Goal: Task Accomplishment & Management: Manage account settings

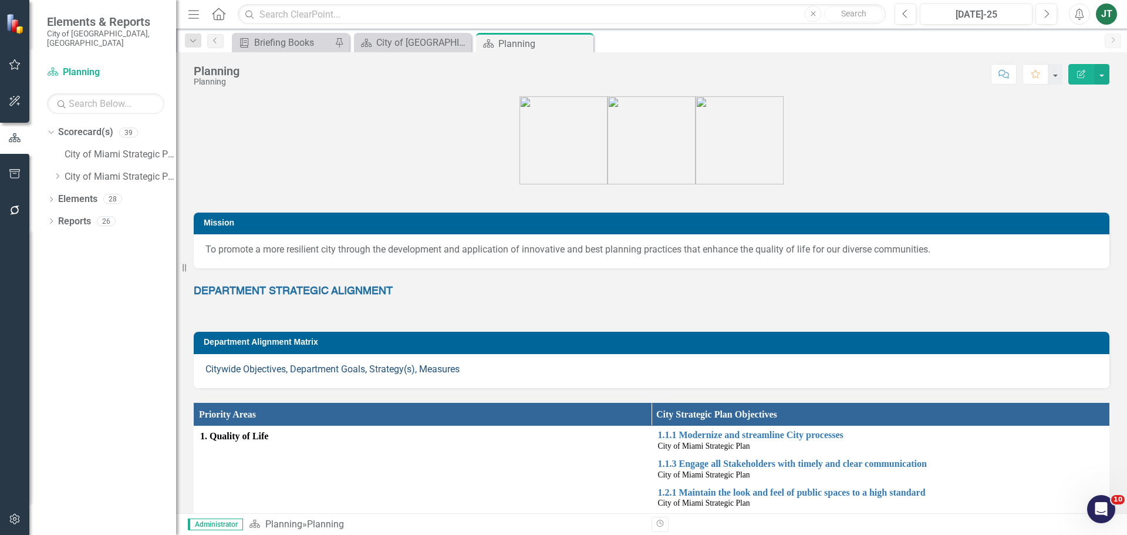
click at [406, 370] on link "Citywide Objectives, Department Goals, Strategy(s), Measures" at bounding box center [332, 368] width 254 height 11
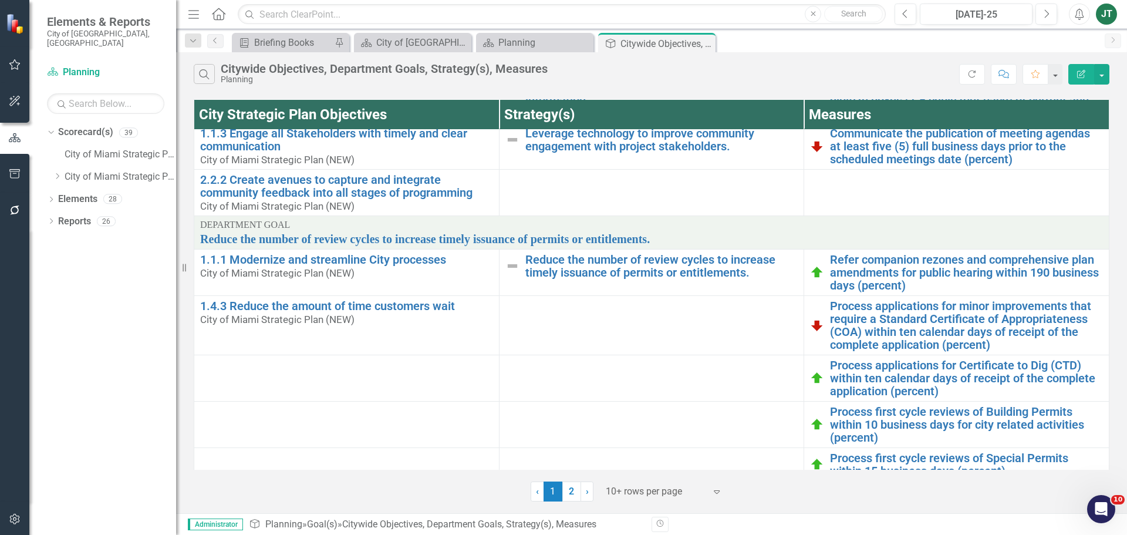
scroll to position [386, 0]
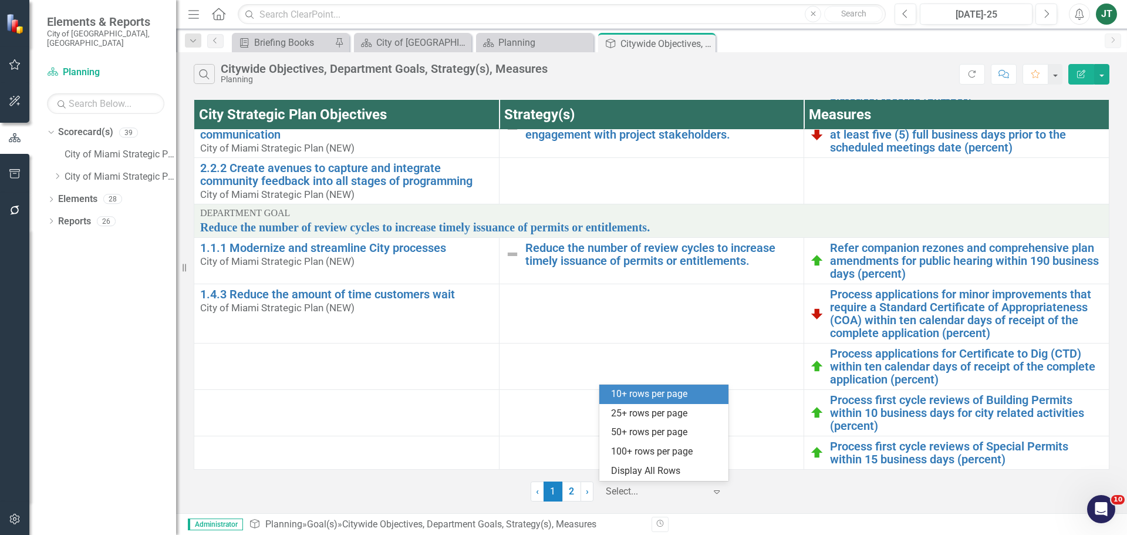
click at [663, 482] on div "Select..." at bounding box center [656, 491] width 112 height 21
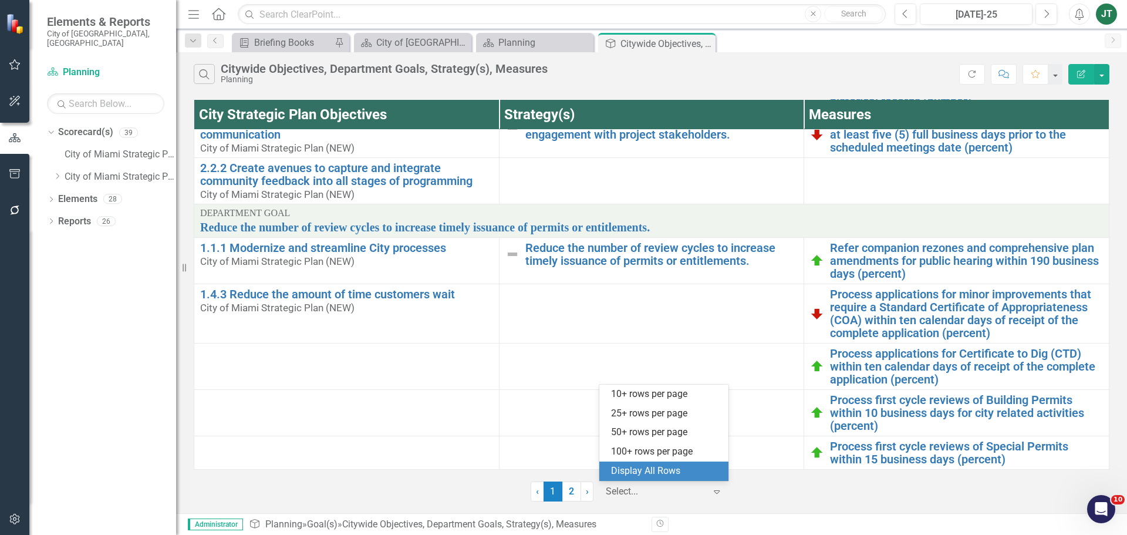
click at [654, 473] on div "Display All Rows" at bounding box center [666, 470] width 110 height 13
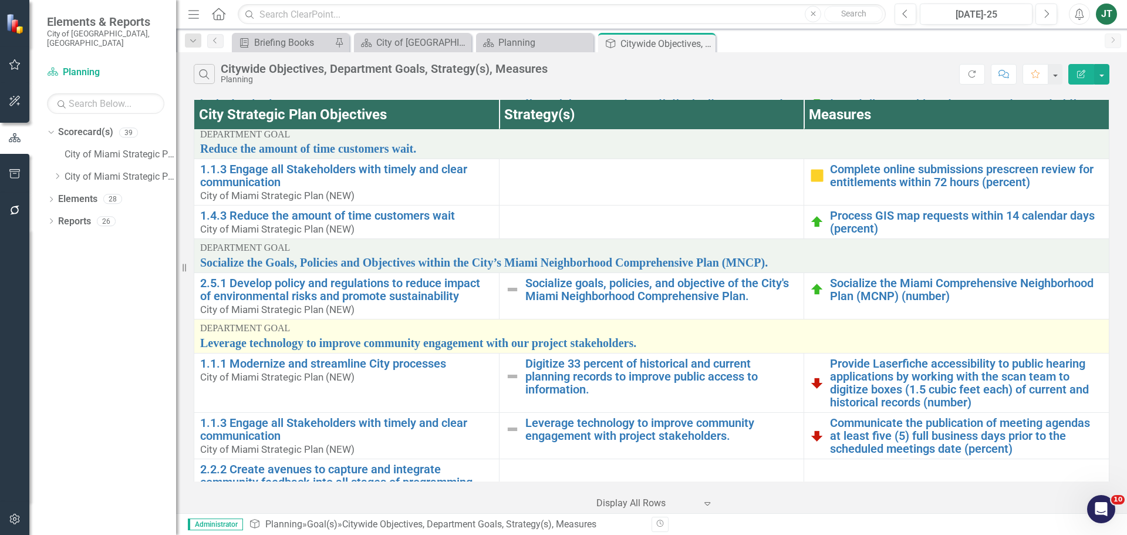
scroll to position [0, 0]
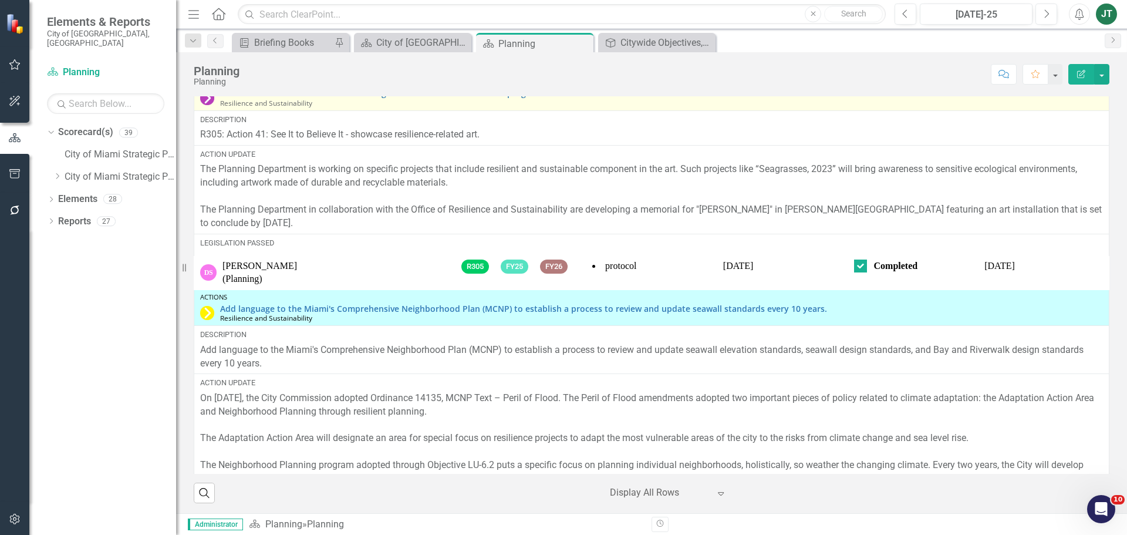
scroll to position [235, 0]
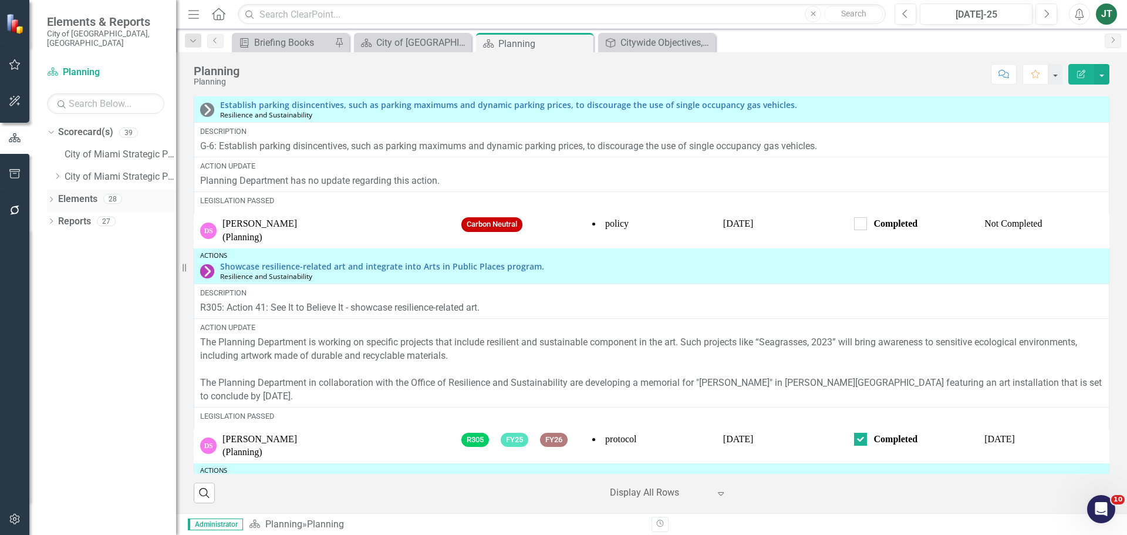
click at [76, 192] on link "Elements" at bounding box center [77, 198] width 39 height 13
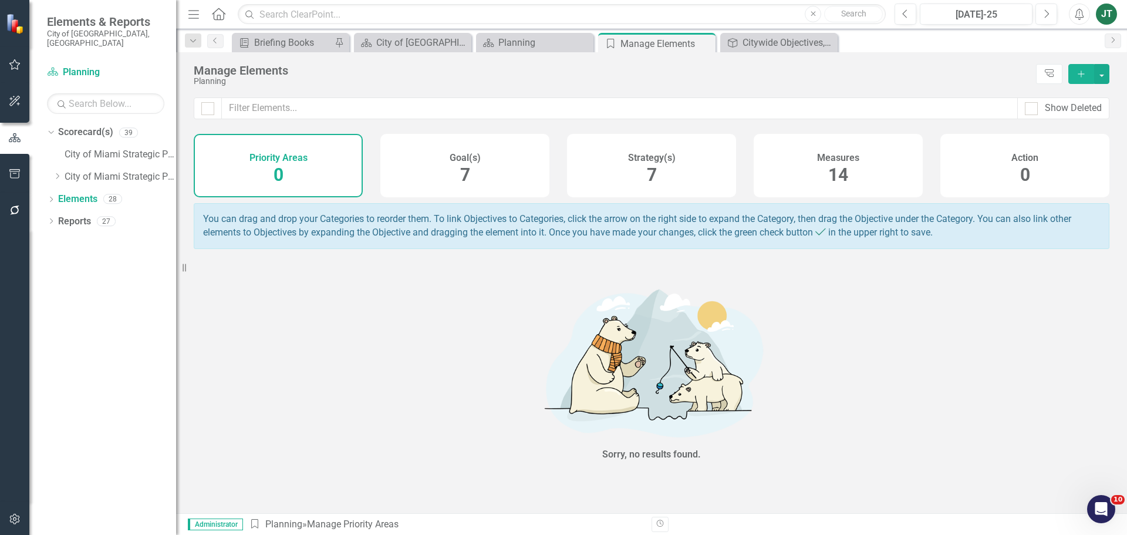
click at [631, 158] on h4 "Strategy(s)" at bounding box center [652, 158] width 48 height 11
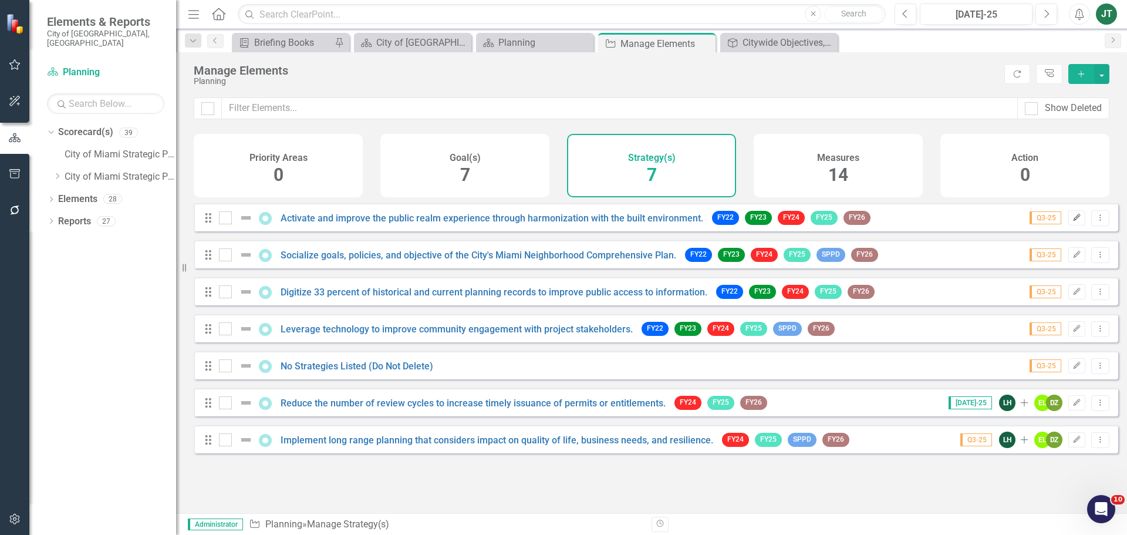
click at [1068, 225] on button "Edit" at bounding box center [1076, 217] width 17 height 15
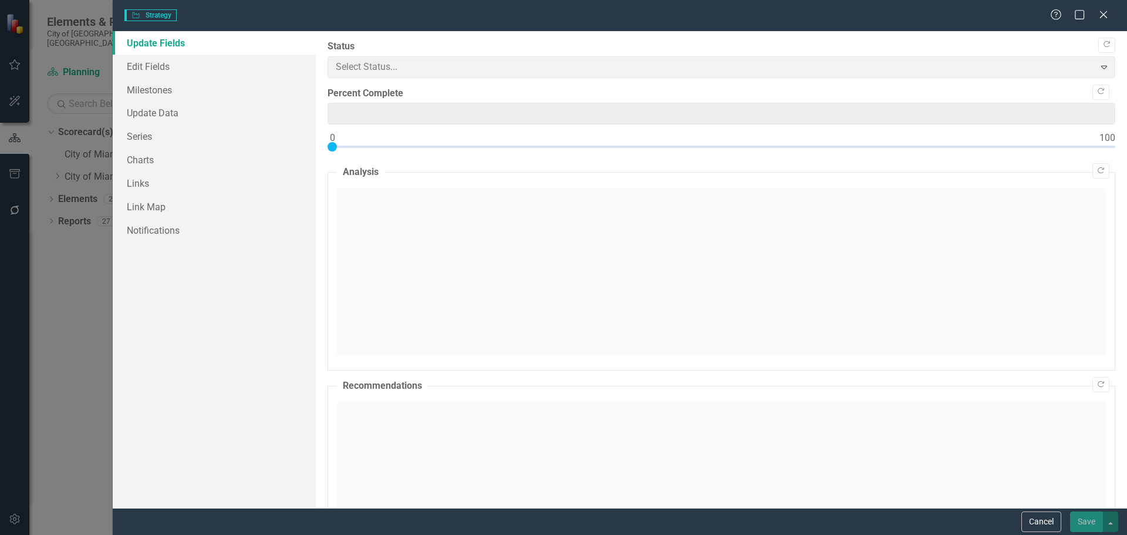
type input "0"
click at [210, 59] on link "Edit Fields" at bounding box center [214, 66] width 203 height 23
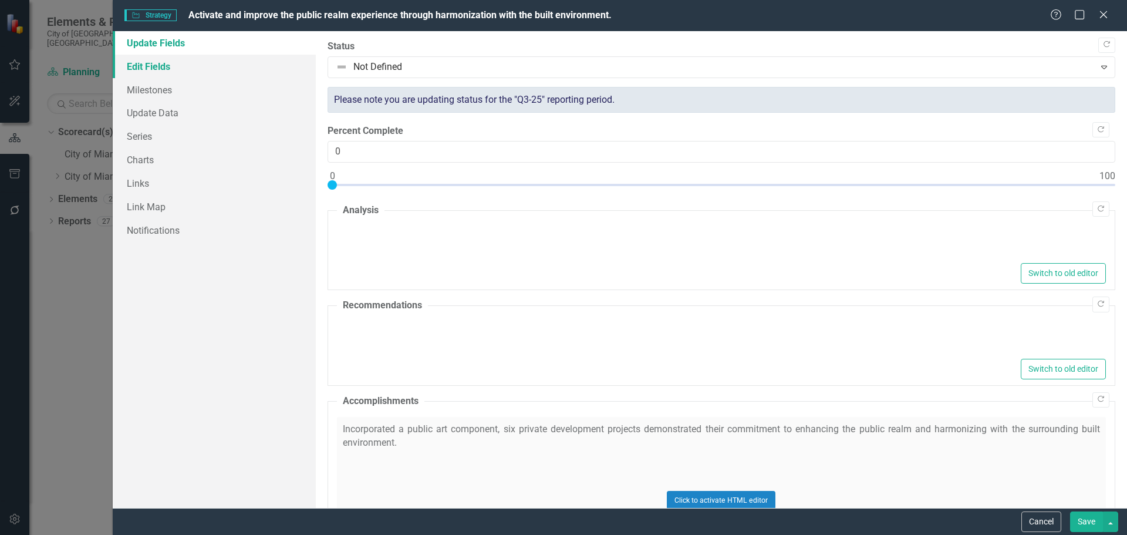
click at [161, 66] on link "Edit Fields" at bounding box center [214, 66] width 203 height 23
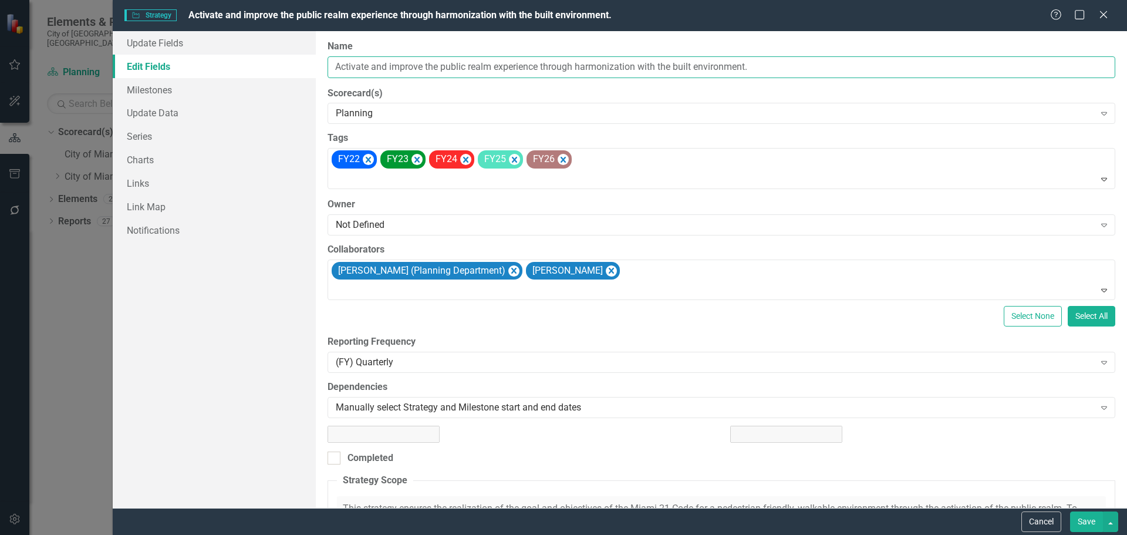
drag, startPoint x: 442, startPoint y: 65, endPoint x: 465, endPoint y: 69, distance: 23.7
click at [445, 65] on input "Activate and improve the public realm experience through harmonization with the…" at bounding box center [721, 67] width 788 height 22
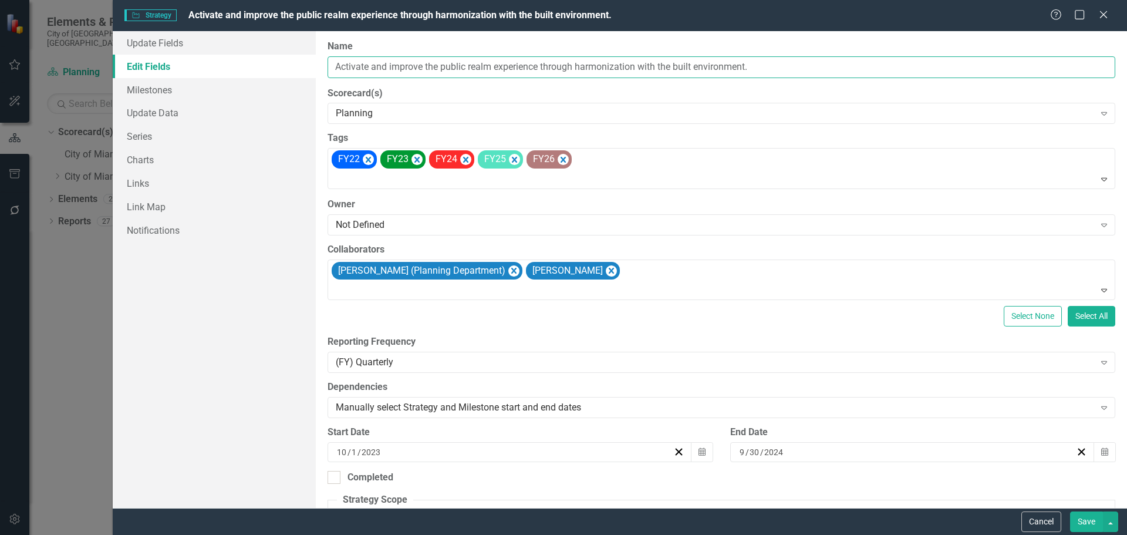
drag, startPoint x: 491, startPoint y: 66, endPoint x: 332, endPoint y: 58, distance: 158.6
click at [332, 58] on input "Activate and improve the public realm experience through harmonization with the…" at bounding box center [721, 67] width 788 height 22
click at [1031, 520] on button "Cancel" at bounding box center [1041, 521] width 40 height 21
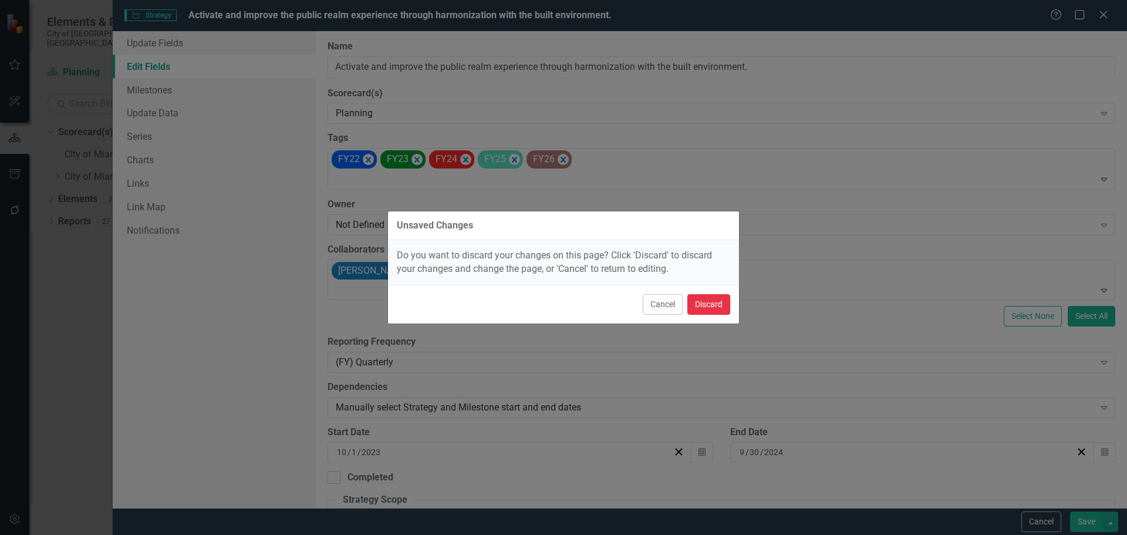
click at [728, 300] on button "Discard" at bounding box center [708, 304] width 43 height 21
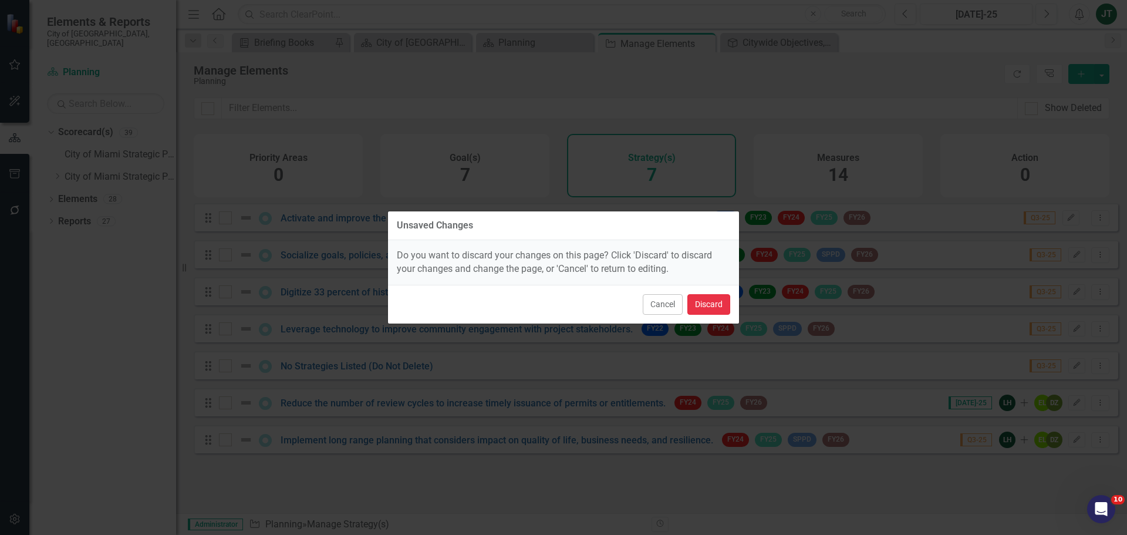
click at [714, 303] on button "Discard" at bounding box center [708, 304] width 43 height 21
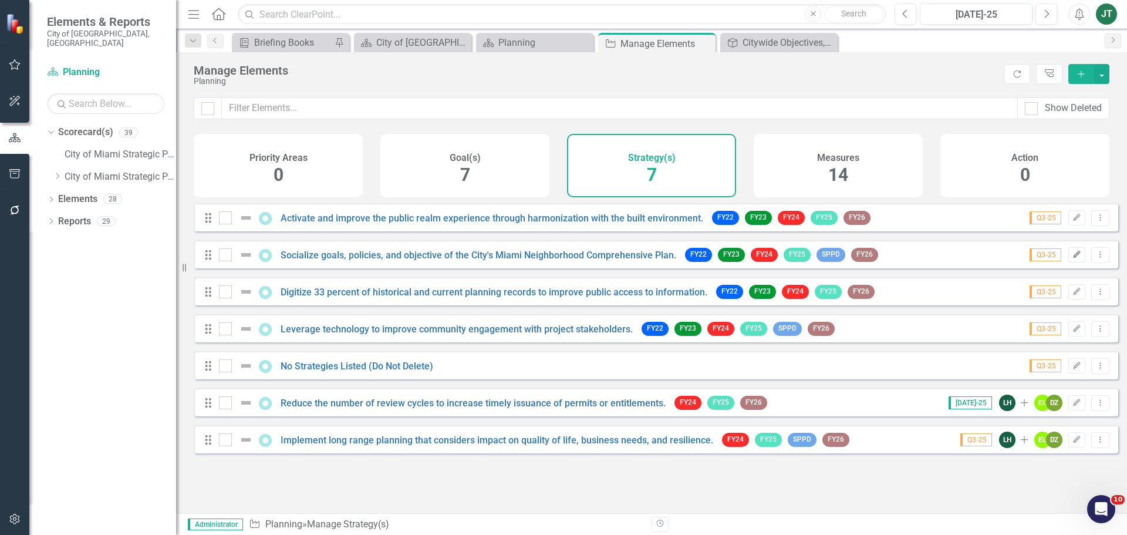
click at [1073, 258] on icon "button" at bounding box center [1076, 254] width 7 height 7
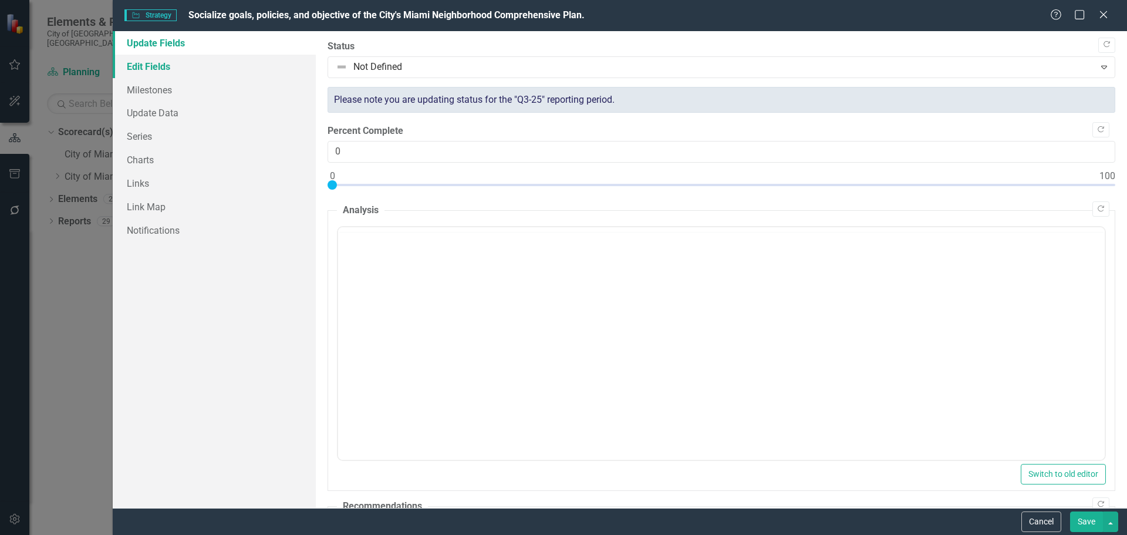
click at [167, 64] on link "Edit Fields" at bounding box center [214, 66] width 203 height 23
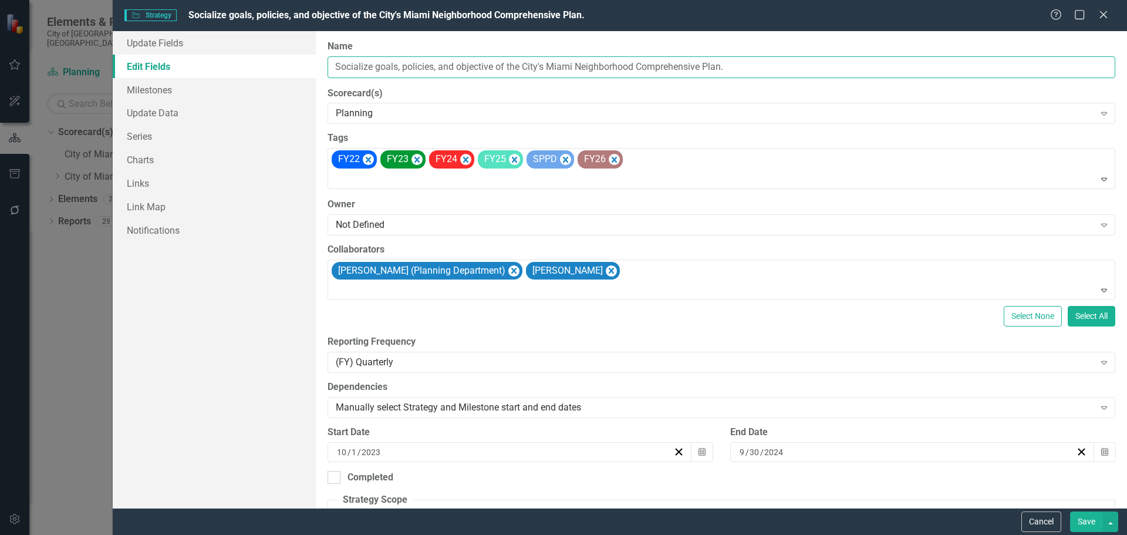
click at [499, 65] on input "Socialize goals, policies, and objective of the City's Miami Neighborhood Compr…" at bounding box center [721, 67] width 788 height 22
drag, startPoint x: 494, startPoint y: 67, endPoint x: 303, endPoint y: 63, distance: 190.8
click at [303, 63] on div "Update Fields Edit Fields Milestones Update Data Series Charts Links Link Map N…" at bounding box center [620, 269] width 1014 height 477
drag, startPoint x: 429, startPoint y: 67, endPoint x: 303, endPoint y: 102, distance: 130.4
click at [303, 102] on link "Update Data" at bounding box center [214, 112] width 203 height 23
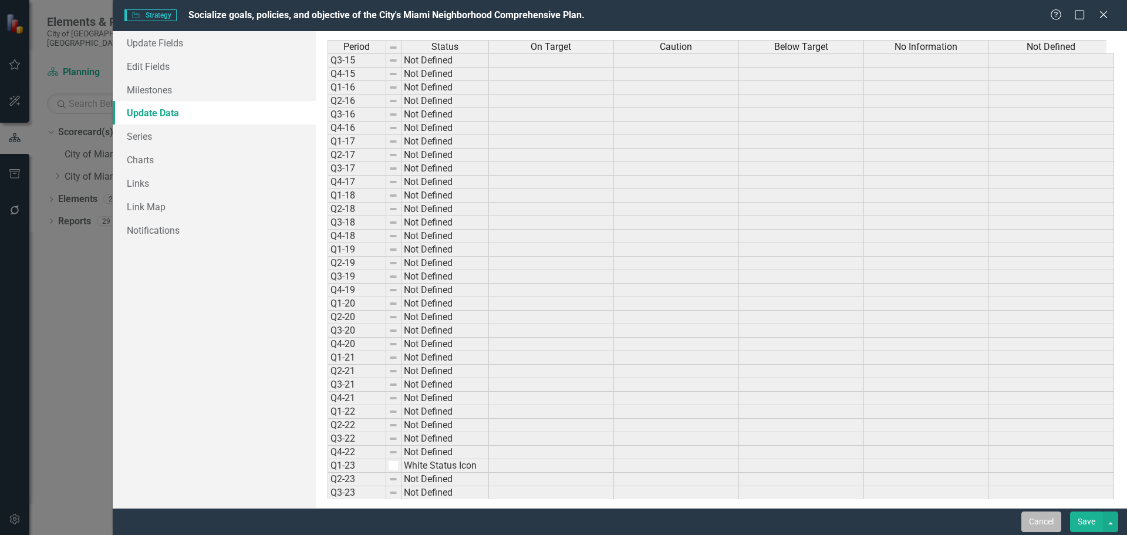
click at [1041, 525] on button "Cancel" at bounding box center [1041, 521] width 40 height 21
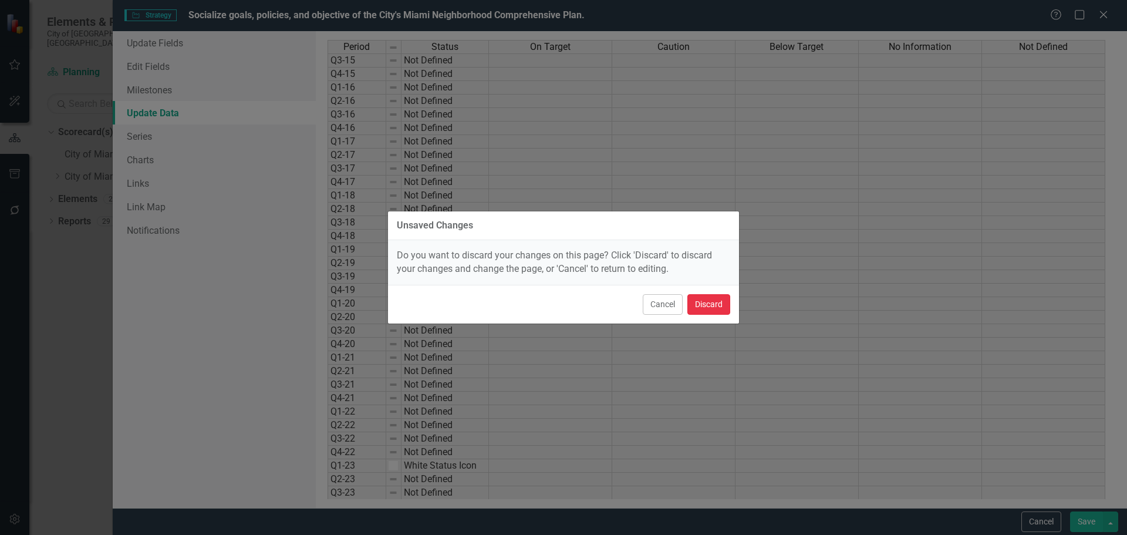
click at [714, 305] on button "Discard" at bounding box center [708, 304] width 43 height 21
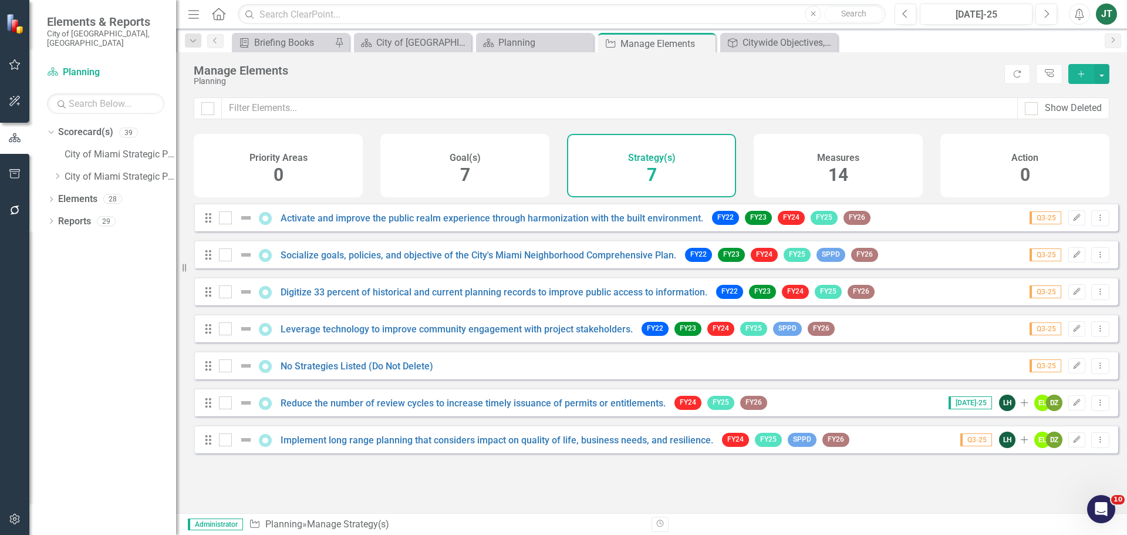
click at [1069, 218] on div "Drag Activate and improve the public realm experience through harmonization wit…" at bounding box center [656, 217] width 924 height 28
click at [1072, 221] on icon "Edit" at bounding box center [1076, 217] width 9 height 7
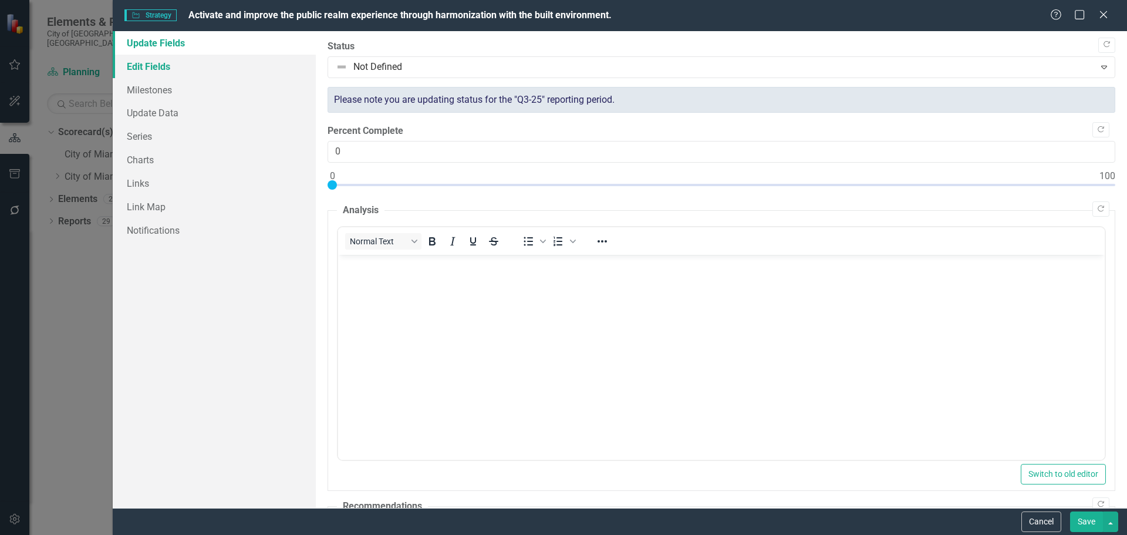
click at [157, 63] on link "Edit Fields" at bounding box center [214, 66] width 203 height 23
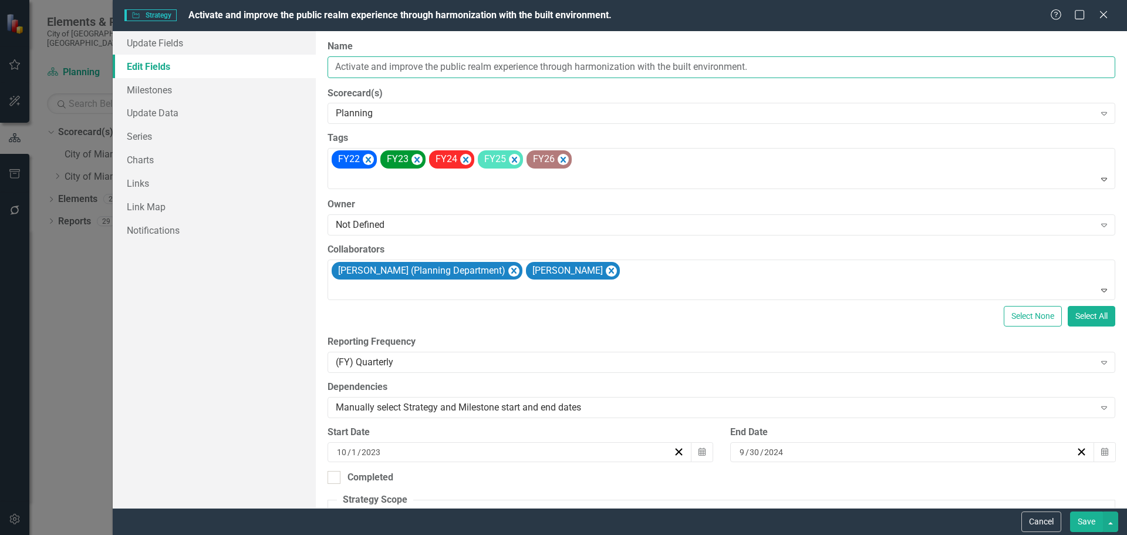
drag, startPoint x: 492, startPoint y: 65, endPoint x: 291, endPoint y: 62, distance: 201.3
click at [291, 62] on div "Update Fields Edit Fields Milestones Update Data Series Charts Links Link Map N…" at bounding box center [620, 269] width 1014 height 477
click at [1049, 522] on button "Cancel" at bounding box center [1041, 521] width 40 height 21
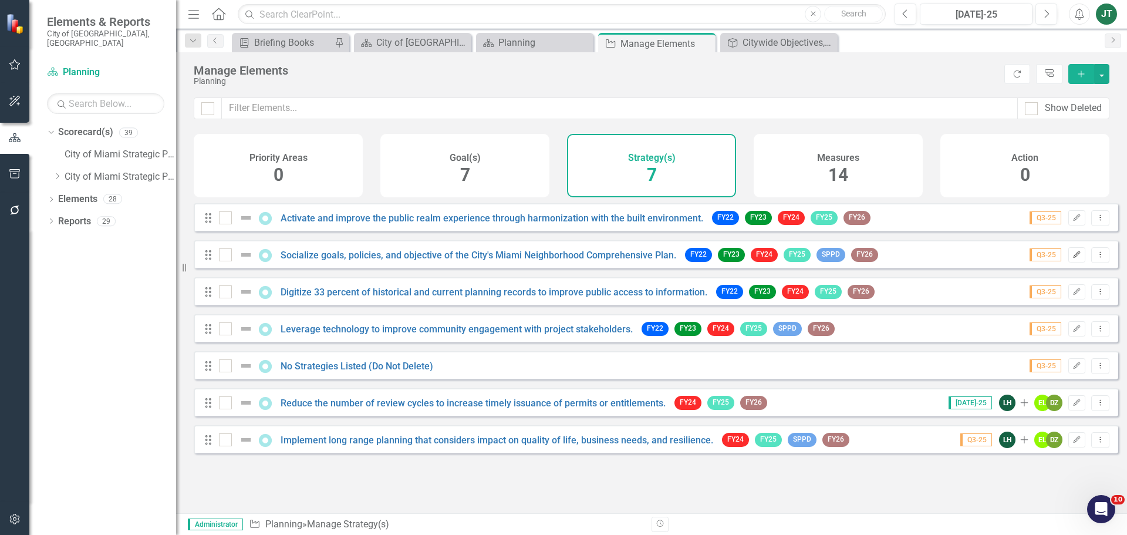
click at [1073, 258] on icon "button" at bounding box center [1076, 254] width 7 height 7
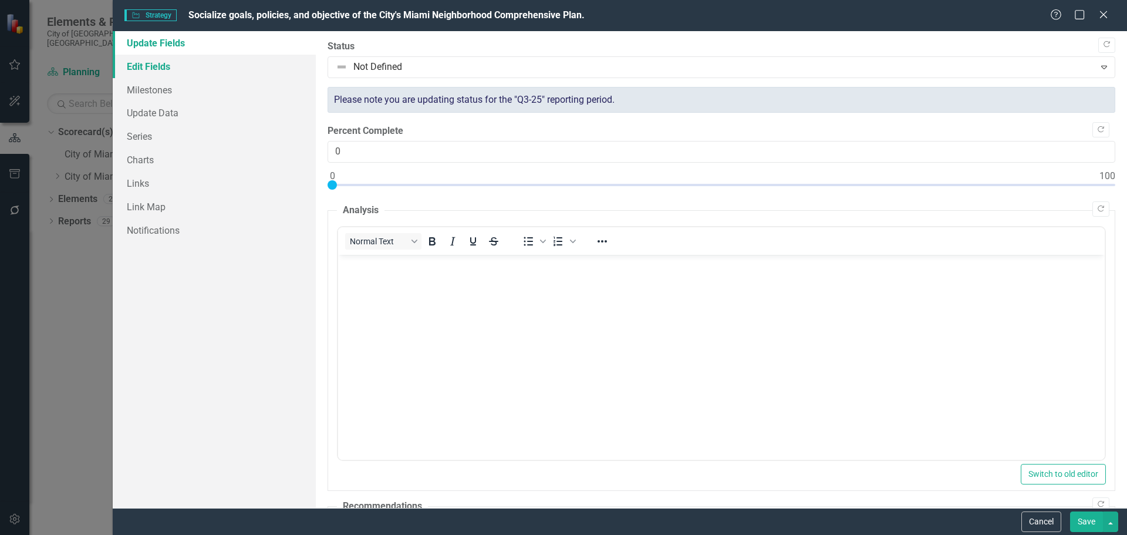
click at [232, 62] on link "Edit Fields" at bounding box center [214, 66] width 203 height 23
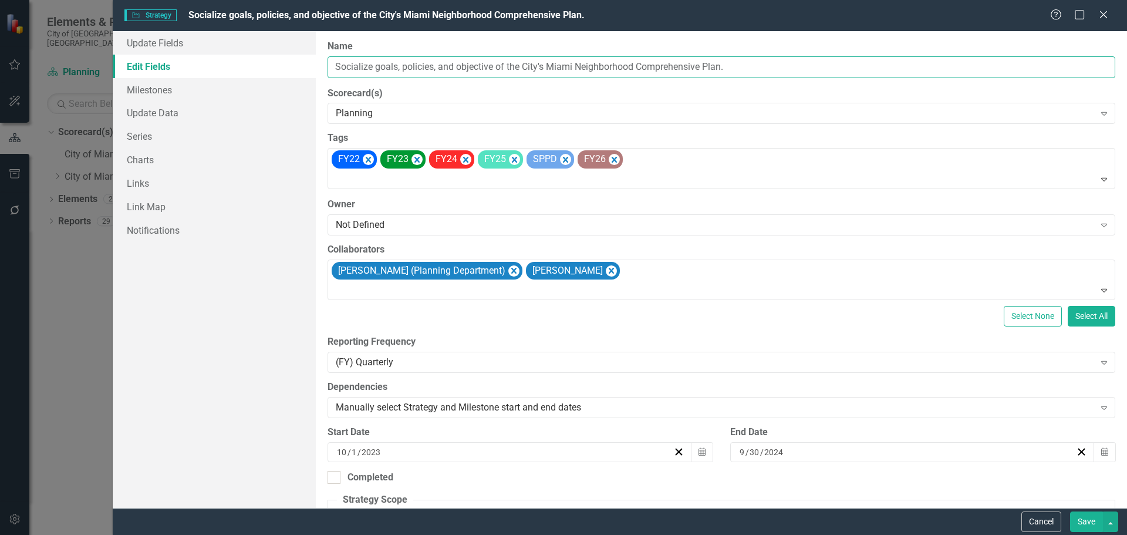
click at [508, 68] on input "Socialize goals, policies, and objective of the City's Miami Neighborhood Compr…" at bounding box center [721, 67] width 788 height 22
drag, startPoint x: 453, startPoint y: 67, endPoint x: 477, endPoint y: 67, distance: 24.1
click at [456, 67] on input "Socialize goals, policies, and objective of the City's Miami Neighborhood Compr…" at bounding box center [721, 67] width 788 height 22
drag, startPoint x: 493, startPoint y: 66, endPoint x: 302, endPoint y: 68, distance: 190.7
click at [302, 68] on div "Update Fields Edit Fields Milestones Update Data Series Charts Links Link Map N…" at bounding box center [620, 269] width 1014 height 477
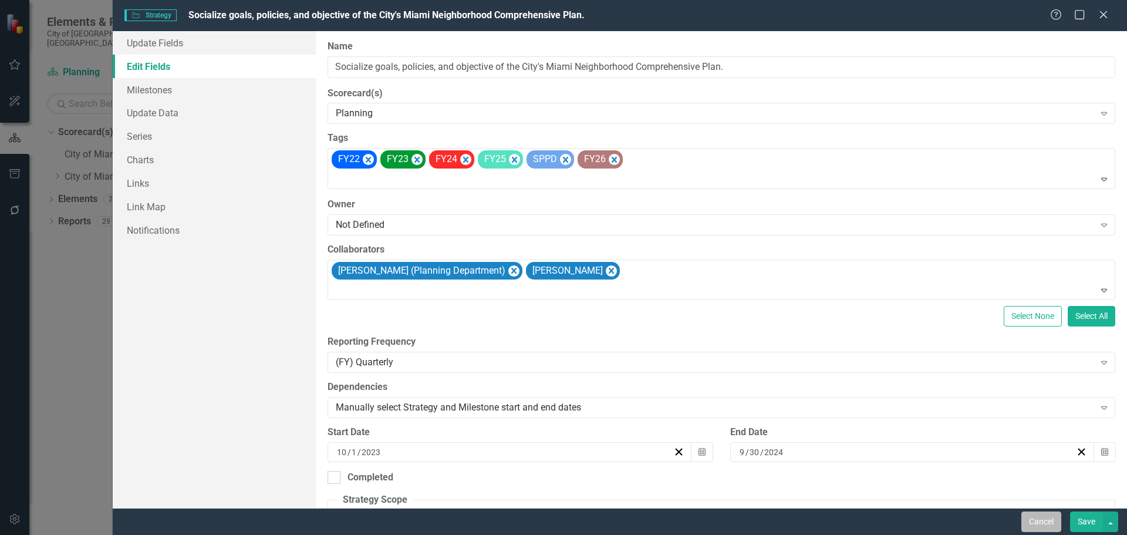
click at [1043, 516] on button "Cancel" at bounding box center [1041, 521] width 40 height 21
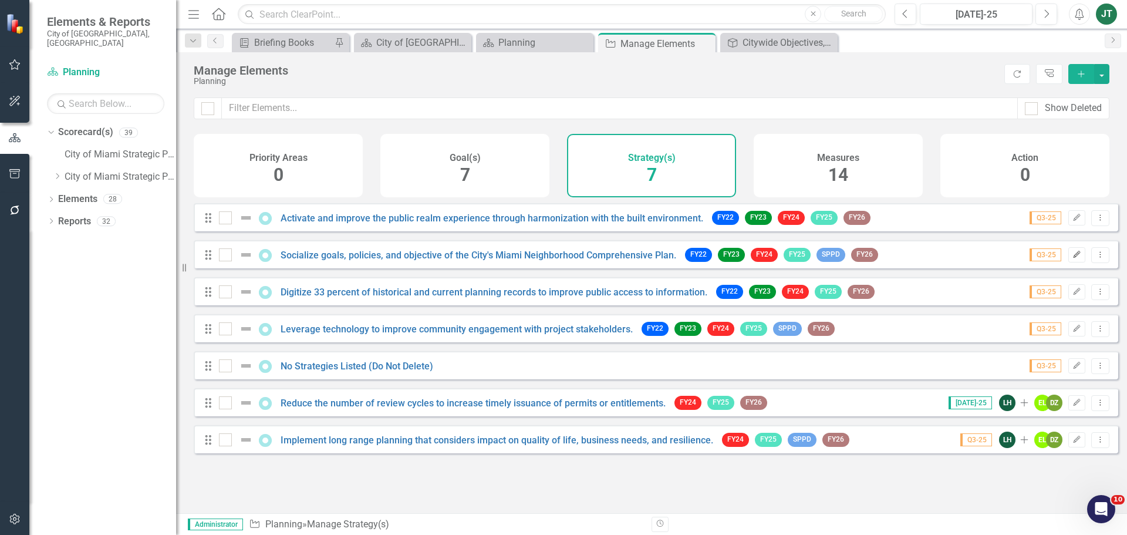
click at [1072, 258] on icon "Edit" at bounding box center [1076, 254] width 9 height 7
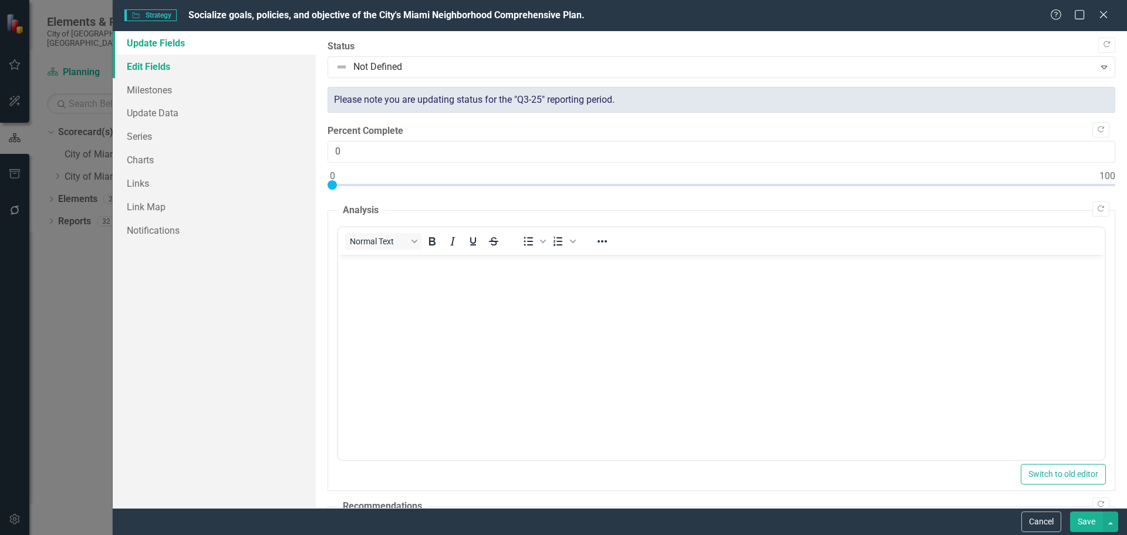
click at [184, 70] on link "Edit Fields" at bounding box center [214, 66] width 203 height 23
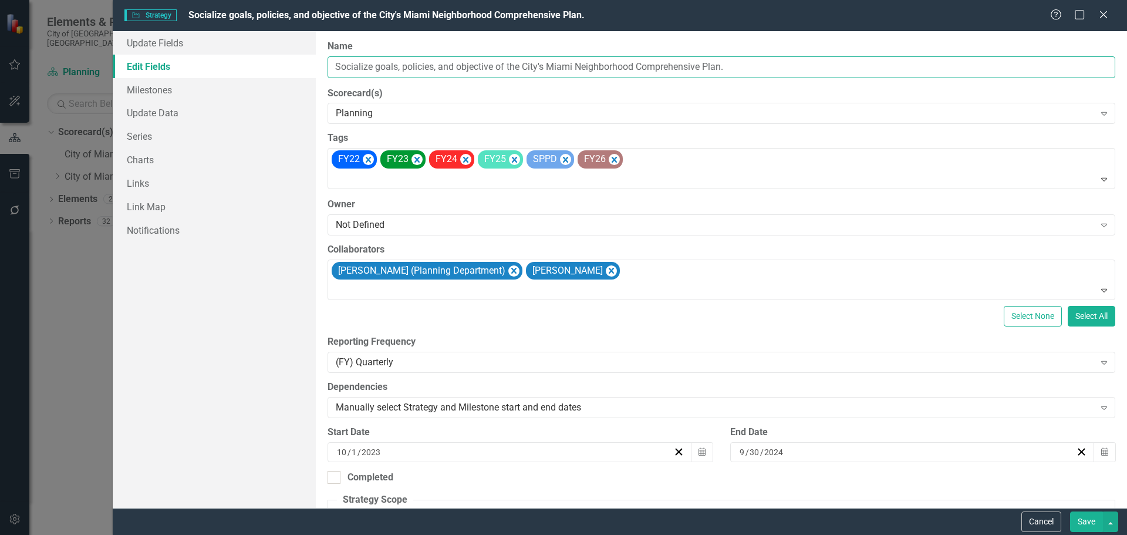
drag, startPoint x: 416, startPoint y: 72, endPoint x: 455, endPoint y: 71, distance: 39.3
click at [421, 72] on input "Socialize goals, policies, and objective of the City's Miami Neighborhood Compr…" at bounding box center [721, 67] width 788 height 22
drag, startPoint x: 493, startPoint y: 64, endPoint x: 308, endPoint y: 62, distance: 184.9
click at [308, 62] on div "Update Fields Edit Fields Milestones Update Data Series Charts Links Link Map N…" at bounding box center [620, 269] width 1014 height 477
checkbox input "false"
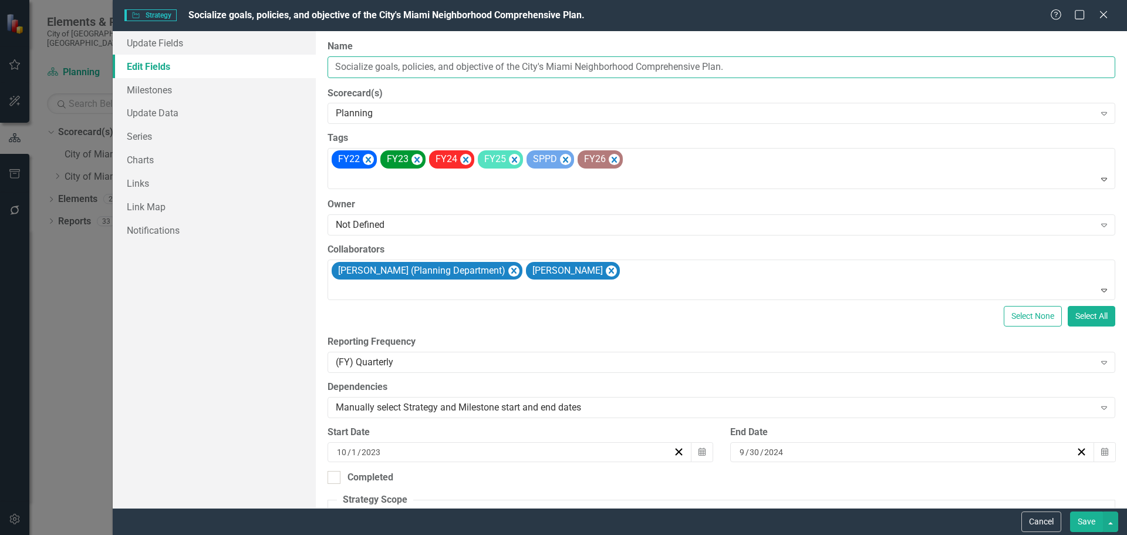
drag, startPoint x: 493, startPoint y: 67, endPoint x: 321, endPoint y: 61, distance: 172.1
click at [281, 62] on div "Update Fields Edit Fields Milestones Update Data Series Charts Links Link Map N…" at bounding box center [620, 269] width 1014 height 477
drag, startPoint x: 438, startPoint y: 104, endPoint x: 832, endPoint y: 354, distance: 466.6
drag, startPoint x: 832, startPoint y: 354, endPoint x: 1029, endPoint y: 529, distance: 263.6
click at [1028, 529] on button "Cancel" at bounding box center [1041, 521] width 40 height 21
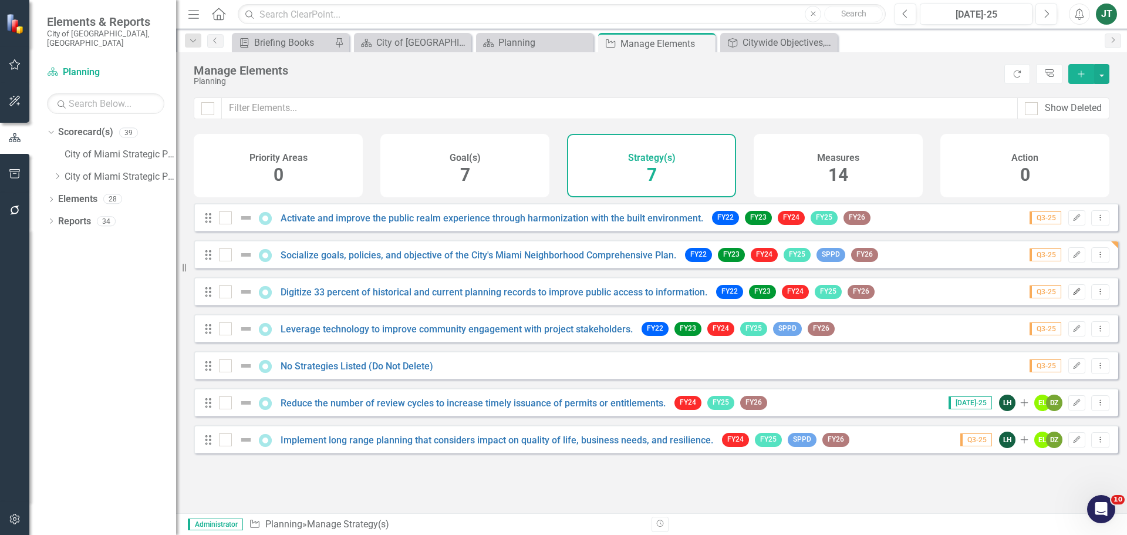
click at [1072, 295] on icon "Edit" at bounding box center [1076, 291] width 9 height 7
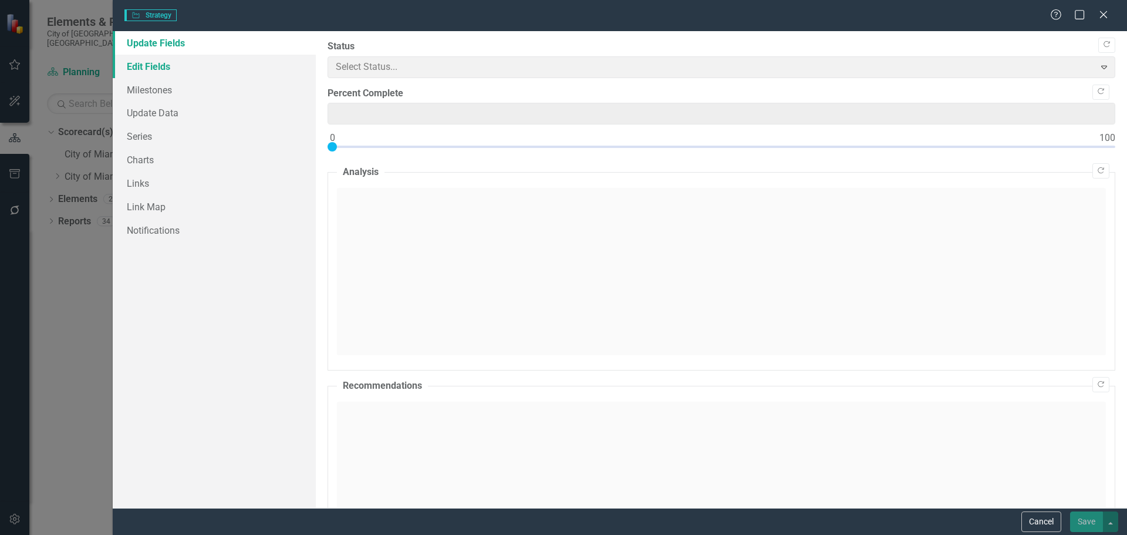
type input "0"
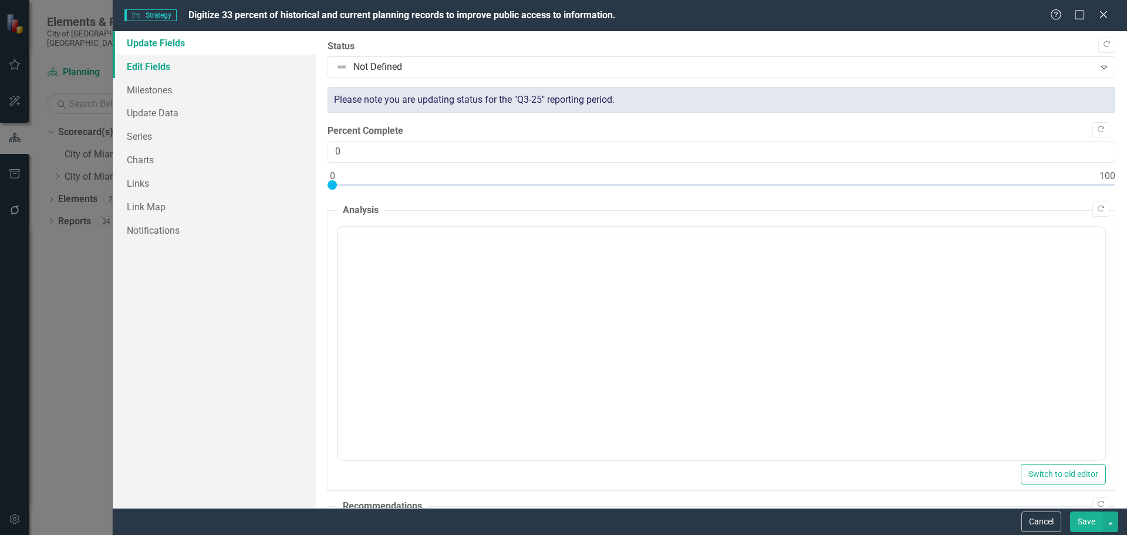
click at [176, 59] on link "Edit Fields" at bounding box center [214, 66] width 203 height 23
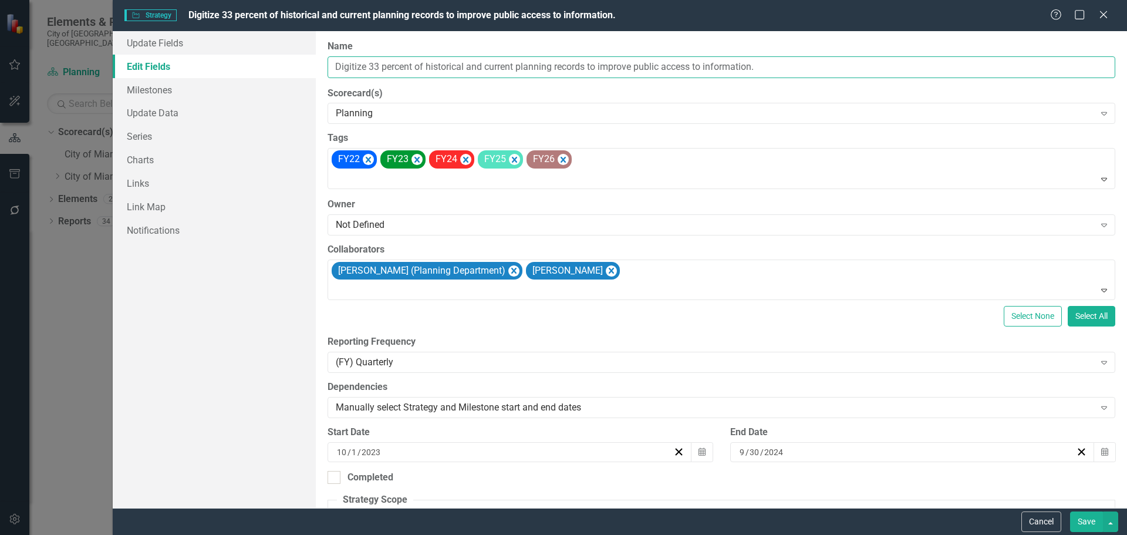
click at [447, 75] on input "Digitize 33 percent of historical and current planning records to improve publi…" at bounding box center [721, 67] width 788 height 22
drag, startPoint x: 586, startPoint y: 66, endPoint x: 629, endPoint y: 68, distance: 42.9
click at [592, 66] on input "Digitize 33 percent of historical and current planning records to improve publi…" at bounding box center [721, 67] width 788 height 22
click at [529, 67] on input "Digitize 33 percent of historical and current planning records to improve publi…" at bounding box center [721, 67] width 788 height 22
drag, startPoint x: 550, startPoint y: 66, endPoint x: 439, endPoint y: 75, distance: 111.2
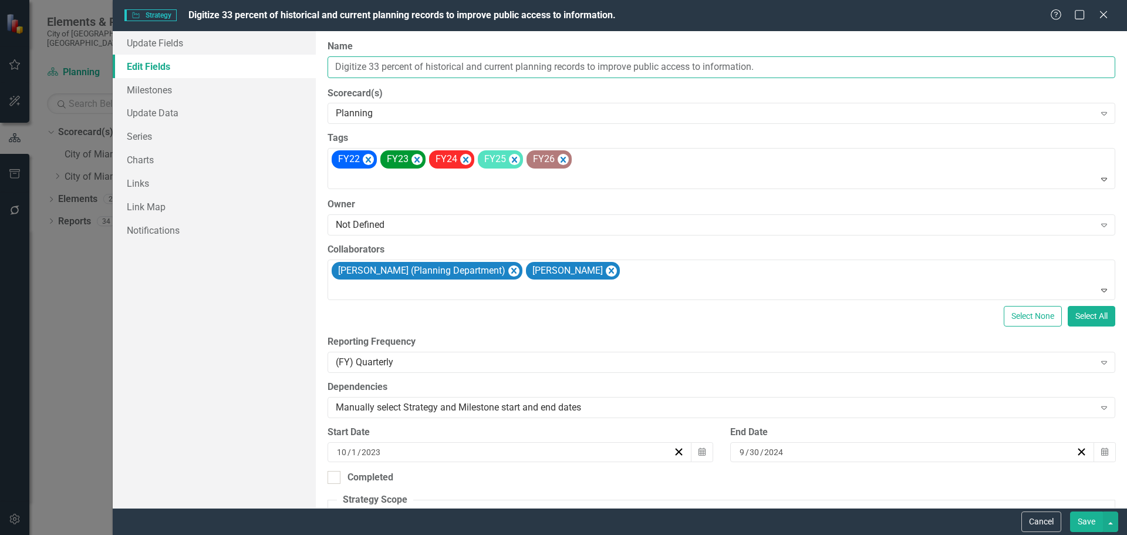
click at [285, 60] on div "Update Fields Edit Fields Milestones Update Data Series Charts Links Link Map N…" at bounding box center [620, 269] width 1014 height 477
click at [1043, 518] on button "Cancel" at bounding box center [1041, 521] width 40 height 21
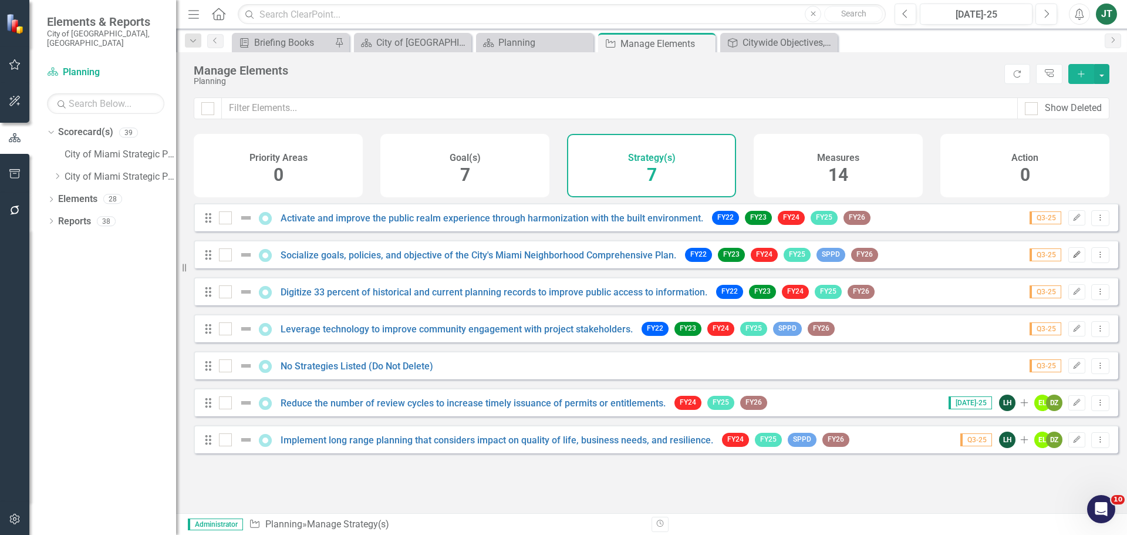
click at [1068, 262] on button "Edit" at bounding box center [1076, 254] width 17 height 15
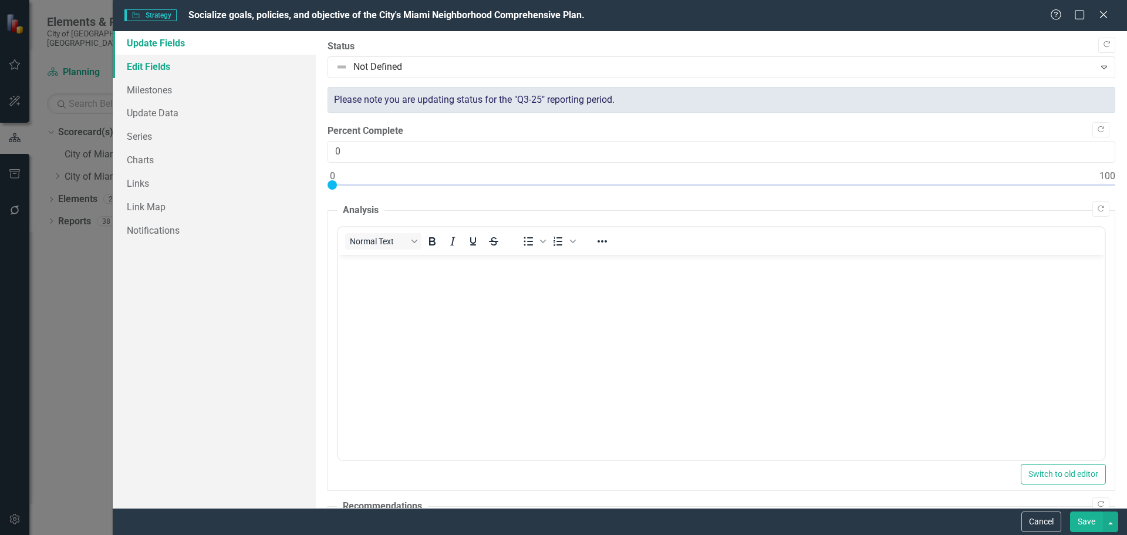
click at [165, 67] on link "Edit Fields" at bounding box center [214, 66] width 203 height 23
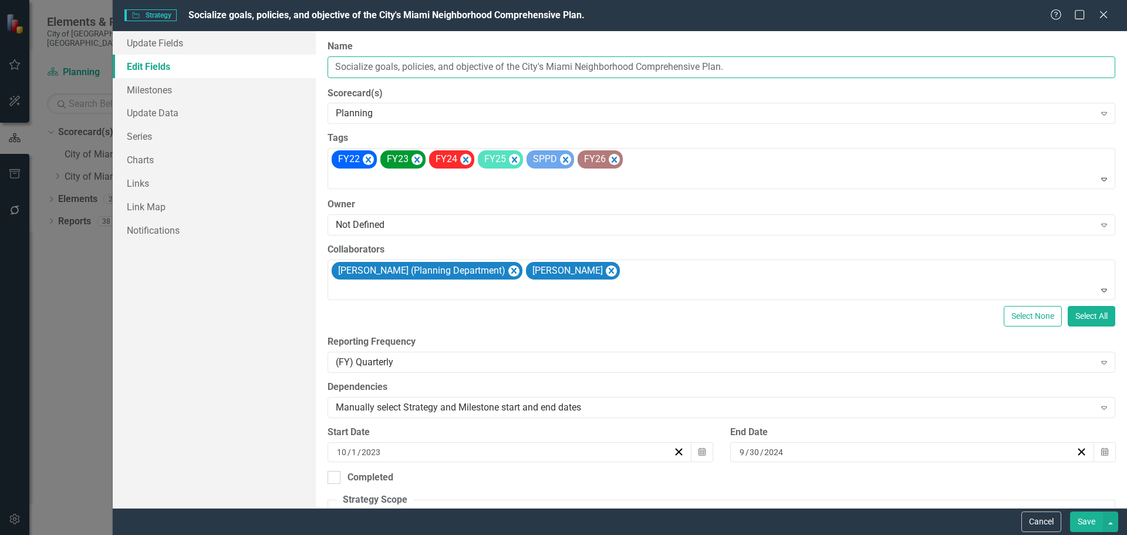
drag, startPoint x: 499, startPoint y: 60, endPoint x: 582, endPoint y: 66, distance: 83.0
click at [503, 60] on input "Socialize goals, policies, and objective of the City's Miami Neighborhood Compr…" at bounding box center [721, 67] width 788 height 22
click at [503, 66] on input "Socialize goals, policies, and objective of the City's Miami Neighborhood Compr…" at bounding box center [721, 67] width 788 height 22
drag, startPoint x: 497, startPoint y: 63, endPoint x: 291, endPoint y: 67, distance: 206.6
click at [291, 67] on div "Update Fields Edit Fields Milestones Update Data Series Charts Links Link Map N…" at bounding box center [620, 269] width 1014 height 477
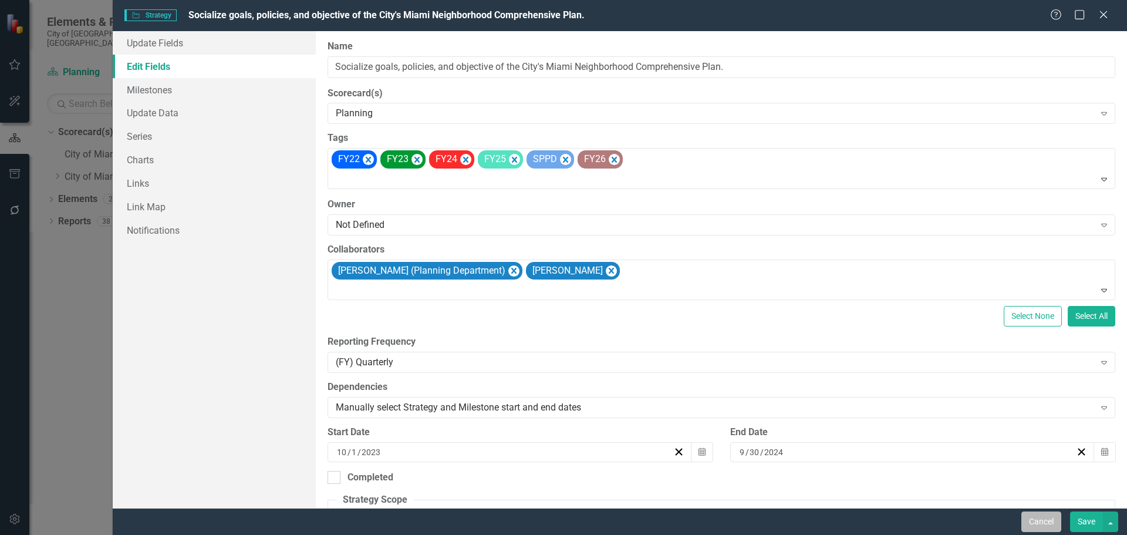
click at [1056, 525] on button "Cancel" at bounding box center [1041, 521] width 40 height 21
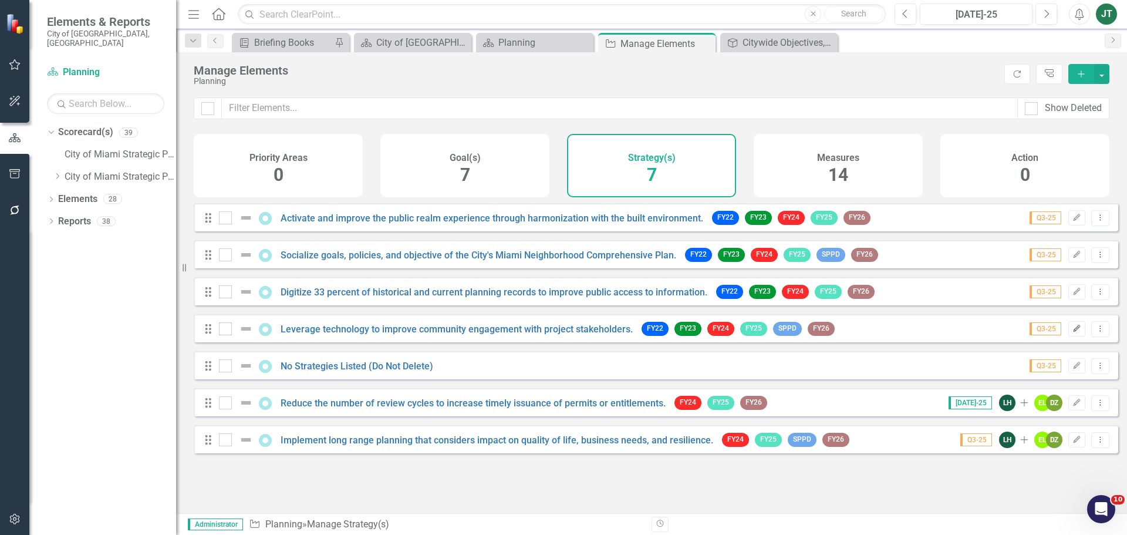
click at [1072, 332] on icon "Edit" at bounding box center [1076, 328] width 9 height 7
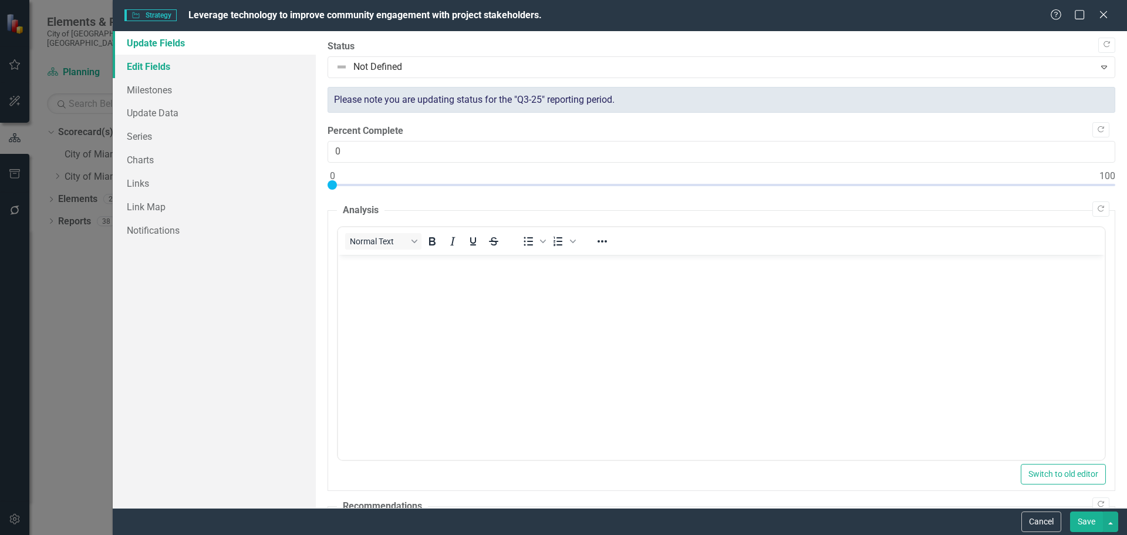
drag, startPoint x: 185, startPoint y: 73, endPoint x: 201, endPoint y: 72, distance: 15.9
click at [185, 73] on link "Edit Fields" at bounding box center [214, 66] width 203 height 23
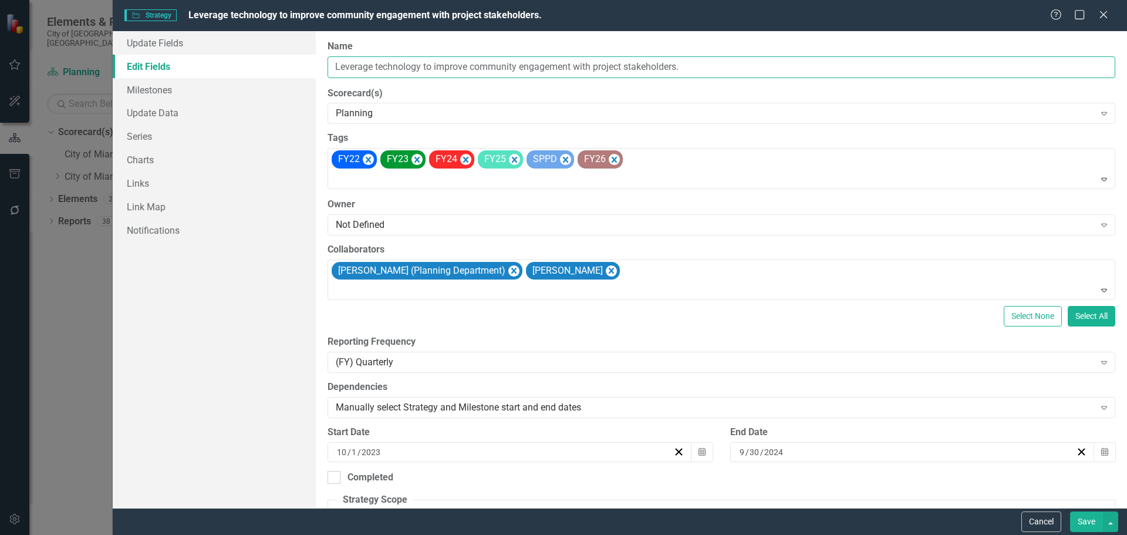
click at [443, 67] on input "Leverage technology to improve community engagement with project stakeholders." at bounding box center [721, 67] width 788 height 22
drag, startPoint x: 468, startPoint y: 65, endPoint x: 291, endPoint y: 62, distance: 177.2
click at [291, 62] on div "Update Fields Edit Fields Milestones Update Data Series Charts Links Link Map N…" at bounding box center [620, 269] width 1014 height 477
click at [1028, 515] on button "Cancel" at bounding box center [1041, 521] width 40 height 21
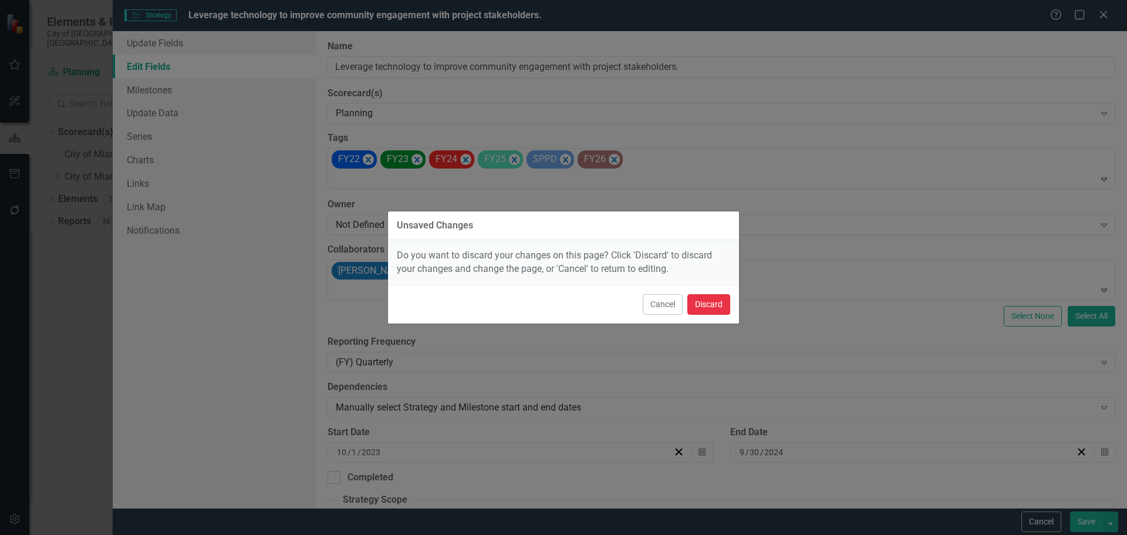
click at [702, 302] on button "Discard" at bounding box center [708, 304] width 43 height 21
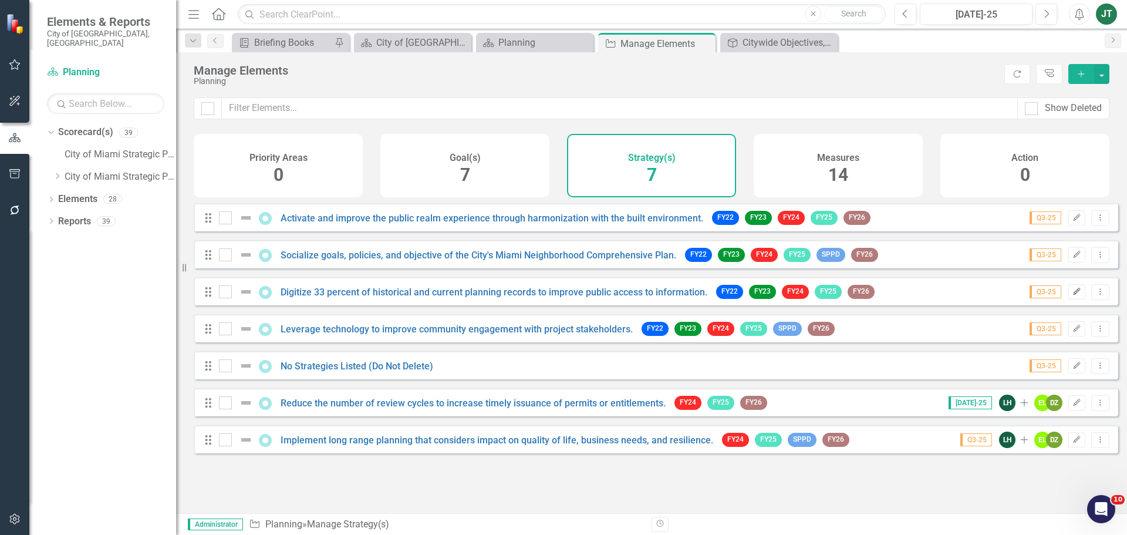
click at [1072, 295] on icon "Edit" at bounding box center [1076, 291] width 9 height 7
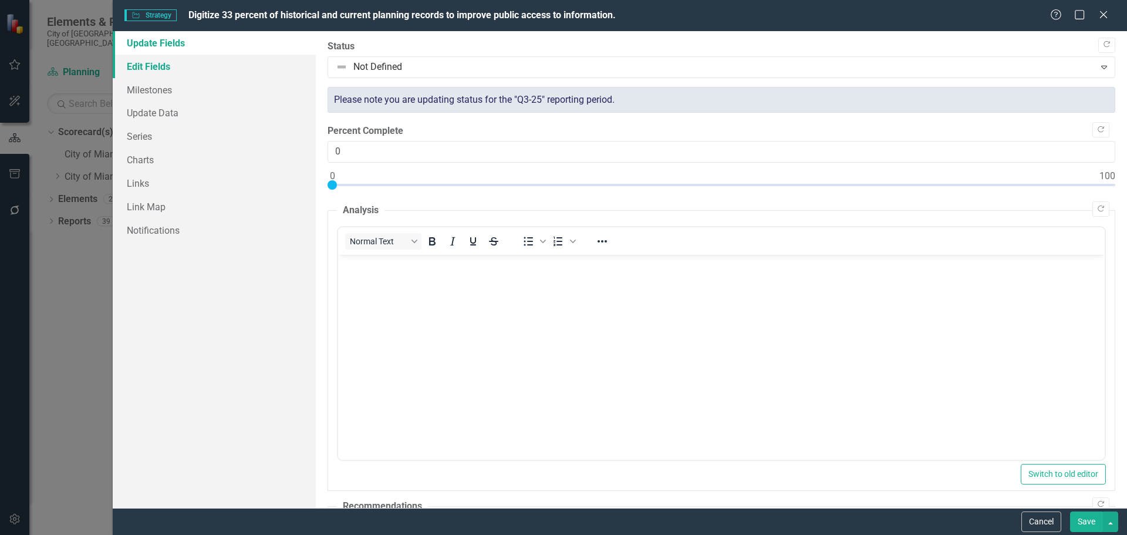
drag, startPoint x: 173, startPoint y: 59, endPoint x: 228, endPoint y: 62, distance: 55.2
click at [174, 59] on link "Edit Fields" at bounding box center [214, 66] width 203 height 23
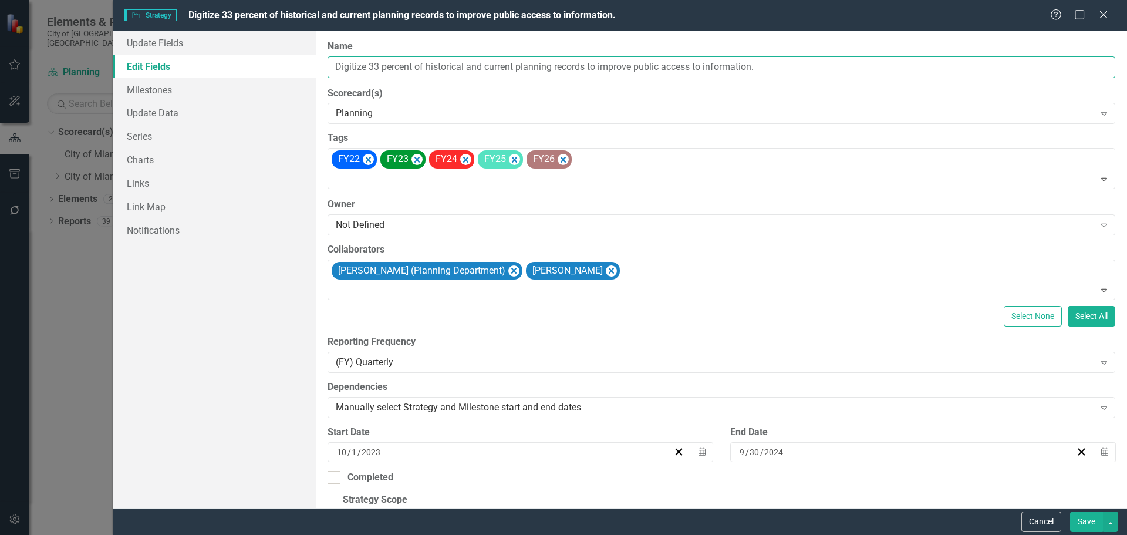
drag, startPoint x: 419, startPoint y: 70, endPoint x: 438, endPoint y: 70, distance: 19.4
click at [420, 70] on input "Digitize 33 percent of historical and current planning records to improve publi…" at bounding box center [721, 67] width 788 height 22
drag, startPoint x: 515, startPoint y: 65, endPoint x: 321, endPoint y: 58, distance: 193.8
click at [321, 58] on div "ClearPoint Can Do More! How ClearPoint Can Help Close Enterprise plans can auto…" at bounding box center [721, 269] width 811 height 477
click at [1051, 516] on button "Cancel" at bounding box center [1041, 521] width 40 height 21
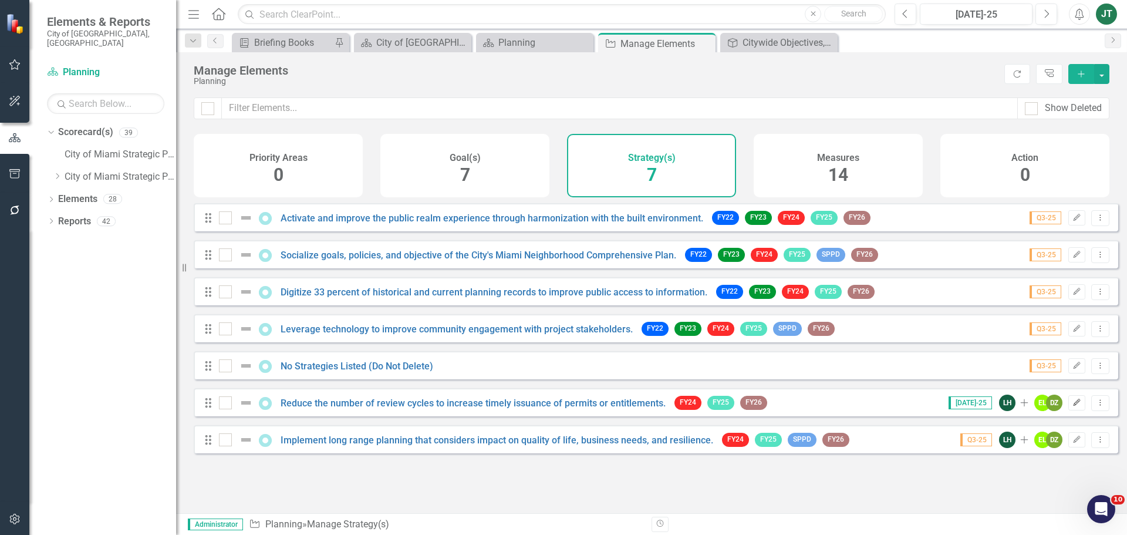
click at [1068, 407] on button "Edit" at bounding box center [1076, 402] width 17 height 15
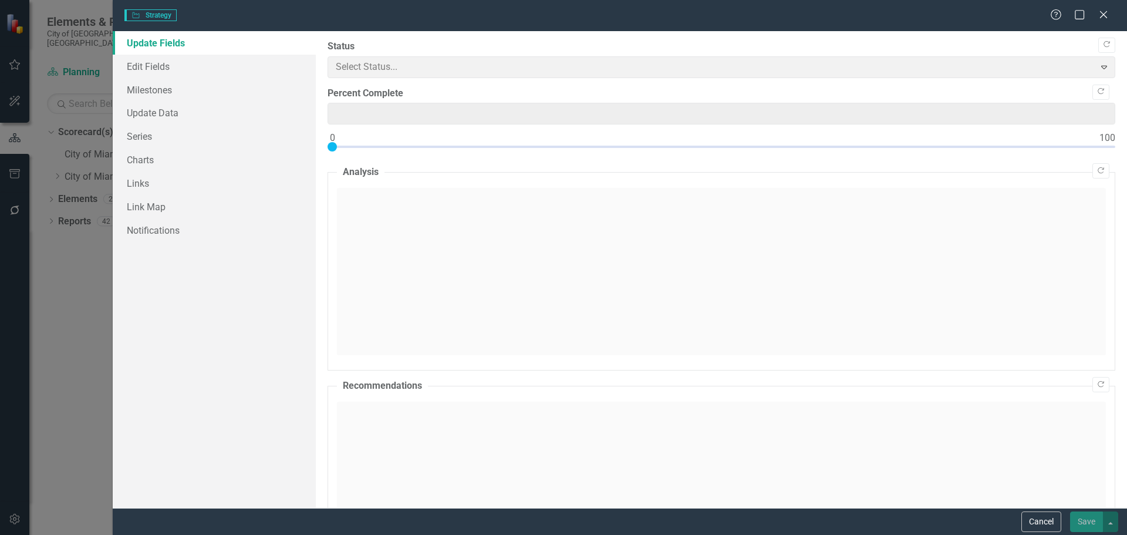
type input "0"
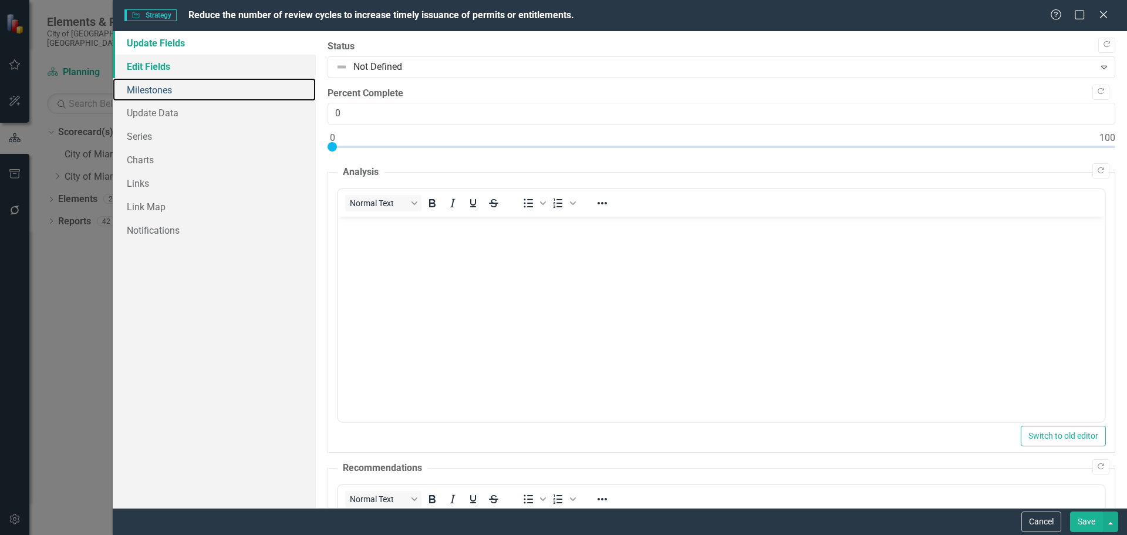
drag, startPoint x: 175, startPoint y: 84, endPoint x: 168, endPoint y: 64, distance: 21.2
click at [174, 83] on link "Milestones" at bounding box center [214, 89] width 203 height 23
click at [168, 63] on link "Edit Fields" at bounding box center [214, 66] width 203 height 23
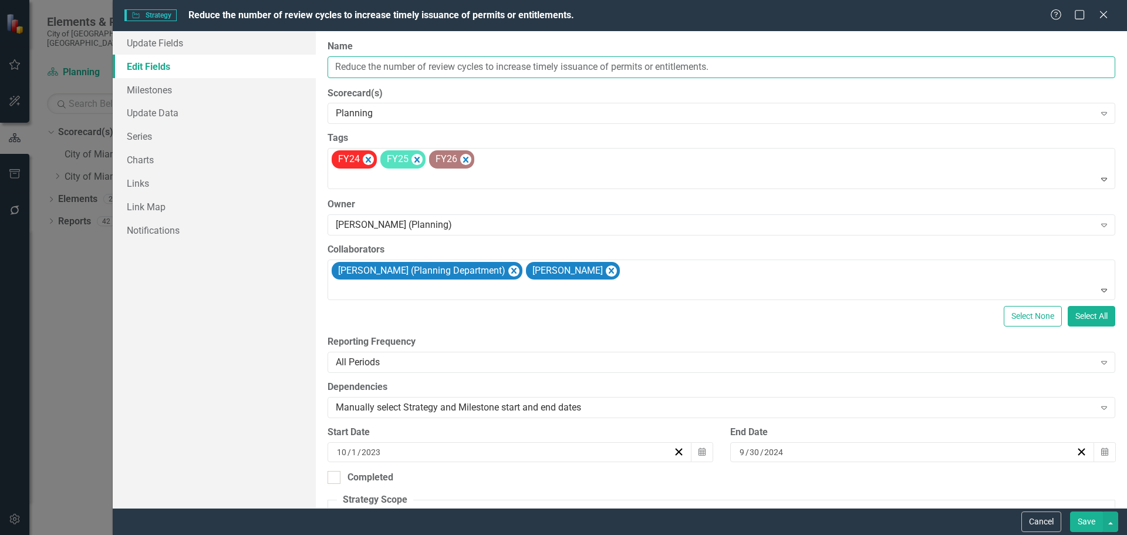
click at [450, 58] on input "Reduce the number of review cycles to increase timely issuance of permits or en…" at bounding box center [721, 67] width 788 height 22
click at [474, 68] on input "Reduce the number of review cycles to increase timely issuance of permits or en…" at bounding box center [721, 67] width 788 height 22
drag, startPoint x: 485, startPoint y: 66, endPoint x: 339, endPoint y: 70, distance: 146.2
click at [274, 64] on div "Update Fields Edit Fields Milestones Update Data Series Charts Links Link Map N…" at bounding box center [620, 269] width 1014 height 477
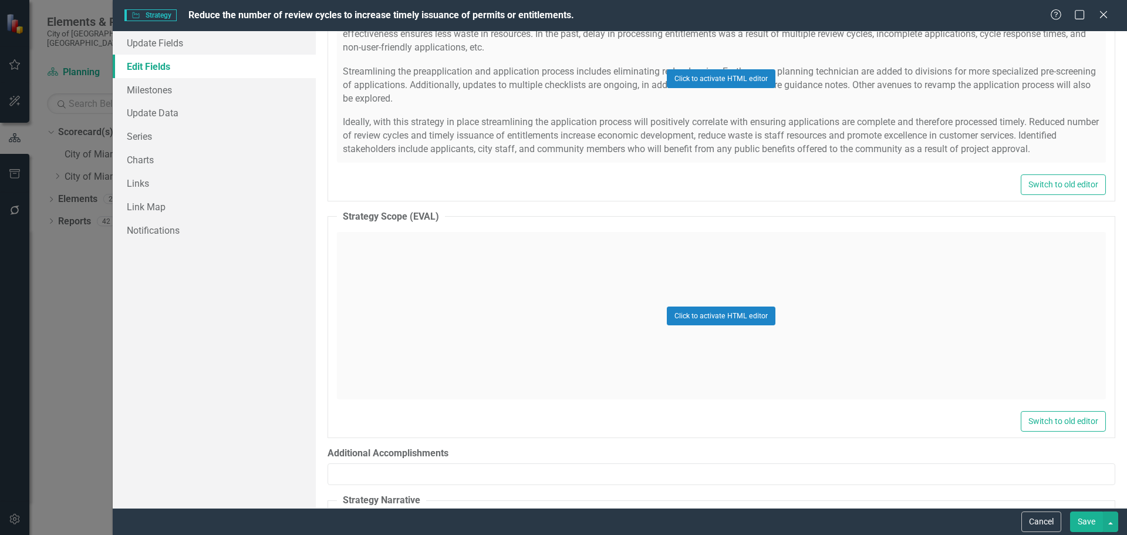
scroll to position [528, 0]
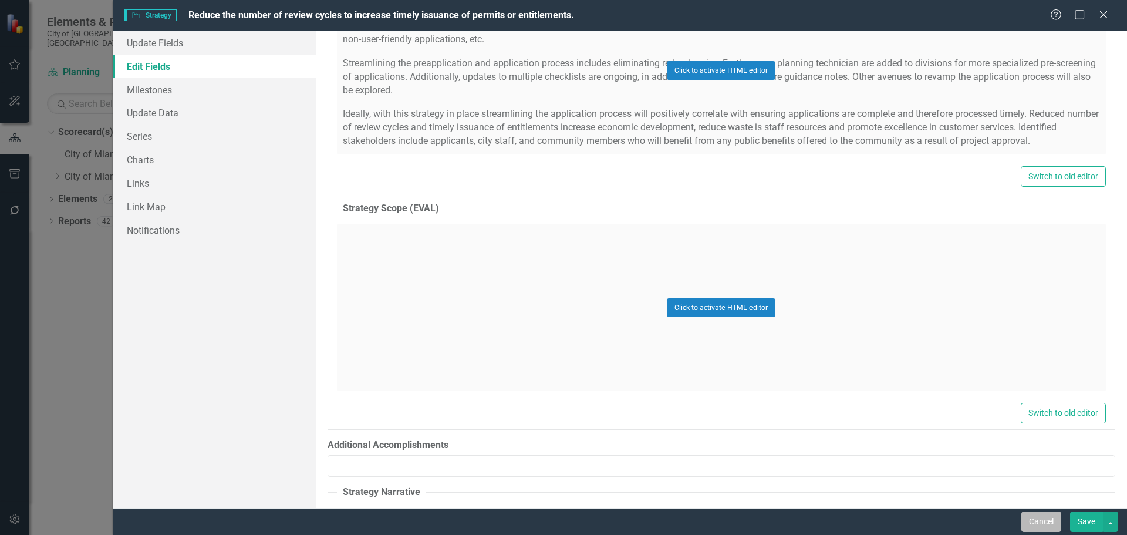
click at [1053, 528] on button "Cancel" at bounding box center [1041, 521] width 40 height 21
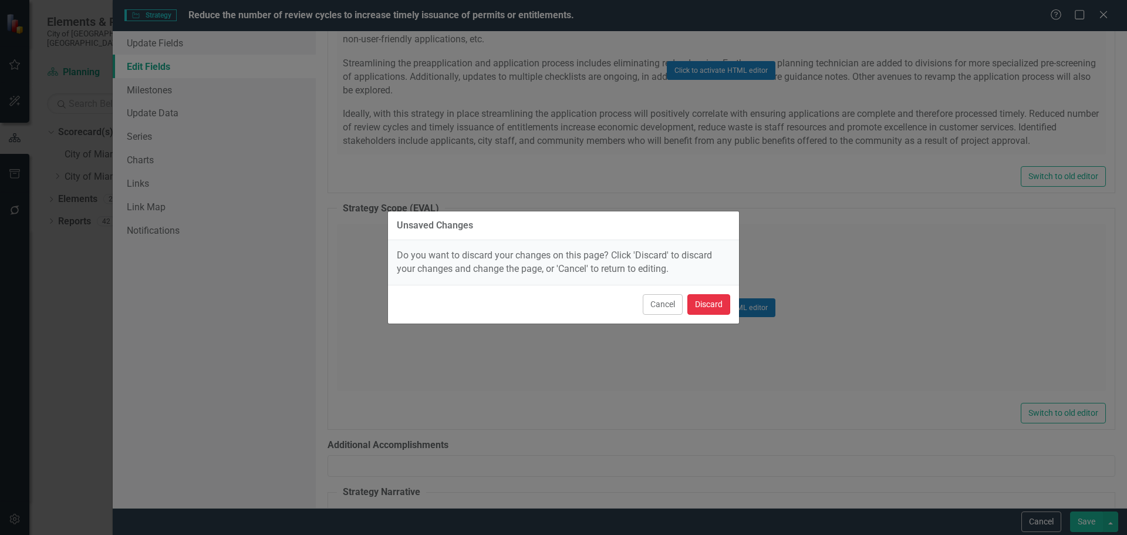
click at [718, 299] on button "Discard" at bounding box center [708, 304] width 43 height 21
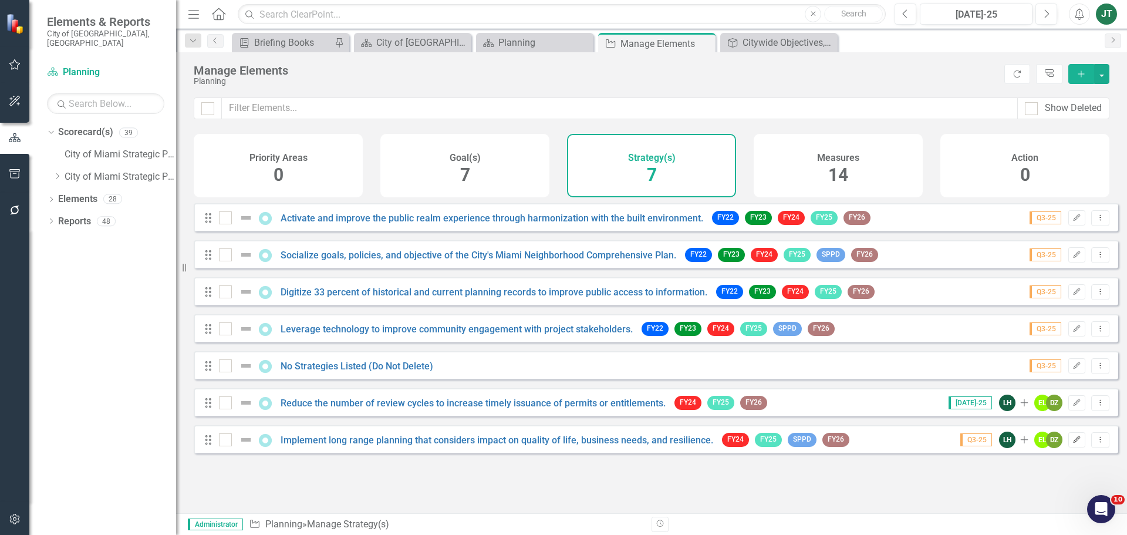
click at [1072, 443] on icon "Edit" at bounding box center [1076, 439] width 9 height 7
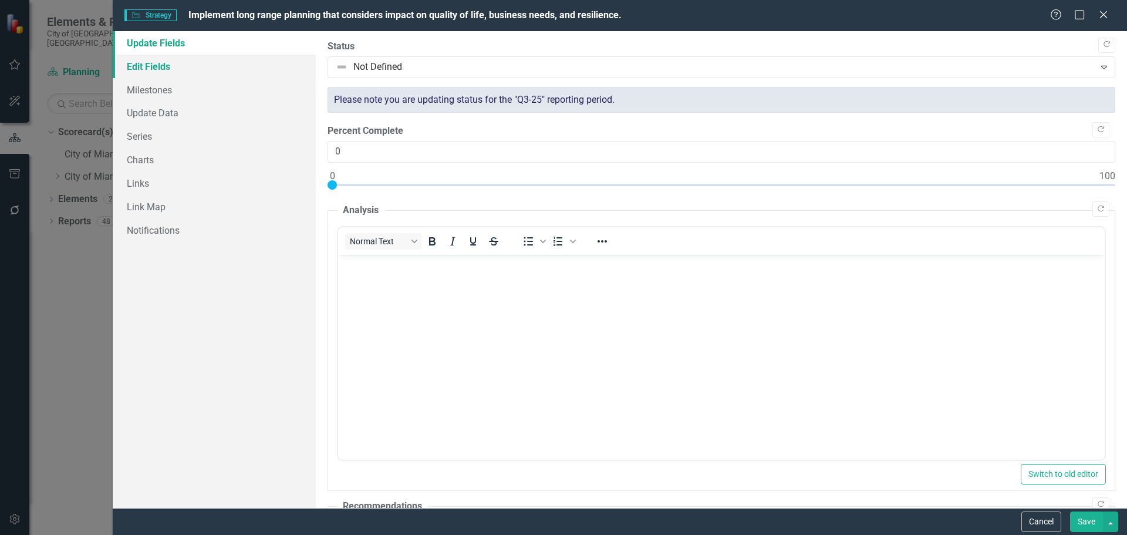
scroll to position [0, 0]
drag, startPoint x: 143, startPoint y: 61, endPoint x: 311, endPoint y: 69, distance: 168.6
click at [143, 62] on link "Edit Fields" at bounding box center [214, 66] width 203 height 23
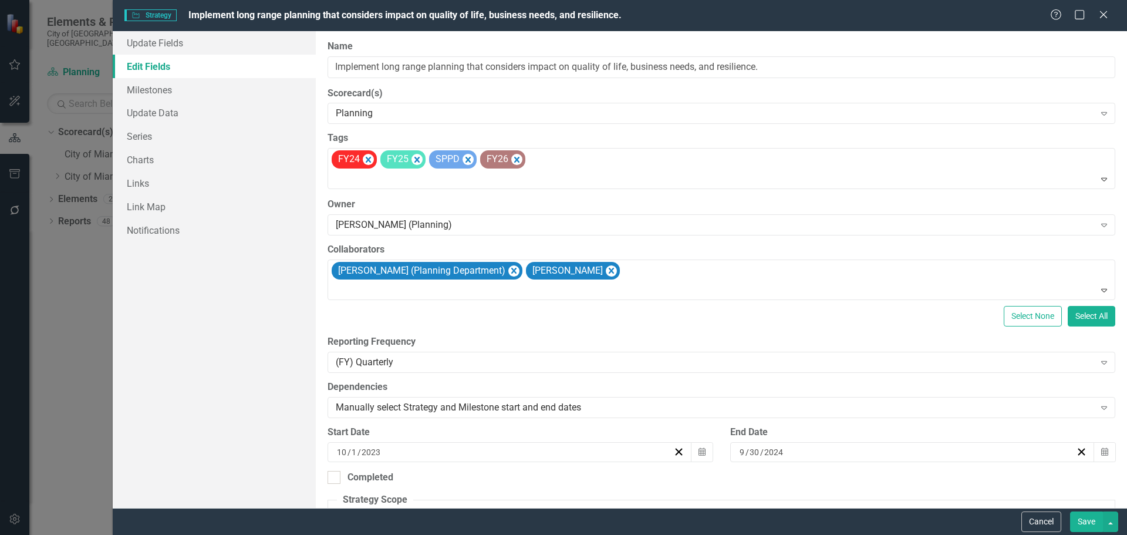
click at [438, 79] on div "ClearPoint Can Do More! How ClearPoint Can Help Close Enterprise plans can auto…" at bounding box center [721, 269] width 811 height 477
click at [508, 69] on input "Implement long range planning that considers impact on quality of life, busines…" at bounding box center [721, 67] width 788 height 22
drag, startPoint x: 485, startPoint y: 66, endPoint x: 289, endPoint y: 61, distance: 195.5
click at [286, 61] on div "Update Fields Edit Fields Milestones Update Data Series Charts Links Link Map N…" at bounding box center [620, 269] width 1014 height 477
click at [467, 75] on input "Implement long range planning that considers impact on quality of life, busines…" at bounding box center [721, 67] width 788 height 22
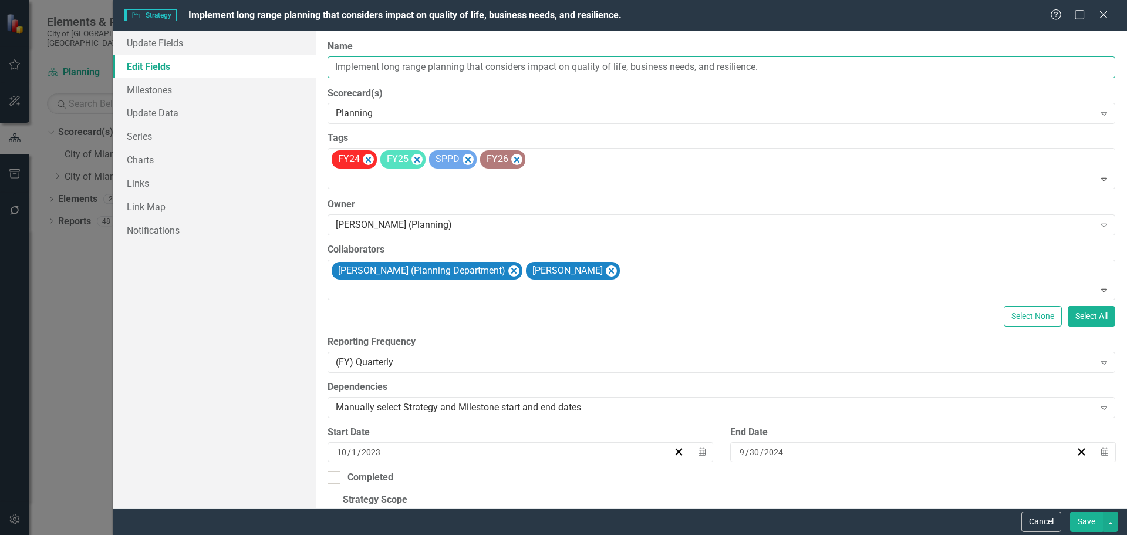
drag, startPoint x: 465, startPoint y: 65, endPoint x: 265, endPoint y: 62, distance: 200.2
click at [265, 62] on div "Update Fields Edit Fields Milestones Update Data Series Charts Links Link Map N…" at bounding box center [620, 269] width 1014 height 477
click at [1053, 516] on button "Cancel" at bounding box center [1041, 521] width 40 height 21
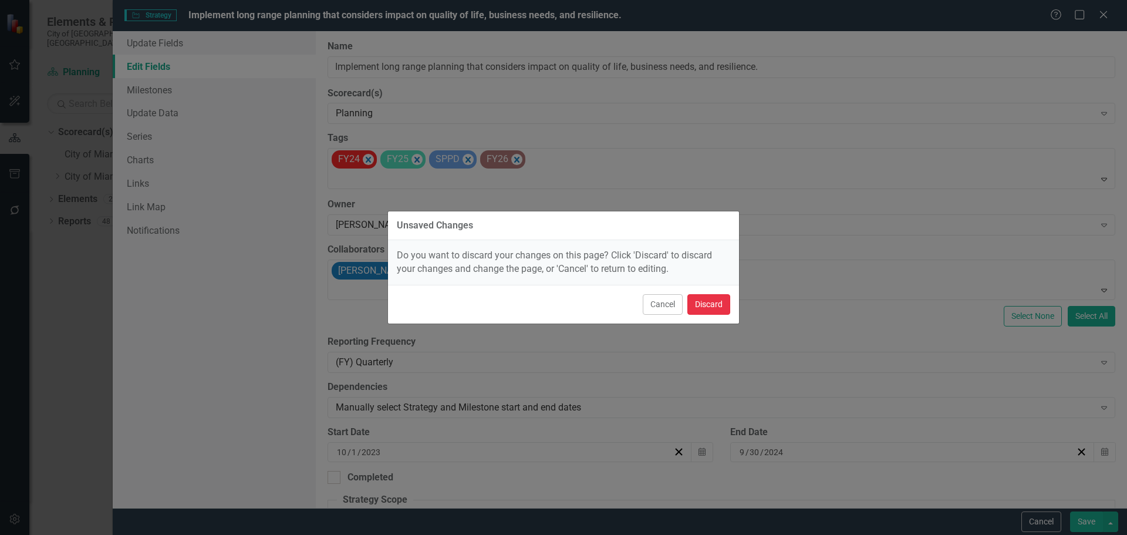
click at [704, 310] on button "Discard" at bounding box center [708, 304] width 43 height 21
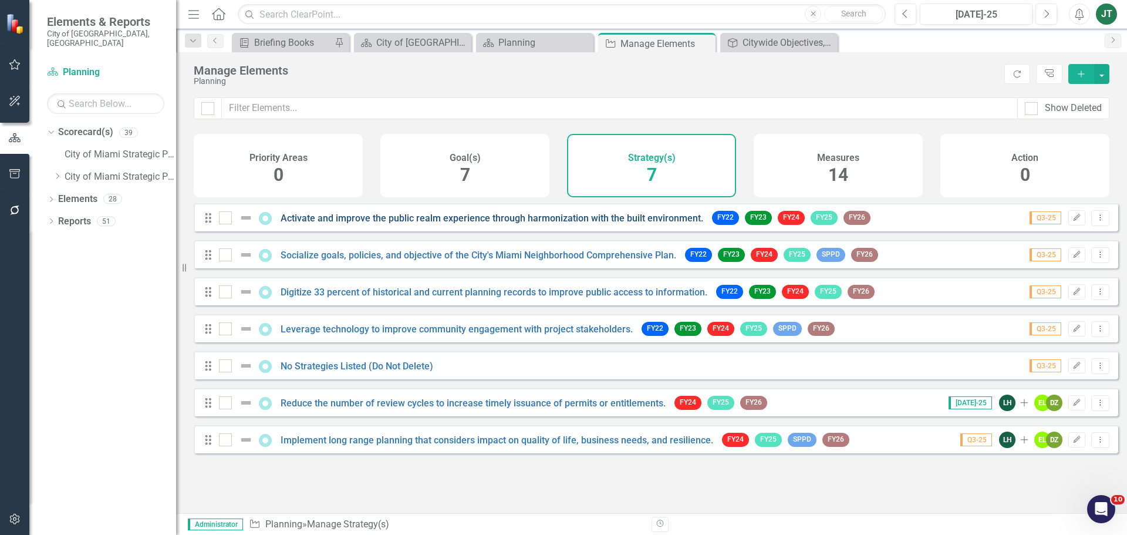
click at [341, 224] on link "Activate and improve the public realm experience through harmonization with the…" at bounding box center [492, 217] width 423 height 11
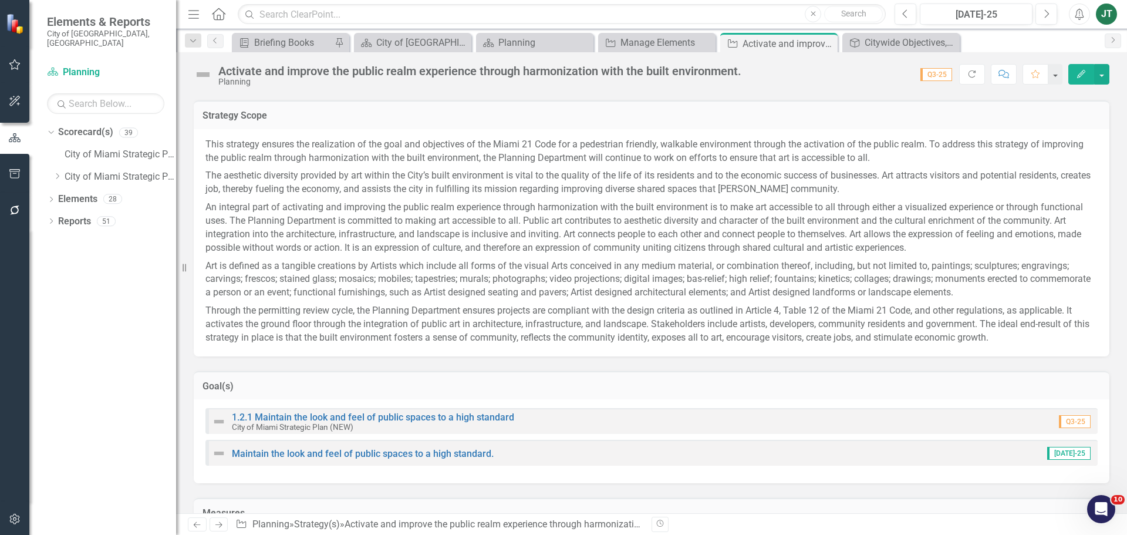
scroll to position [293, 0]
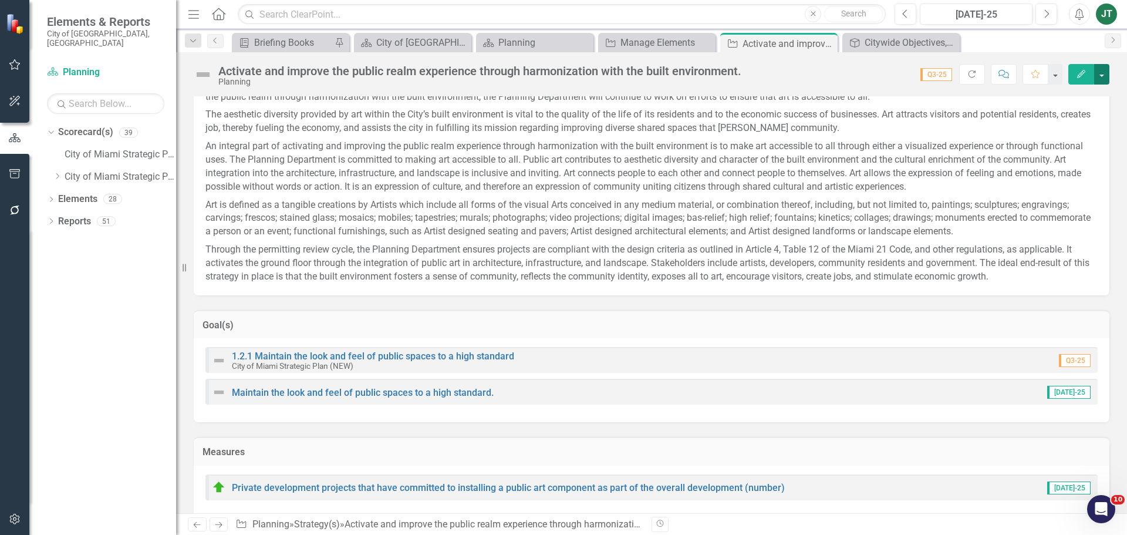
click at [1100, 68] on button "button" at bounding box center [1101, 74] width 15 height 21
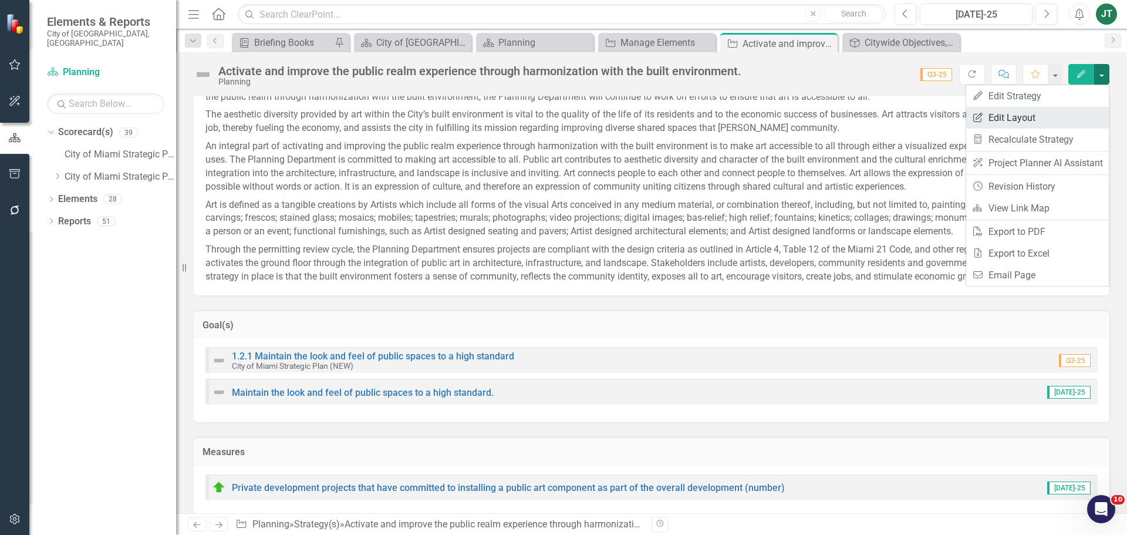
click at [1054, 121] on link "Edit Report Edit Layout" at bounding box center [1037, 118] width 143 height 22
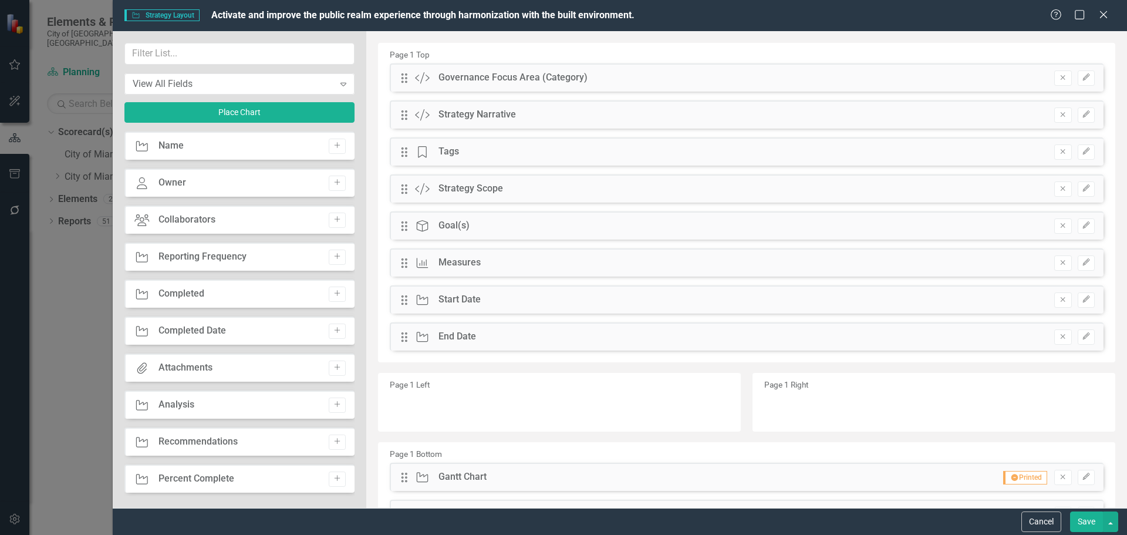
click at [1058, 225] on icon "Remove" at bounding box center [1062, 225] width 9 height 7
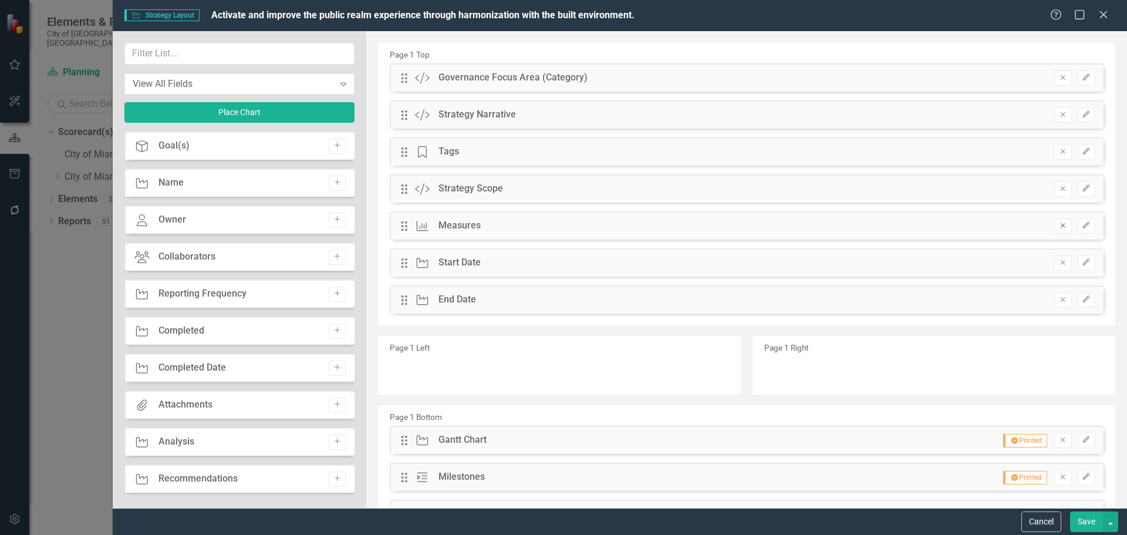
click at [1060, 227] on icon "button" at bounding box center [1062, 226] width 5 height 5
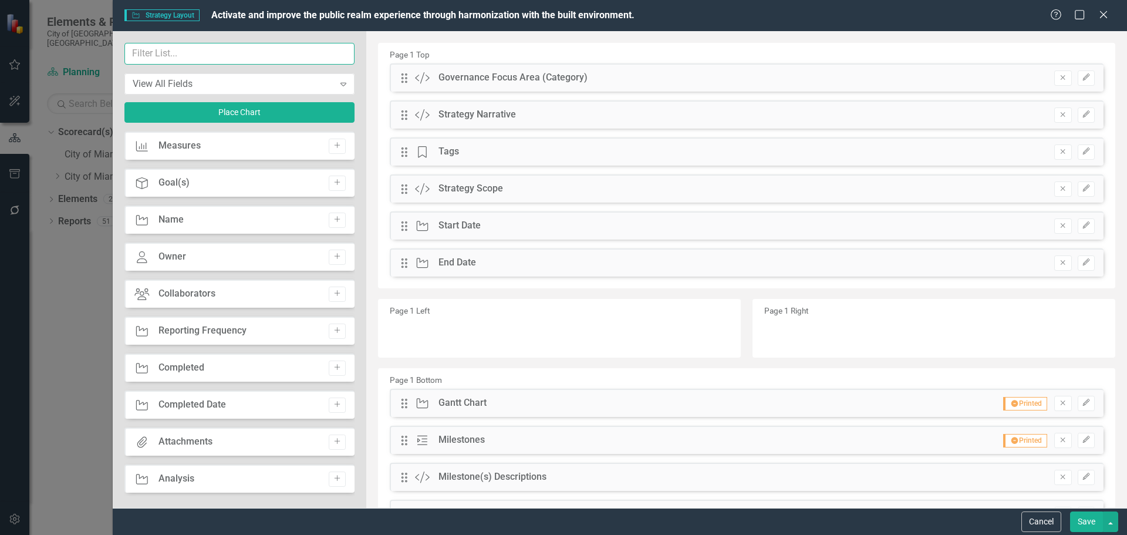
click at [159, 55] on input "text" at bounding box center [239, 54] width 230 height 22
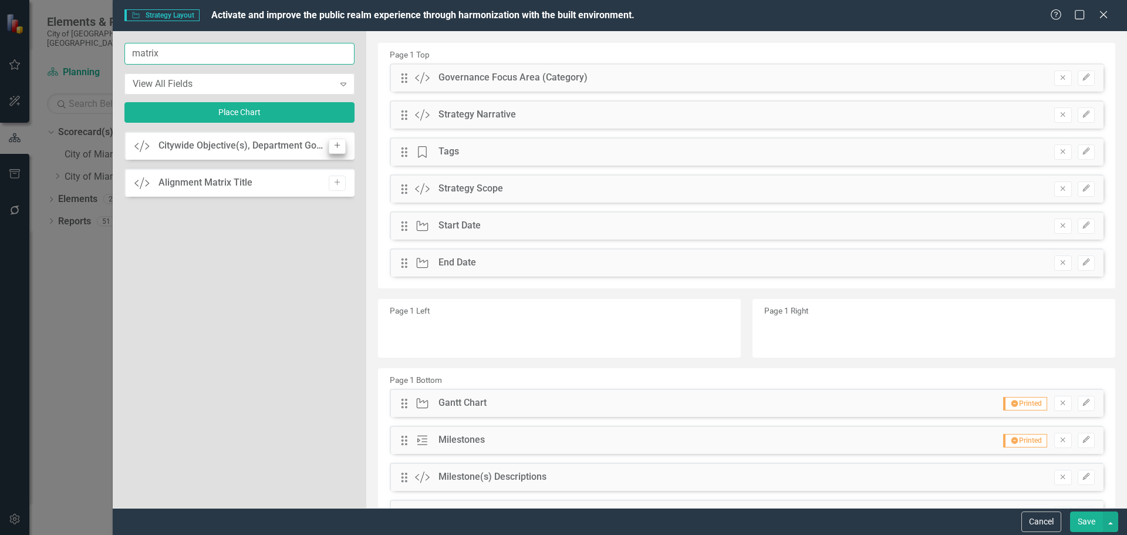
type input "matrix"
click at [340, 143] on icon "Add" at bounding box center [337, 145] width 9 height 7
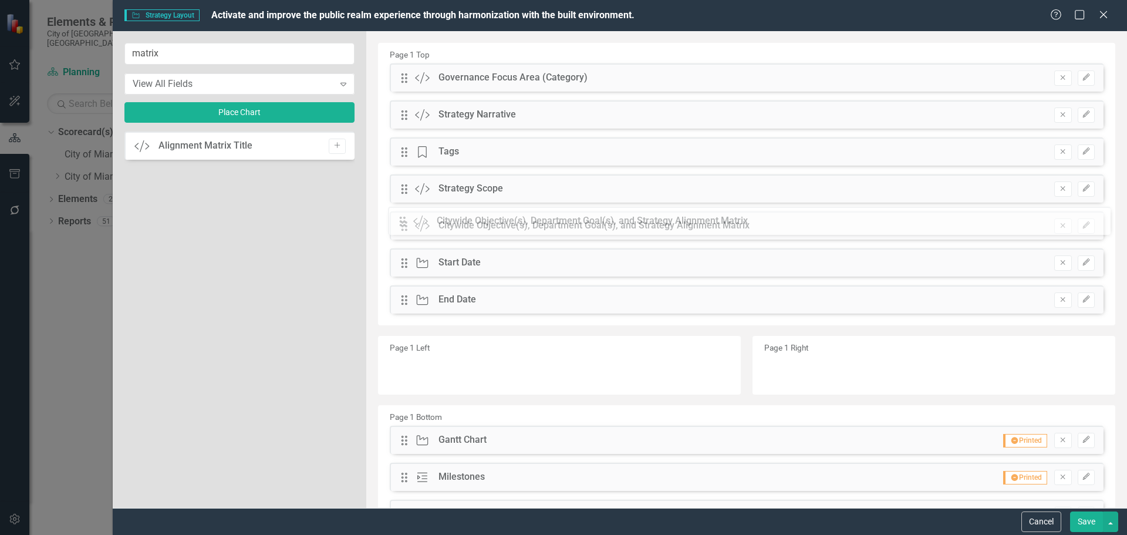
drag, startPoint x: 406, startPoint y: 77, endPoint x: 413, endPoint y: 220, distance: 143.4
click at [1087, 522] on button "Save" at bounding box center [1086, 521] width 33 height 21
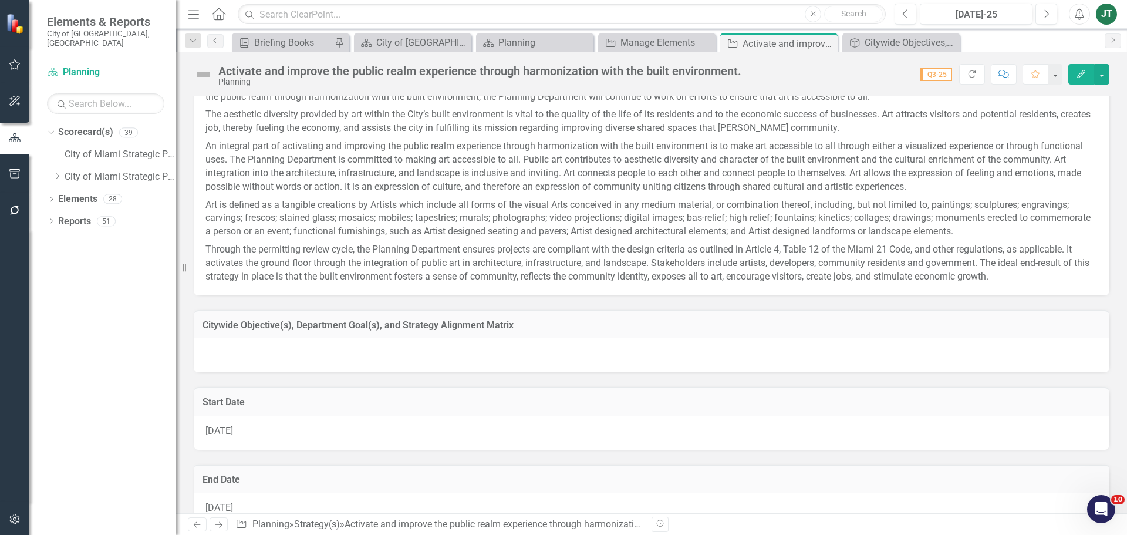
click at [745, 330] on h3 "Citywide Objective(s), Department Goal(s), and Strategy Alignment Matrix" at bounding box center [651, 325] width 898 height 11
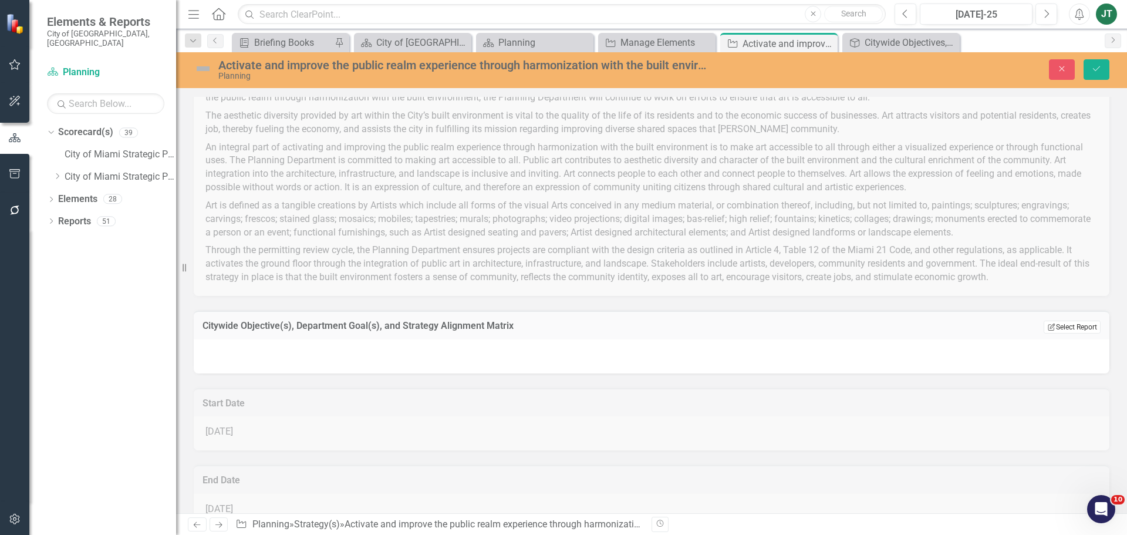
click at [1062, 322] on button "Edit Report Select Report" at bounding box center [1071, 326] width 57 height 13
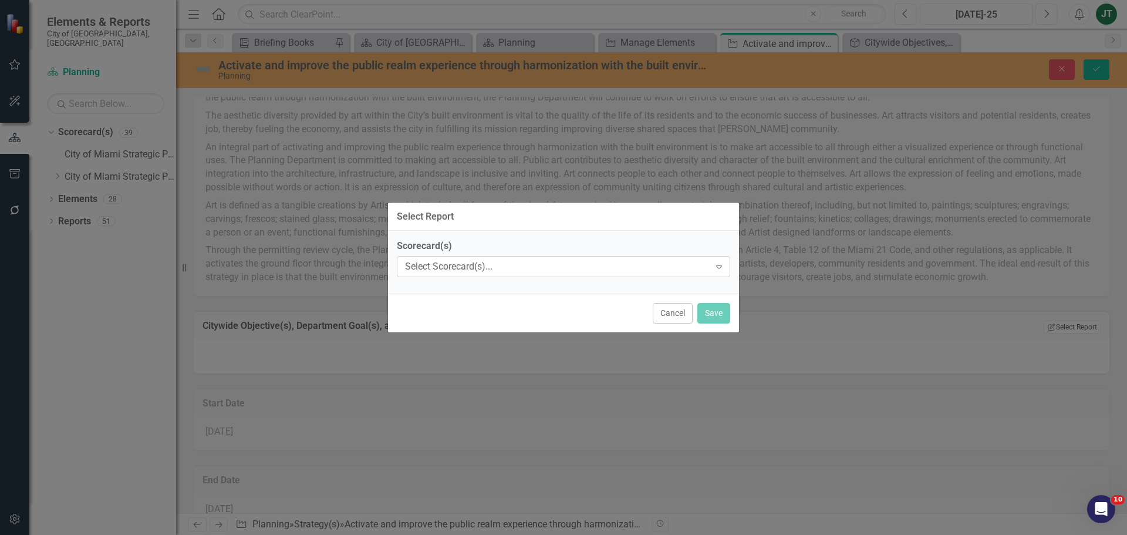
click at [508, 265] on div "Select Scorecard(s)..." at bounding box center [557, 266] width 305 height 13
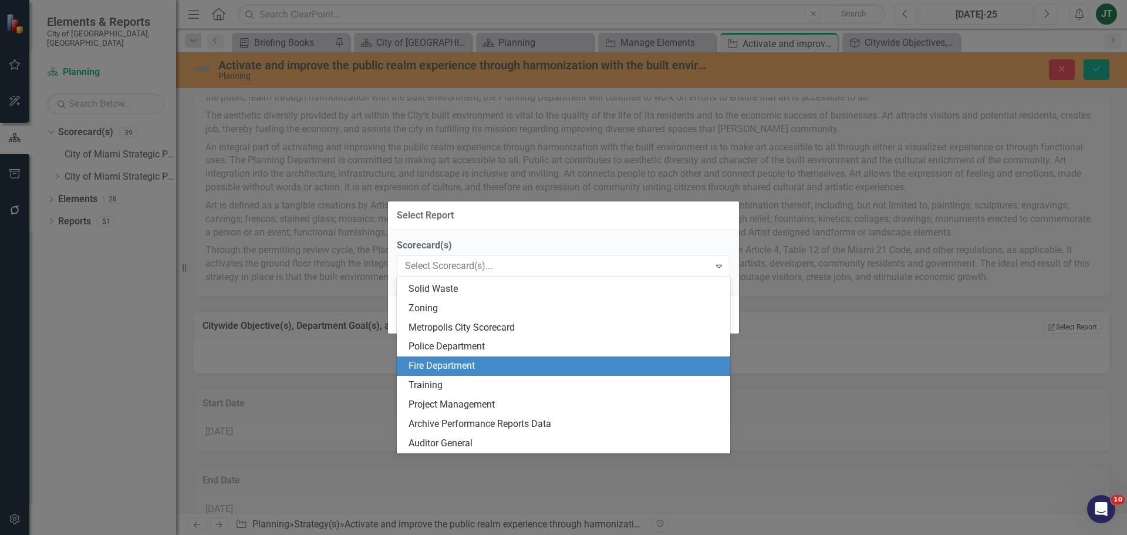
scroll to position [341, 0]
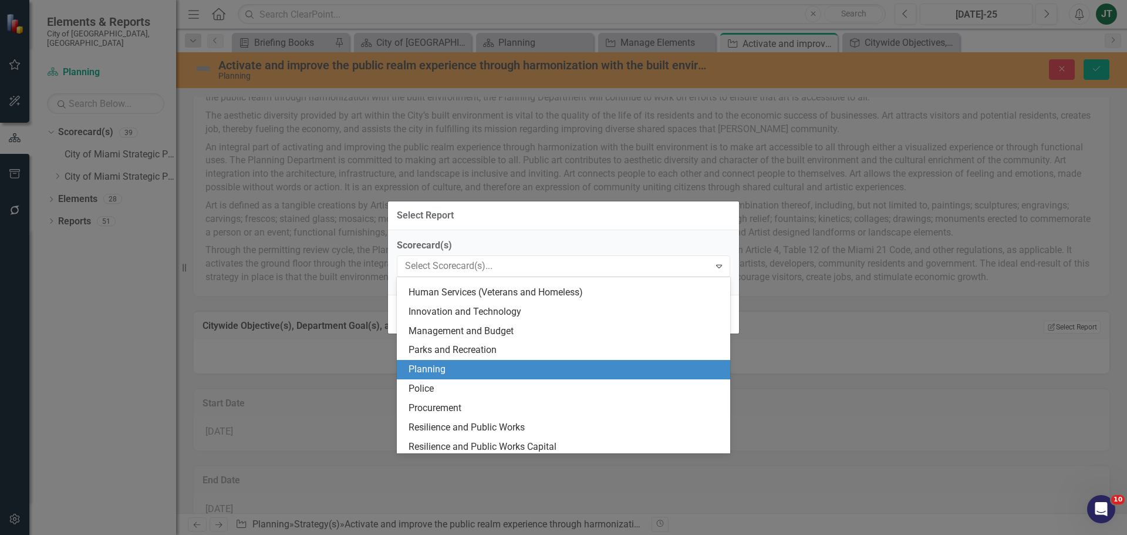
click at [451, 367] on div "Planning" at bounding box center [565, 369] width 315 height 13
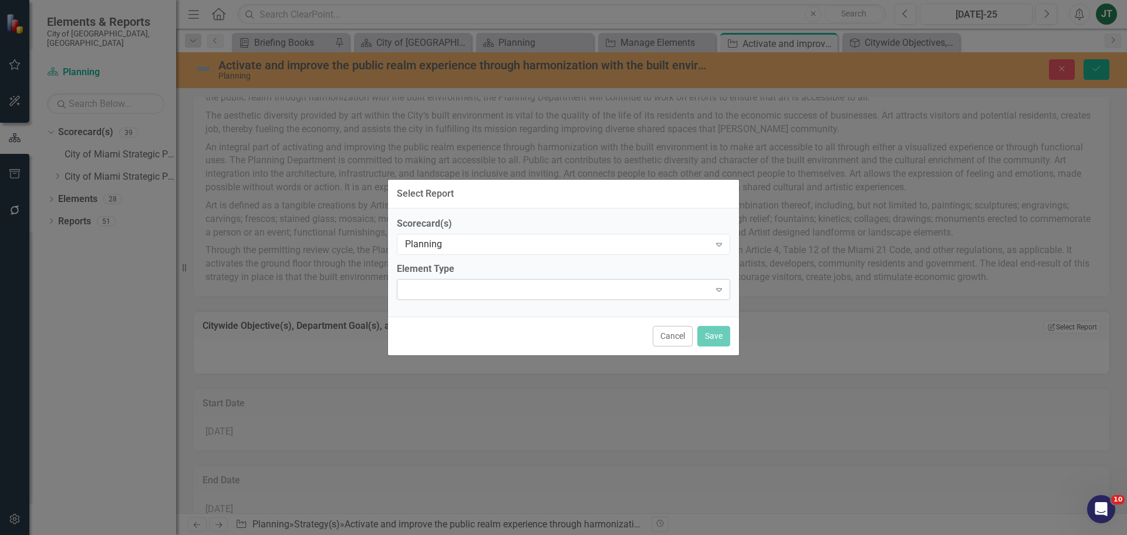
click at [527, 281] on div "Expand" at bounding box center [563, 289] width 333 height 21
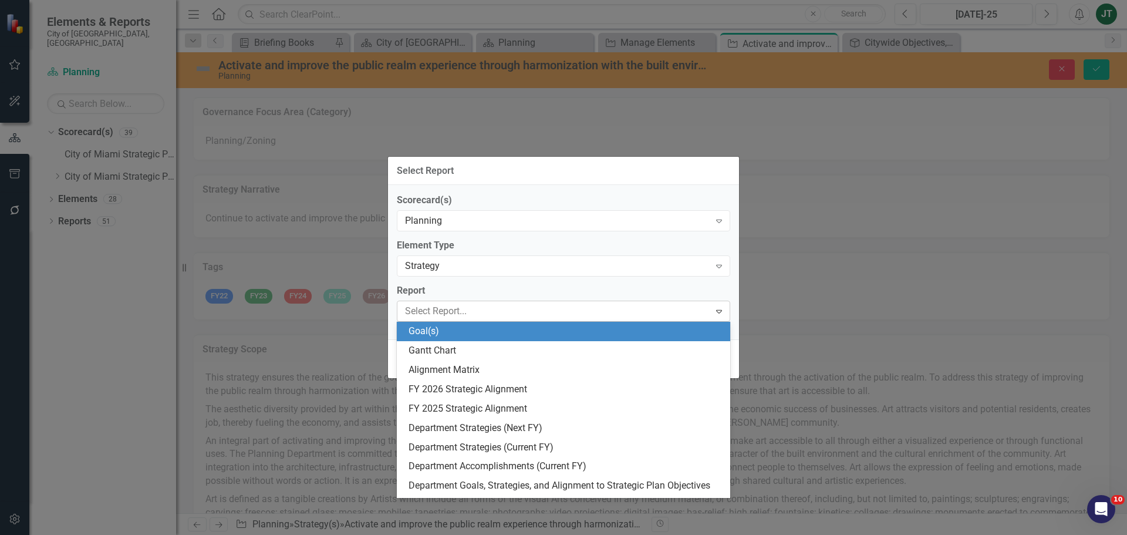
scroll to position [293, 0]
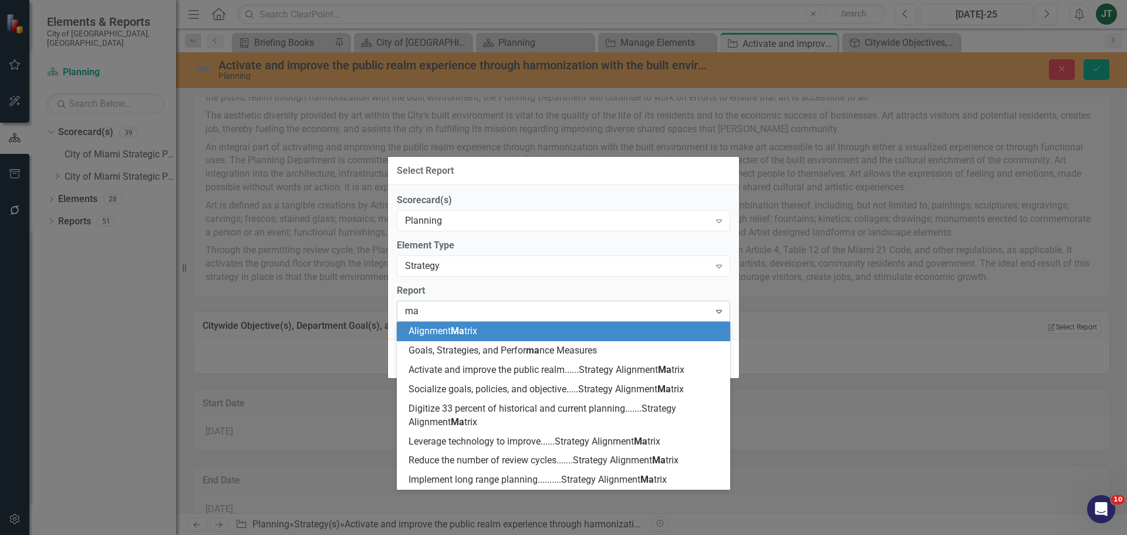
type input "m"
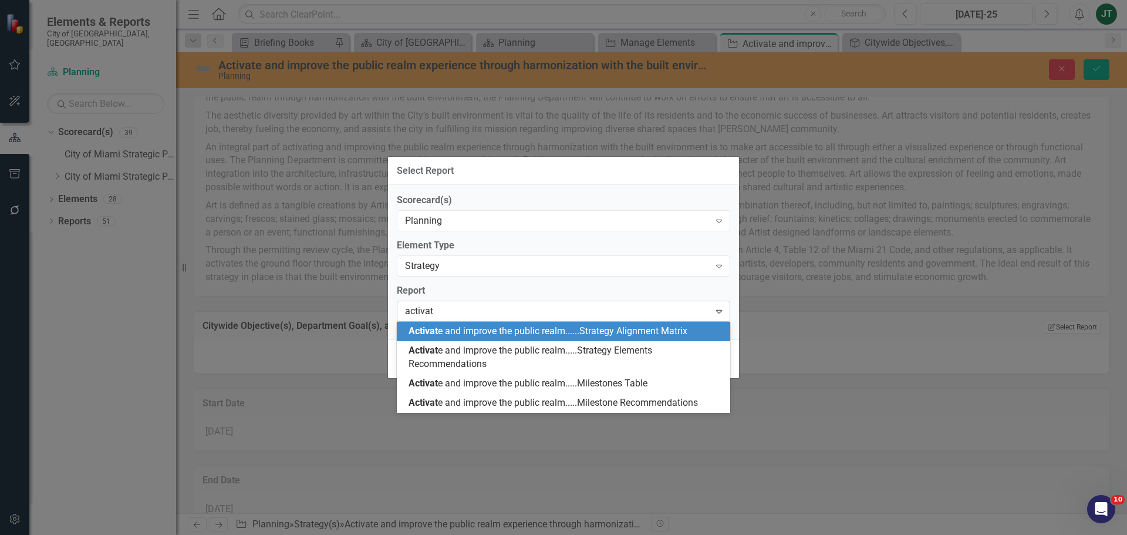
type input "activate"
click at [578, 329] on span "Activate and improve the public realm......Strategy Alignment Matrix" at bounding box center [546, 330] width 277 height 11
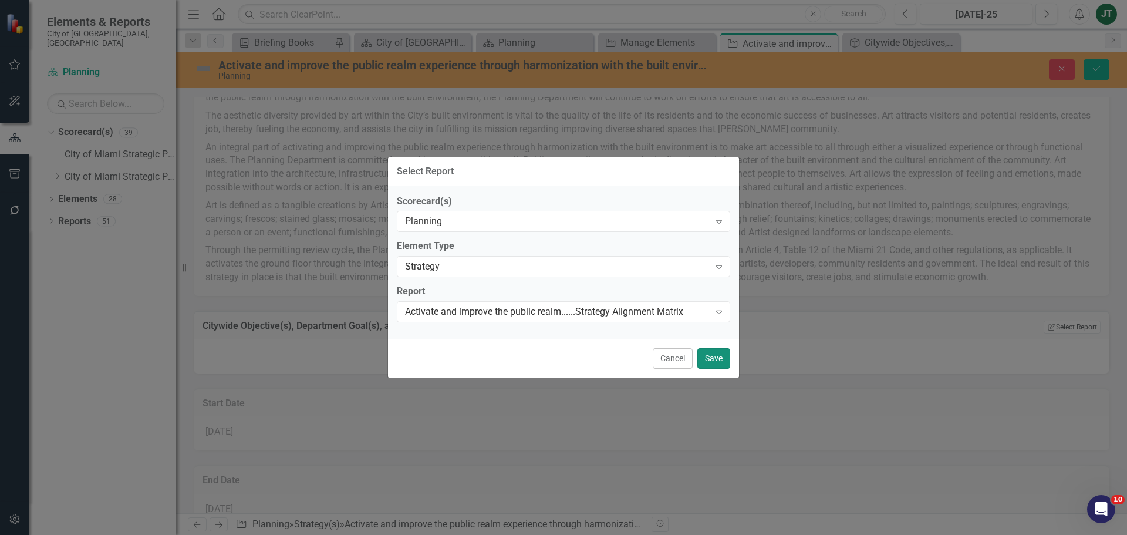
click at [713, 361] on button "Save" at bounding box center [713, 358] width 33 height 21
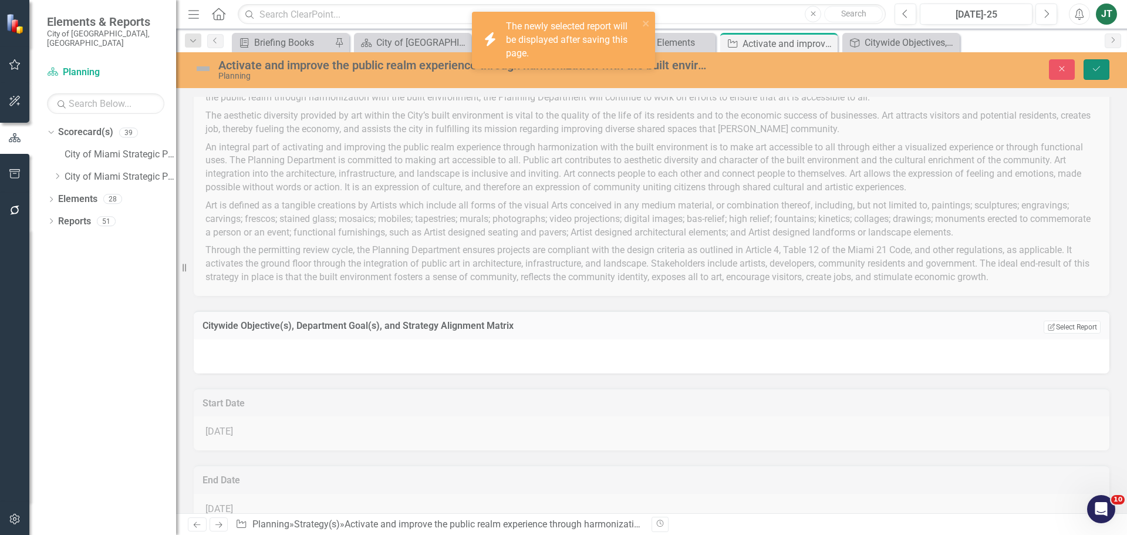
click at [1096, 64] on button "Save" at bounding box center [1096, 69] width 26 height 21
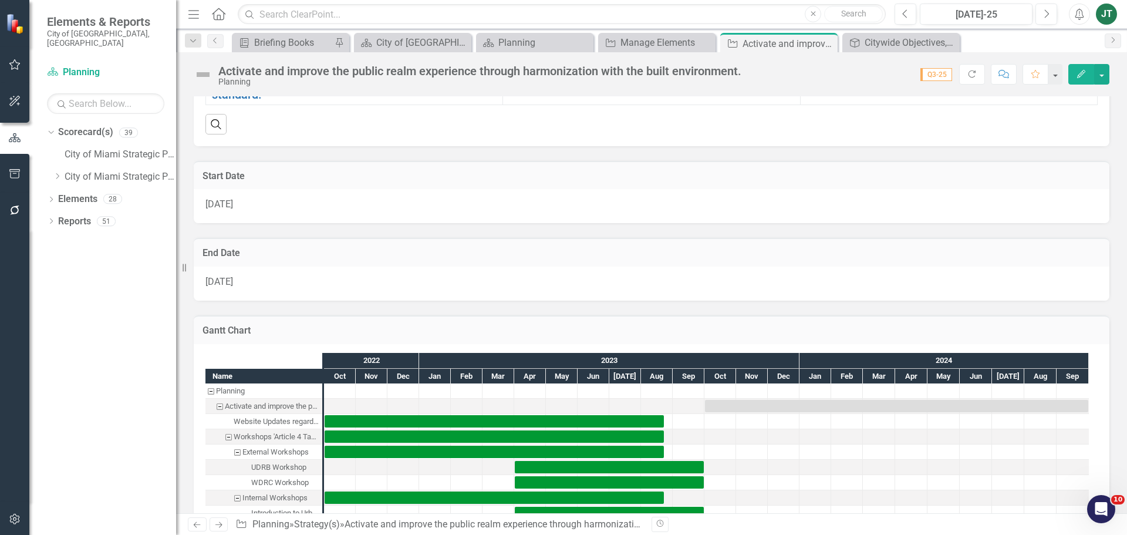
scroll to position [469, 0]
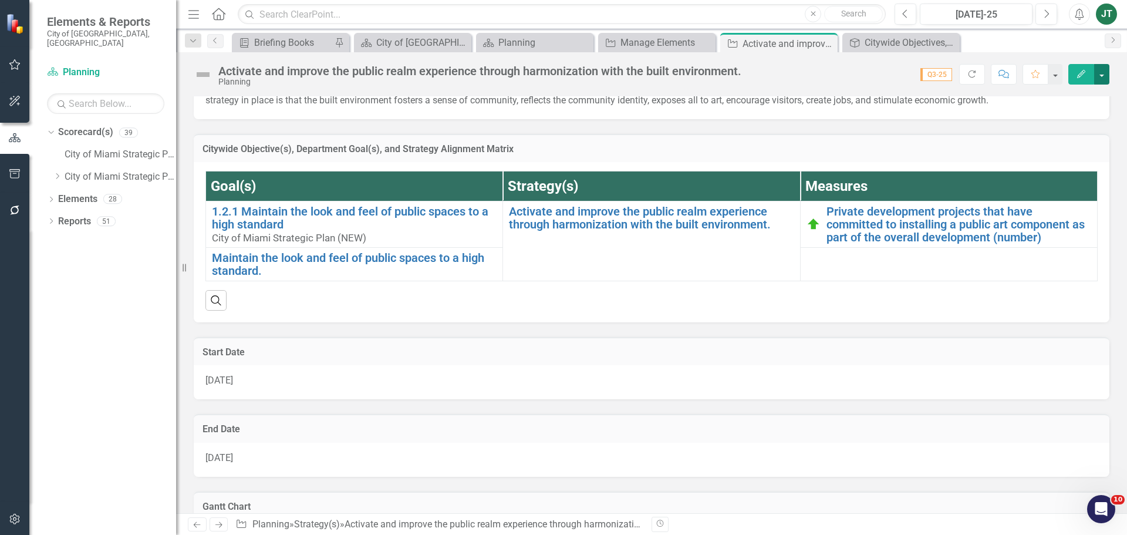
click at [1105, 67] on button "button" at bounding box center [1101, 74] width 15 height 21
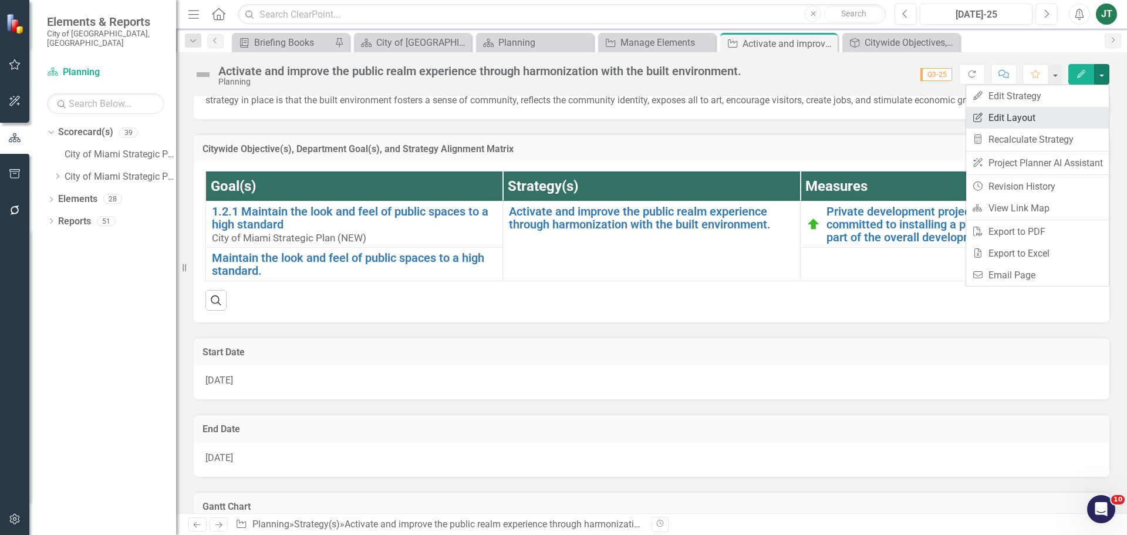
click at [1052, 120] on link "Edit Report Edit Layout" at bounding box center [1037, 118] width 143 height 22
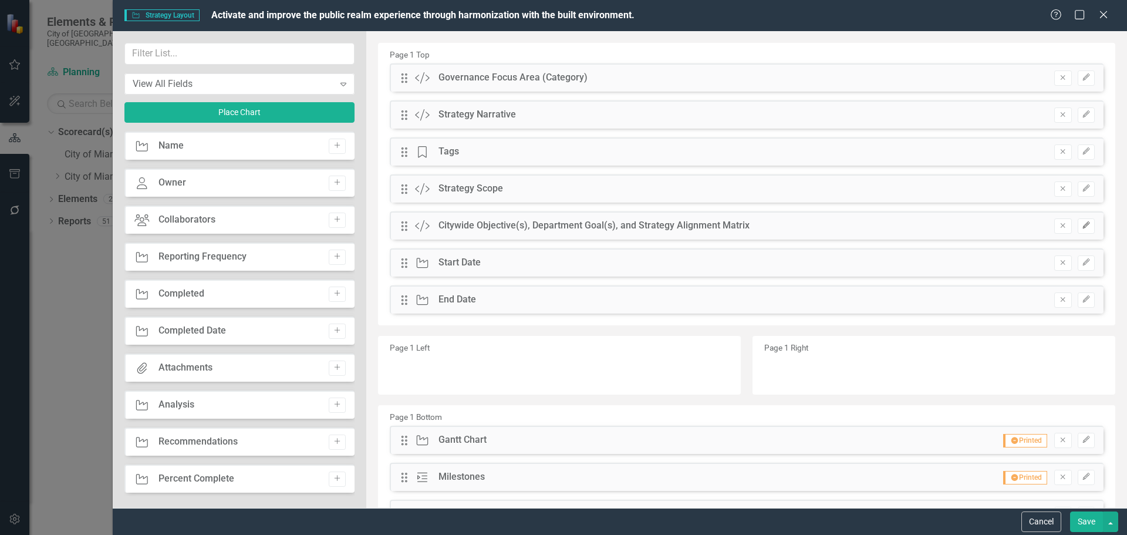
click at [1082, 224] on button "Edit" at bounding box center [1085, 225] width 17 height 15
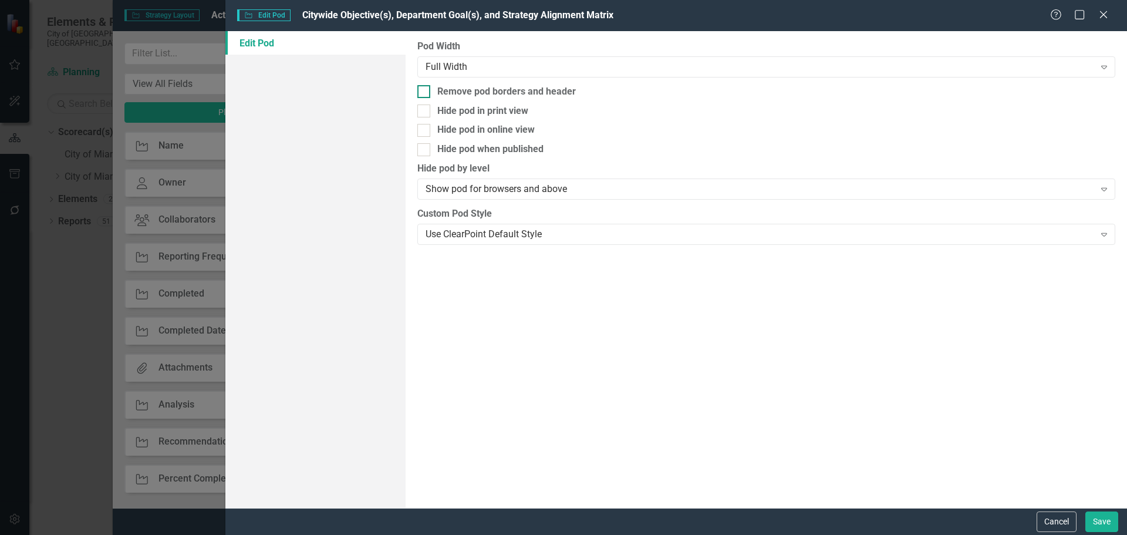
click at [425, 92] on input "Remove pod borders and header" at bounding box center [421, 89] width 8 height 8
checkbox input "true"
click at [1094, 515] on button "Save" at bounding box center [1101, 521] width 33 height 21
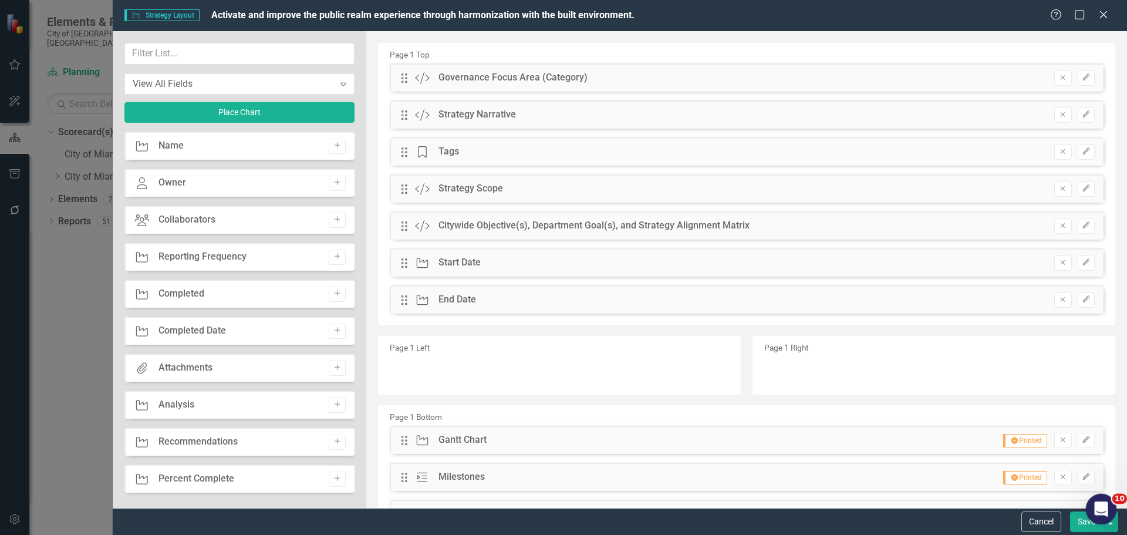
click at [1086, 523] on body "Elements & Reports City of Miami, FL Scorecard(s) Planning Search Dropdown Scor…" at bounding box center [563, 267] width 1127 height 535
click at [1082, 525] on button "Save" at bounding box center [1086, 521] width 33 height 21
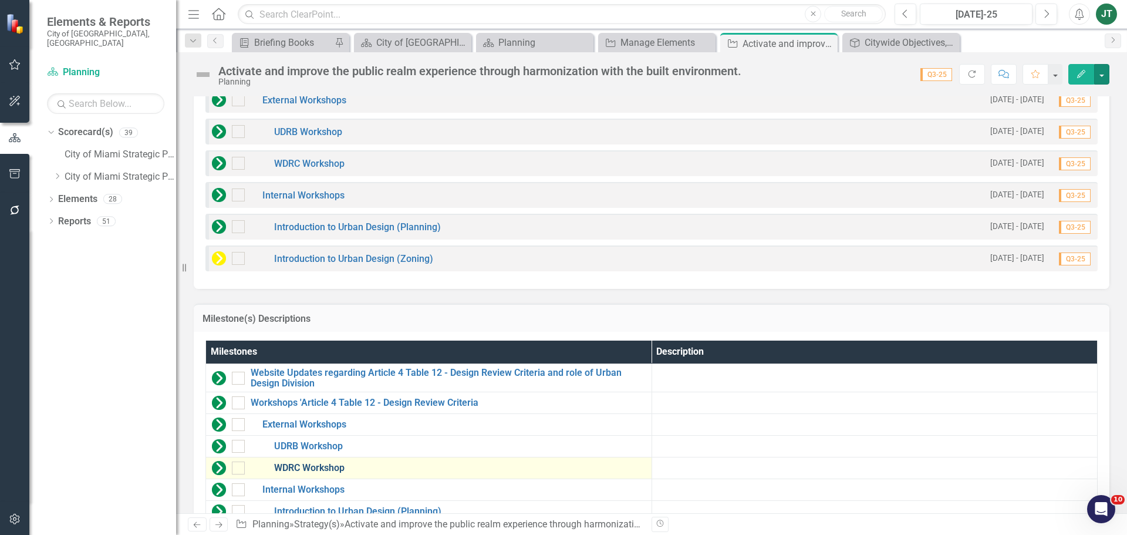
scroll to position [1194, 0]
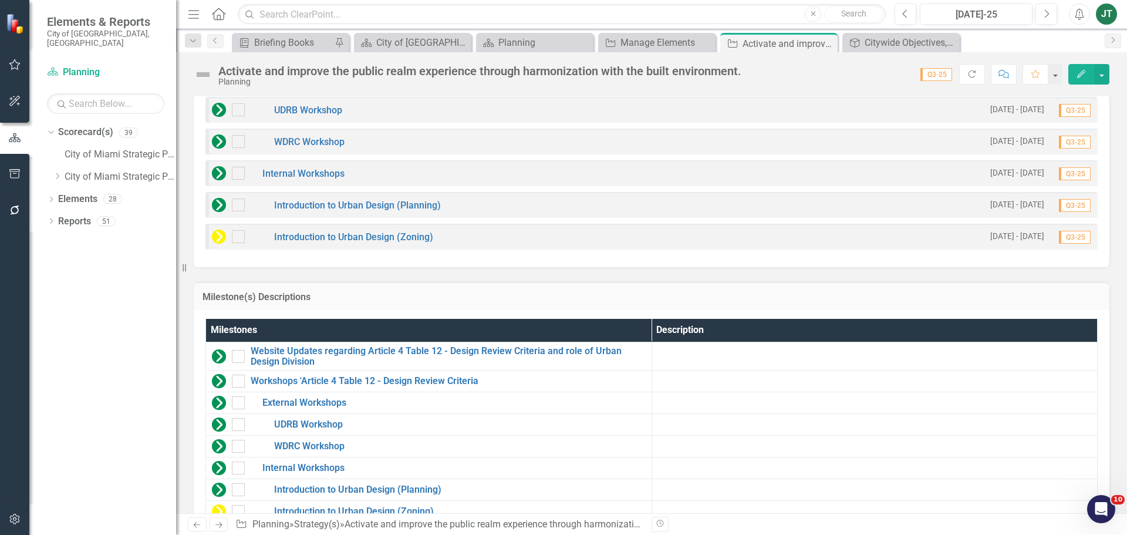
click at [1072, 299] on h3 "Milestone(s) Descriptions" at bounding box center [651, 297] width 898 height 11
click at [1072, 298] on h3 "Milestone(s) Descriptions" at bounding box center [651, 297] width 898 height 11
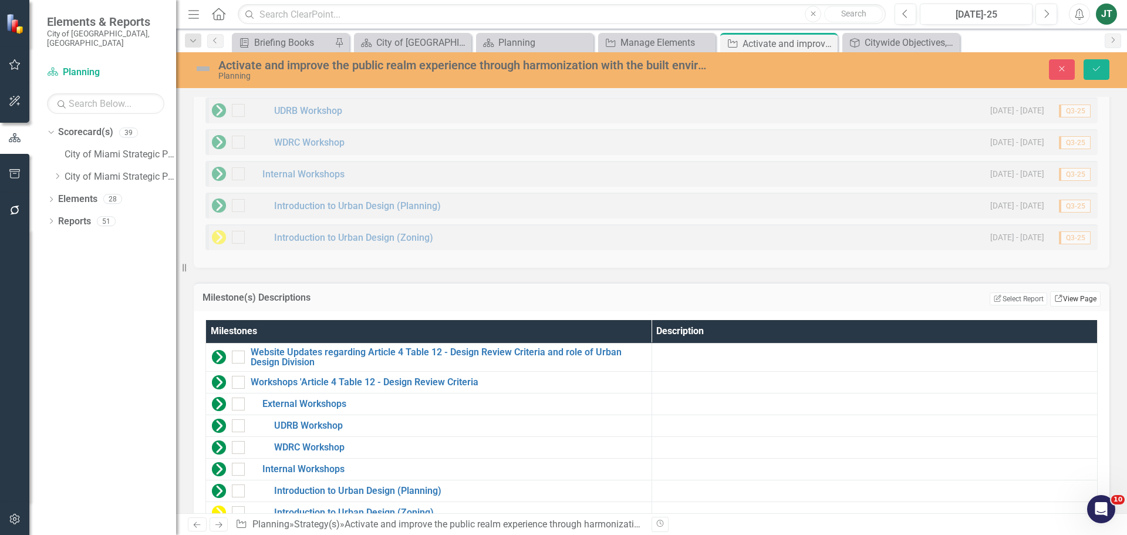
click at [1067, 300] on link "Link View Page" at bounding box center [1075, 298] width 50 height 15
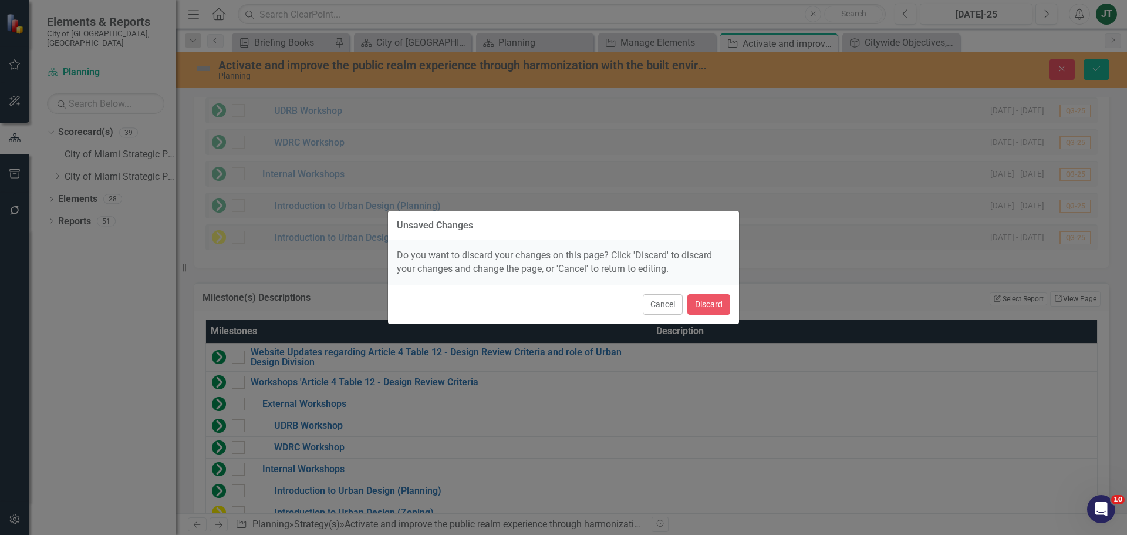
drag, startPoint x: 645, startPoint y: 305, endPoint x: 852, endPoint y: 298, distance: 206.7
click at [656, 305] on button "Cancel" at bounding box center [663, 304] width 40 height 21
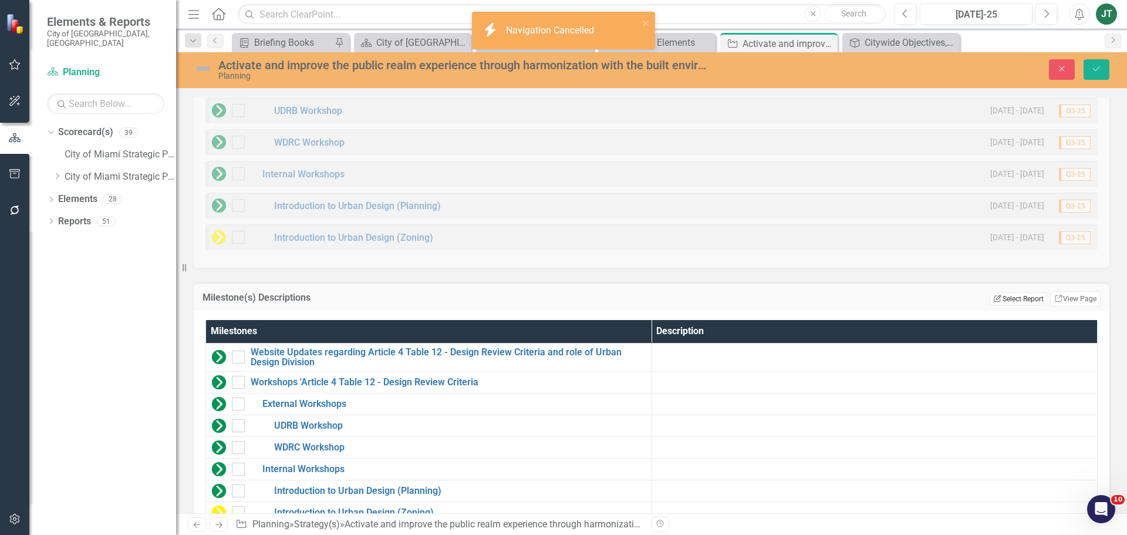
click at [991, 298] on button "Edit Report Select Report" at bounding box center [1017, 298] width 57 height 13
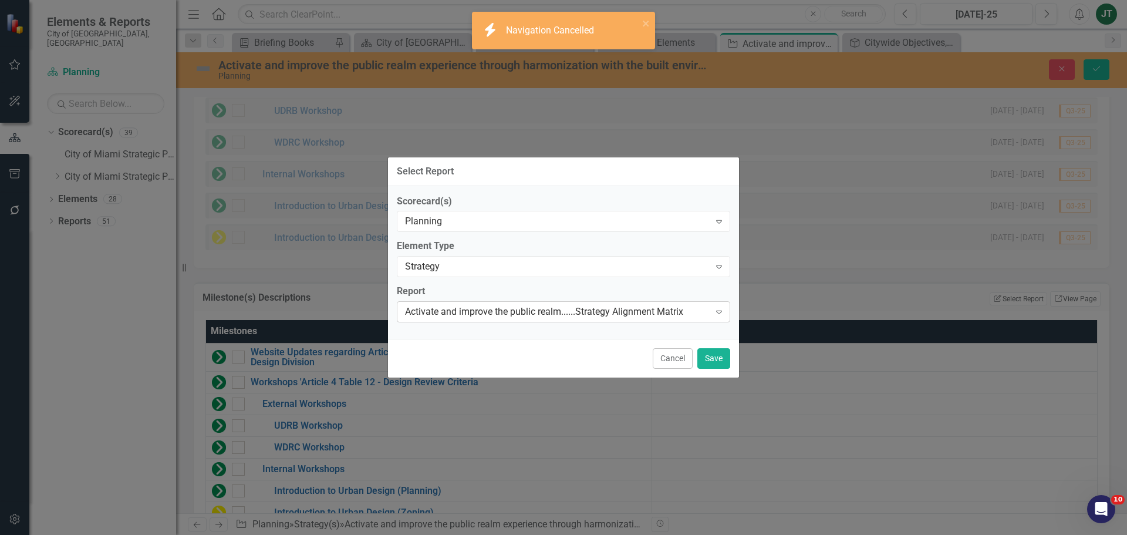
click at [530, 310] on div "Activate and improve the public realm......Strategy Alignment Matrix" at bounding box center [557, 311] width 305 height 13
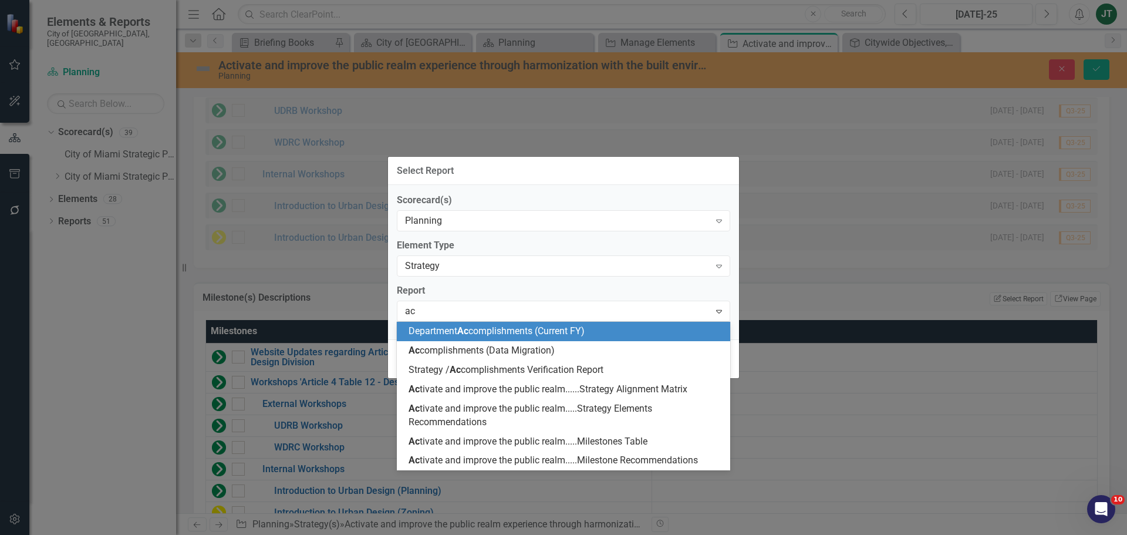
scroll to position [0, 0]
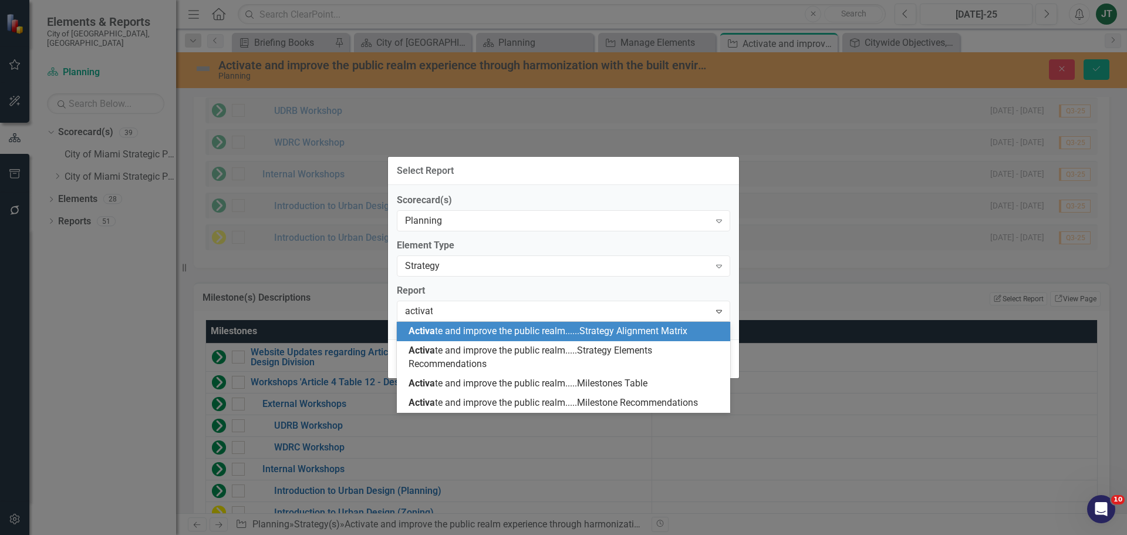
type input "activate"
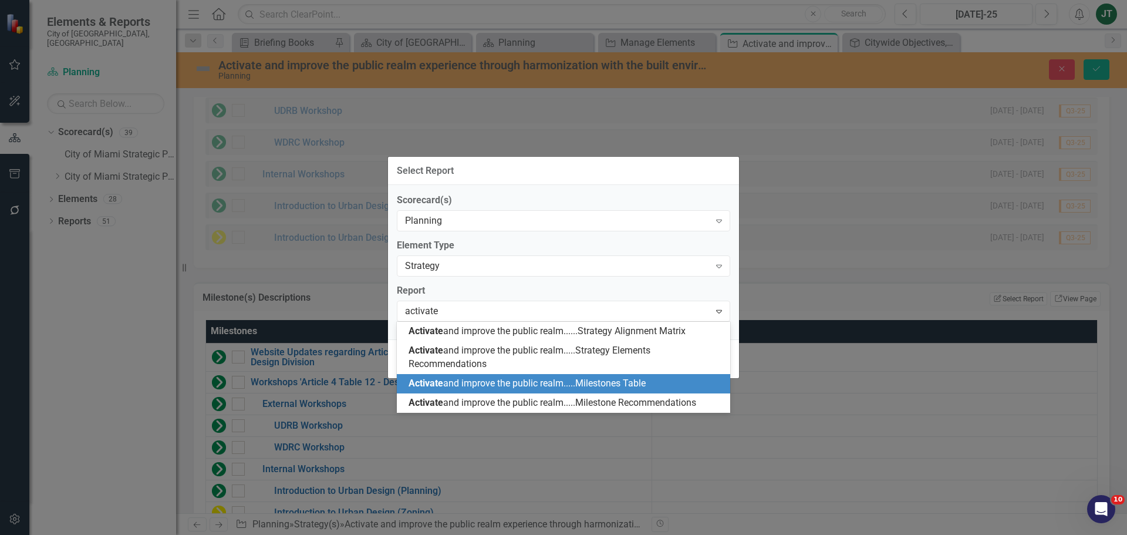
click at [606, 384] on span "Activate and improve the public realm.....Milestones Table" at bounding box center [526, 382] width 237 height 11
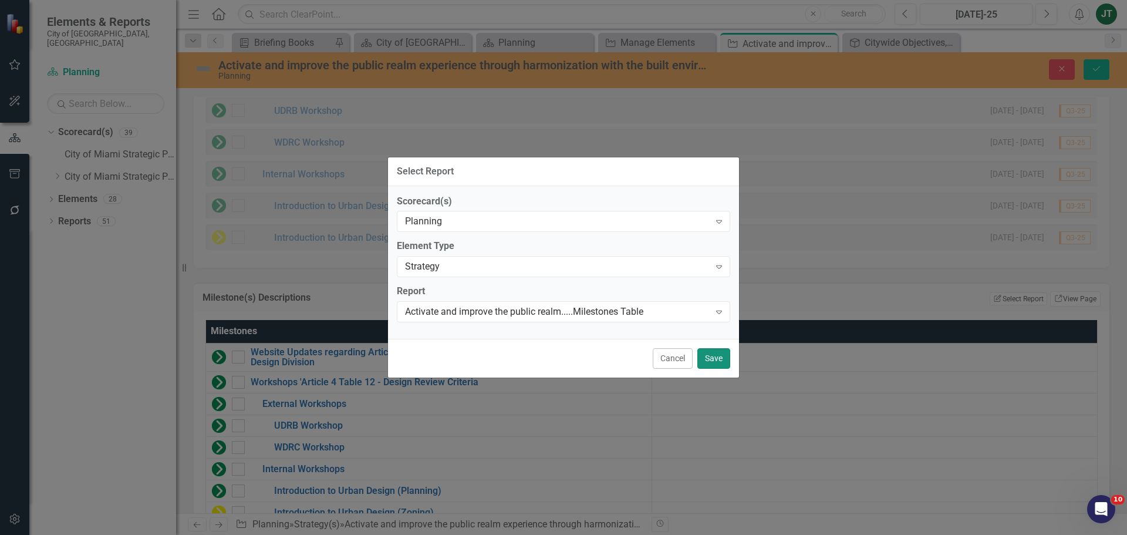
click at [721, 361] on button "Save" at bounding box center [713, 358] width 33 height 21
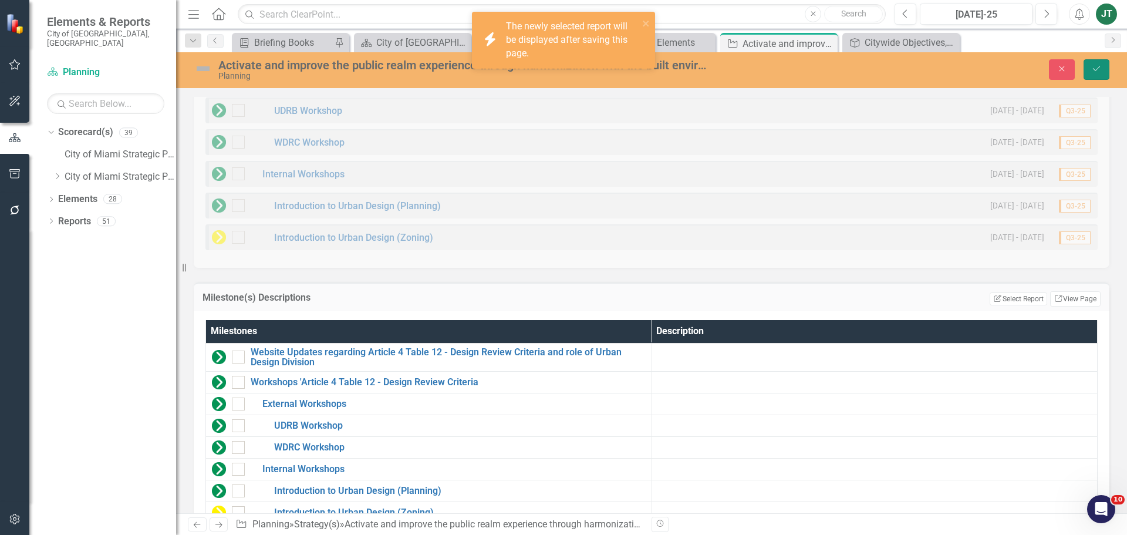
click at [1101, 70] on icon "Save" at bounding box center [1096, 69] width 11 height 8
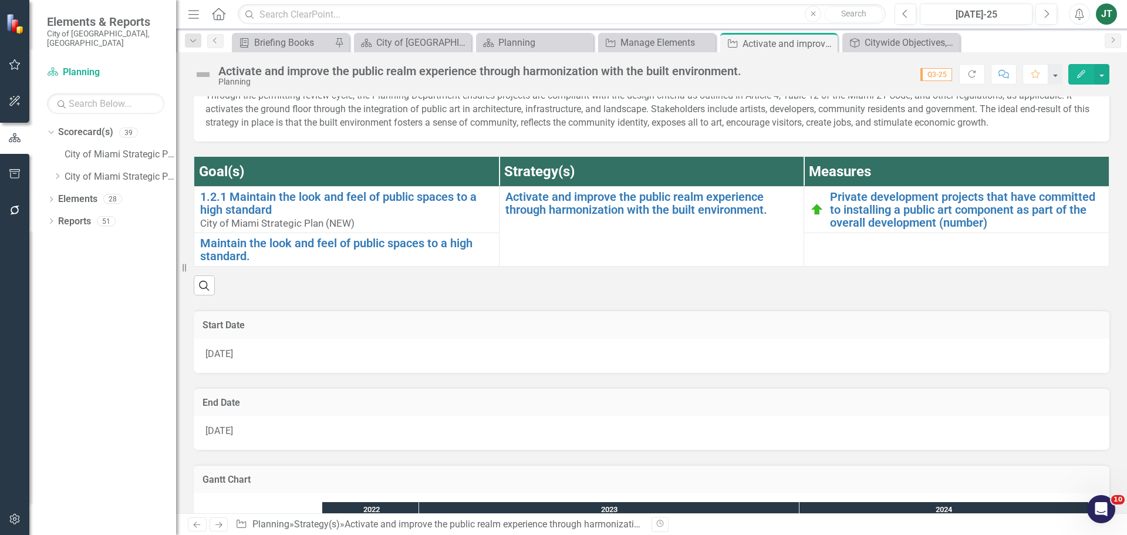
scroll to position [271, 0]
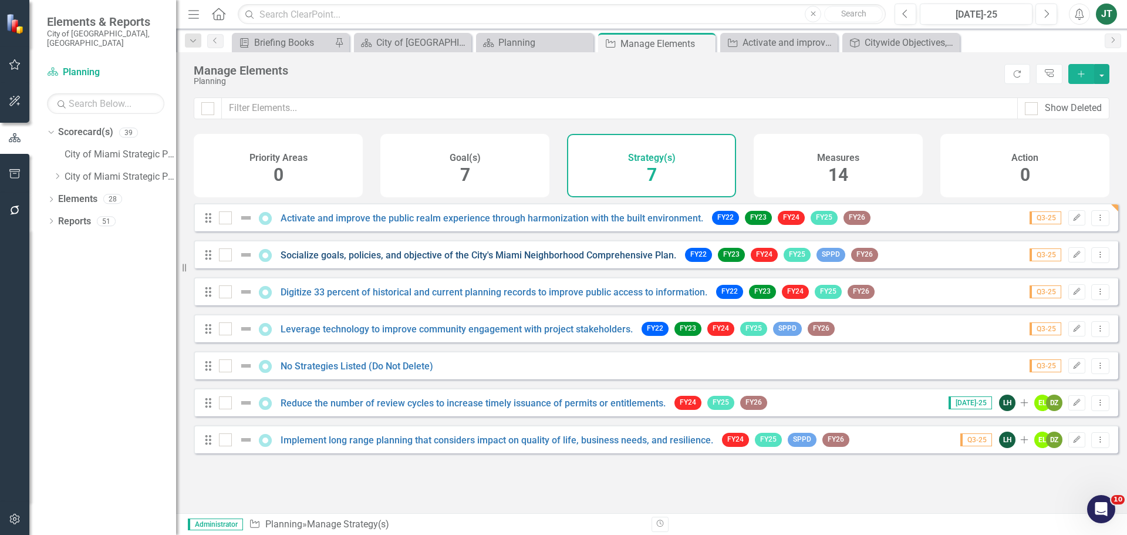
click at [379, 261] on link "Socialize goals, policies, and objective of the City's Miami Neighborhood Compr…" at bounding box center [479, 254] width 396 height 11
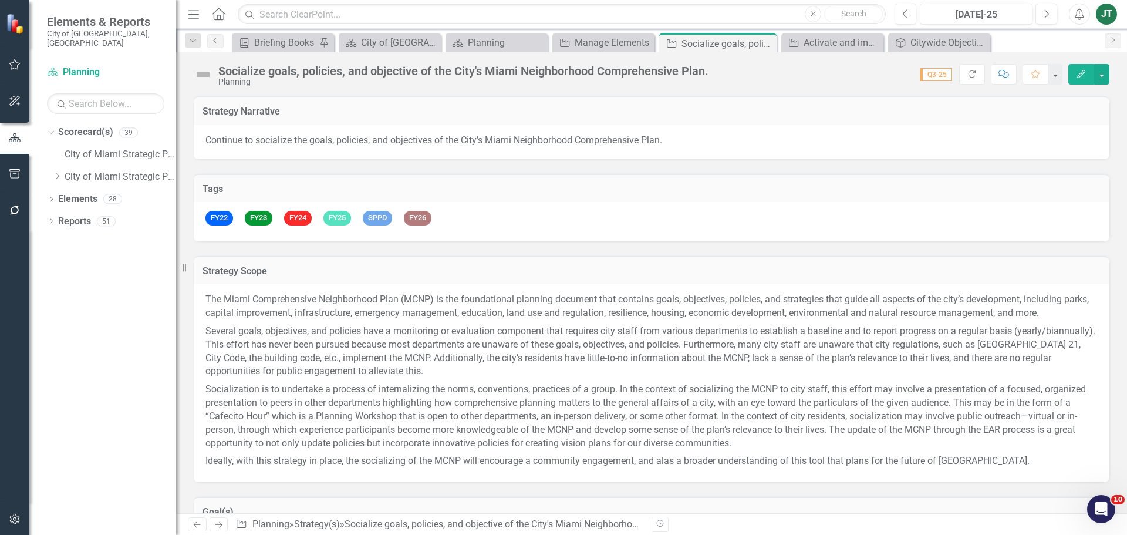
click at [1078, 72] on icon "Edit" at bounding box center [1081, 74] width 11 height 8
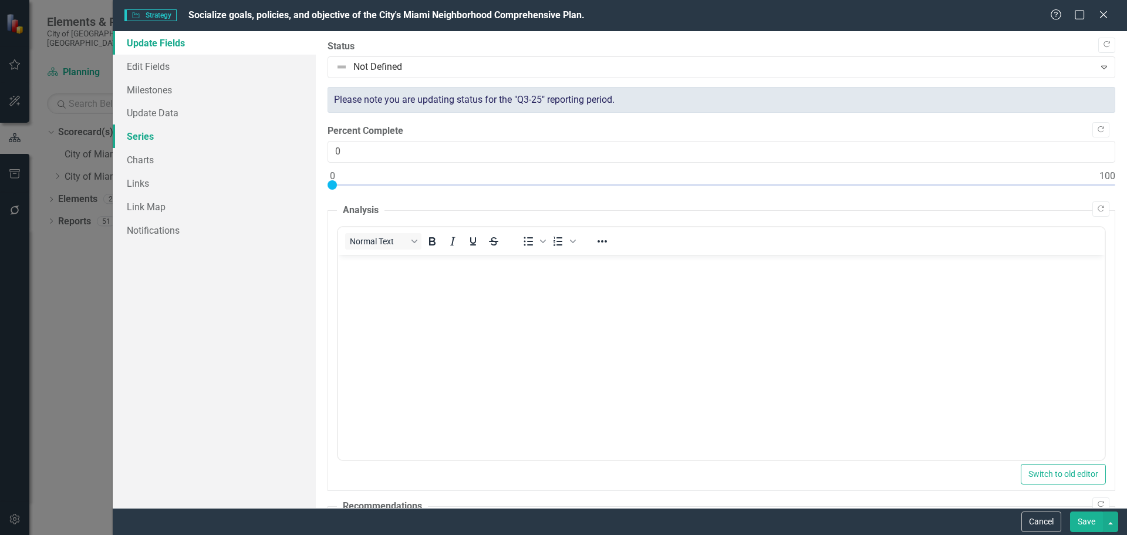
checkbox input "false"
checkbox input "true"
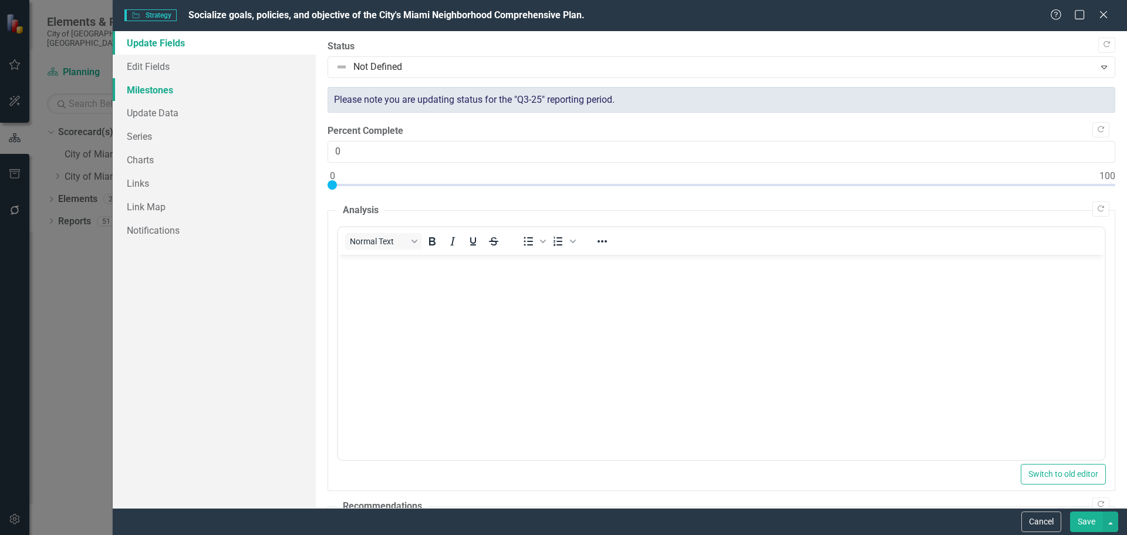
checkbox input "true"
click at [1053, 514] on button "Cancel" at bounding box center [1041, 521] width 40 height 21
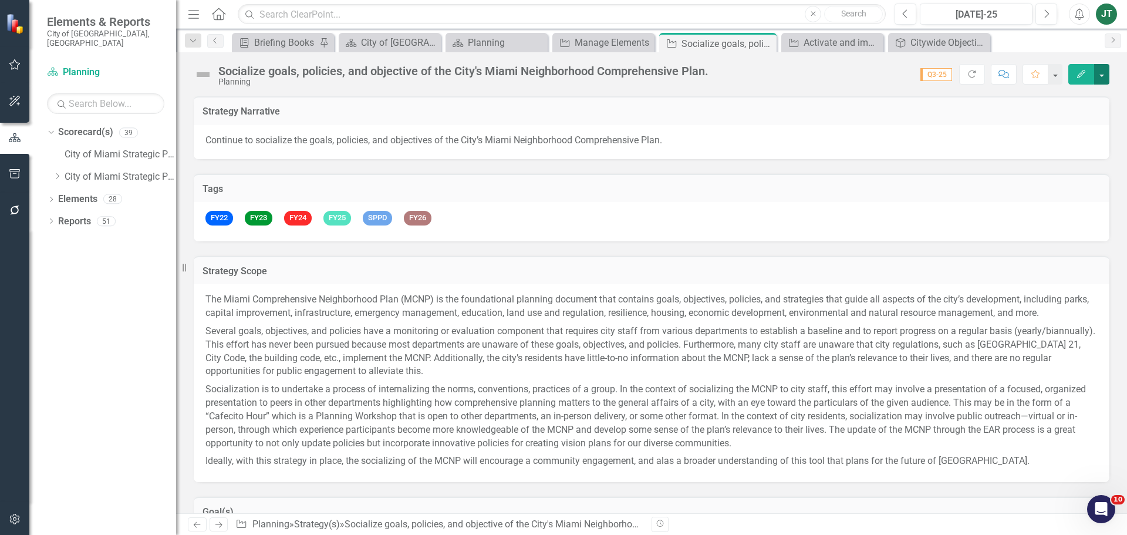
click at [1099, 67] on button "button" at bounding box center [1101, 74] width 15 height 21
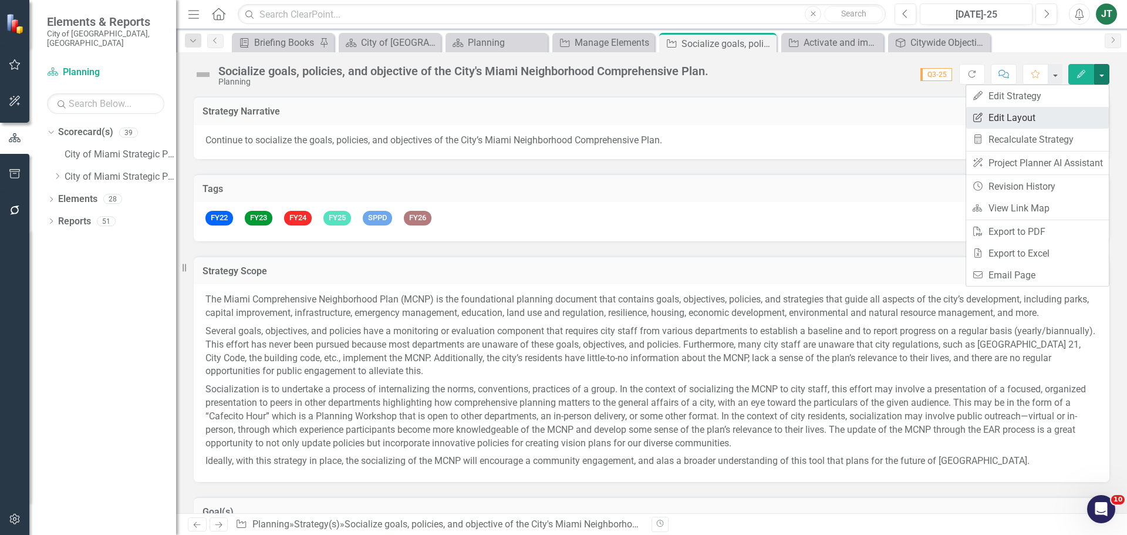
click at [1059, 119] on link "Edit Report Edit Layout" at bounding box center [1037, 118] width 143 height 22
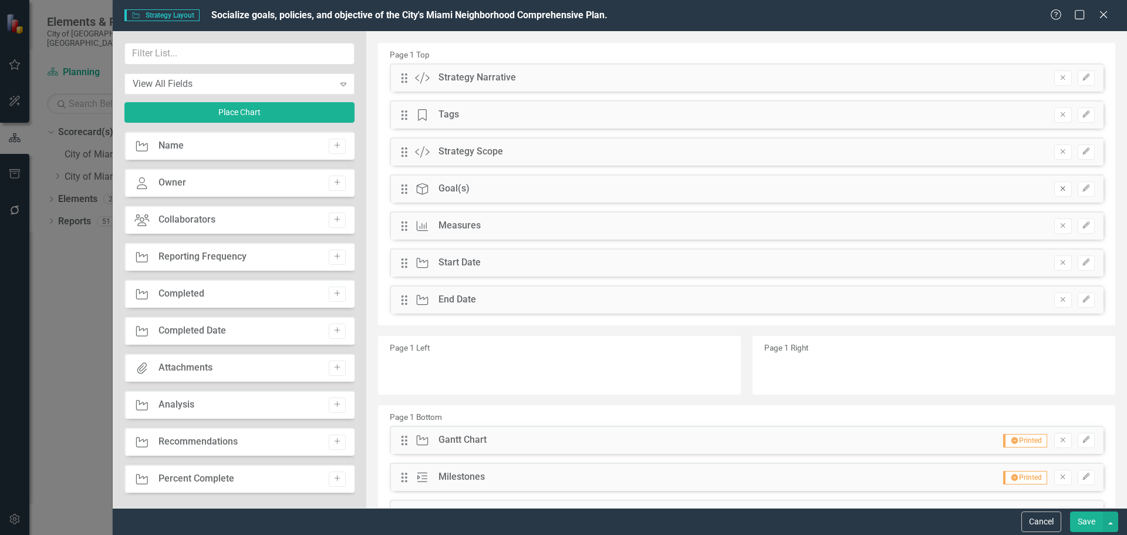
click at [1058, 191] on icon "Remove" at bounding box center [1062, 188] width 9 height 7
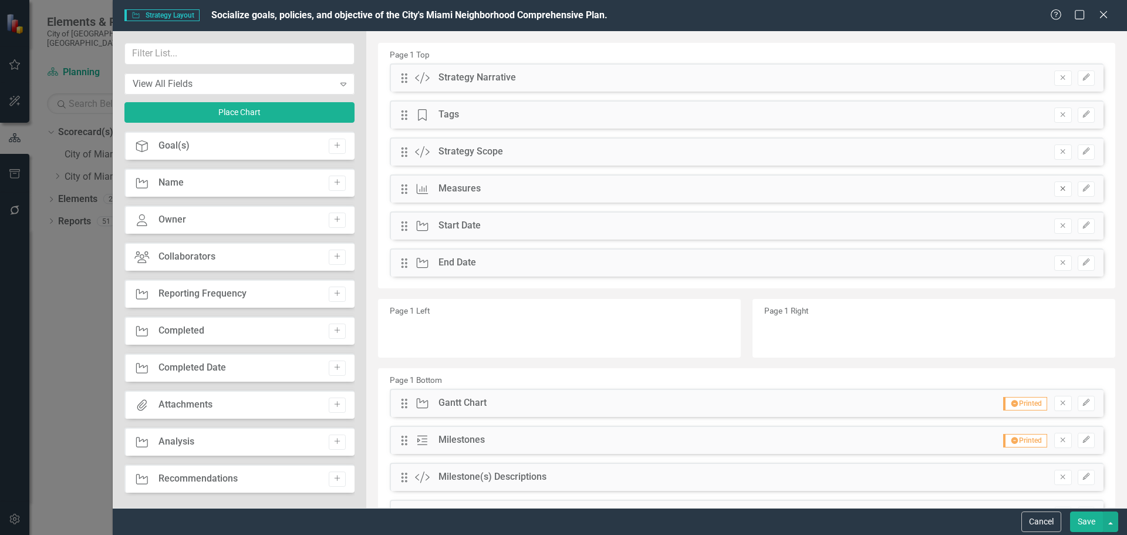
click at [1054, 192] on button "Remove" at bounding box center [1062, 188] width 17 height 15
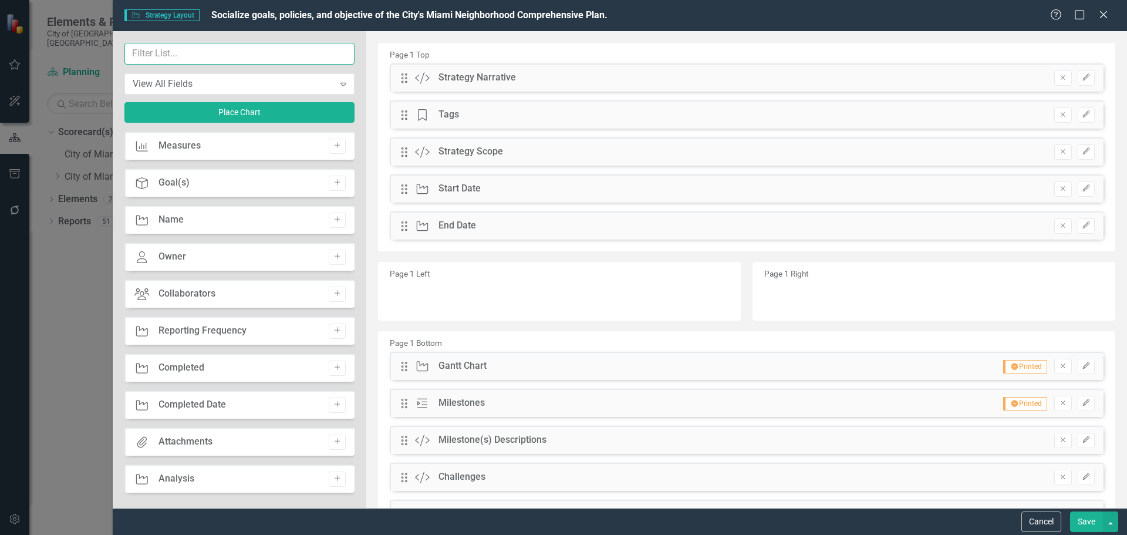
click at [200, 56] on input "text" at bounding box center [239, 54] width 230 height 22
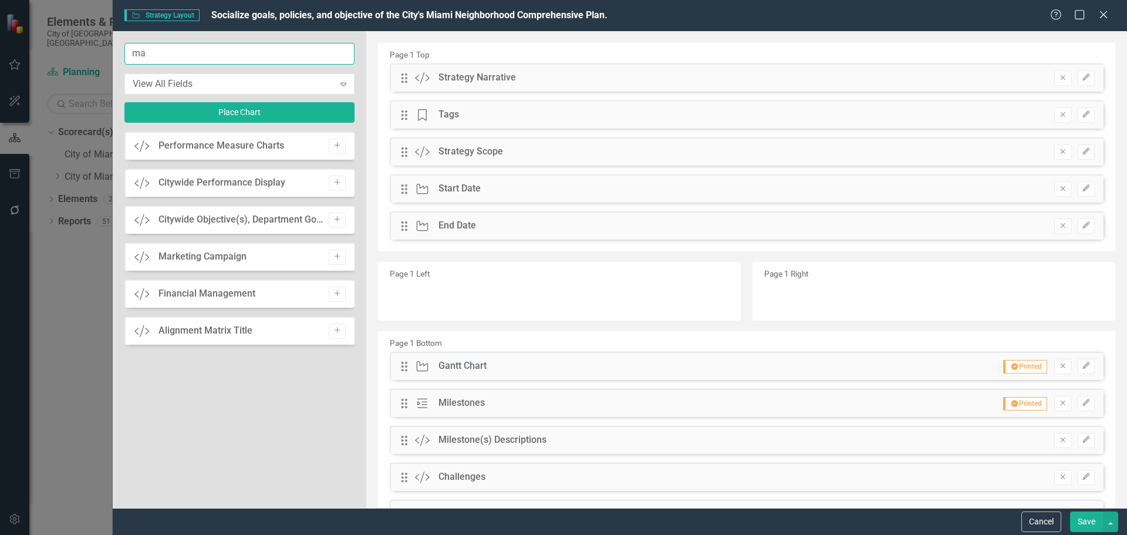
type input "m"
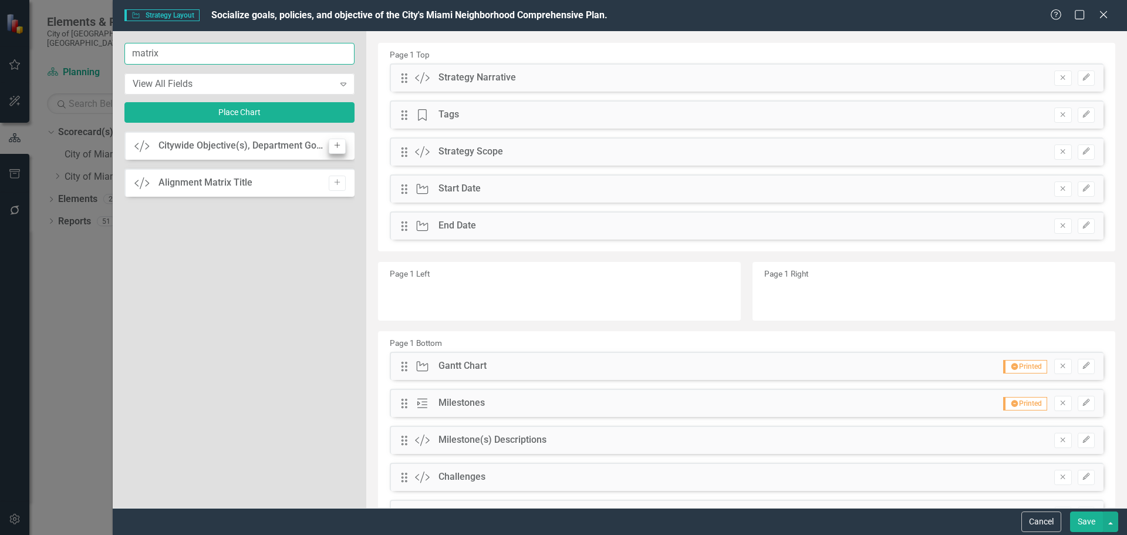
type input "matrix"
click at [337, 145] on icon "button" at bounding box center [337, 146] width 6 height 6
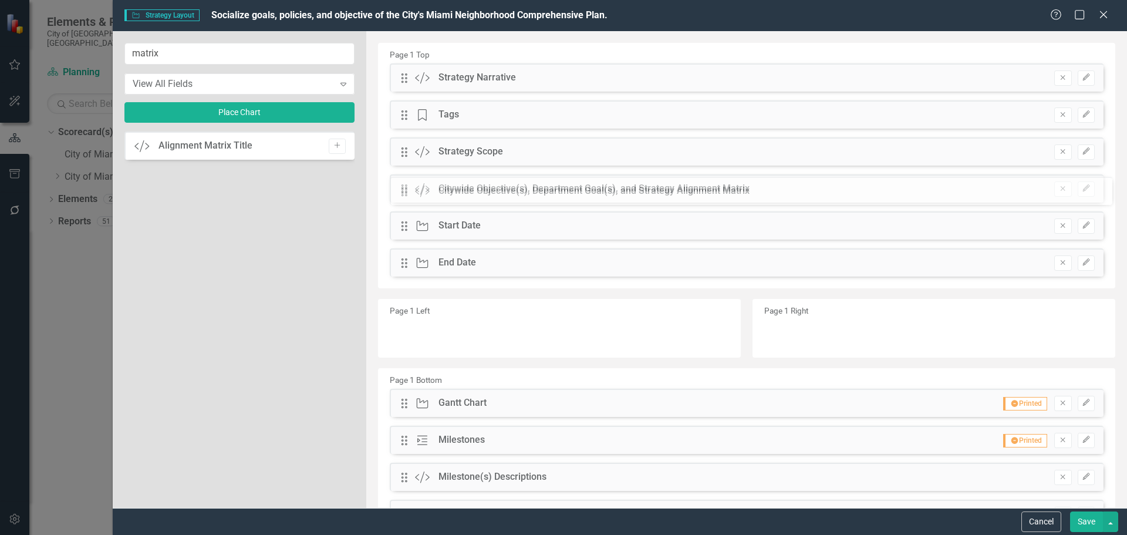
drag, startPoint x: 404, startPoint y: 75, endPoint x: 413, endPoint y: 188, distance: 113.6
click at [1087, 512] on button "Save" at bounding box center [1086, 521] width 33 height 21
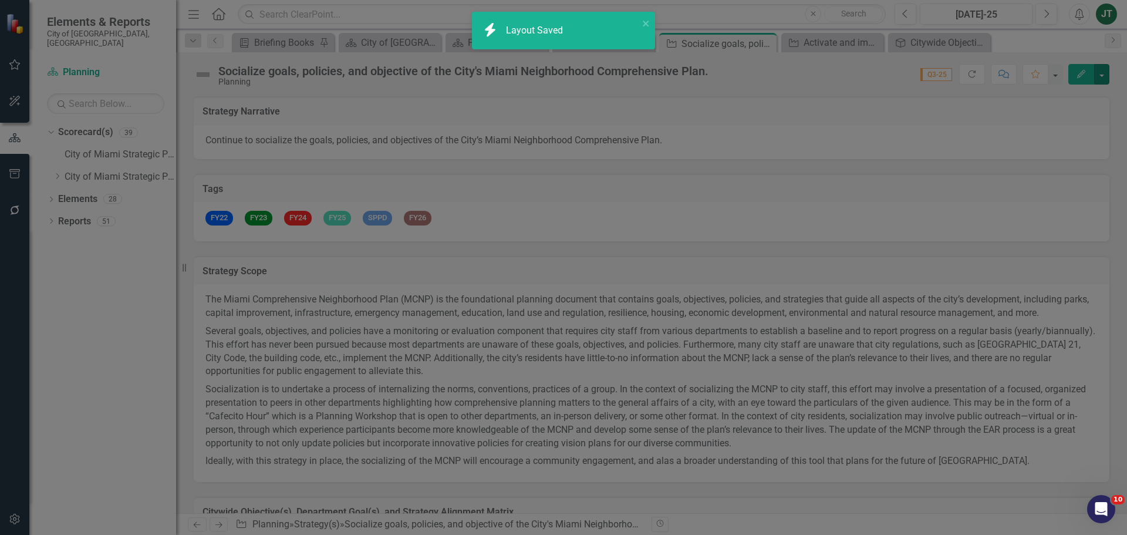
checkbox input "false"
checkbox input "true"
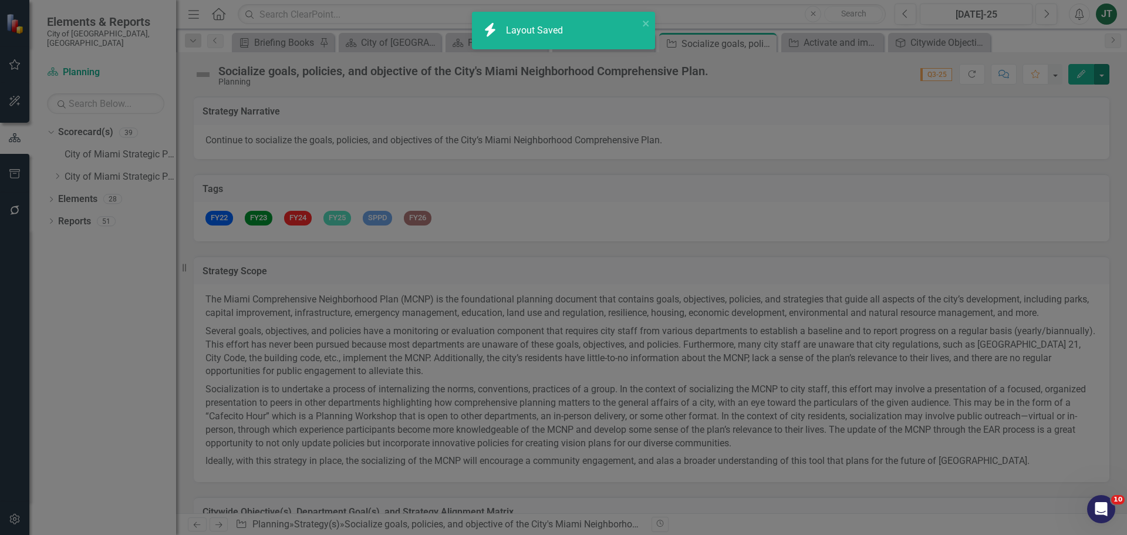
checkbox input "true"
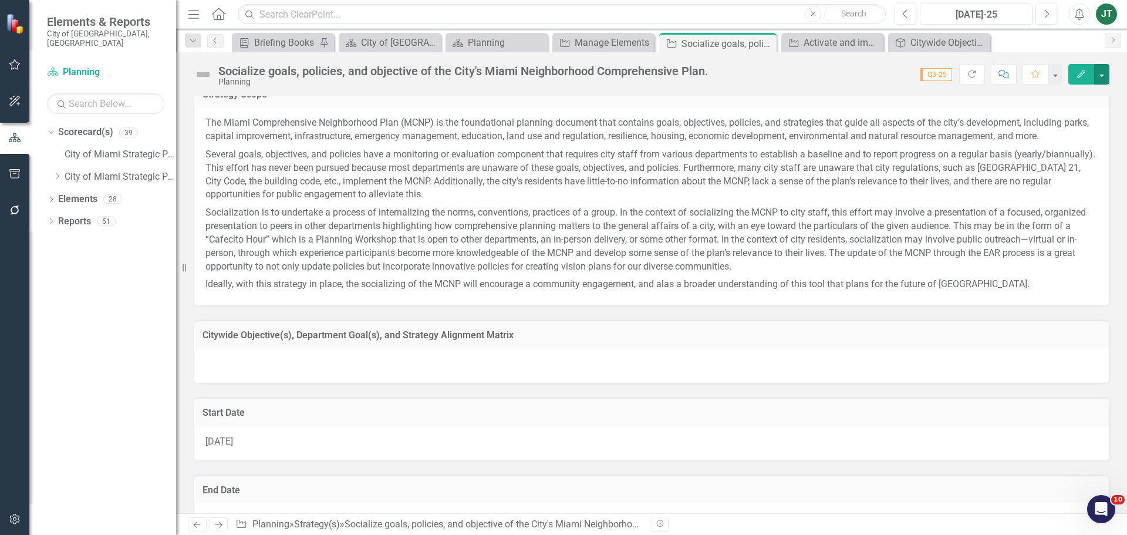
scroll to position [176, 0]
click at [336, 365] on div at bounding box center [652, 366] width 916 height 34
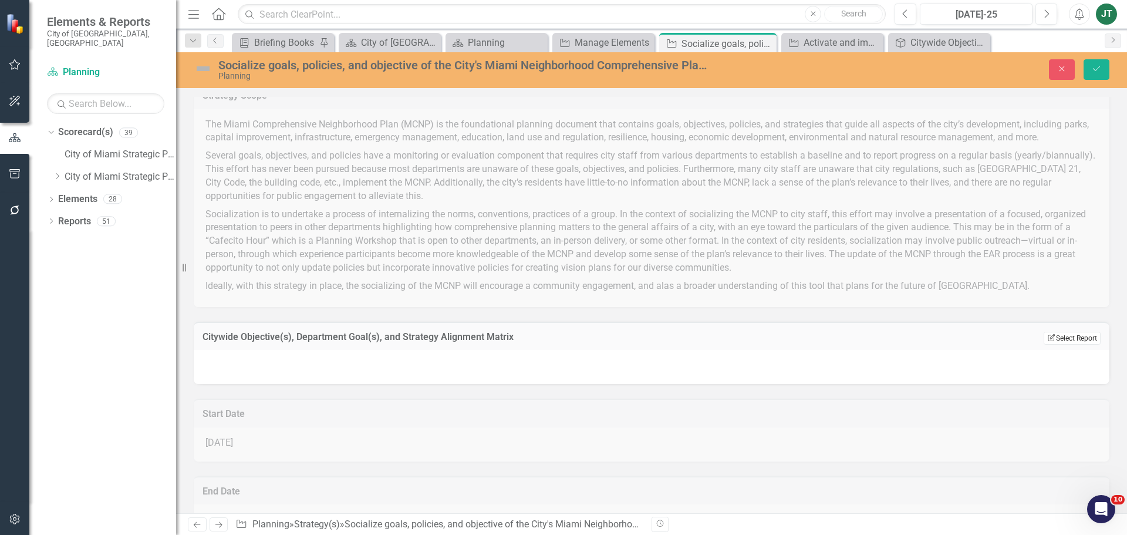
click at [1060, 340] on button "Edit Report Select Report" at bounding box center [1071, 338] width 57 height 13
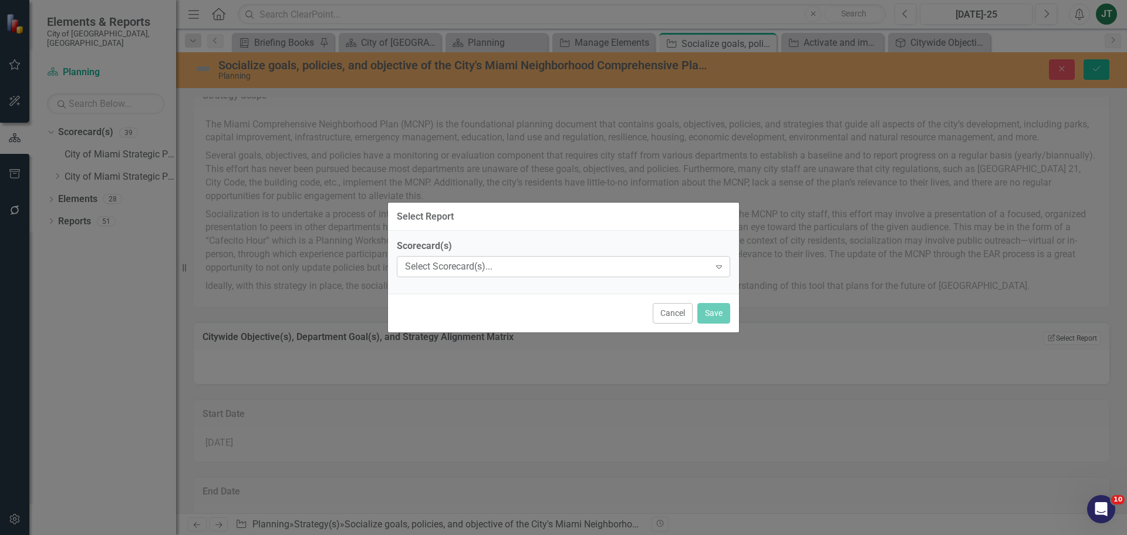
click at [494, 265] on div "Select Scorecard(s)..." at bounding box center [557, 266] width 305 height 13
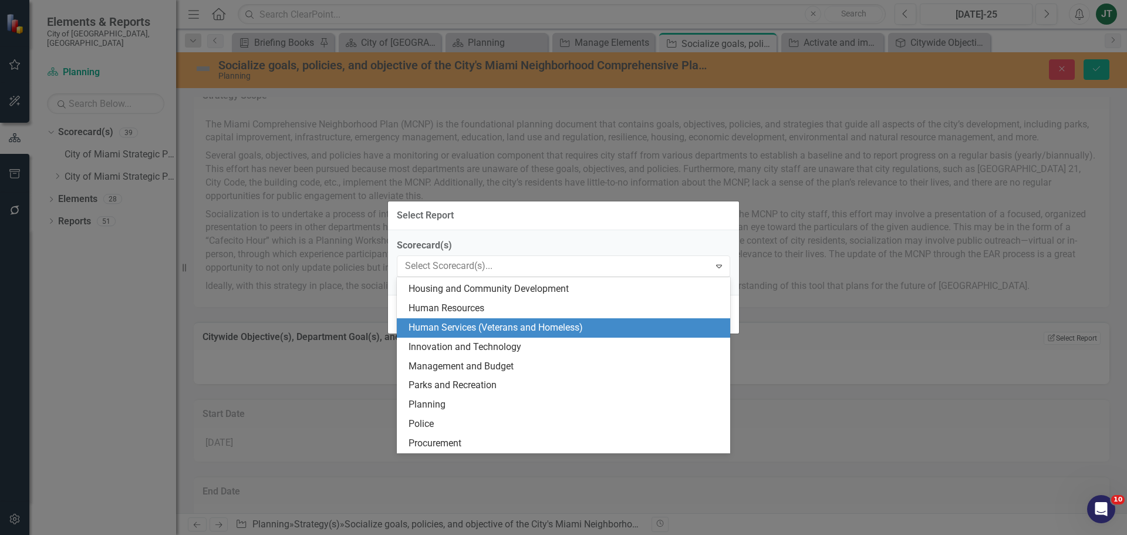
scroll to position [411, 0]
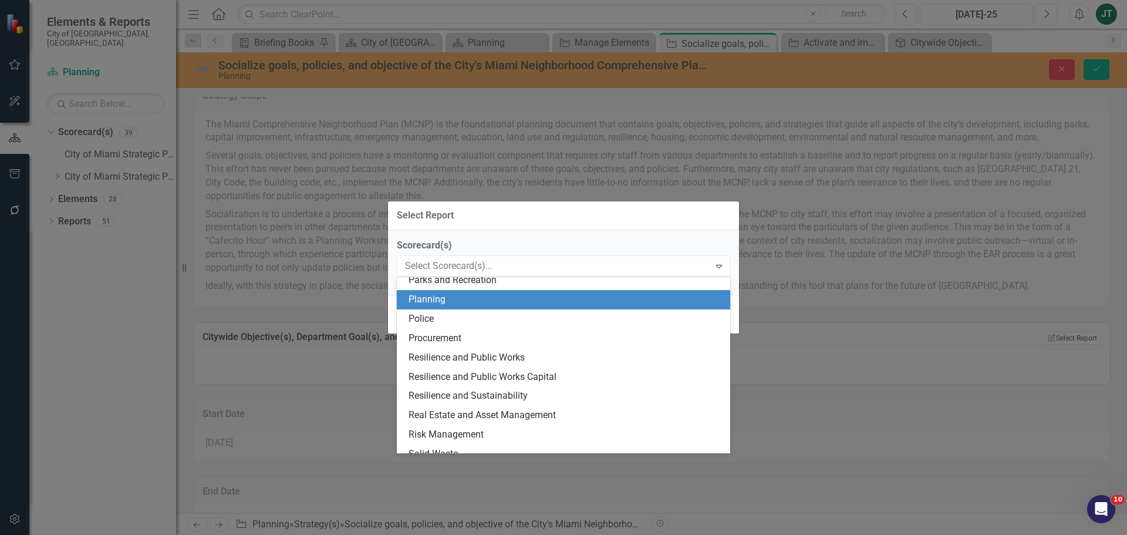
click at [441, 296] on div "Planning" at bounding box center [565, 299] width 315 height 13
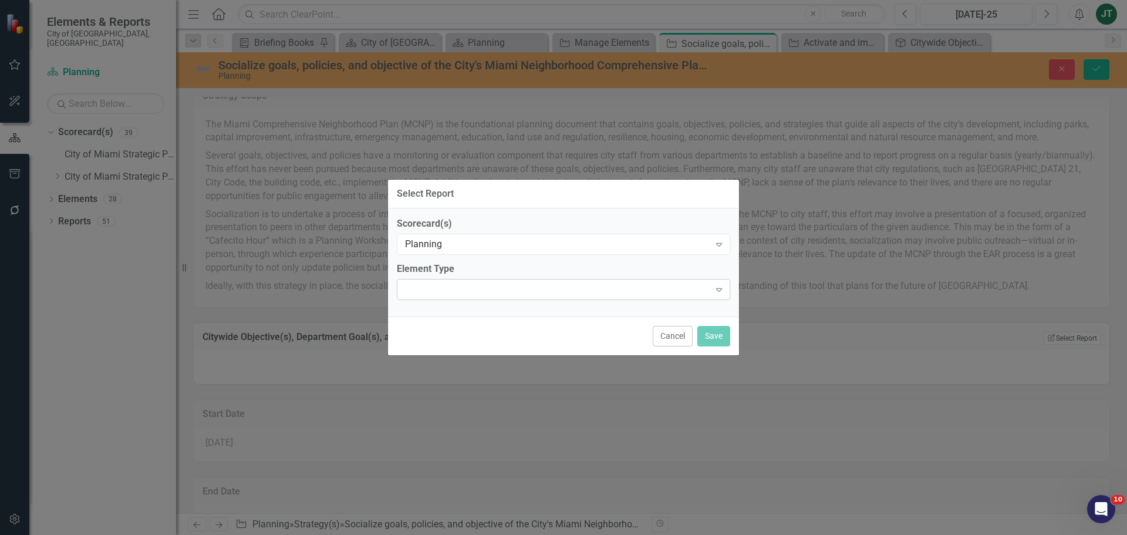
click at [637, 293] on div "Expand" at bounding box center [563, 289] width 333 height 21
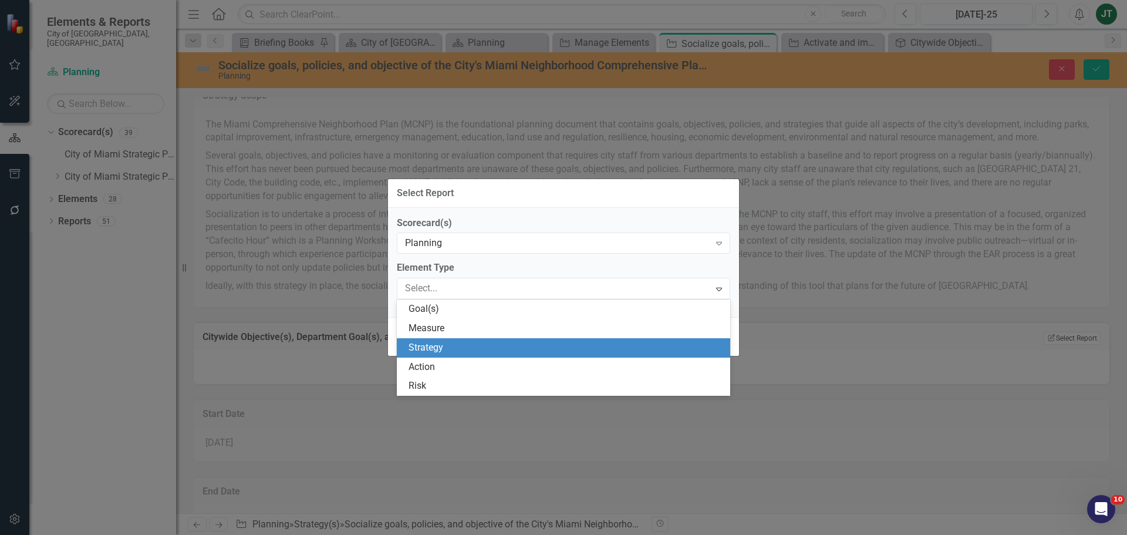
click at [478, 350] on div "Strategy" at bounding box center [565, 347] width 315 height 13
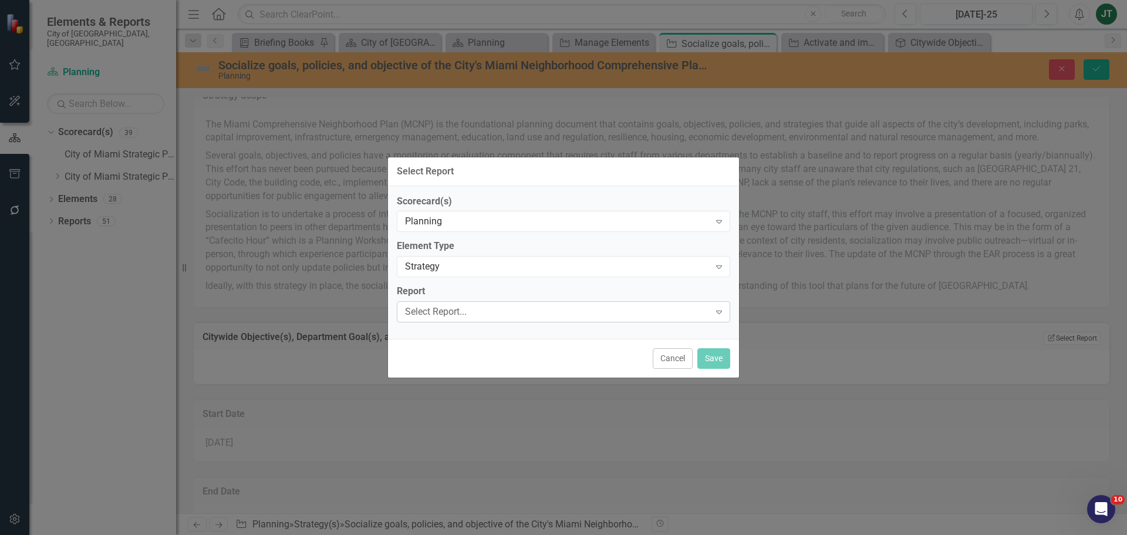
click at [493, 313] on div "Select Report..." at bounding box center [557, 311] width 305 height 13
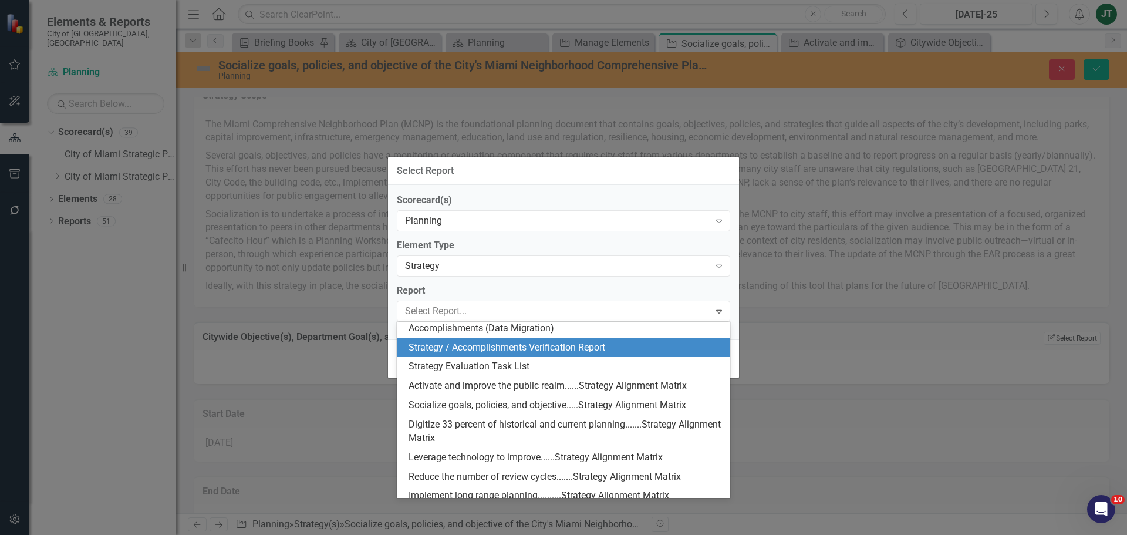
scroll to position [235, 0]
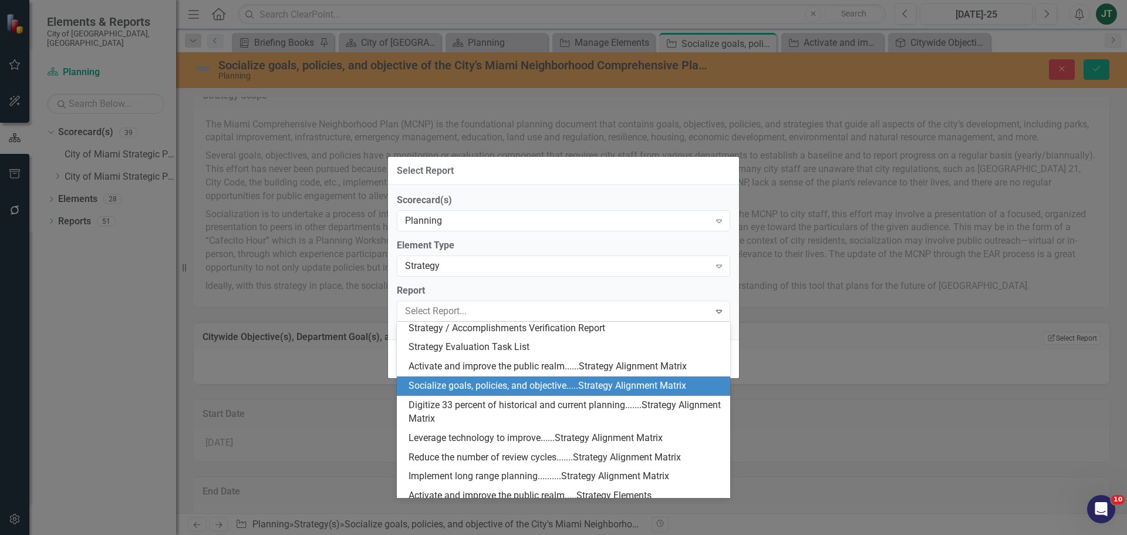
click at [522, 383] on div "Socialize goals, policies, and objective.....Strategy Alignment Matrix" at bounding box center [565, 385] width 315 height 13
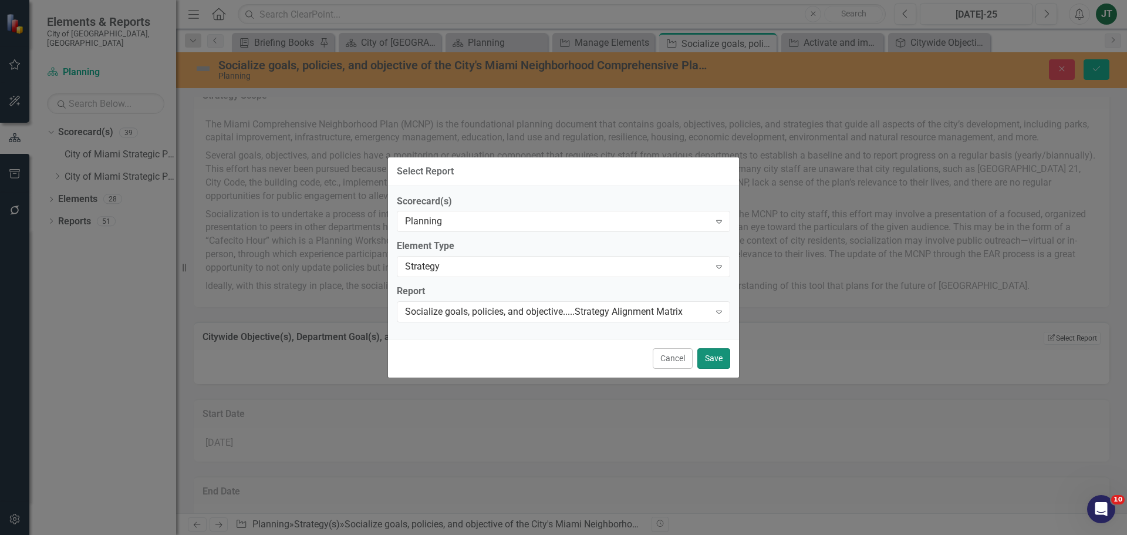
drag, startPoint x: 722, startPoint y: 355, endPoint x: 732, endPoint y: 358, distance: 11.0
click at [722, 356] on button "Save" at bounding box center [713, 358] width 33 height 21
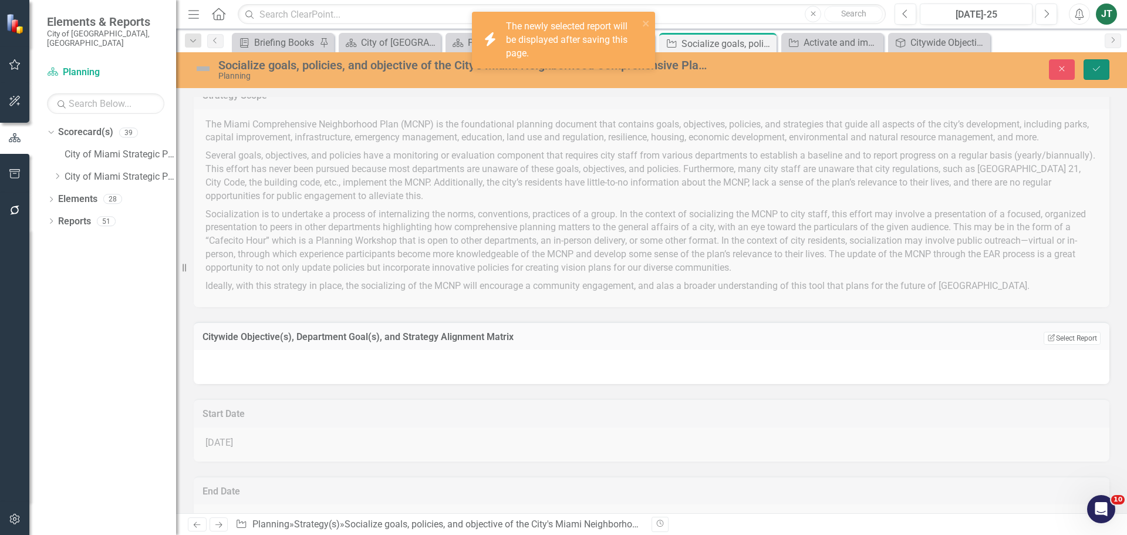
click at [1094, 59] on button "Save" at bounding box center [1096, 69] width 26 height 21
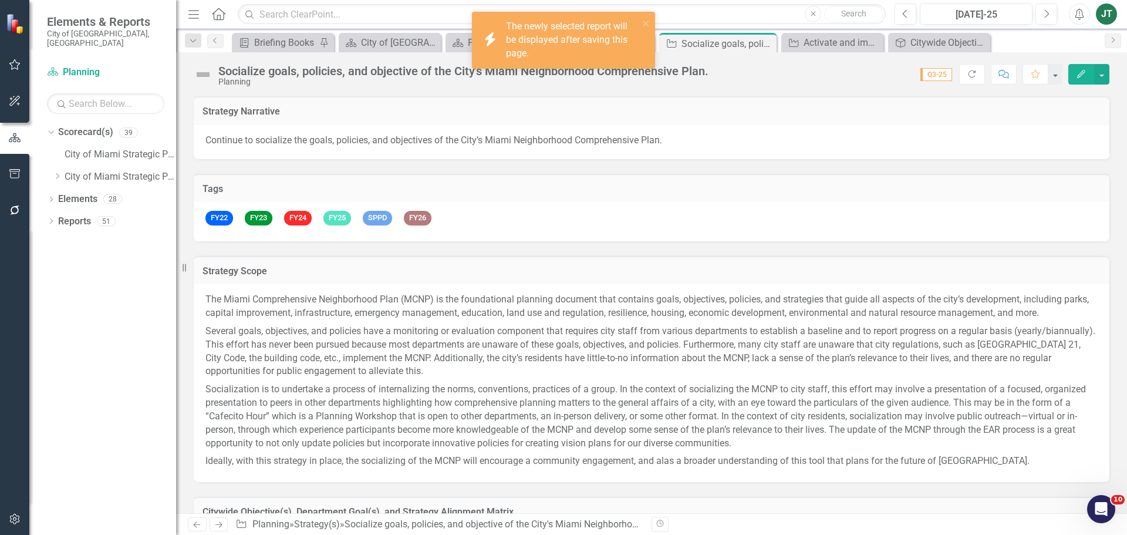
checkbox input "false"
checkbox input "true"
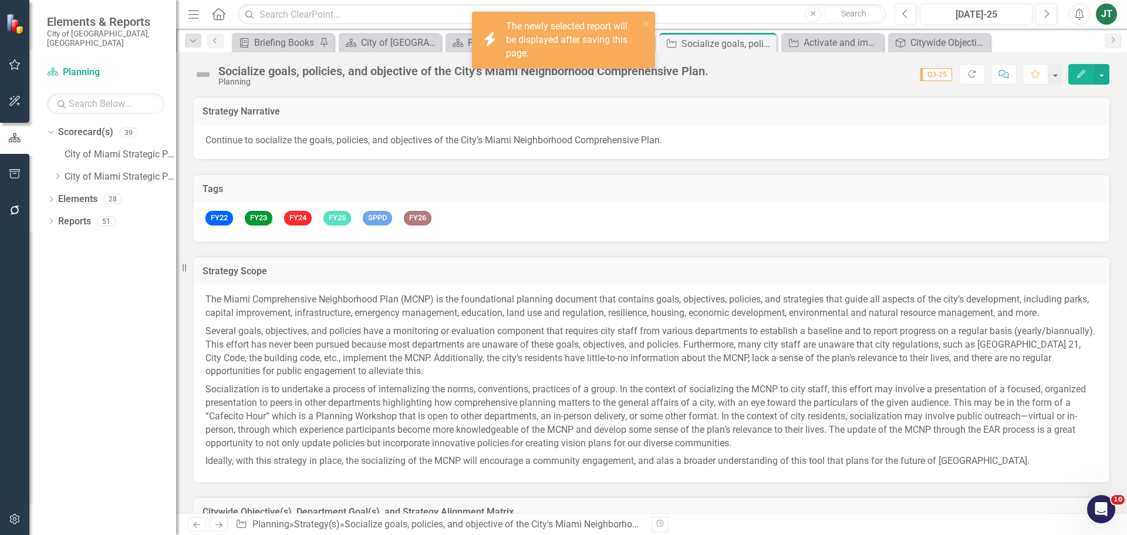
checkbox input "true"
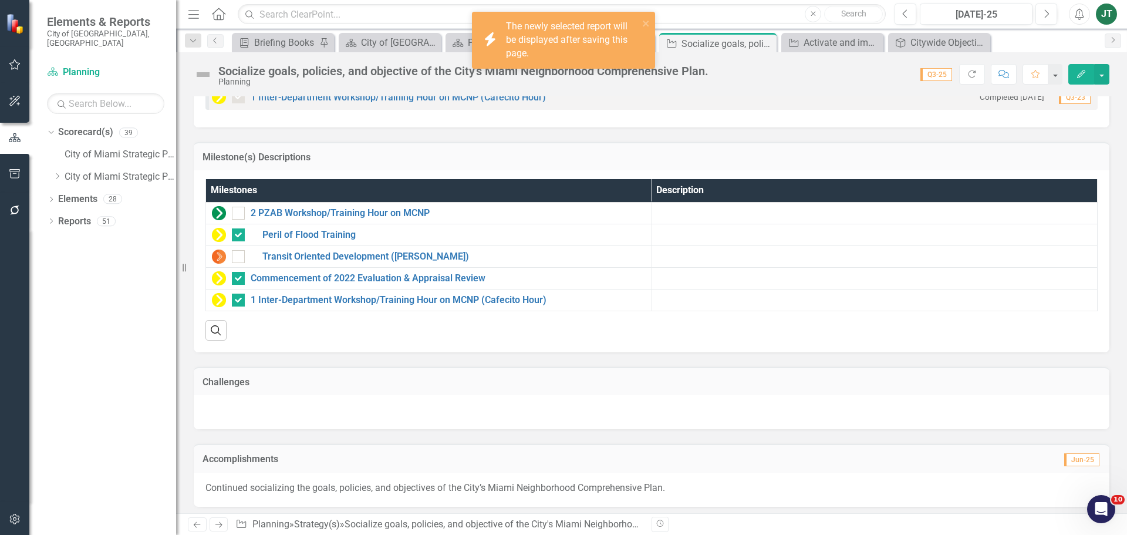
scroll to position [1126, 0]
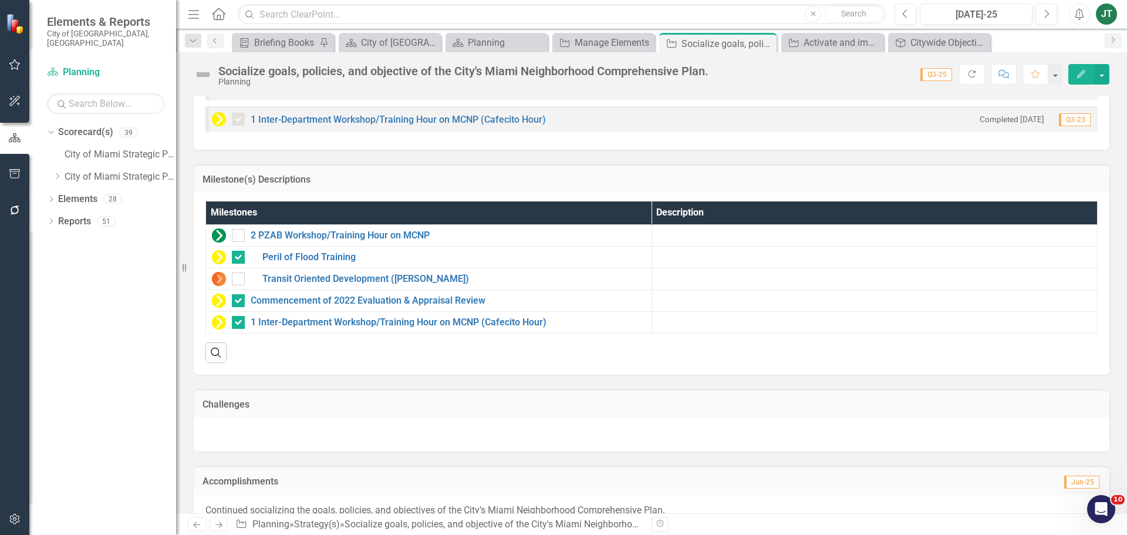
click at [893, 185] on div "Milestone(s) Descriptions" at bounding box center [652, 178] width 916 height 29
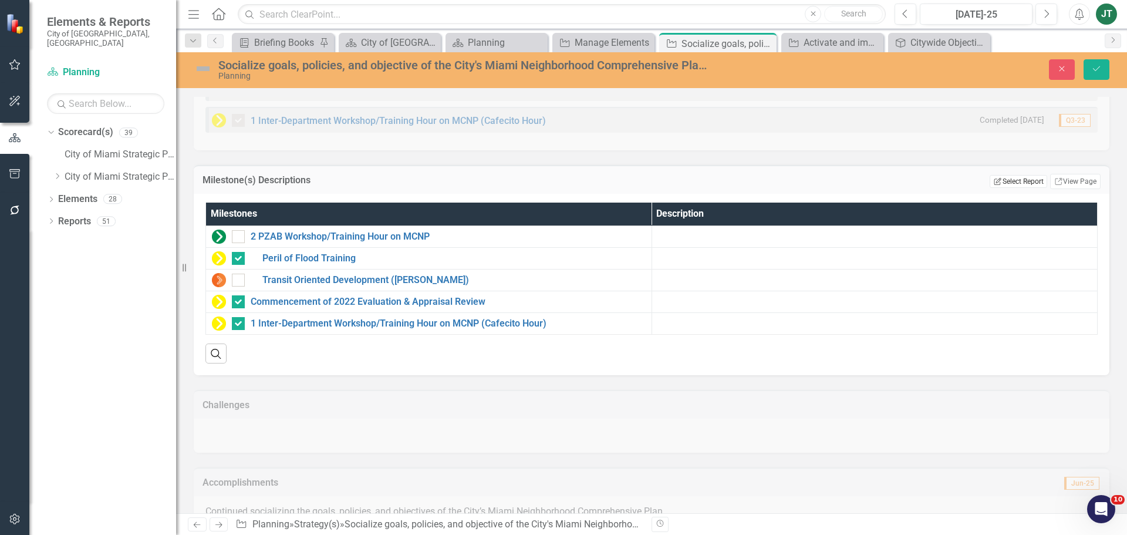
click at [1009, 188] on button "Edit Report Select Report" at bounding box center [1017, 181] width 57 height 13
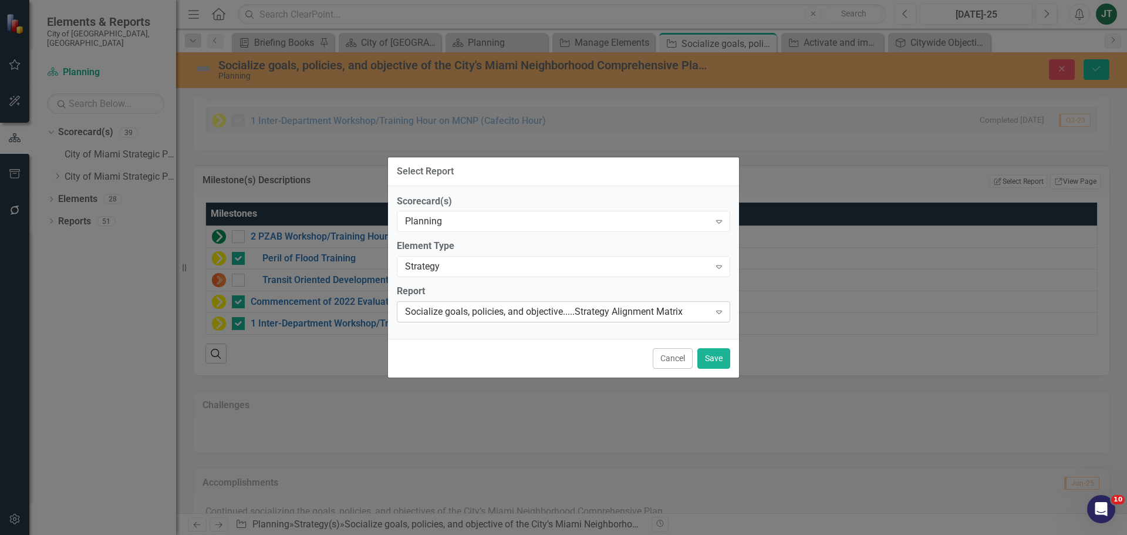
click at [541, 314] on div "Socialize goals, policies, and objective.....Strategy Alignment Matrix" at bounding box center [557, 311] width 305 height 13
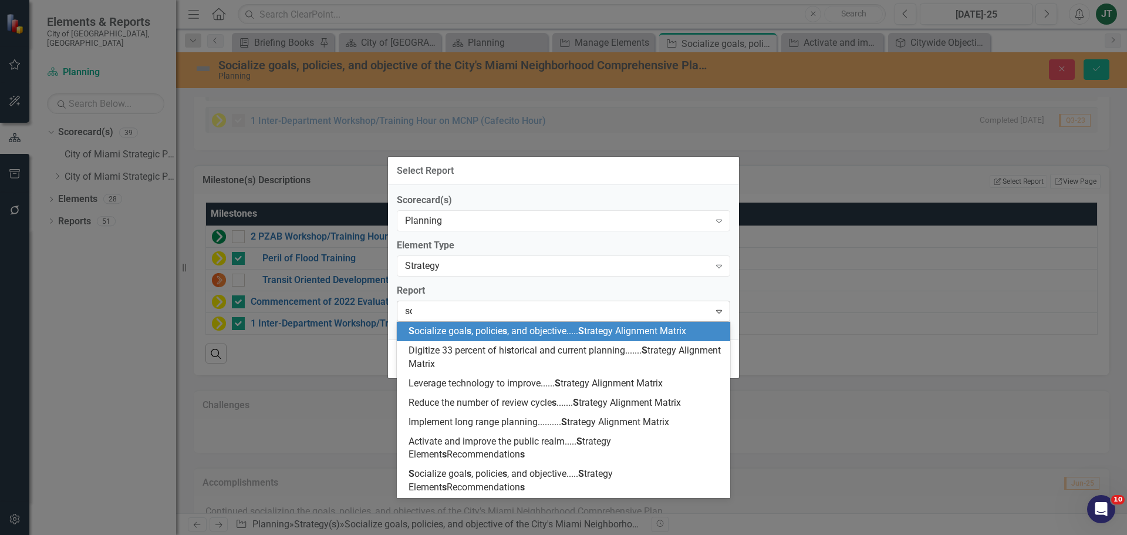
scroll to position [0, 0]
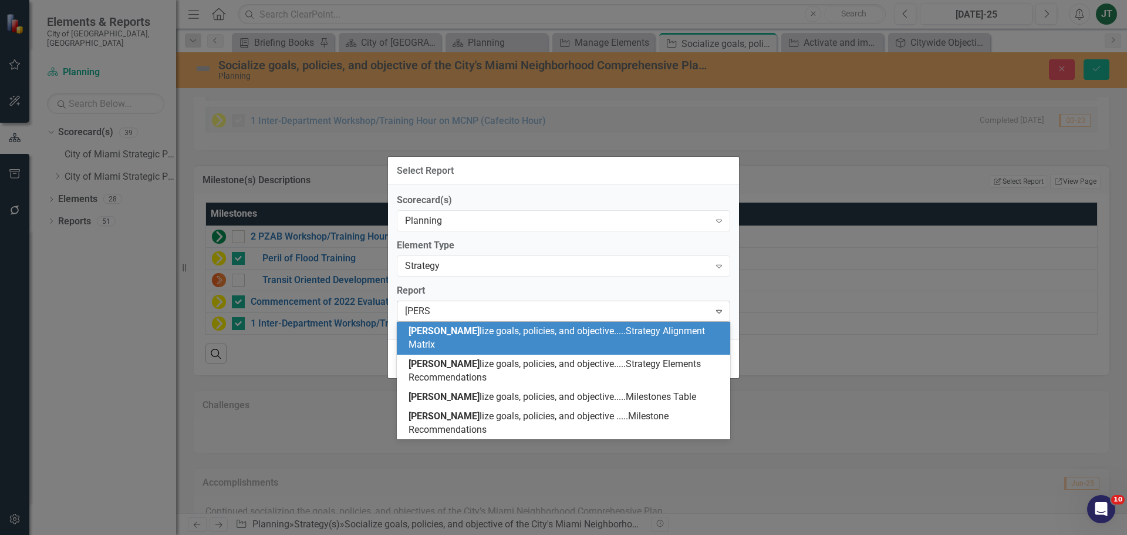
type input "social"
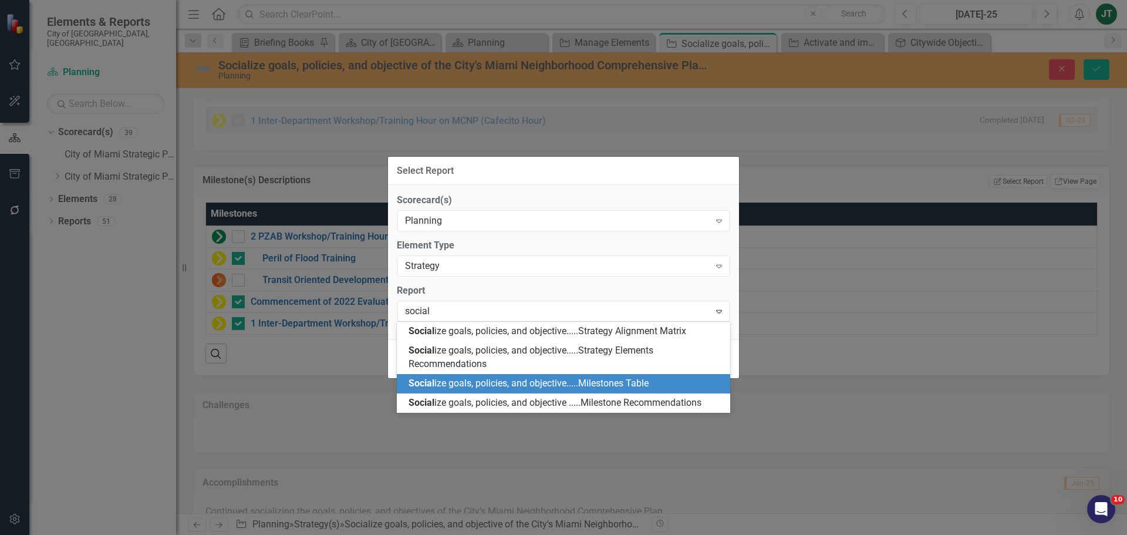
click at [620, 383] on span "Social ize goals, policies, and objective.....Milestones Table" at bounding box center [528, 382] width 240 height 11
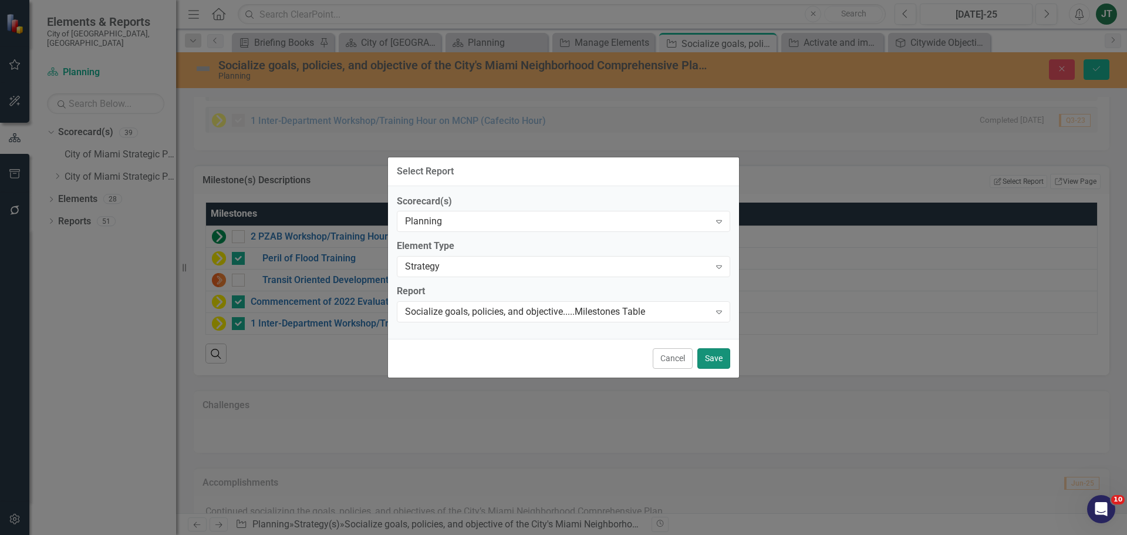
click at [708, 355] on button "Save" at bounding box center [713, 358] width 33 height 21
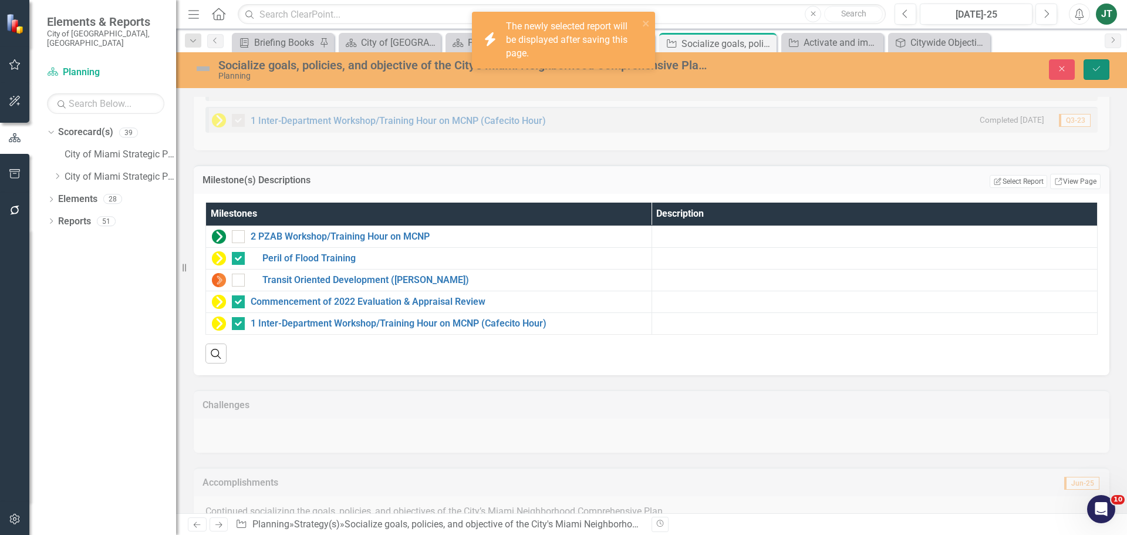
click at [1101, 66] on icon "Save" at bounding box center [1096, 69] width 11 height 8
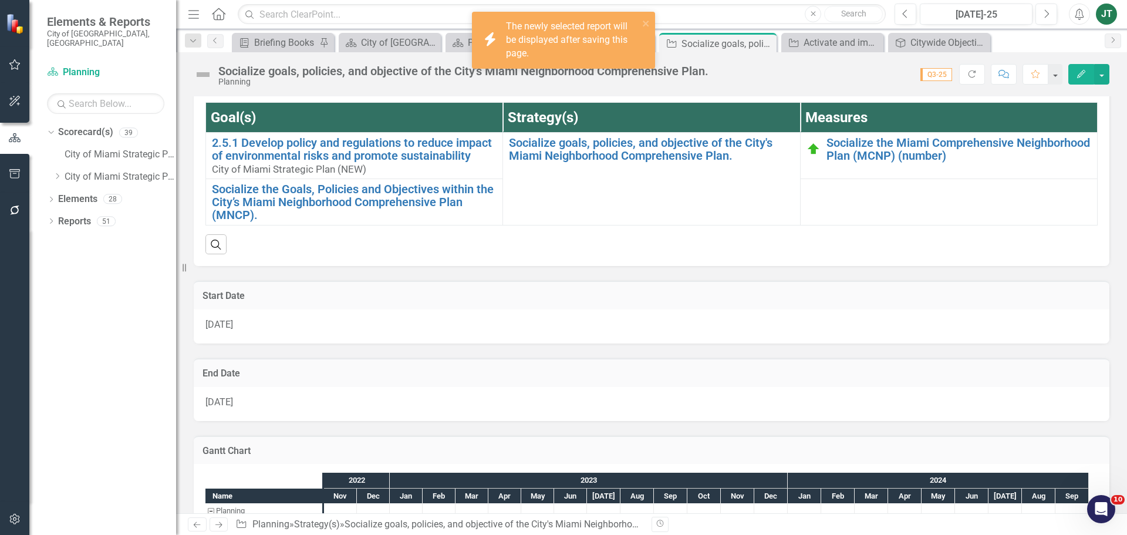
checkbox input "false"
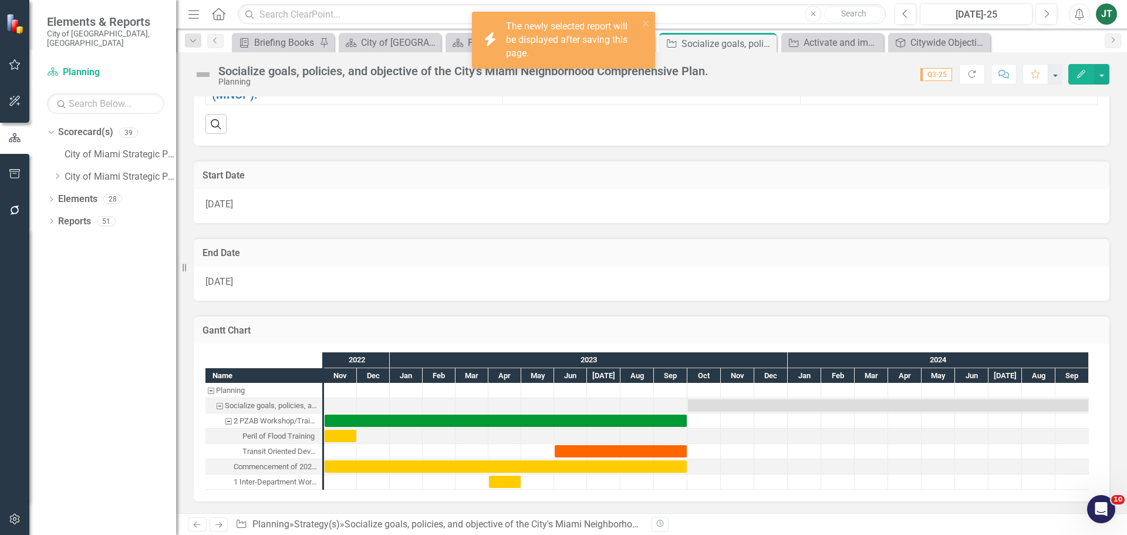
checkbox input "true"
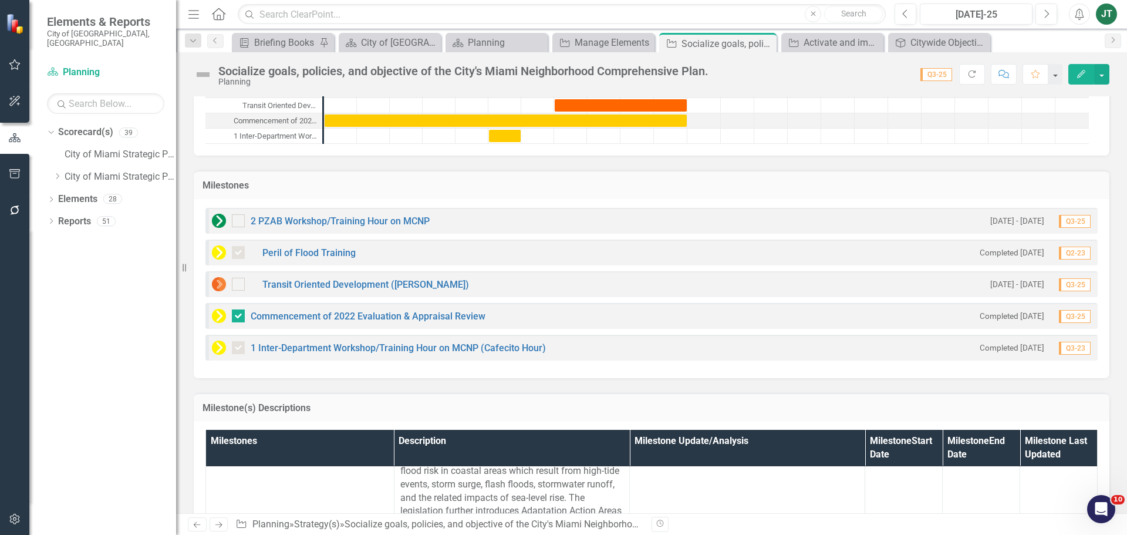
scroll to position [1043, 0]
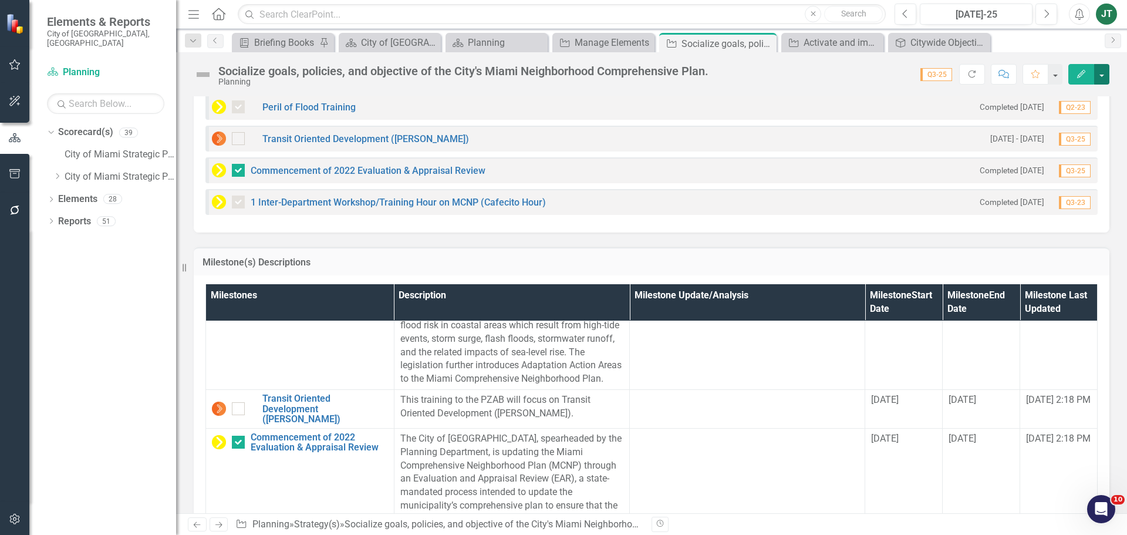
click at [1102, 76] on button "button" at bounding box center [1101, 74] width 15 height 21
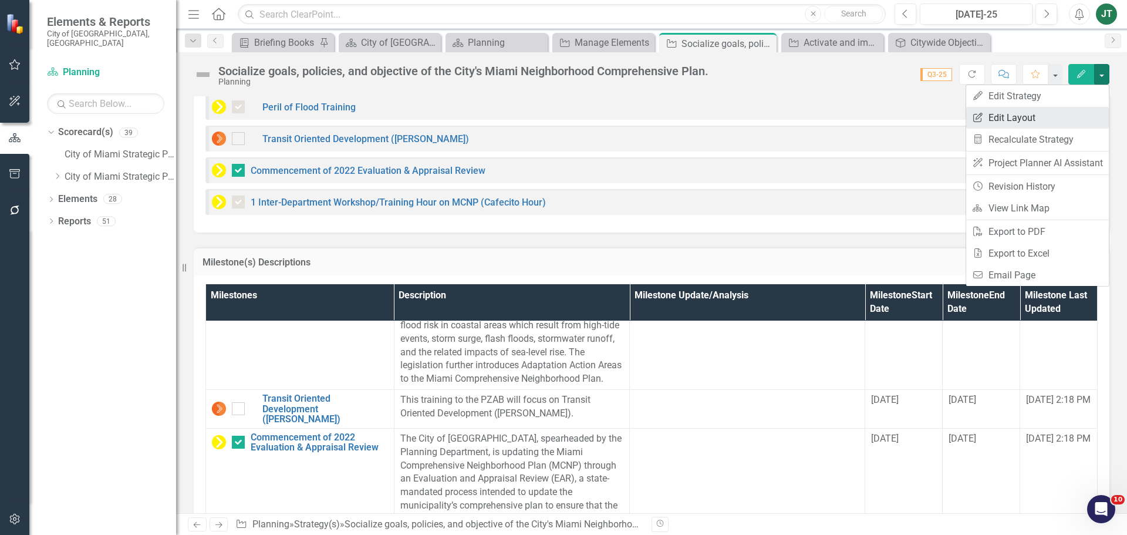
click at [1056, 120] on link "Edit Report Edit Layout" at bounding box center [1037, 118] width 143 height 22
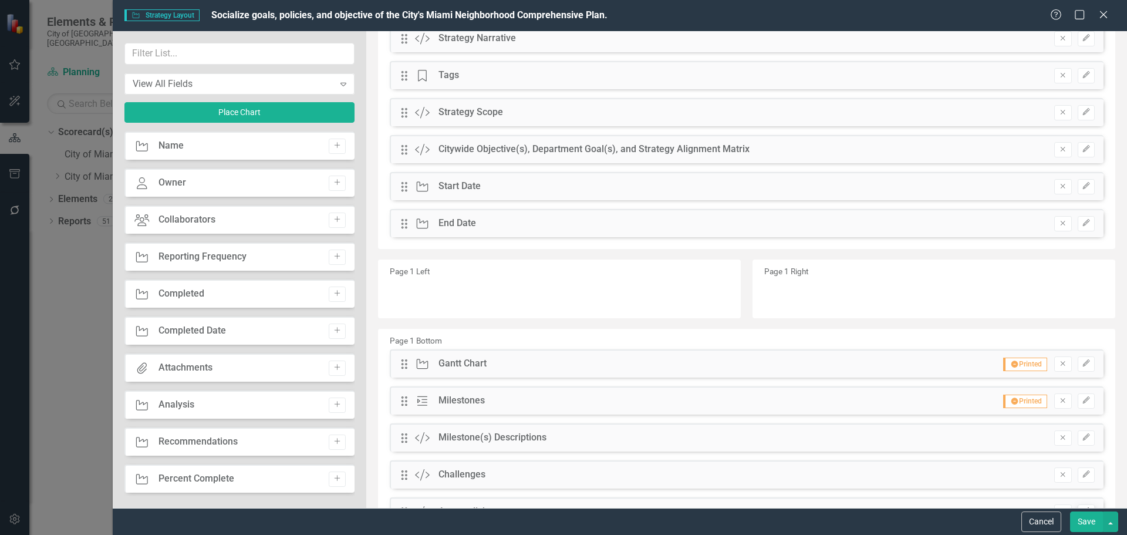
scroll to position [117, 0]
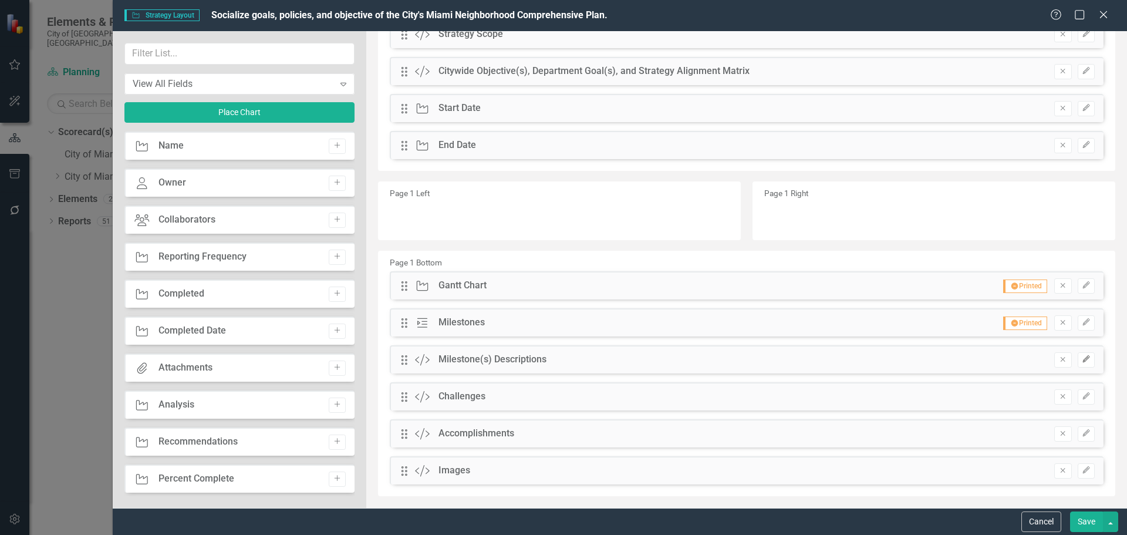
click at [1082, 360] on icon "Edit" at bounding box center [1086, 359] width 9 height 7
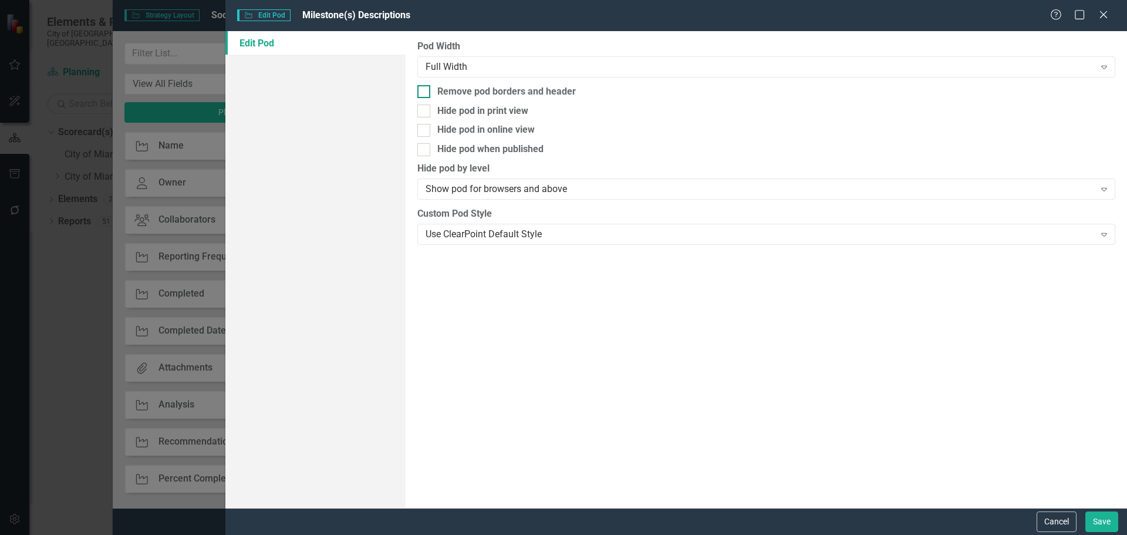
click at [491, 87] on div "Remove pod borders and header" at bounding box center [506, 91] width 139 height 13
click at [425, 87] on input "Remove pod borders and header" at bounding box center [421, 89] width 8 height 8
checkbox input "true"
click at [1104, 518] on button "Save" at bounding box center [1101, 521] width 33 height 21
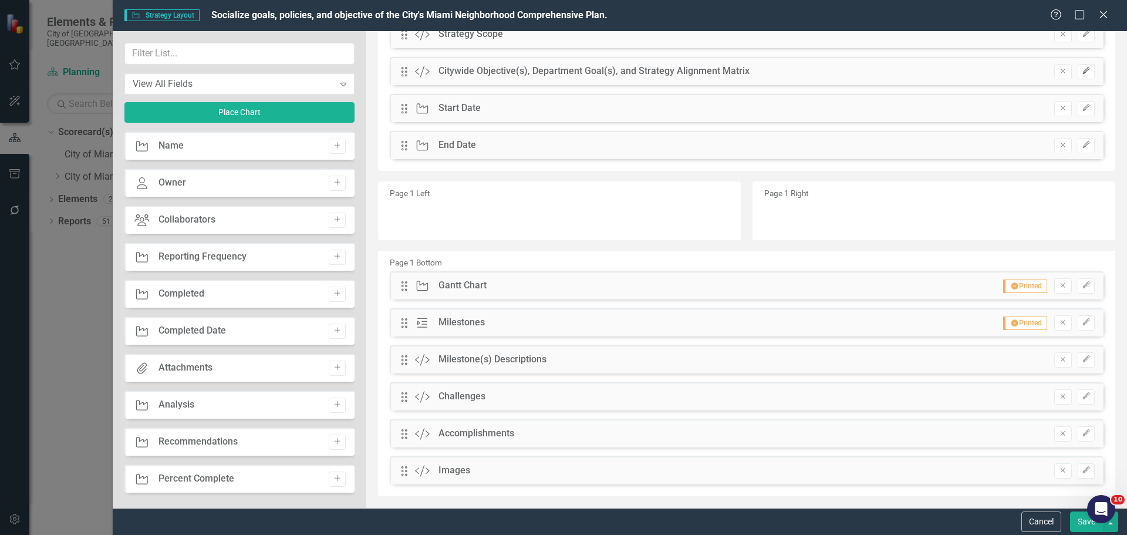
click at [1082, 68] on icon "Edit" at bounding box center [1086, 70] width 9 height 7
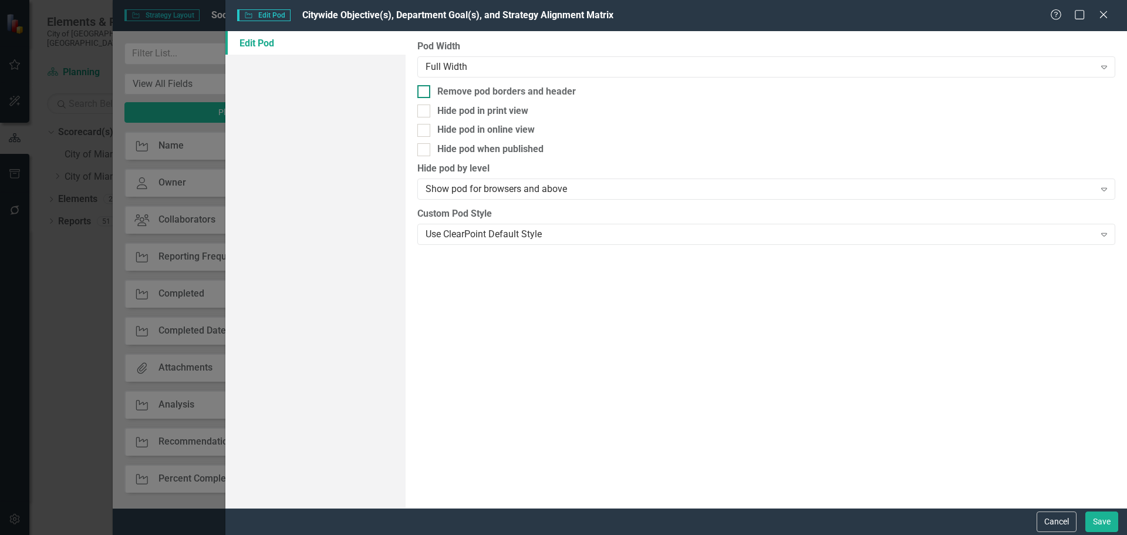
click at [461, 97] on div "Remove pod borders and header" at bounding box center [506, 91] width 139 height 13
click at [425, 93] on input "Remove pod borders and header" at bounding box center [421, 89] width 8 height 8
checkbox input "true"
click at [1096, 518] on button "Save" at bounding box center [1101, 521] width 33 height 21
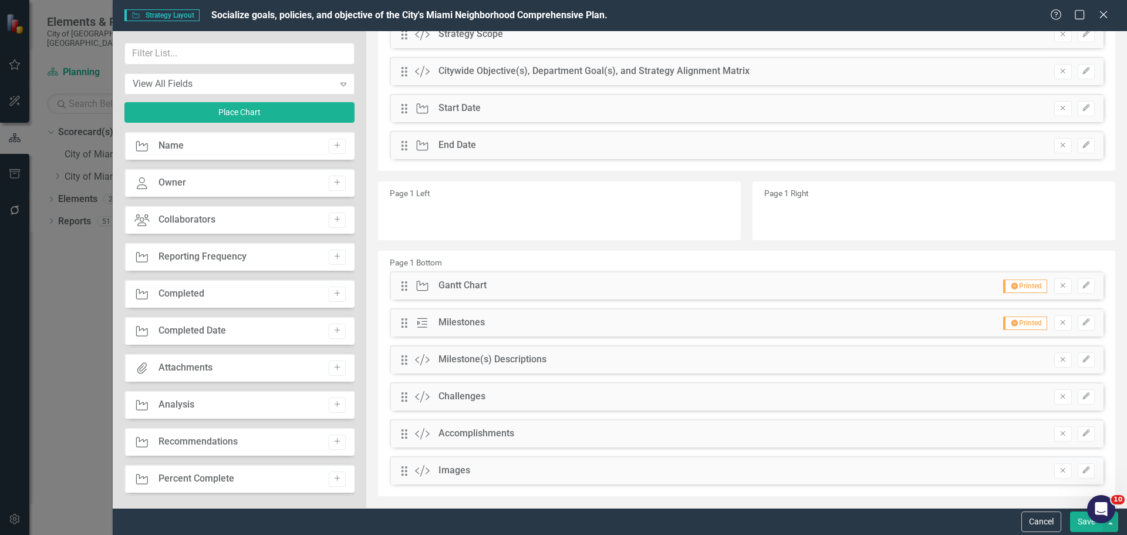
click at [1080, 523] on button "Save" at bounding box center [1086, 521] width 33 height 21
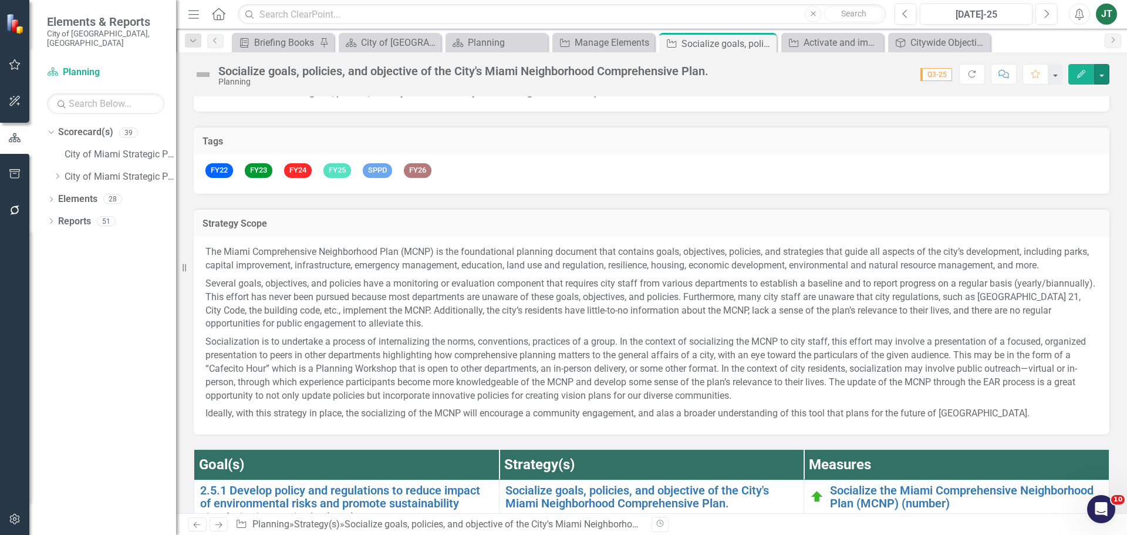
scroll to position [0, 0]
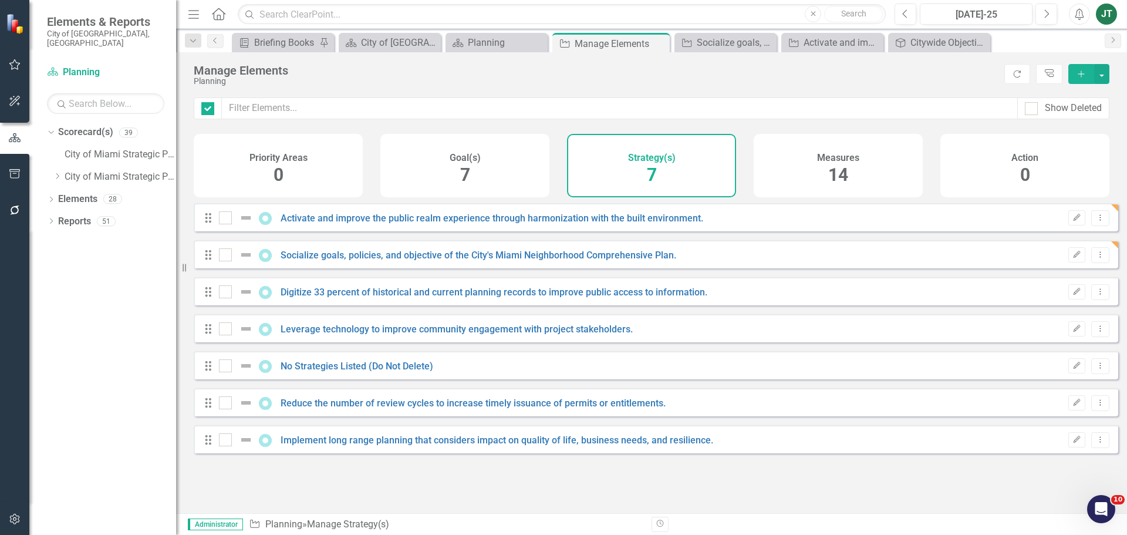
checkbox input "false"
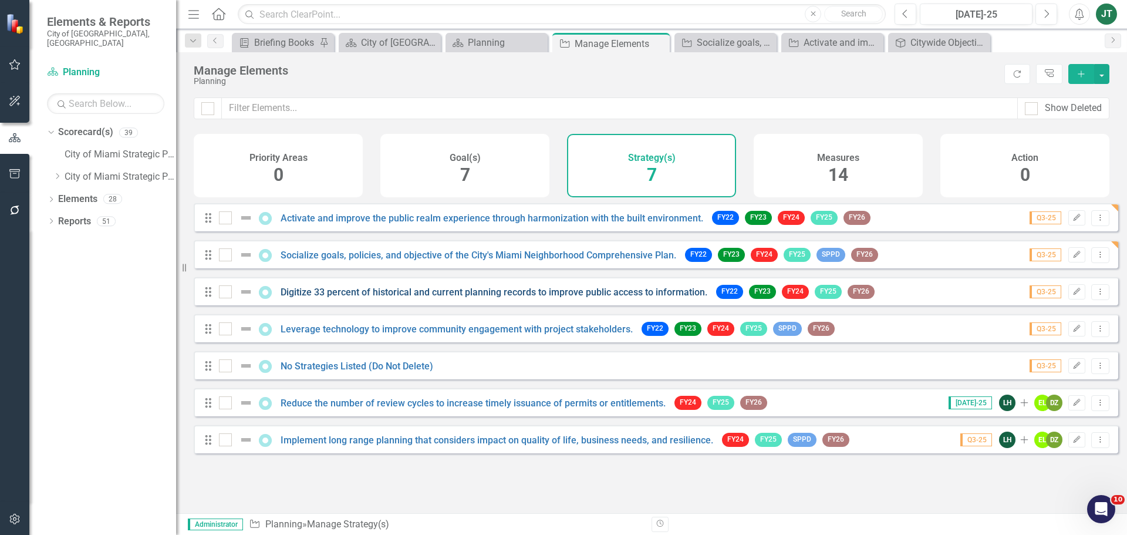
click at [396, 298] on link "Digitize 33 percent of historical and current planning records to improve publi…" at bounding box center [494, 291] width 427 height 11
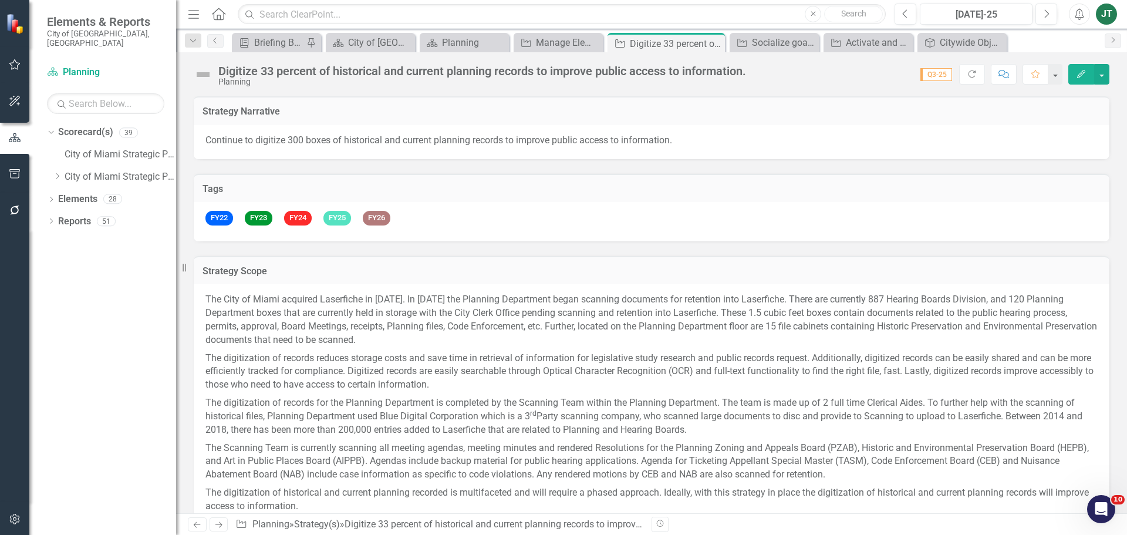
checkbox input "true"
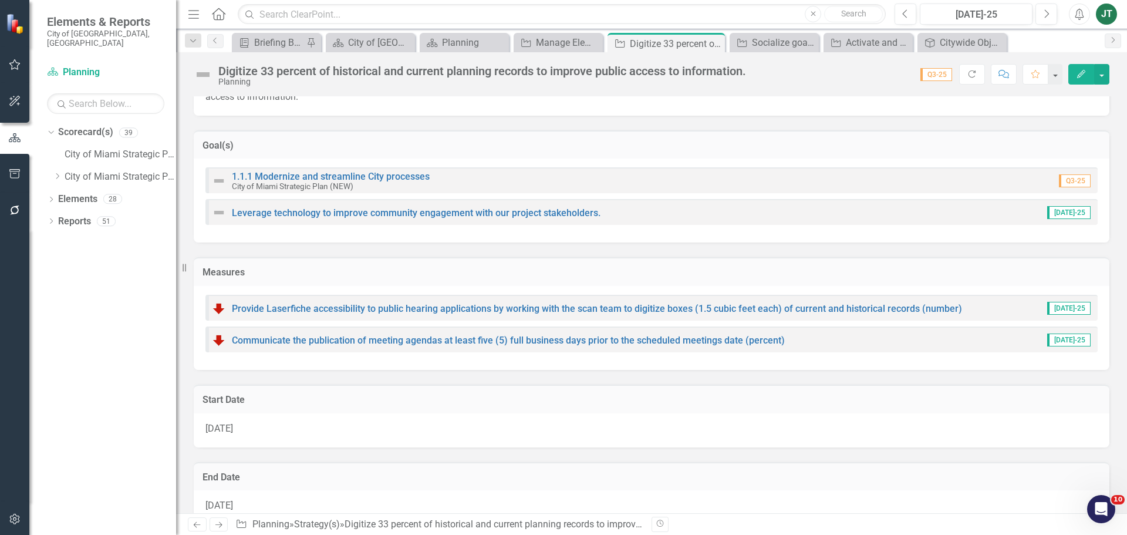
scroll to position [352, 0]
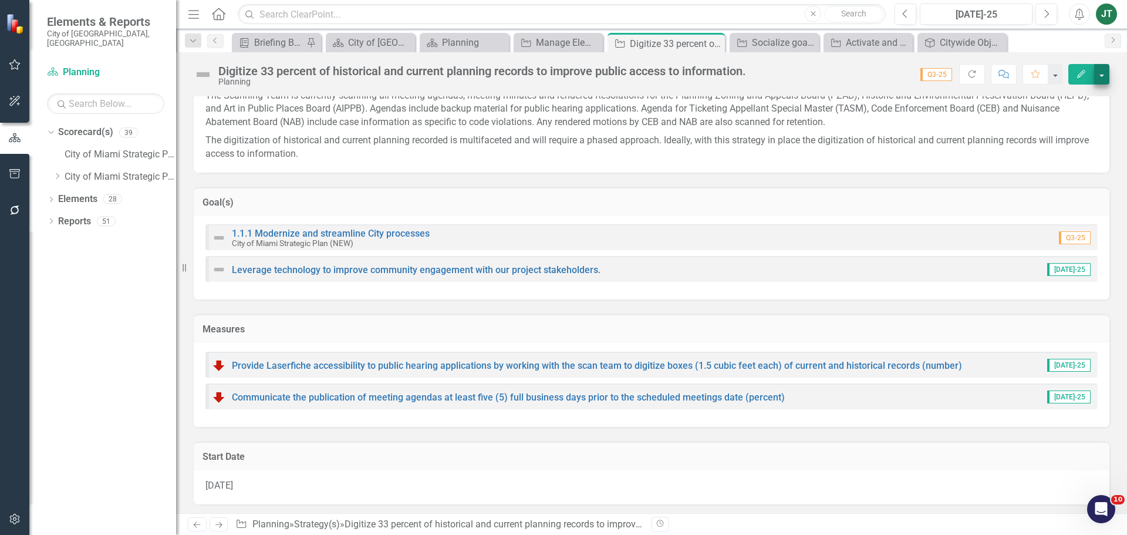
drag, startPoint x: 1107, startPoint y: 79, endPoint x: 1099, endPoint y: 79, distance: 8.2
click at [1107, 79] on div "Digitize 33 percent of historical and current planning records to improve publi…" at bounding box center [651, 69] width 951 height 35
click at [1099, 79] on button "button" at bounding box center [1101, 74] width 15 height 21
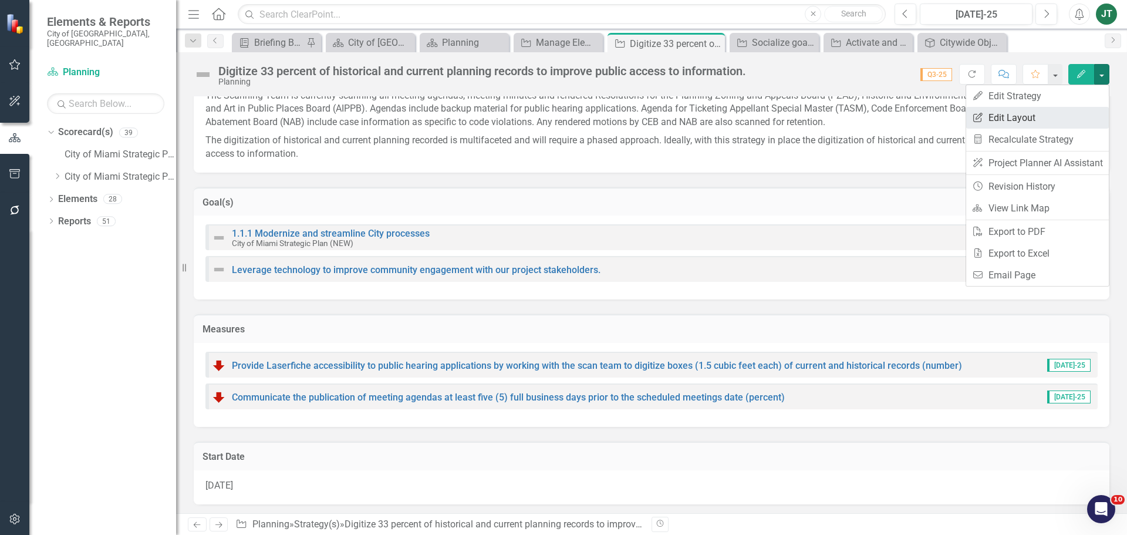
click at [1032, 117] on link "Edit Report Edit Layout" at bounding box center [1037, 118] width 143 height 22
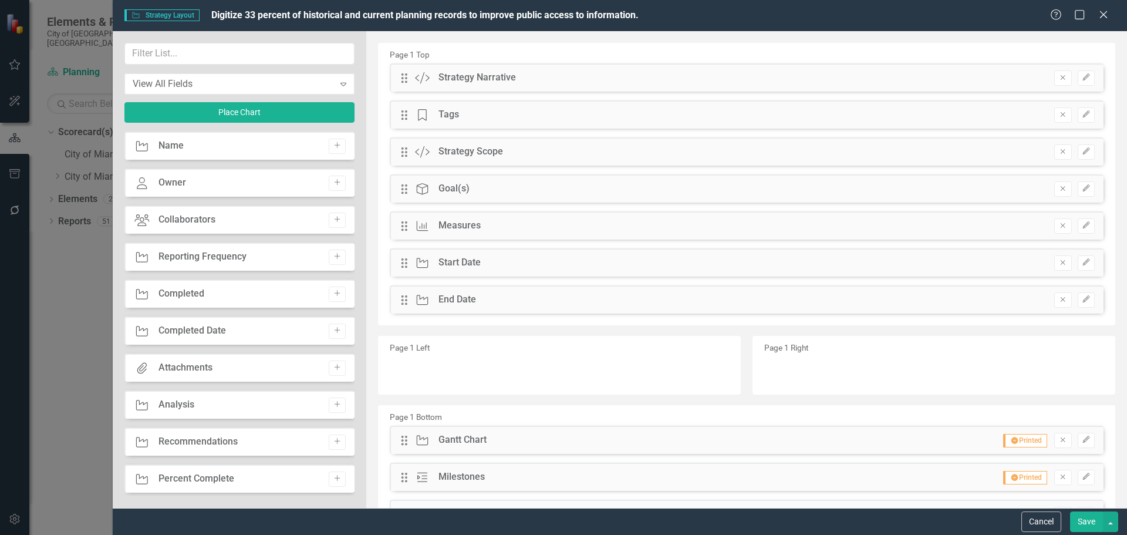
drag, startPoint x: 1055, startPoint y: 184, endPoint x: 1054, endPoint y: 192, distance: 7.7
click at [1055, 184] on button "Remove" at bounding box center [1062, 188] width 17 height 15
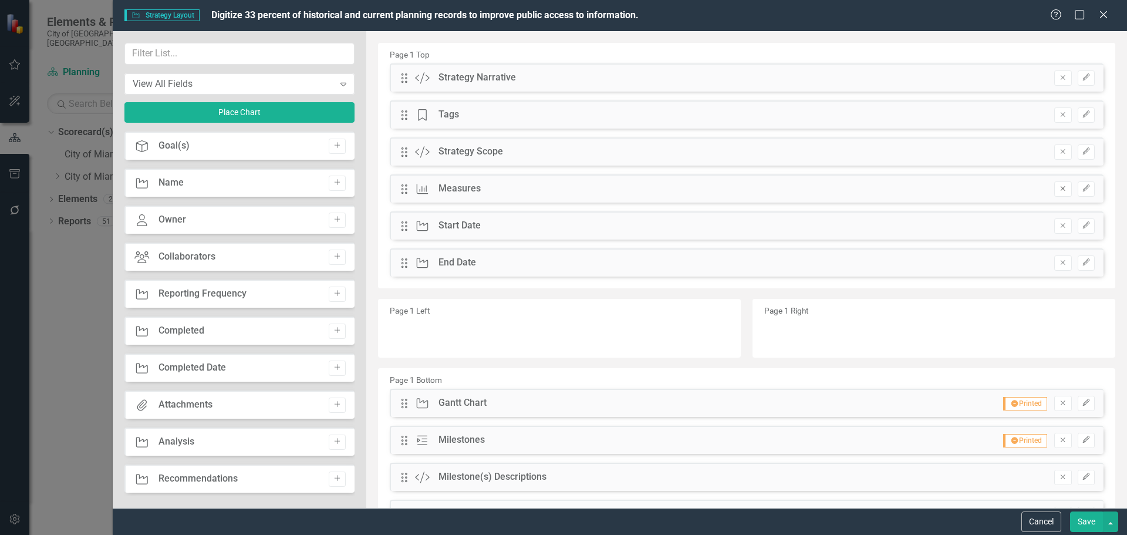
click at [1058, 190] on icon "Remove" at bounding box center [1062, 188] width 9 height 7
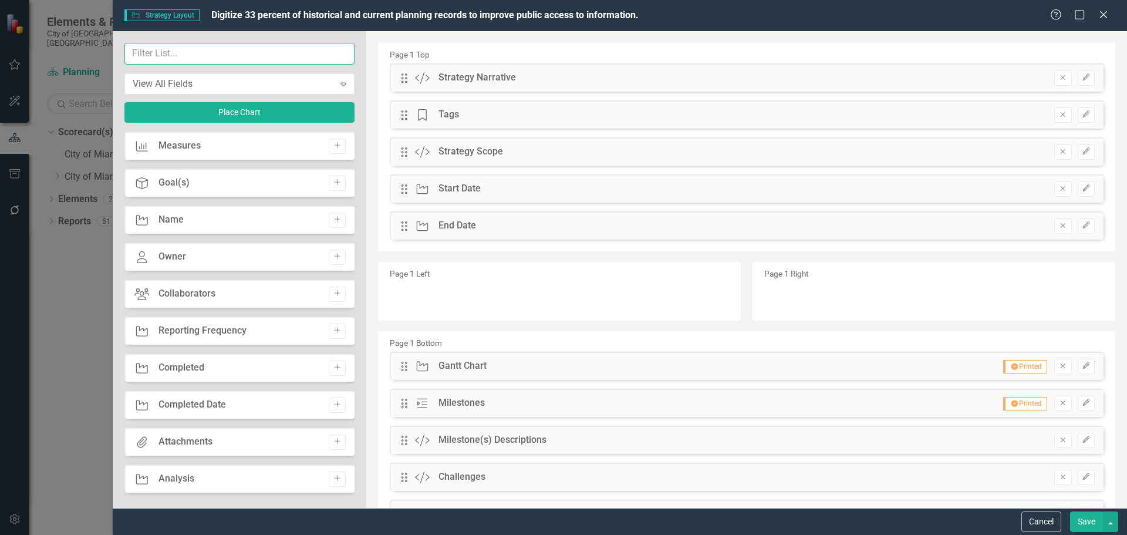
click at [191, 55] on input "text" at bounding box center [239, 54] width 230 height 22
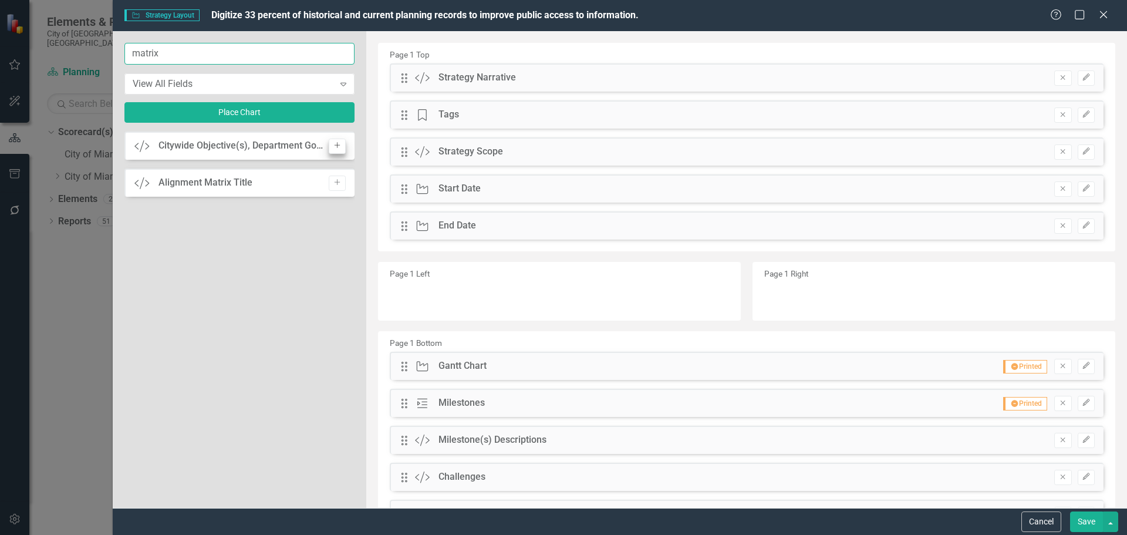
type input "matrix"
click at [333, 142] on icon "Add" at bounding box center [337, 145] width 9 height 7
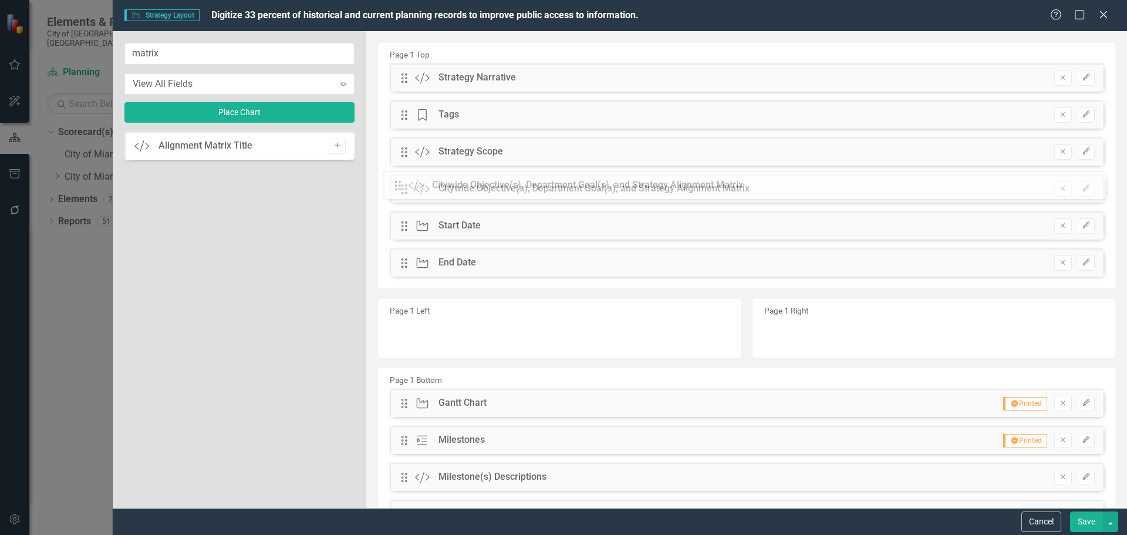
drag, startPoint x: 404, startPoint y: 77, endPoint x: 406, endPoint y: 185, distance: 107.4
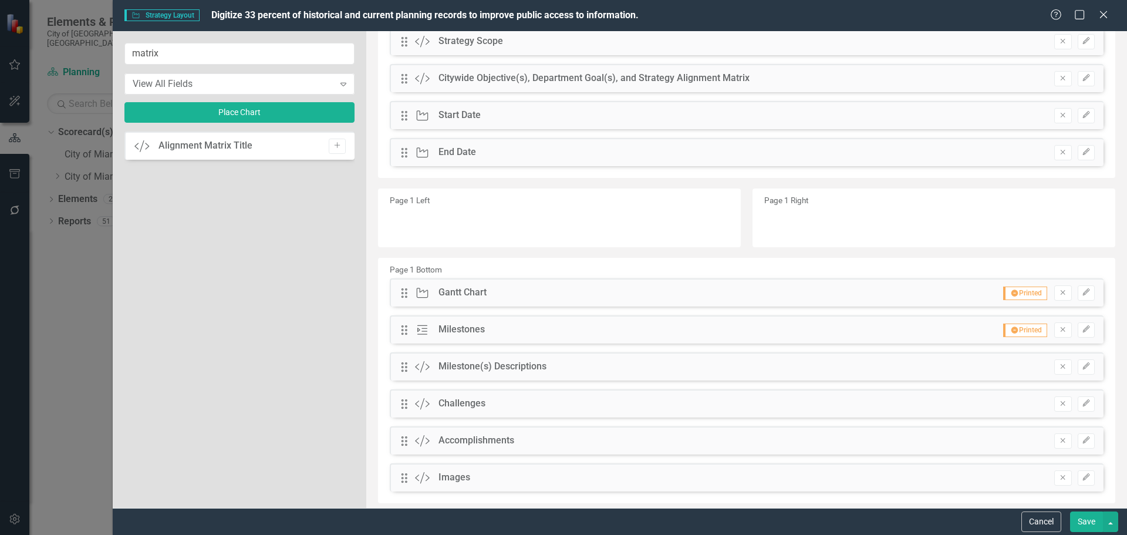
scroll to position [117, 0]
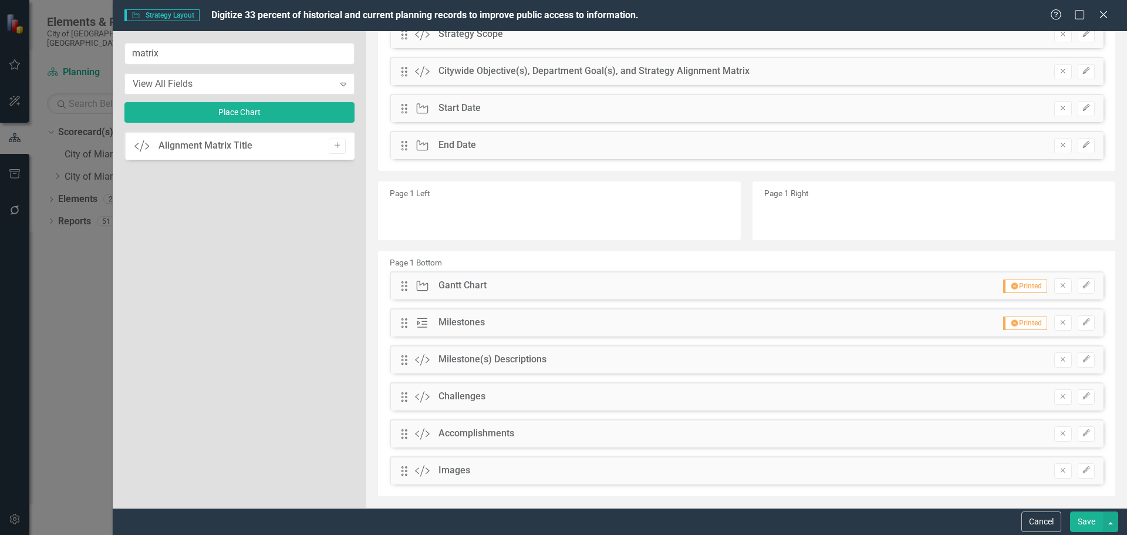
click at [1093, 517] on button "Save" at bounding box center [1086, 521] width 33 height 21
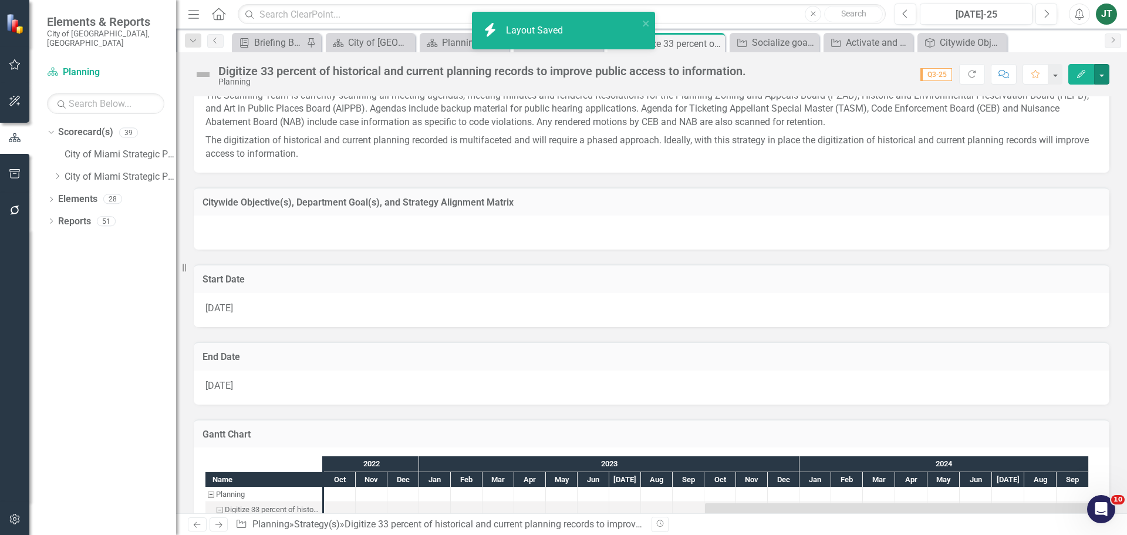
checkbox input "true"
click at [554, 199] on h3 "Citywide Objective(s), Department Goal(s), and Strategy Alignment Matrix" at bounding box center [651, 202] width 898 height 11
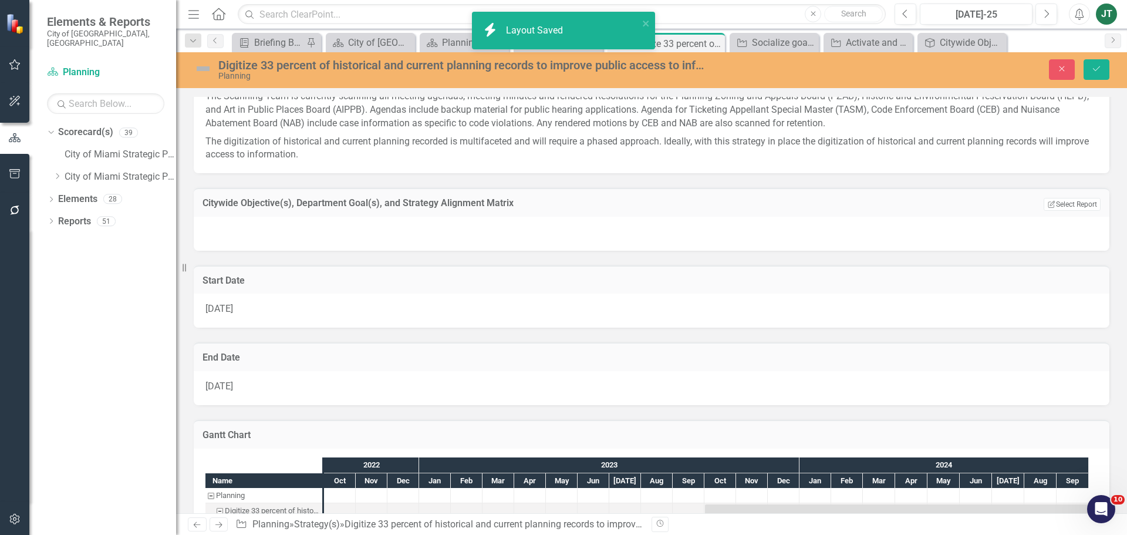
click at [1050, 197] on td "Edit Report Select Report Link View Page" at bounding box center [1031, 204] width 140 height 15
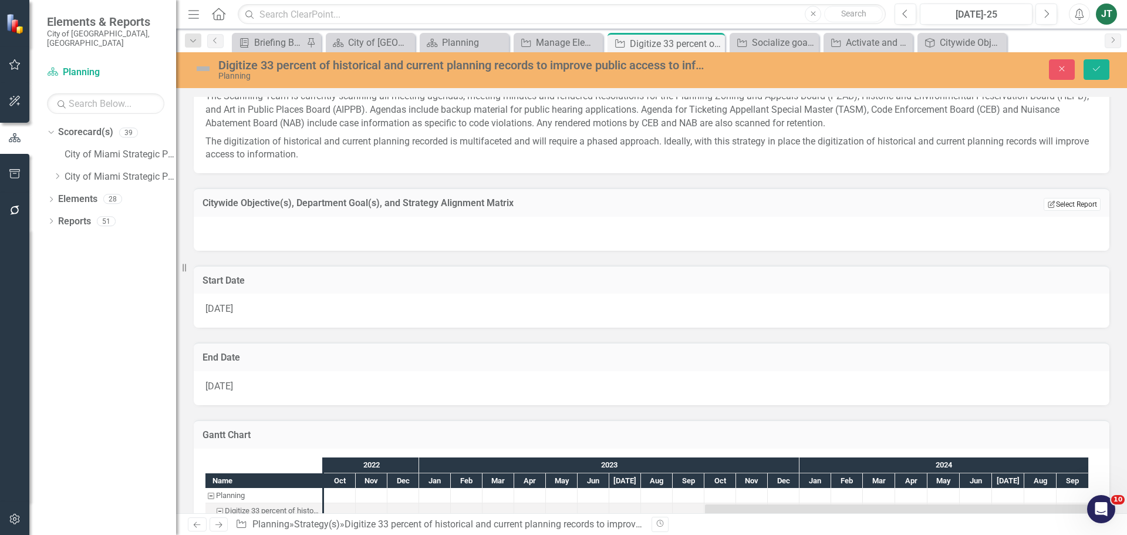
click at [1049, 206] on button "Edit Report Select Report" at bounding box center [1071, 204] width 57 height 13
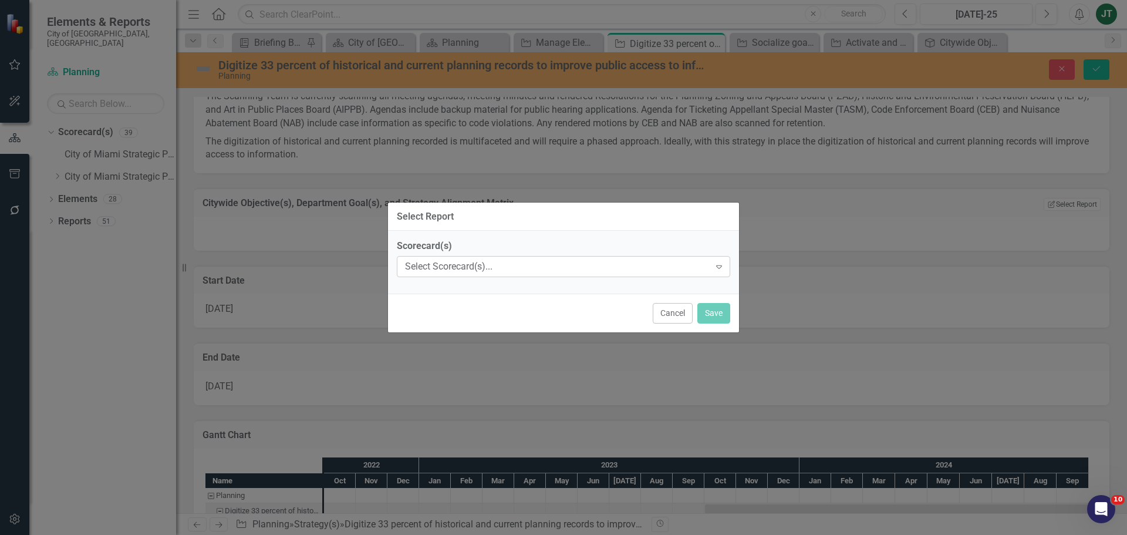
click at [502, 269] on div "Select Scorecard(s)..." at bounding box center [557, 266] width 305 height 13
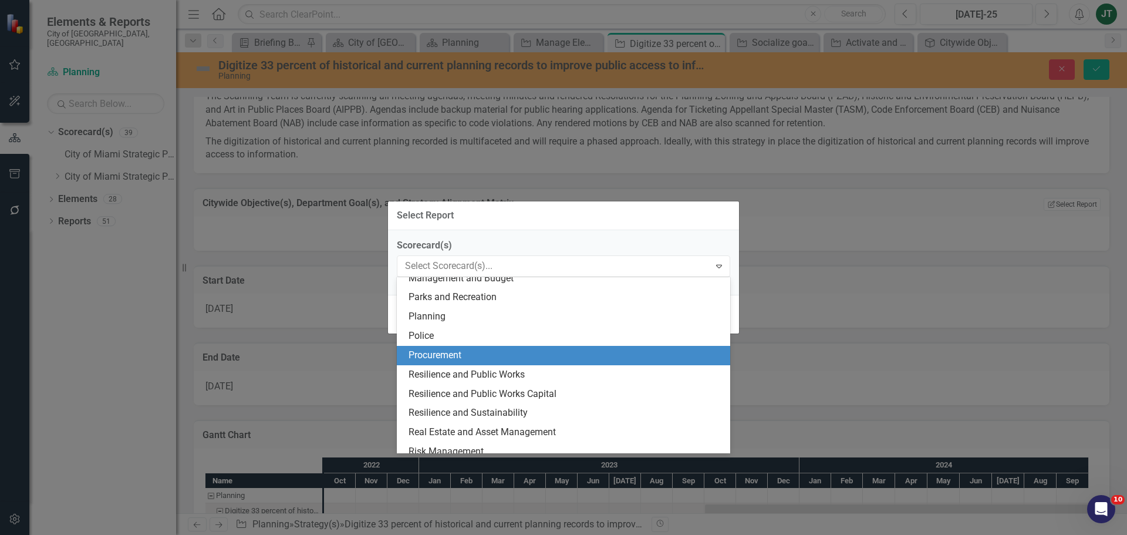
scroll to position [411, 0]
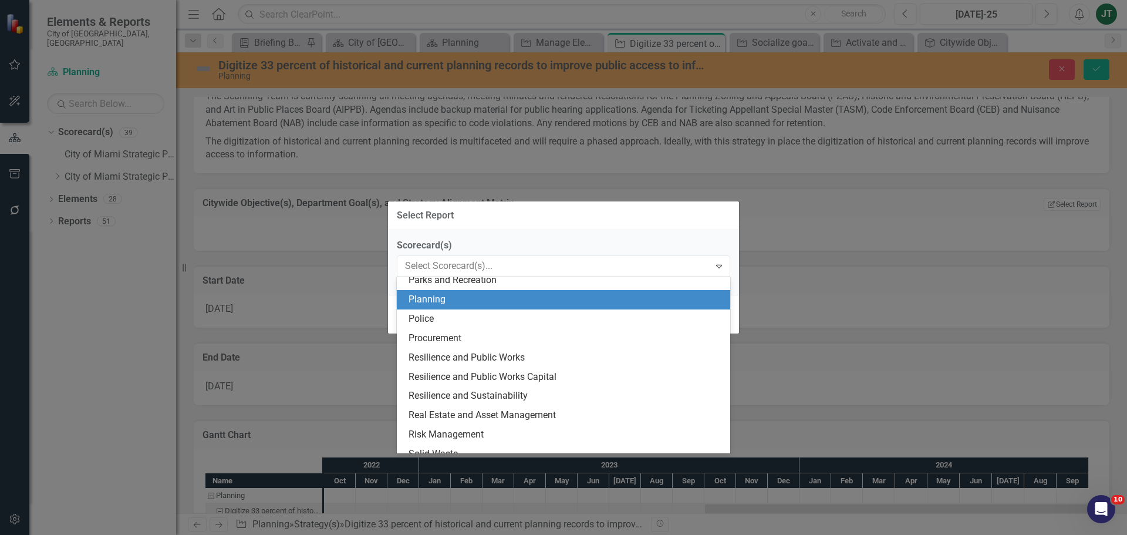
click at [450, 297] on div "Planning" at bounding box center [565, 299] width 315 height 13
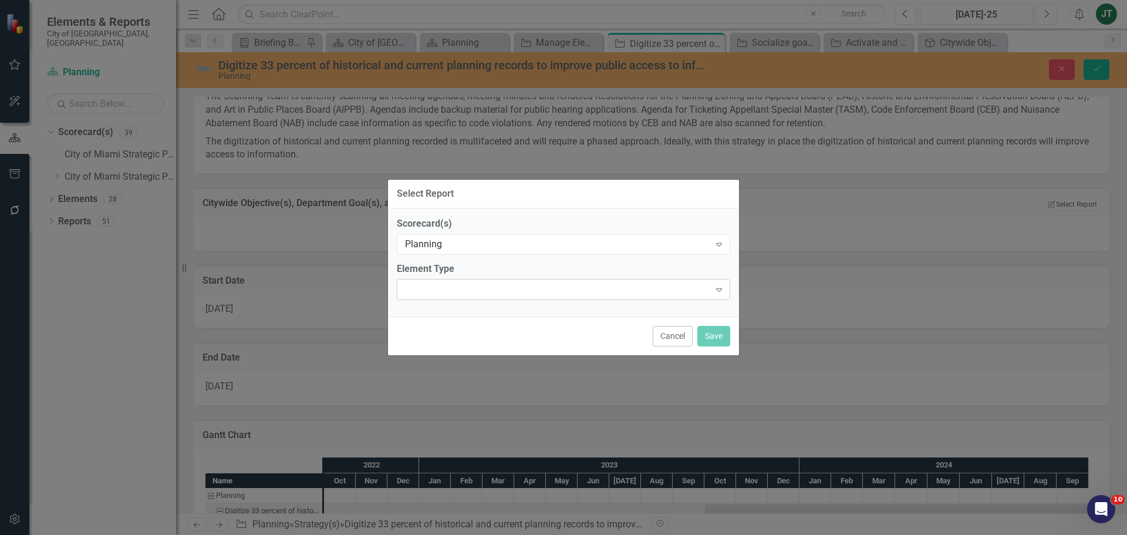
click at [648, 295] on div "Expand" at bounding box center [563, 289] width 333 height 21
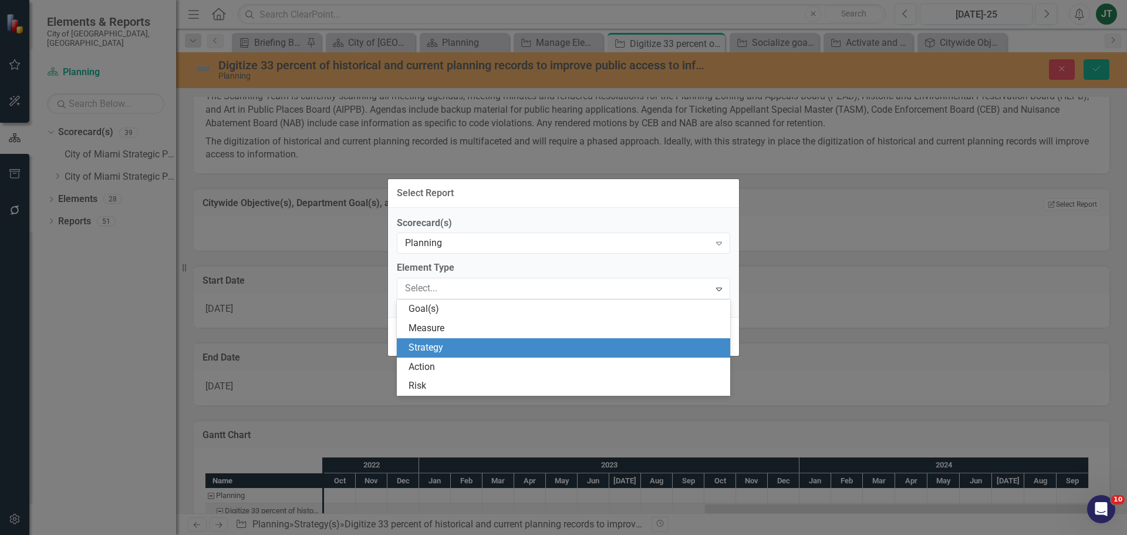
click at [431, 345] on div "Strategy" at bounding box center [565, 347] width 315 height 13
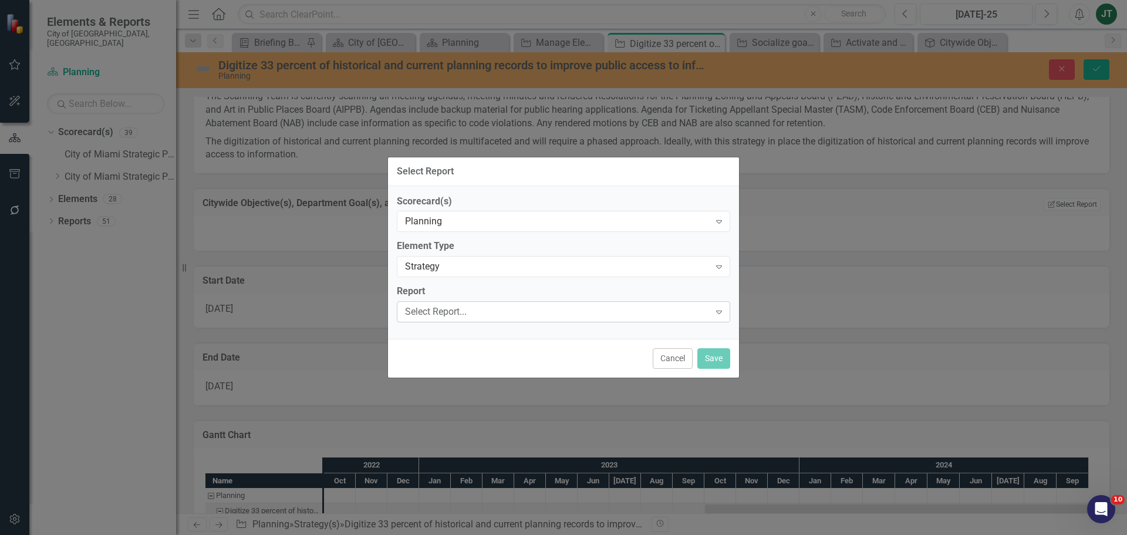
click at [505, 311] on div "Select Report..." at bounding box center [557, 311] width 305 height 13
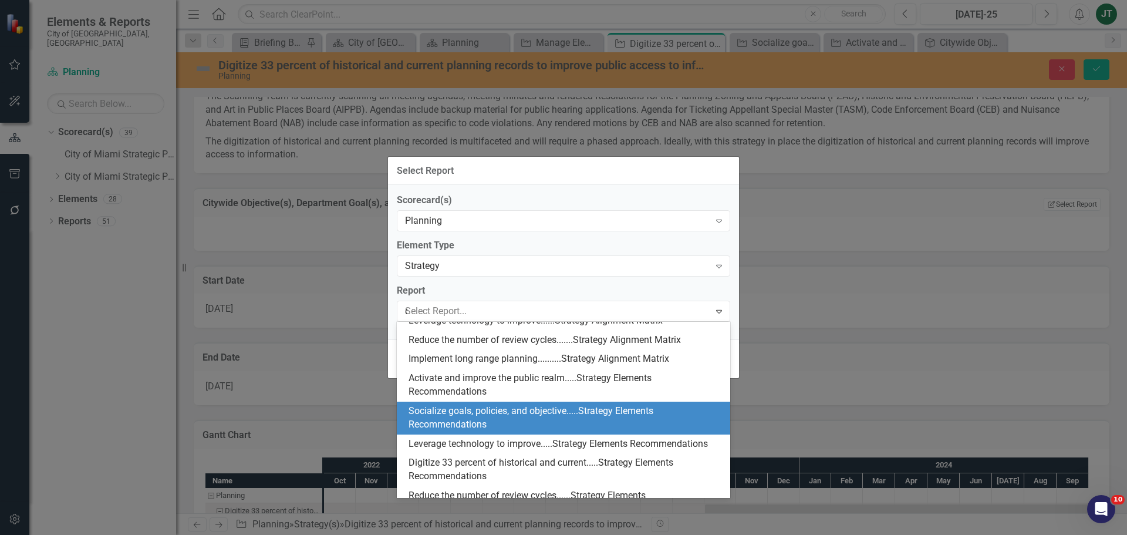
scroll to position [0, 0]
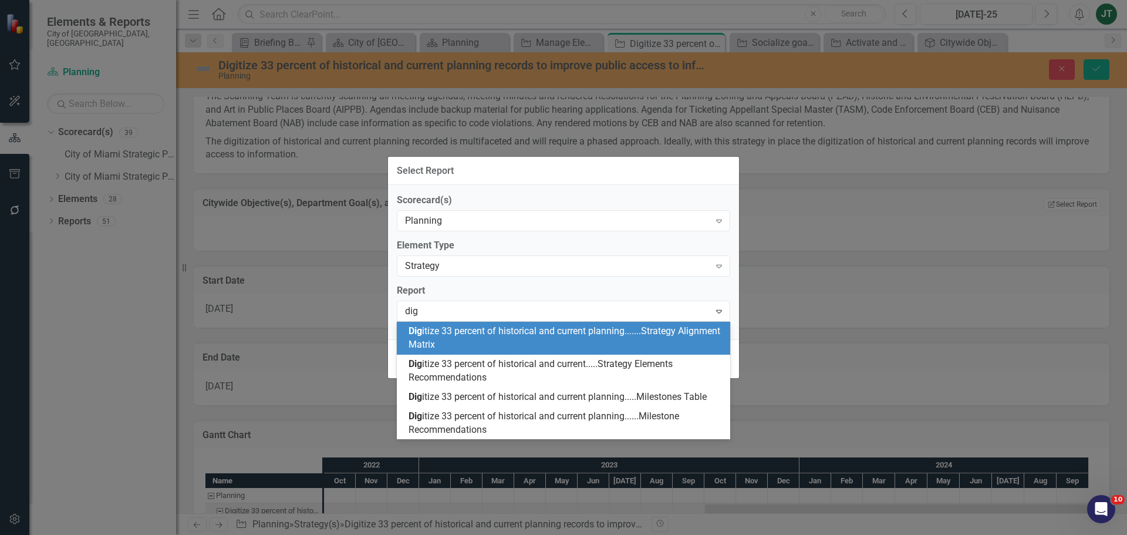
type input "digi"
click at [659, 336] on span "Digi tize 33 percent of historical and current planning.......Strategy Alignmen…" at bounding box center [564, 337] width 312 height 25
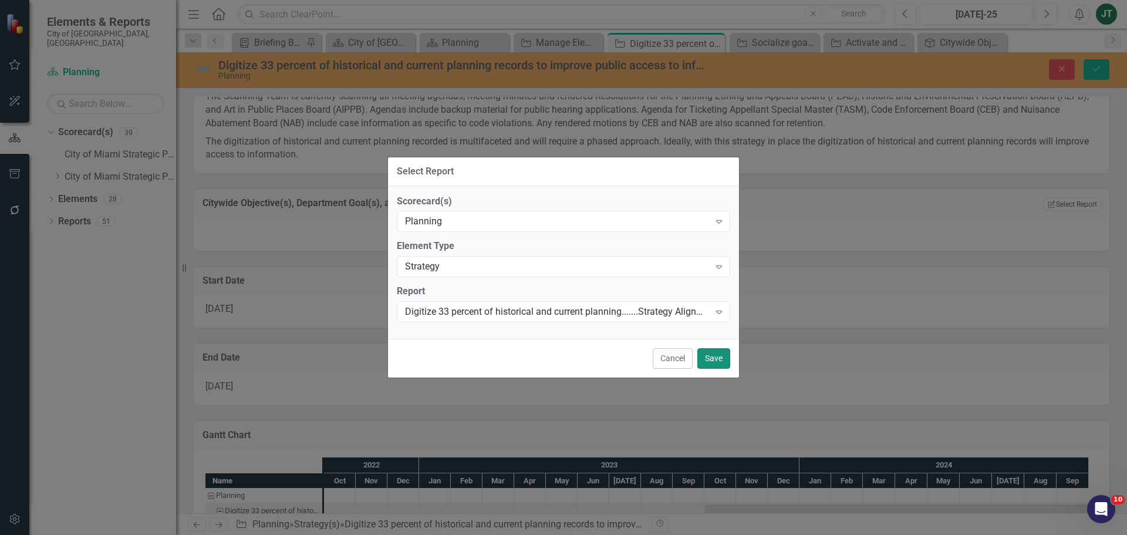
click at [714, 357] on button "Save" at bounding box center [713, 358] width 33 height 21
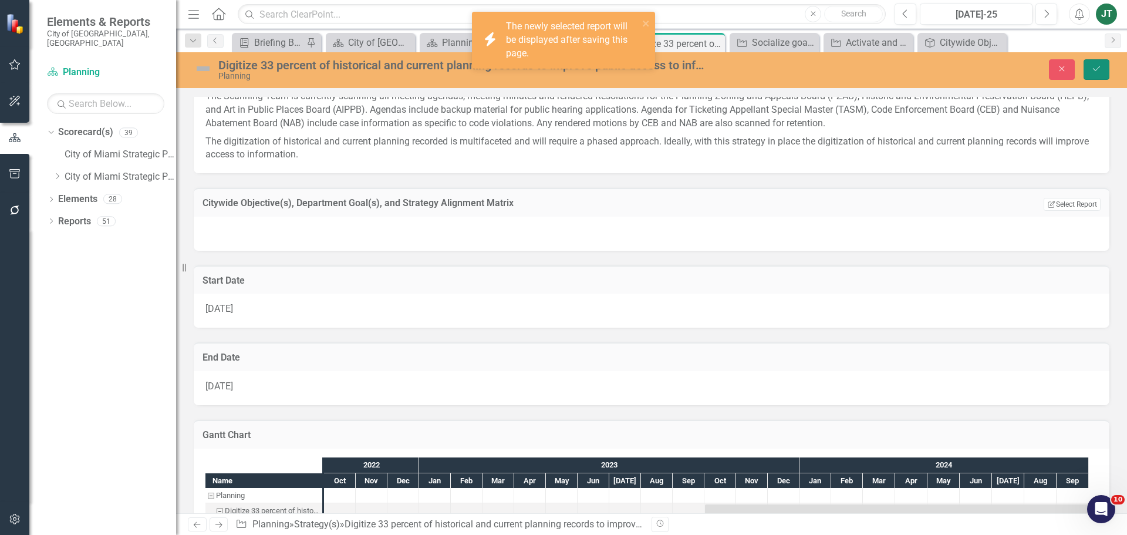
click at [1102, 73] on button "Save" at bounding box center [1096, 69] width 26 height 21
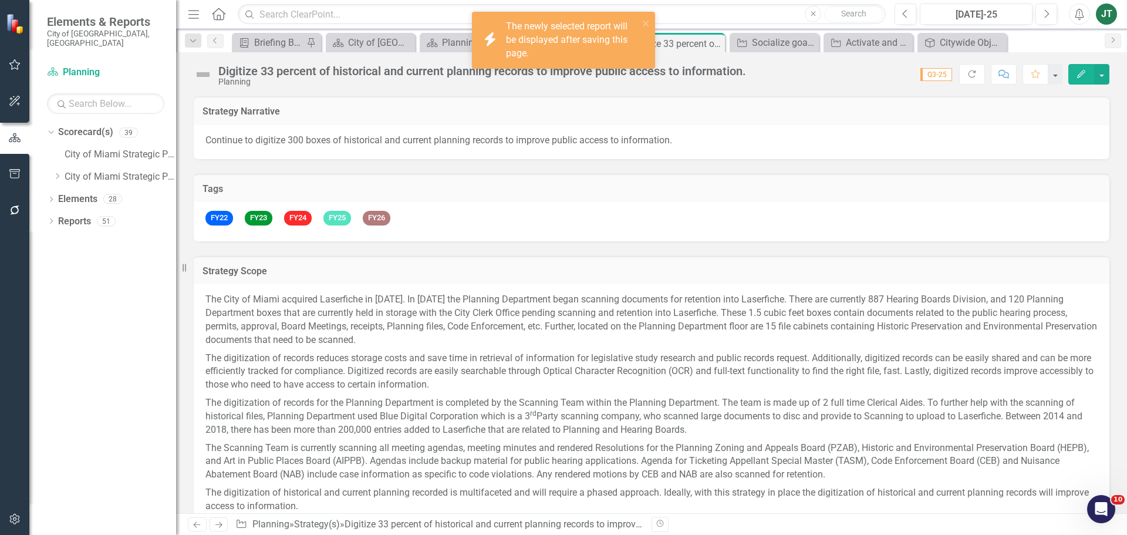
checkbox input "true"
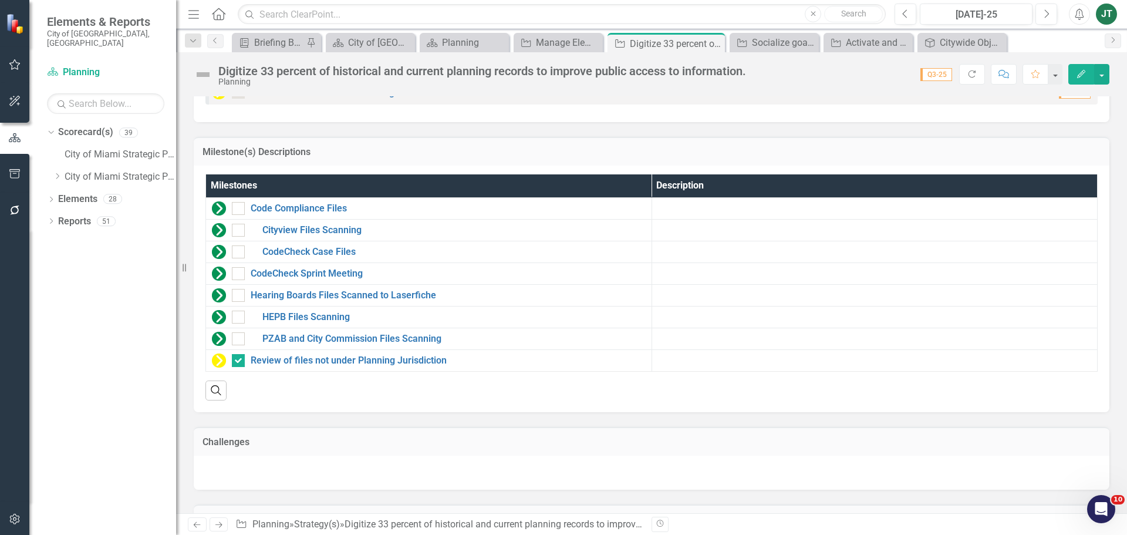
scroll to position [1291, 0]
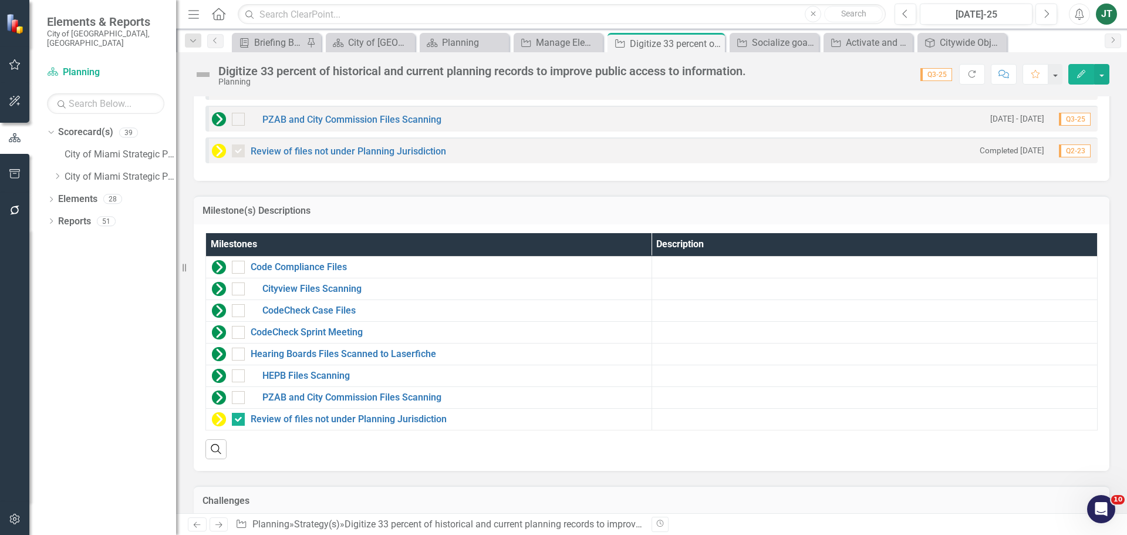
click at [762, 207] on h3 "Milestone(s) Descriptions" at bounding box center [651, 210] width 898 height 11
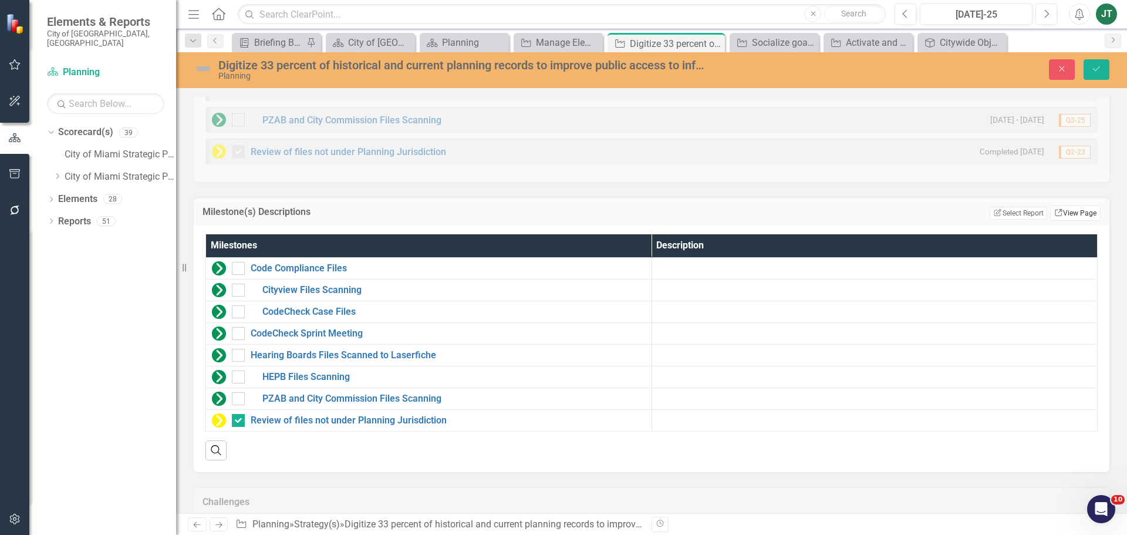
click at [1075, 216] on link "Link View Page" at bounding box center [1075, 212] width 50 height 15
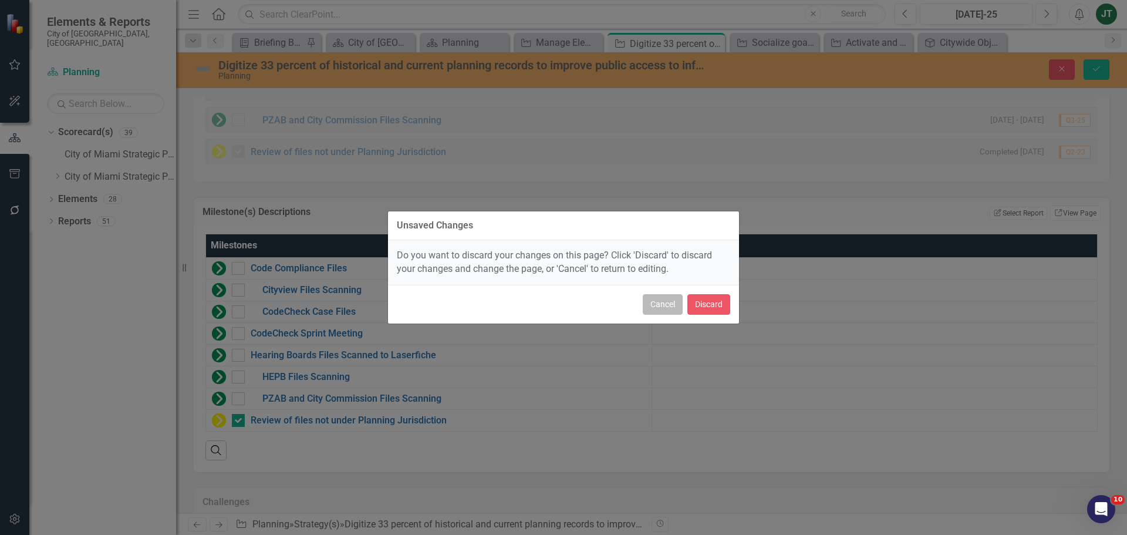
click at [669, 303] on button "Cancel" at bounding box center [663, 304] width 40 height 21
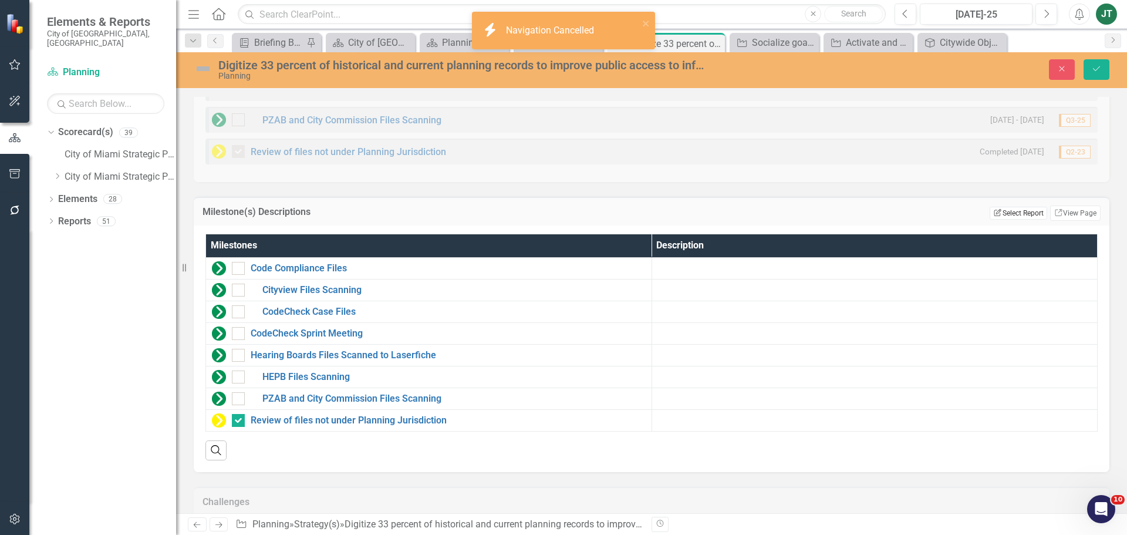
click at [1015, 213] on button "Edit Report Select Report" at bounding box center [1017, 213] width 57 height 13
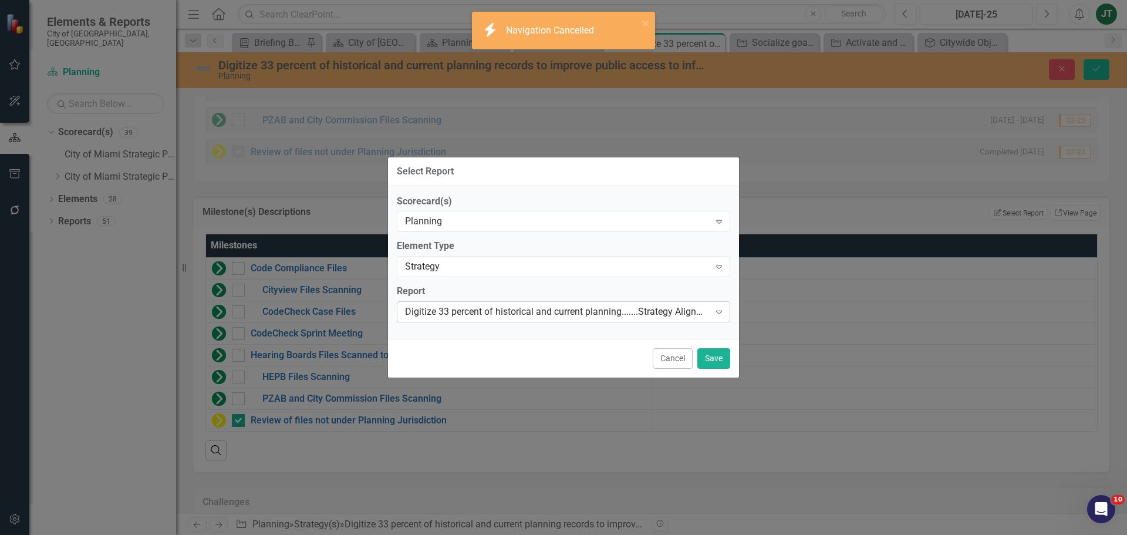
click at [471, 312] on div "Digitize 33 percent of historical and current planning.......Strategy Alignment…" at bounding box center [557, 311] width 305 height 13
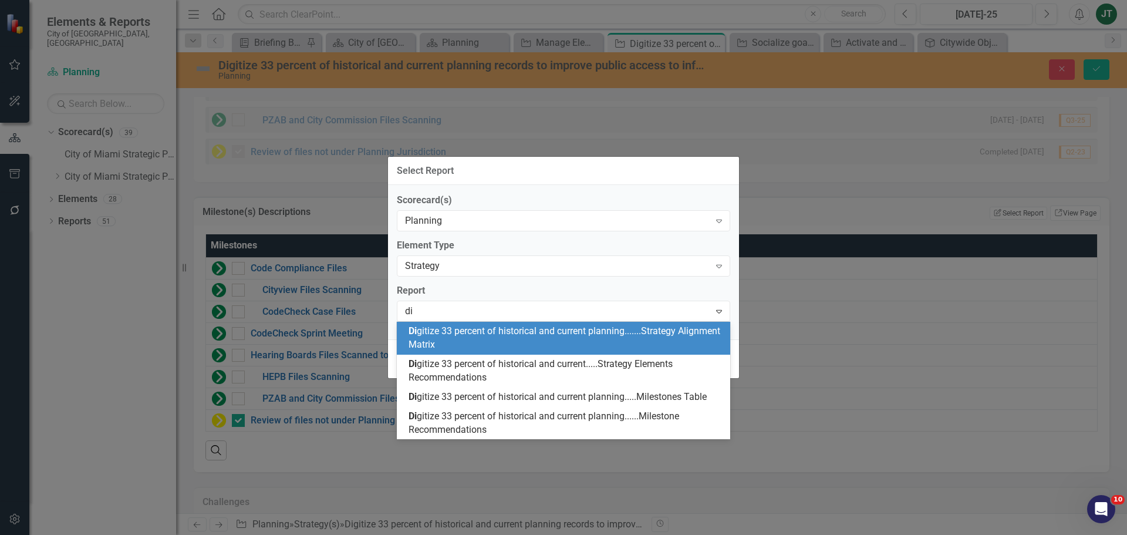
scroll to position [0, 0]
type input "digitize"
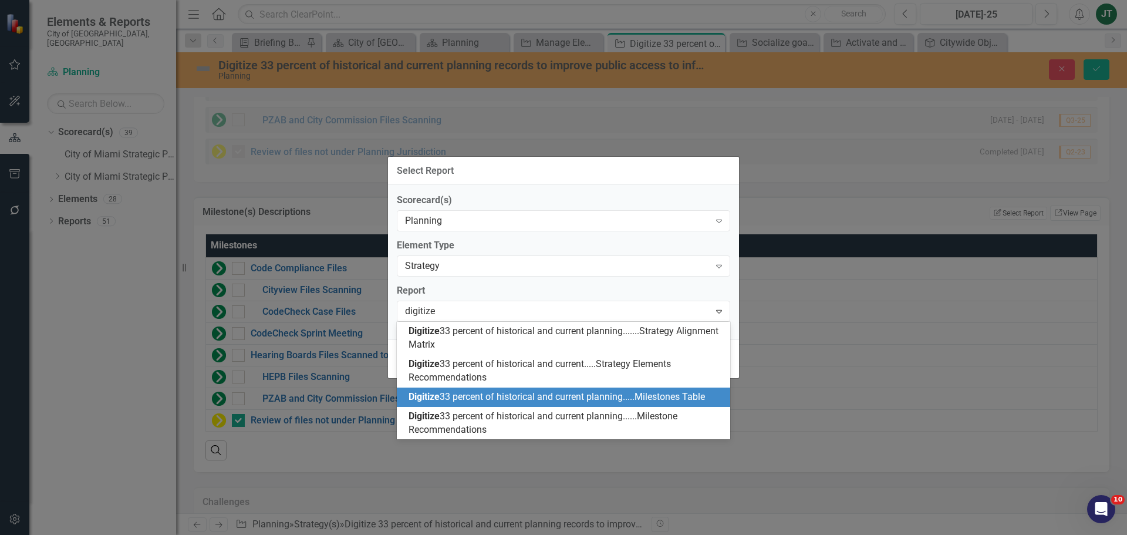
click at [714, 393] on div "Digitize 33 percent of historical and current planning.....Milestones Table" at bounding box center [565, 396] width 315 height 13
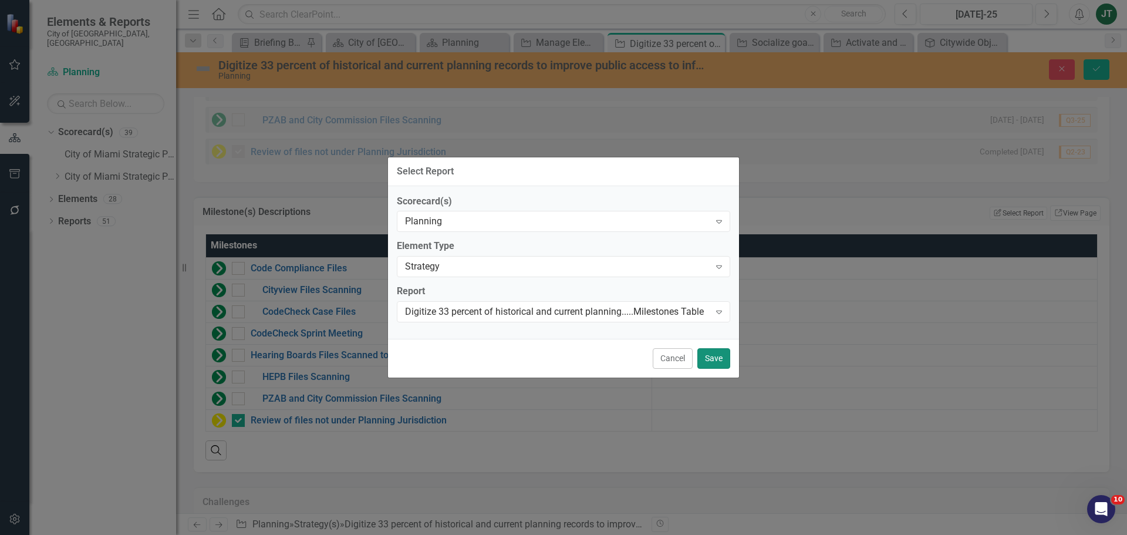
click at [707, 363] on button "Save" at bounding box center [713, 358] width 33 height 21
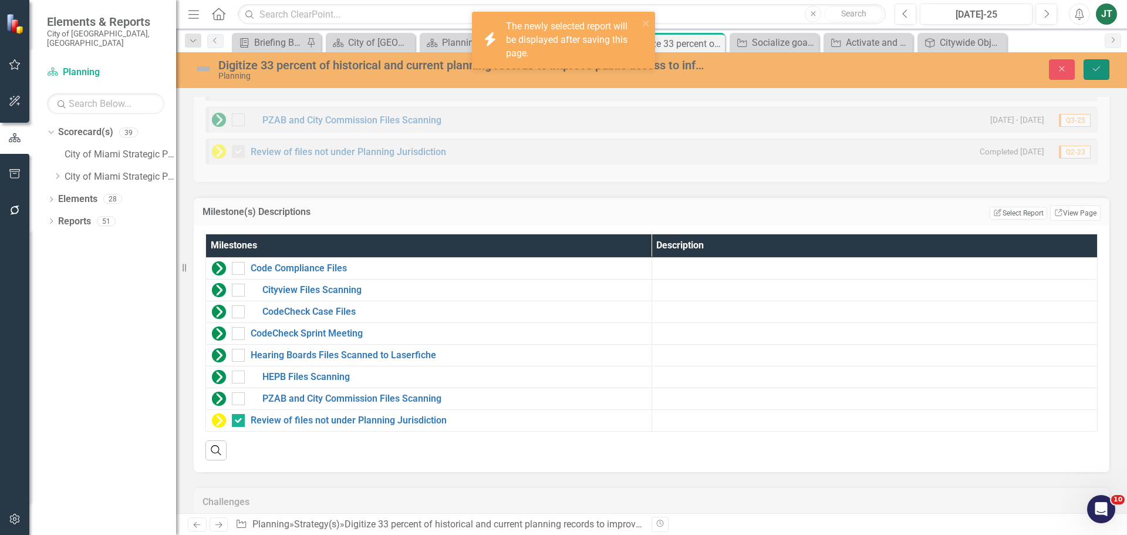
click at [1098, 64] on button "Save" at bounding box center [1096, 69] width 26 height 21
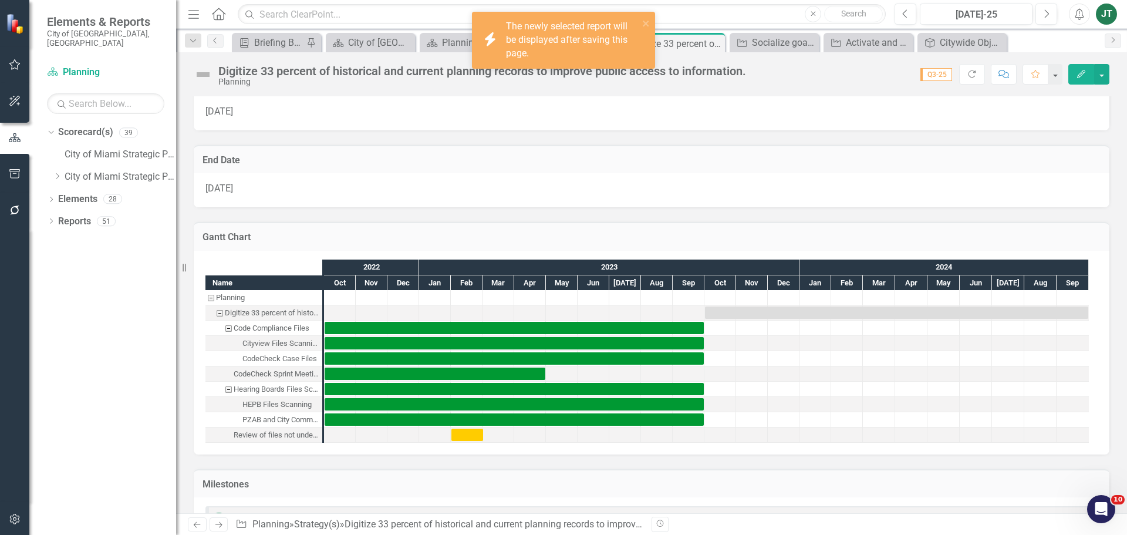
checkbox input "true"
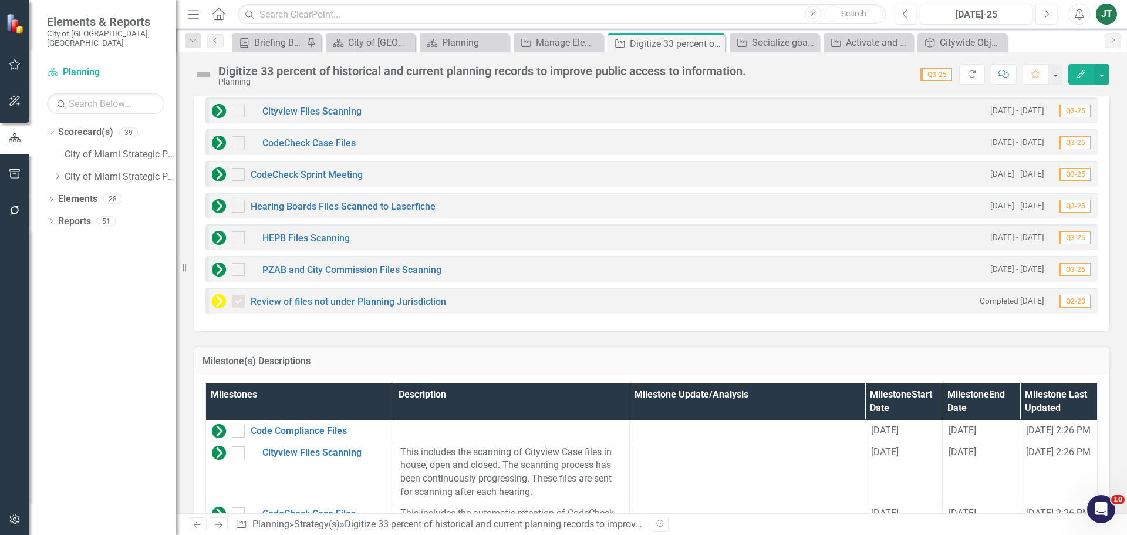
scroll to position [1104, 0]
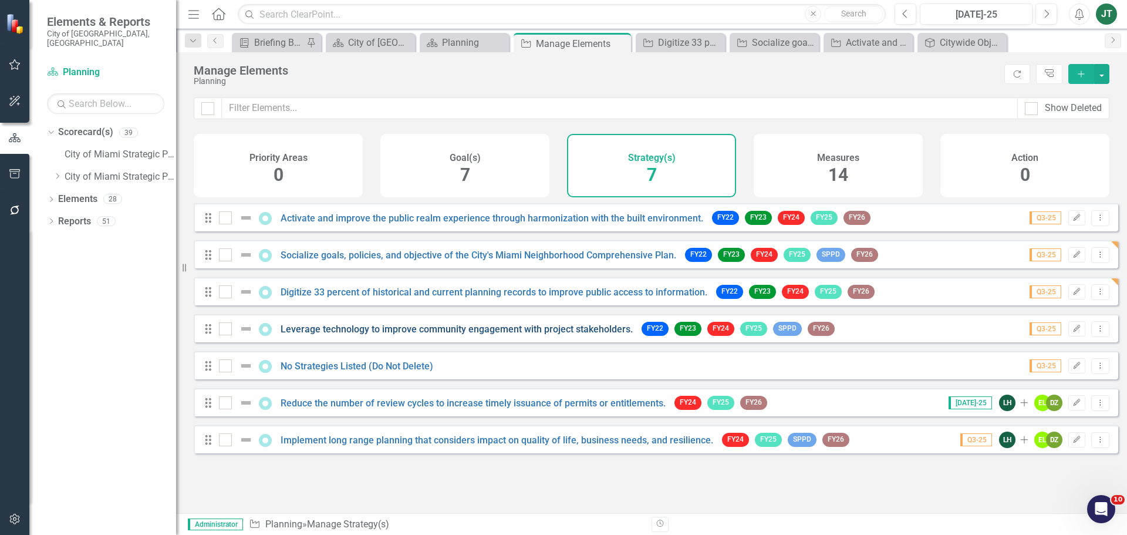
click at [369, 335] on link "Leverage technology to improve community engagement with project stakeholders." at bounding box center [457, 328] width 352 height 11
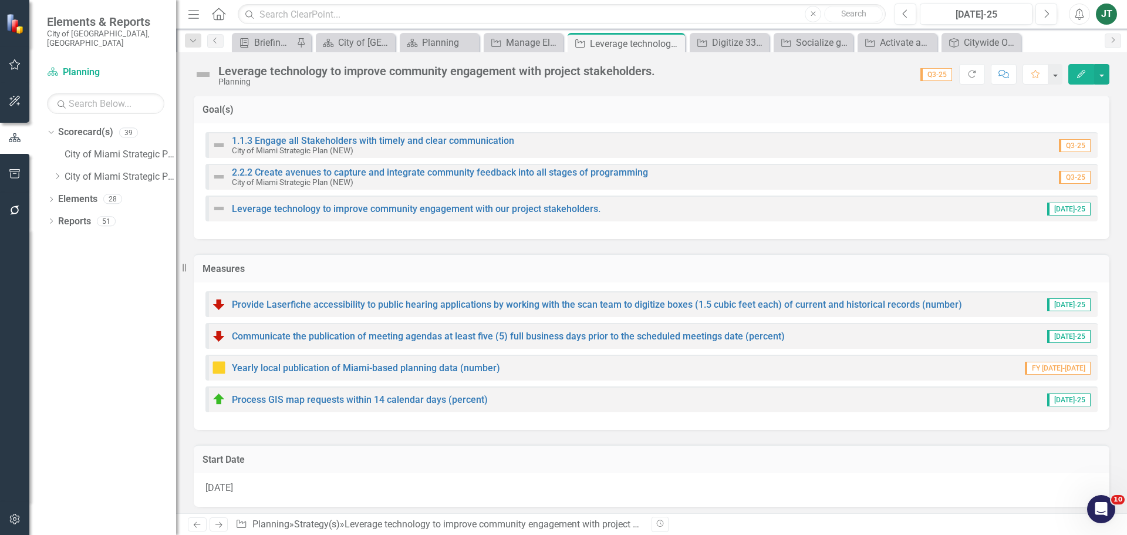
scroll to position [50, 0]
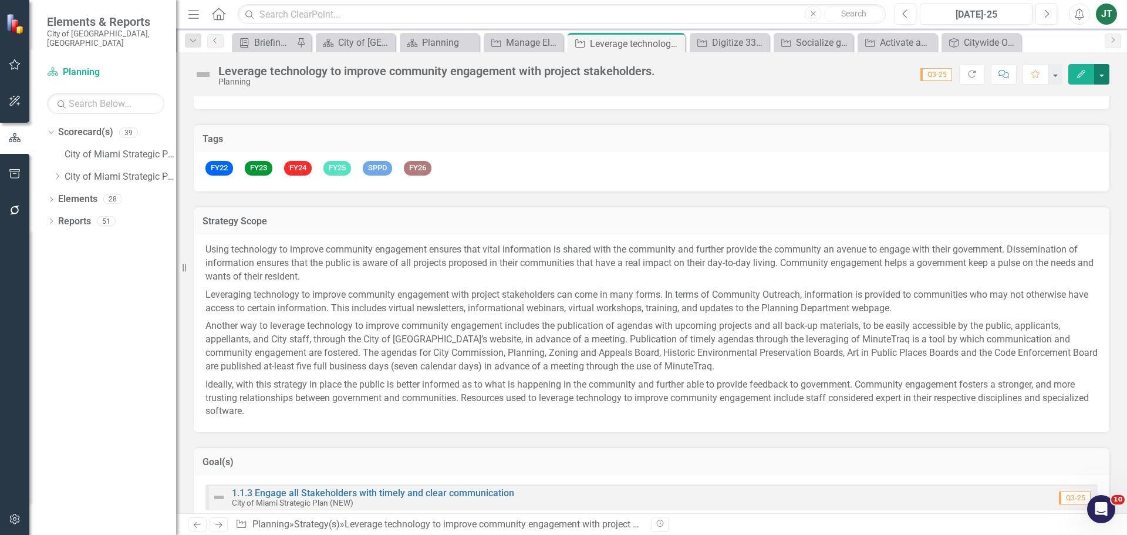
click at [1104, 68] on button "button" at bounding box center [1101, 74] width 15 height 21
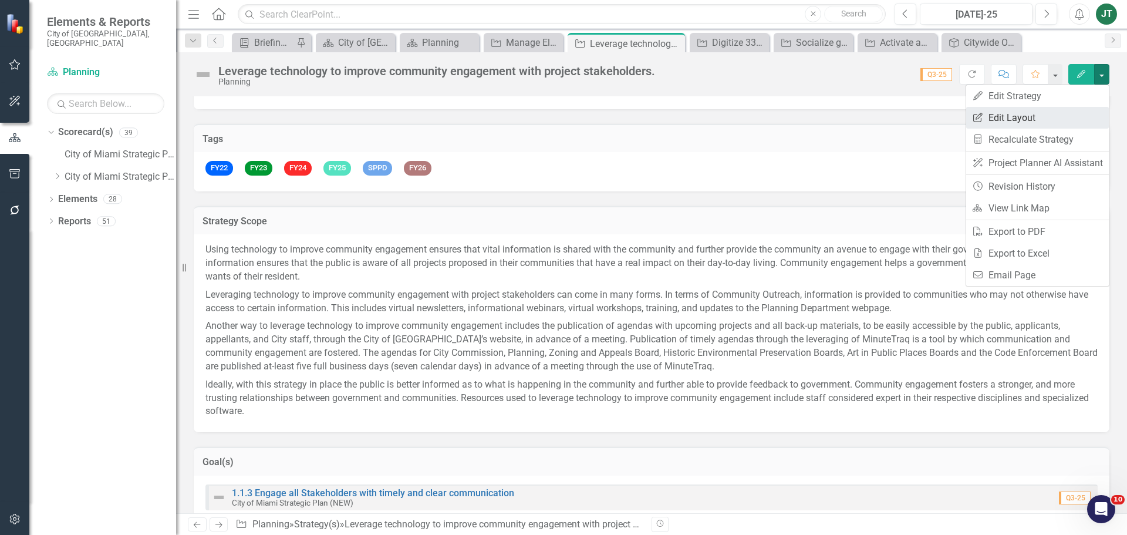
click at [1033, 117] on link "Edit Report Edit Layout" at bounding box center [1037, 118] width 143 height 22
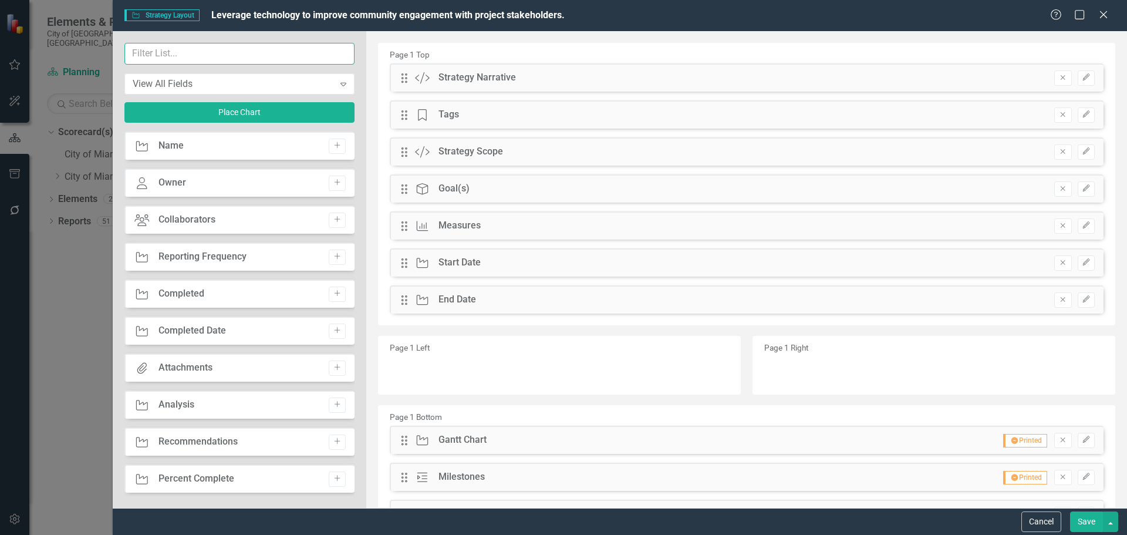
click at [239, 55] on input "text" at bounding box center [239, 54] width 230 height 22
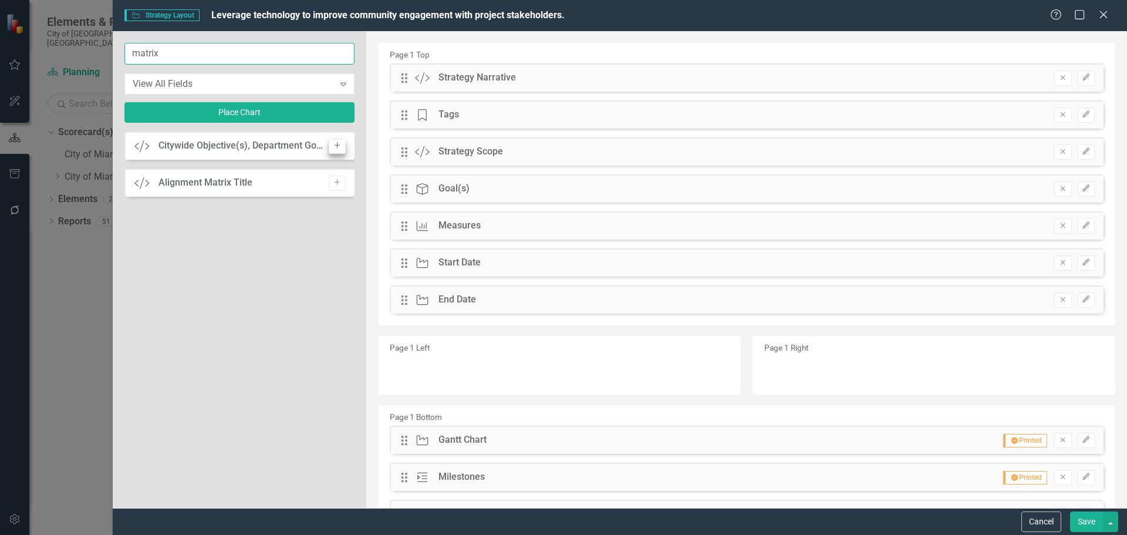
type input "matrix"
click at [338, 143] on icon "Add" at bounding box center [337, 145] width 9 height 7
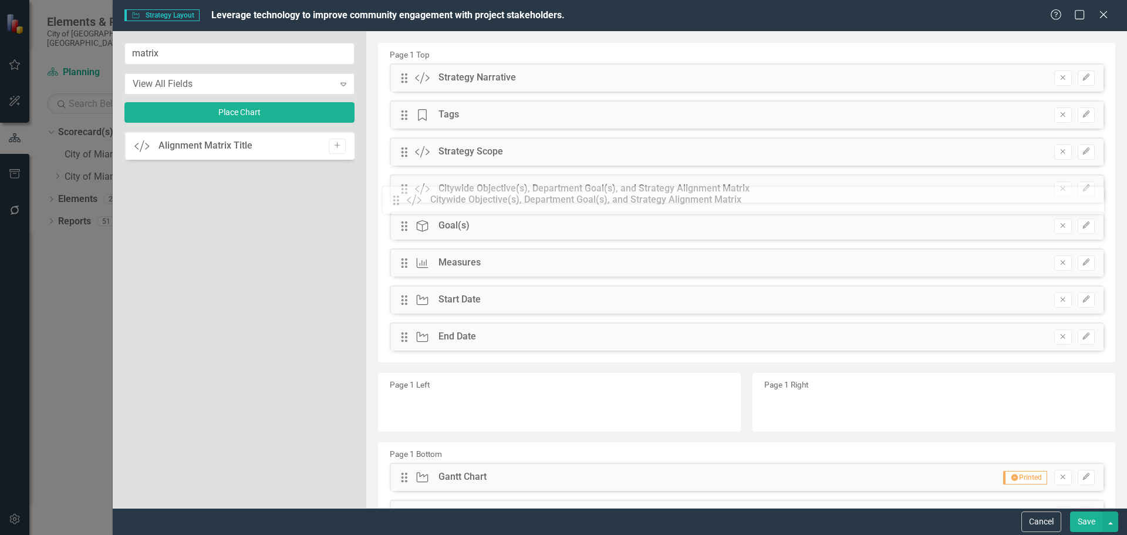
drag, startPoint x: 406, startPoint y: 83, endPoint x: 406, endPoint y: 199, distance: 115.6
click at [1058, 224] on icon "Remove" at bounding box center [1062, 225] width 9 height 7
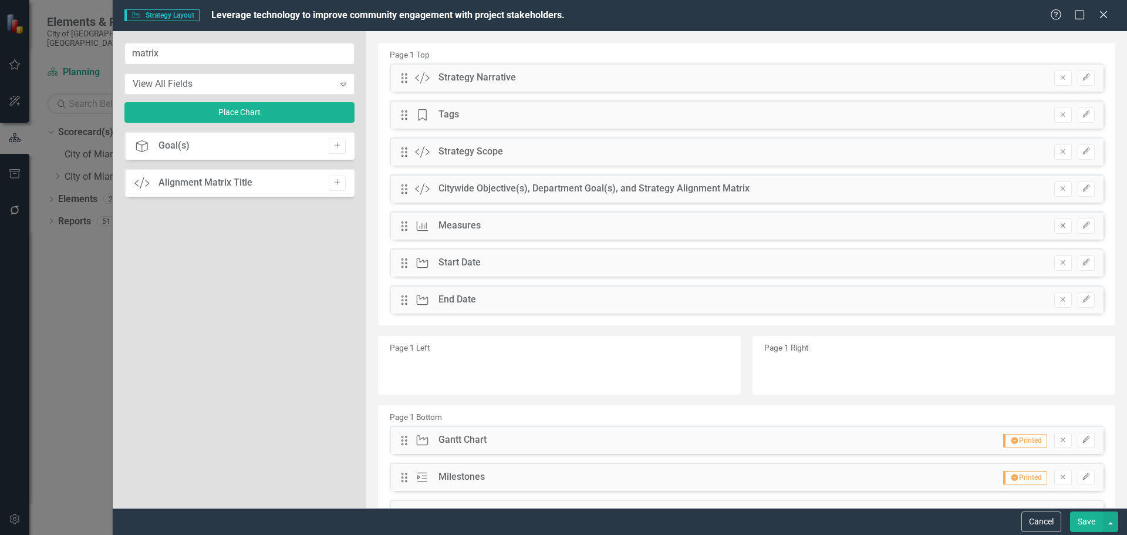
click at [1058, 227] on icon "Remove" at bounding box center [1062, 225] width 9 height 7
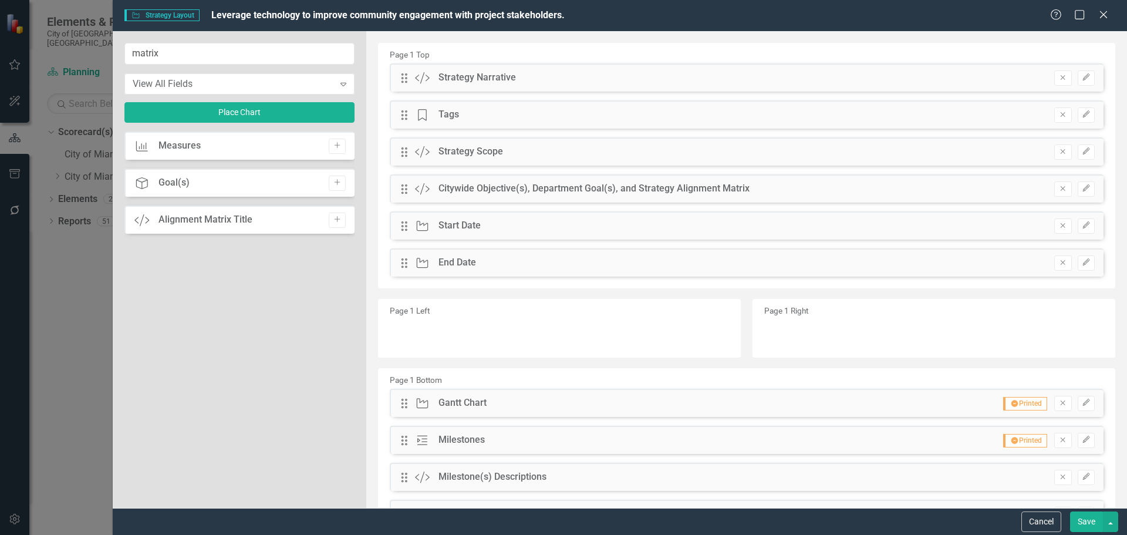
click at [1083, 522] on button "Save" at bounding box center [1086, 521] width 33 height 21
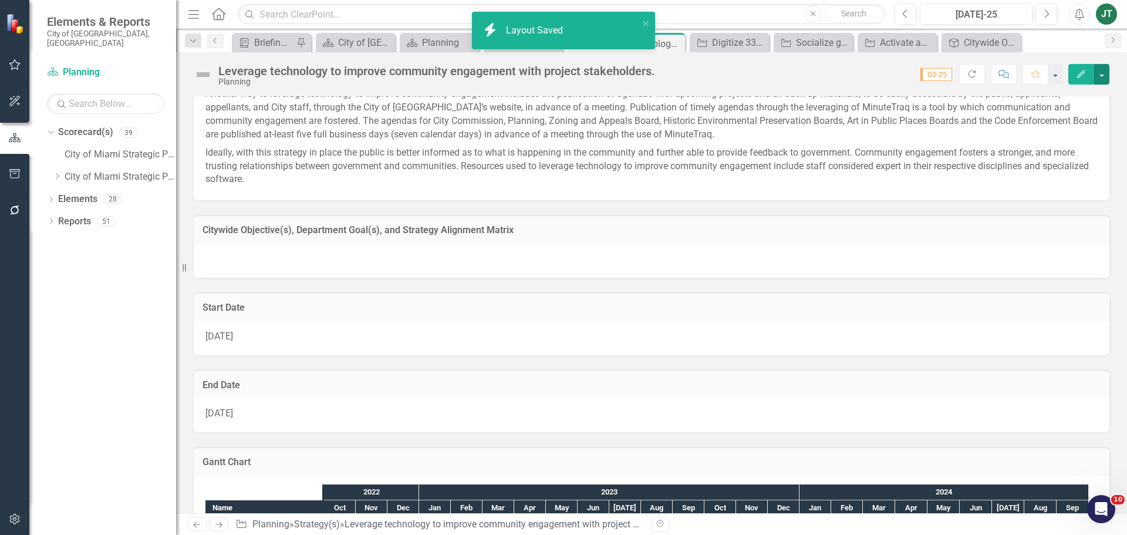
scroll to position [226, 0]
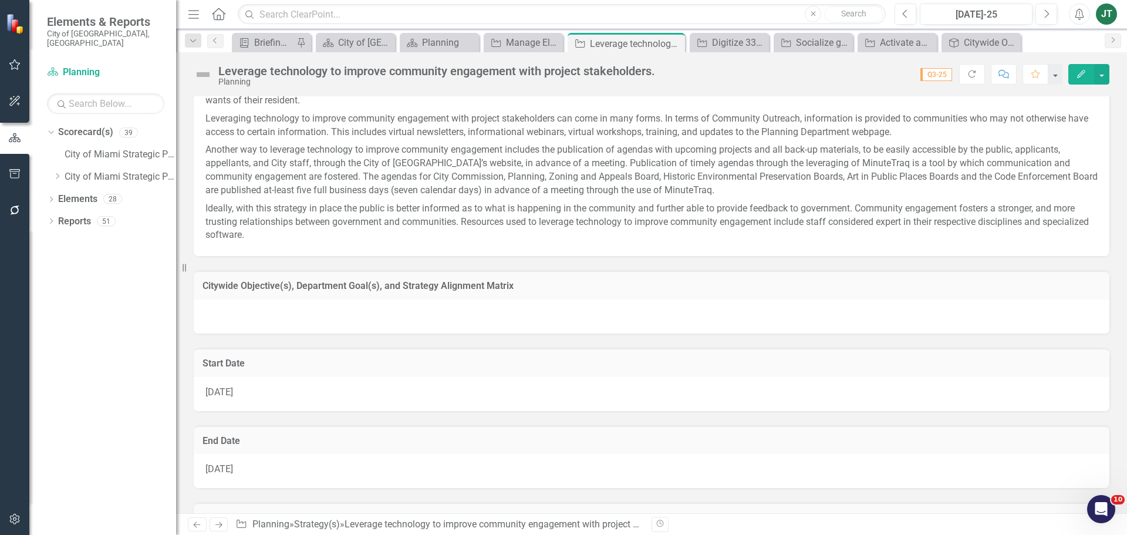
click at [431, 318] on div at bounding box center [652, 316] width 916 height 34
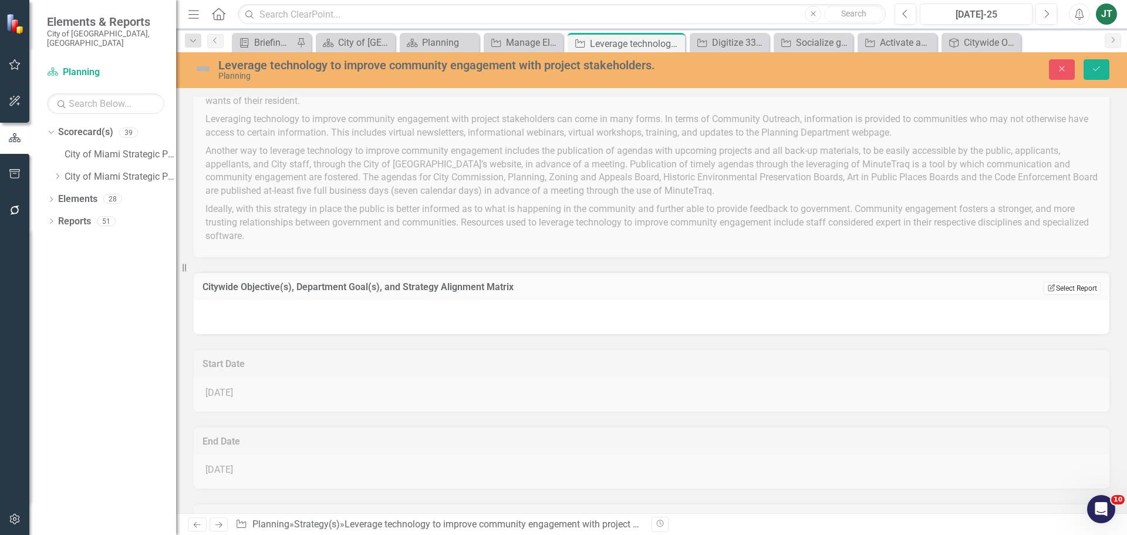
click at [1064, 287] on button "Edit Report Select Report" at bounding box center [1071, 288] width 57 height 13
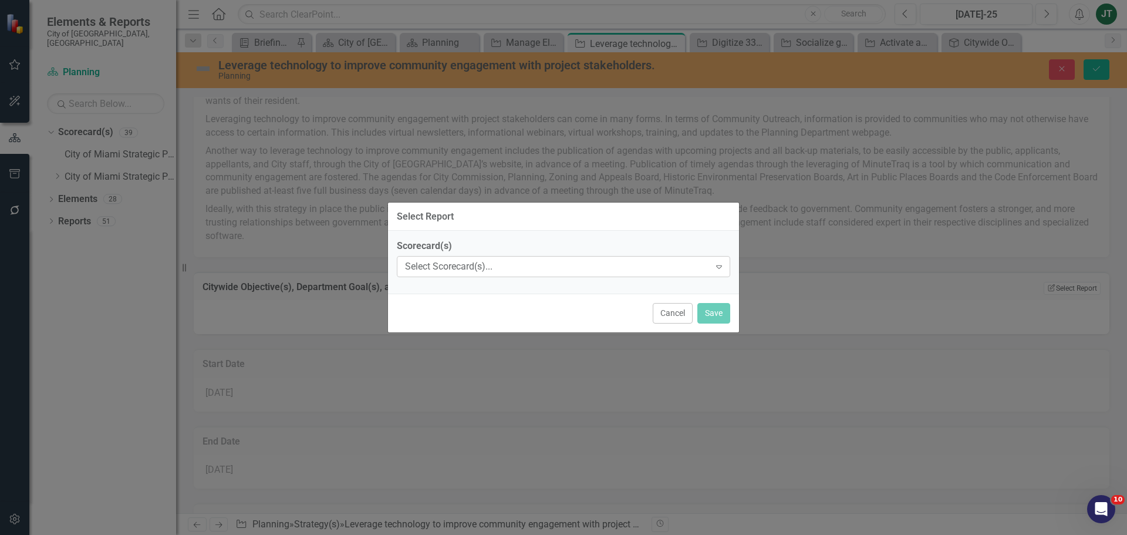
click at [495, 259] on div "Select Scorecard(s)... Expand" at bounding box center [563, 266] width 333 height 21
type input "leverage"
click at [535, 267] on div "Select Scorecard(s)..." at bounding box center [557, 266] width 305 height 13
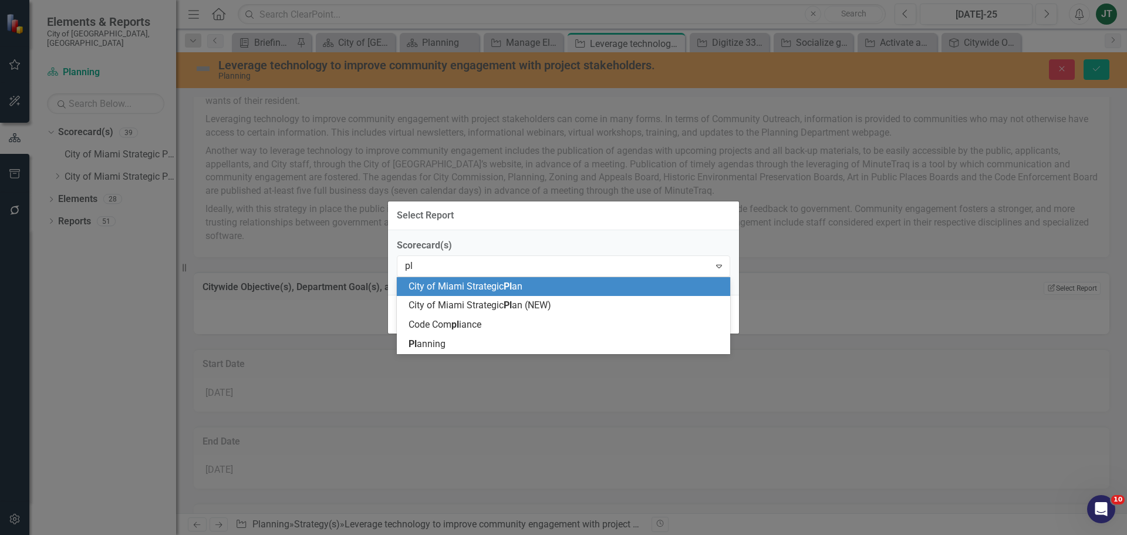
scroll to position [0, 0]
type input "pla"
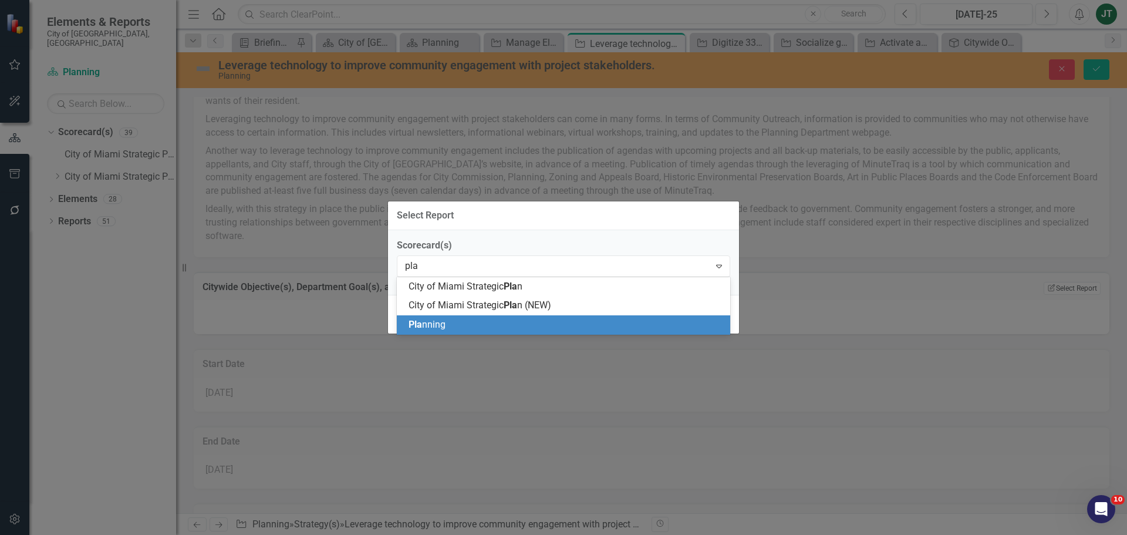
click at [430, 328] on span "Pla nning" at bounding box center [426, 324] width 37 height 11
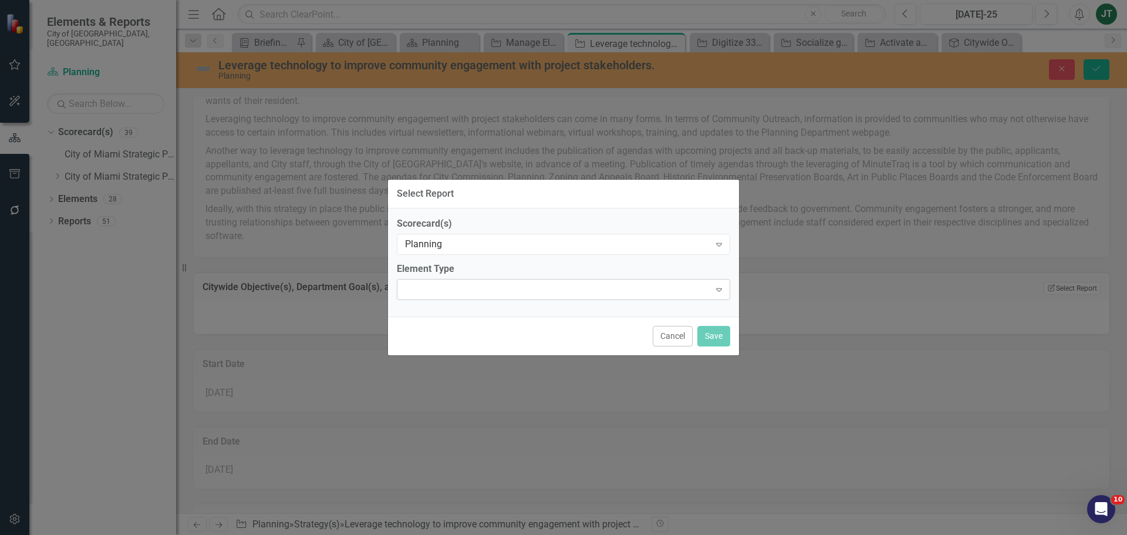
click at [478, 283] on div "Expand" at bounding box center [563, 289] width 333 height 21
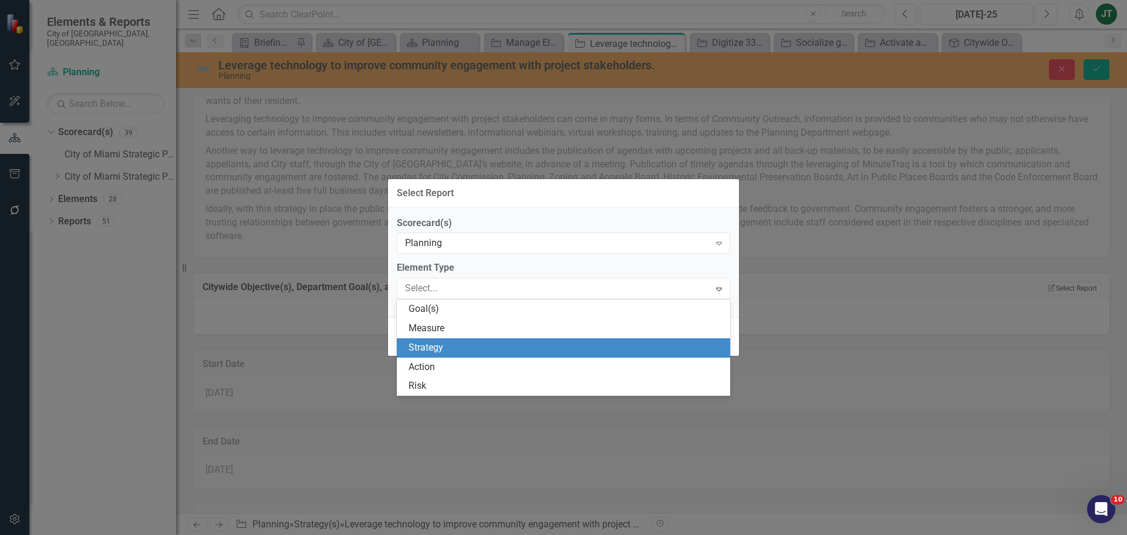
click at [449, 343] on div "Strategy" at bounding box center [565, 347] width 315 height 13
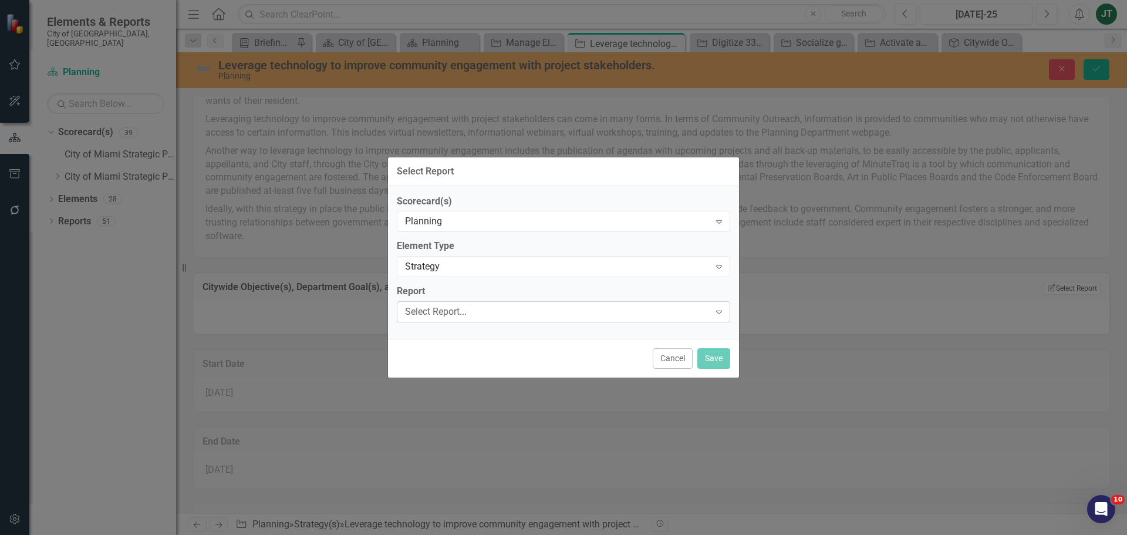
click at [472, 310] on div "Select Report..." at bounding box center [557, 311] width 305 height 13
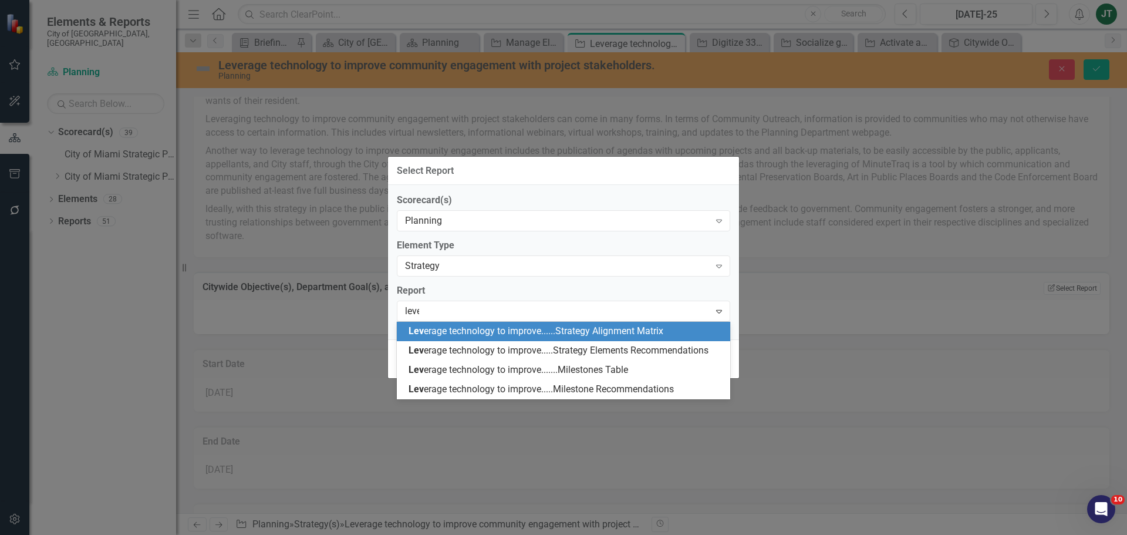
type input "lever"
click at [661, 335] on span "Lever age technology to improve......Strategy Alignment Matrix" at bounding box center [536, 330] width 256 height 11
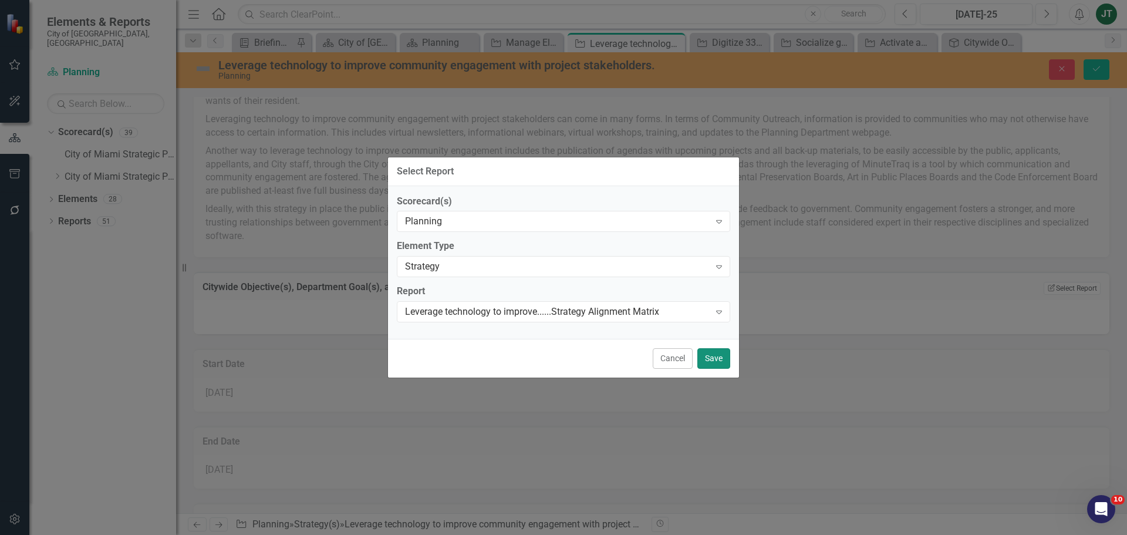
click at [712, 359] on button "Save" at bounding box center [713, 358] width 33 height 21
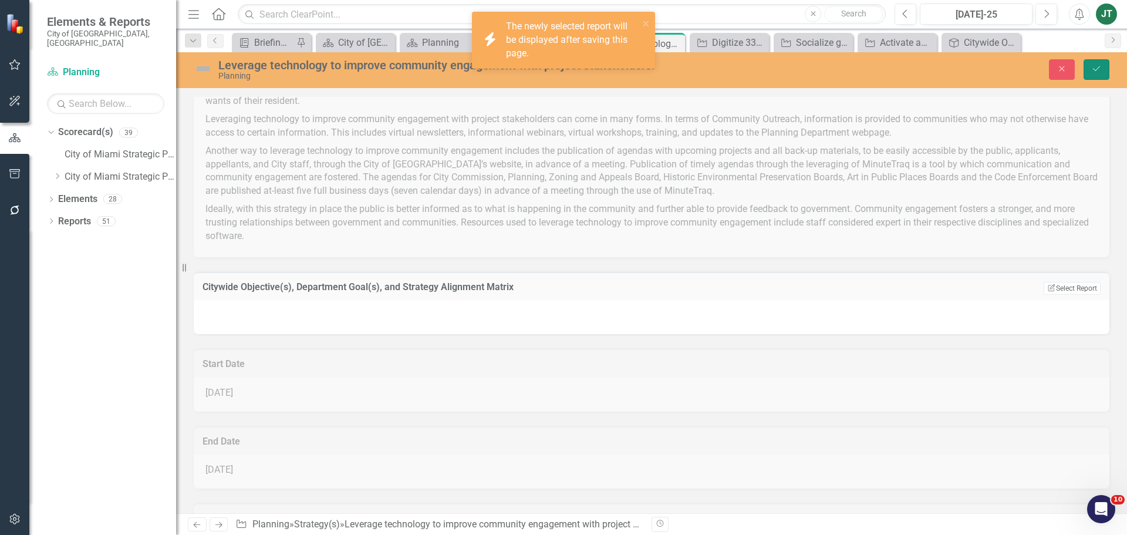
click at [1097, 71] on icon "Save" at bounding box center [1096, 69] width 11 height 8
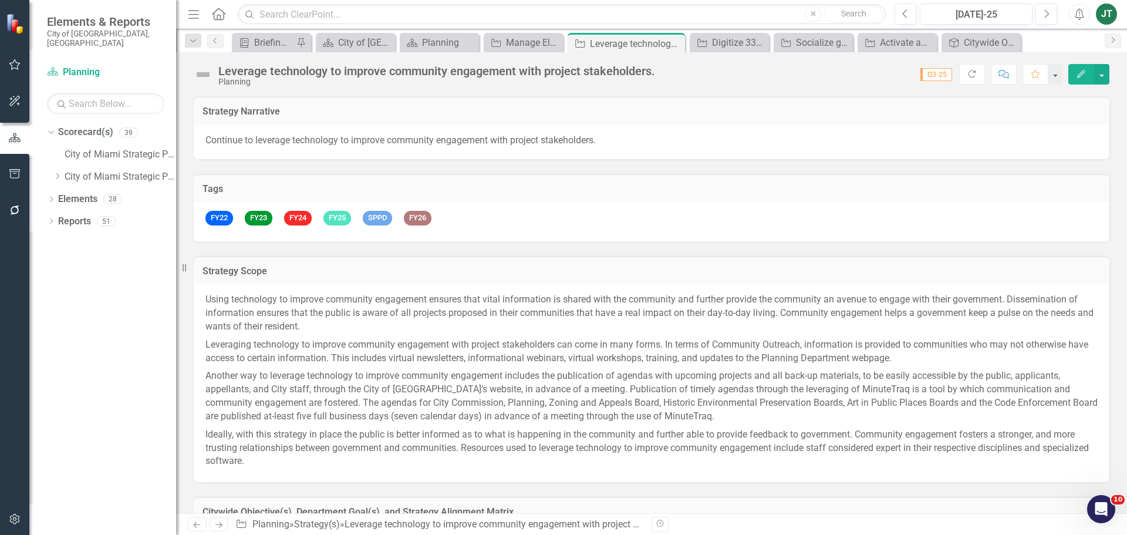
click at [560, 218] on div "FY22 FY23 FY24 FY25 SPPD FY26" at bounding box center [652, 221] width 916 height 39
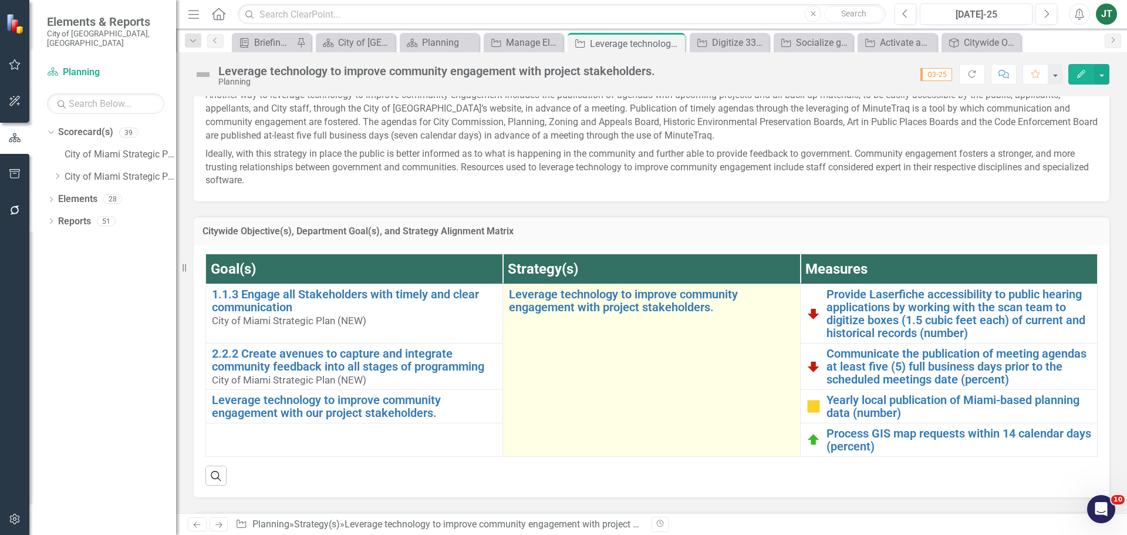
scroll to position [293, 0]
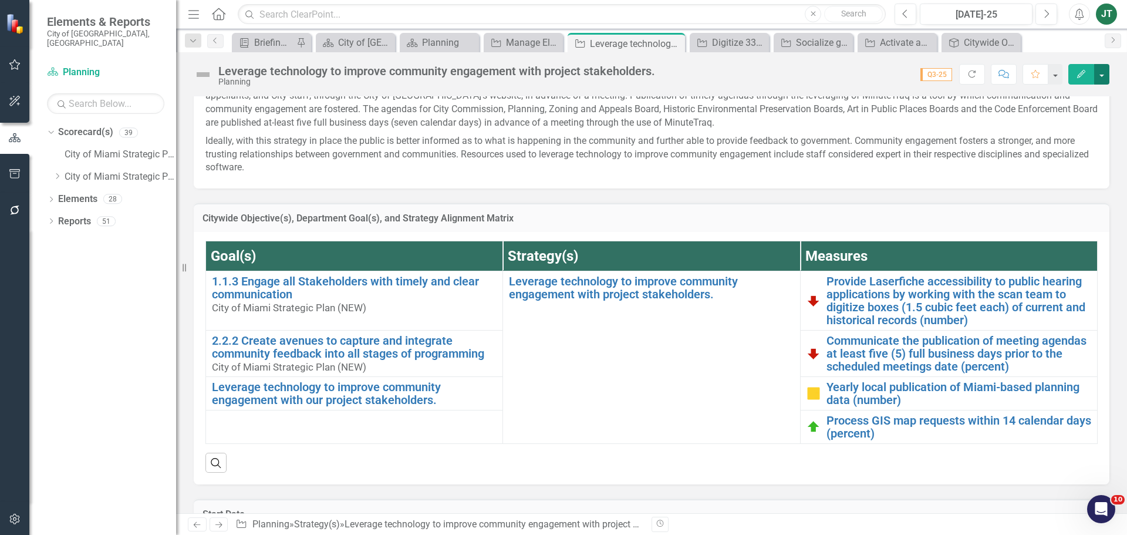
click at [1099, 72] on button "button" at bounding box center [1101, 74] width 15 height 21
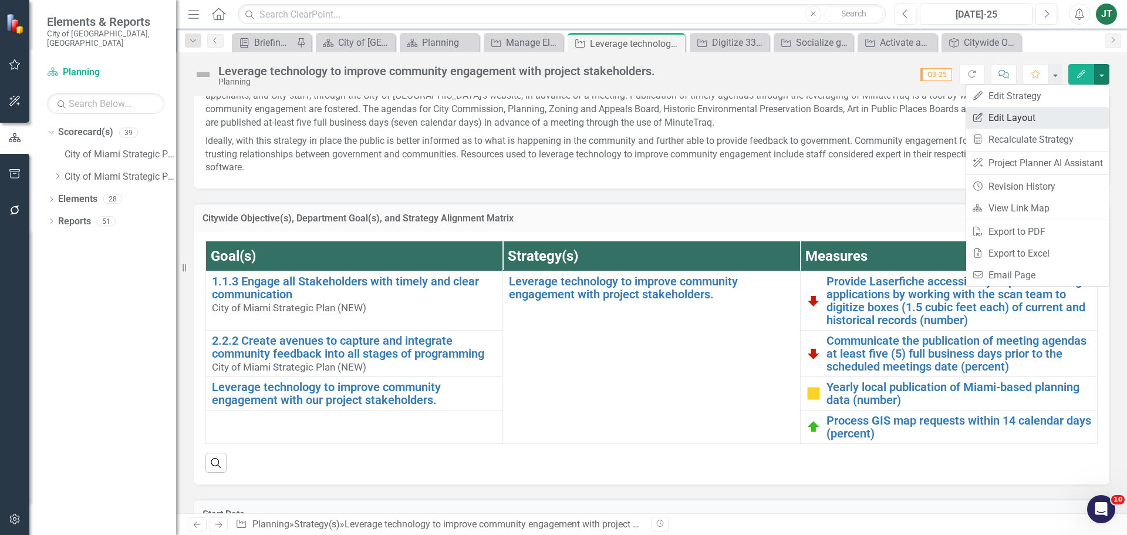
click at [1033, 113] on link "Edit Report Edit Layout" at bounding box center [1037, 118] width 143 height 22
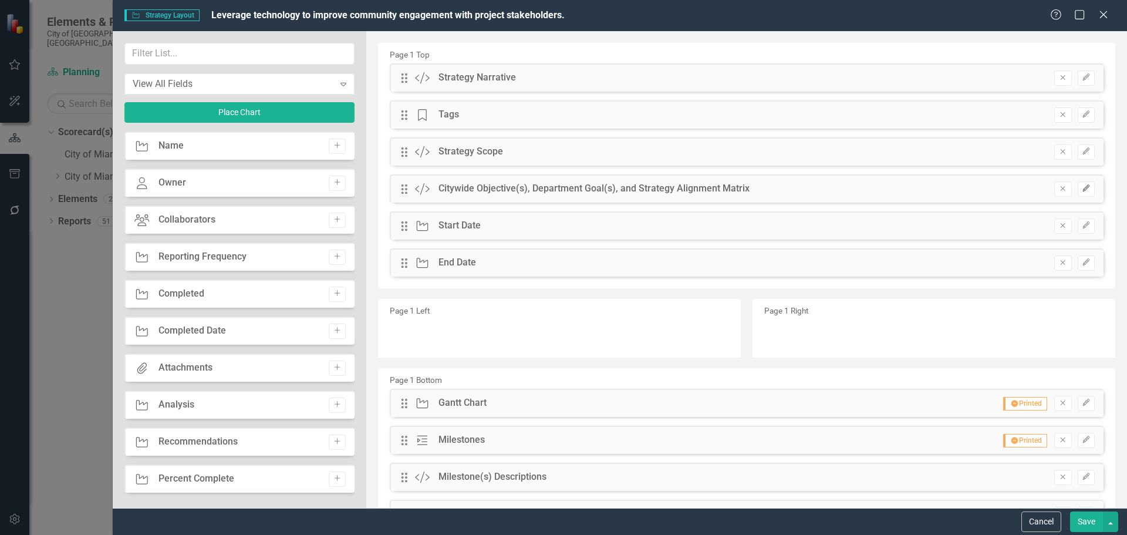
click at [1082, 189] on icon "Edit" at bounding box center [1086, 188] width 9 height 7
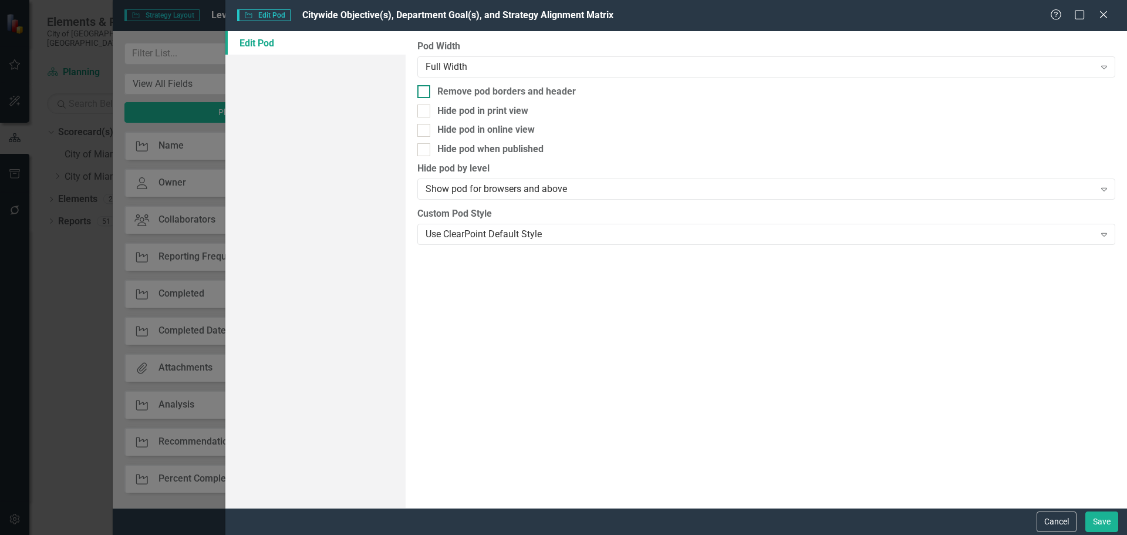
click at [481, 86] on div "Remove pod borders and header" at bounding box center [506, 91] width 139 height 13
click at [425, 86] on input "Remove pod borders and header" at bounding box center [421, 89] width 8 height 8
checkbox input "true"
click at [1099, 520] on button "Save" at bounding box center [1101, 521] width 33 height 21
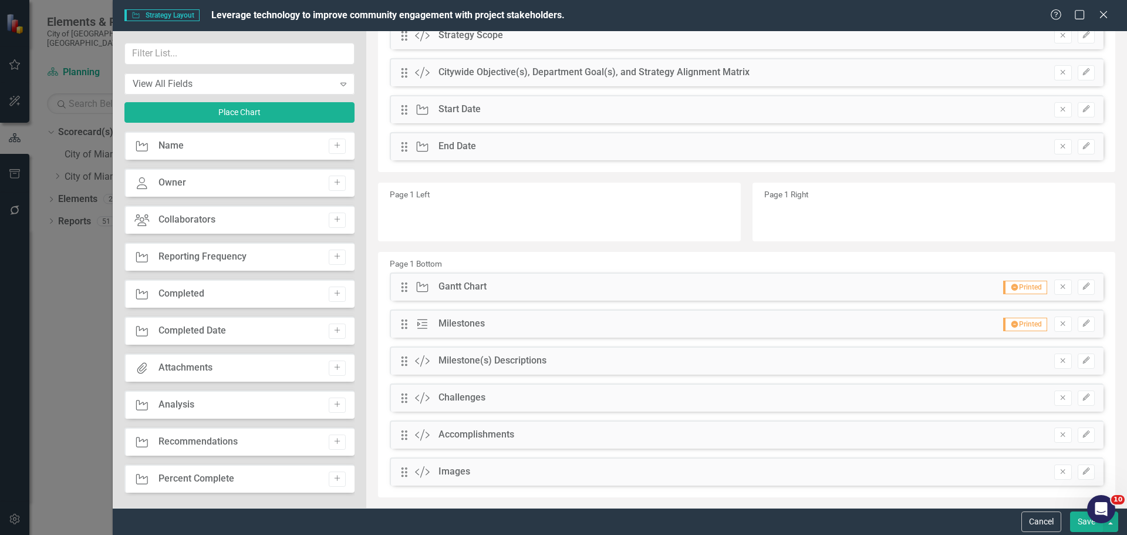
scroll to position [117, 0]
click at [1082, 360] on button "Edit" at bounding box center [1085, 359] width 17 height 15
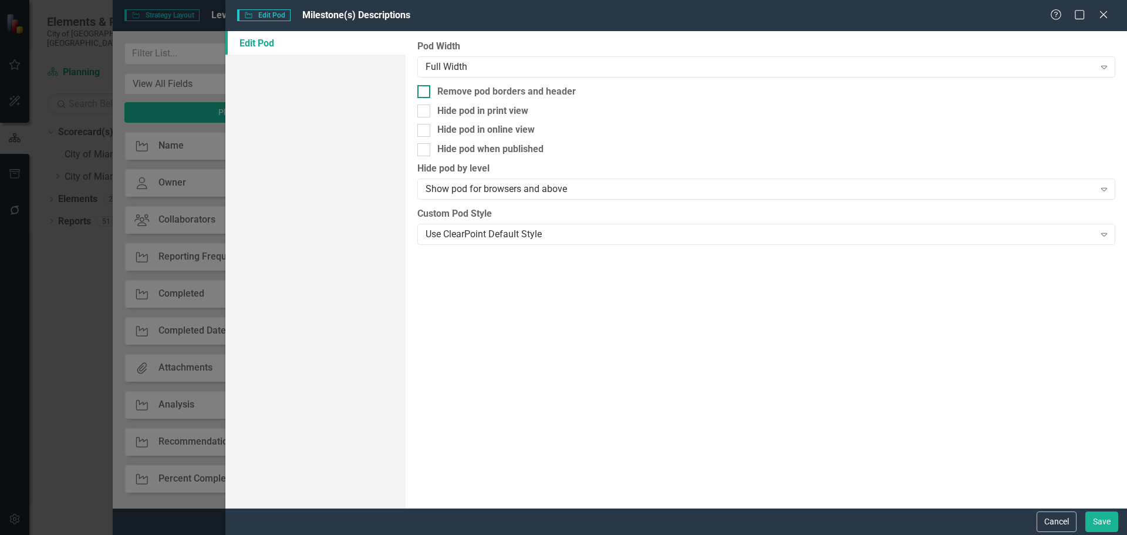
click at [463, 90] on div "Remove pod borders and header" at bounding box center [506, 91] width 139 height 13
click at [425, 90] on input "Remove pod borders and header" at bounding box center [421, 89] width 8 height 8
checkbox input "true"
click at [1105, 511] on div "Cancel Save" at bounding box center [675, 521] width 901 height 27
click at [1101, 512] on button "Save" at bounding box center [1101, 521] width 33 height 21
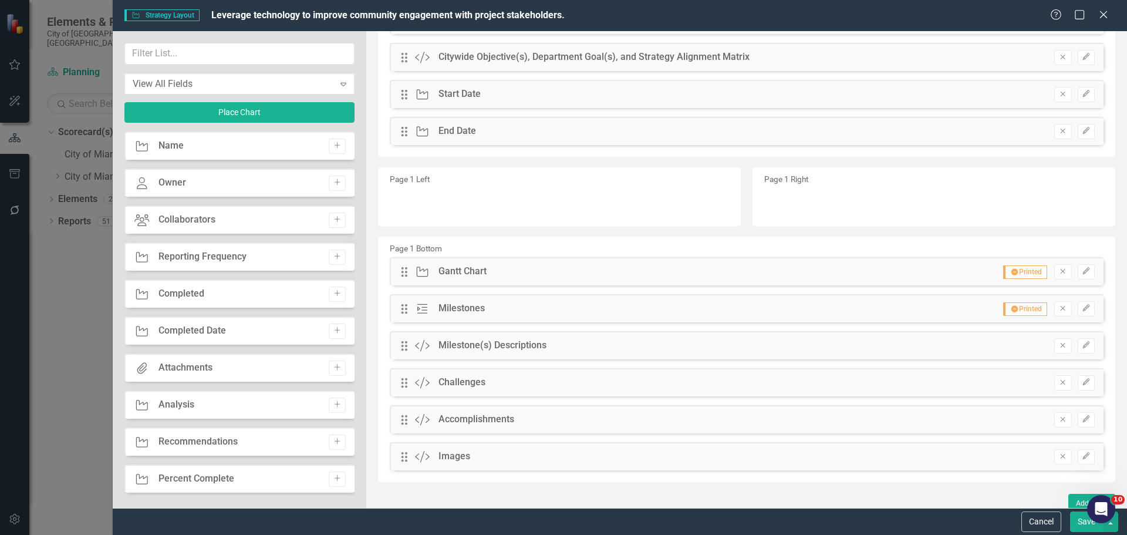
scroll to position [139, 0]
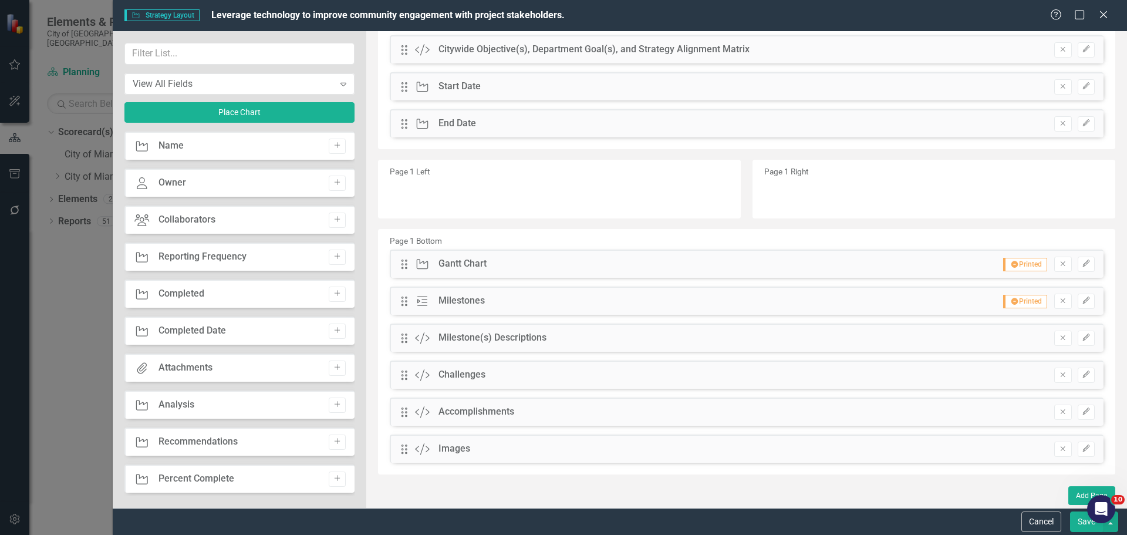
click at [1076, 522] on button "Save" at bounding box center [1086, 521] width 33 height 21
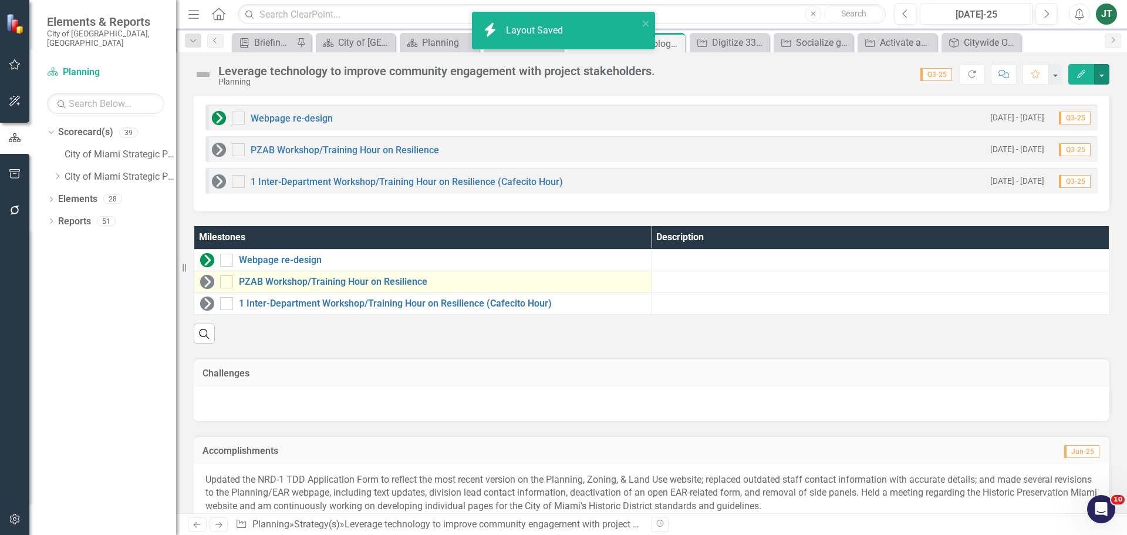
scroll to position [985, 0]
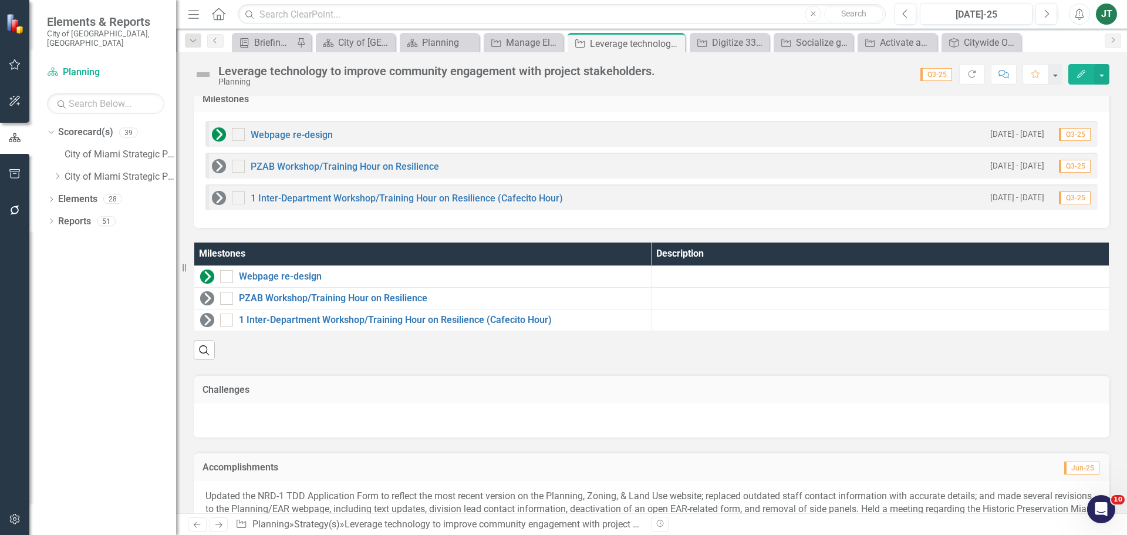
click at [734, 258] on th "Description" at bounding box center [880, 253] width 458 height 23
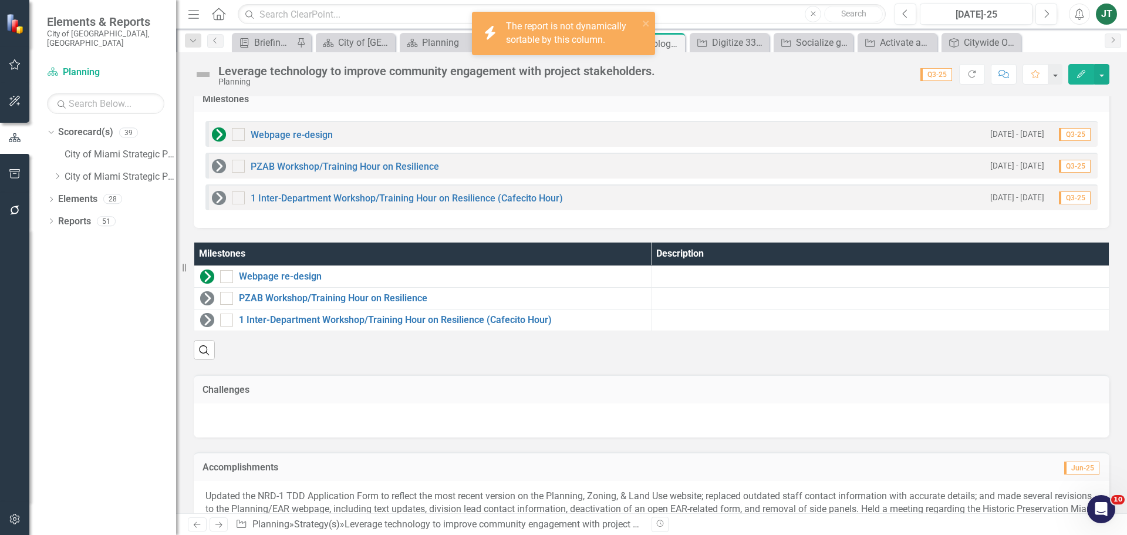
click at [734, 258] on th "Description" at bounding box center [880, 253] width 458 height 23
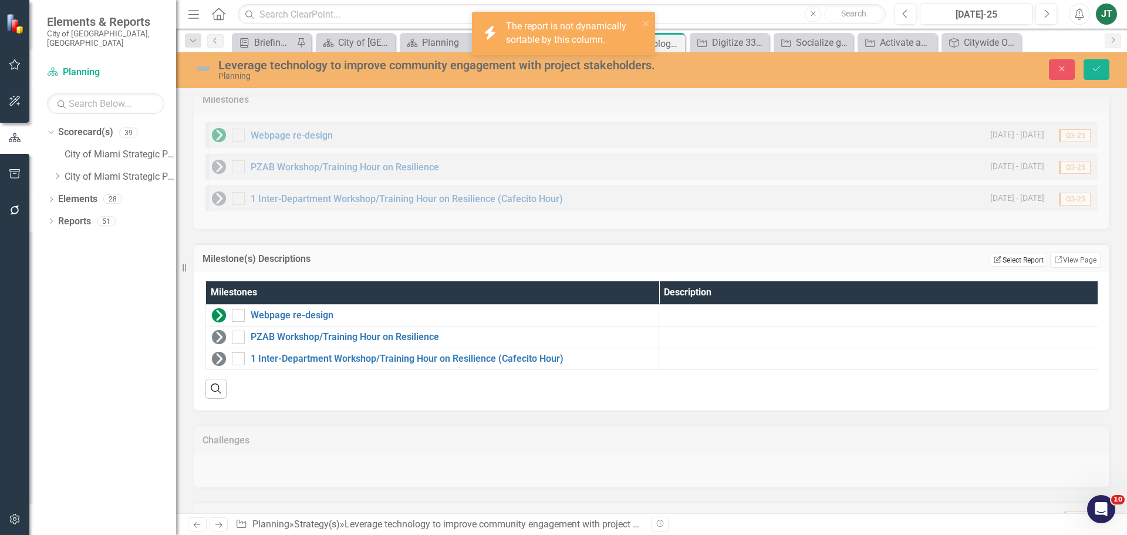
click at [1005, 254] on button "Edit Report Select Report" at bounding box center [1017, 260] width 57 height 13
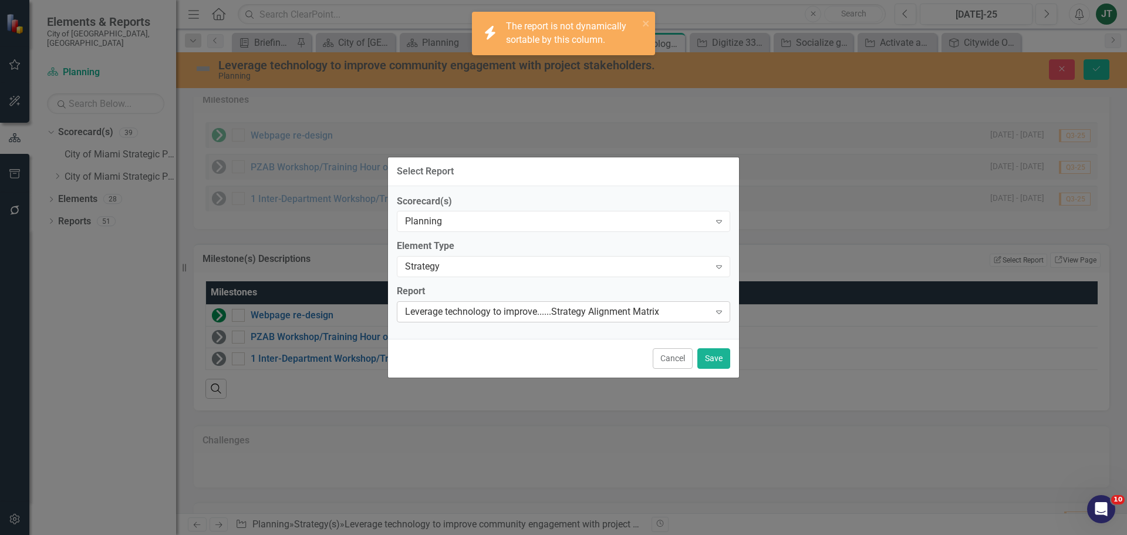
click at [495, 314] on div "Leverage technology to improve......Strategy Alignment Matrix" at bounding box center [557, 311] width 305 height 13
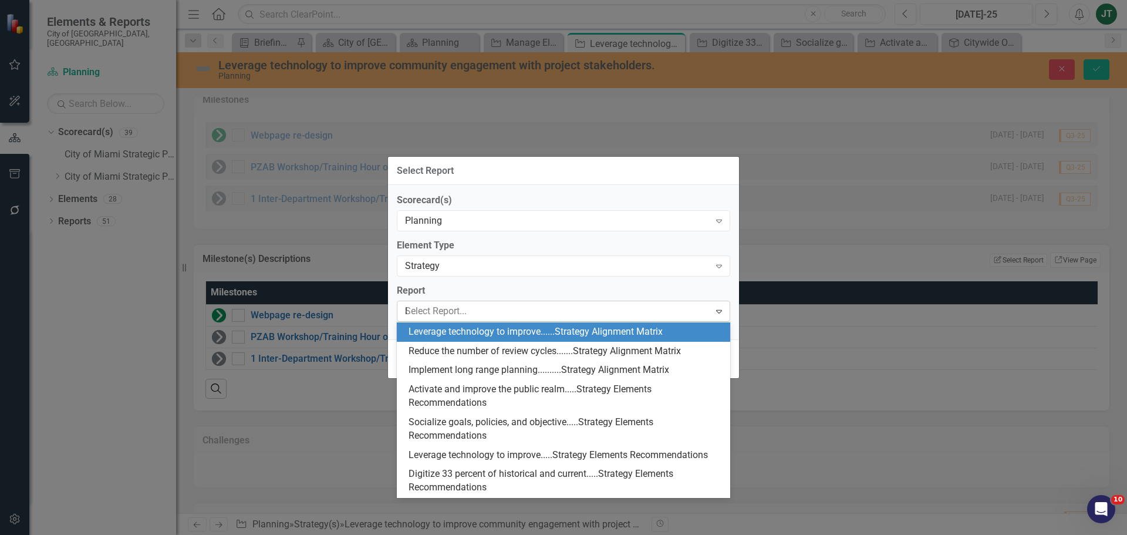
scroll to position [0, 0]
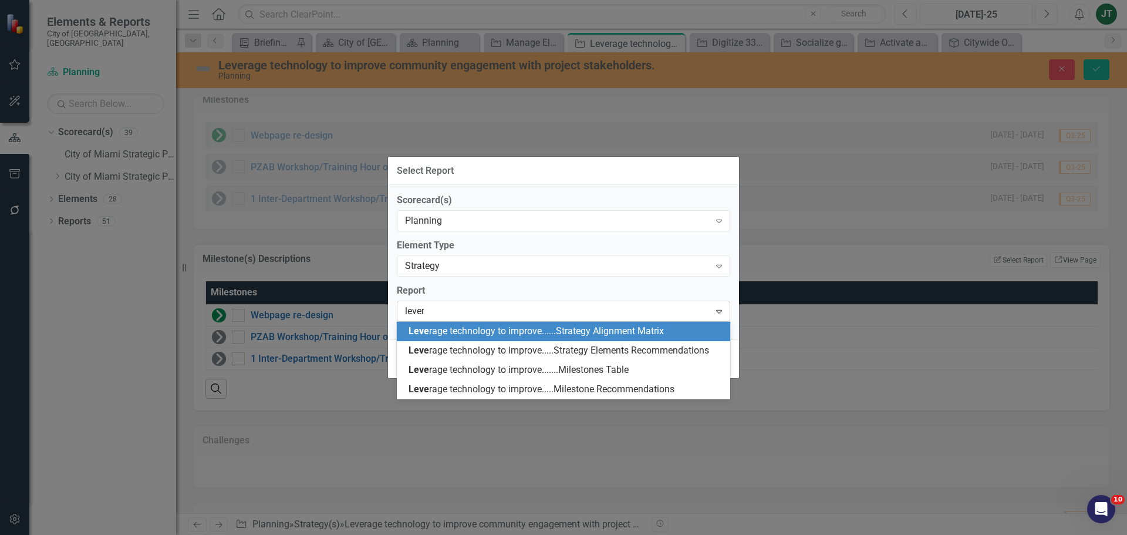
type input "levera"
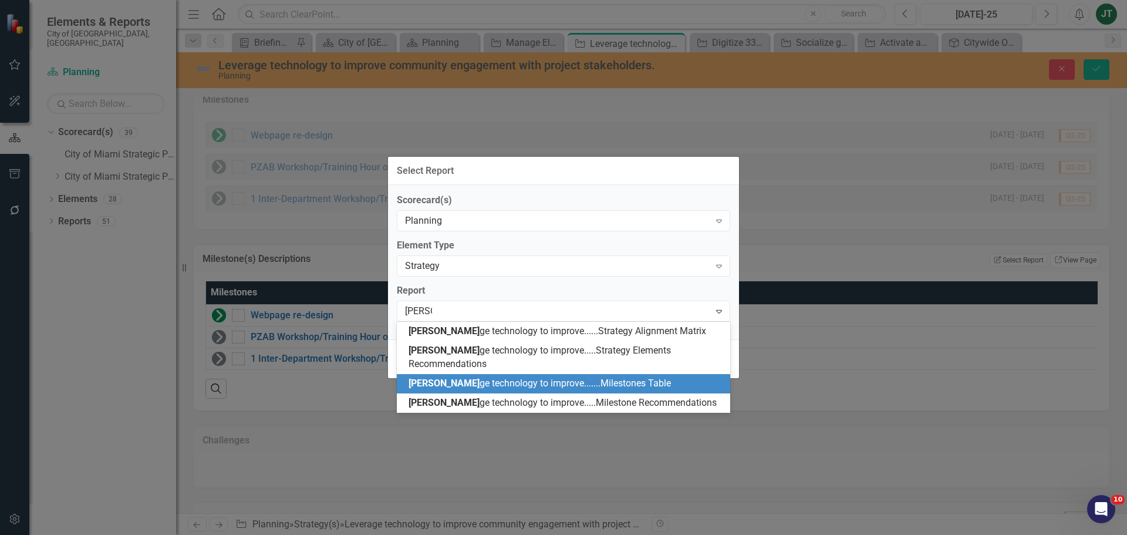
click at [596, 377] on span "Levera ge technology to improve.......Milestones Table" at bounding box center [539, 382] width 262 height 11
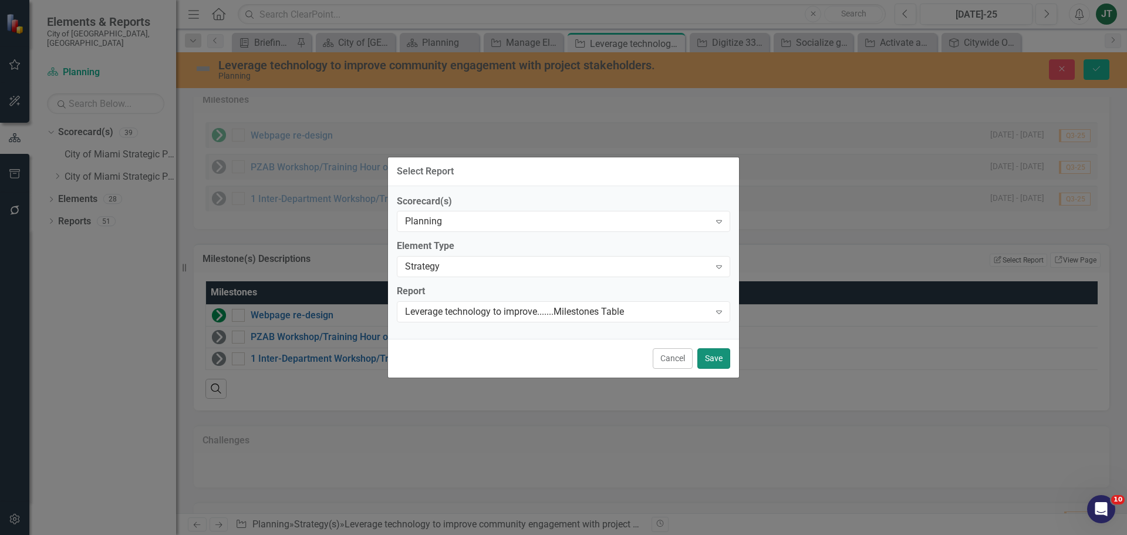
click at [702, 359] on button "Save" at bounding box center [713, 358] width 33 height 21
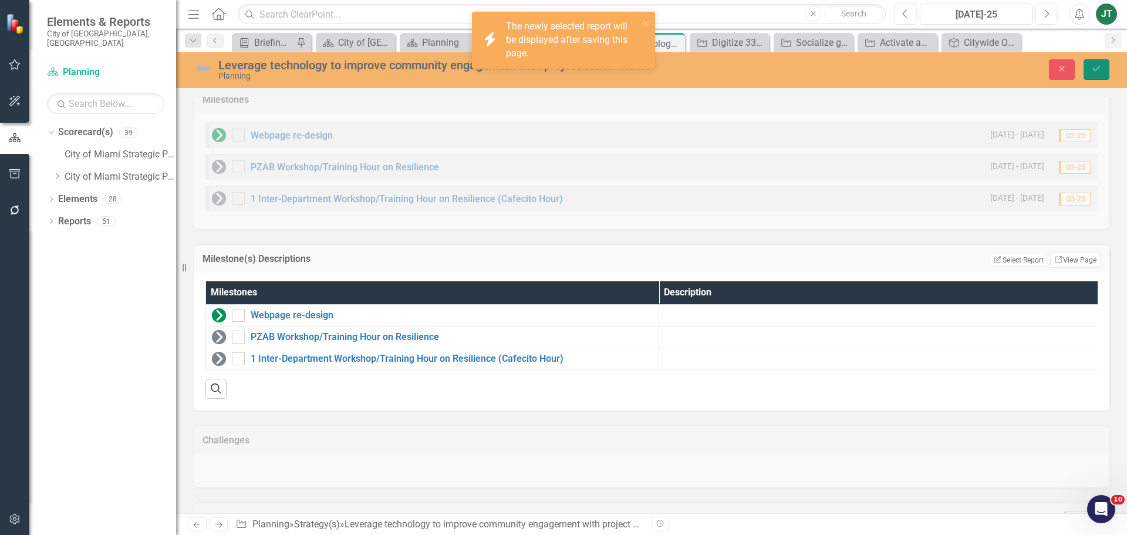
click at [1098, 69] on icon "Save" at bounding box center [1096, 69] width 11 height 8
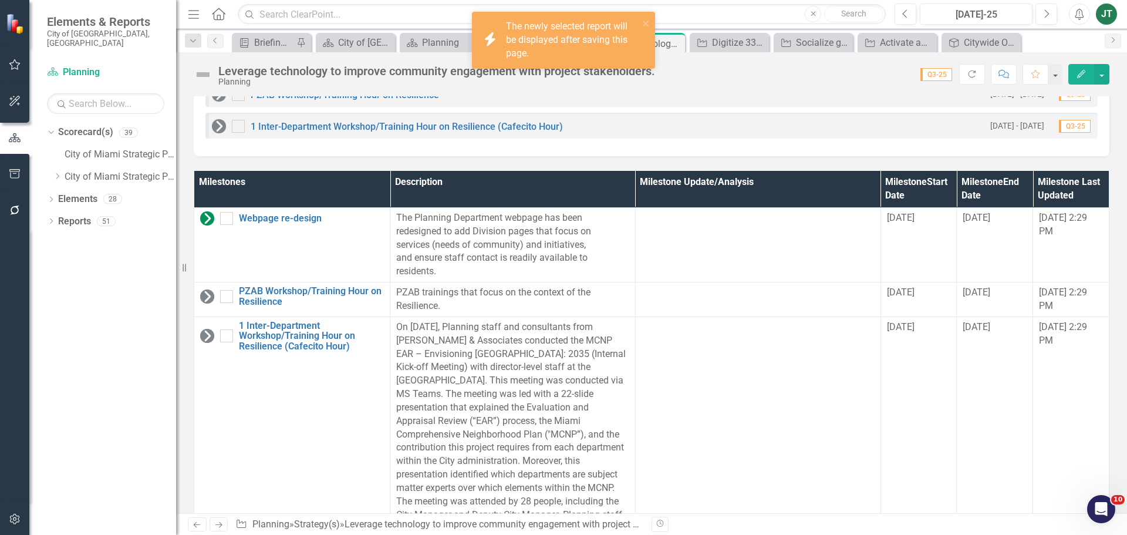
scroll to position [998, 0]
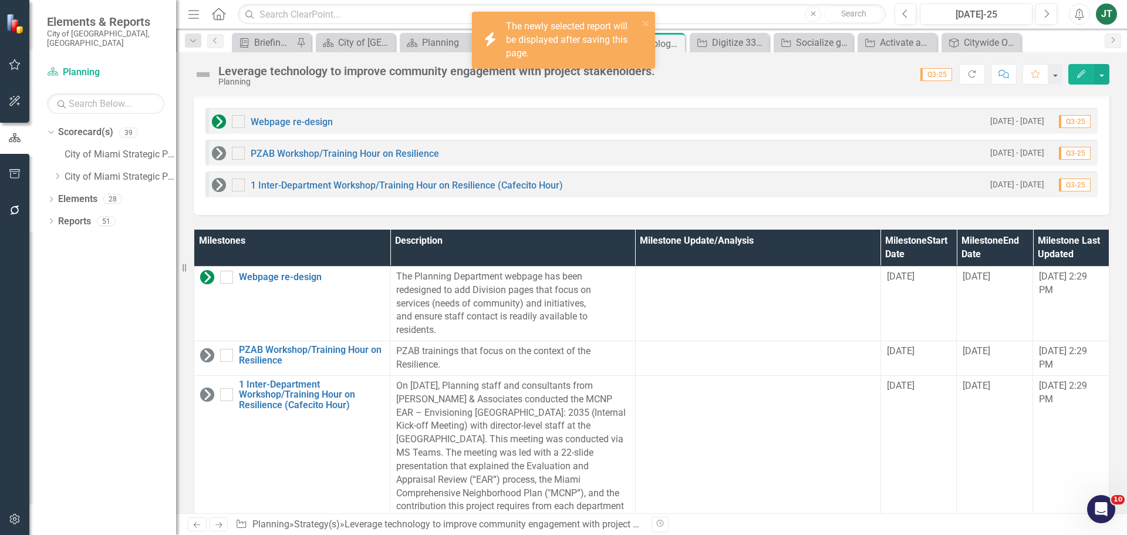
click at [222, 523] on icon "Next" at bounding box center [219, 525] width 10 height 8
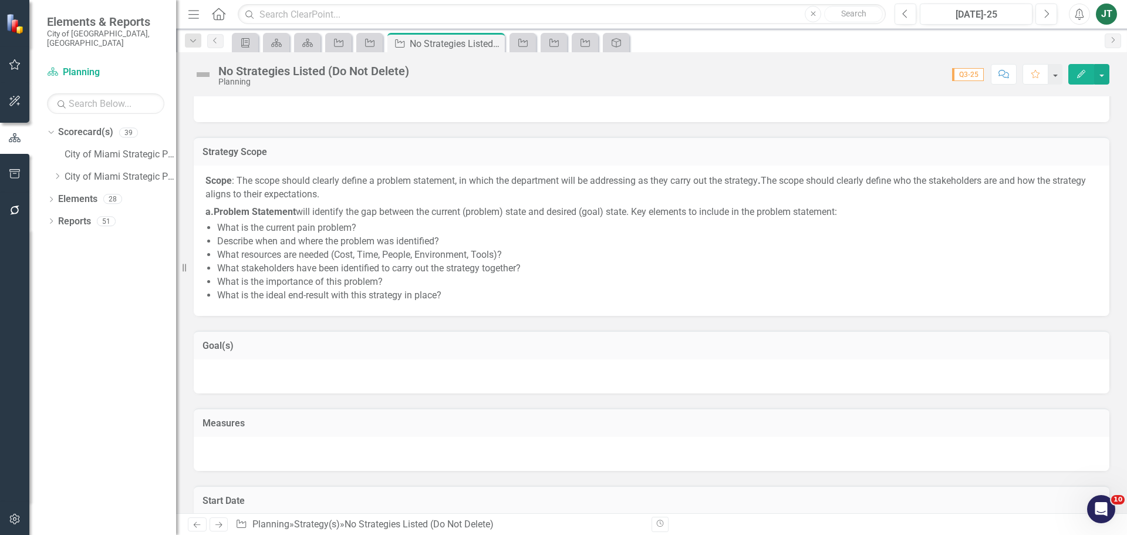
scroll to position [117, 0]
click at [220, 523] on icon at bounding box center [218, 525] width 7 height 6
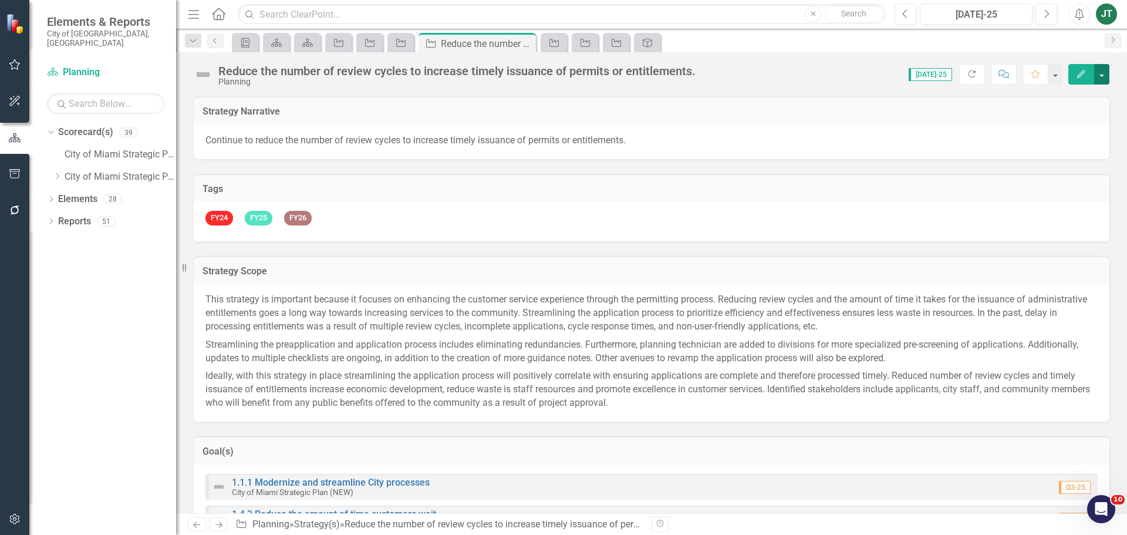
click at [1101, 68] on button "button" at bounding box center [1101, 74] width 15 height 21
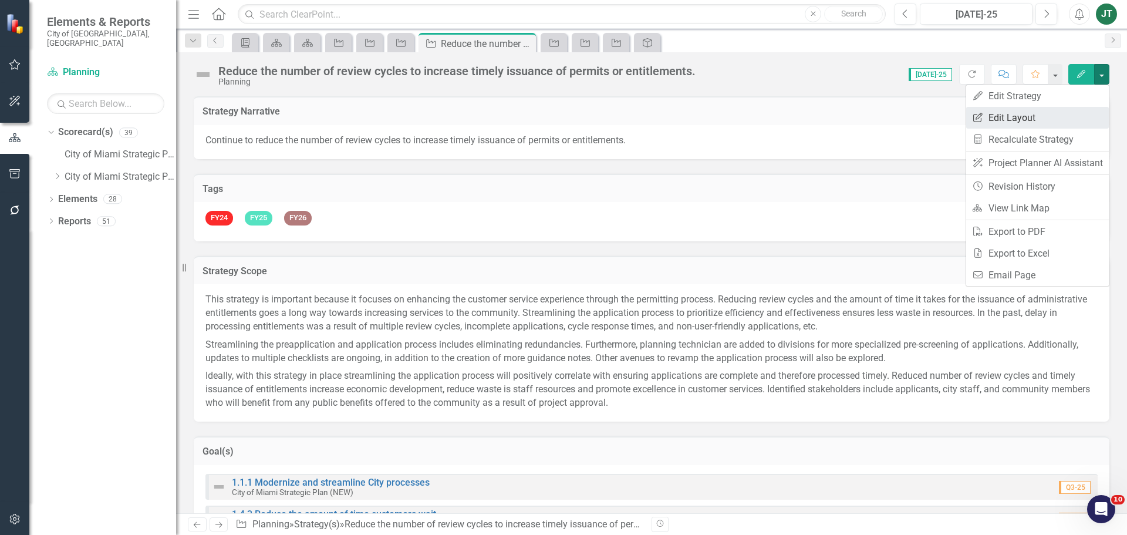
click at [1042, 120] on link "Edit Report Edit Layout" at bounding box center [1037, 118] width 143 height 22
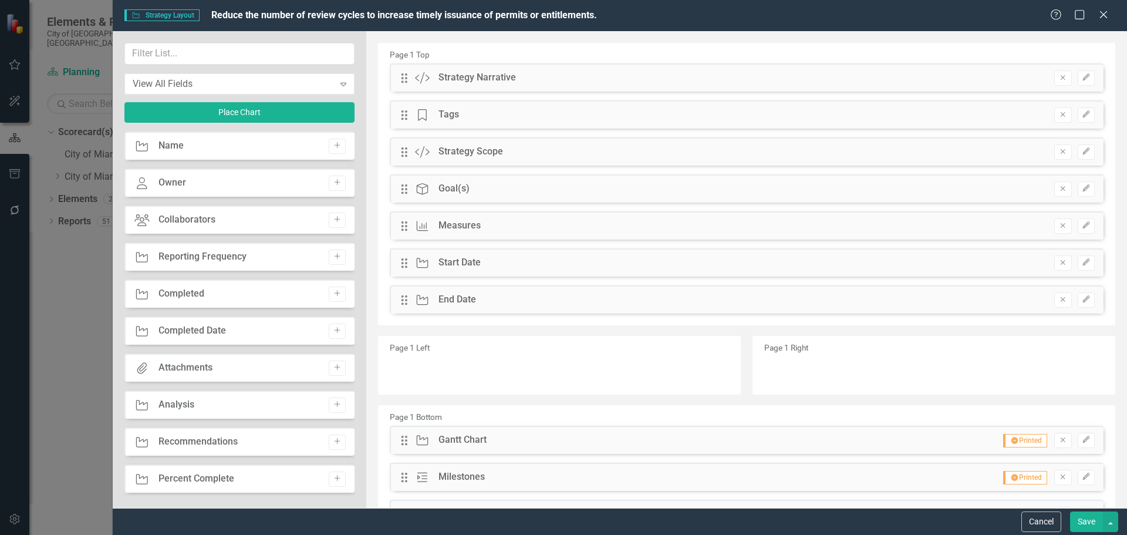
click at [1044, 184] on div "Remove Edit" at bounding box center [1068, 188] width 52 height 15
click at [1058, 188] on icon "Remove" at bounding box center [1062, 188] width 9 height 7
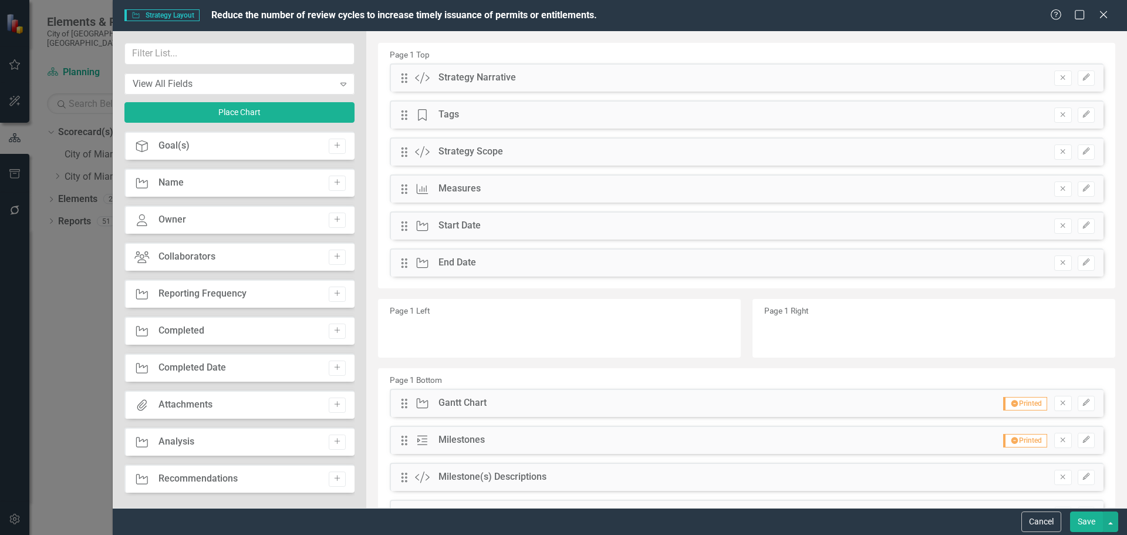
click at [1058, 188] on icon "Remove" at bounding box center [1062, 188] width 9 height 7
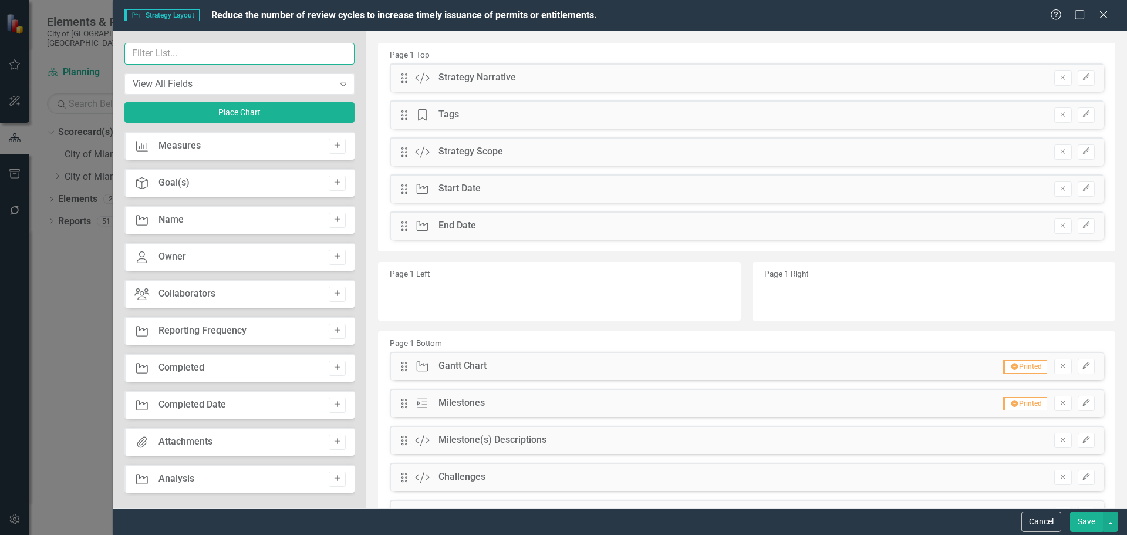
click at [235, 59] on input "text" at bounding box center [239, 54] width 230 height 22
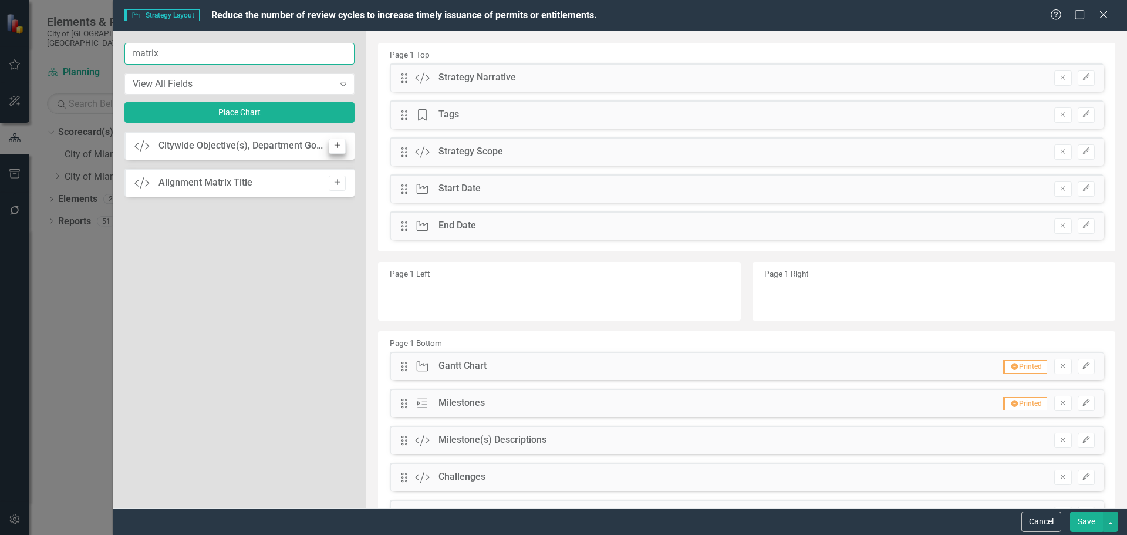
type input "matrix"
click at [342, 146] on button "Add" at bounding box center [337, 146] width 17 height 15
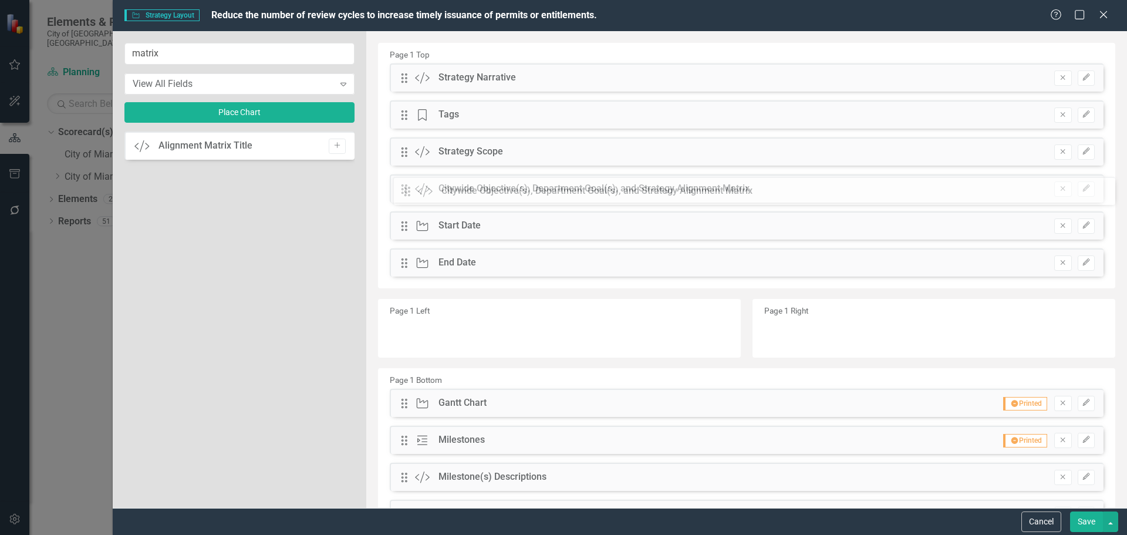
drag, startPoint x: 400, startPoint y: 75, endPoint x: 411, endPoint y: 188, distance: 113.9
click at [1080, 520] on button "Save" at bounding box center [1086, 521] width 33 height 21
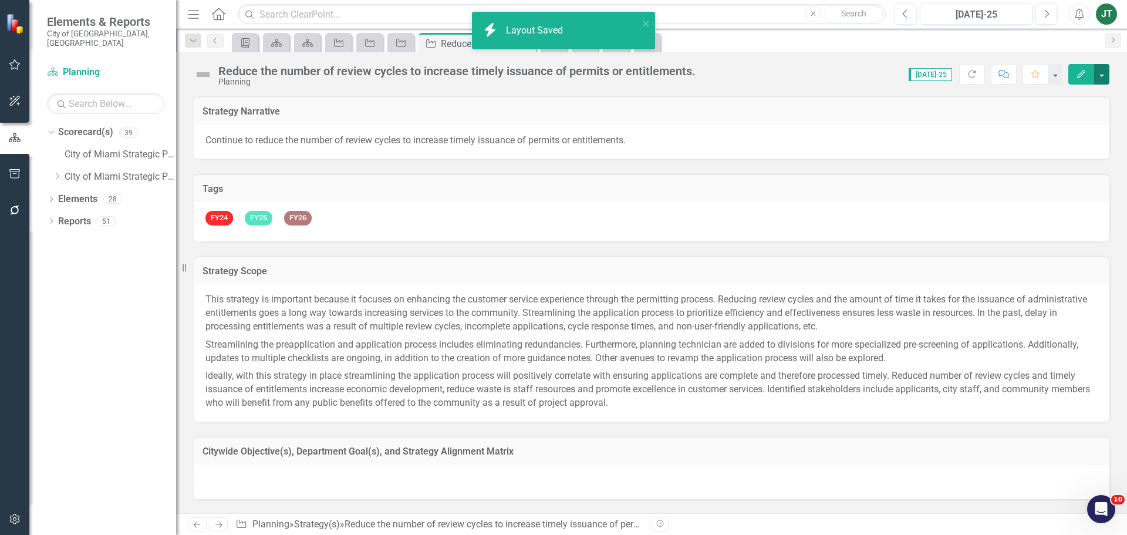
click at [1102, 75] on button "button" at bounding box center [1101, 74] width 15 height 21
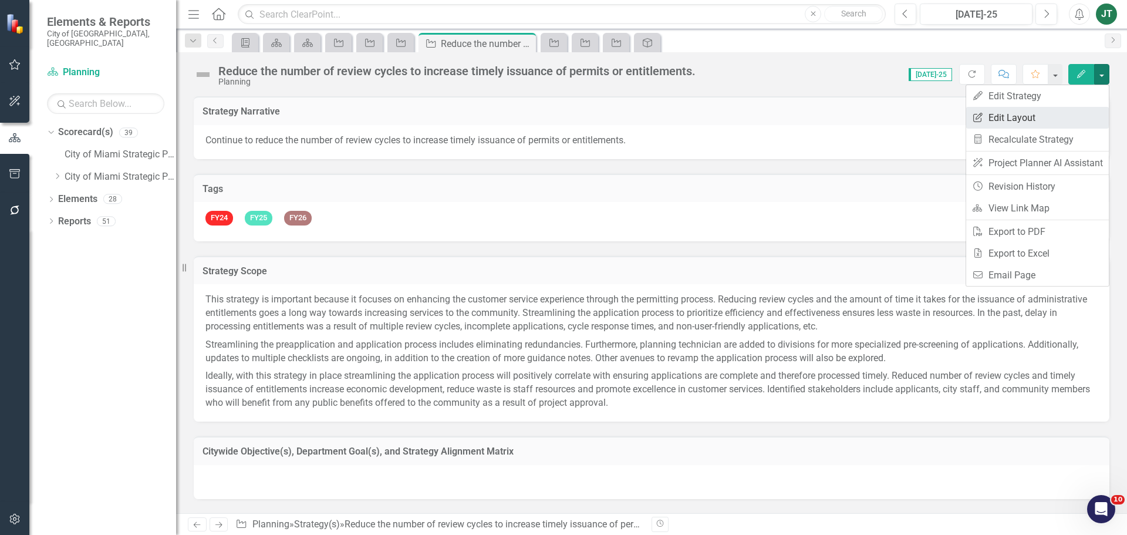
click at [1042, 117] on link "Edit Report Edit Layout" at bounding box center [1037, 118] width 143 height 22
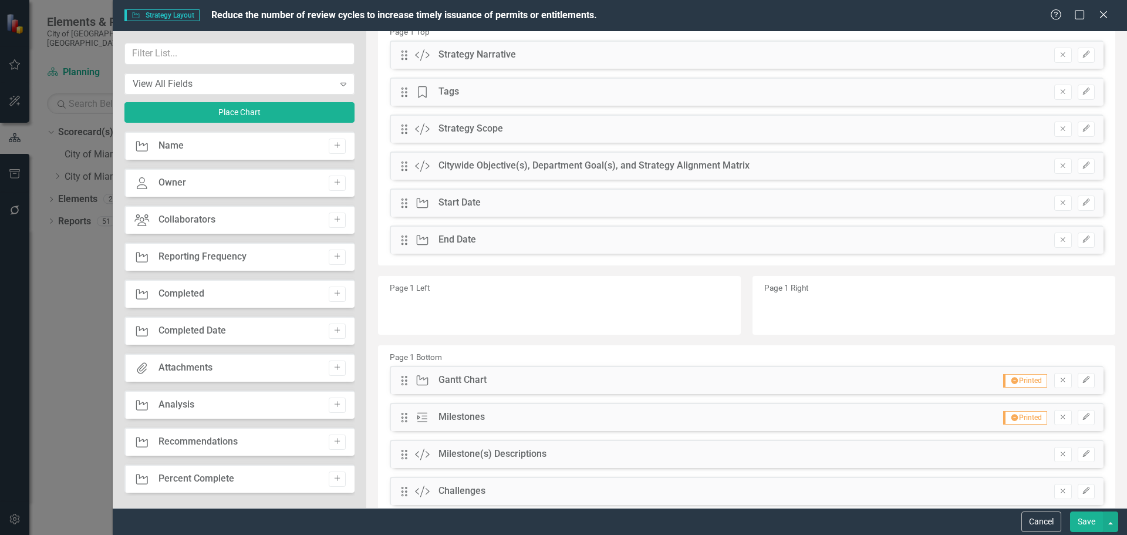
scroll to position [22, 0]
click at [1082, 164] on icon "button" at bounding box center [1085, 166] width 7 height 7
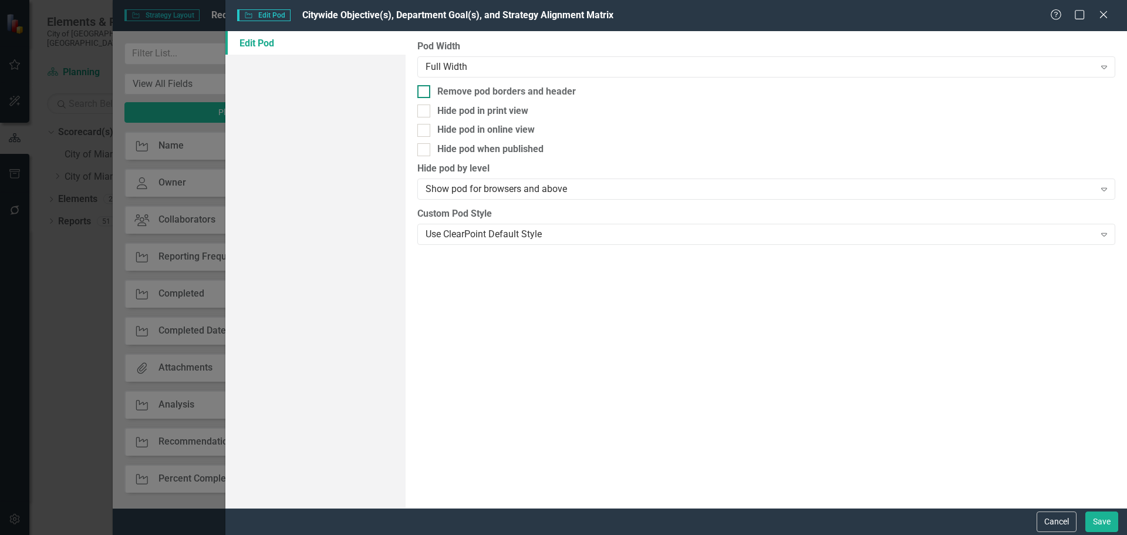
click at [475, 87] on div "Remove pod borders and header" at bounding box center [506, 91] width 139 height 13
click at [425, 87] on input "Remove pod borders and header" at bounding box center [421, 89] width 8 height 8
checkbox input "true"
click at [1114, 528] on button "Save" at bounding box center [1101, 521] width 33 height 21
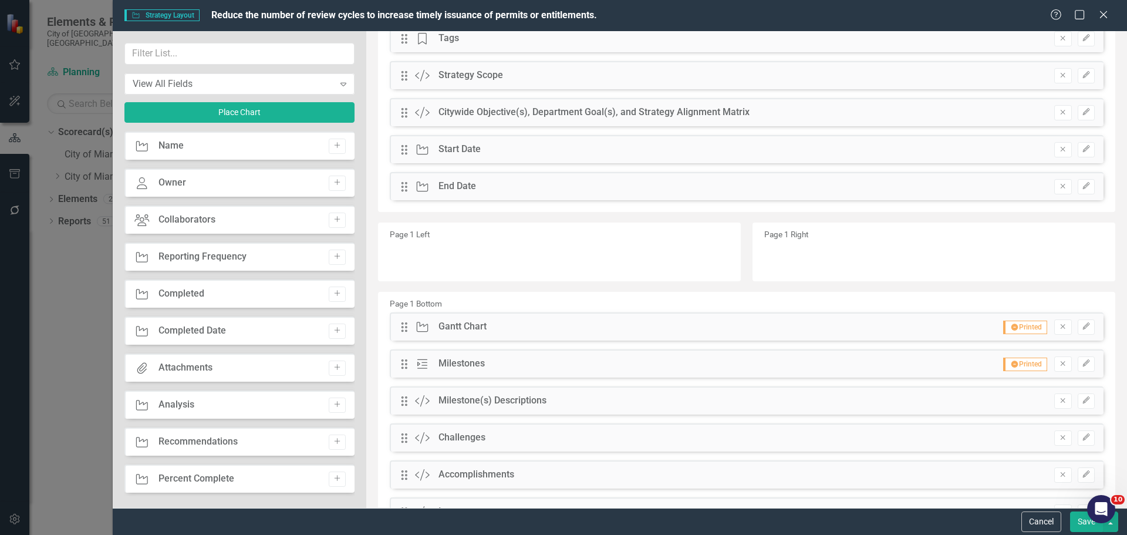
scroll to position [139, 0]
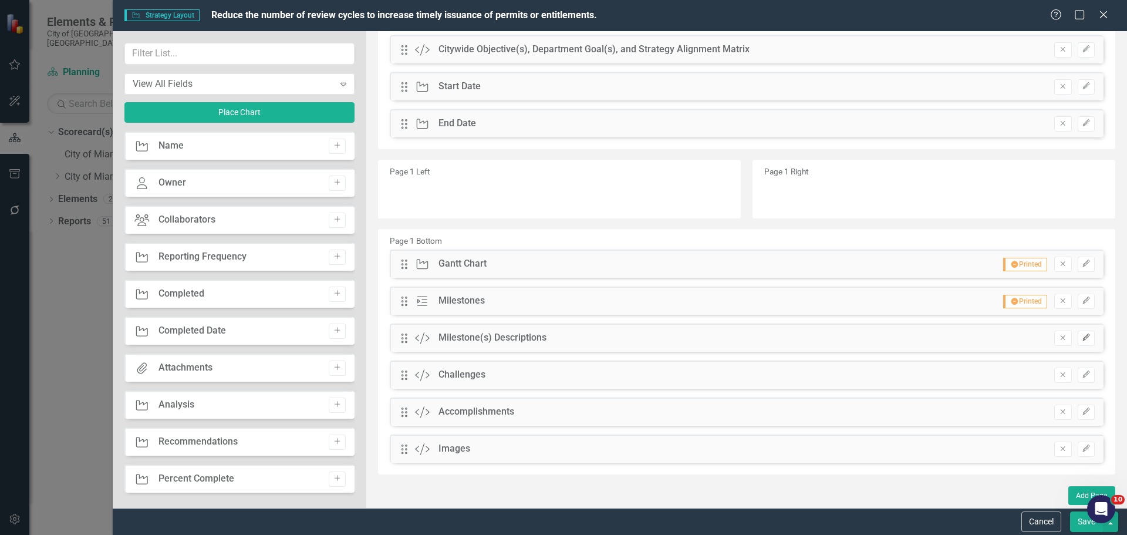
click at [1082, 337] on icon "button" at bounding box center [1085, 337] width 7 height 7
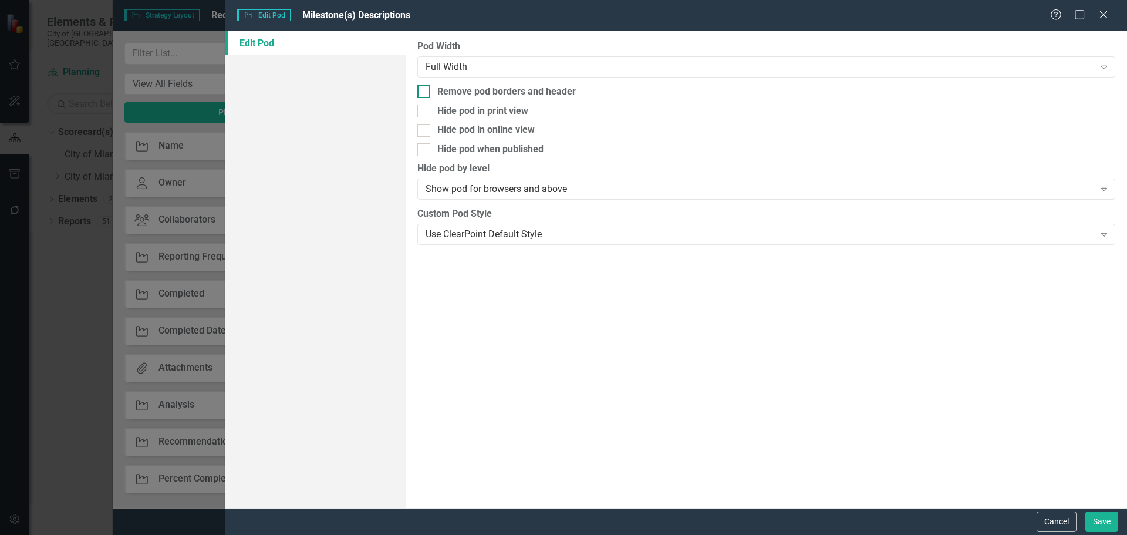
drag, startPoint x: 461, startPoint y: 92, endPoint x: 474, endPoint y: 93, distance: 13.5
click at [462, 92] on div "Remove pod borders and header" at bounding box center [506, 91] width 139 height 13
click at [425, 92] on input "Remove pod borders and header" at bounding box center [421, 89] width 8 height 8
checkbox input "true"
click at [1097, 517] on button "Save" at bounding box center [1101, 521] width 33 height 21
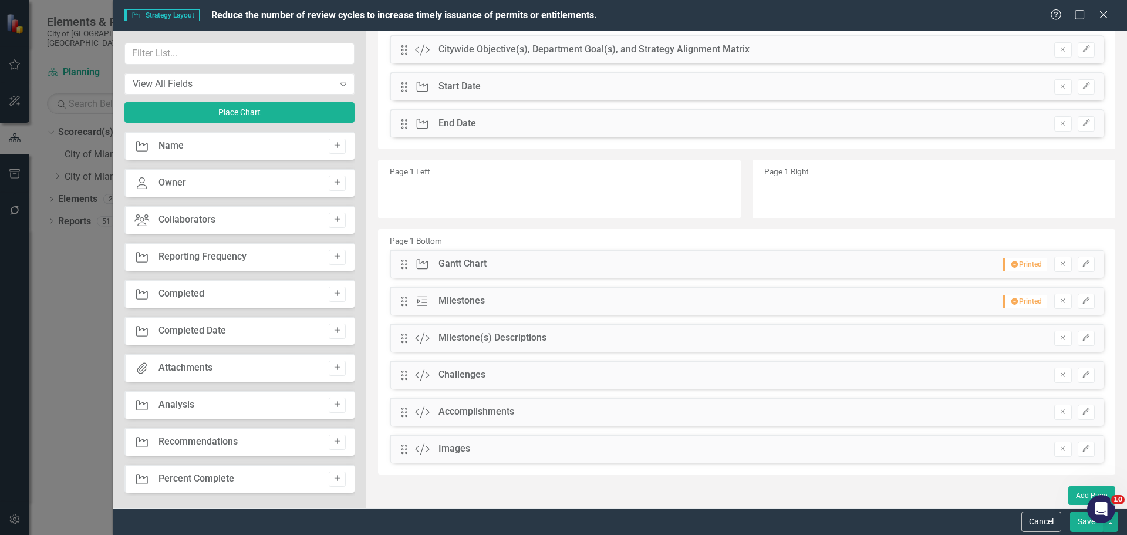
click at [1078, 519] on button "Save" at bounding box center [1086, 521] width 33 height 21
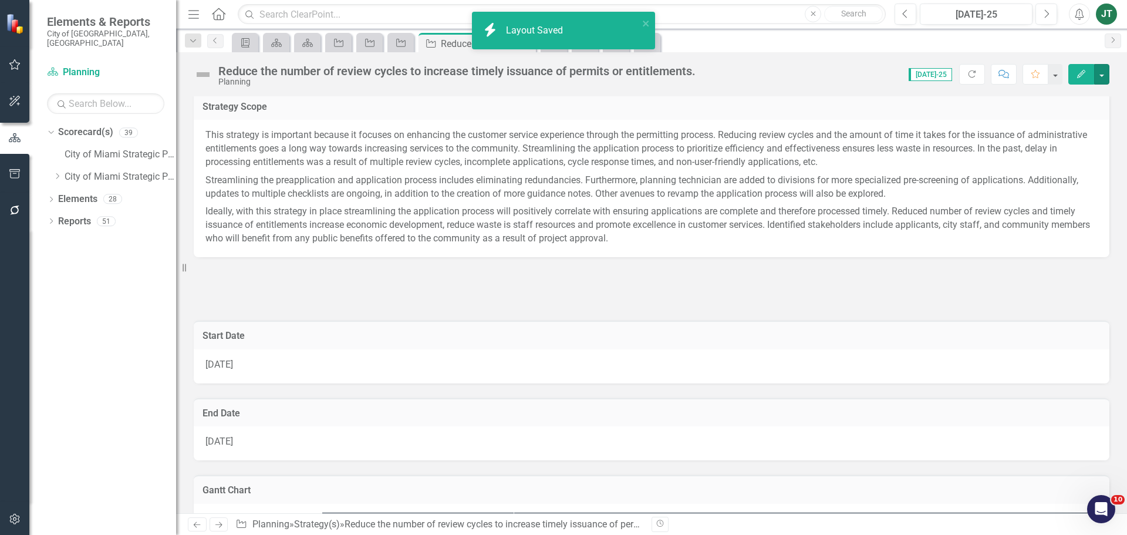
scroll to position [176, 0]
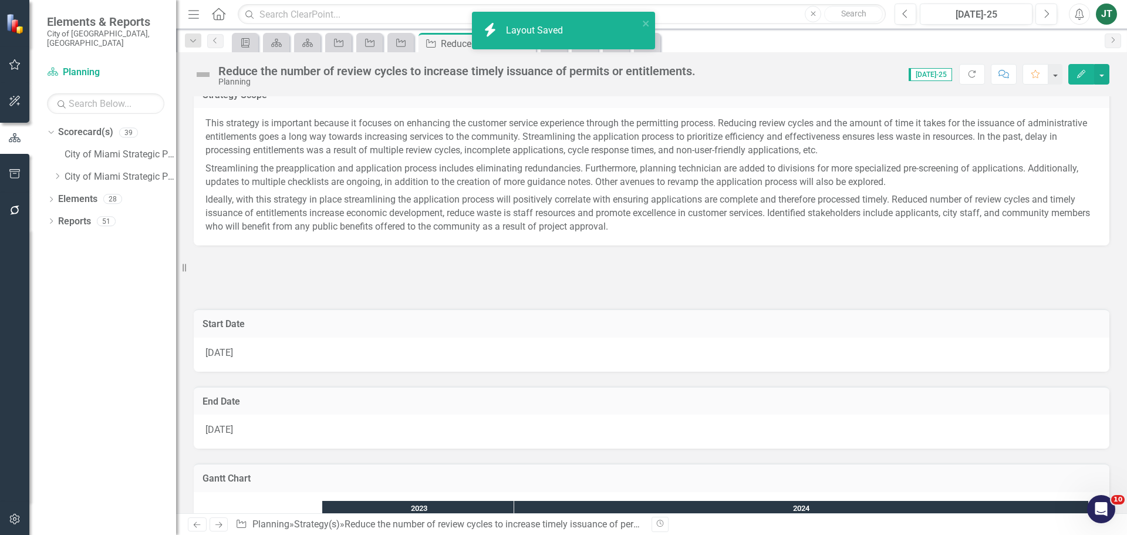
click at [268, 268] on div at bounding box center [652, 277] width 916 height 34
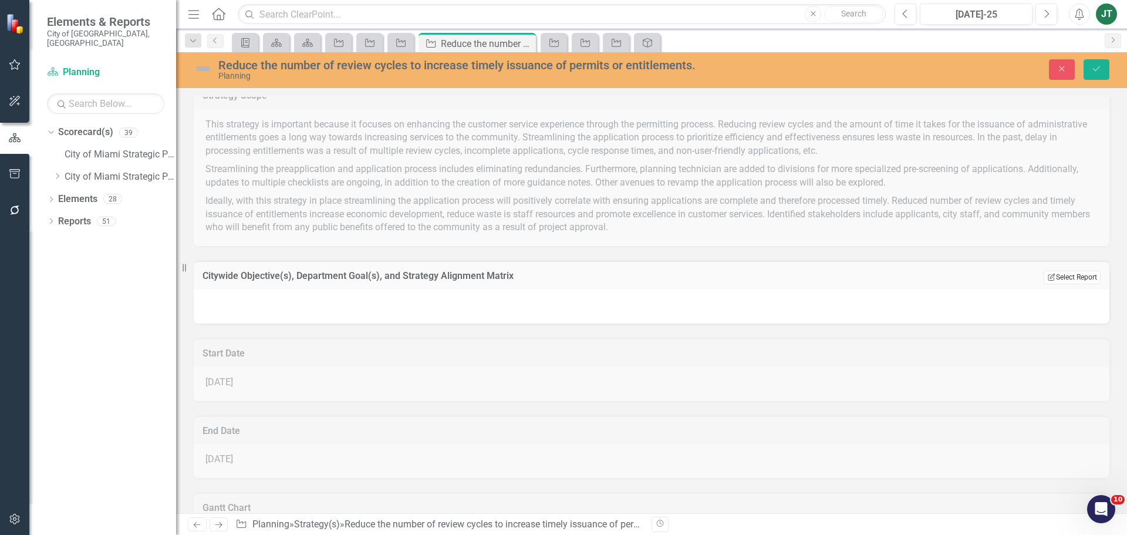
click at [1077, 275] on button "Edit Report Select Report" at bounding box center [1071, 277] width 57 height 13
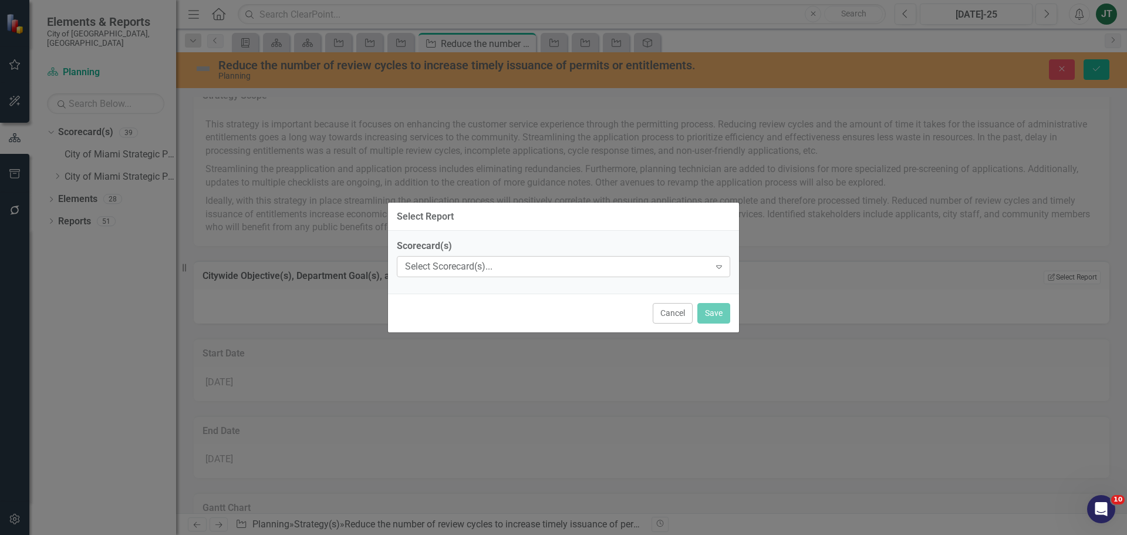
click at [521, 265] on div "Select Scorecard(s)..." at bounding box center [557, 266] width 305 height 13
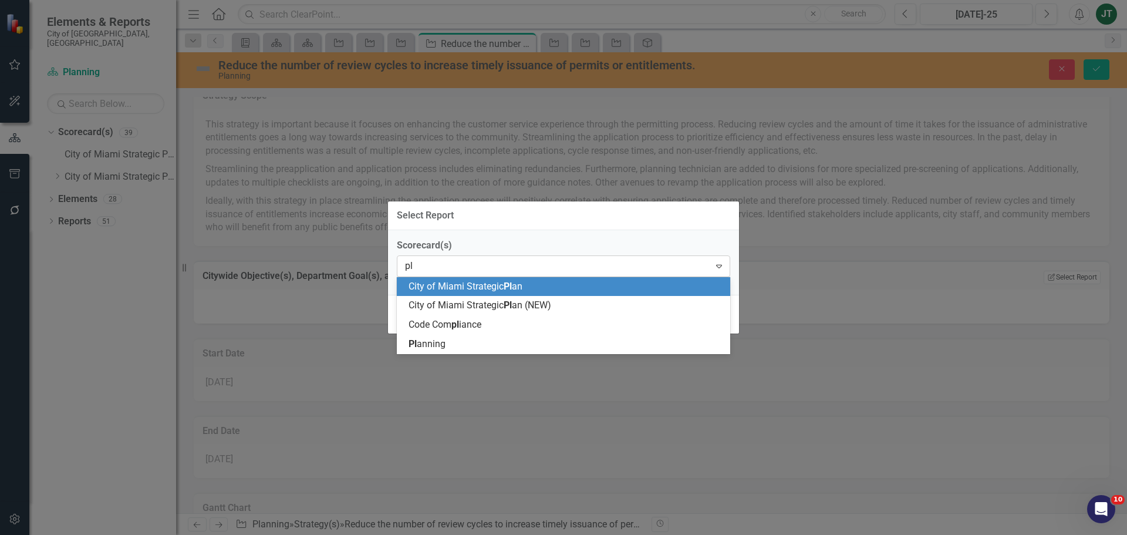
type input "pla"
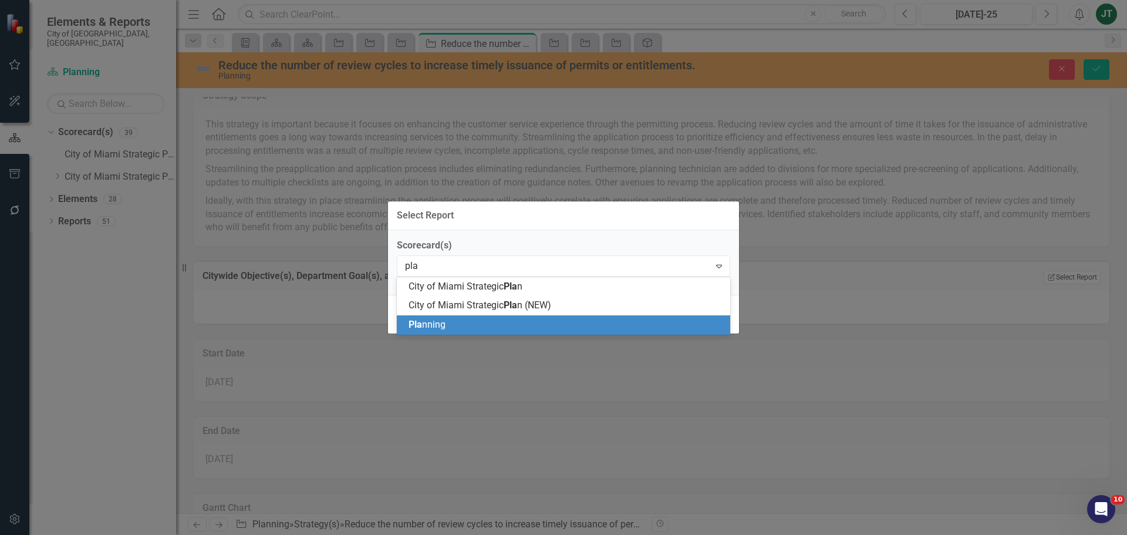
click at [452, 329] on div "Pla nning" at bounding box center [565, 324] width 315 height 13
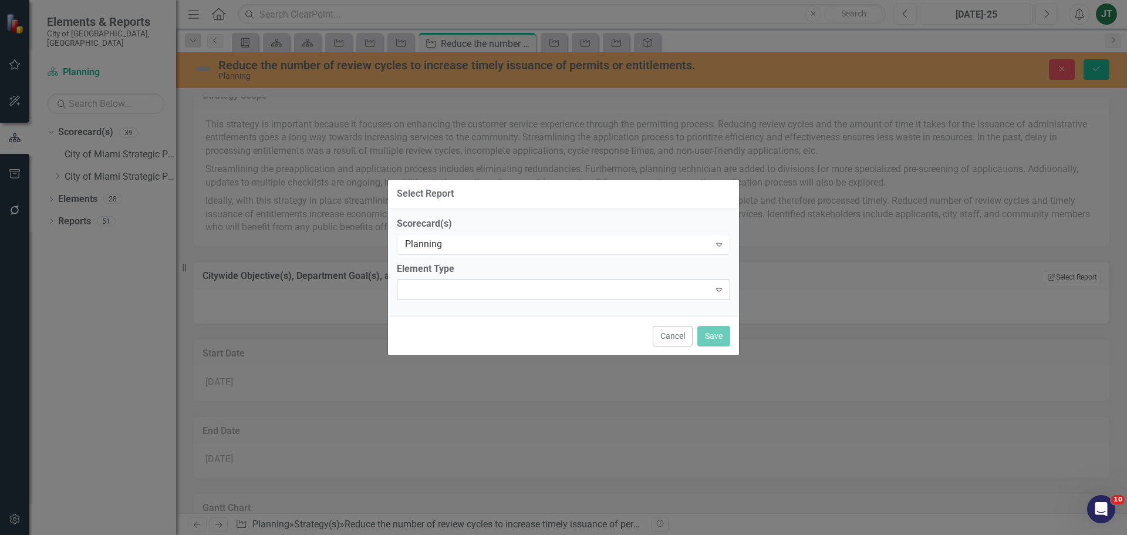
click at [433, 286] on div "Expand" at bounding box center [563, 289] width 333 height 21
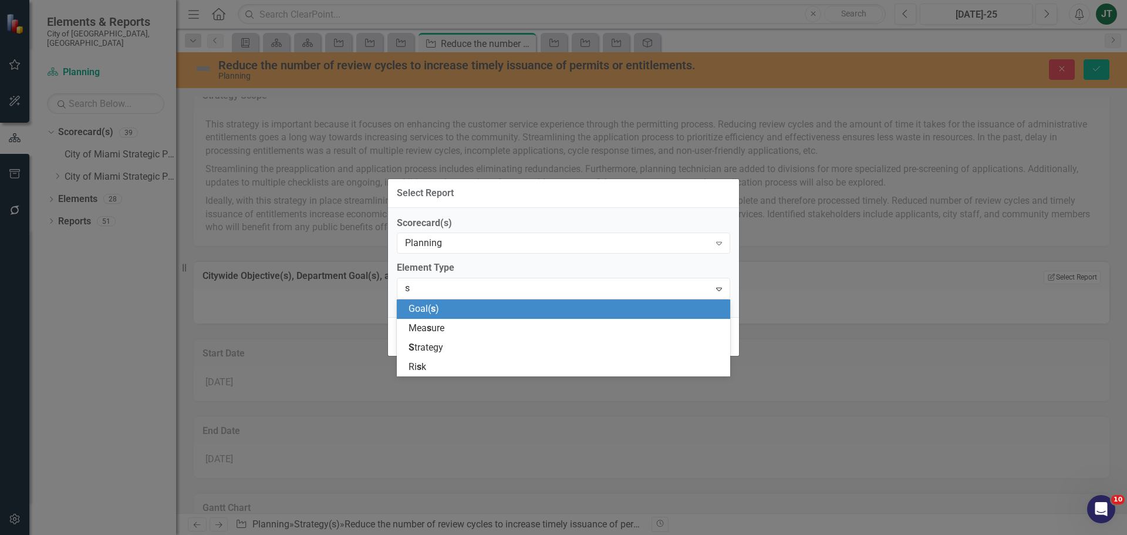
type input "st"
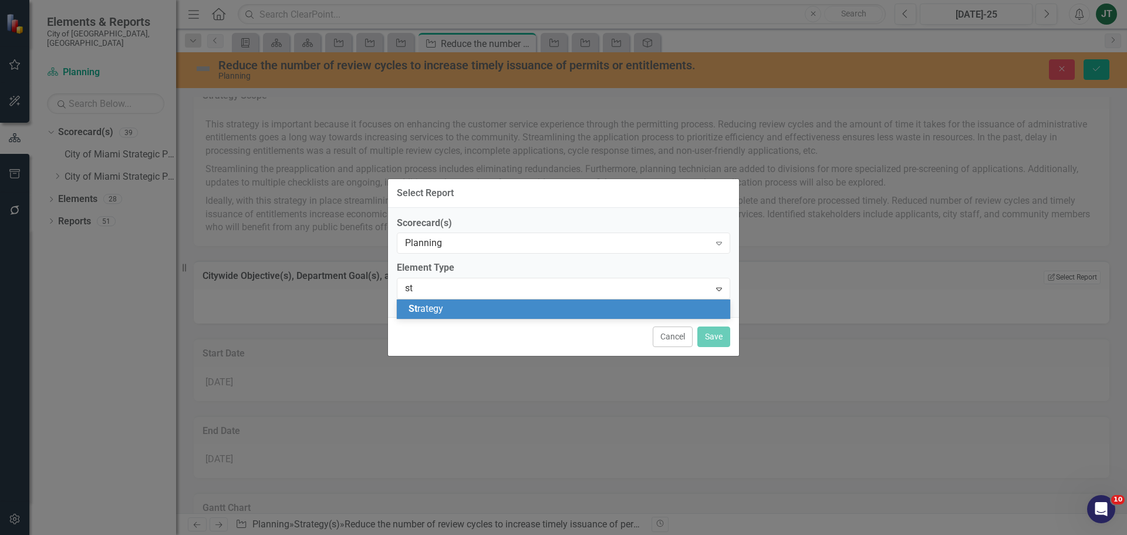
click at [440, 307] on span "St rategy" at bounding box center [425, 308] width 35 height 11
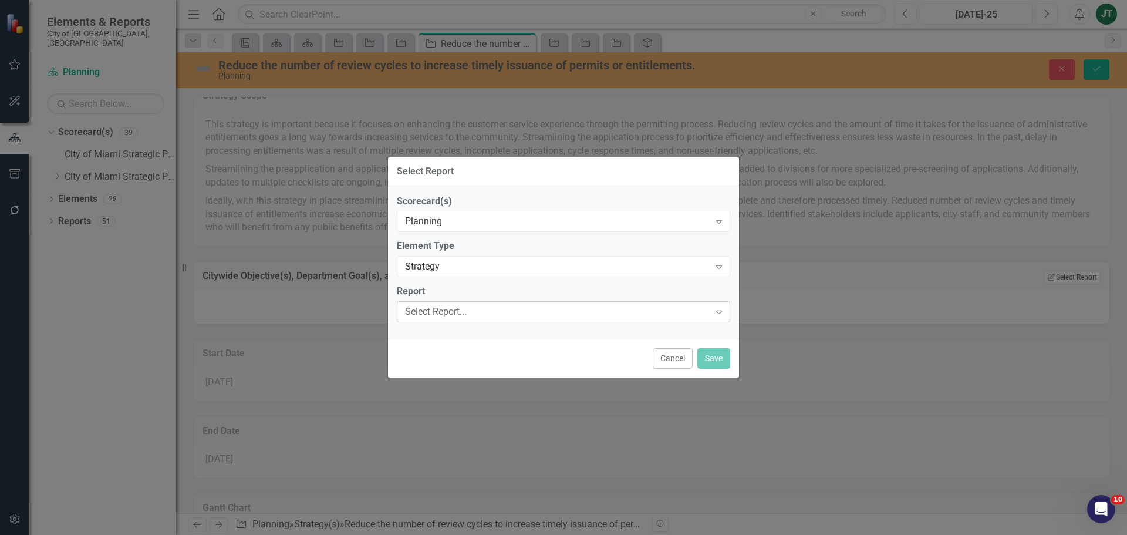
click at [433, 310] on div "Select Report..." at bounding box center [557, 311] width 305 height 13
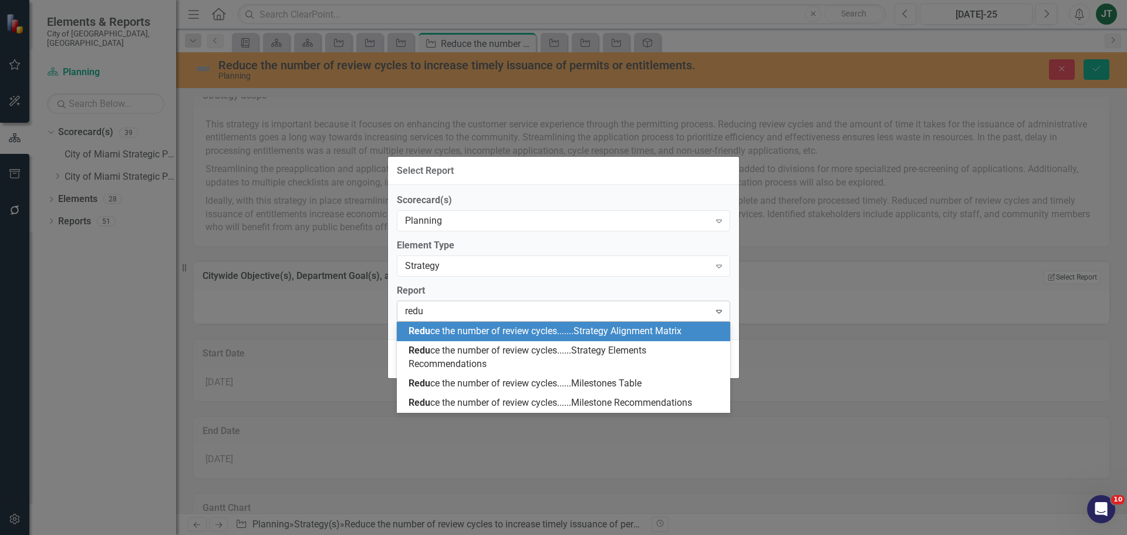
type input "reduc"
click at [578, 330] on span "Reduc e the number of review cycles.......Strategy Alignment Matrix" at bounding box center [544, 330] width 273 height 11
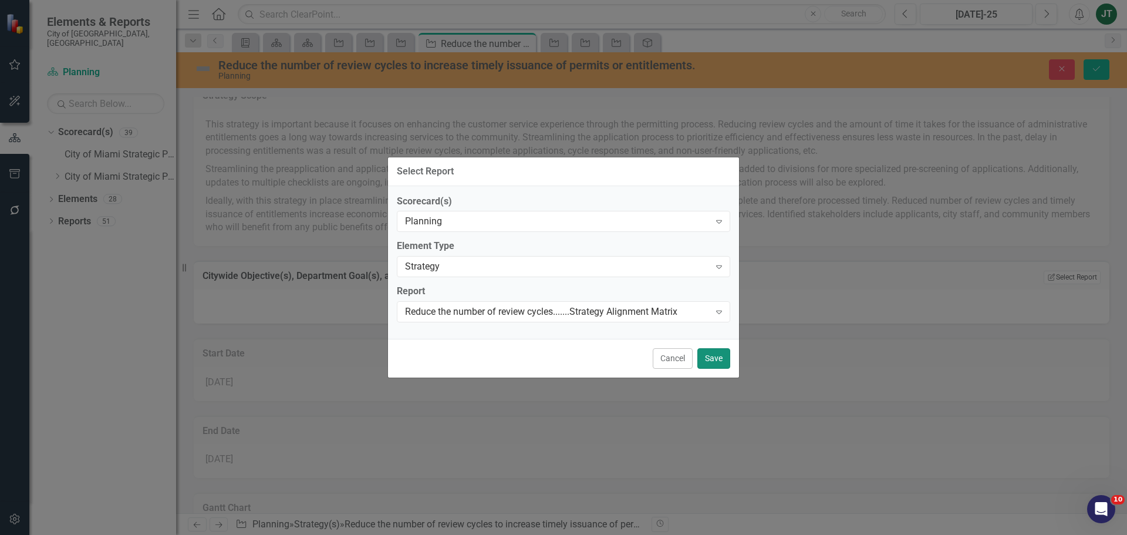
click at [722, 356] on button "Save" at bounding box center [713, 358] width 33 height 21
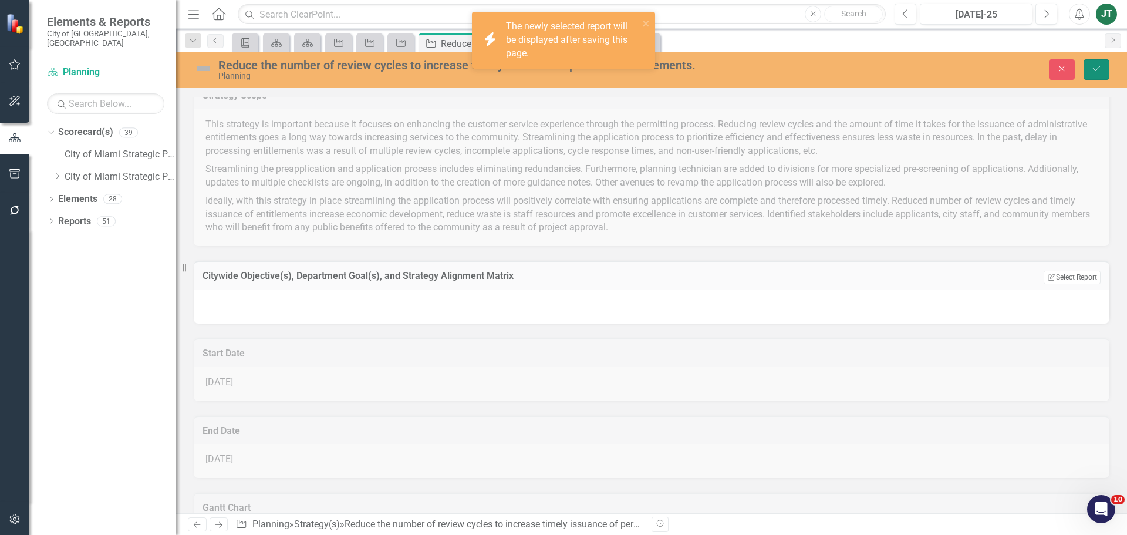
click at [1100, 73] on icon "Save" at bounding box center [1096, 69] width 11 height 8
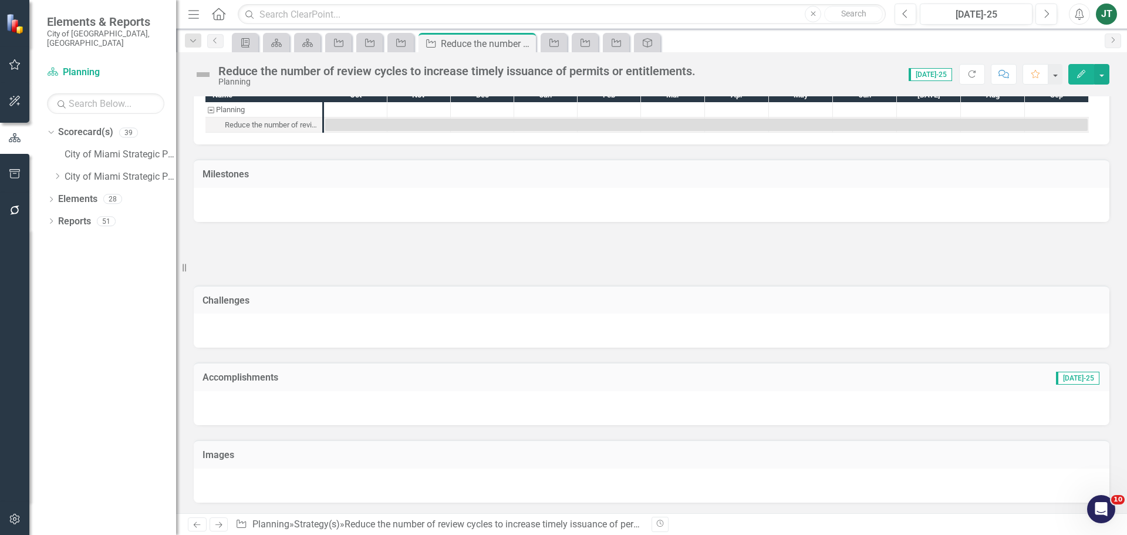
scroll to position [863, 0]
click at [320, 260] on div at bounding box center [652, 252] width 916 height 34
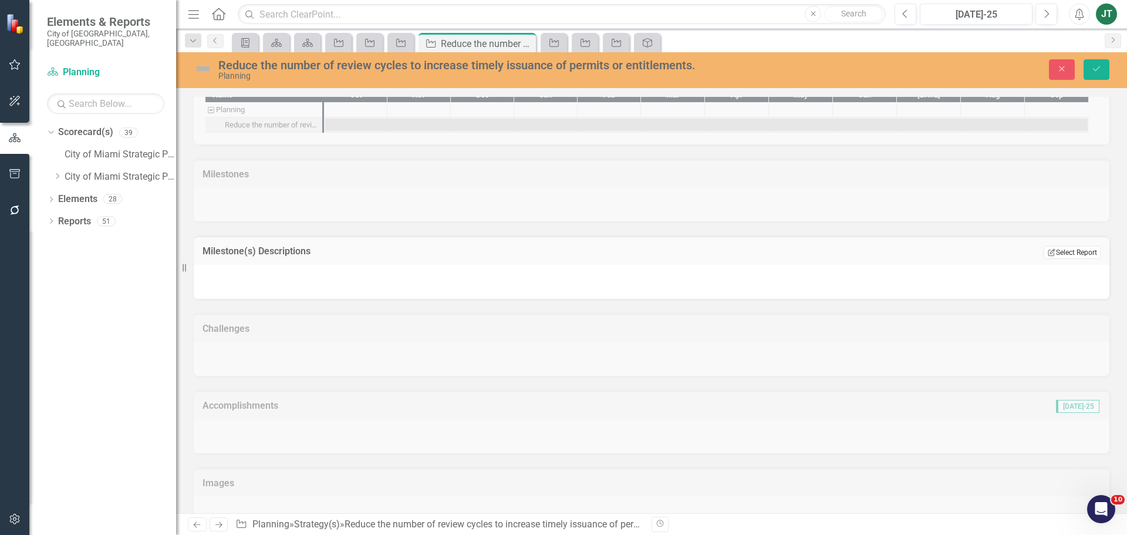
click at [1056, 250] on button "Edit Report Select Report" at bounding box center [1071, 252] width 57 height 13
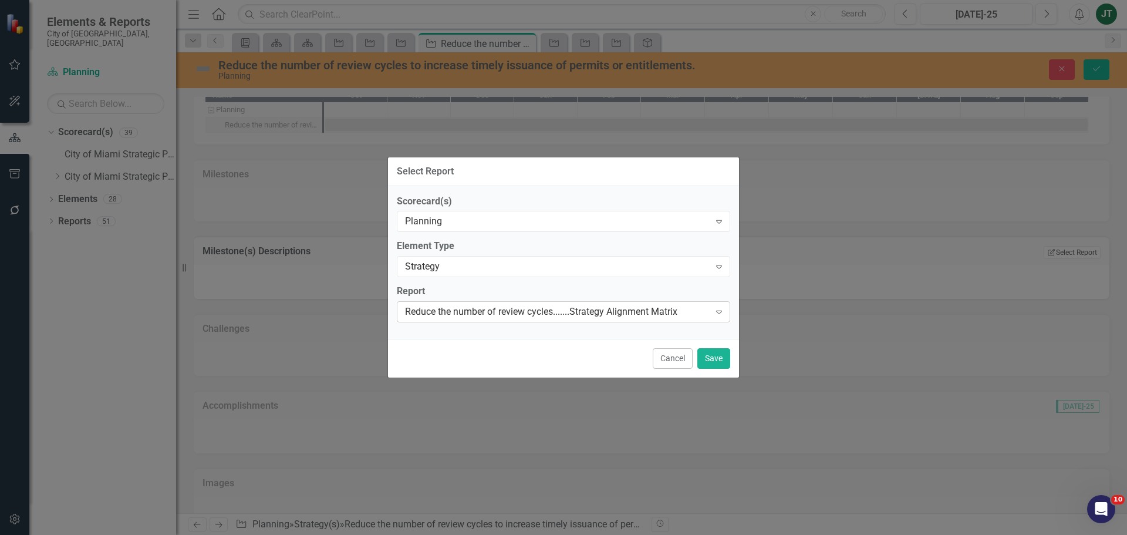
click at [506, 315] on div "Reduce the number of review cycles.......Strategy Alignment Matrix" at bounding box center [557, 311] width 305 height 13
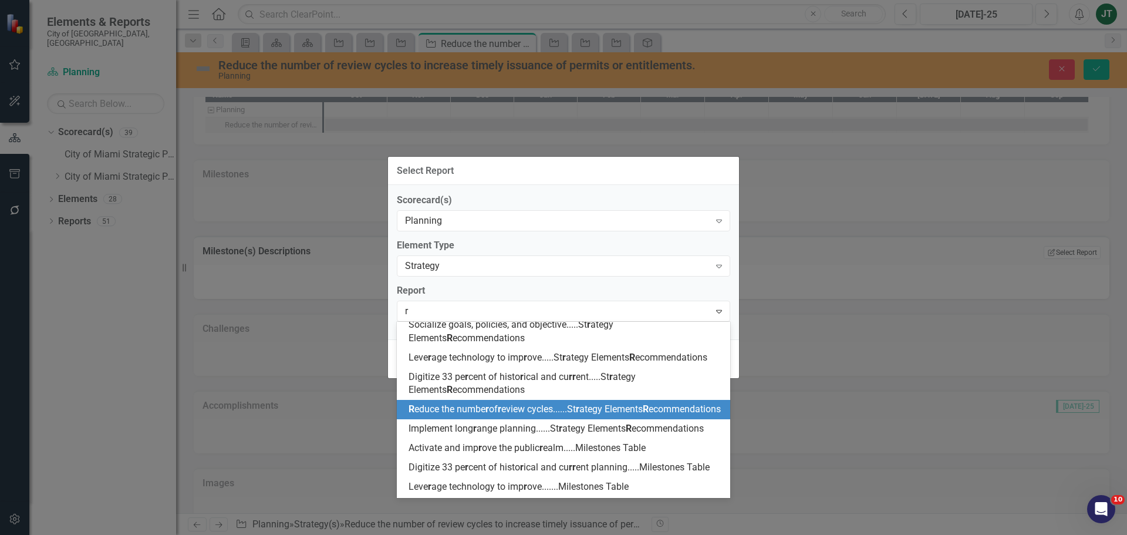
scroll to position [188, 0]
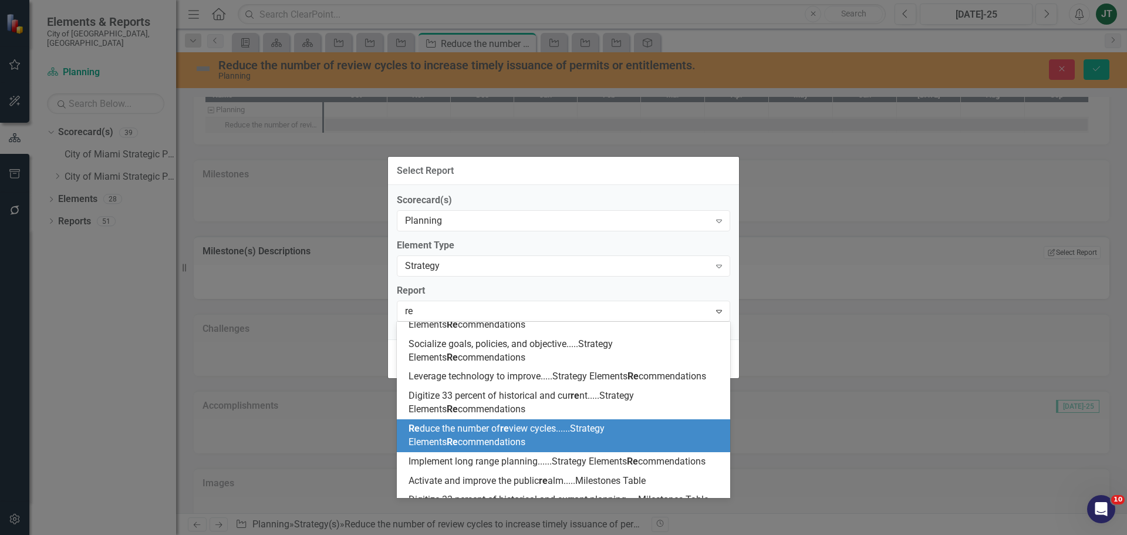
type input "red"
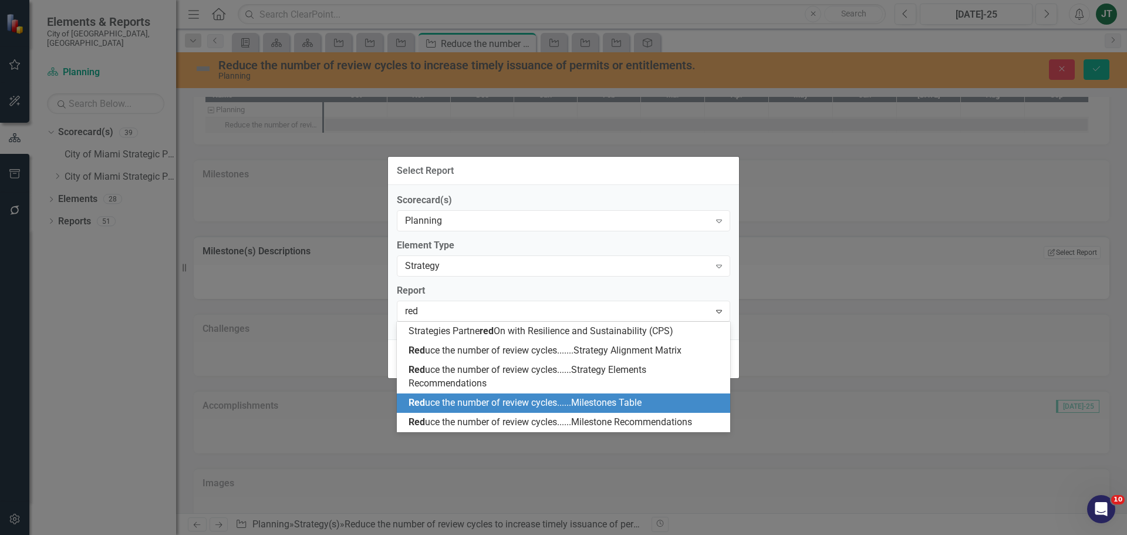
click at [633, 407] on span "Red uce the number of review cycles......Milestones Table" at bounding box center [524, 402] width 233 height 11
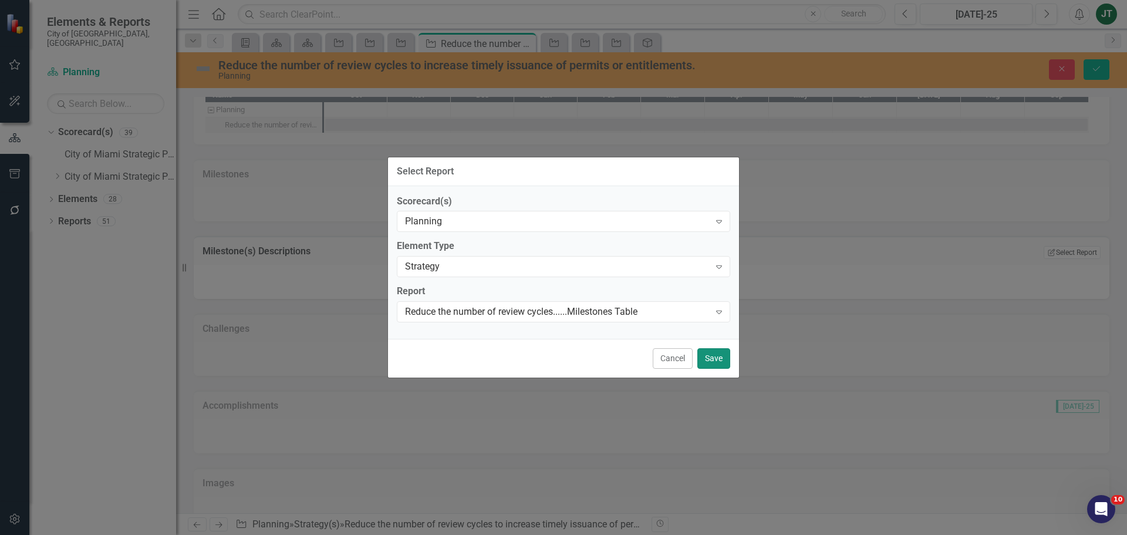
click at [719, 358] on button "Save" at bounding box center [713, 358] width 33 height 21
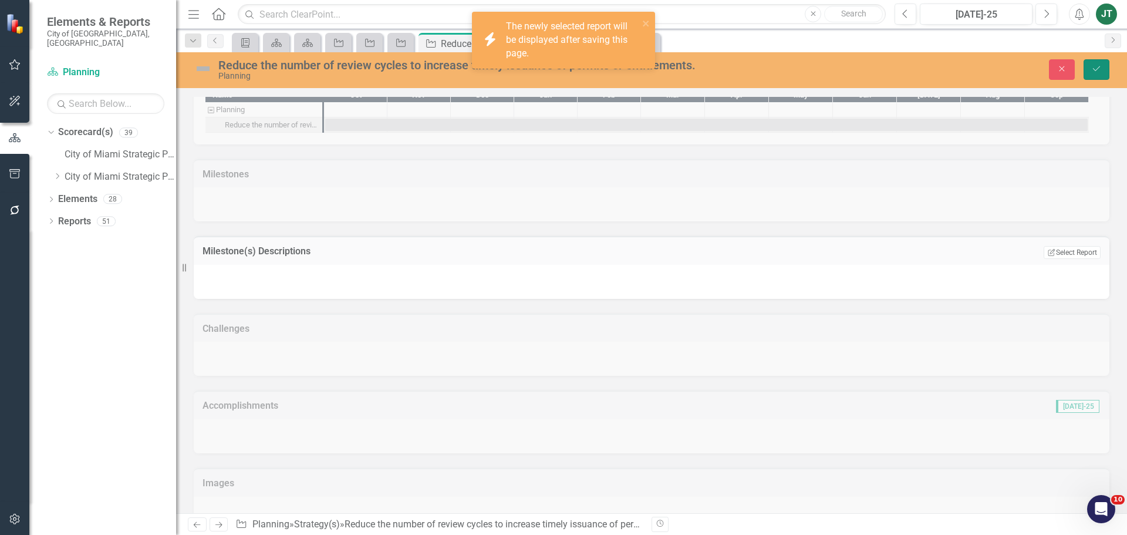
click at [1100, 67] on icon "Save" at bounding box center [1096, 69] width 11 height 8
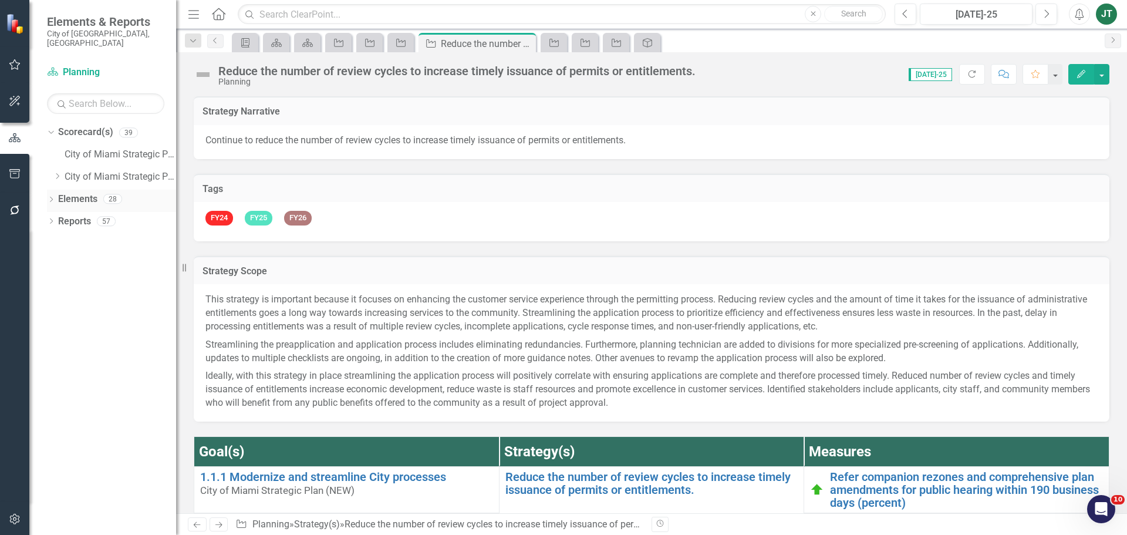
click at [80, 192] on link "Elements" at bounding box center [77, 198] width 39 height 13
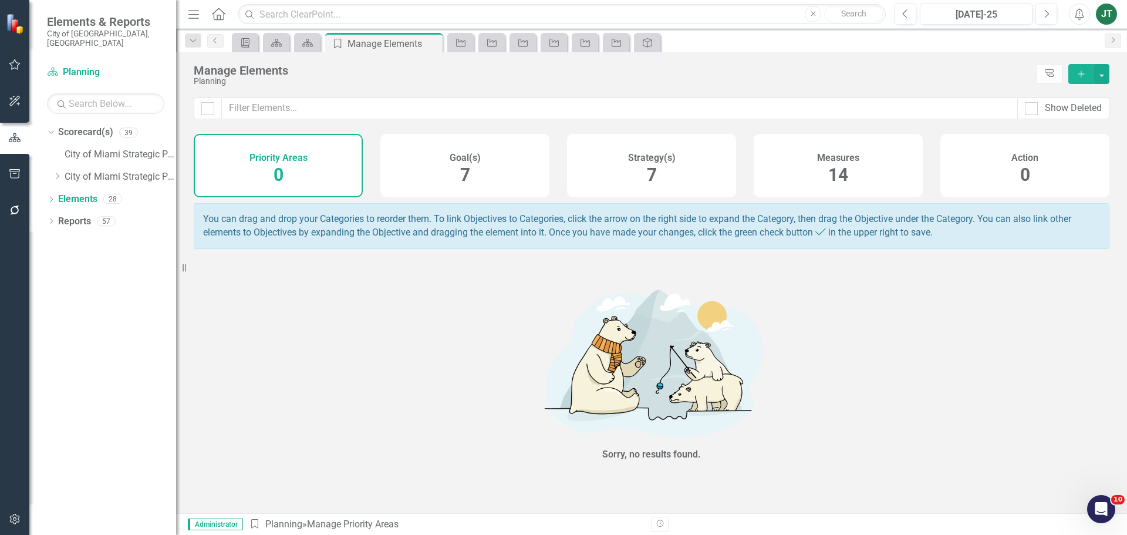
click at [684, 171] on div "Strategy(s) 7" at bounding box center [651, 165] width 169 height 63
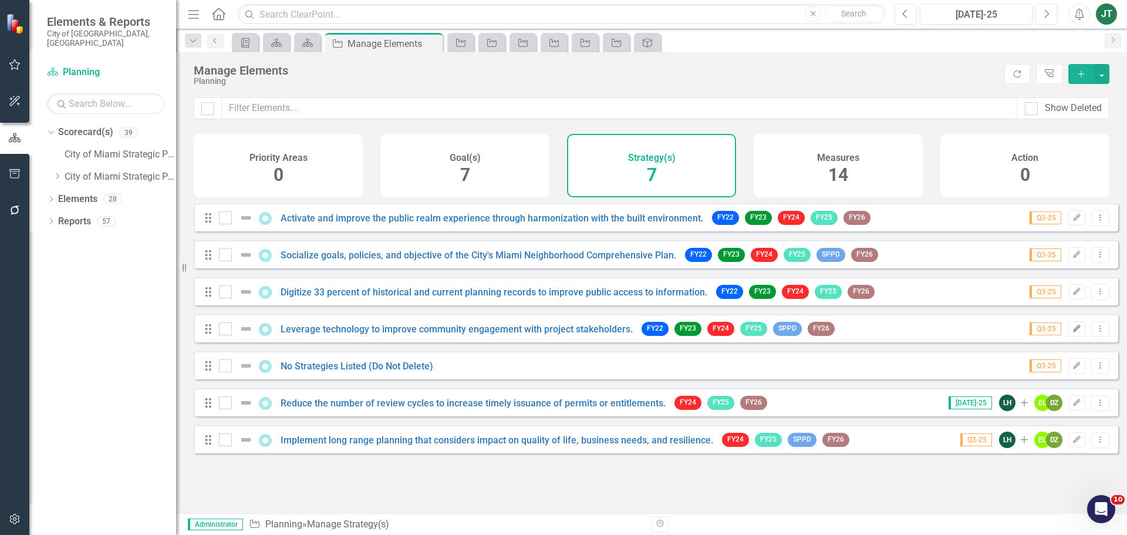
click at [1068, 333] on button "Edit" at bounding box center [1076, 328] width 17 height 15
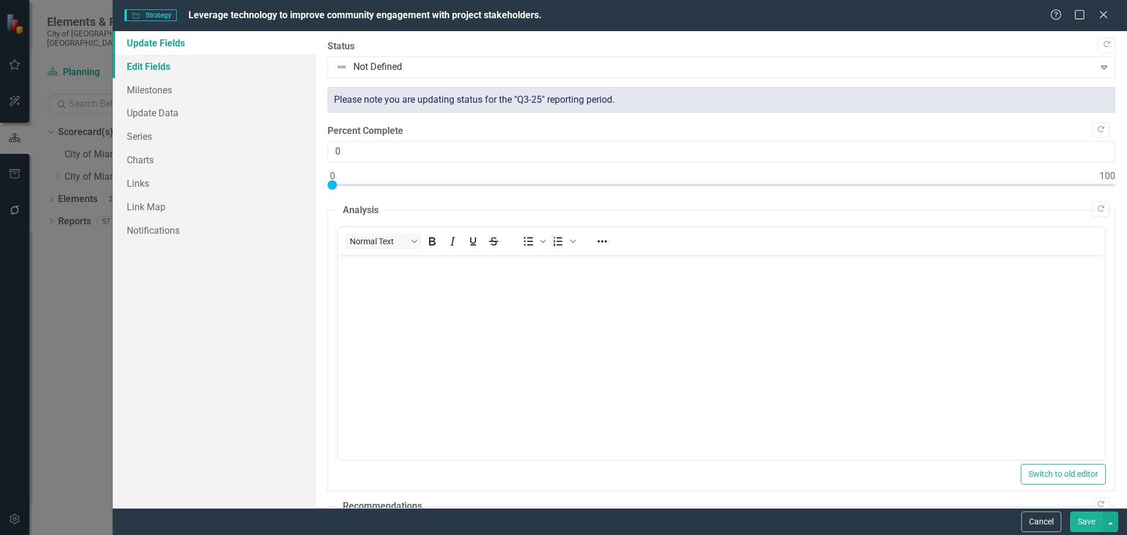
drag, startPoint x: 156, startPoint y: 65, endPoint x: 275, endPoint y: 66, distance: 119.1
click at [157, 65] on link "Edit Fields" at bounding box center [214, 66] width 203 height 23
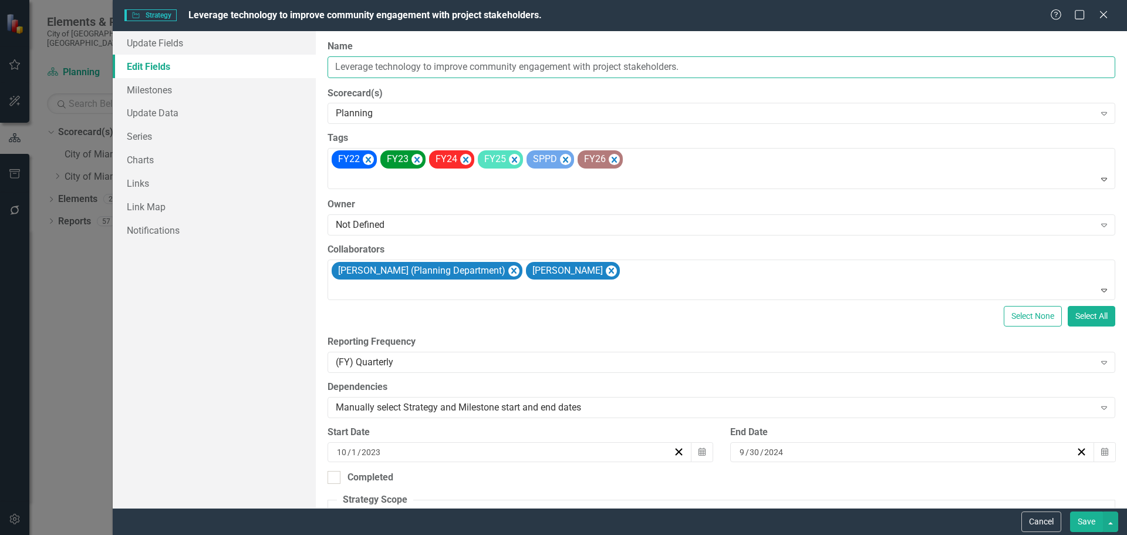
drag, startPoint x: 468, startPoint y: 67, endPoint x: 291, endPoint y: 65, distance: 176.7
click at [291, 65] on div "Update Fields Edit Fields Milestones Update Data Series Charts Links Link Map N…" at bounding box center [620, 269] width 1014 height 477
click at [1029, 515] on button "Cancel" at bounding box center [1041, 521] width 40 height 21
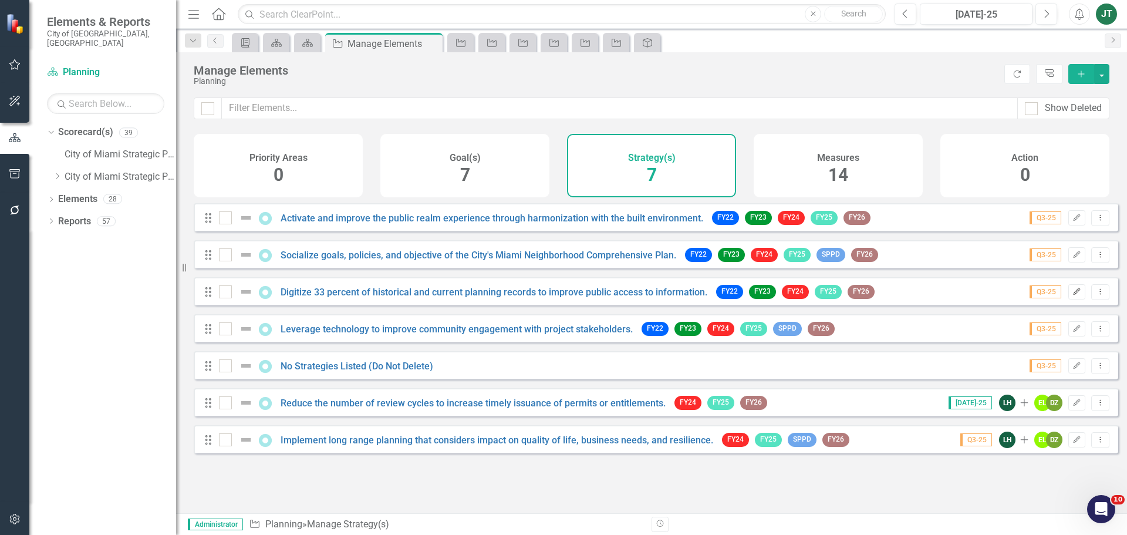
click at [1072, 295] on icon "Edit" at bounding box center [1076, 291] width 9 height 7
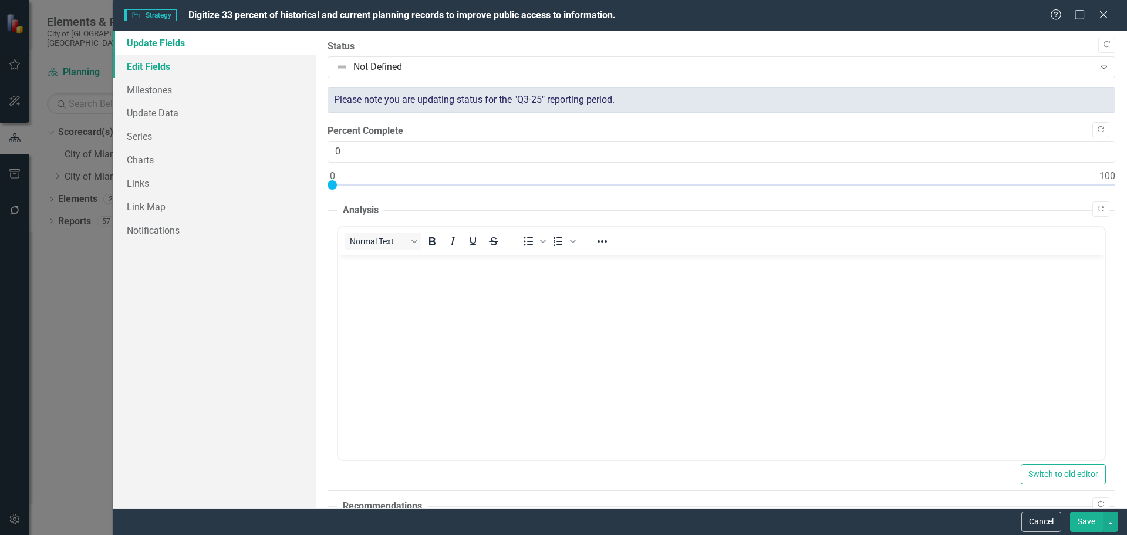
click at [210, 63] on link "Edit Fields" at bounding box center [214, 66] width 203 height 23
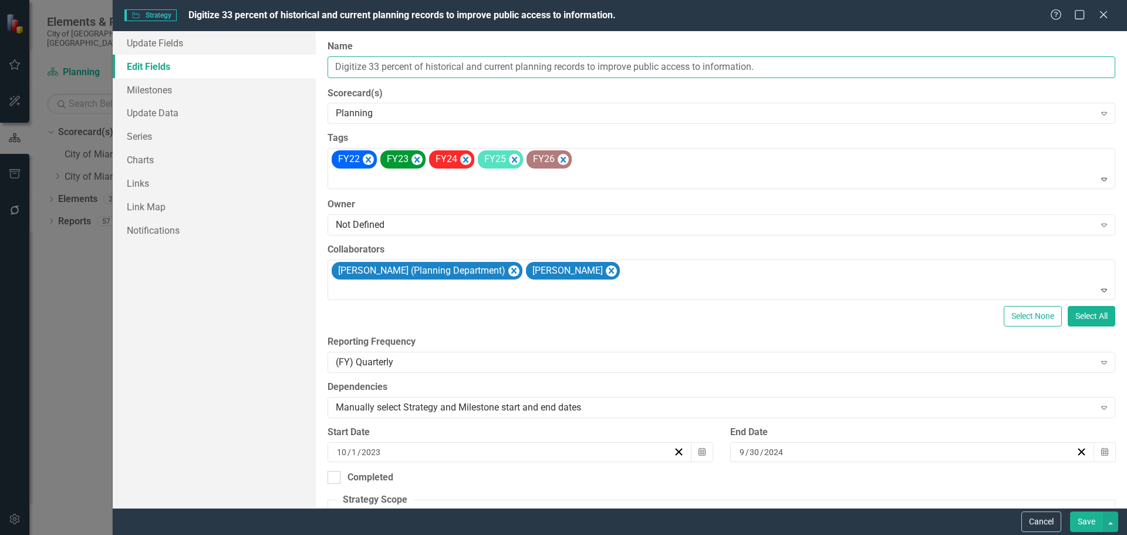
drag, startPoint x: 516, startPoint y: 63, endPoint x: 358, endPoint y: 69, distance: 158.6
click at [285, 65] on div "Update Fields Edit Fields Milestones Update Data Series Charts Links Link Map N…" at bounding box center [620, 269] width 1014 height 477
click at [1046, 517] on button "Cancel" at bounding box center [1041, 521] width 40 height 21
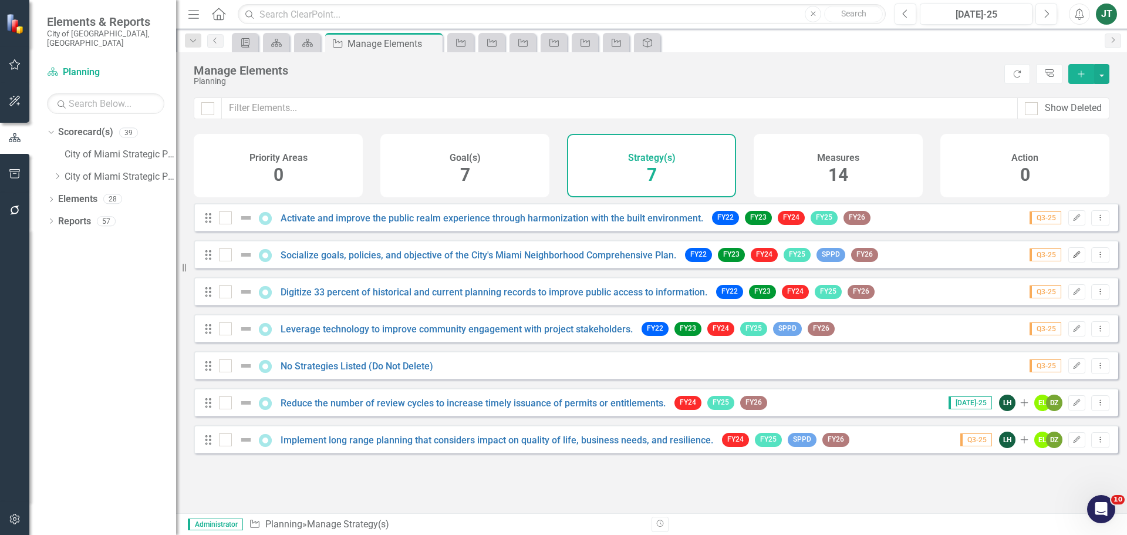
click at [1069, 262] on button "Edit" at bounding box center [1076, 254] width 17 height 15
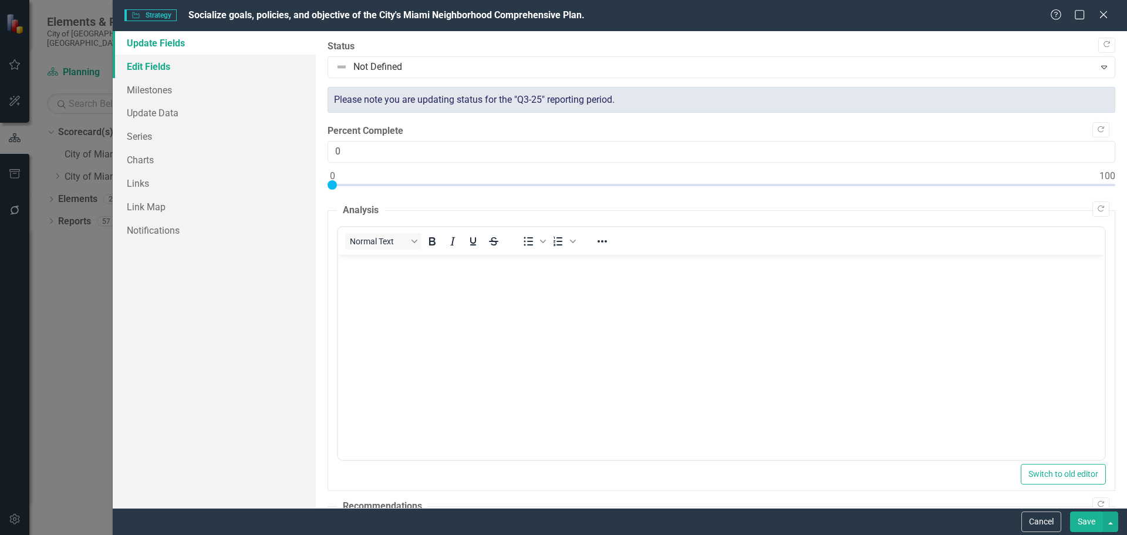
click at [180, 69] on link "Edit Fields" at bounding box center [214, 66] width 203 height 23
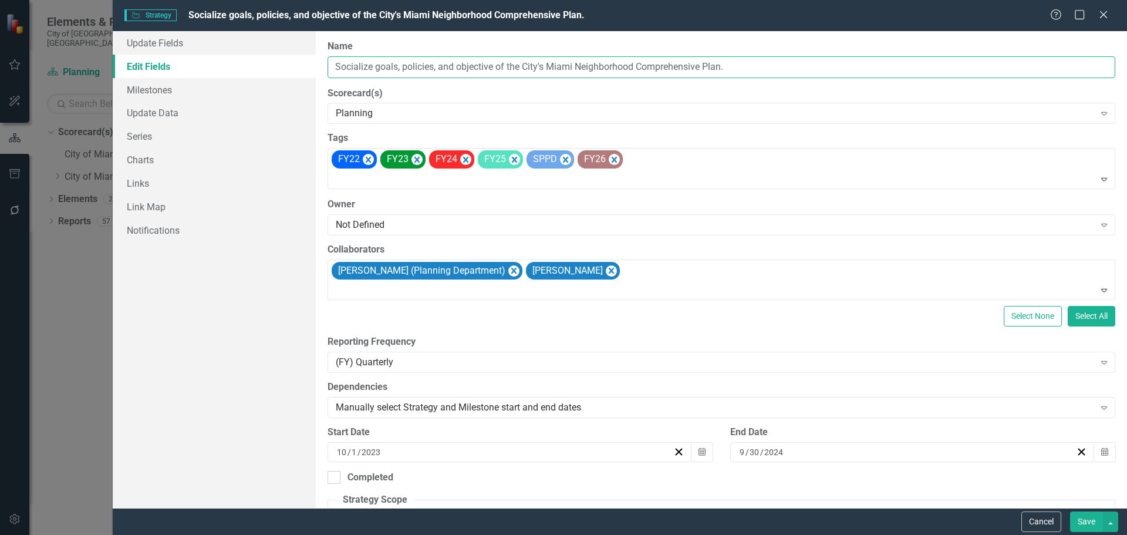
drag, startPoint x: 496, startPoint y: 65, endPoint x: 227, endPoint y: 61, distance: 269.4
click at [226, 61] on div "Update Fields Edit Fields Milestones Update Data Series Charts Links Link Map N…" at bounding box center [620, 269] width 1014 height 477
click at [1083, 517] on button "Save" at bounding box center [1086, 521] width 33 height 21
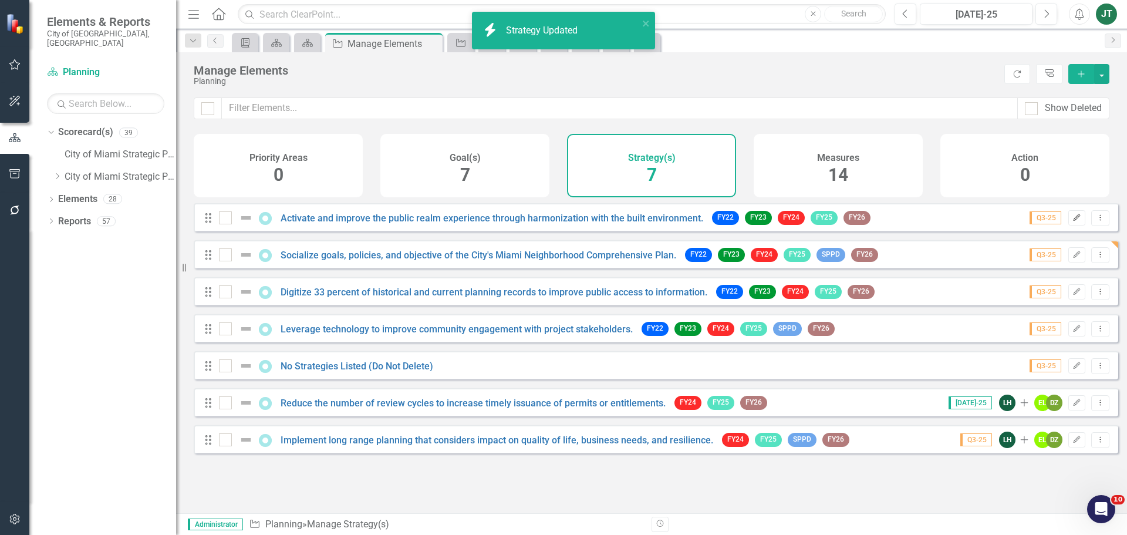
click at [1068, 222] on button "Edit" at bounding box center [1076, 217] width 17 height 15
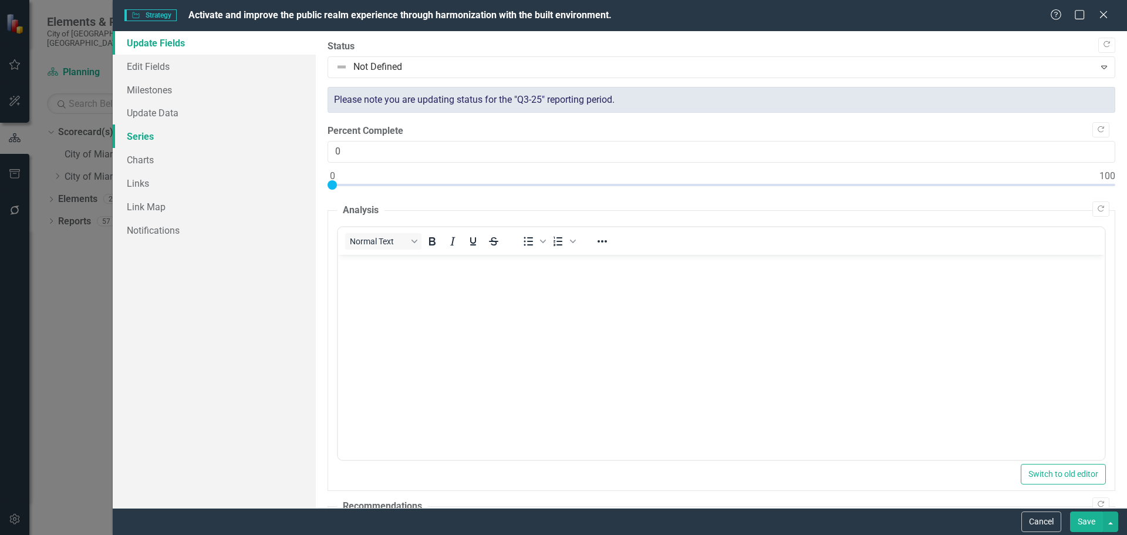
click at [150, 132] on link "Series" at bounding box center [214, 135] width 203 height 23
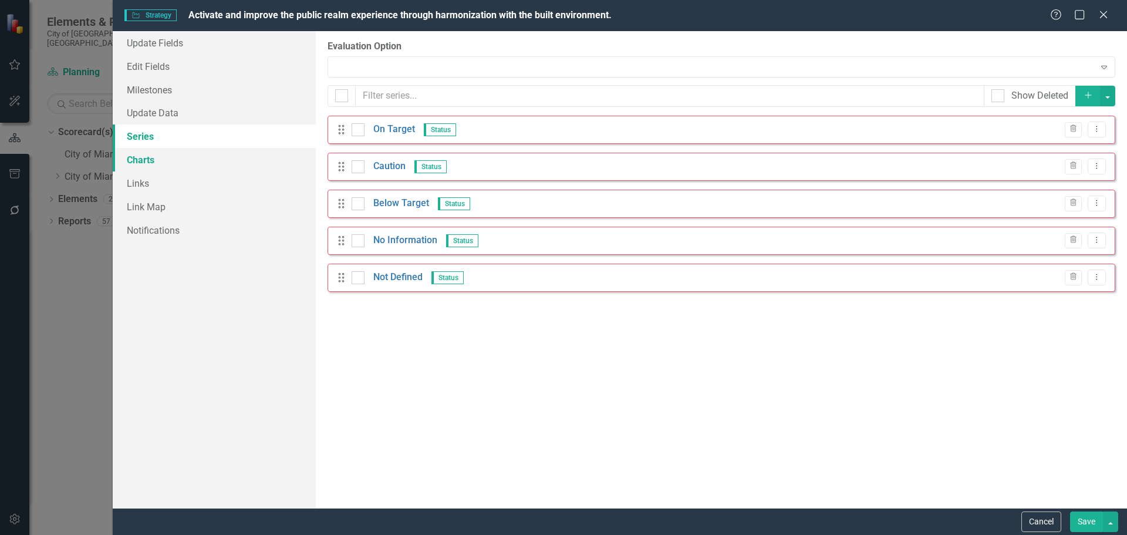
click at [143, 155] on link "Charts" at bounding box center [214, 159] width 203 height 23
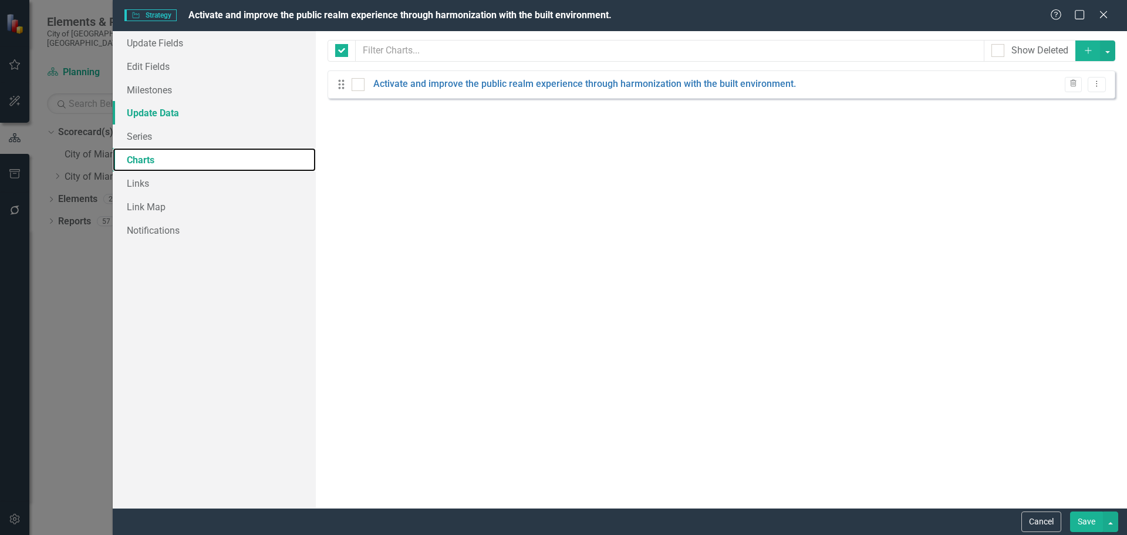
checkbox input "false"
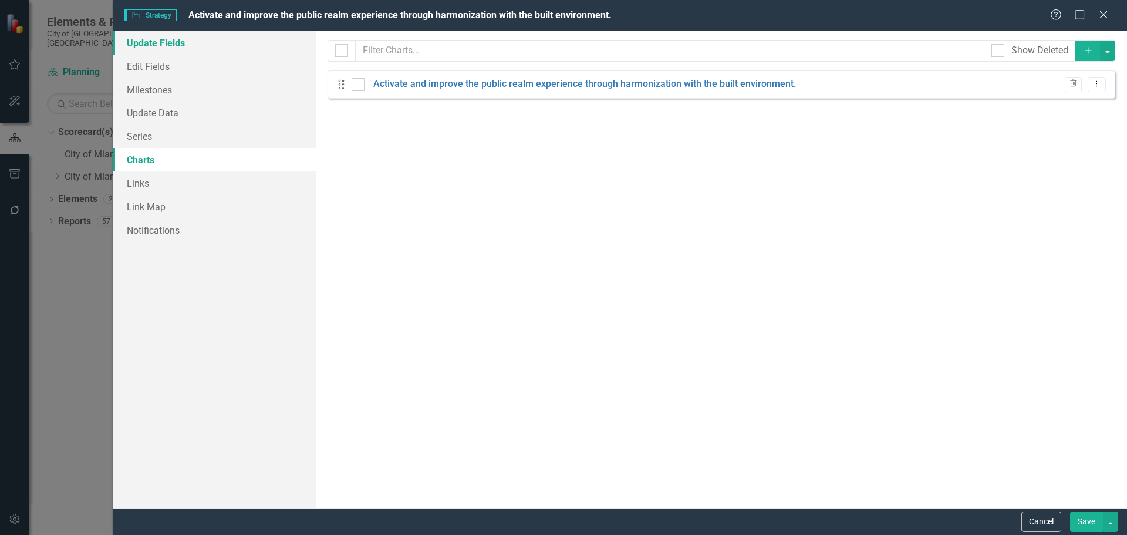
click at [156, 49] on link "Update Fields" at bounding box center [214, 42] width 203 height 23
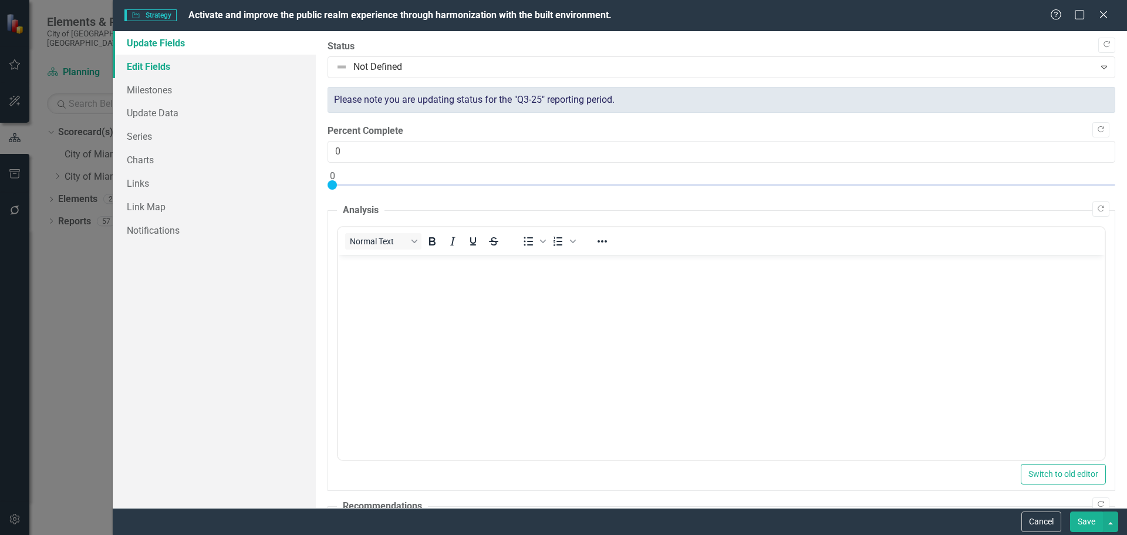
click at [168, 69] on link "Edit Fields" at bounding box center [214, 66] width 203 height 23
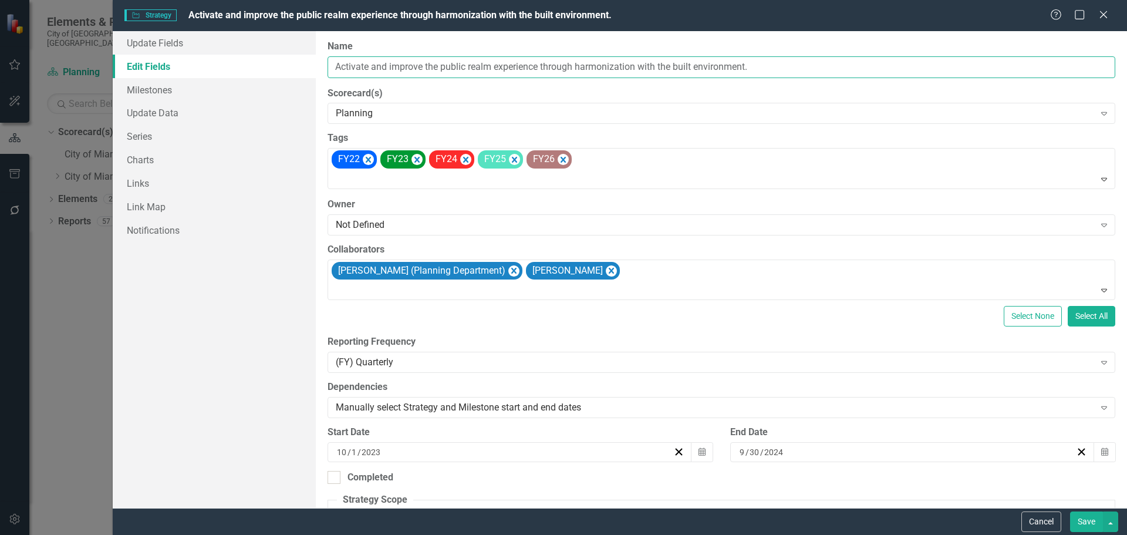
click at [438, 69] on input "Activate and improve the public realm experience through harmonization with the…" at bounding box center [721, 67] width 788 height 22
drag, startPoint x: 536, startPoint y: 66, endPoint x: 378, endPoint y: 65, distance: 158.5
click at [376, 66] on input "Activate and improve the public realm experience through harmonization with the…" at bounding box center [721, 67] width 788 height 22
click at [509, 77] on input "Activate and improve the public realm experience through harmonization with the…" at bounding box center [721, 67] width 788 height 22
drag, startPoint x: 542, startPoint y: 63, endPoint x: 335, endPoint y: 62, distance: 207.8
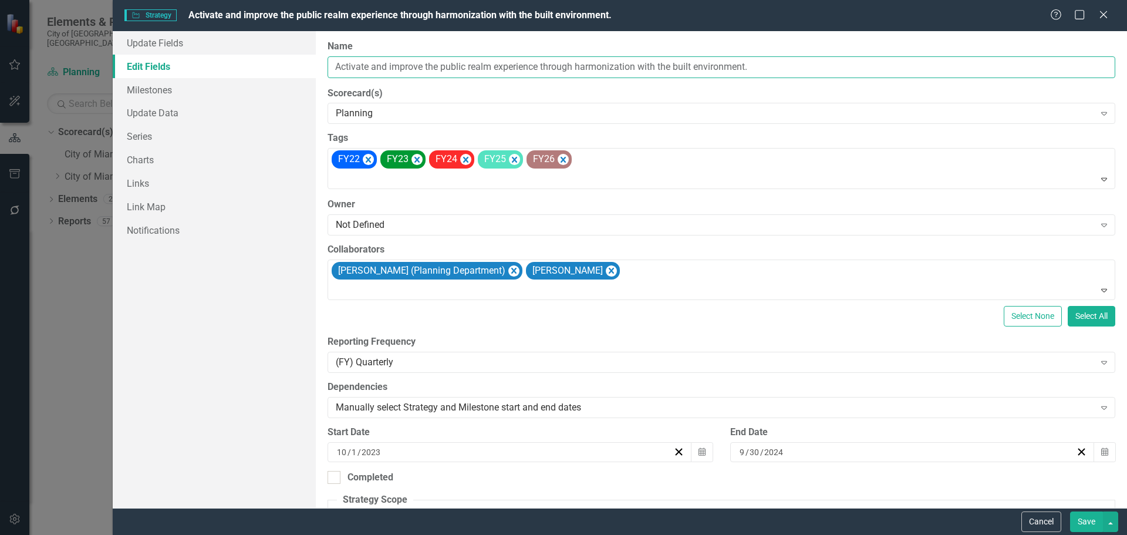
click at [335, 62] on input "Activate and improve the public realm experience through harmonization with the…" at bounding box center [721, 67] width 788 height 22
click at [1042, 519] on button "Cancel" at bounding box center [1041, 521] width 40 height 21
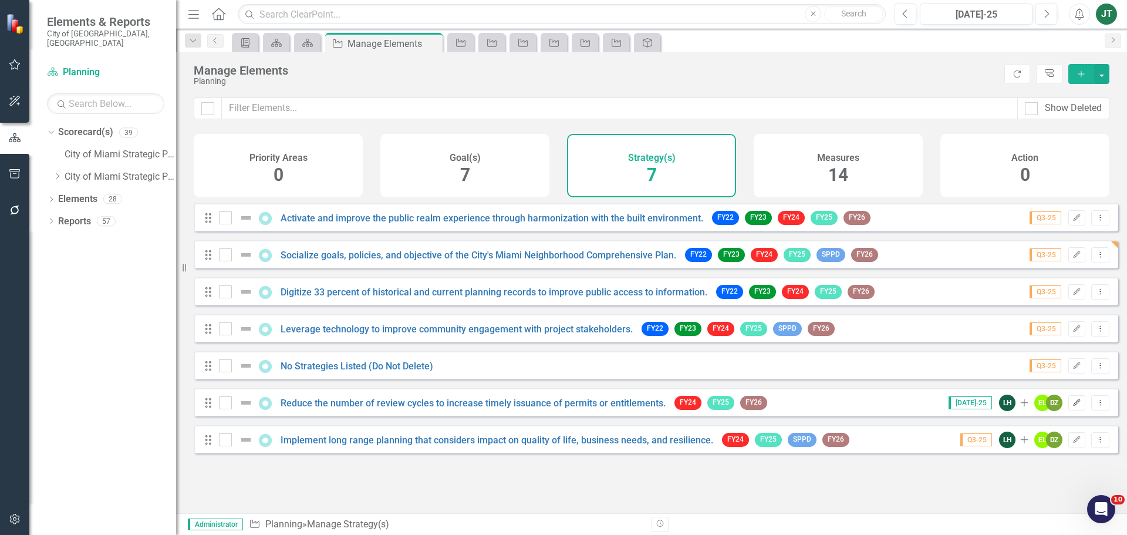
click at [1072, 406] on icon "Edit" at bounding box center [1076, 402] width 9 height 7
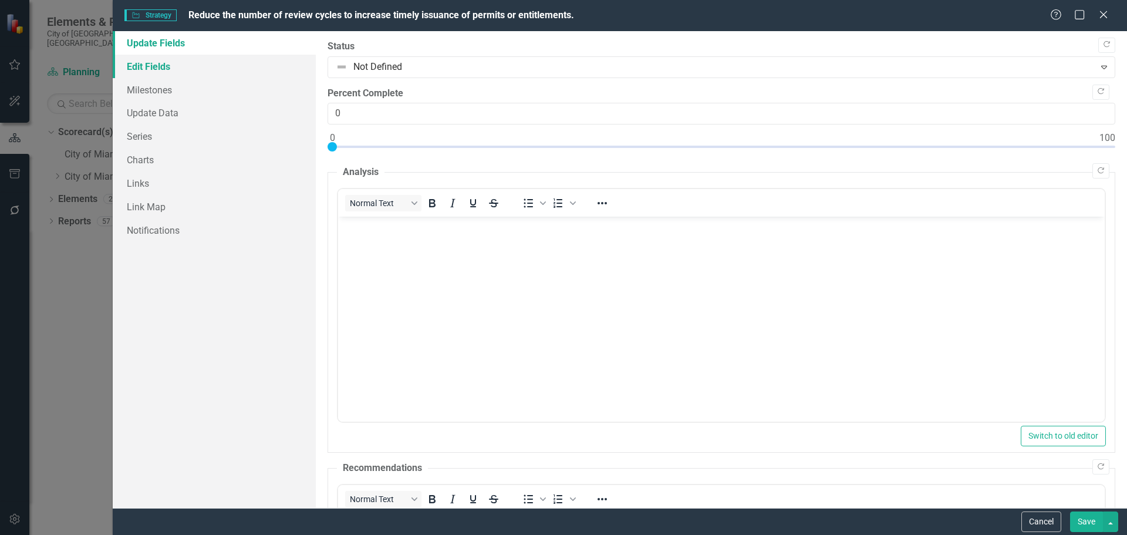
click at [156, 65] on link "Edit Fields" at bounding box center [214, 66] width 203 height 23
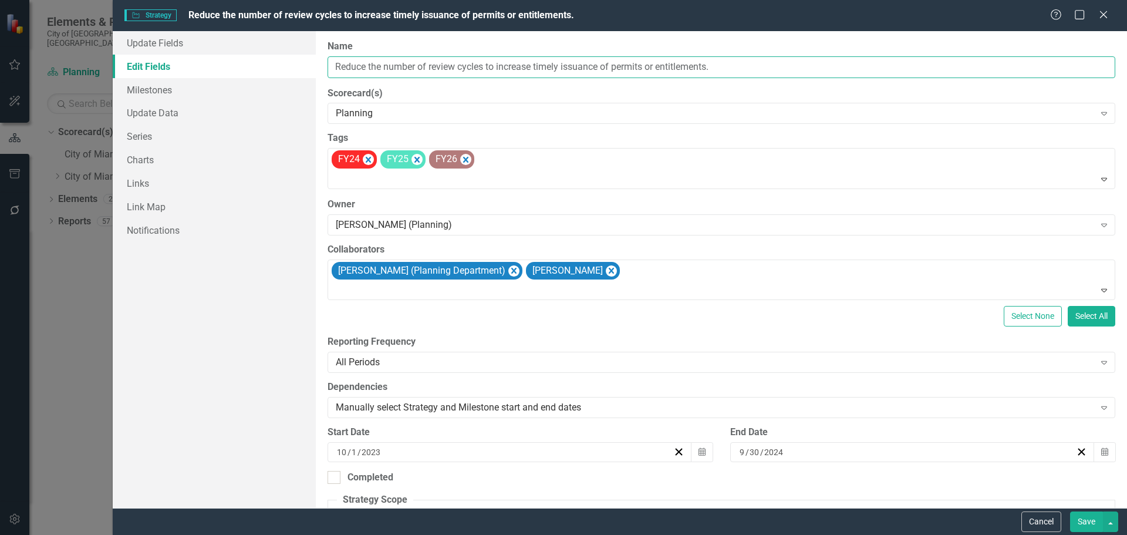
drag, startPoint x: 486, startPoint y: 66, endPoint x: 200, endPoint y: 68, distance: 285.8
click at [200, 68] on div "Update Fields Edit Fields Milestones Update Data Series Charts Links Link Map N…" at bounding box center [620, 269] width 1014 height 477
click at [1041, 519] on button "Cancel" at bounding box center [1041, 521] width 40 height 21
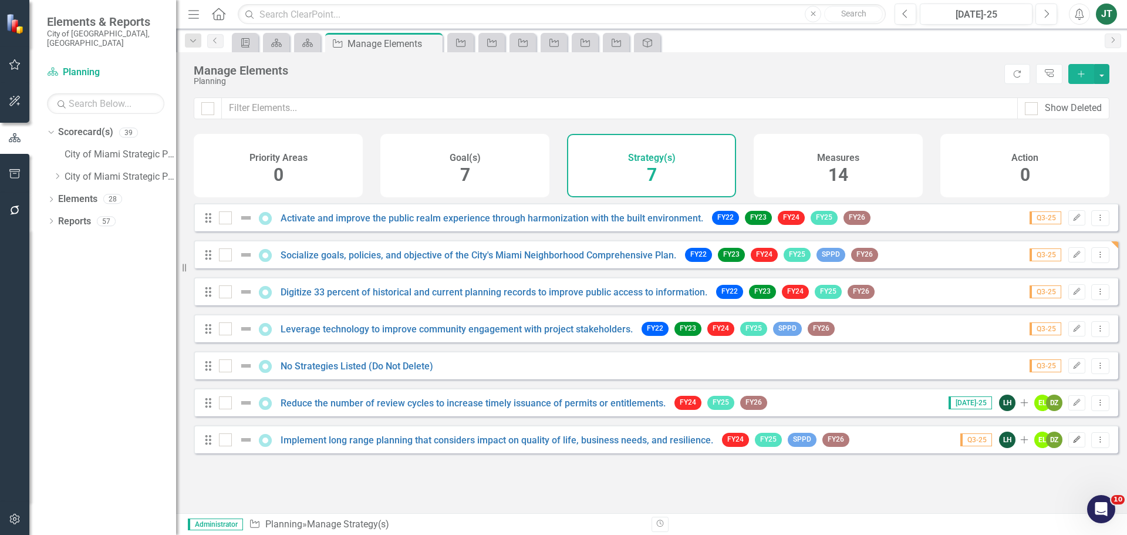
click at [1072, 443] on icon "Edit" at bounding box center [1076, 439] width 9 height 7
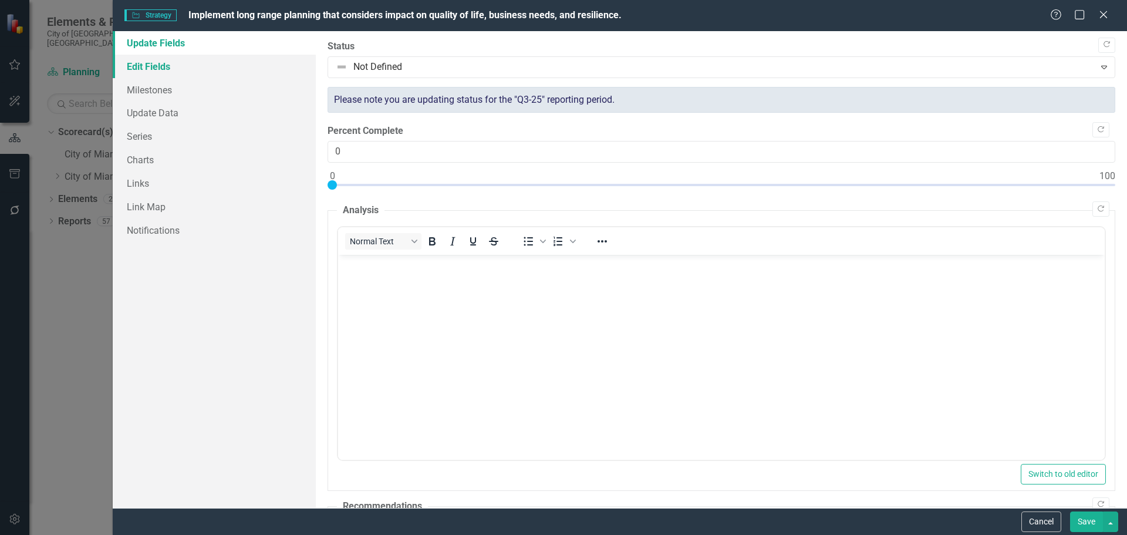
click at [178, 63] on link "Edit Fields" at bounding box center [214, 66] width 203 height 23
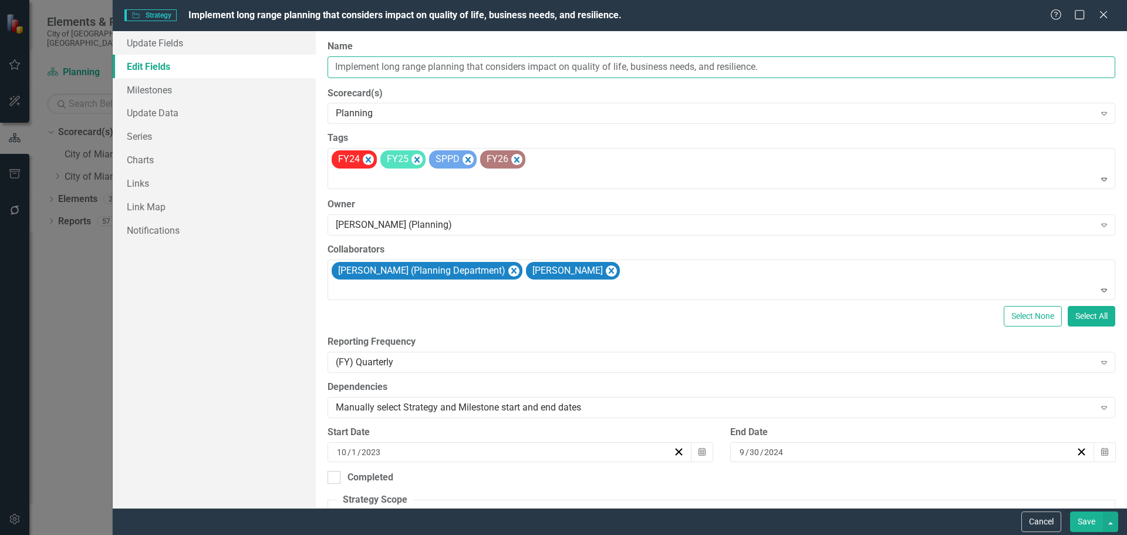
click at [494, 77] on input "Implement long range planning that considers impact on quality of life, busines…" at bounding box center [721, 67] width 788 height 22
click at [519, 66] on input "Implement long range planning that considers impact on quality of life, busines…" at bounding box center [721, 67] width 788 height 22
drag, startPoint x: 525, startPoint y: 65, endPoint x: 322, endPoint y: 56, distance: 203.2
click at [322, 56] on div "ClearPoint Can Do More! How ClearPoint Can Help Close Enterprise plans can auto…" at bounding box center [721, 269] width 811 height 477
click at [1053, 522] on button "Cancel" at bounding box center [1041, 521] width 40 height 21
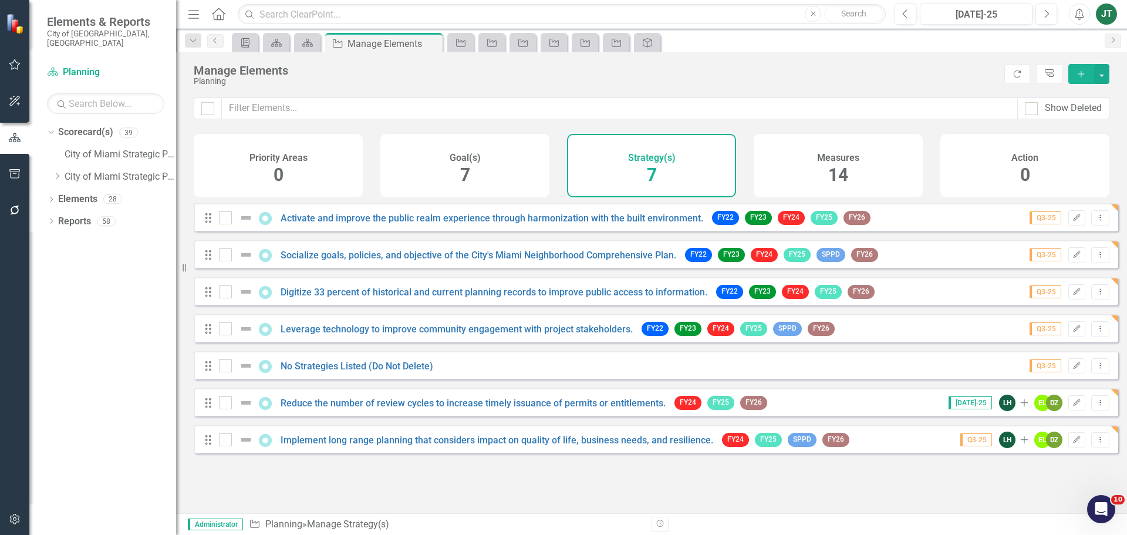
click at [818, 181] on div "Measures 14" at bounding box center [838, 165] width 169 height 63
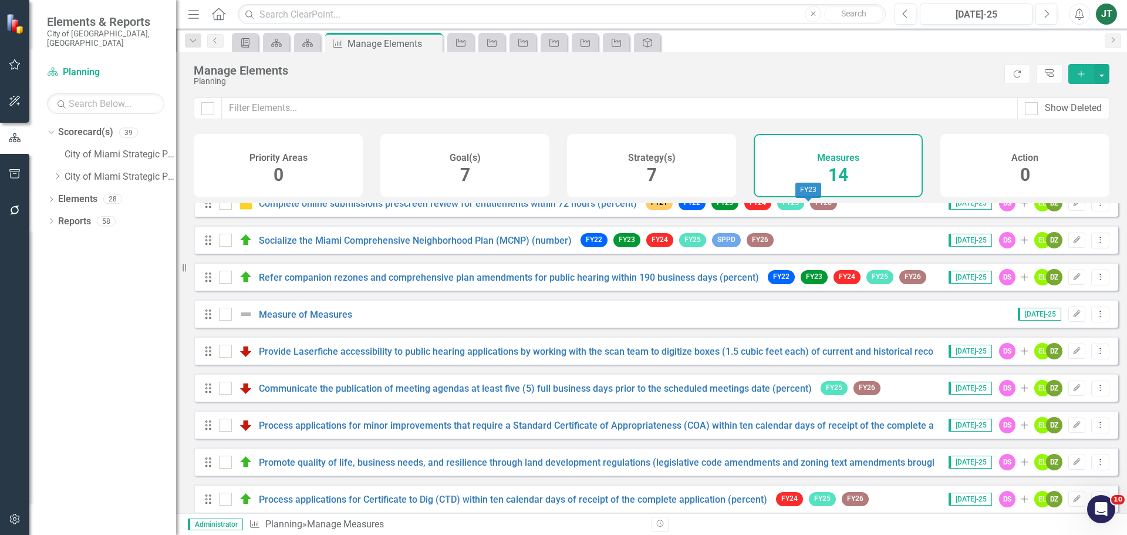
scroll to position [217, 0]
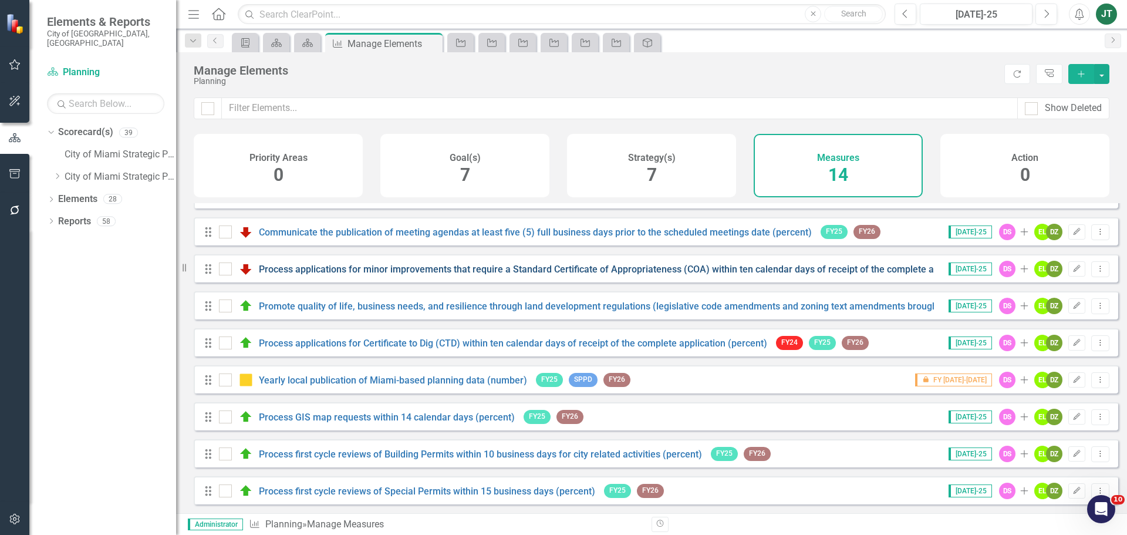
click at [754, 269] on link "Process applications for minor improvements that require a Standard Certificate…" at bounding box center [638, 269] width 758 height 11
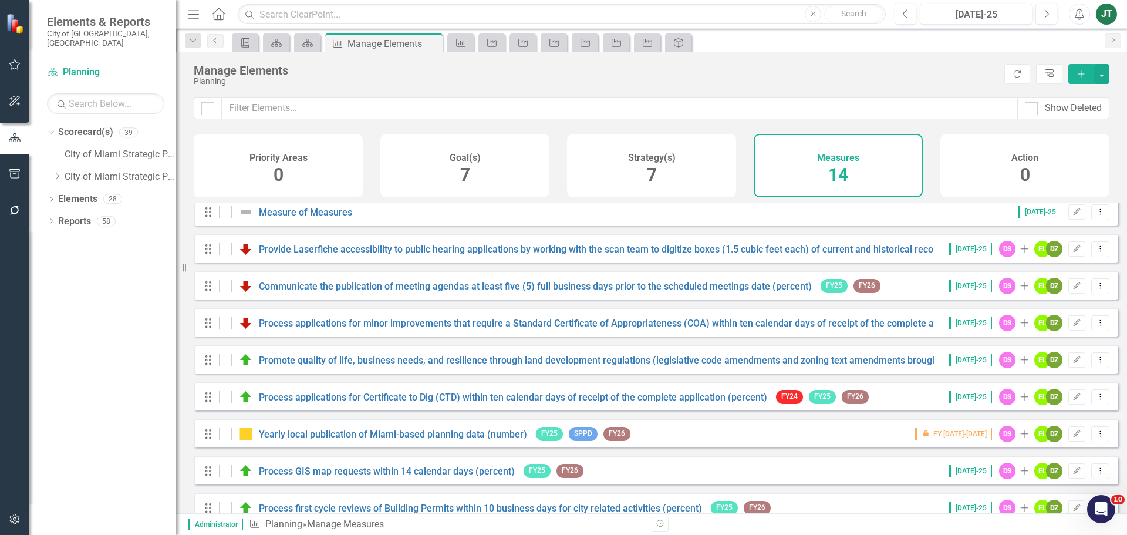
scroll to position [176, 0]
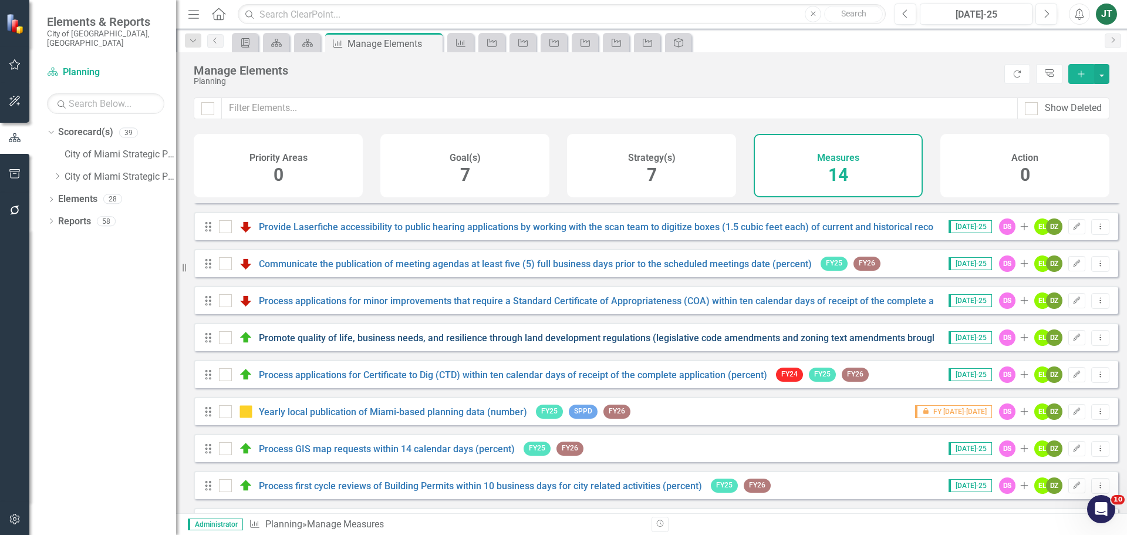
click at [770, 343] on link "Promote quality of life, business needs, and resilience through land developmen…" at bounding box center [641, 337] width 764 height 11
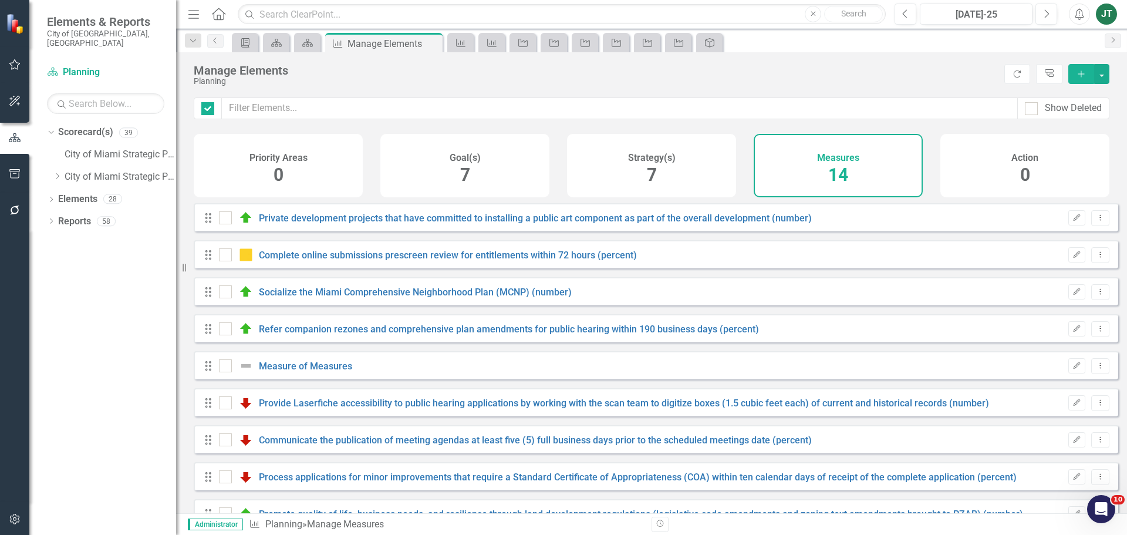
checkbox input "false"
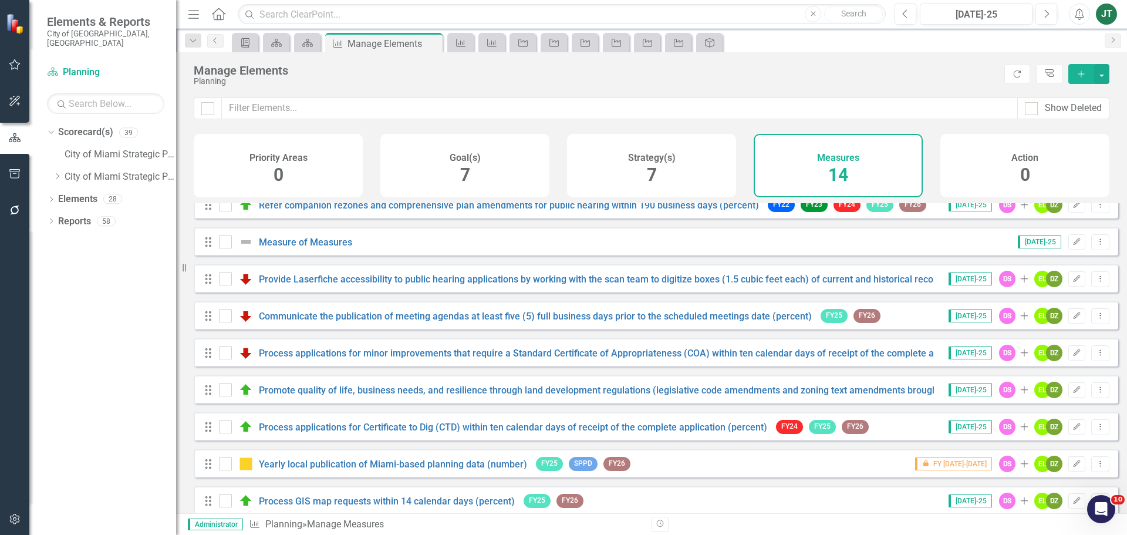
scroll to position [176, 0]
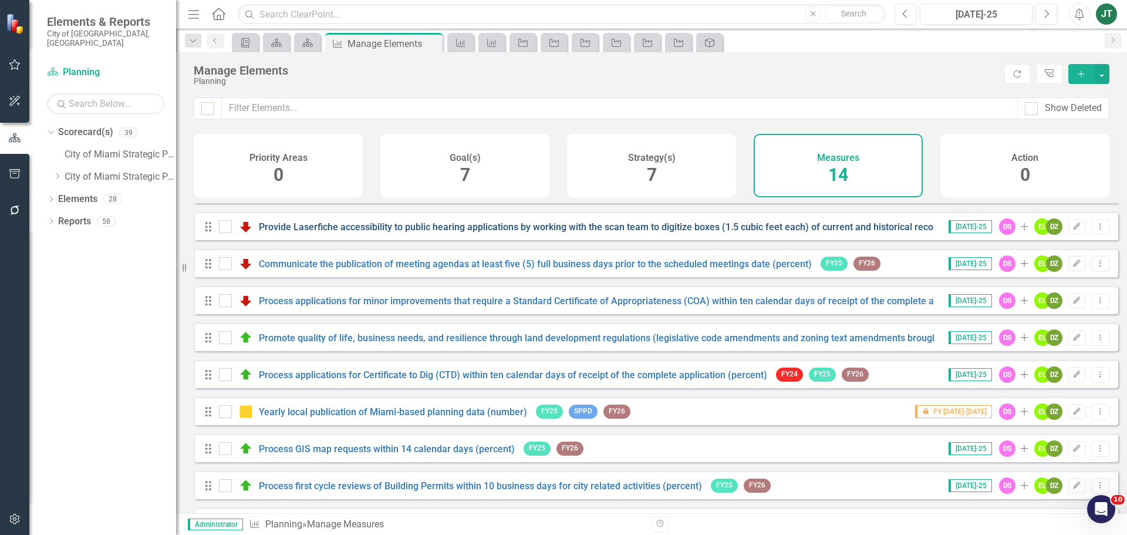
click at [638, 232] on link "Provide Laserfiche accessibility to public hearing applications by working with…" at bounding box center [624, 226] width 730 height 11
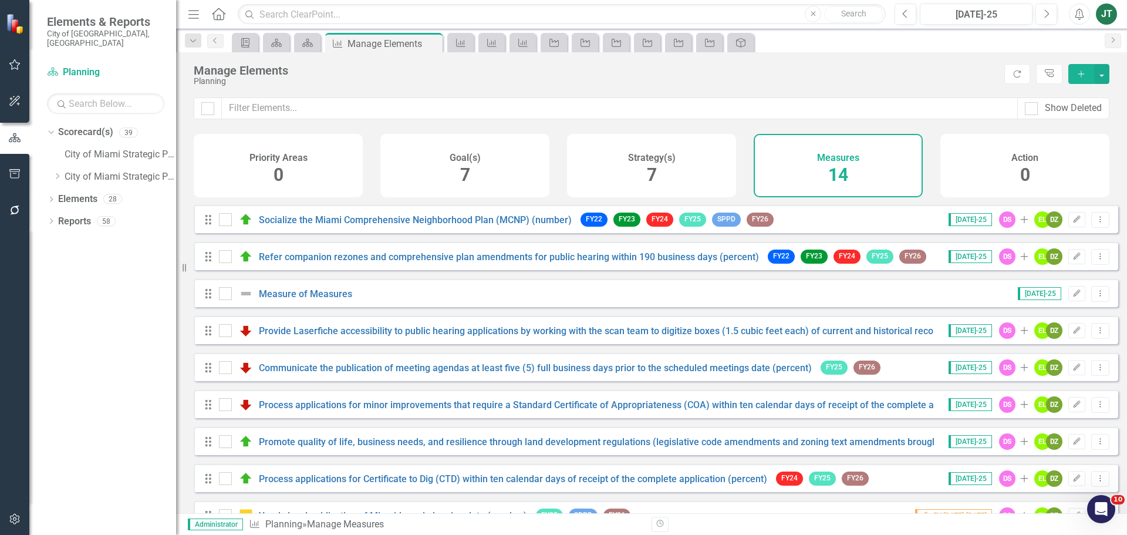
scroll to position [217, 0]
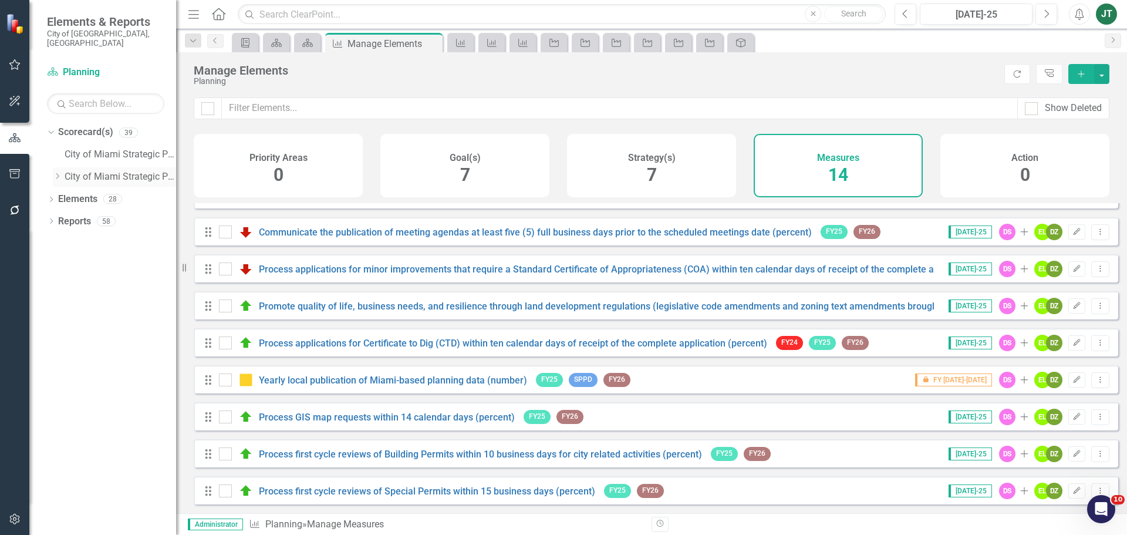
click at [58, 173] on icon "Dropdown" at bounding box center [57, 176] width 9 height 7
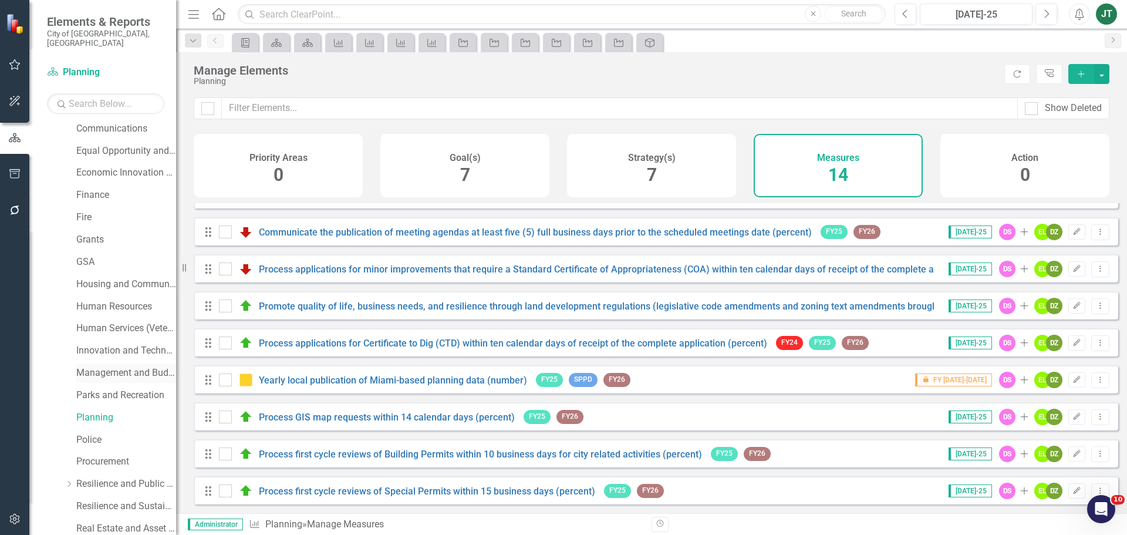
scroll to position [235, 0]
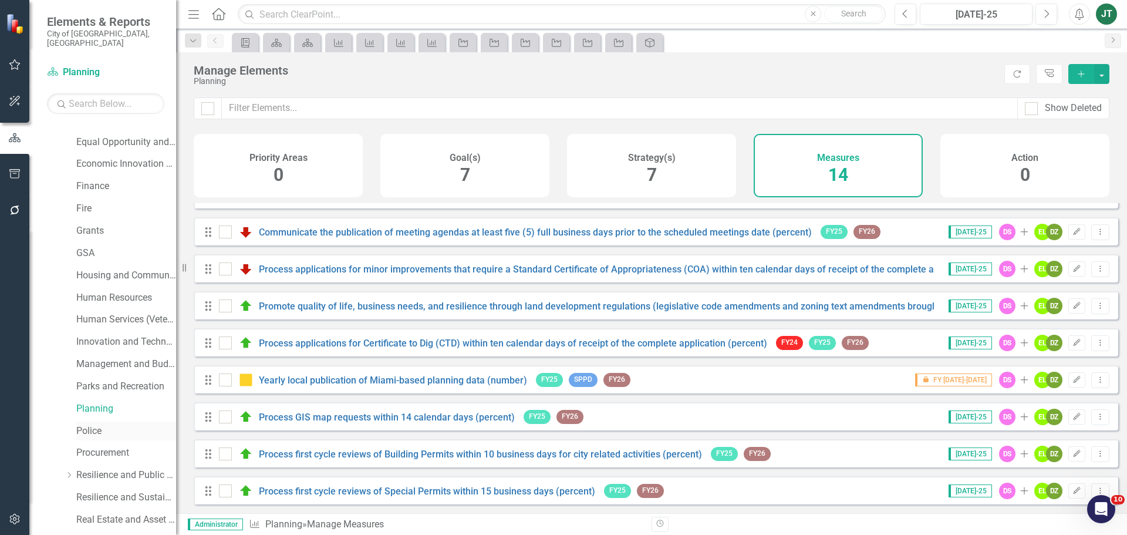
click at [92, 424] on link "Police" at bounding box center [126, 430] width 100 height 13
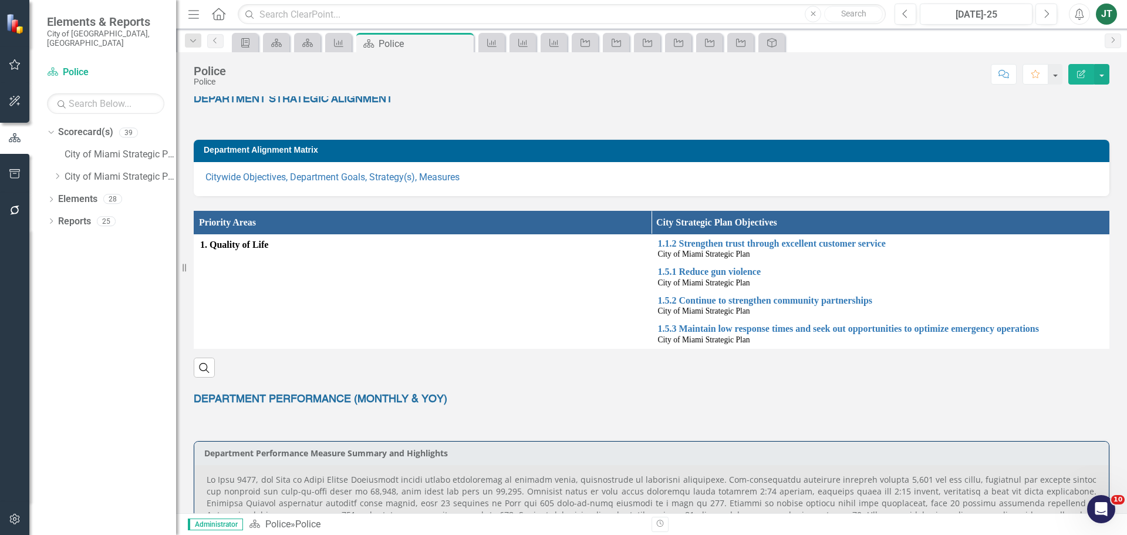
scroll to position [235, 0]
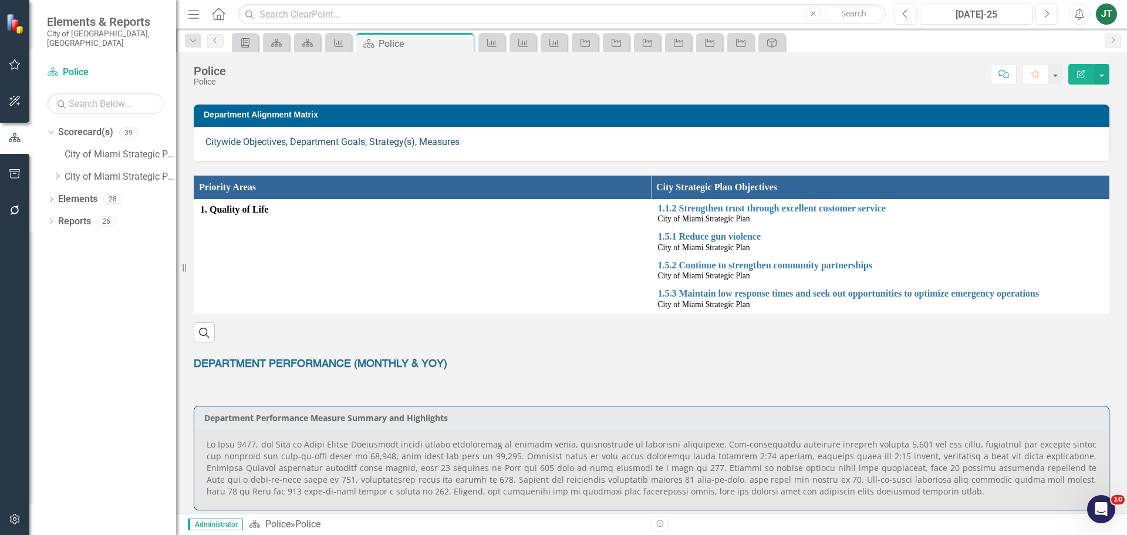
click at [357, 141] on link "Citywide Objectives, Department Goals, Strategy(s), Measures" at bounding box center [332, 141] width 254 height 11
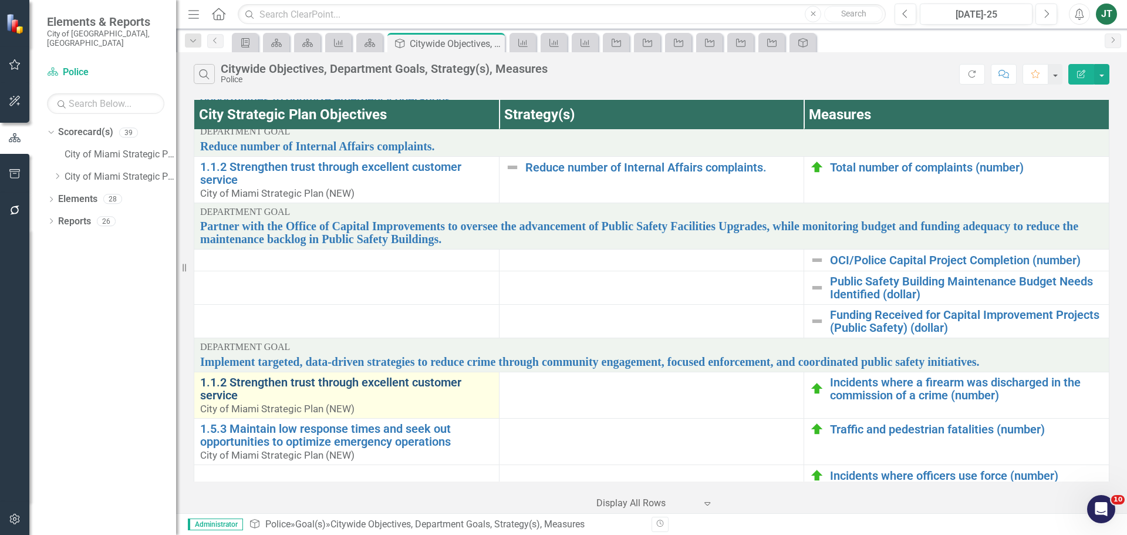
scroll to position [594, 0]
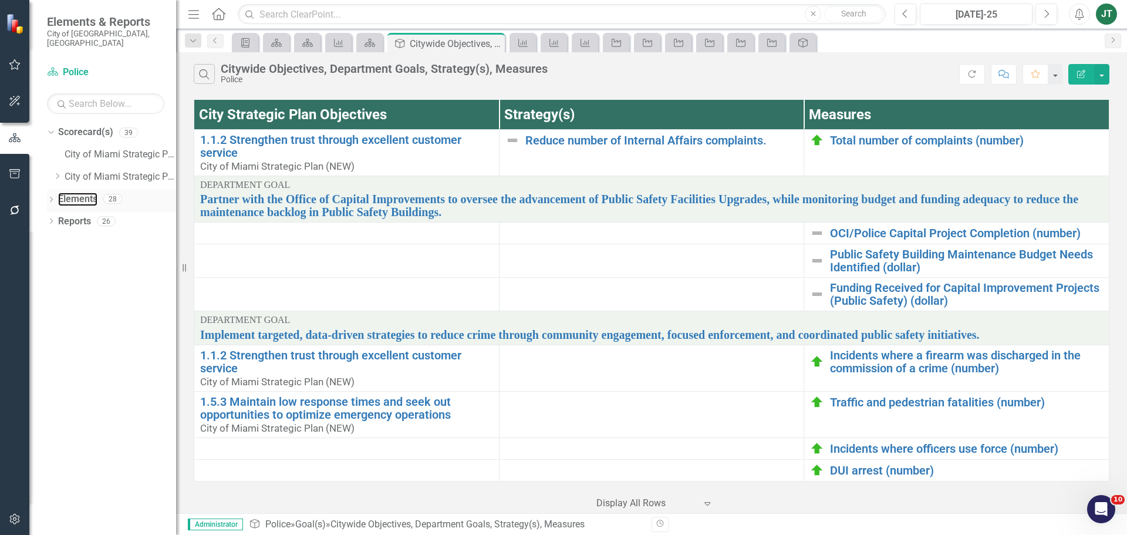
drag, startPoint x: 85, startPoint y: 188, endPoint x: 113, endPoint y: 188, distance: 28.8
click at [85, 192] on link "Elements" at bounding box center [77, 198] width 39 height 13
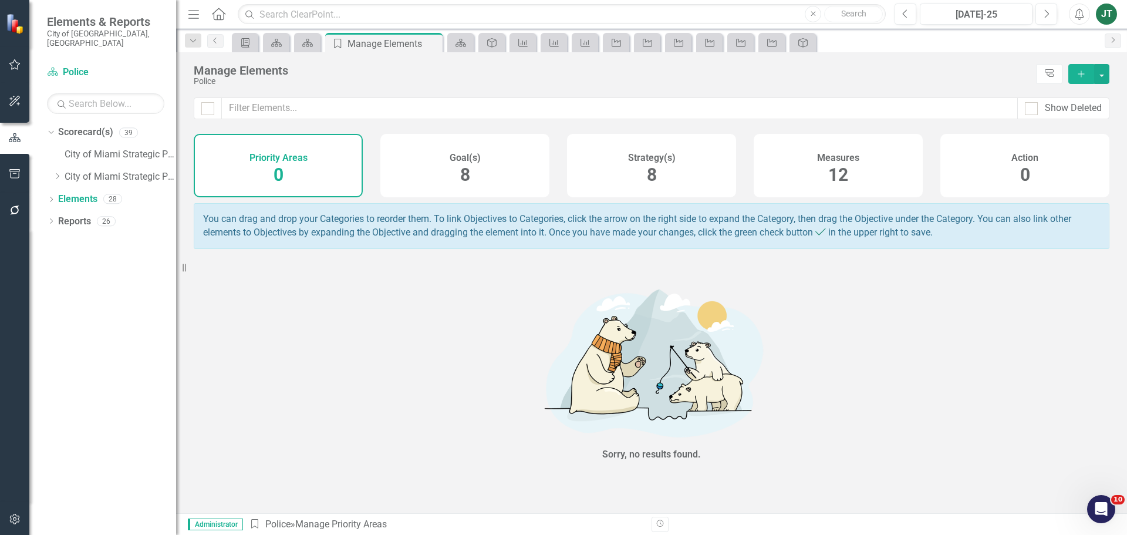
click at [634, 159] on h4 "Strategy(s)" at bounding box center [652, 158] width 48 height 11
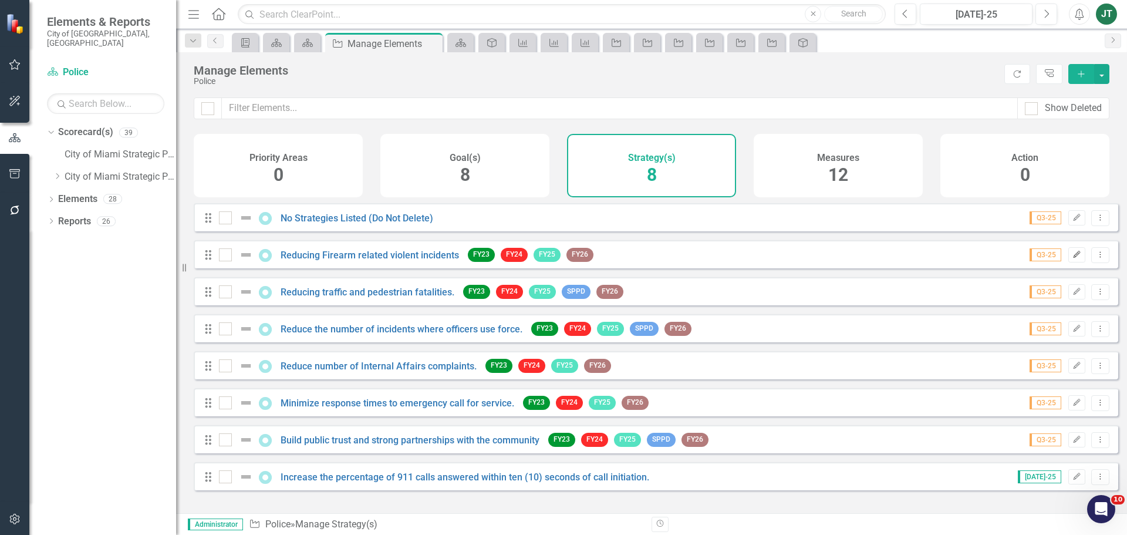
click at [1072, 258] on icon "Edit" at bounding box center [1076, 254] width 9 height 7
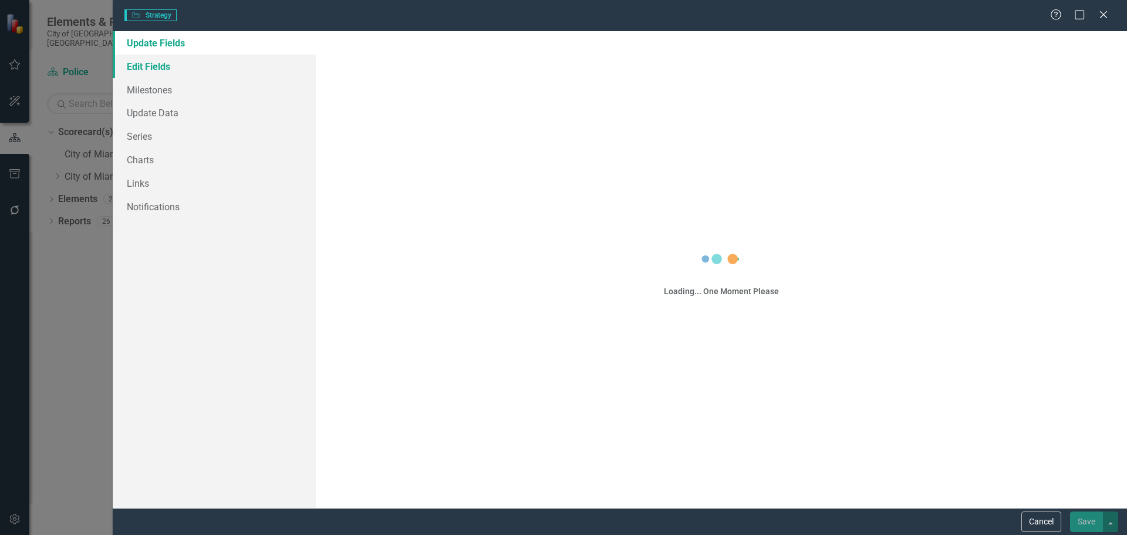
click at [154, 66] on link "Edit Fields" at bounding box center [214, 66] width 203 height 23
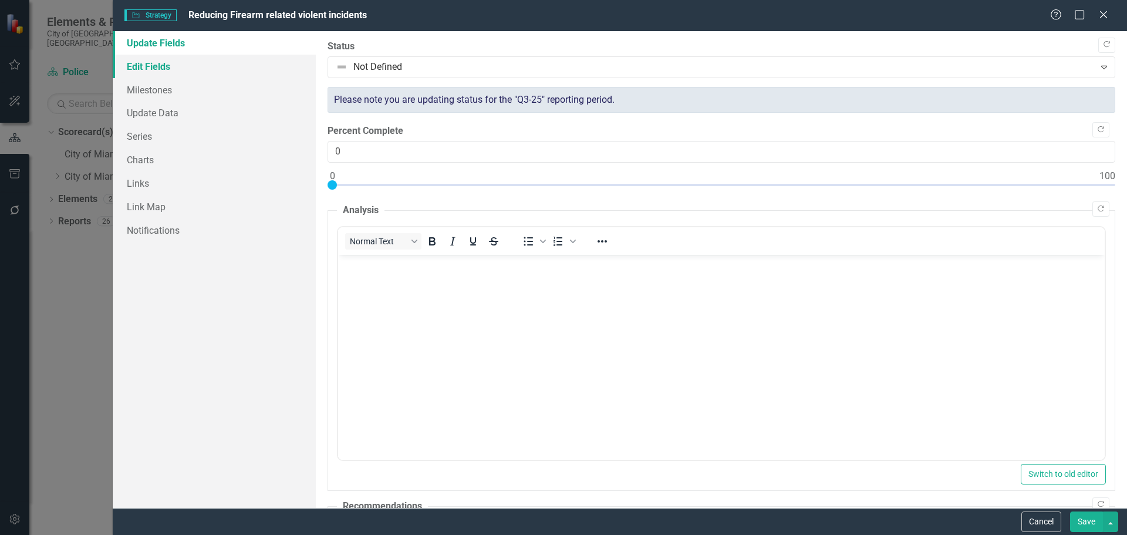
click at [181, 69] on link "Edit Fields" at bounding box center [214, 66] width 203 height 23
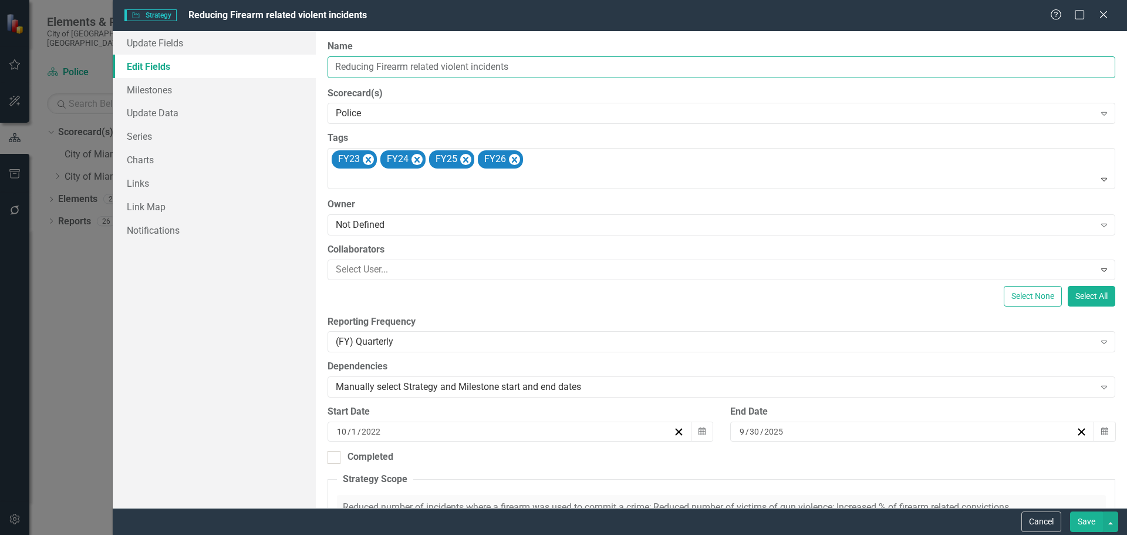
drag, startPoint x: 545, startPoint y: 70, endPoint x: 179, endPoint y: 62, distance: 366.3
click at [179, 62] on div "Update Fields Edit Fields Milestones Update Data Series Charts Links Link Map N…" at bounding box center [620, 269] width 1014 height 477
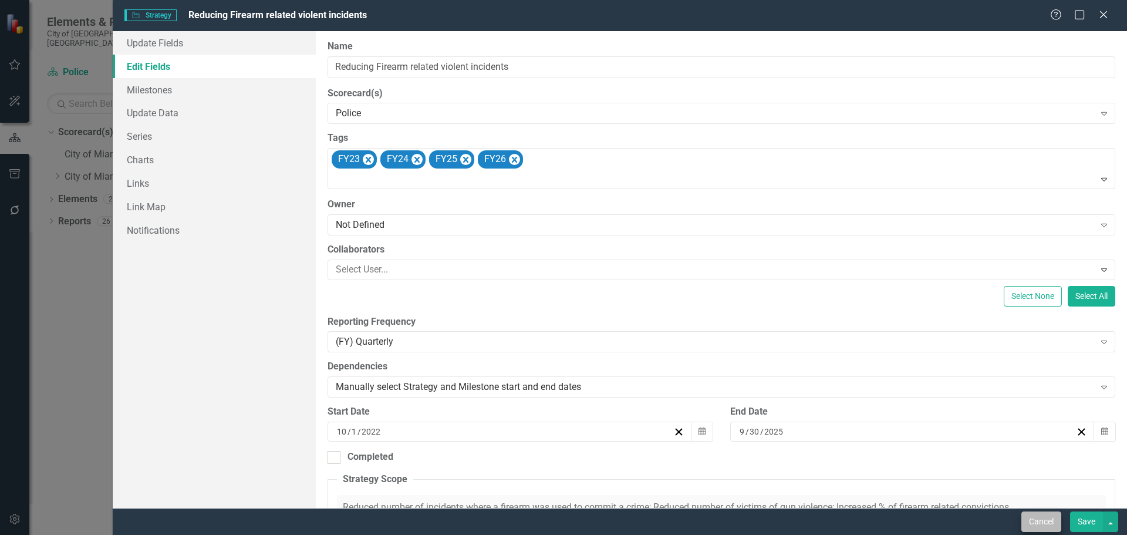
click at [1029, 515] on div "Cancel Save" at bounding box center [620, 521] width 1014 height 27
click at [1029, 515] on button "Cancel" at bounding box center [1041, 521] width 40 height 21
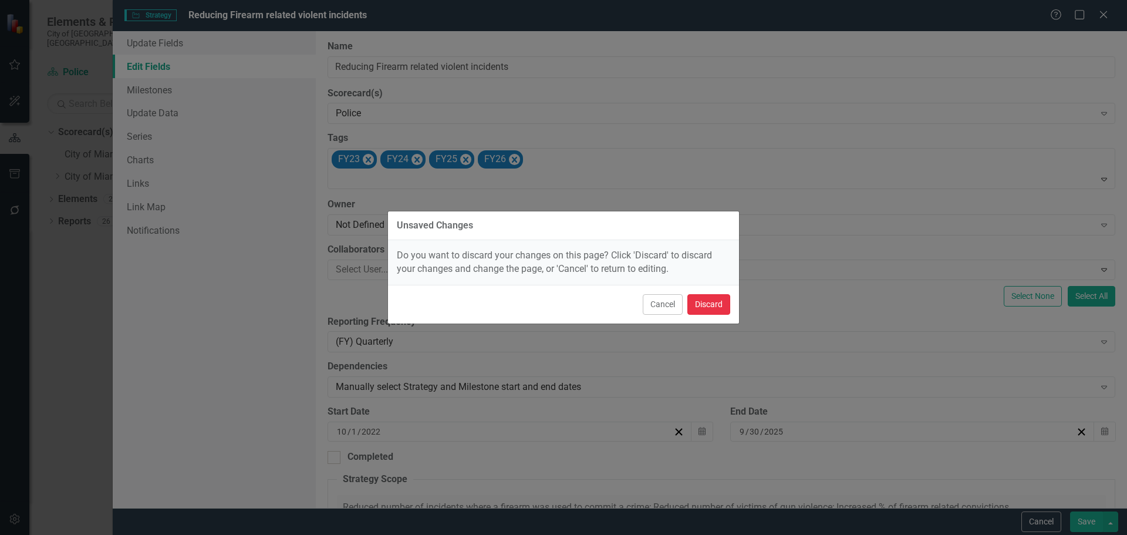
click at [715, 304] on button "Discard" at bounding box center [708, 304] width 43 height 21
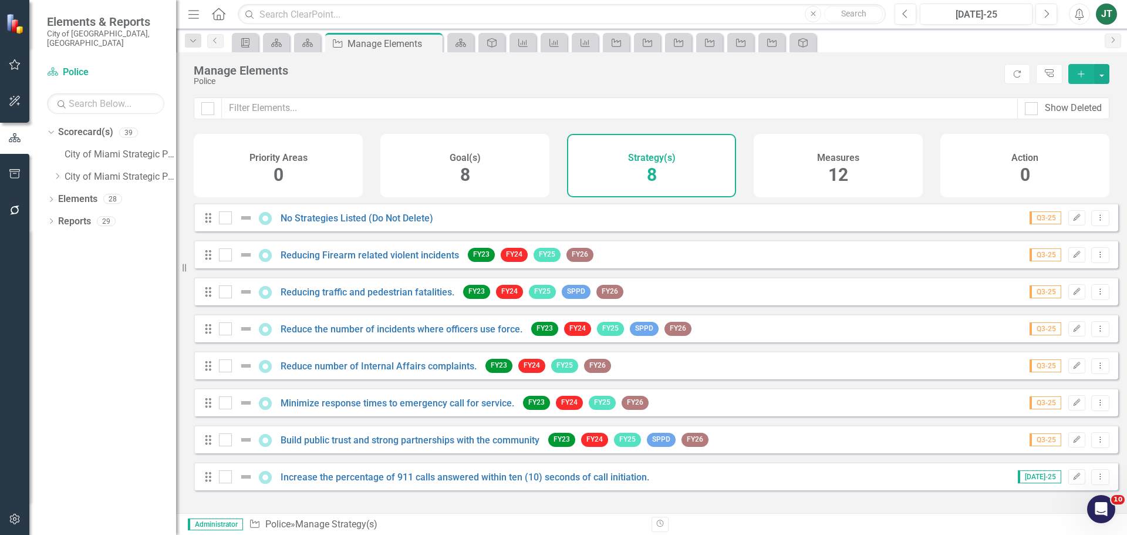
click at [508, 217] on div "Drag No Strategies Listed (Do Not Delete) Q3-25 Edit Dropdown Menu" at bounding box center [656, 217] width 924 height 28
click at [1072, 295] on icon "Edit" at bounding box center [1076, 291] width 9 height 7
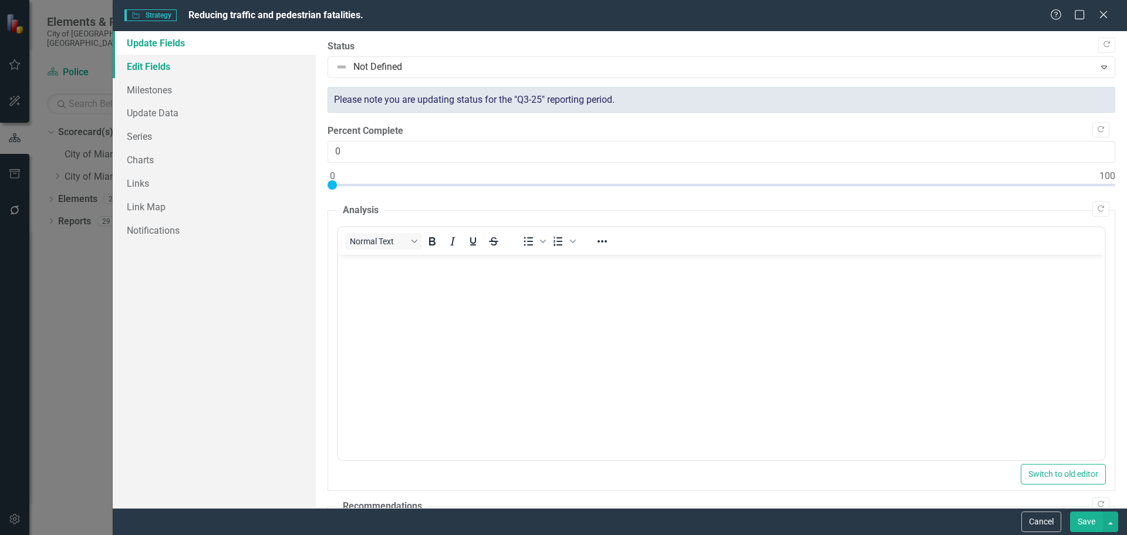
click at [167, 66] on link "Edit Fields" at bounding box center [214, 66] width 203 height 23
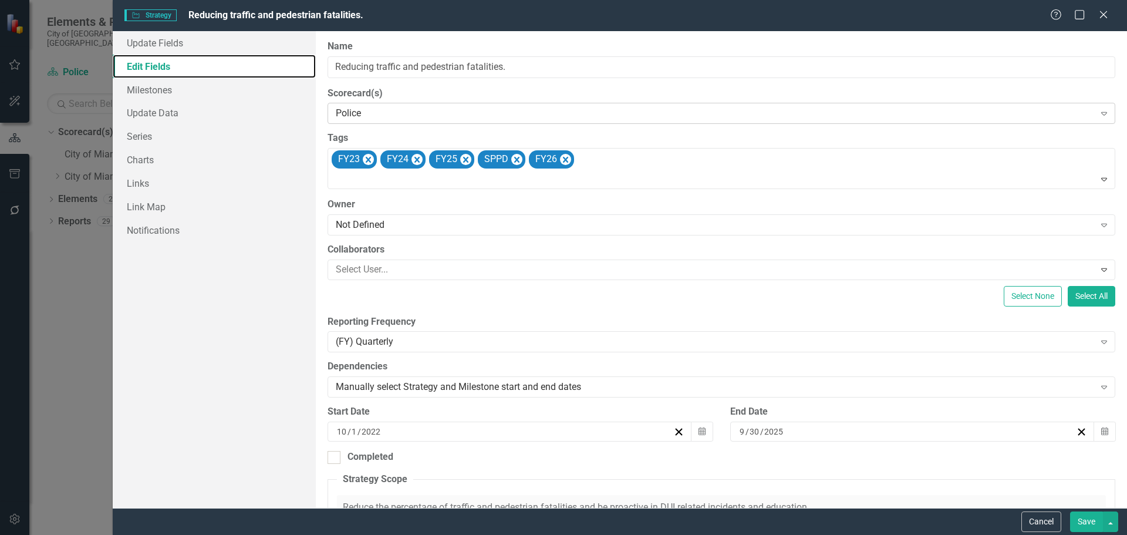
checkbox input "false"
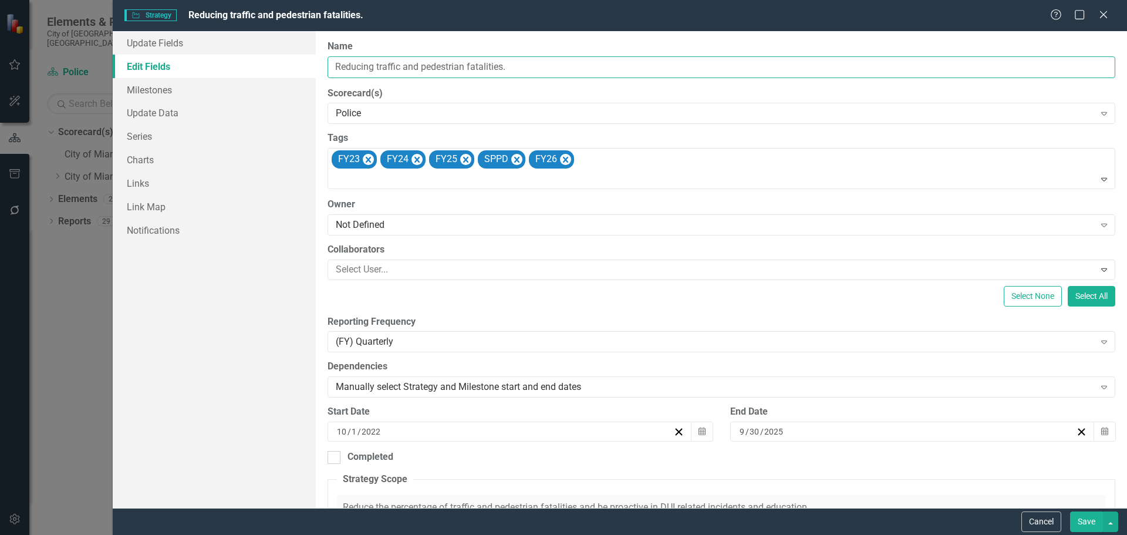
drag, startPoint x: 549, startPoint y: 71, endPoint x: 281, endPoint y: 70, distance: 268.8
click at [279, 70] on div "Update Fields Edit Fields Milestones Update Data Series Charts Links Link Map N…" at bounding box center [620, 269] width 1014 height 477
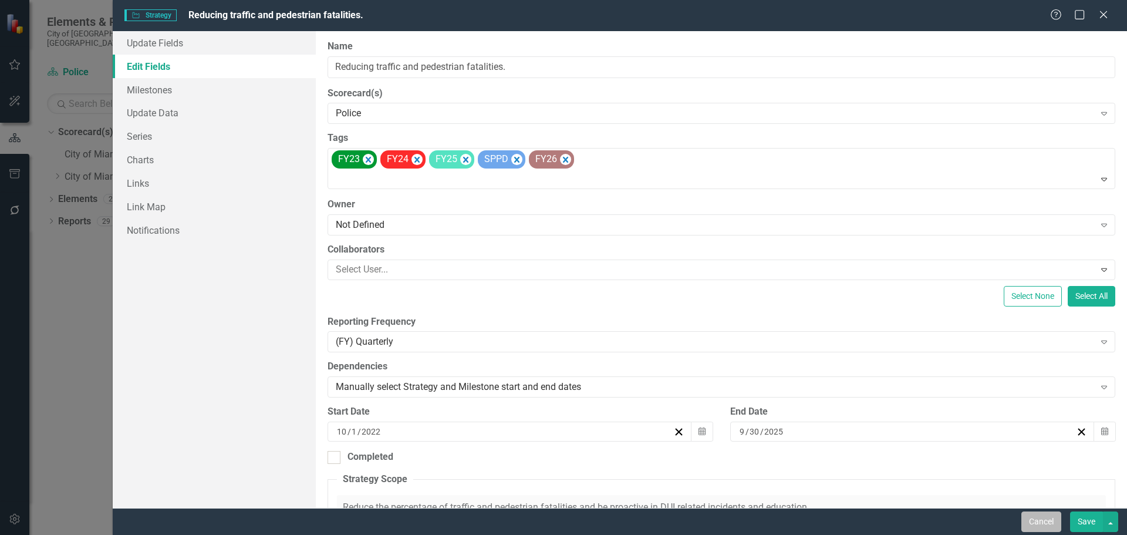
click at [1047, 519] on button "Cancel" at bounding box center [1041, 521] width 40 height 21
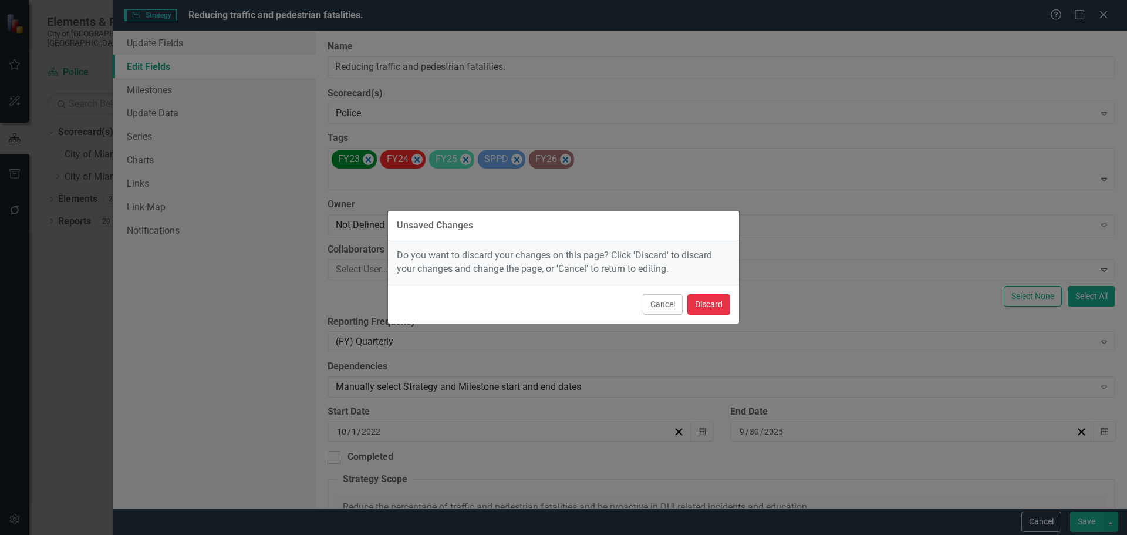
click at [705, 301] on button "Discard" at bounding box center [708, 304] width 43 height 21
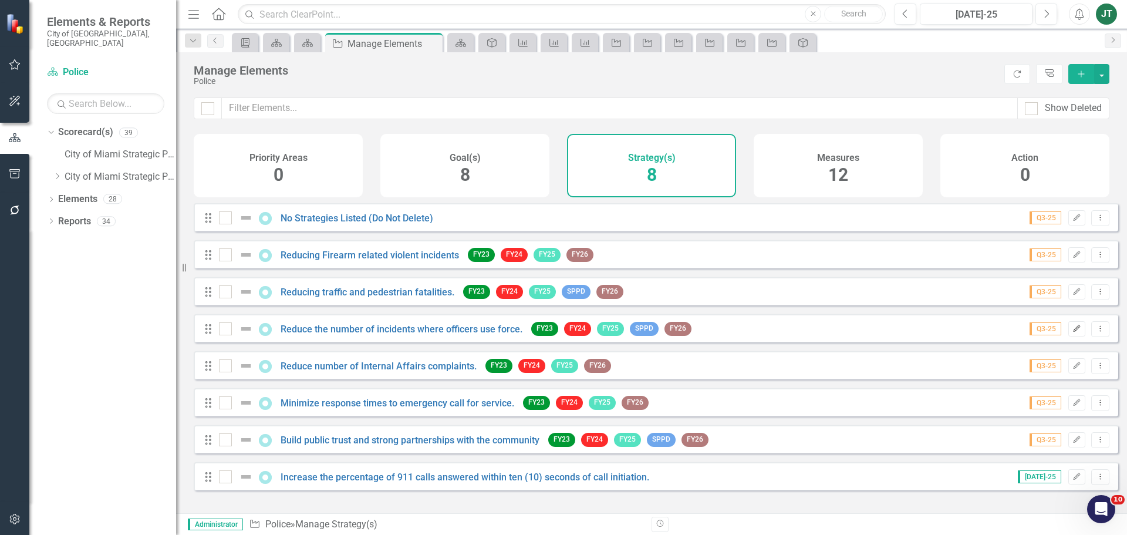
click at [1072, 332] on icon "Edit" at bounding box center [1076, 328] width 9 height 7
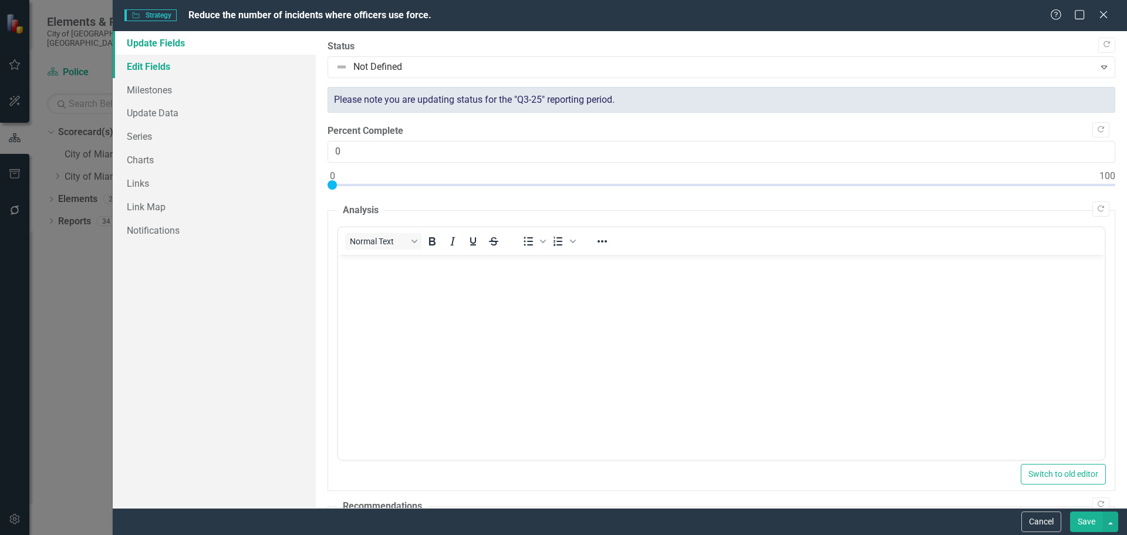
click at [217, 70] on link "Edit Fields" at bounding box center [214, 66] width 203 height 23
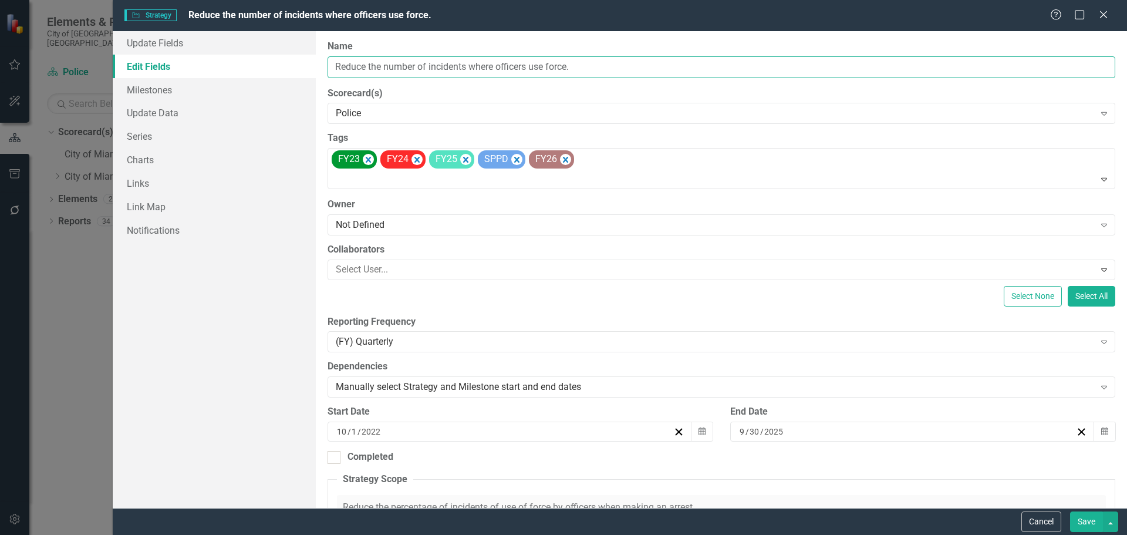
click at [488, 70] on input "Reduce the number of incidents where officers use force." at bounding box center [721, 67] width 788 height 22
click at [472, 66] on input "Reduce the number of incidents where officers use force." at bounding box center [721, 67] width 788 height 22
drag, startPoint x: 468, startPoint y: 67, endPoint x: 390, endPoint y: 69, distance: 78.1
click at [269, 63] on div "Update Fields Edit Fields Milestones Update Data Series Charts Links Link Map N…" at bounding box center [620, 269] width 1014 height 477
drag, startPoint x: 410, startPoint y: 69, endPoint x: 528, endPoint y: 65, distance: 118.0
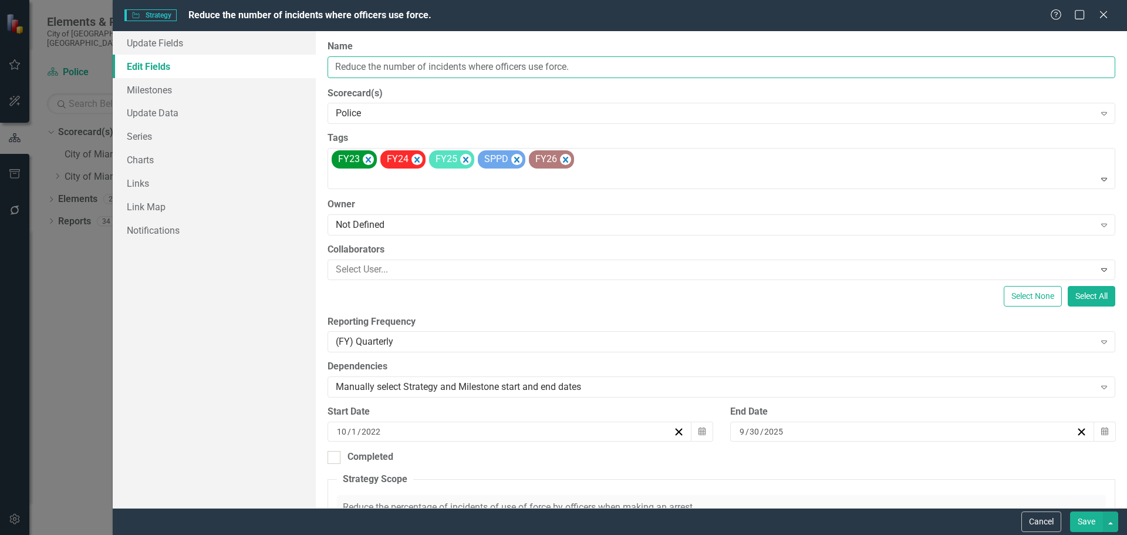
click at [525, 65] on input "Reduce the number of incidents where officers use force." at bounding box center [721, 67] width 788 height 22
drag, startPoint x: 577, startPoint y: 66, endPoint x: 344, endPoint y: 69, distance: 232.4
click at [236, 62] on div "Update Fields Edit Fields Milestones Update Data Series Charts Links Link Map N…" at bounding box center [620, 269] width 1014 height 477
paste input "ing traffic and pedestrian fatalities"
type input "Reduce the number of incidents where officers use force."
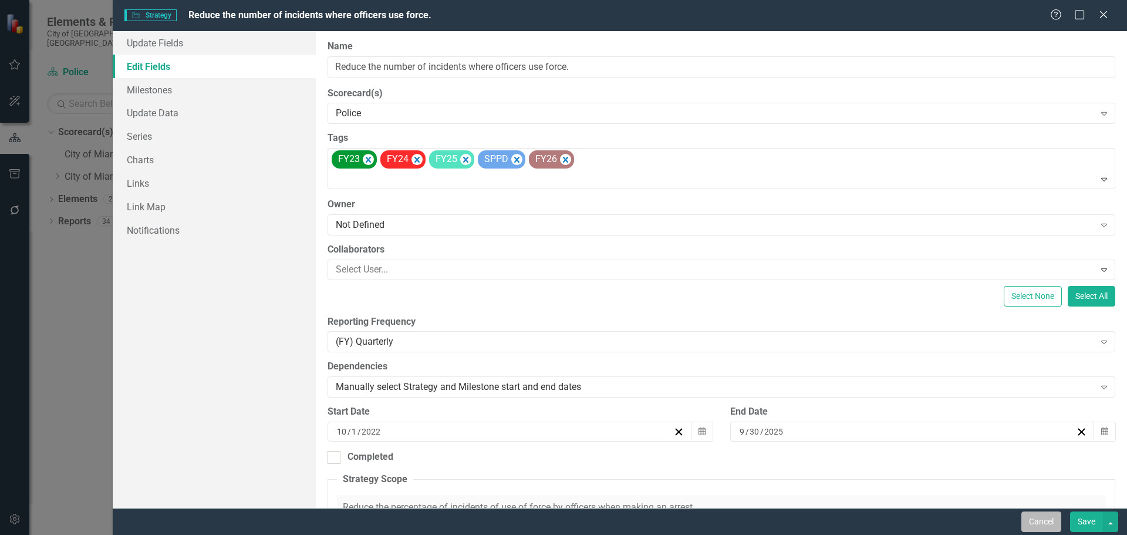
click at [1044, 521] on button "Cancel" at bounding box center [1041, 521] width 40 height 21
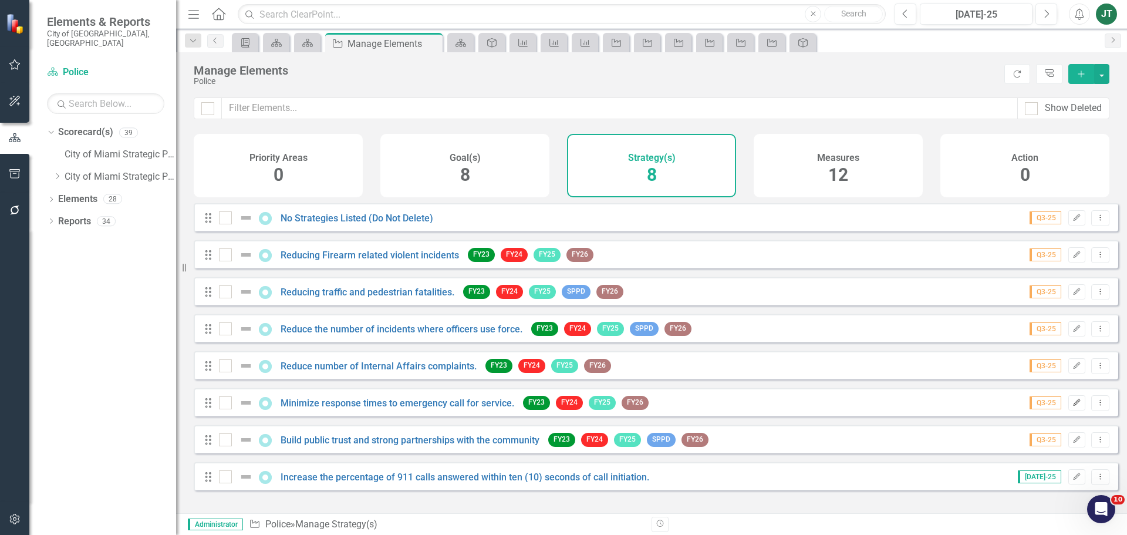
click at [1072, 406] on icon "Edit" at bounding box center [1076, 402] width 9 height 7
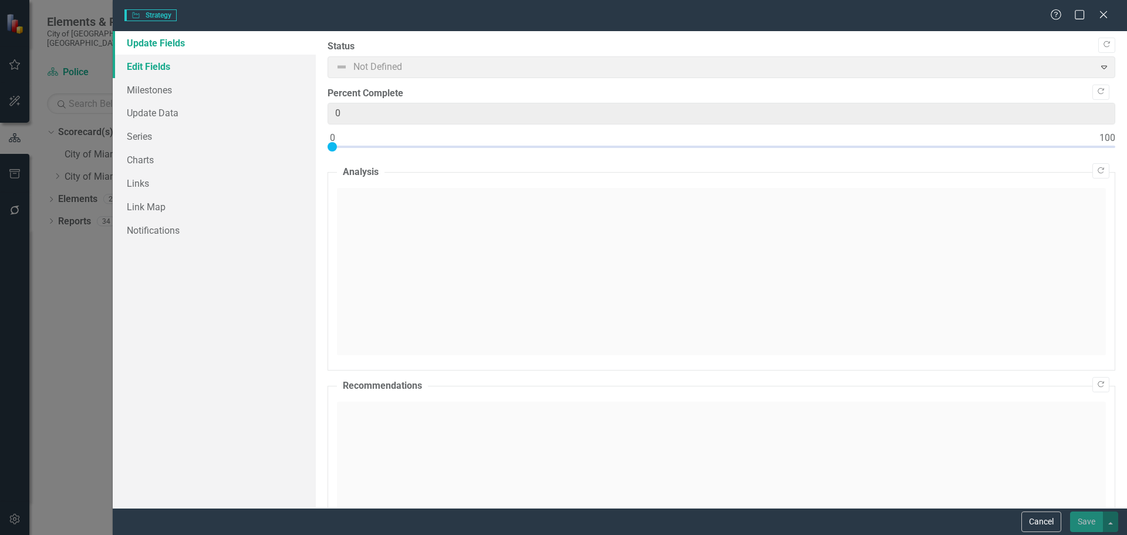
drag, startPoint x: 163, startPoint y: 62, endPoint x: 239, endPoint y: 65, distance: 75.8
click at [163, 62] on link "Edit Fields" at bounding box center [214, 66] width 203 height 23
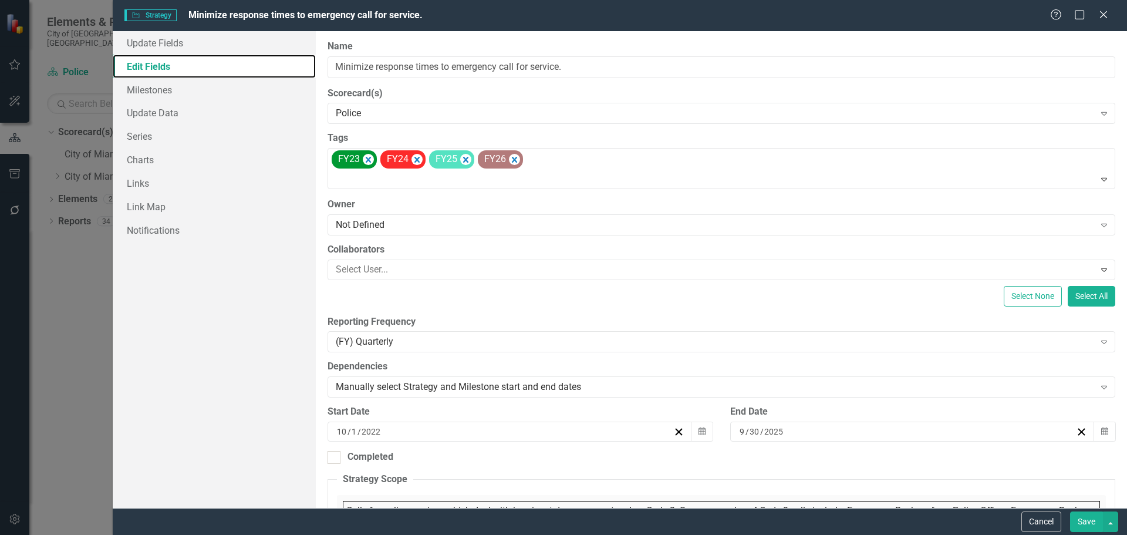
checkbox input "false"
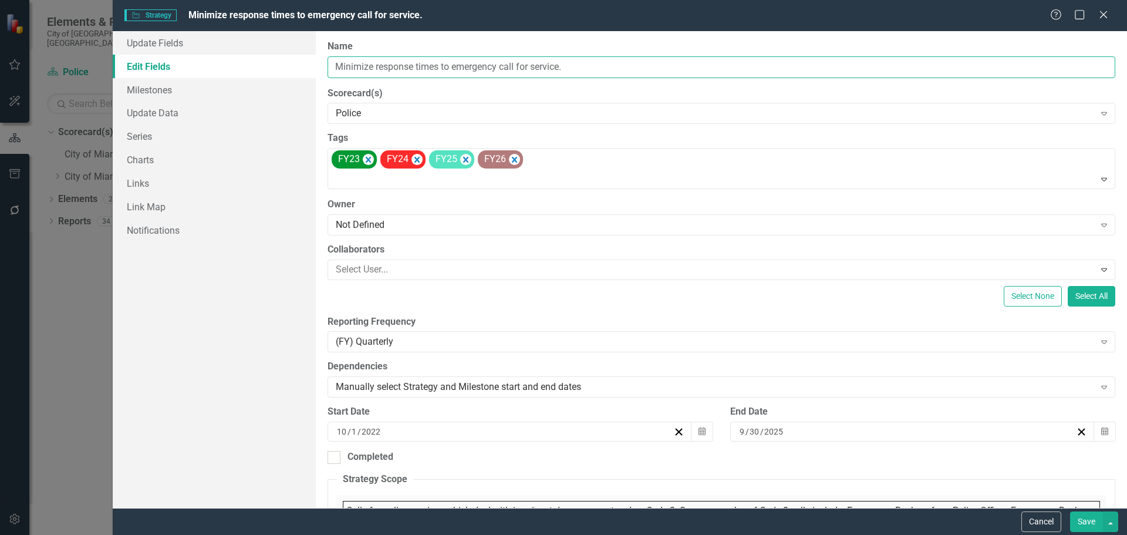
drag, startPoint x: 496, startPoint y: 65, endPoint x: 339, endPoint y: 63, distance: 157.3
click at [268, 60] on div "Update Fields Edit Fields Milestones Update Data Series Charts Links Link Map N…" at bounding box center [620, 269] width 1014 height 477
click at [1092, 526] on button "Save" at bounding box center [1086, 521] width 33 height 21
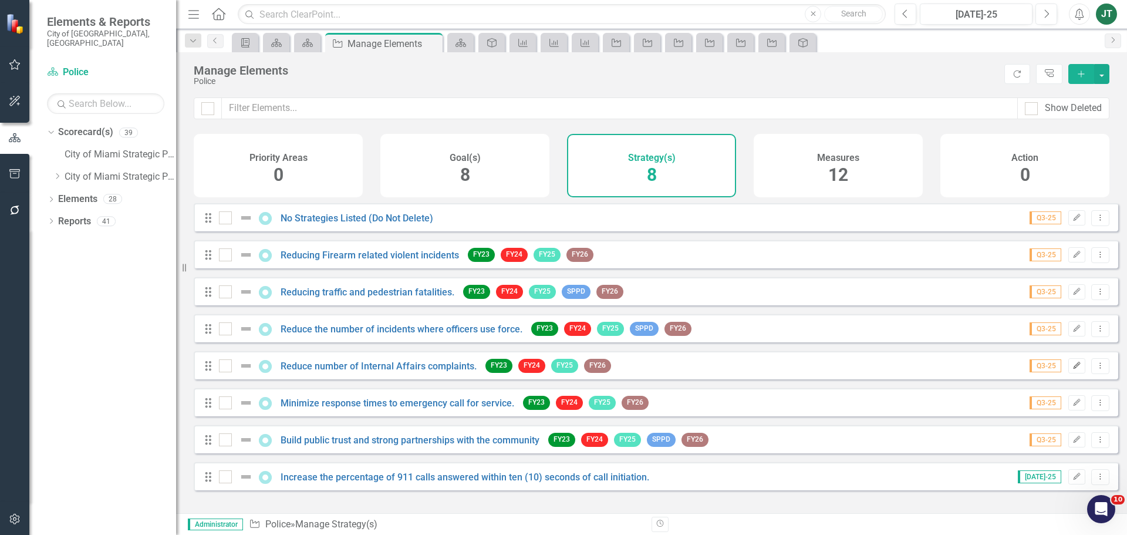
click at [1072, 369] on icon "Edit" at bounding box center [1076, 365] width 9 height 7
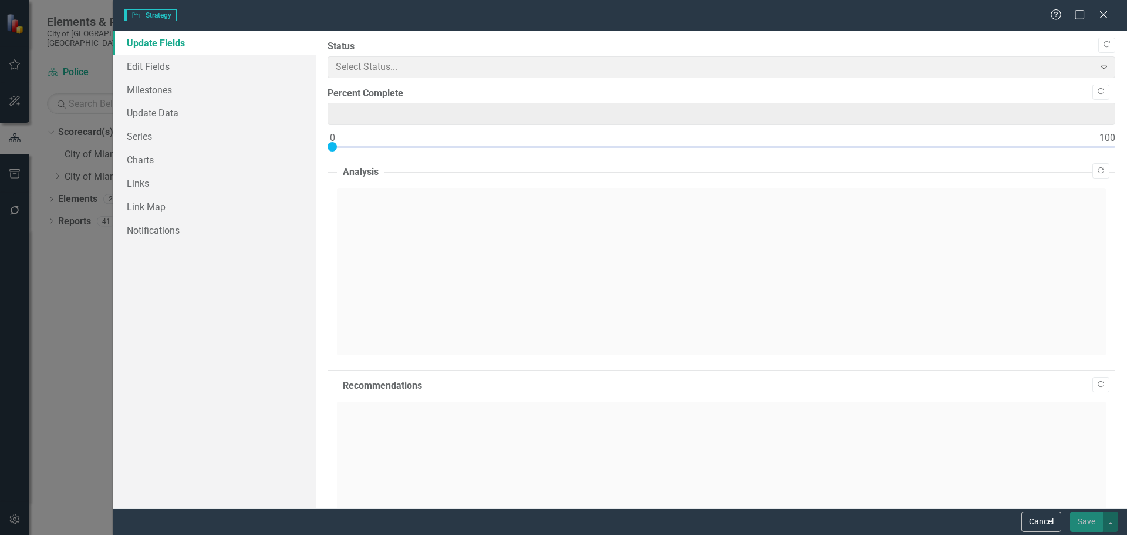
type input "0"
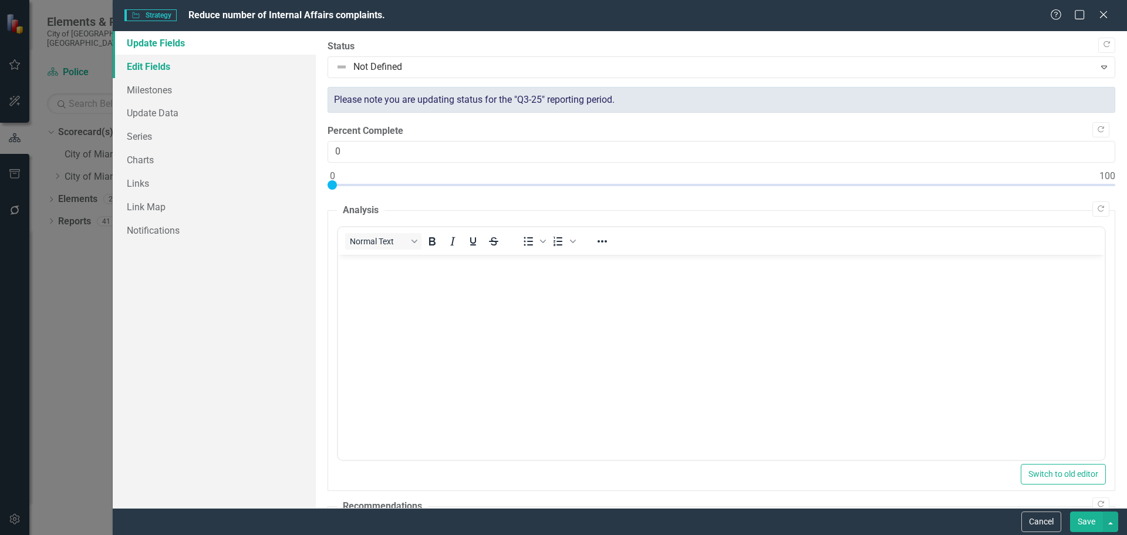
click at [185, 73] on link "Edit Fields" at bounding box center [214, 66] width 203 height 23
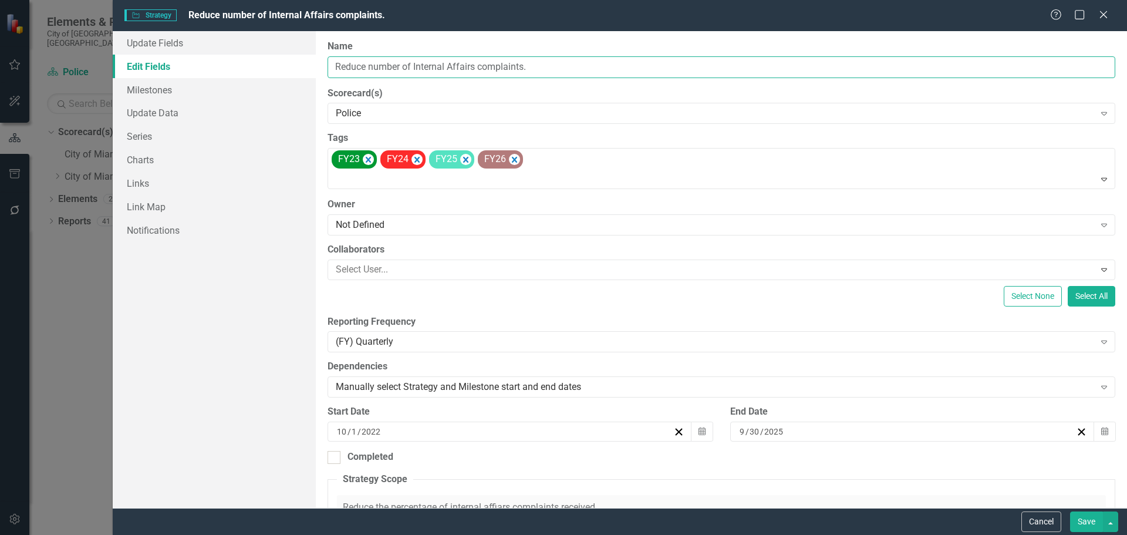
click at [482, 65] on input "Reduce number of Internal Affairs complaints." at bounding box center [721, 67] width 788 height 22
drag, startPoint x: 568, startPoint y: 69, endPoint x: 230, endPoint y: 64, distance: 337.5
click at [230, 64] on div "Update Fields Edit Fields Milestones Update Data Series Charts Links Link Map N…" at bounding box center [620, 269] width 1014 height 477
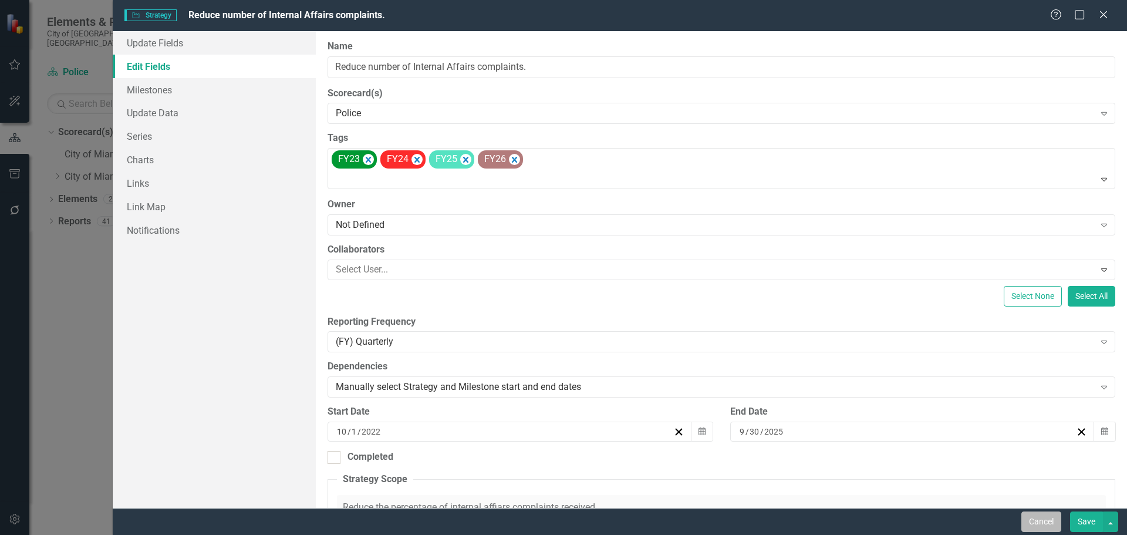
click at [1042, 519] on button "Cancel" at bounding box center [1041, 521] width 40 height 21
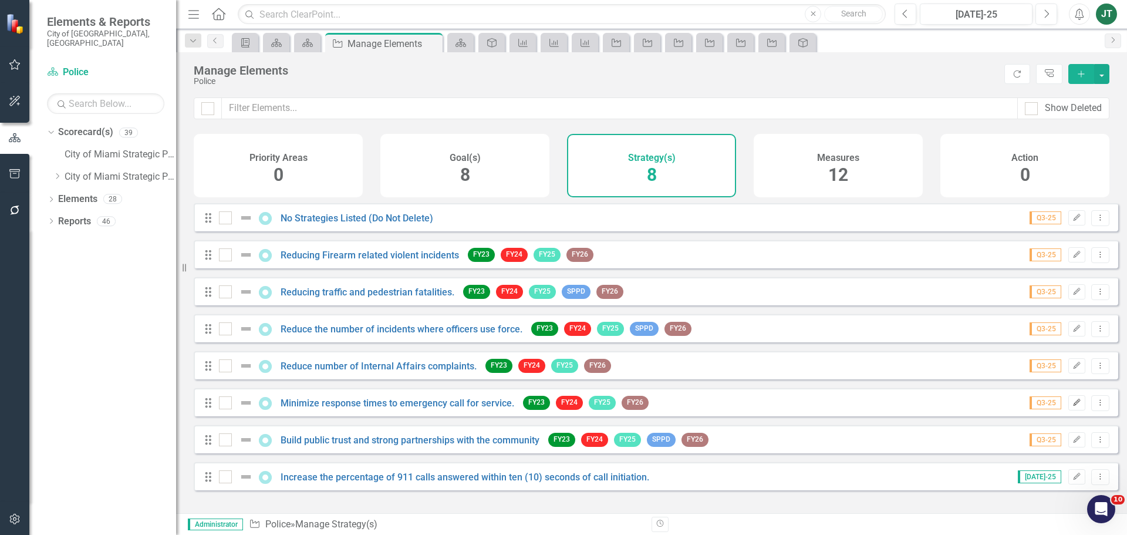
click at [1072, 406] on icon "Edit" at bounding box center [1076, 402] width 9 height 7
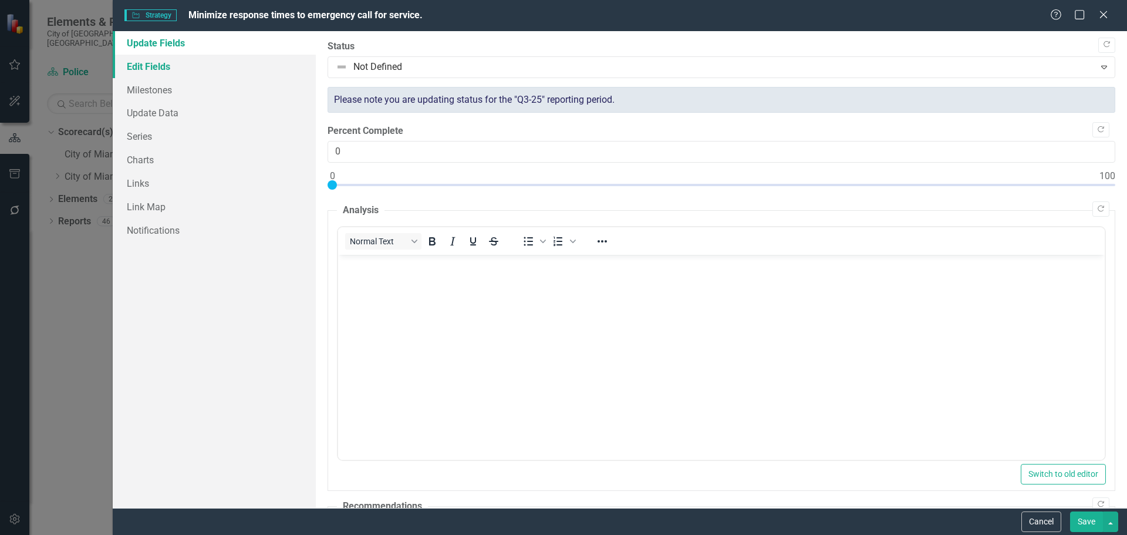
click at [167, 61] on link "Edit Fields" at bounding box center [214, 66] width 203 height 23
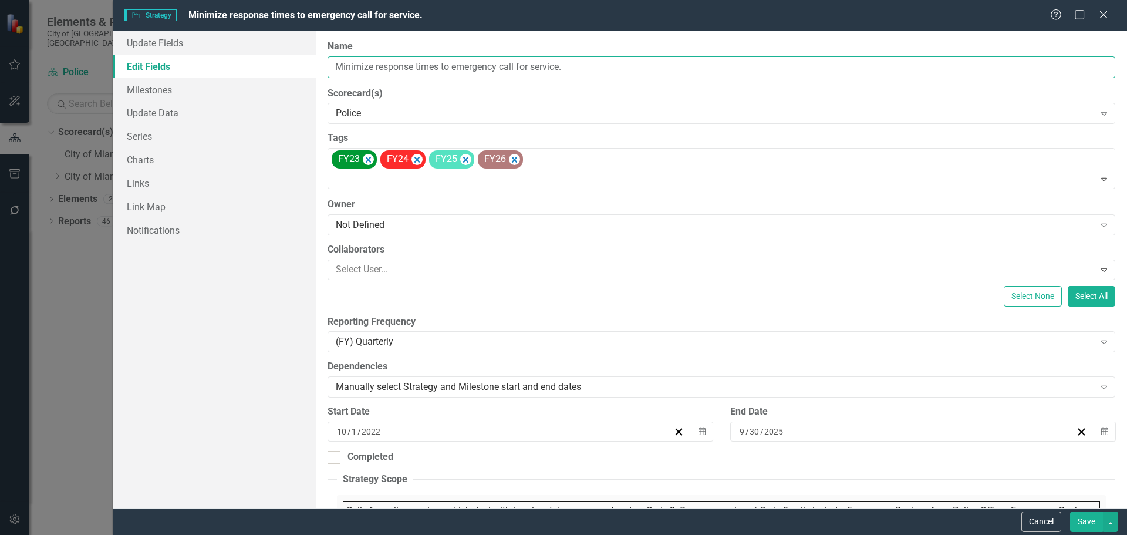
drag, startPoint x: 468, startPoint y: 65, endPoint x: 524, endPoint y: 67, distance: 55.8
click at [469, 65] on input "Minimize response times to emergency call for service." at bounding box center [721, 67] width 788 height 22
drag, startPoint x: 591, startPoint y: 72, endPoint x: 337, endPoint y: 70, distance: 253.5
click at [337, 70] on input "Minimize response times to emergency call for service." at bounding box center [721, 67] width 788 height 22
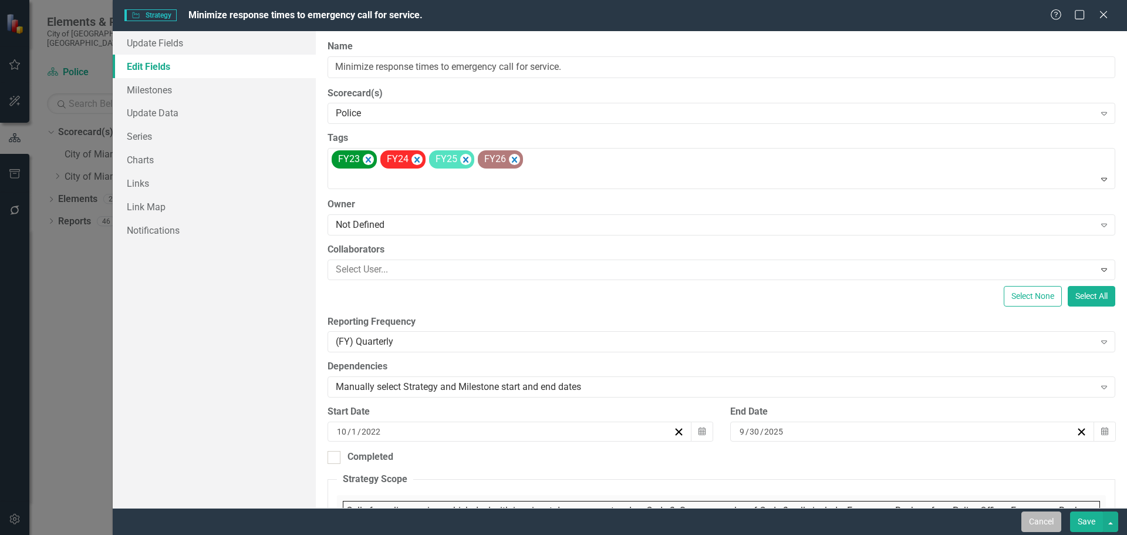
click at [1052, 526] on button "Cancel" at bounding box center [1041, 521] width 40 height 21
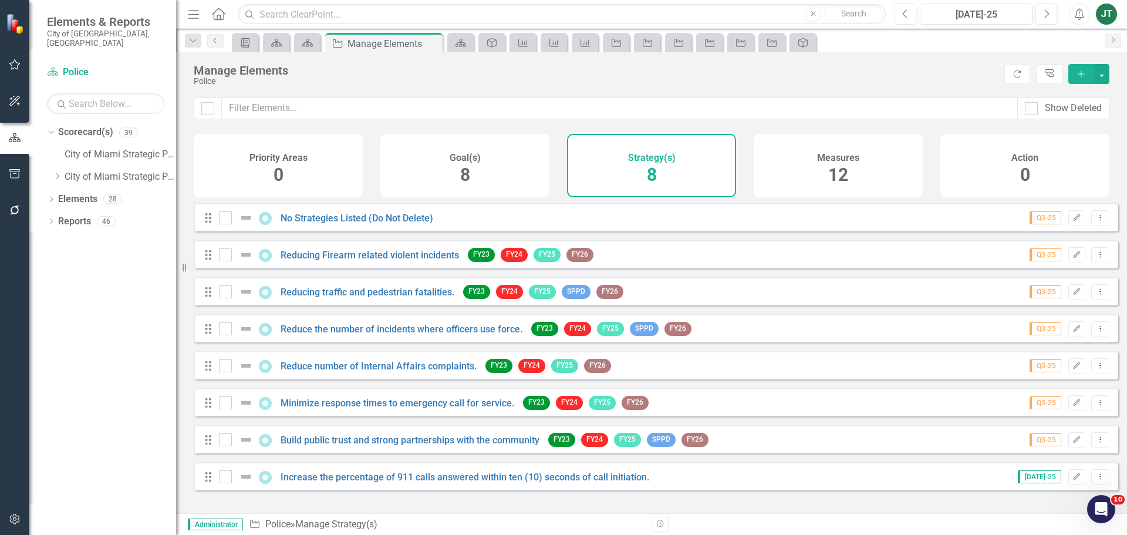
click at [1077, 411] on div "Q3-25 Edit Dropdown Menu" at bounding box center [1062, 403] width 94 height 16
click at [1072, 406] on icon "Edit" at bounding box center [1076, 402] width 9 height 7
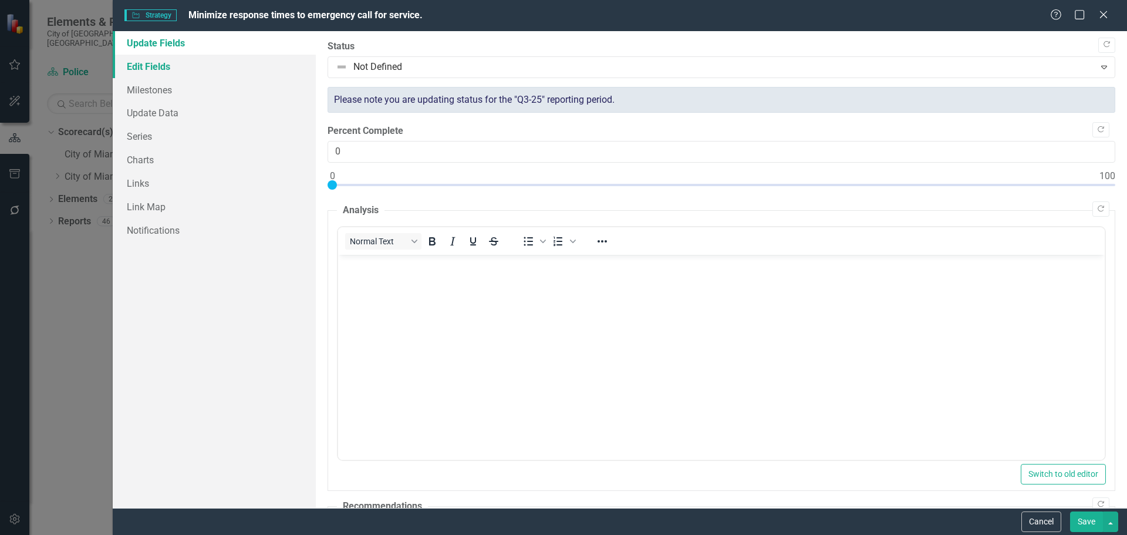
click at [205, 73] on link "Edit Fields" at bounding box center [214, 66] width 203 height 23
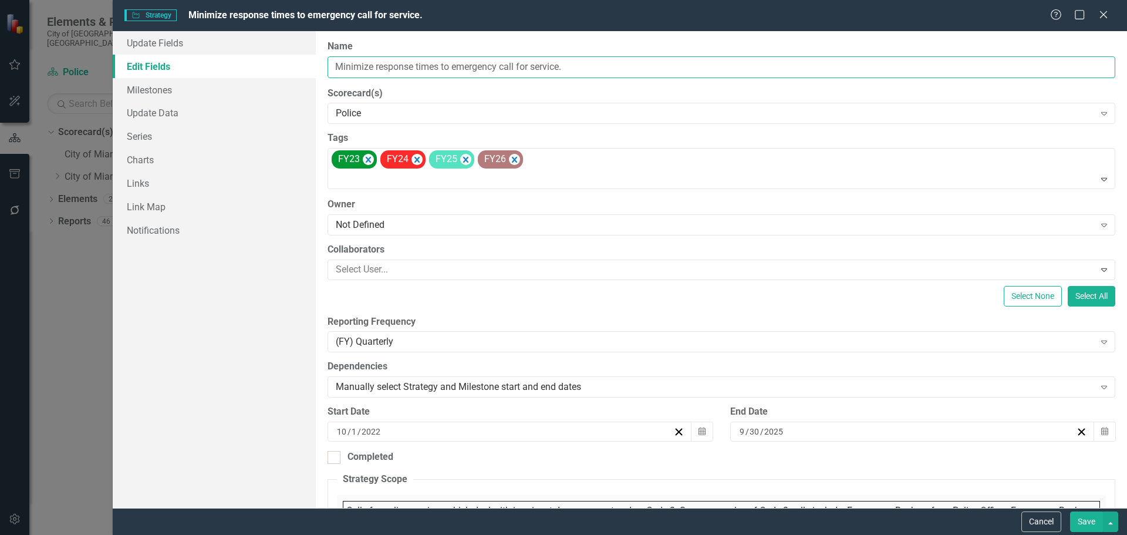
click at [492, 67] on input "Minimize response times to emergency call for service." at bounding box center [721, 67] width 788 height 22
drag, startPoint x: 498, startPoint y: 65, endPoint x: 383, endPoint y: 67, distance: 114.5
click at [295, 57] on div "Update Fields Edit Fields Milestones Update Data Series Charts Links Link Map N…" at bounding box center [620, 269] width 1014 height 477
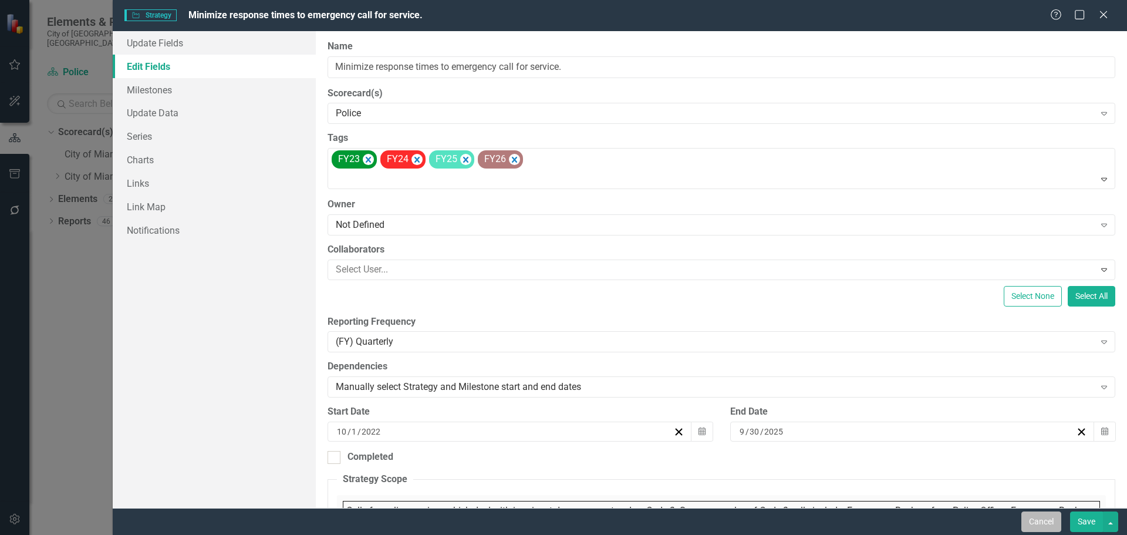
click at [1039, 516] on button "Cancel" at bounding box center [1041, 521] width 40 height 21
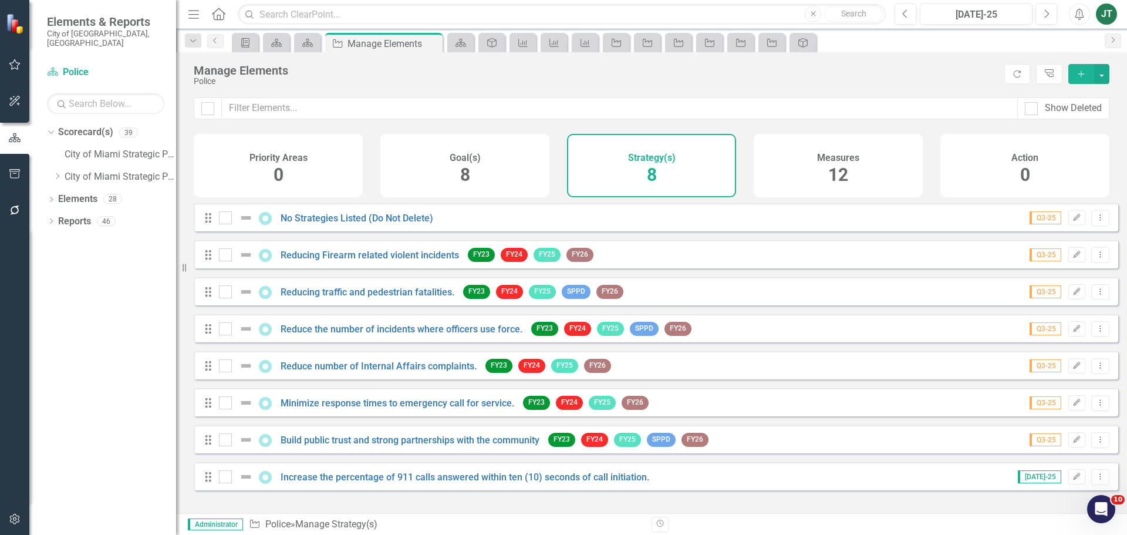
click at [536, 86] on div "Manage Elements Police Refresh Tree Explorer Add" at bounding box center [651, 74] width 951 height 45
click at [1069, 444] on button "Edit" at bounding box center [1076, 439] width 17 height 15
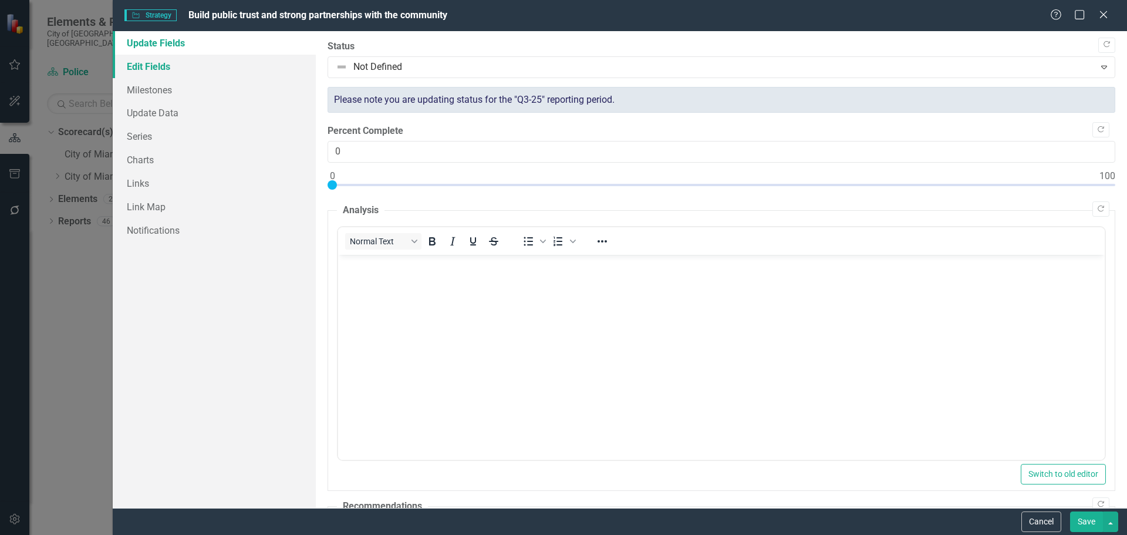
click at [182, 72] on link "Edit Fields" at bounding box center [214, 66] width 203 height 23
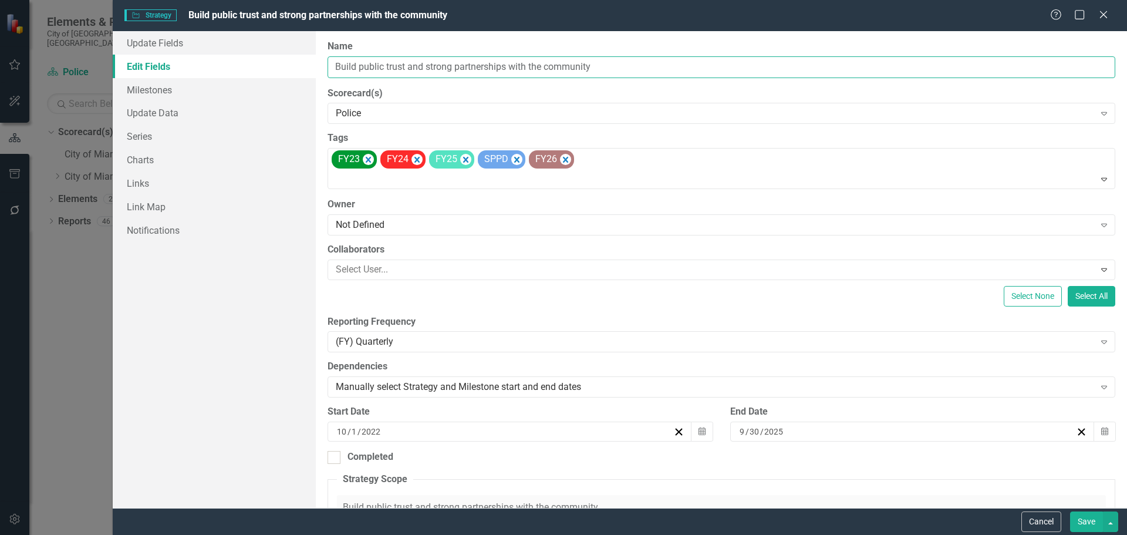
click at [442, 66] on input "Build public trust and strong partnerships with the community" at bounding box center [721, 67] width 788 height 22
drag, startPoint x: 509, startPoint y: 65, endPoint x: 319, endPoint y: 70, distance: 190.2
click at [309, 72] on div "Update Fields Edit Fields Milestones Update Data Series Charts Links Link Map N…" at bounding box center [620, 269] width 1014 height 477
click at [1083, 521] on button "Save" at bounding box center [1086, 521] width 33 height 21
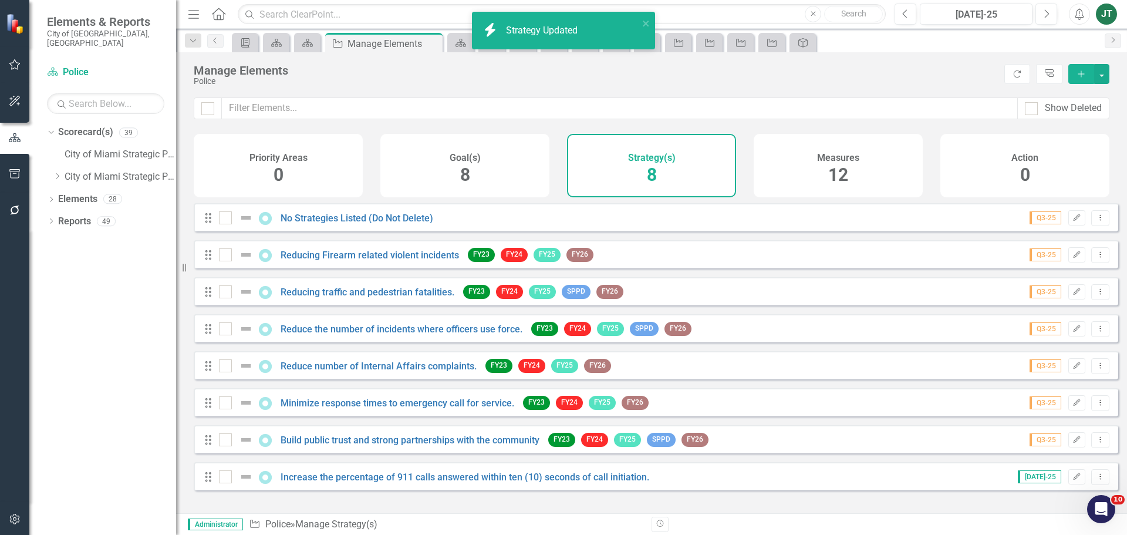
click at [530, 92] on div "Manage Elements Police Refresh Tree Explorer Add" at bounding box center [651, 74] width 951 height 45
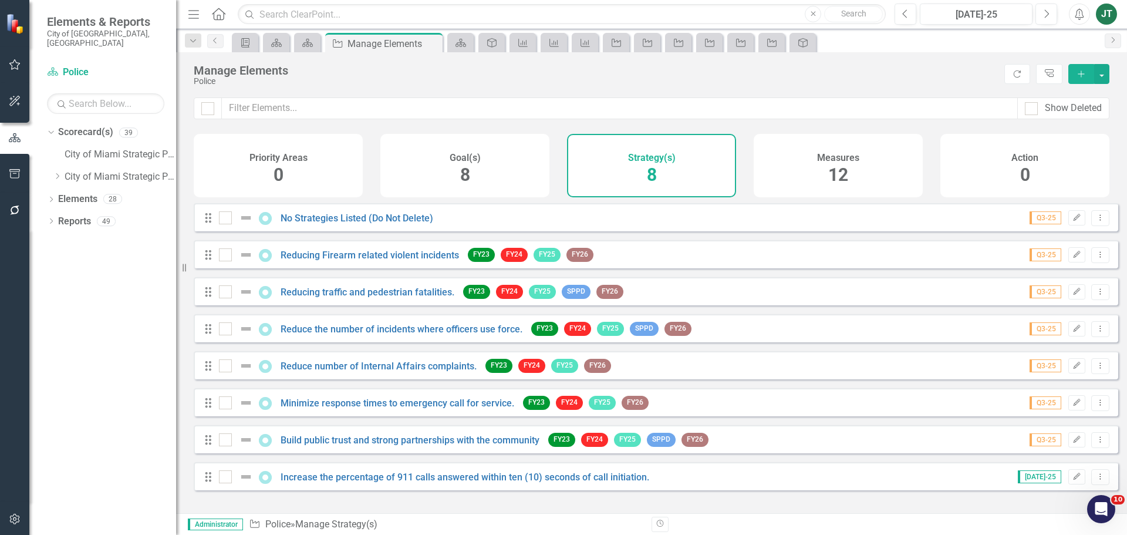
click at [721, 517] on div "Revision History" at bounding box center [1114, 523] width 927 height 15
click at [1072, 480] on icon "Edit" at bounding box center [1076, 476] width 9 height 7
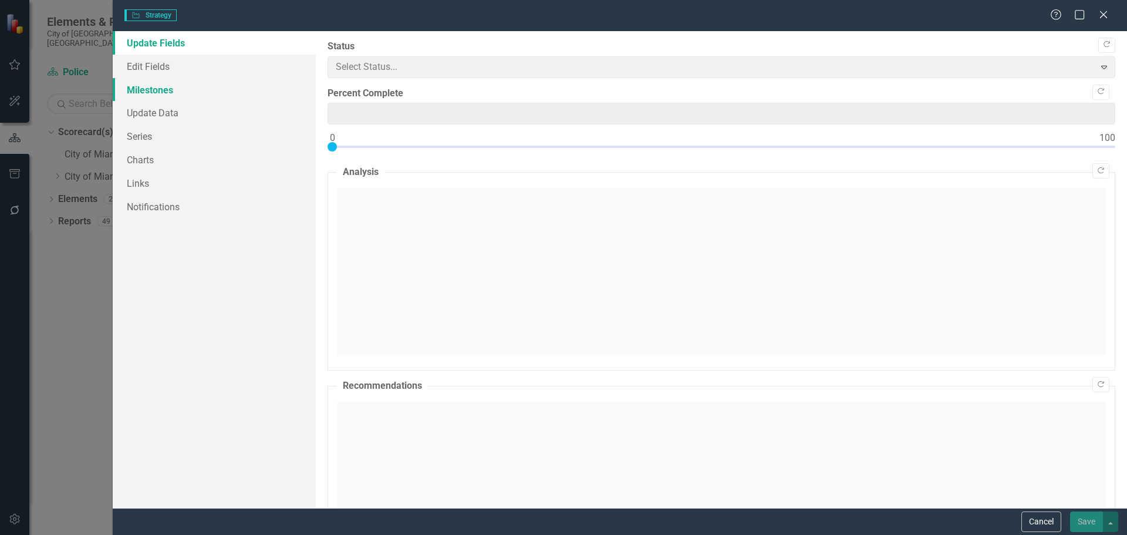
type input "0"
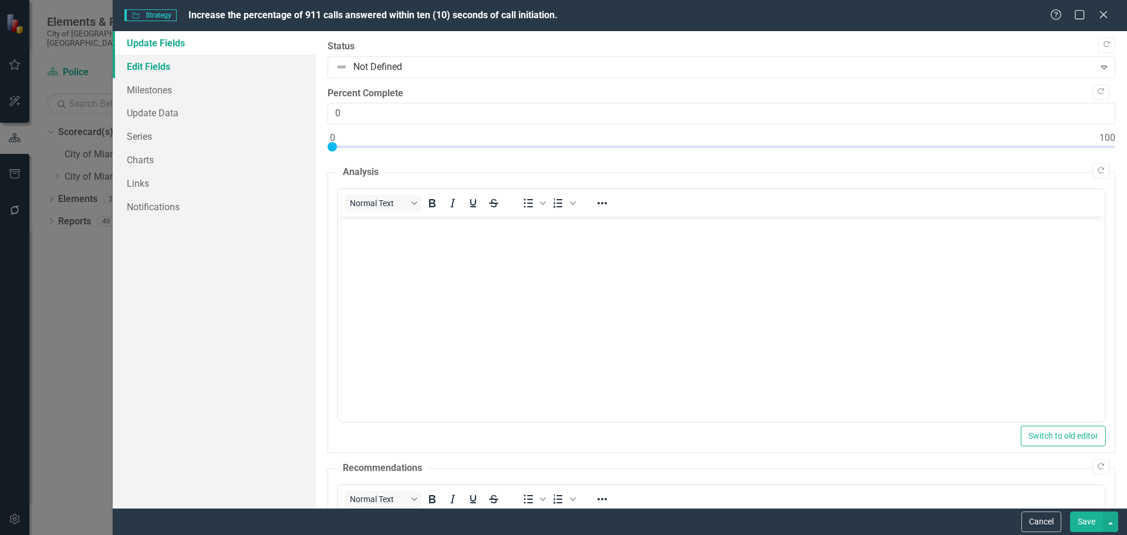
click at [183, 64] on link "Edit Fields" at bounding box center [214, 66] width 203 height 23
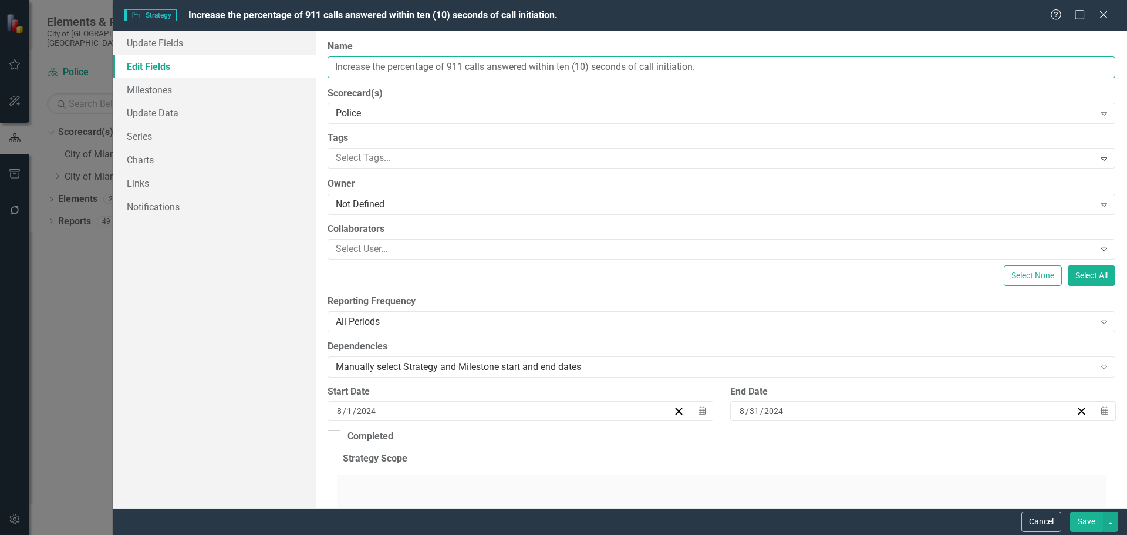
click at [507, 67] on input "Increase the percentage of 911 calls answered within ten (10) seconds of call i…" at bounding box center [721, 67] width 788 height 22
drag, startPoint x: 465, startPoint y: 66, endPoint x: 327, endPoint y: 67, distance: 137.9
click at [327, 67] on input "Increase the percentage of 911 calls answered within ten (10) seconds of call i…" at bounding box center [721, 67] width 788 height 22
click at [1046, 525] on button "Cancel" at bounding box center [1041, 521] width 40 height 21
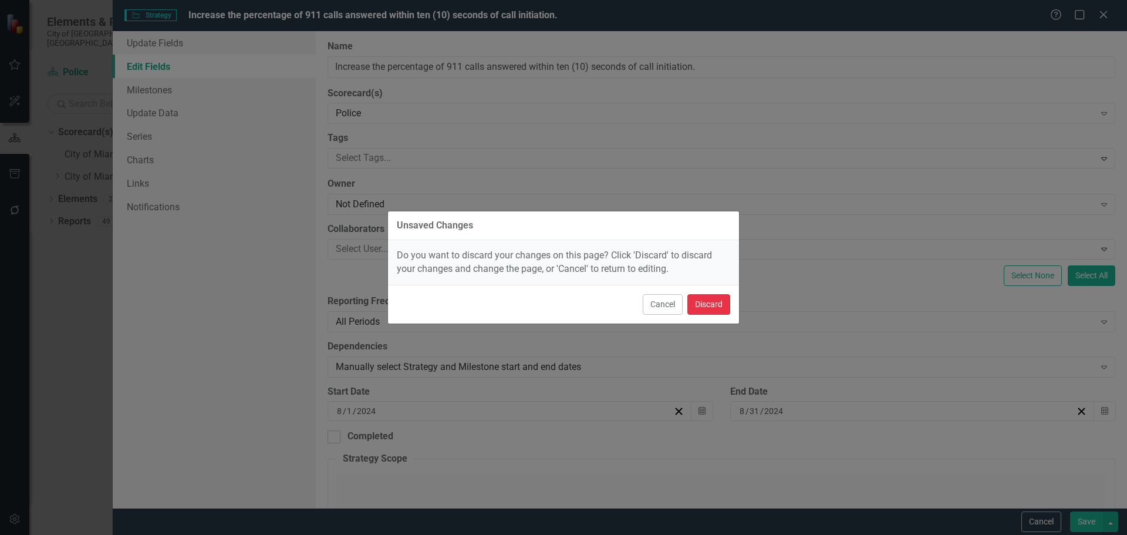
click at [704, 303] on button "Discard" at bounding box center [708, 304] width 43 height 21
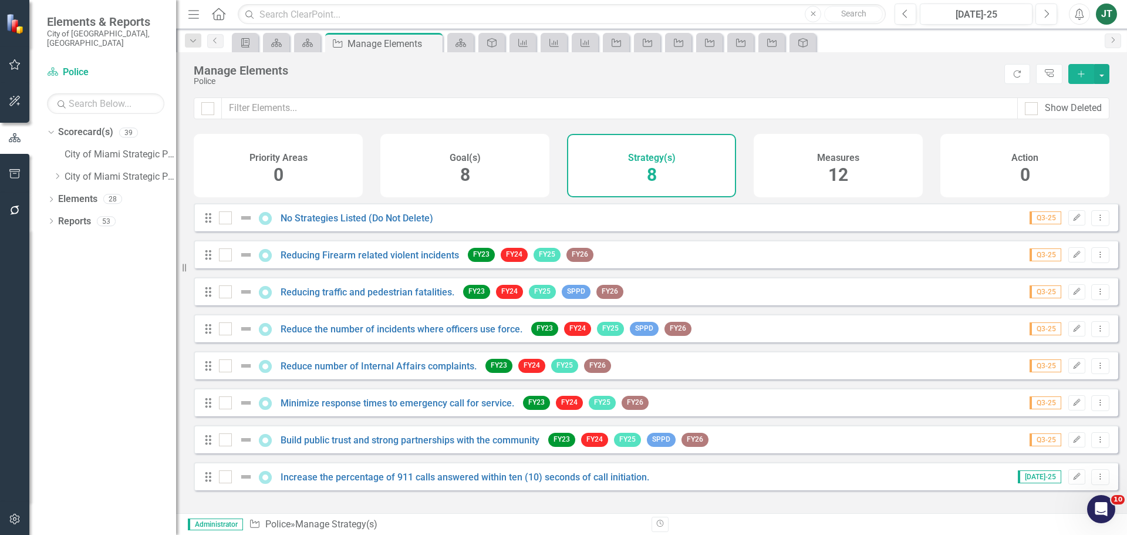
click at [637, 84] on div "Police" at bounding box center [596, 81] width 805 height 9
click at [662, 243] on div "Drag No Strategies Listed (Do Not Delete) Q3-25 Edit Dropdown Menu Drag Reducin…" at bounding box center [656, 346] width 924 height 287
click at [1068, 262] on button "Edit" at bounding box center [1076, 254] width 17 height 15
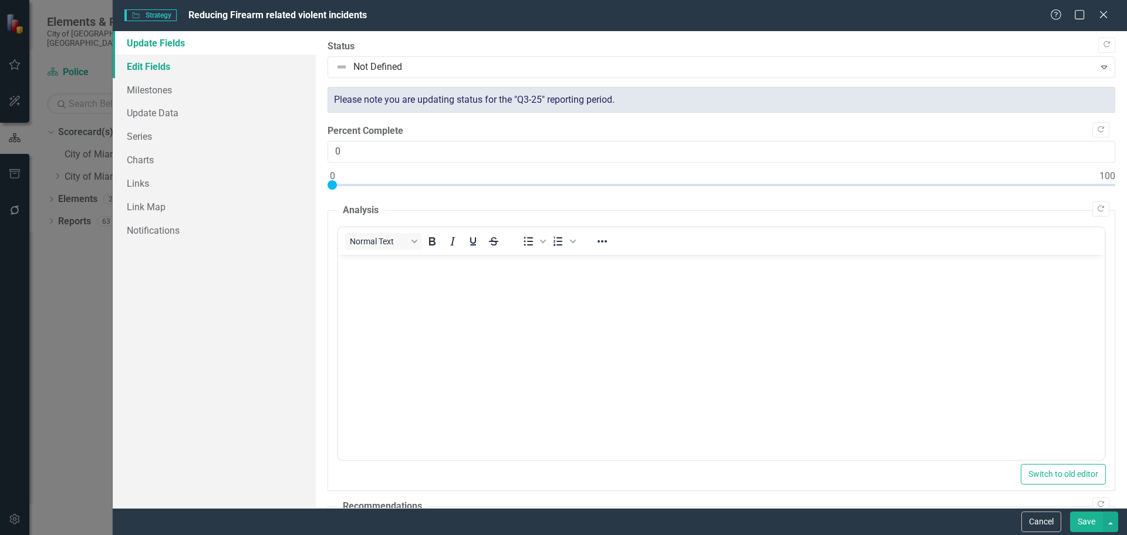
click at [147, 55] on link "Edit Fields" at bounding box center [214, 66] width 203 height 23
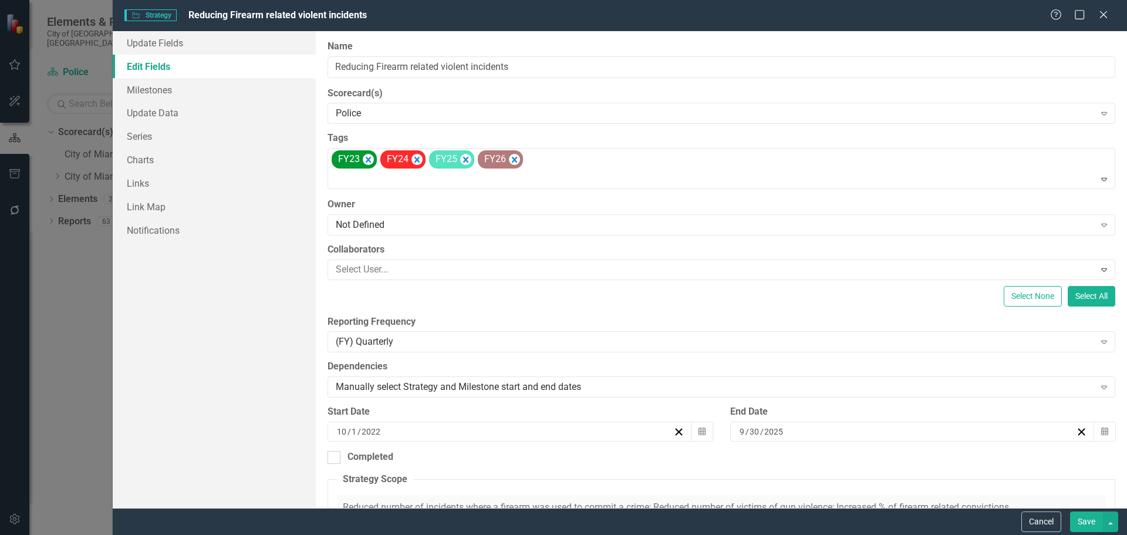
click at [148, 67] on link "Edit Fields" at bounding box center [214, 66] width 203 height 23
drag, startPoint x: 541, startPoint y: 69, endPoint x: 313, endPoint y: 61, distance: 227.8
click at [306, 63] on div "Update Fields Edit Fields Milestones Update Data Series Charts Links Link Map N…" at bounding box center [620, 269] width 1014 height 477
click at [1023, 515] on button "Cancel" at bounding box center [1041, 521] width 40 height 21
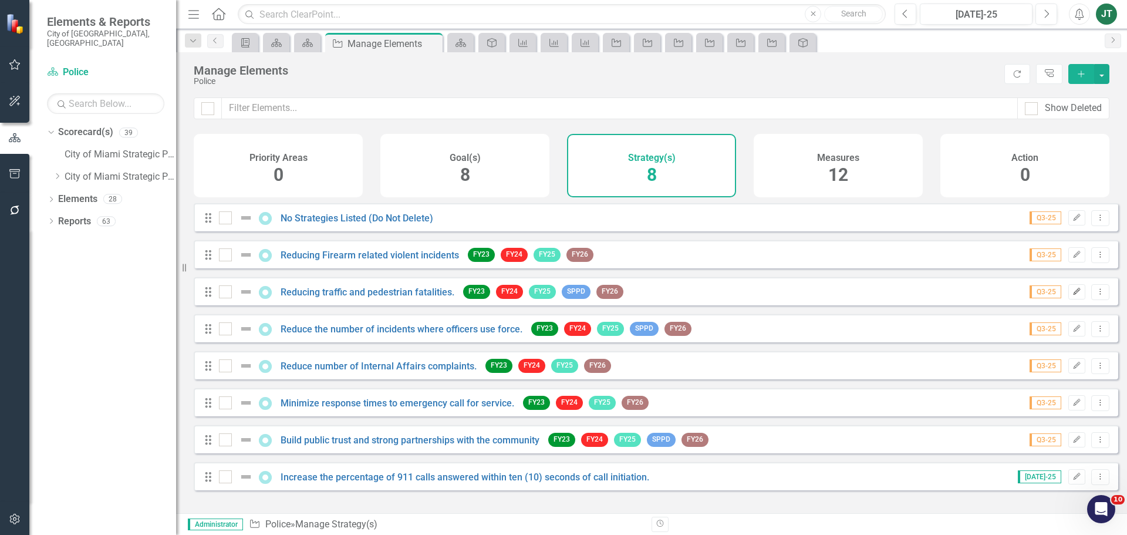
click at [1072, 295] on icon "Edit" at bounding box center [1076, 291] width 9 height 7
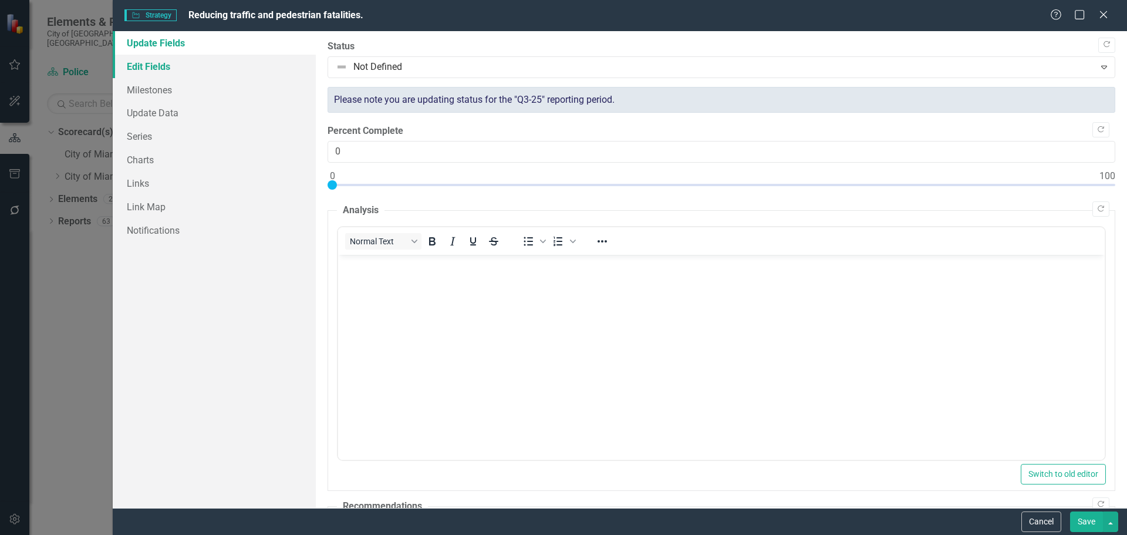
click at [152, 69] on link "Edit Fields" at bounding box center [214, 66] width 203 height 23
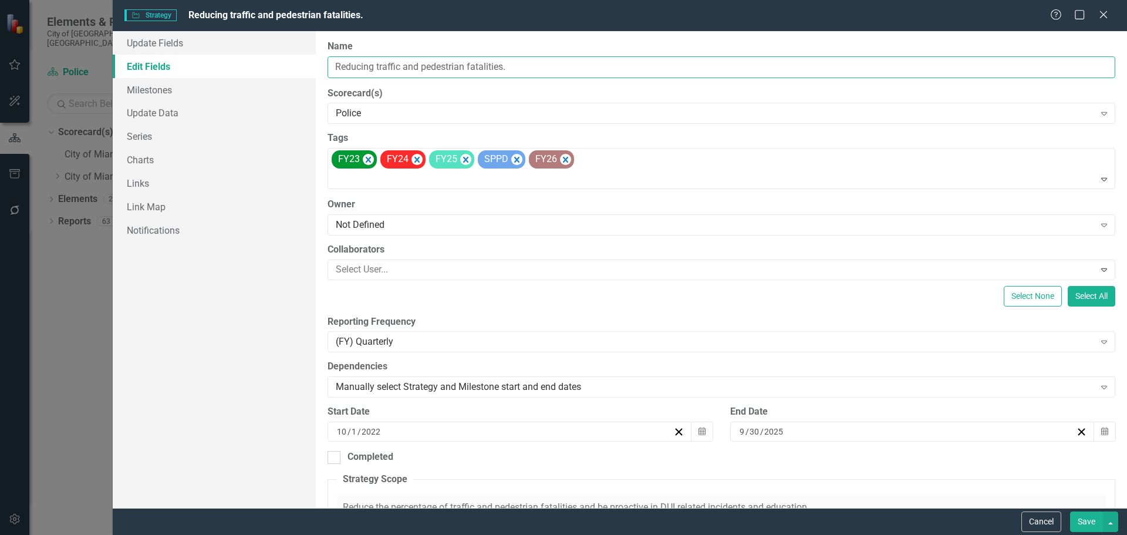
drag, startPoint x: 555, startPoint y: 68, endPoint x: 275, endPoint y: 69, distance: 279.9
click at [275, 69] on div "Update Fields Edit Fields Milestones Update Data Series Charts Links Link Map N…" at bounding box center [620, 269] width 1014 height 477
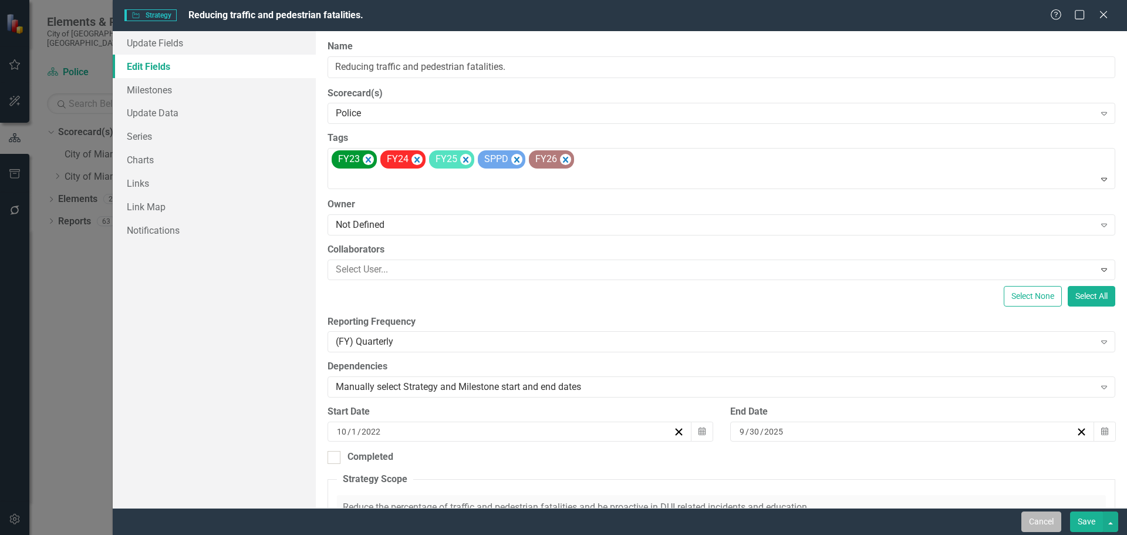
click at [1049, 523] on button "Cancel" at bounding box center [1041, 521] width 40 height 21
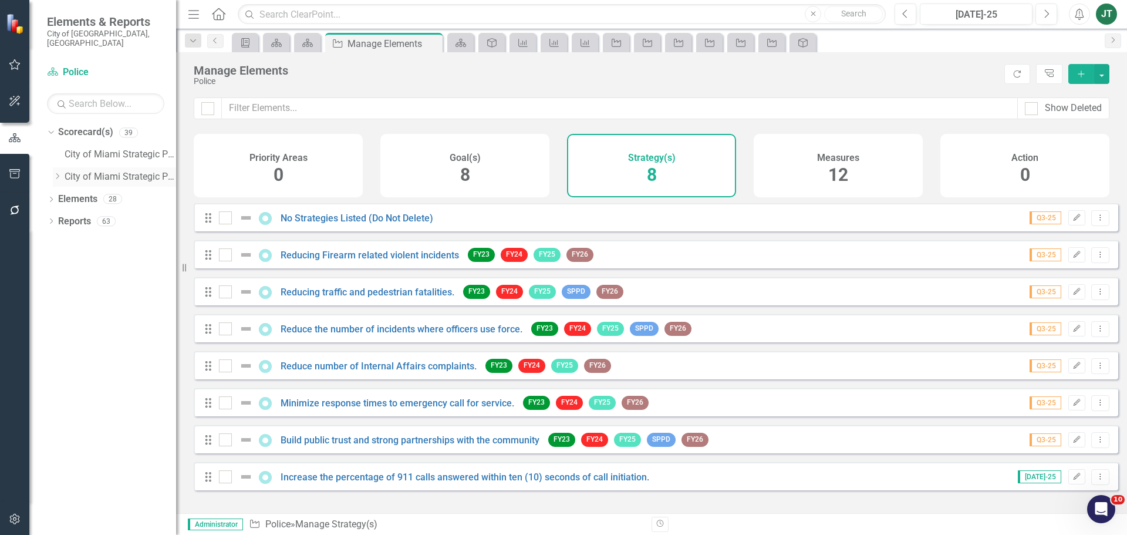
click at [58, 173] on icon "Dropdown" at bounding box center [57, 176] width 9 height 7
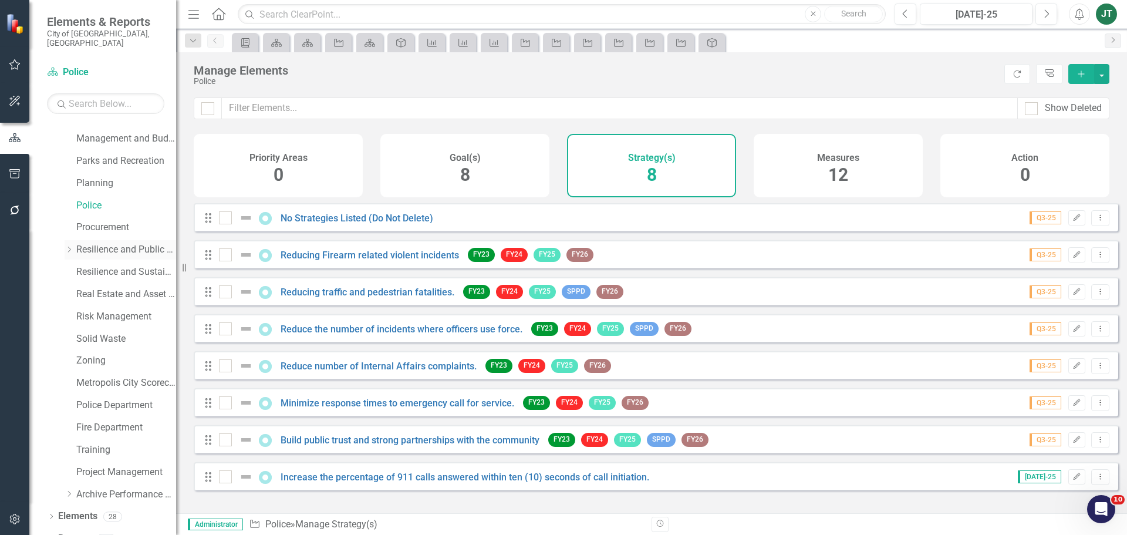
scroll to position [467, 0]
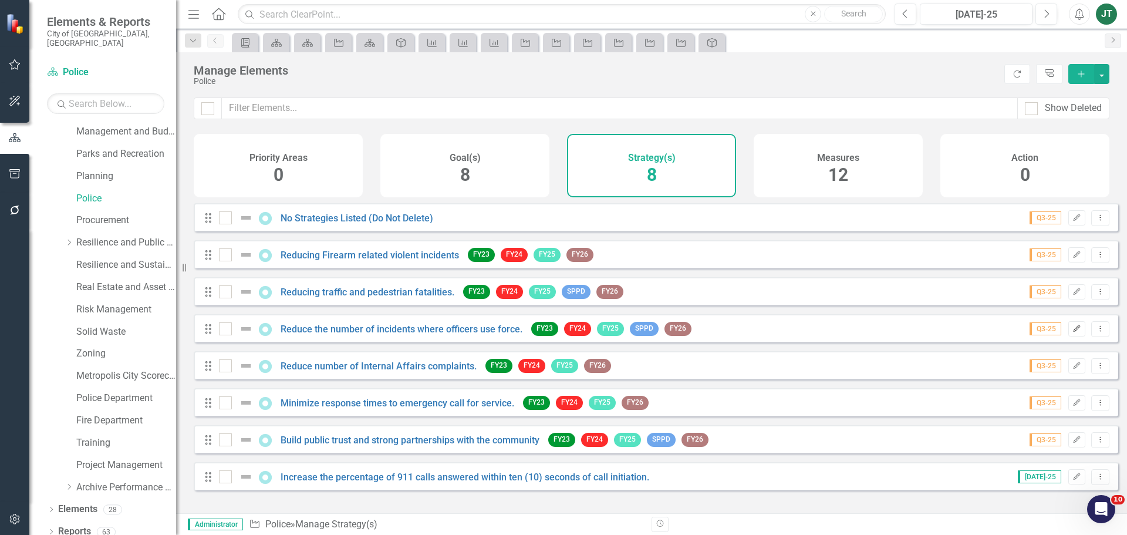
click at [1072, 332] on icon "Edit" at bounding box center [1076, 328] width 9 height 7
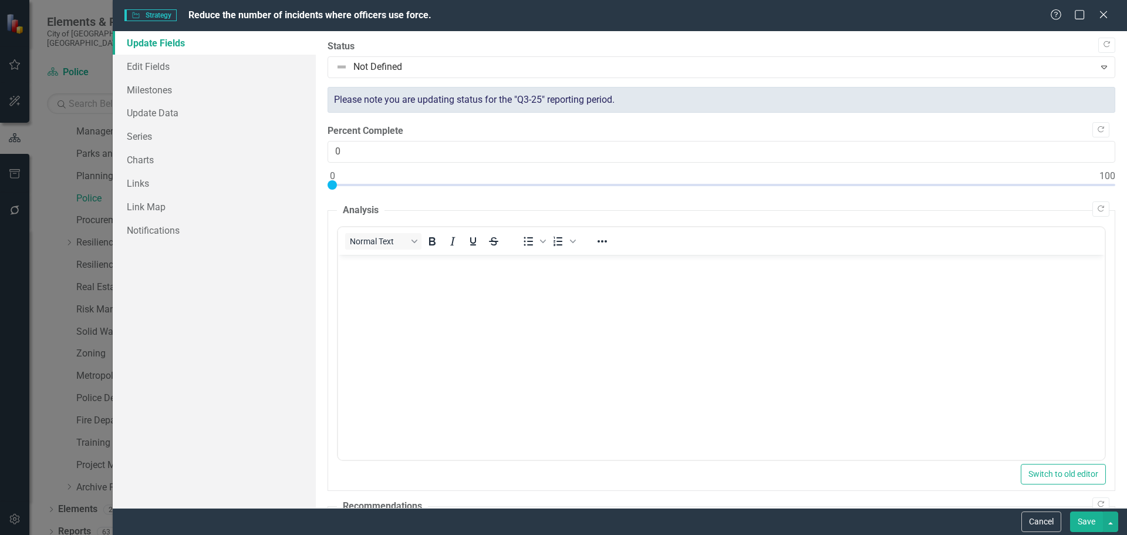
scroll to position [0, 0]
click at [181, 68] on link "Edit Fields" at bounding box center [214, 66] width 203 height 23
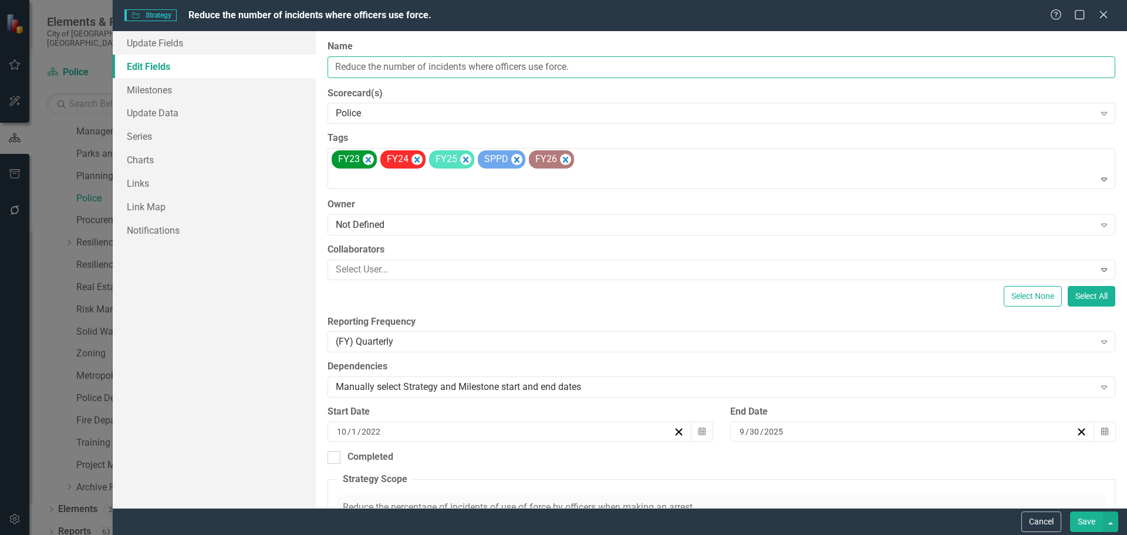
drag, startPoint x: 467, startPoint y: 65, endPoint x: 283, endPoint y: 66, distance: 183.7
click at [283, 66] on div "Update Fields Edit Fields Milestones Update Data Series Charts Links Link Map N…" at bounding box center [620, 269] width 1014 height 477
drag, startPoint x: 597, startPoint y: 69, endPoint x: 244, endPoint y: 65, distance: 353.9
click at [244, 65] on div "Update Fields Edit Fields Milestones Update Data Series Charts Links Link Map N…" at bounding box center [620, 269] width 1014 height 477
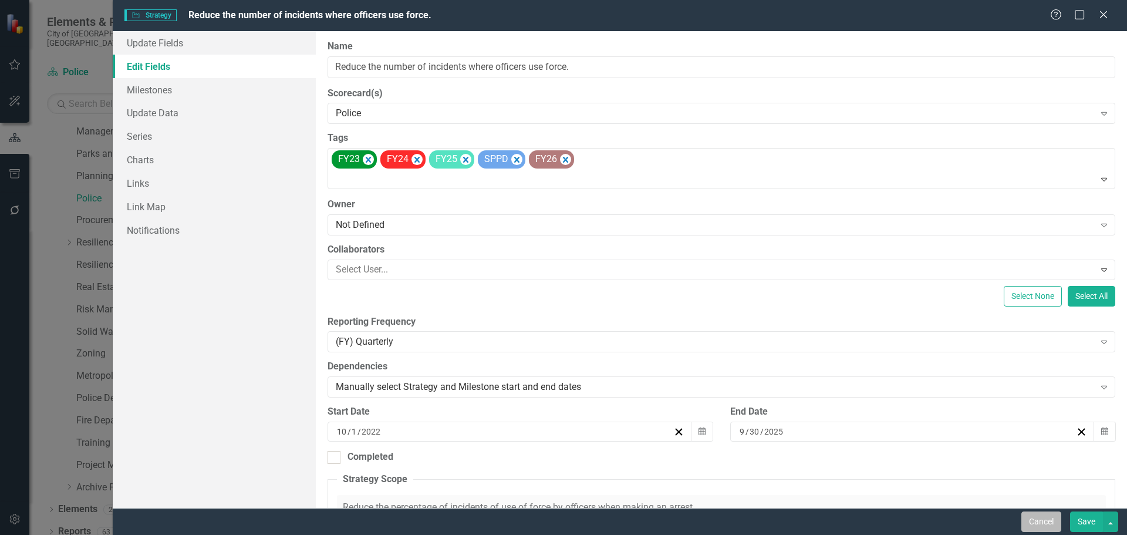
click at [1039, 524] on button "Cancel" at bounding box center [1041, 521] width 40 height 21
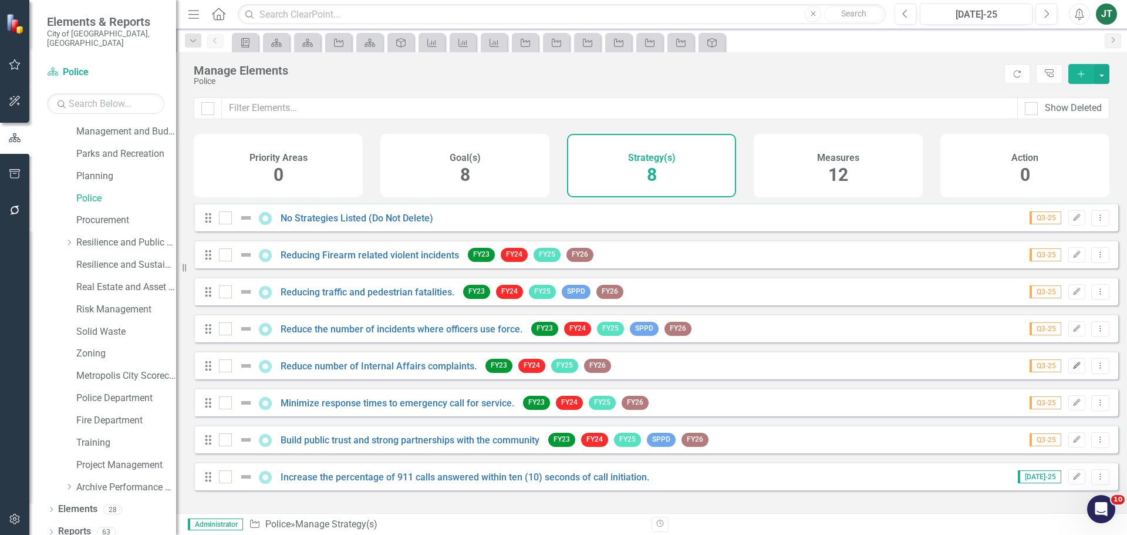
click at [1072, 369] on icon "Edit" at bounding box center [1076, 365] width 9 height 7
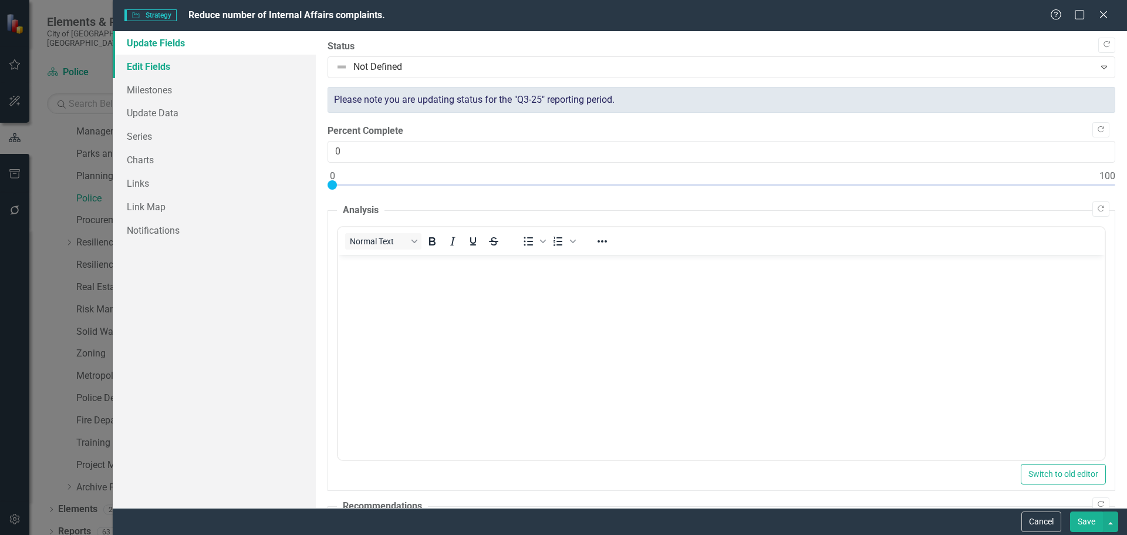
click at [182, 65] on link "Edit Fields" at bounding box center [214, 66] width 203 height 23
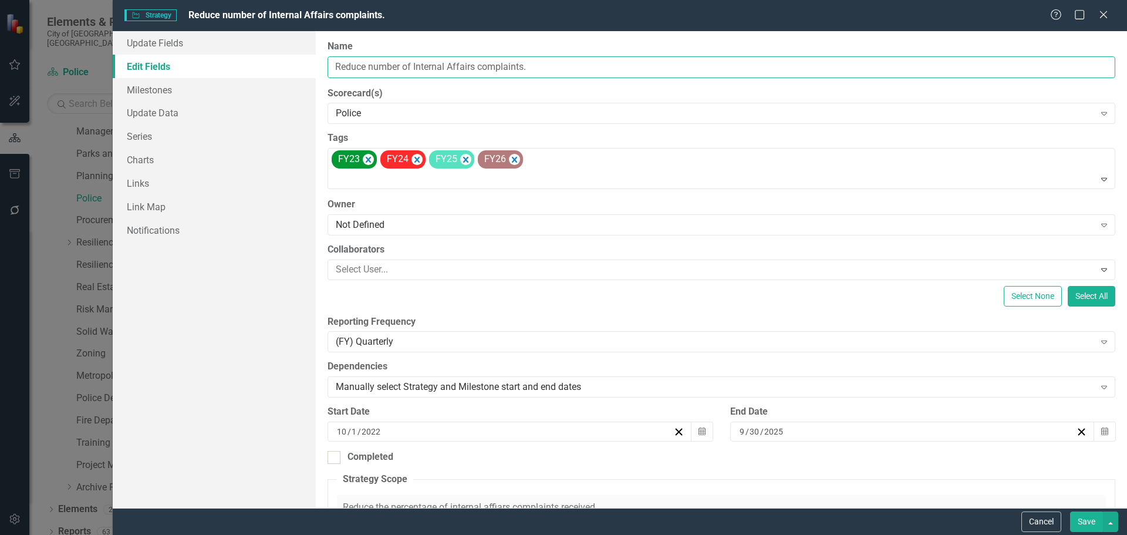
drag, startPoint x: 560, startPoint y: 73, endPoint x: 298, endPoint y: 69, distance: 262.4
click at [298, 69] on div "Update Fields Edit Fields Milestones Update Data Series Charts Links Link Map N…" at bounding box center [620, 269] width 1014 height 477
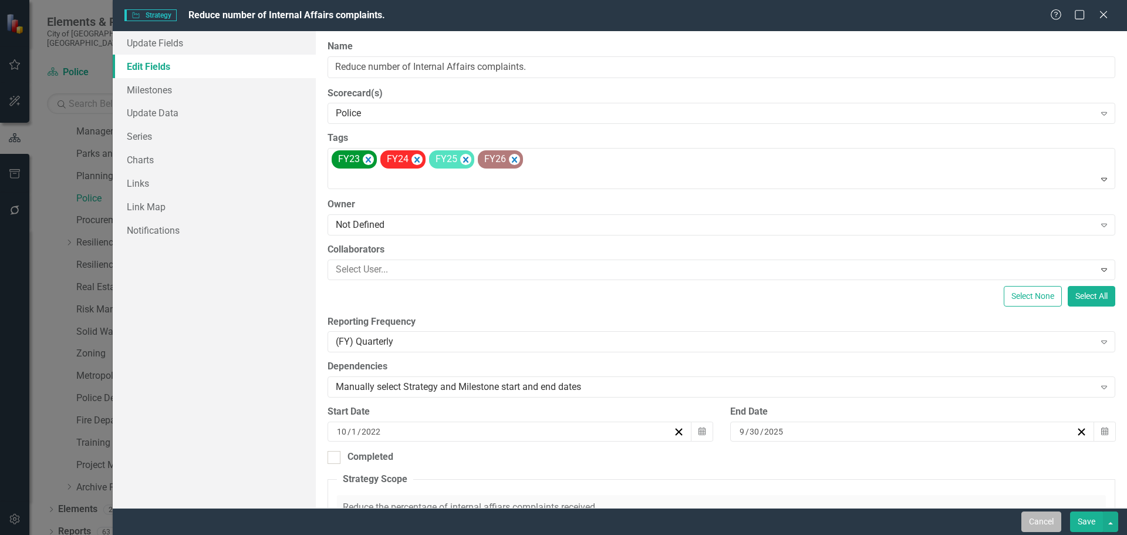
click at [1049, 520] on button "Cancel" at bounding box center [1041, 521] width 40 height 21
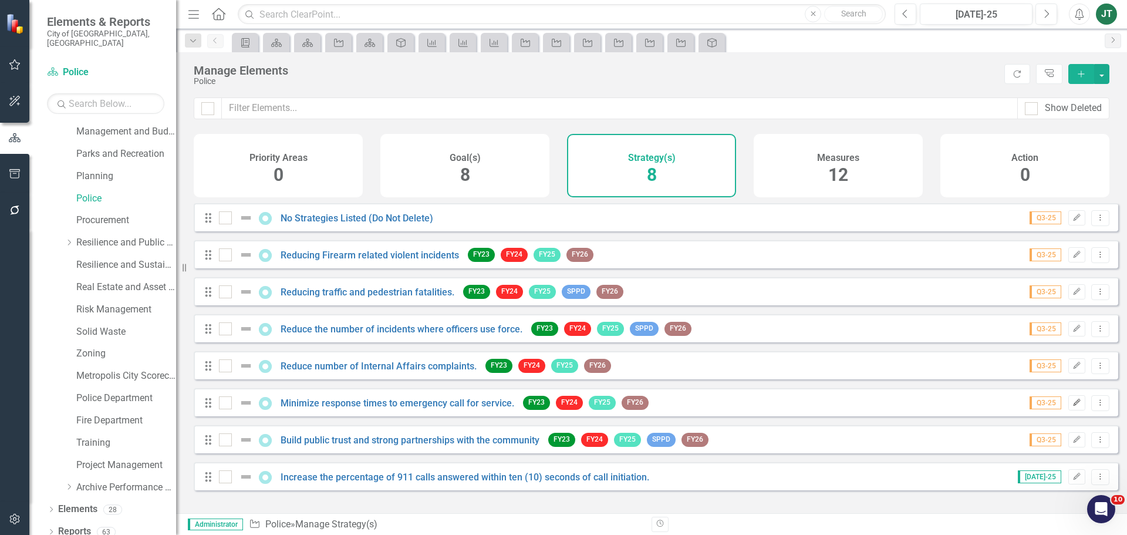
click at [1072, 406] on icon "Edit" at bounding box center [1076, 402] width 9 height 7
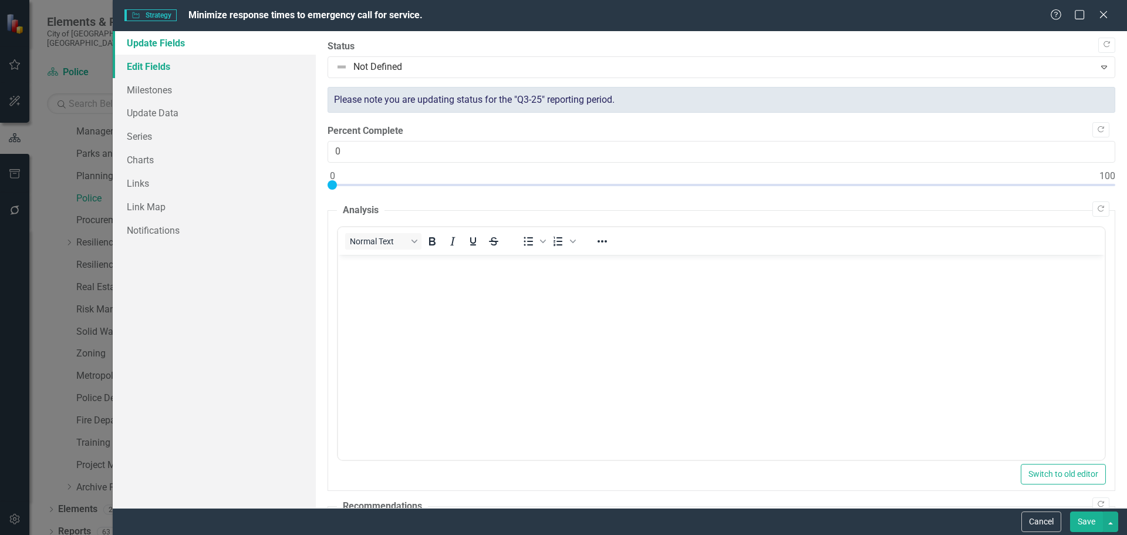
click at [187, 67] on link "Edit Fields" at bounding box center [214, 66] width 203 height 23
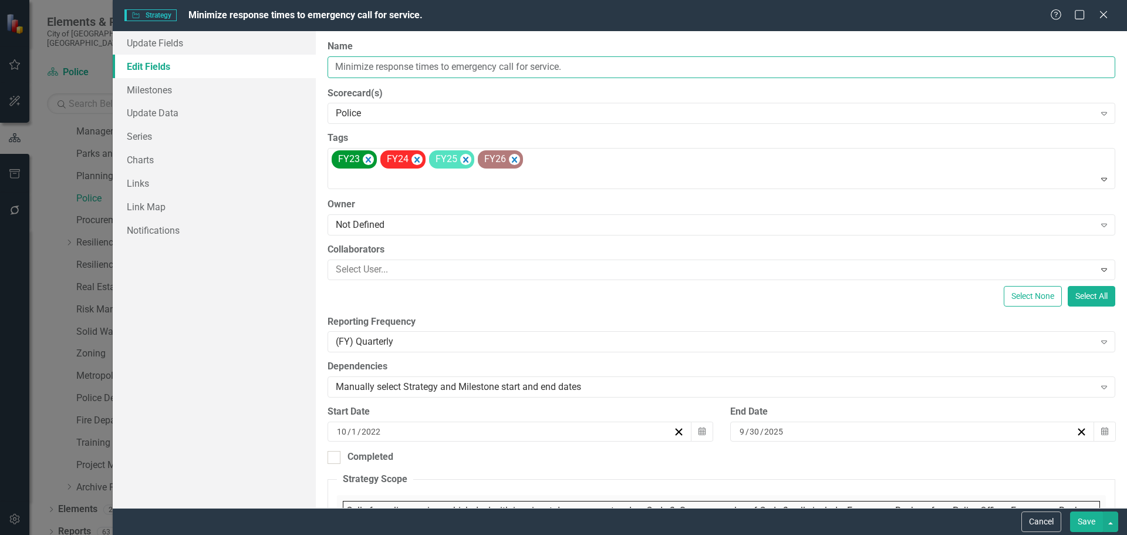
click at [445, 65] on input "Minimize response times to emergency call for service." at bounding box center [721, 67] width 788 height 22
drag, startPoint x: 609, startPoint y: 68, endPoint x: 326, endPoint y: 65, distance: 282.3
click at [326, 65] on div "ClearPoint Can Do More! How ClearPoint Can Help Close Enterprise plans can auto…" at bounding box center [721, 269] width 811 height 477
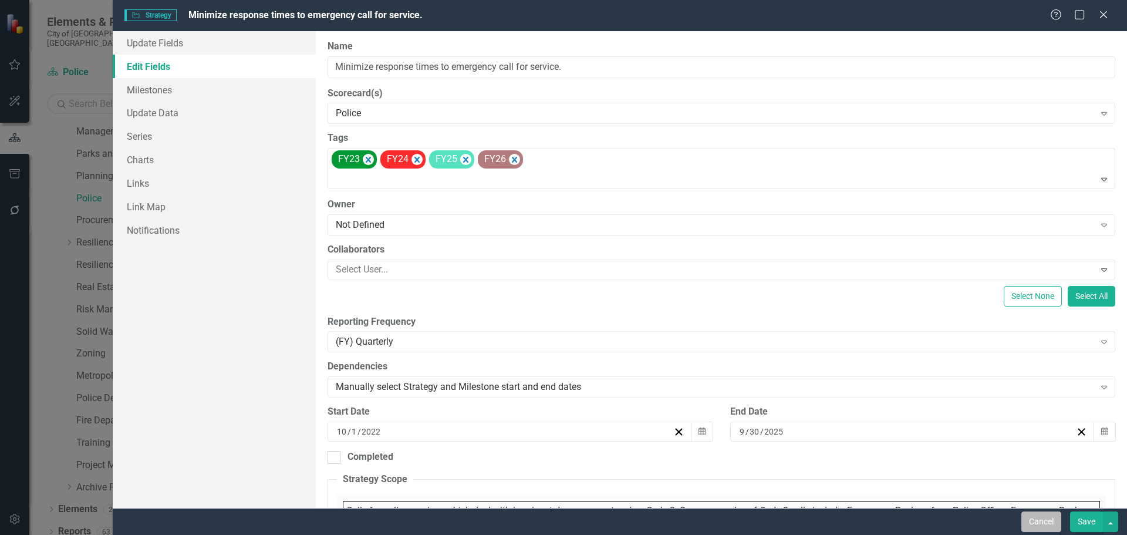
click at [1041, 517] on button "Cancel" at bounding box center [1041, 521] width 40 height 21
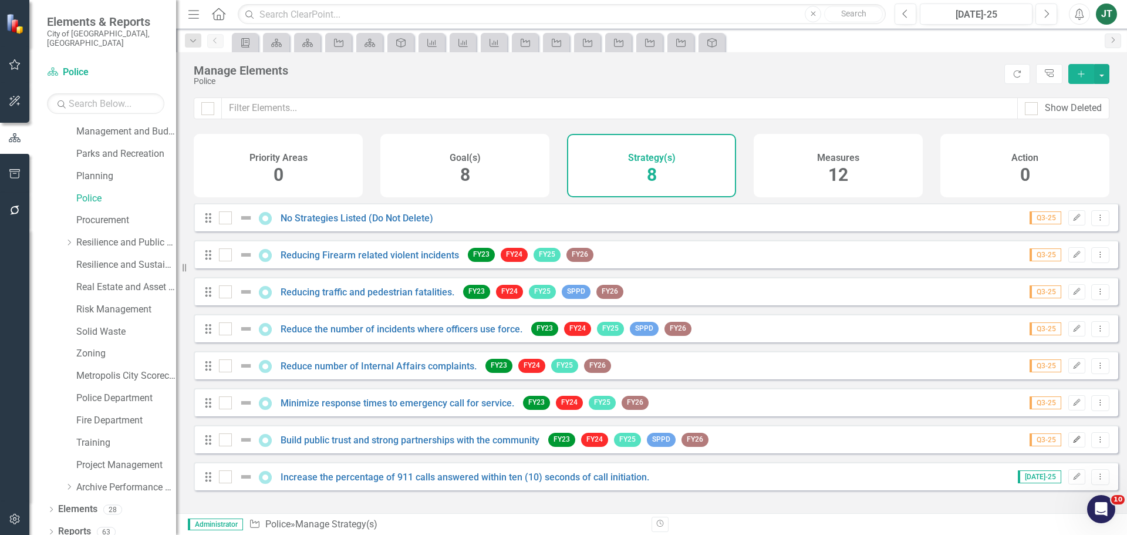
click at [1073, 442] on icon "button" at bounding box center [1076, 438] width 7 height 7
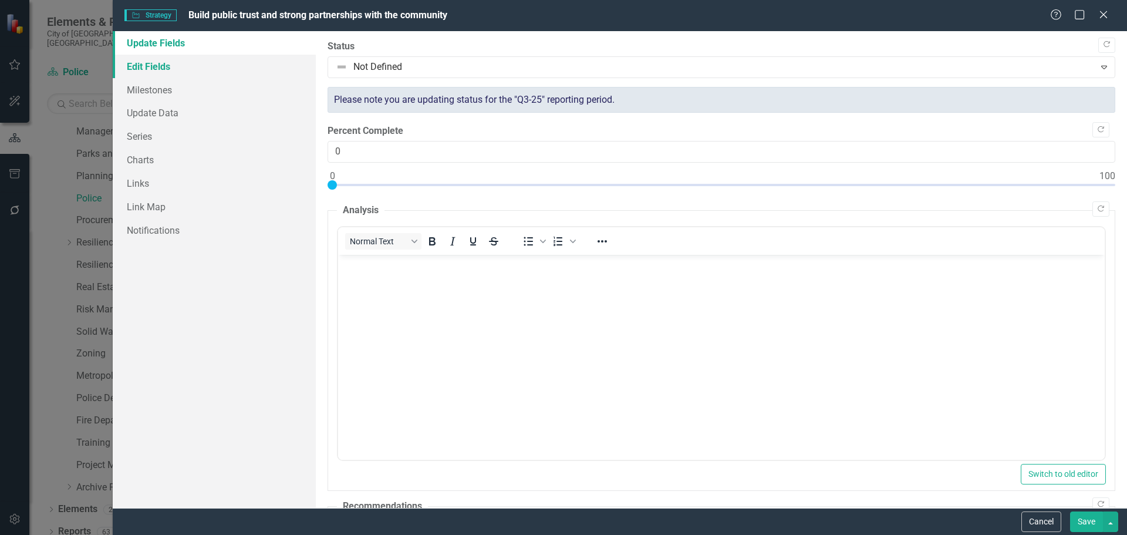
click at [168, 56] on link "Edit Fields" at bounding box center [214, 66] width 203 height 23
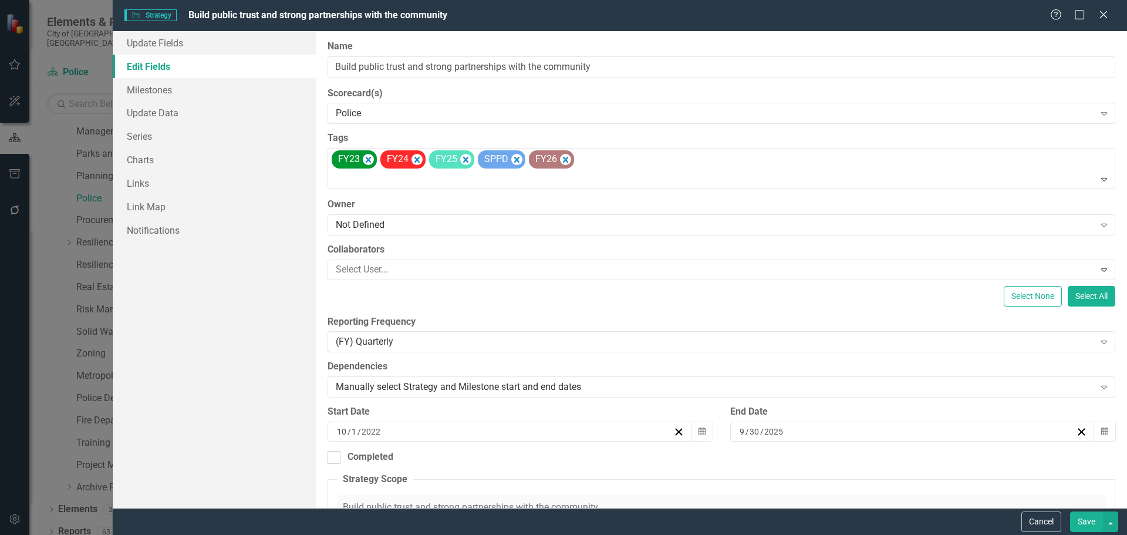
click at [164, 65] on link "Edit Fields" at bounding box center [214, 66] width 203 height 23
drag, startPoint x: 506, startPoint y: 66, endPoint x: 274, endPoint y: 62, distance: 232.4
click at [262, 62] on div "Update Fields Edit Fields Milestones Update Data Series Charts Links Link Map N…" at bounding box center [620, 269] width 1014 height 477
click at [1035, 519] on button "Cancel" at bounding box center [1041, 521] width 40 height 21
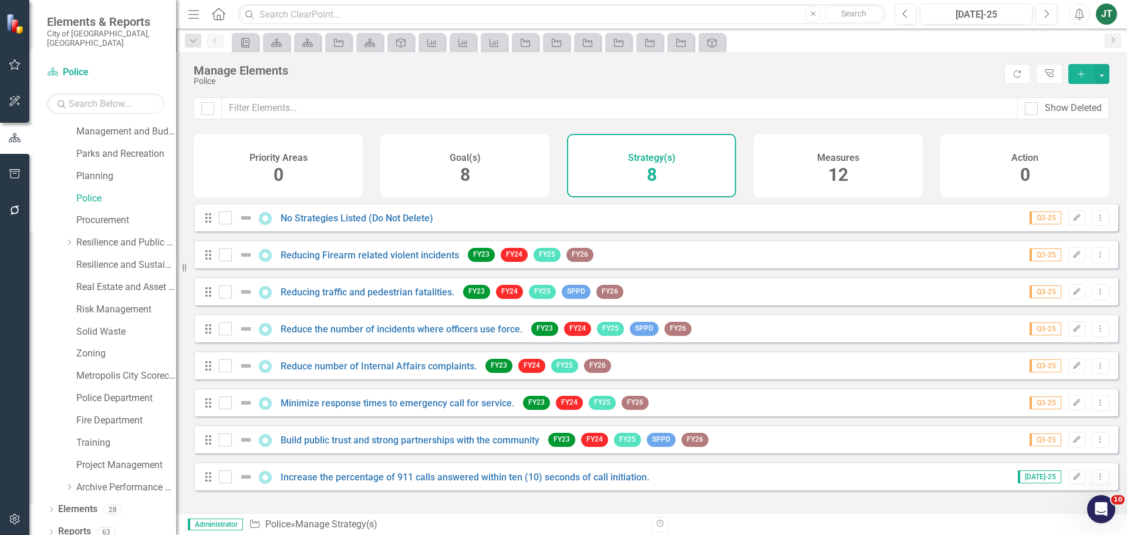
click at [1055, 482] on div "Jul-25 Edit Dropdown Menu" at bounding box center [1056, 477] width 106 height 16
click at [1072, 480] on icon "Edit" at bounding box center [1076, 476] width 9 height 7
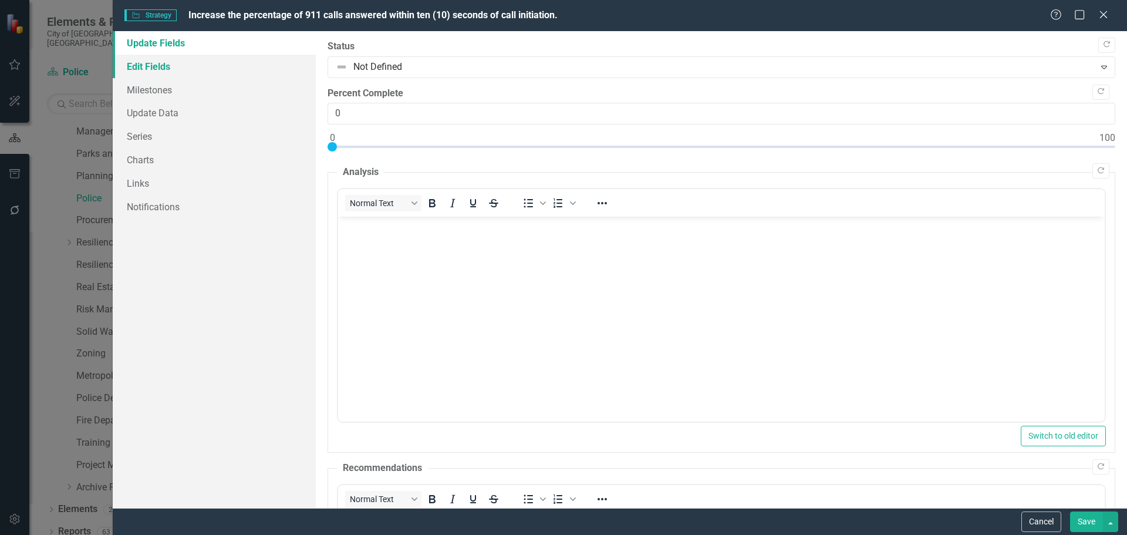
click at [184, 63] on link "Edit Fields" at bounding box center [214, 66] width 203 height 23
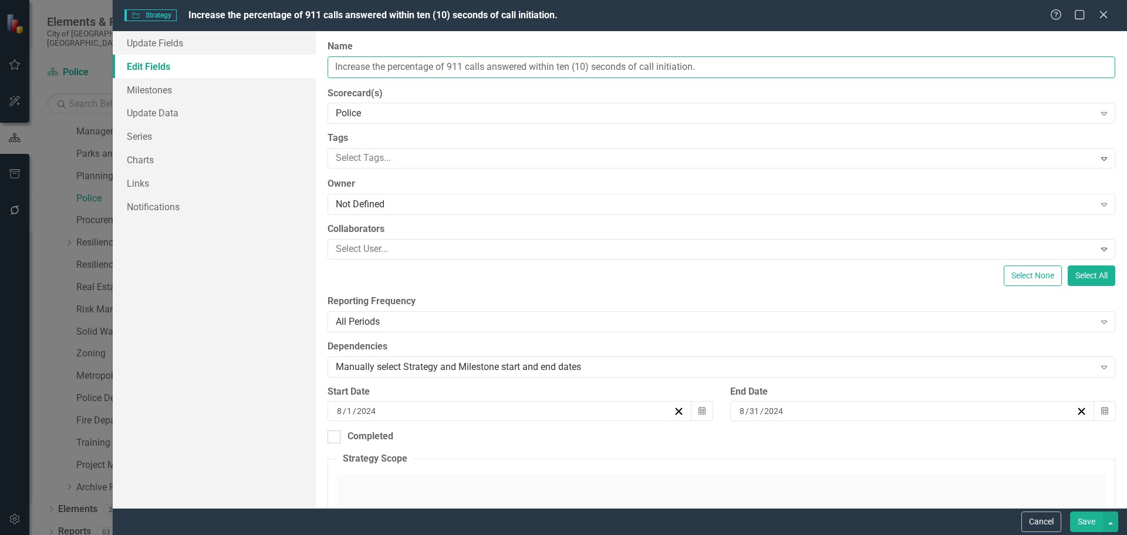
click at [491, 66] on input "Increase the percentage of 911 calls answered within ten (10) seconds of call i…" at bounding box center [721, 67] width 788 height 22
drag, startPoint x: 531, startPoint y: 65, endPoint x: 391, endPoint y: 73, distance: 139.9
click at [289, 71] on div "Update Fields Edit Fields Milestones Update Data Series Charts Links Notificati…" at bounding box center [620, 269] width 1014 height 477
click at [454, 74] on input "Increase the percentage of 911 calls answered within ten (10) seconds of call i…" at bounding box center [721, 67] width 788 height 22
click at [487, 67] on input "Increase the percentage of 911 calls answered within ten (10) seconds of call i…" at bounding box center [721, 67] width 788 height 22
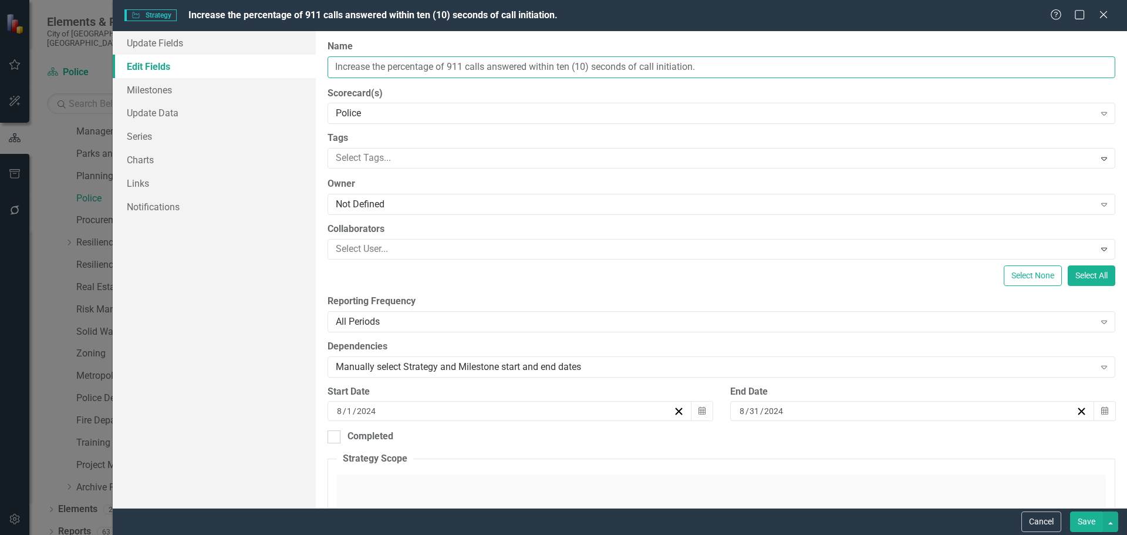
drag, startPoint x: 531, startPoint y: 63, endPoint x: 285, endPoint y: 65, distance: 245.3
click at [269, 65] on div "Update Fields Edit Fields Milestones Update Data Series Charts Links Notificati…" at bounding box center [620, 269] width 1014 height 477
click at [1042, 524] on button "Cancel" at bounding box center [1041, 521] width 40 height 21
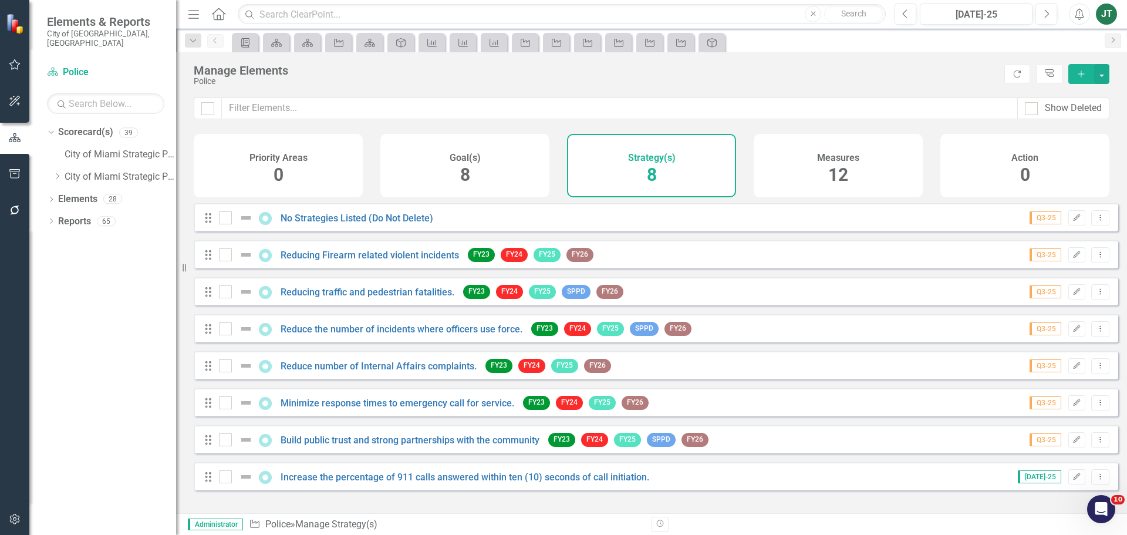
drag, startPoint x: 59, startPoint y: 165, endPoint x: 78, endPoint y: 181, distance: 24.7
click at [59, 173] on icon "Dropdown" at bounding box center [57, 176] width 9 height 7
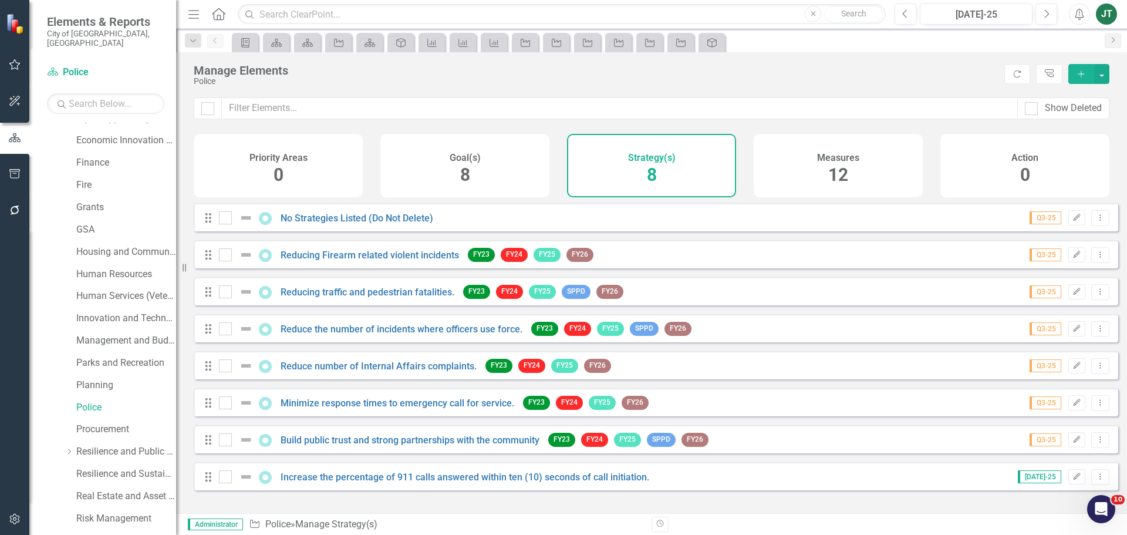
scroll to position [293, 0]
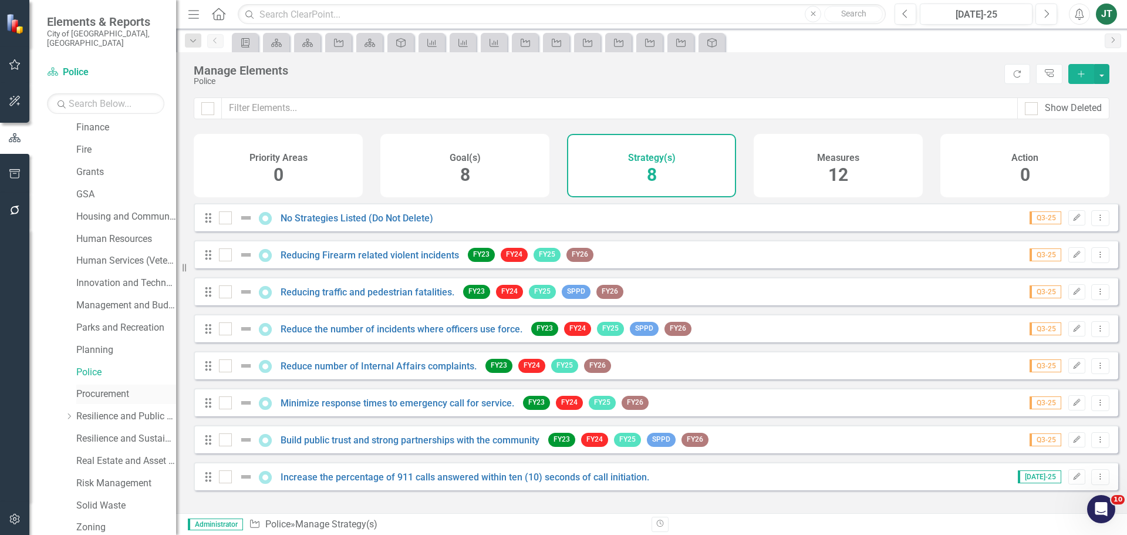
click at [90, 387] on link "Procurement" at bounding box center [126, 393] width 100 height 13
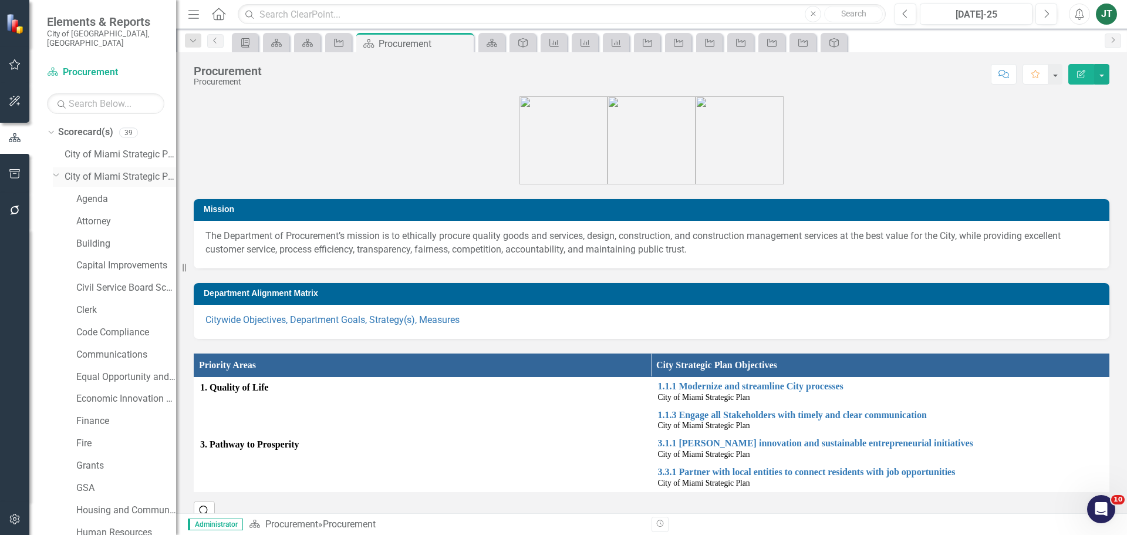
click at [54, 170] on icon "Dropdown" at bounding box center [56, 174] width 7 height 9
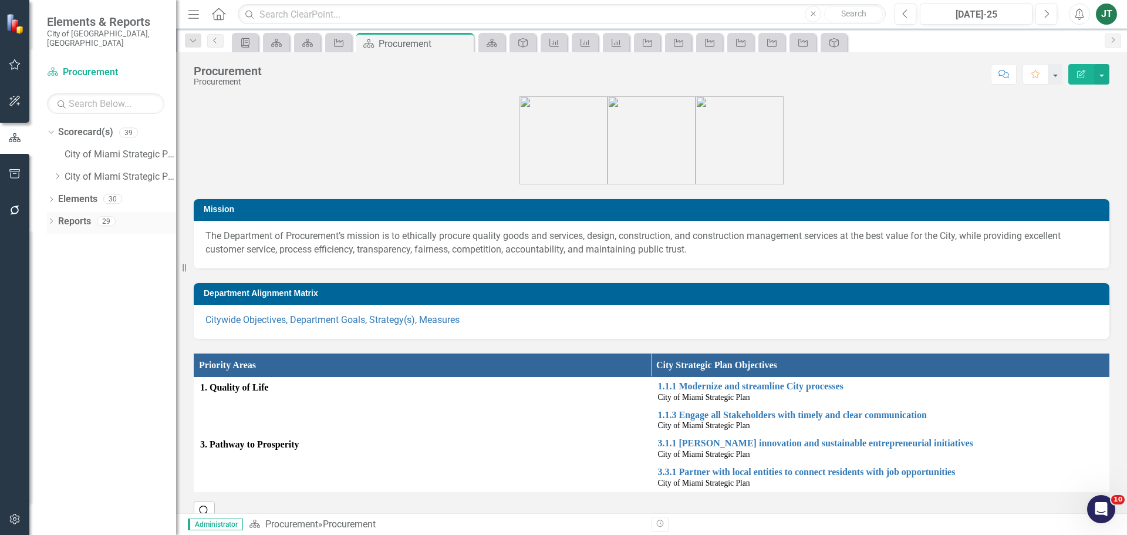
click at [73, 215] on link "Reports" at bounding box center [74, 221] width 33 height 13
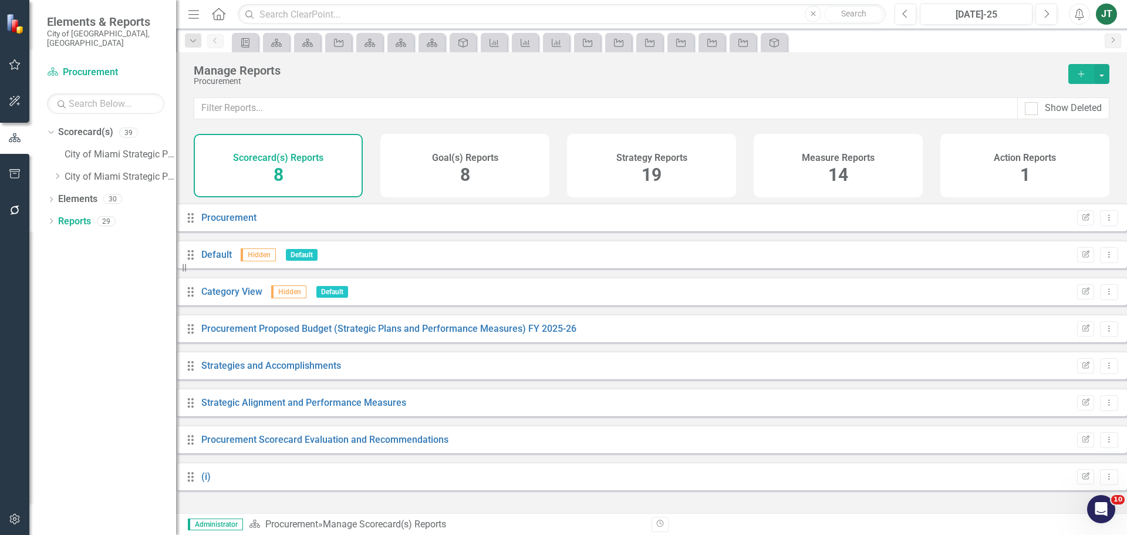
click at [660, 177] on span "19" at bounding box center [651, 174] width 20 height 21
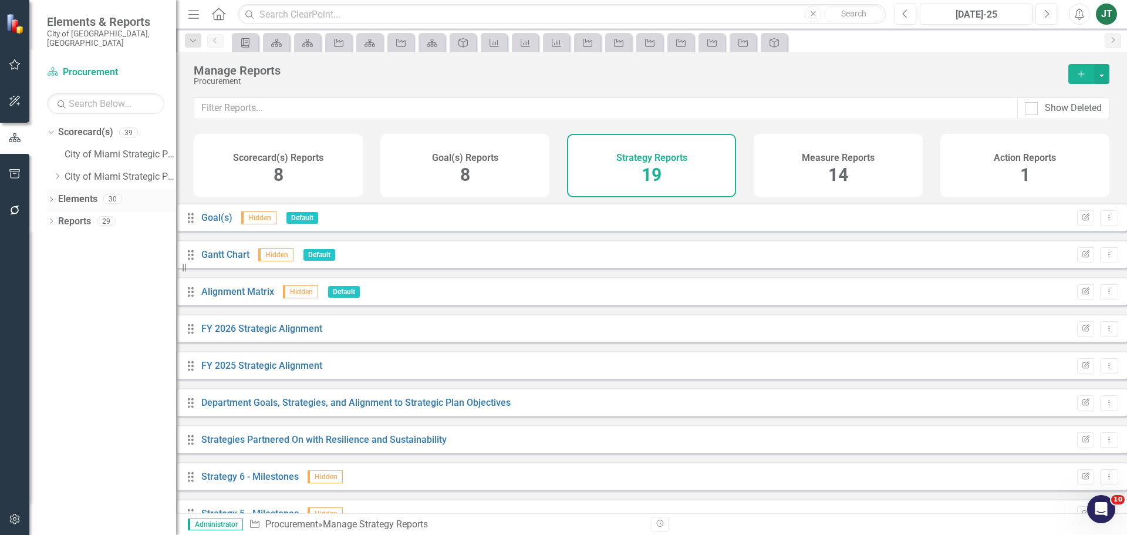
click at [77, 192] on link "Elements" at bounding box center [77, 198] width 39 height 13
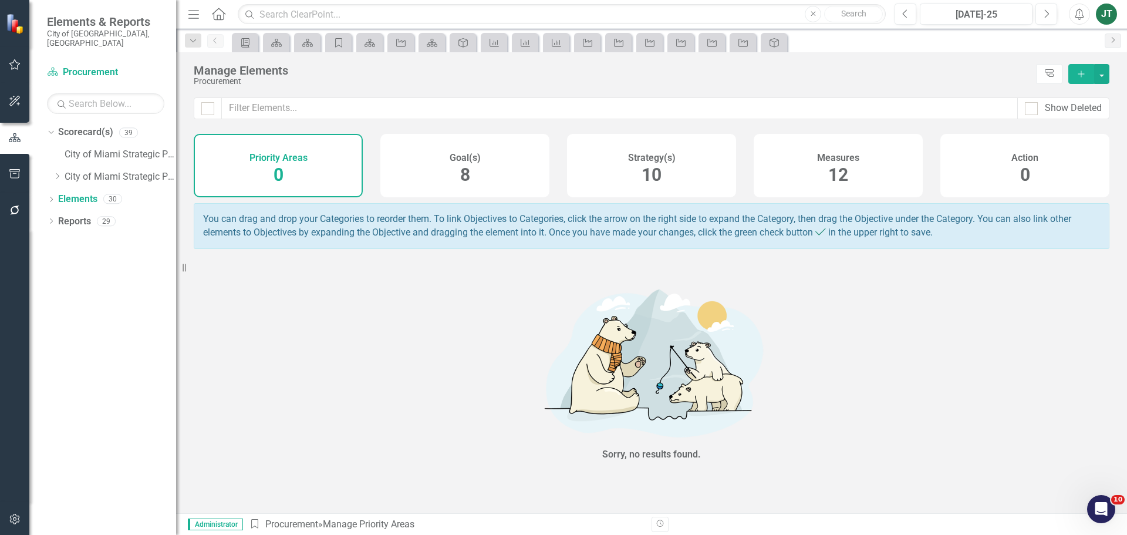
click at [657, 176] on span "10" at bounding box center [651, 174] width 20 height 21
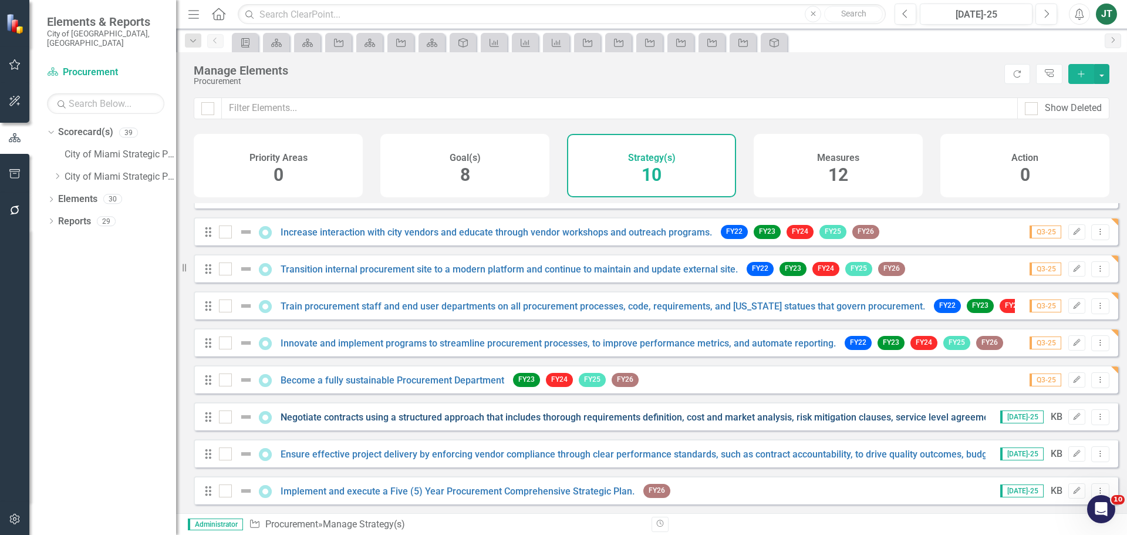
scroll to position [69, 0]
click at [800, 305] on link "Train procurement staff and end user departments on all procurement processes, …" at bounding box center [603, 305] width 644 height 11
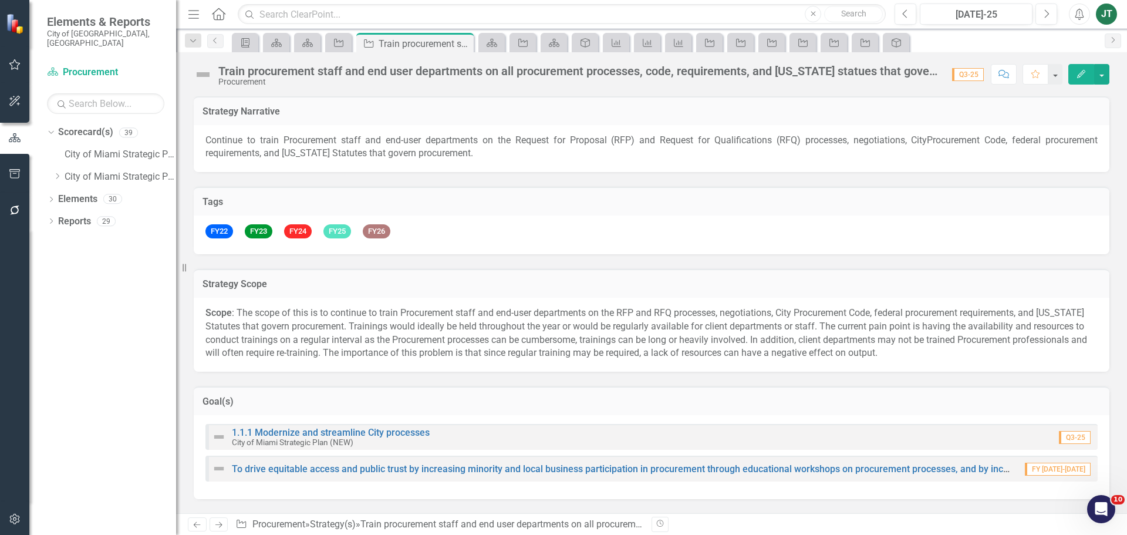
checkbox input "true"
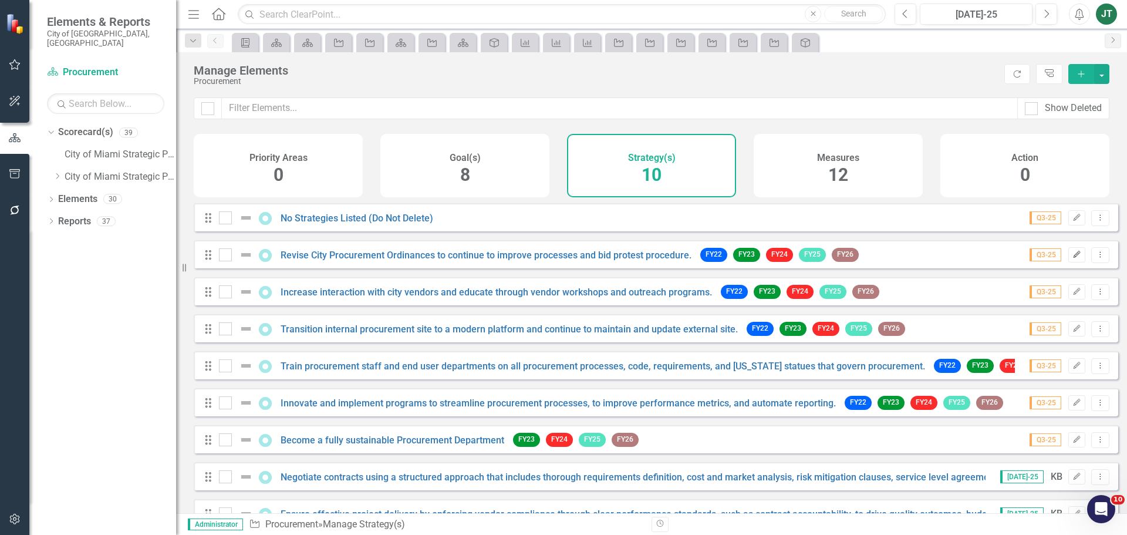
click at [1073, 258] on icon "button" at bounding box center [1076, 254] width 7 height 7
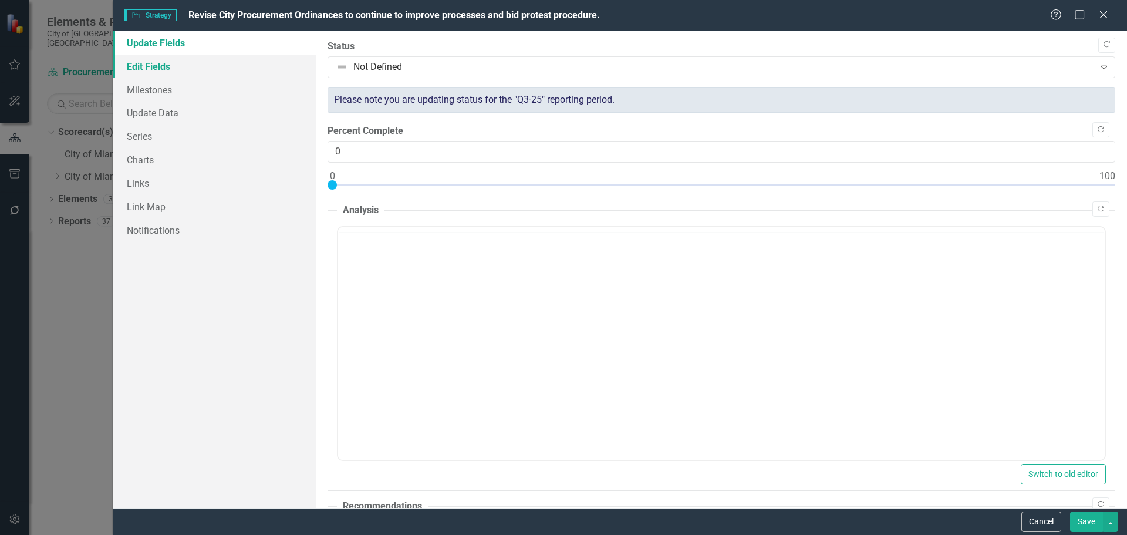
click at [129, 68] on link "Edit Fields" at bounding box center [214, 66] width 203 height 23
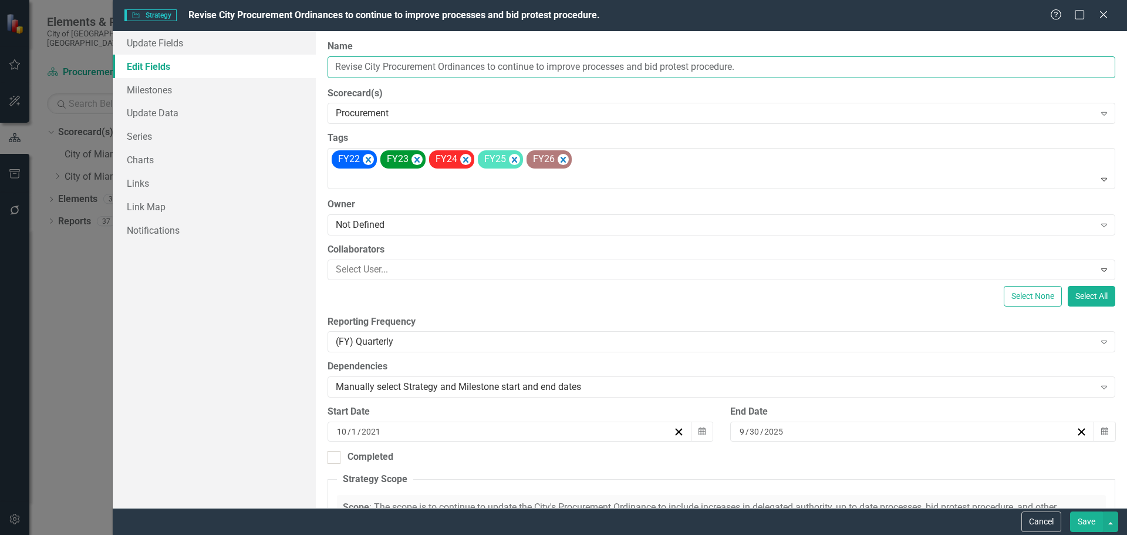
drag, startPoint x: 495, startPoint y: 65, endPoint x: 313, endPoint y: 67, distance: 182.0
click at [310, 67] on div "Update Fields Edit Fields Milestones Update Data Series Charts Links Link Map N…" at bounding box center [620, 269] width 1014 height 477
click at [1046, 524] on button "Cancel" at bounding box center [1041, 521] width 40 height 21
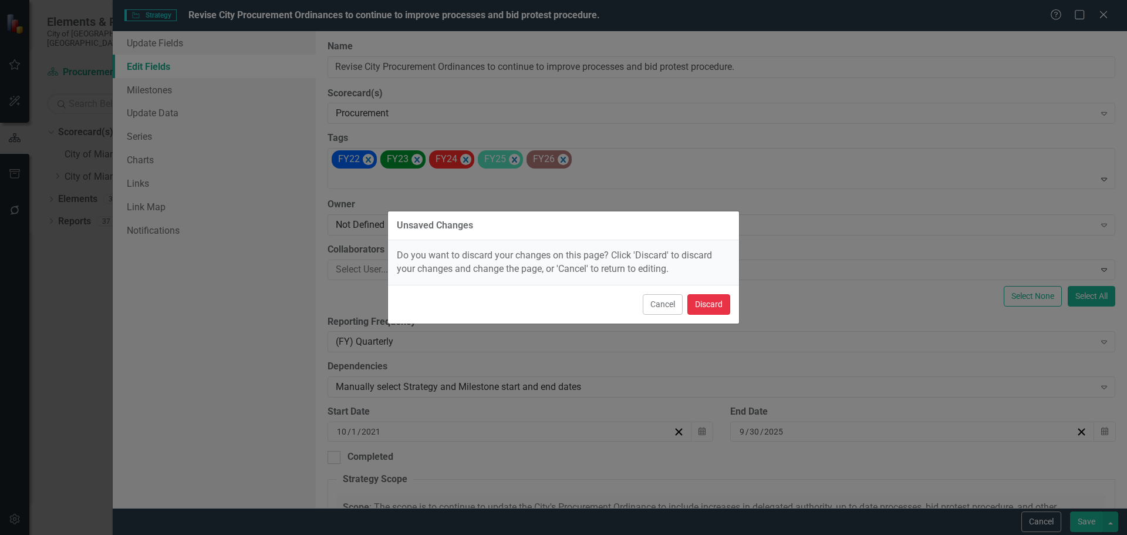
click at [714, 296] on button "Discard" at bounding box center [708, 304] width 43 height 21
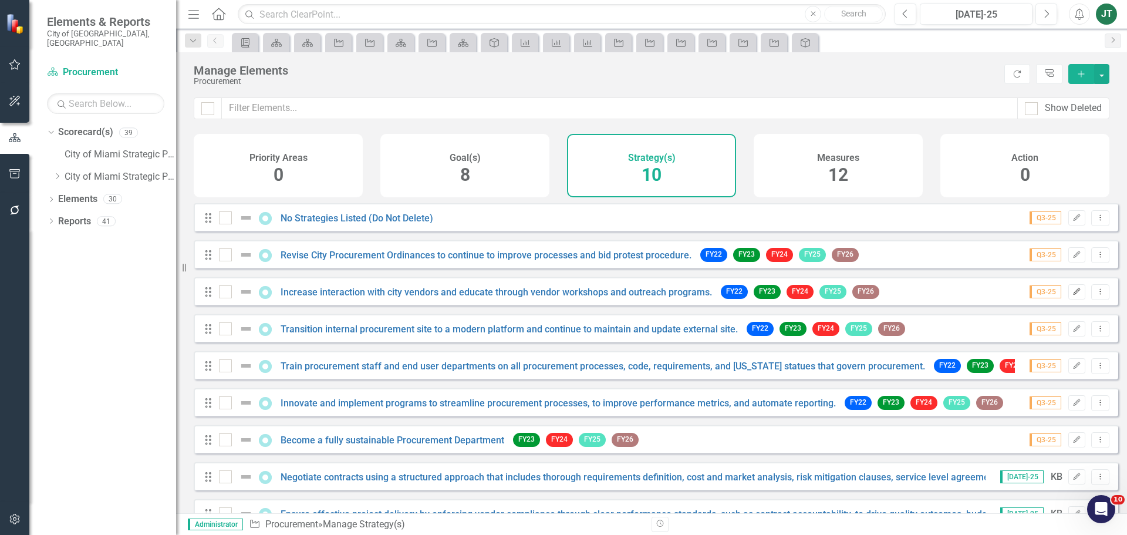
click at [1068, 296] on button "Edit" at bounding box center [1076, 291] width 17 height 15
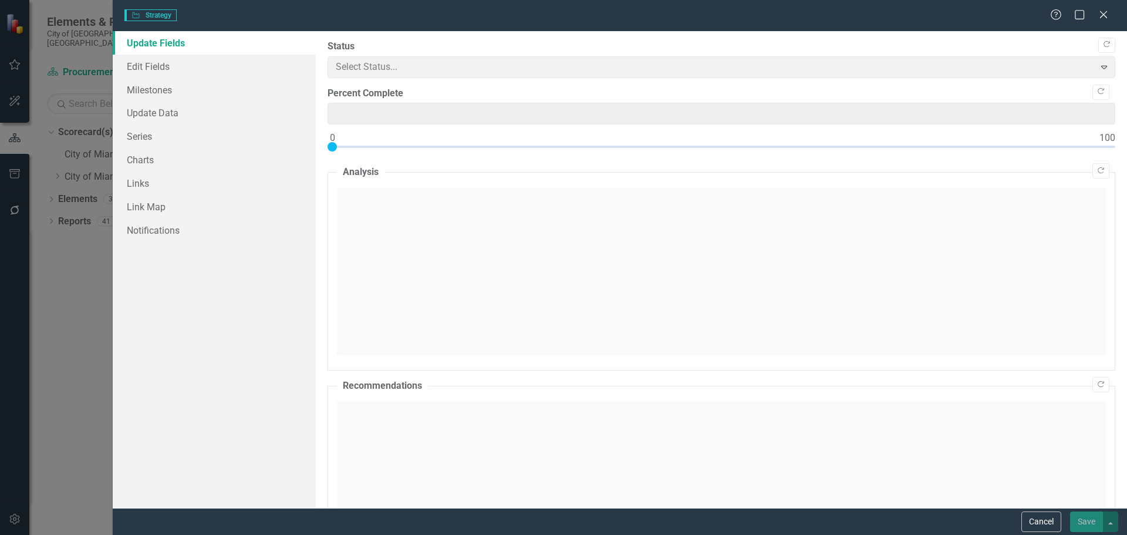
type input "0"
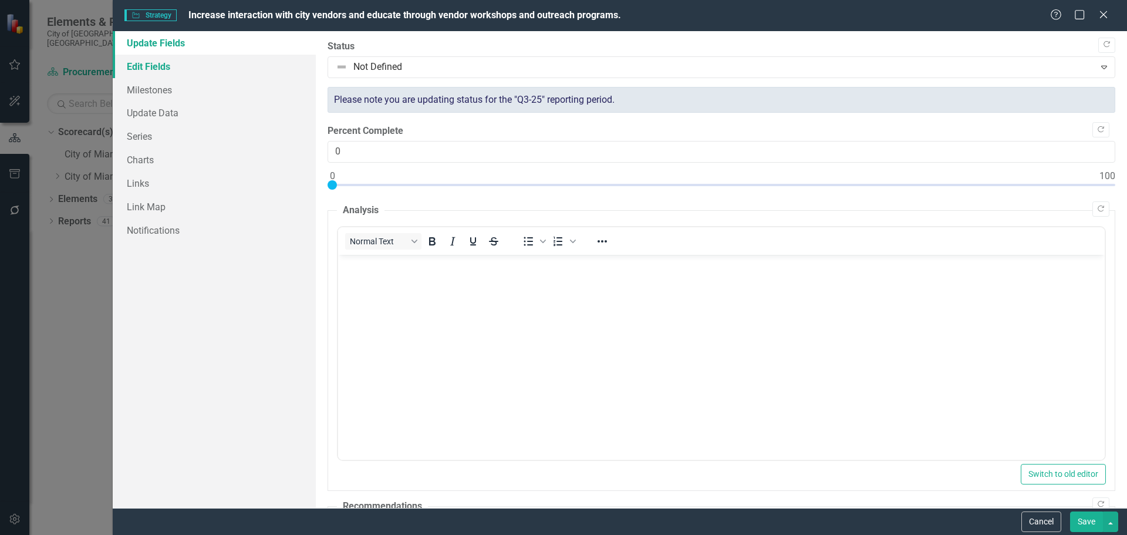
click at [174, 68] on link "Edit Fields" at bounding box center [214, 66] width 203 height 23
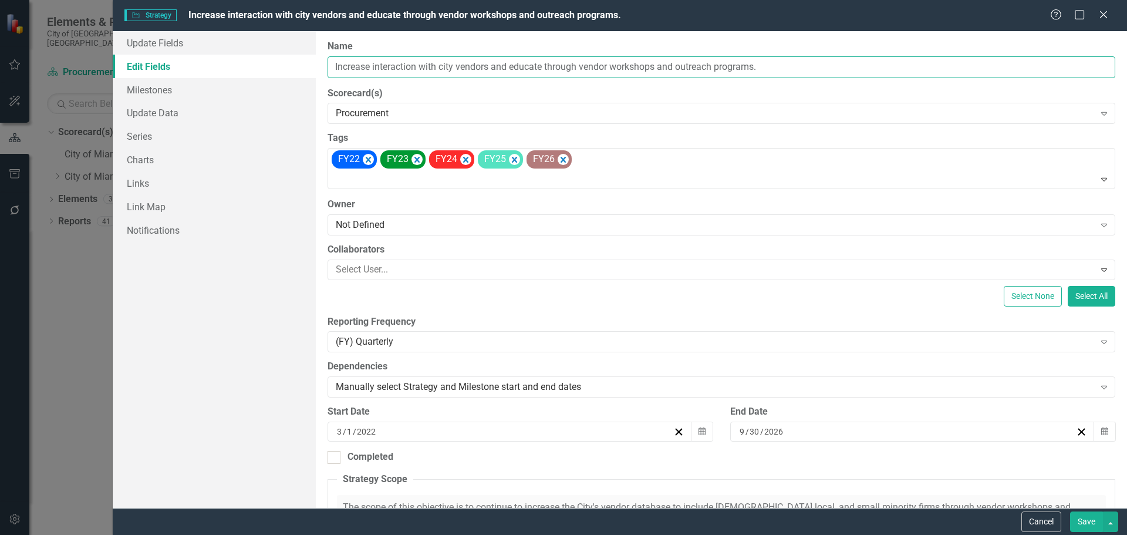
click at [468, 67] on input "Increase interaction with city vendors and educate through vendor workshops and…" at bounding box center [721, 67] width 788 height 22
drag, startPoint x: 495, startPoint y: 66, endPoint x: 306, endPoint y: 67, distance: 189.6
click at [306, 67] on div "Update Fields Edit Fields Milestones Update Data Series Charts Links Link Map N…" at bounding box center [620, 269] width 1014 height 477
click at [1033, 520] on button "Cancel" at bounding box center [1041, 521] width 40 height 21
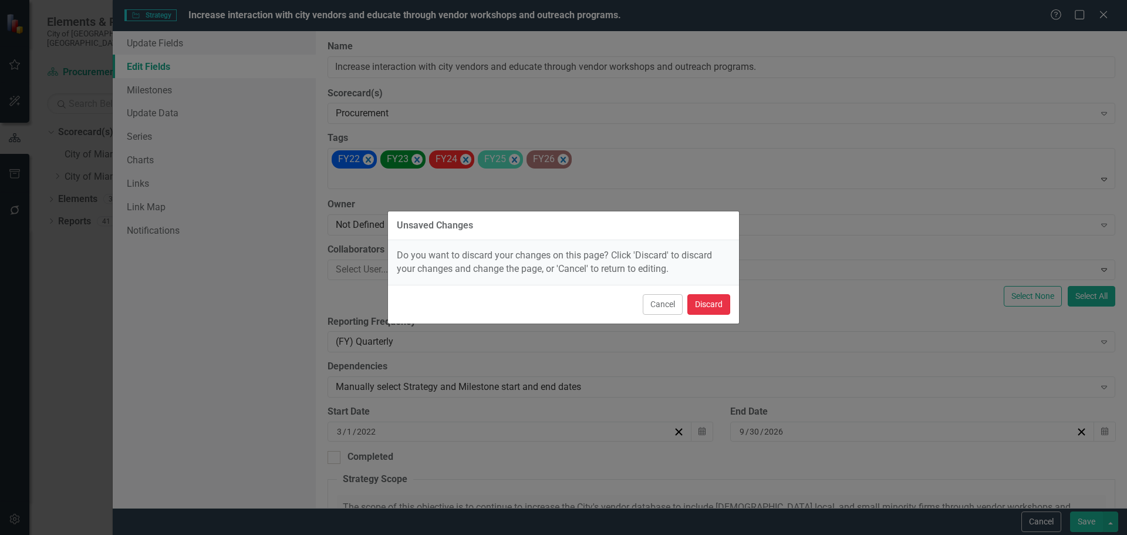
click at [701, 305] on button "Discard" at bounding box center [708, 304] width 43 height 21
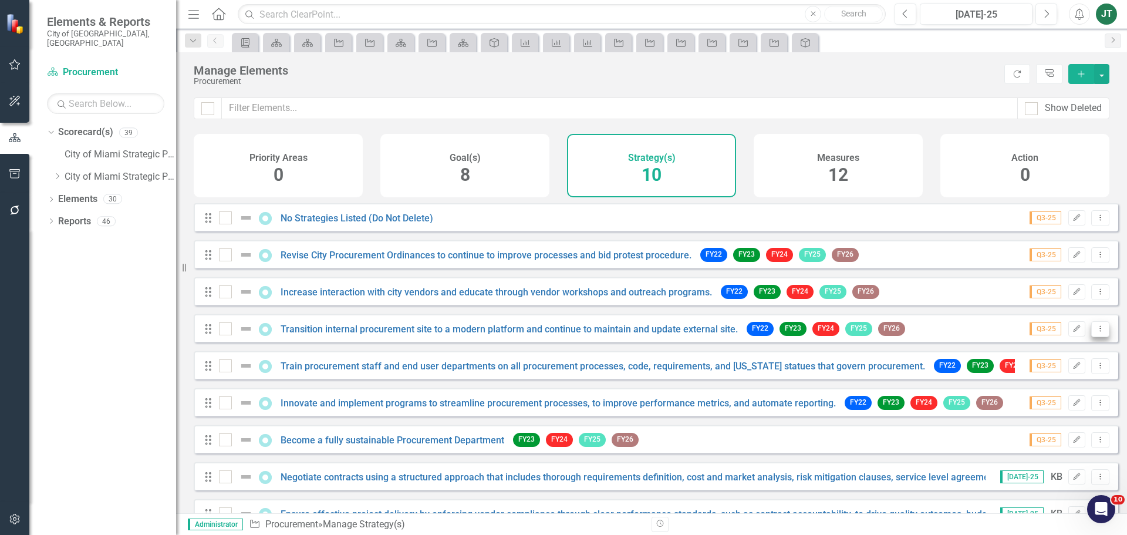
click at [1096, 332] on icon "Dropdown Menu" at bounding box center [1100, 329] width 10 height 8
click at [1051, 358] on link "Edit Edit Strategy" at bounding box center [1047, 357] width 104 height 22
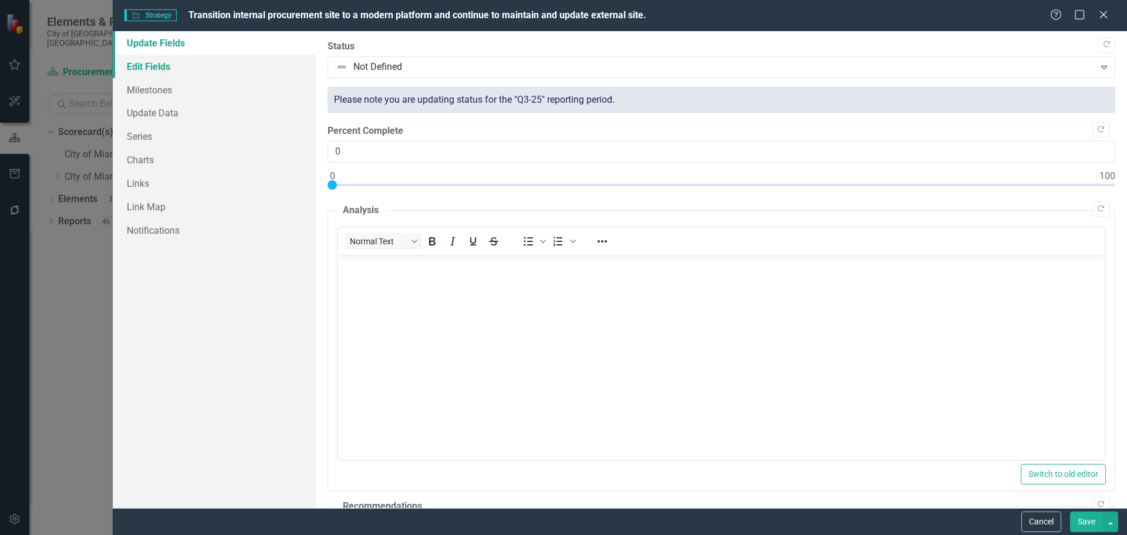
click at [215, 67] on link "Edit Fields" at bounding box center [214, 66] width 203 height 23
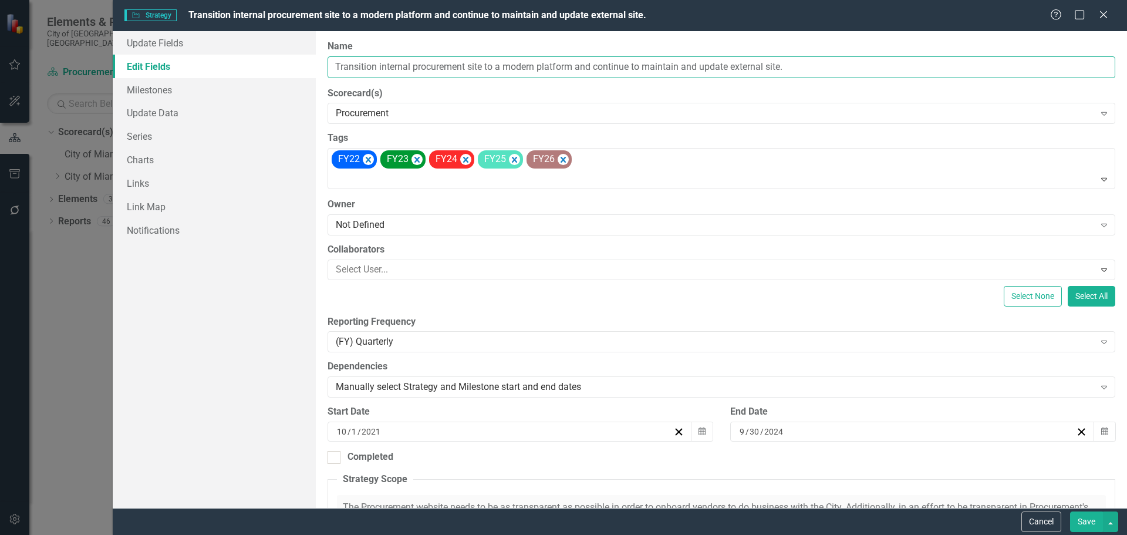
click at [454, 66] on input "Transition internal procurement site to a modern platform and continue to maint…" at bounding box center [721, 67] width 788 height 22
drag, startPoint x: 485, startPoint y: 67, endPoint x: 303, endPoint y: 63, distance: 182.0
click at [288, 64] on div "Update Fields Edit Fields Milestones Update Data Series Charts Links Link Map N…" at bounding box center [620, 269] width 1014 height 477
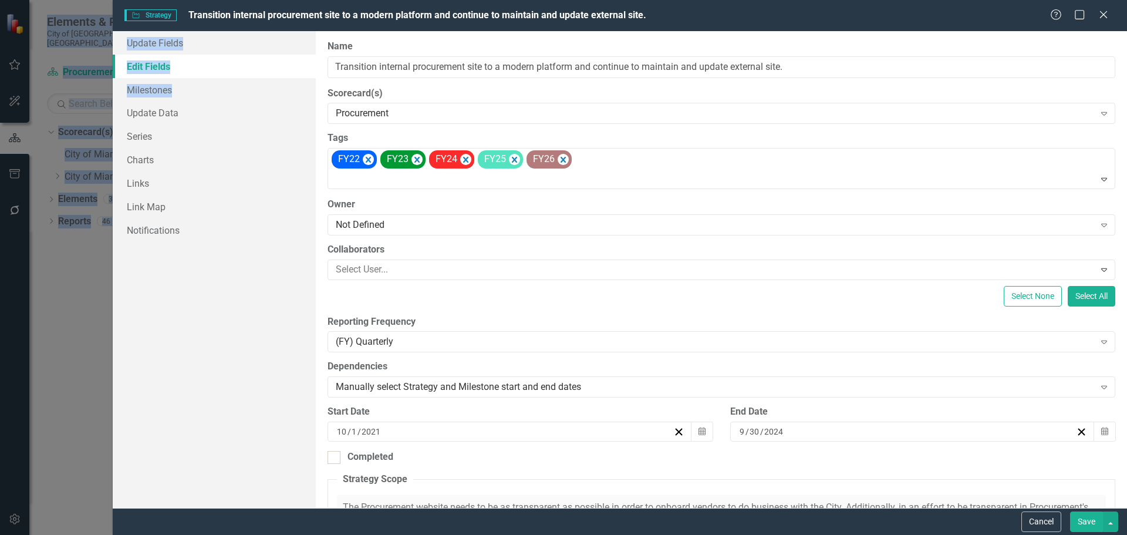
drag, startPoint x: -1, startPoint y: 137, endPoint x: -4, endPoint y: 205, distance: 68.1
click at [0, 205] on html "Elements & Reports City of Miami, FL Scorecard(s) Procurement Search Dropdown S…" at bounding box center [563, 267] width 1127 height 535
click at [1041, 522] on button "Cancel" at bounding box center [1041, 521] width 40 height 21
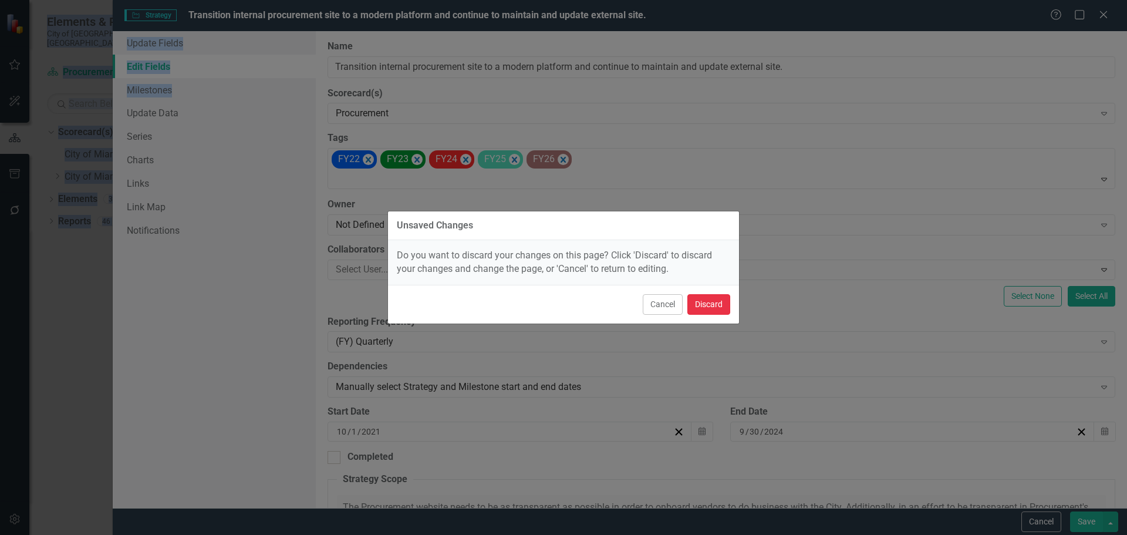
click at [712, 299] on button "Discard" at bounding box center [708, 304] width 43 height 21
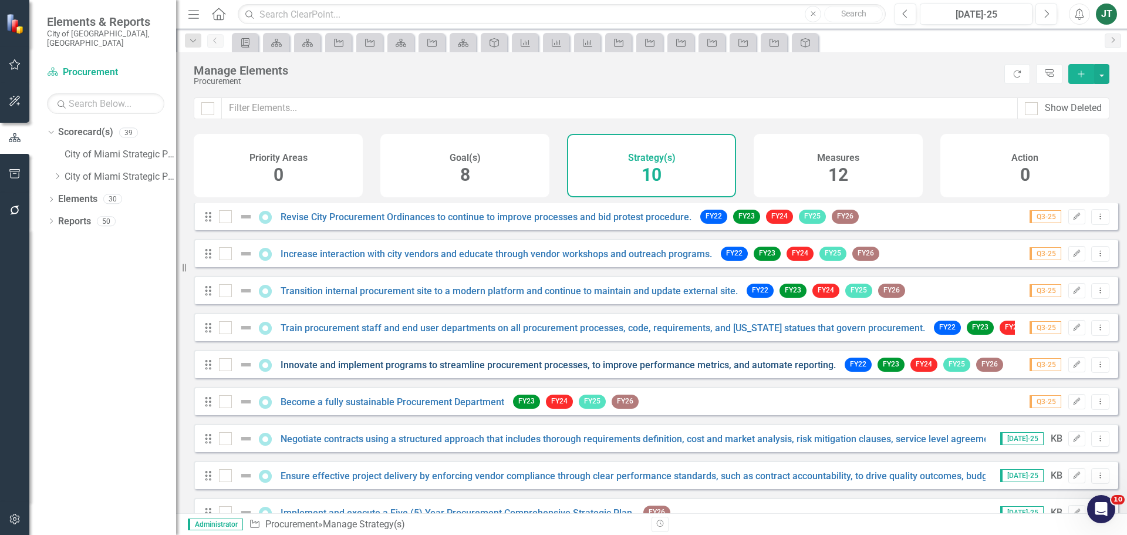
scroll to position [69, 0]
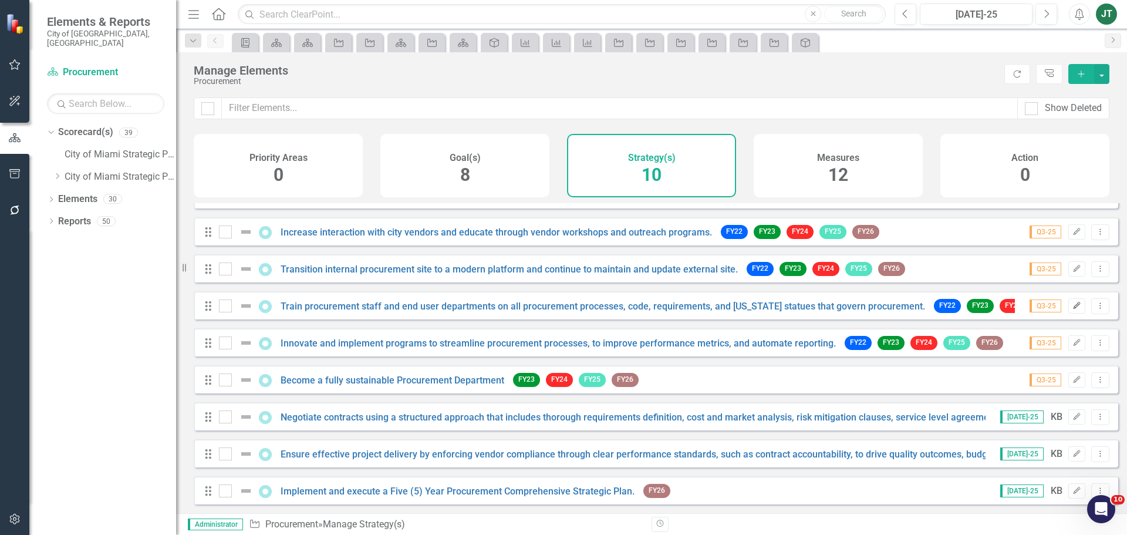
click at [1073, 303] on icon "button" at bounding box center [1076, 305] width 7 height 7
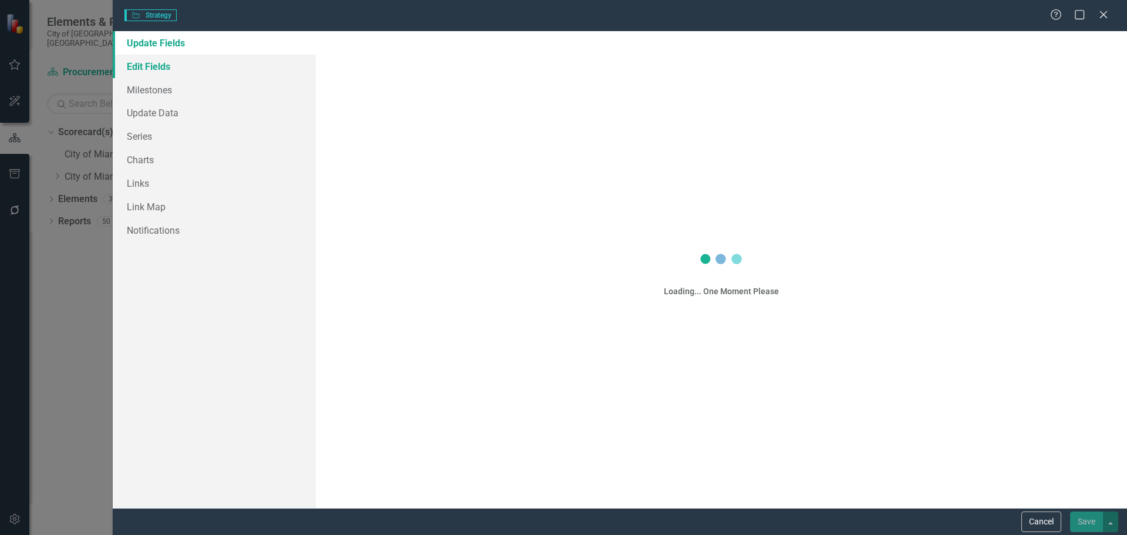
click at [177, 69] on link "Edit Fields" at bounding box center [214, 66] width 203 height 23
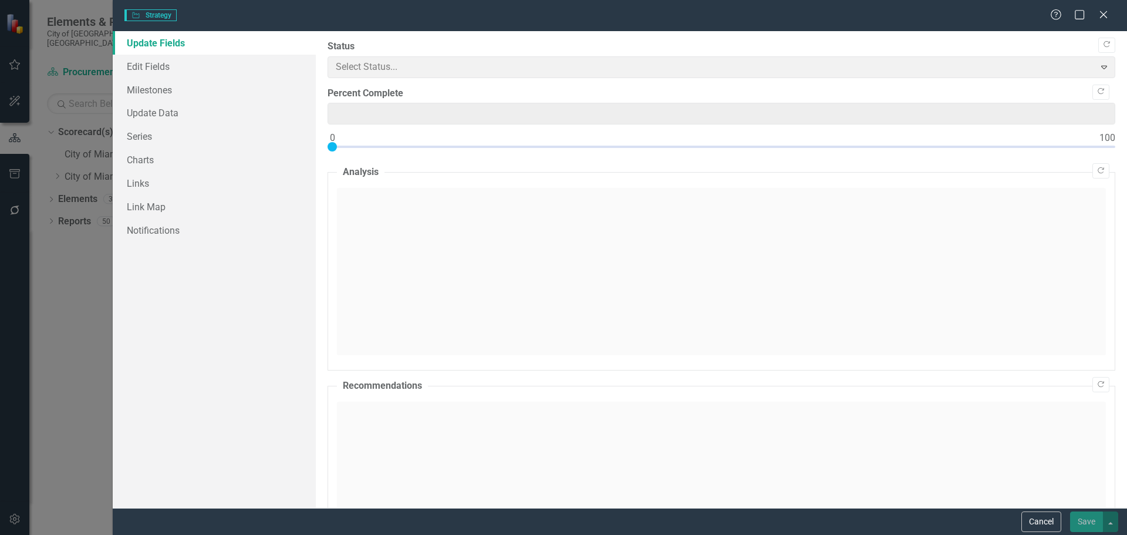
type input "0"
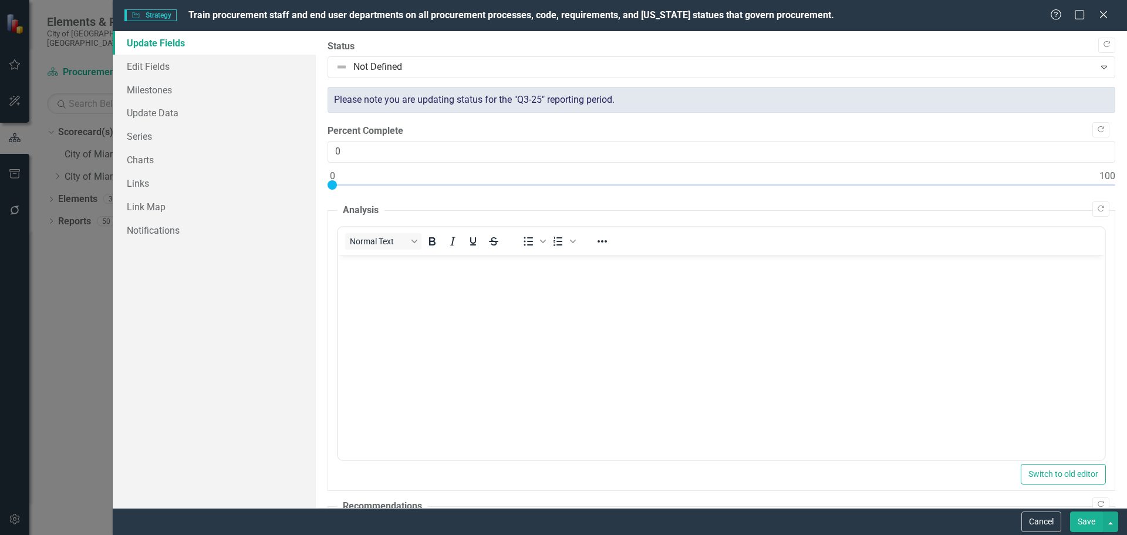
scroll to position [0, 0]
drag, startPoint x: 139, startPoint y: 61, endPoint x: 237, endPoint y: 61, distance: 98.0
click at [139, 61] on link "Edit Fields" at bounding box center [214, 66] width 203 height 23
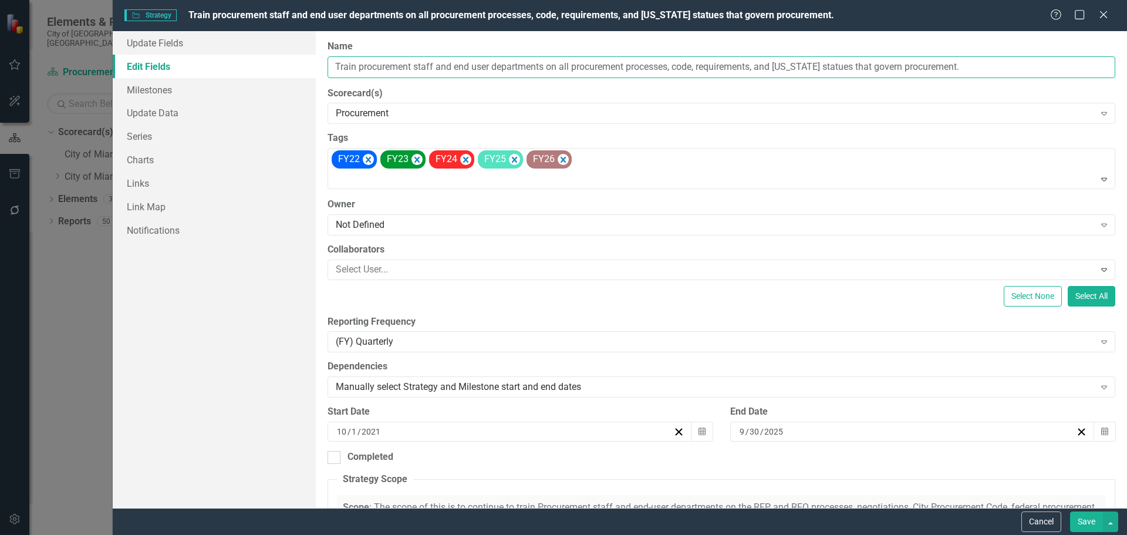
drag, startPoint x: 545, startPoint y: 65, endPoint x: 352, endPoint y: 63, distance: 193.1
click at [303, 61] on div "Update Fields Edit Fields Milestones Update Data Series Charts Links Link Map N…" at bounding box center [620, 269] width 1014 height 477
click at [196, 409] on div "Update Fields Edit Fields Milestones Update Data Series Charts Links Link Map N…" at bounding box center [214, 269] width 203 height 477
click at [1048, 520] on button "Cancel" at bounding box center [1041, 521] width 40 height 21
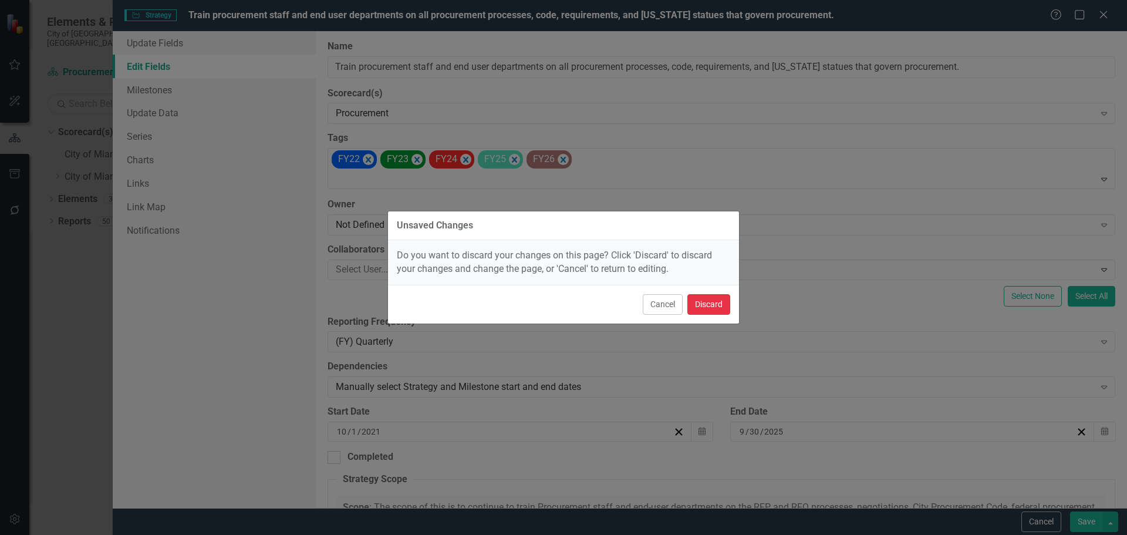
click at [710, 299] on button "Discard" at bounding box center [708, 304] width 43 height 21
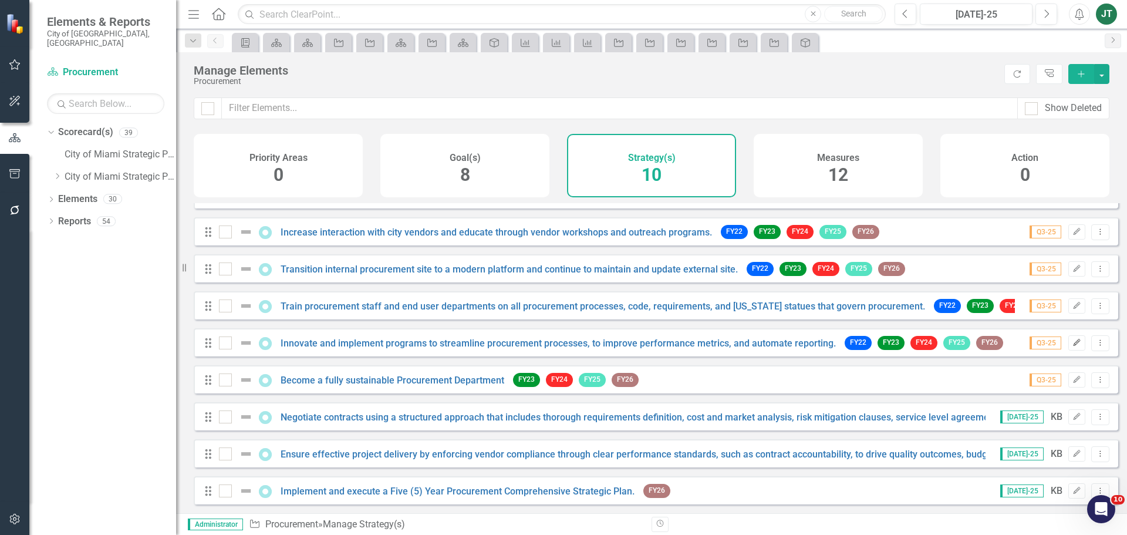
click at [1073, 342] on button "Edit" at bounding box center [1076, 342] width 17 height 15
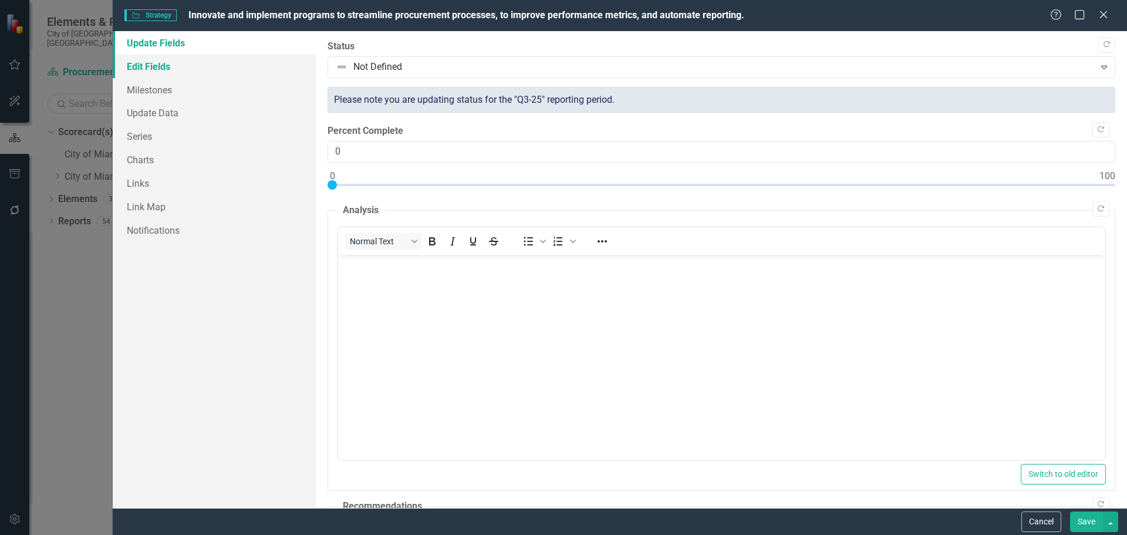
click at [177, 71] on link "Edit Fields" at bounding box center [214, 66] width 203 height 23
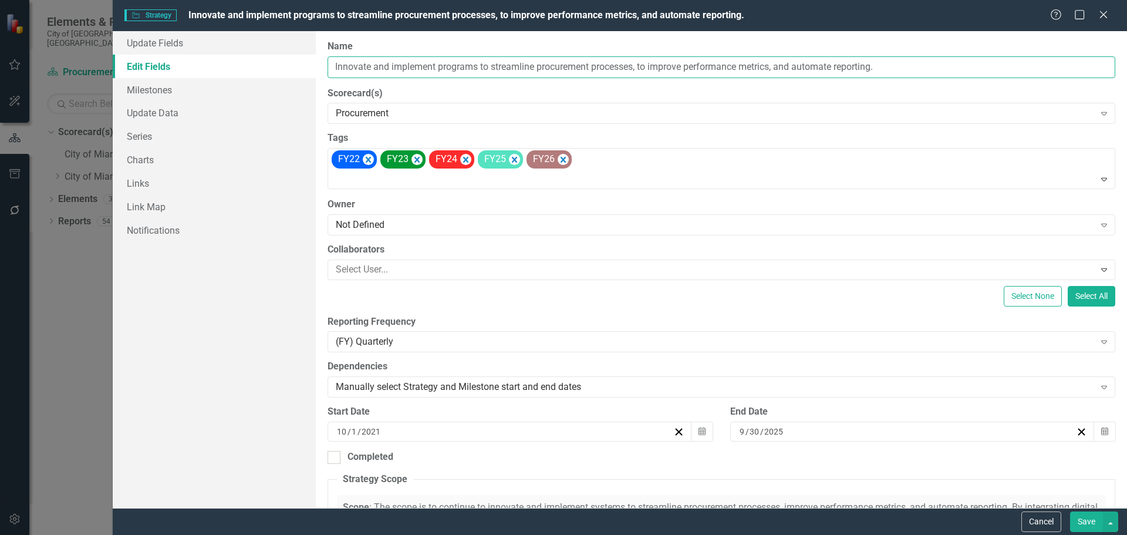
click at [456, 70] on input "Innovate and implement programs to streamline procurement processes, to improve…" at bounding box center [721, 67] width 788 height 22
drag, startPoint x: 535, startPoint y: 66, endPoint x: 309, endPoint y: 64, distance: 225.4
click at [309, 64] on div "Update Fields Edit Fields Milestones Update Data Series Charts Links Link Map N…" at bounding box center [620, 269] width 1014 height 477
click at [1041, 516] on button "Cancel" at bounding box center [1041, 521] width 40 height 21
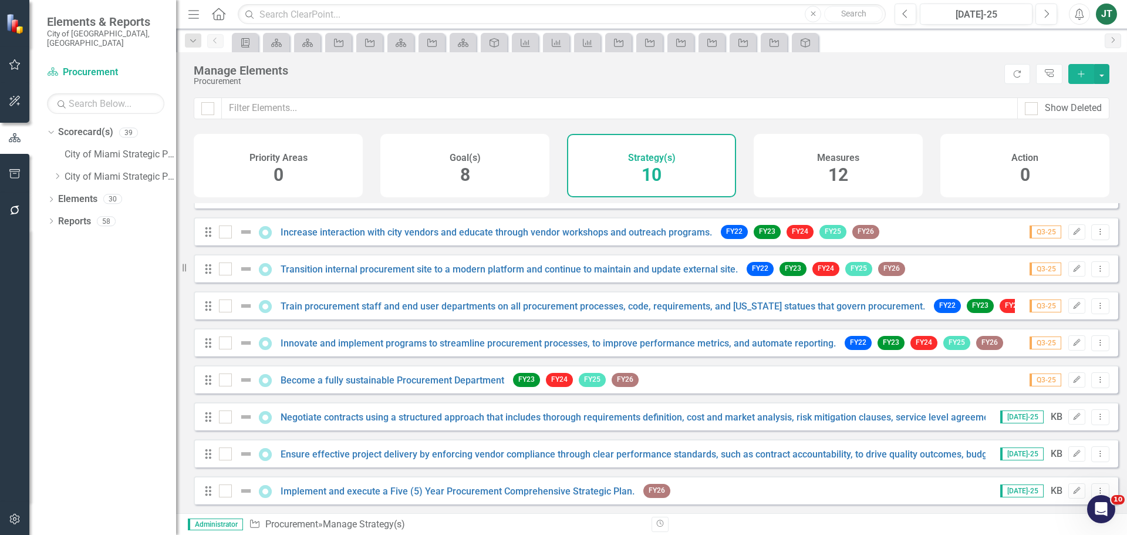
click at [124, 363] on div "Dropdown Scorecard(s) 39 City of Miami Strategic Plan Dropdown City of Miami St…" at bounding box center [102, 329] width 147 height 412
click at [1091, 374] on button "Dropdown Menu" at bounding box center [1100, 380] width 18 height 16
click at [1072, 379] on icon "Edit" at bounding box center [1076, 379] width 9 height 7
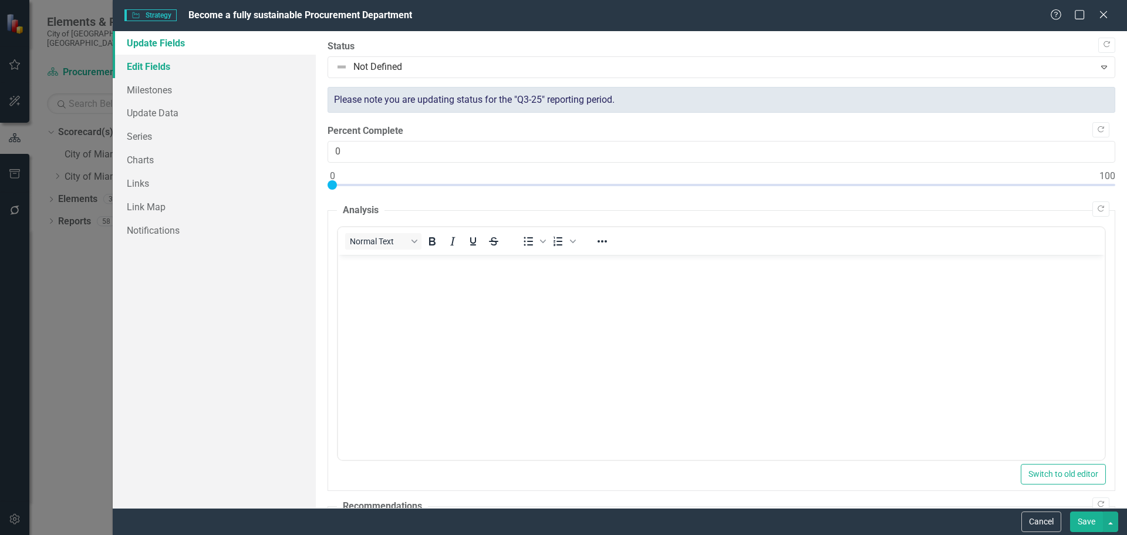
click at [171, 68] on link "Edit Fields" at bounding box center [214, 66] width 203 height 23
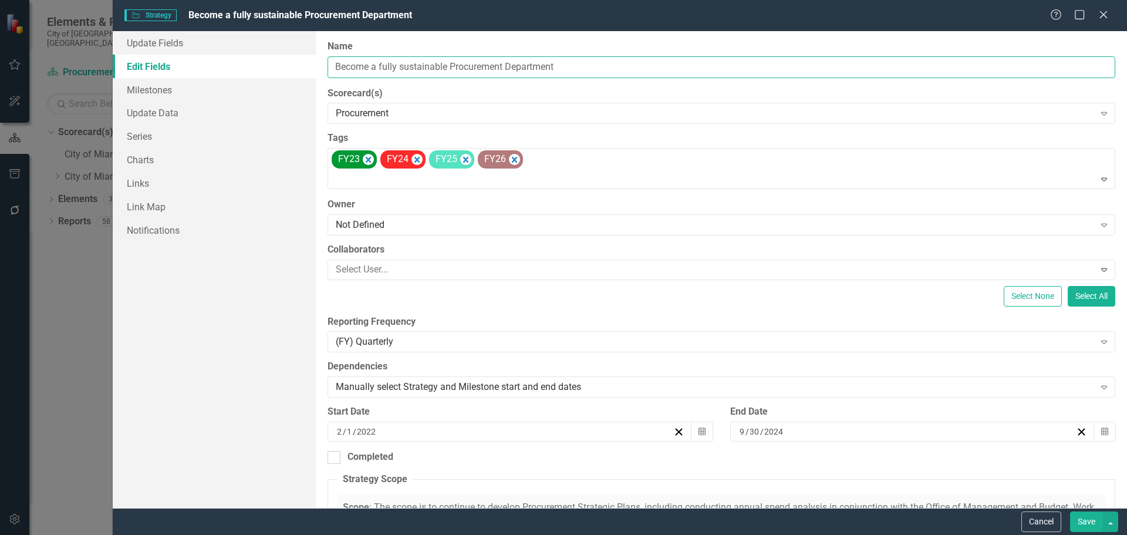
drag, startPoint x: 503, startPoint y: 65, endPoint x: 336, endPoint y: 63, distance: 166.7
click at [329, 64] on input "Become a fully sustainable Procurement Department" at bounding box center [721, 67] width 788 height 22
click at [1091, 521] on button "Save" at bounding box center [1086, 521] width 33 height 21
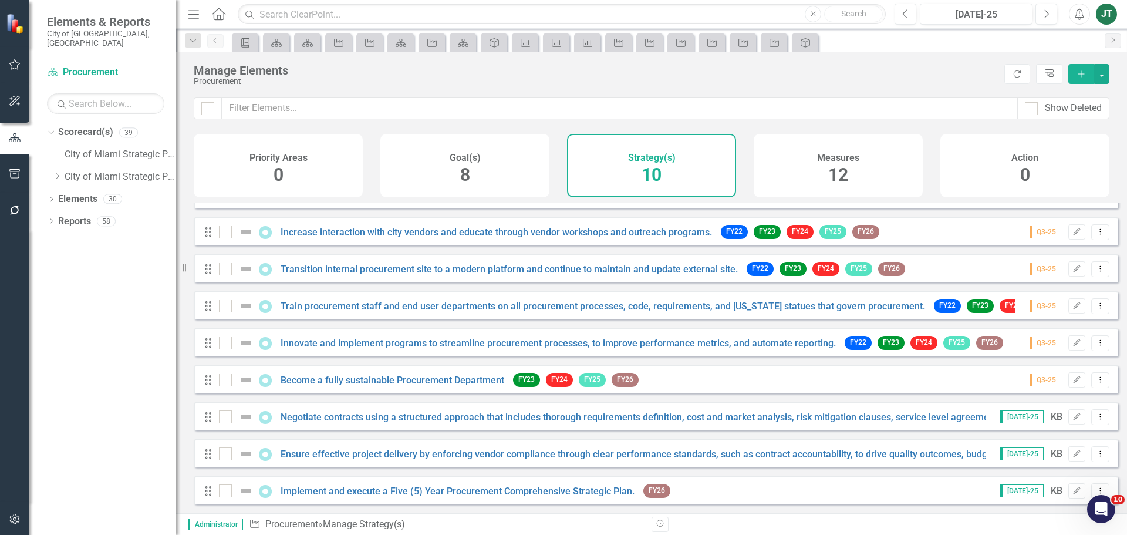
click at [108, 425] on div "Dropdown Scorecard(s) 39 City of Miami Strategic Plan Dropdown City of Miami St…" at bounding box center [102, 329] width 147 height 412
click at [1072, 420] on icon "Edit" at bounding box center [1076, 416] width 9 height 7
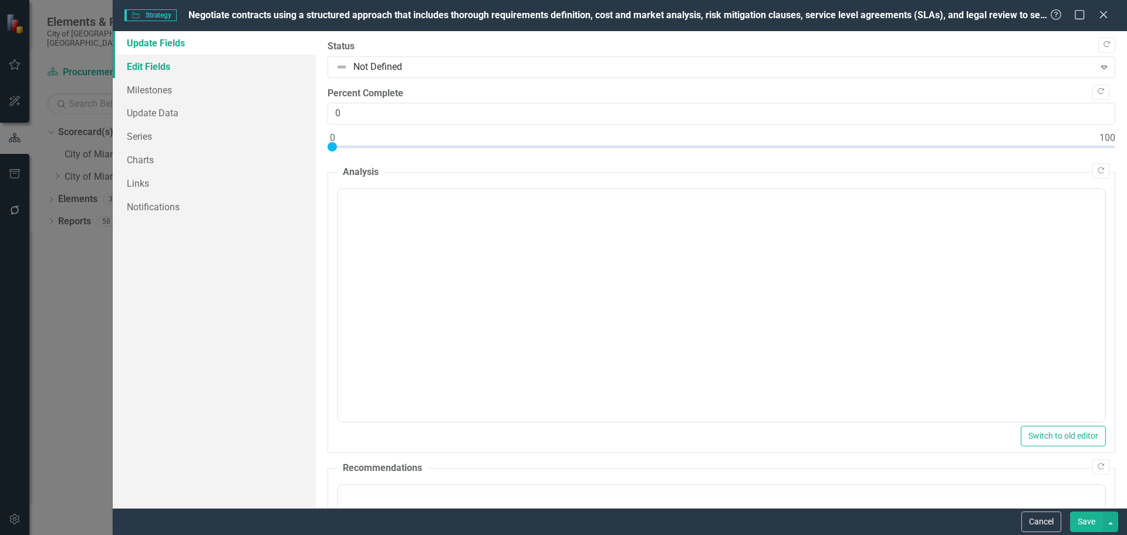
click at [139, 64] on link "Edit Fields" at bounding box center [214, 66] width 203 height 23
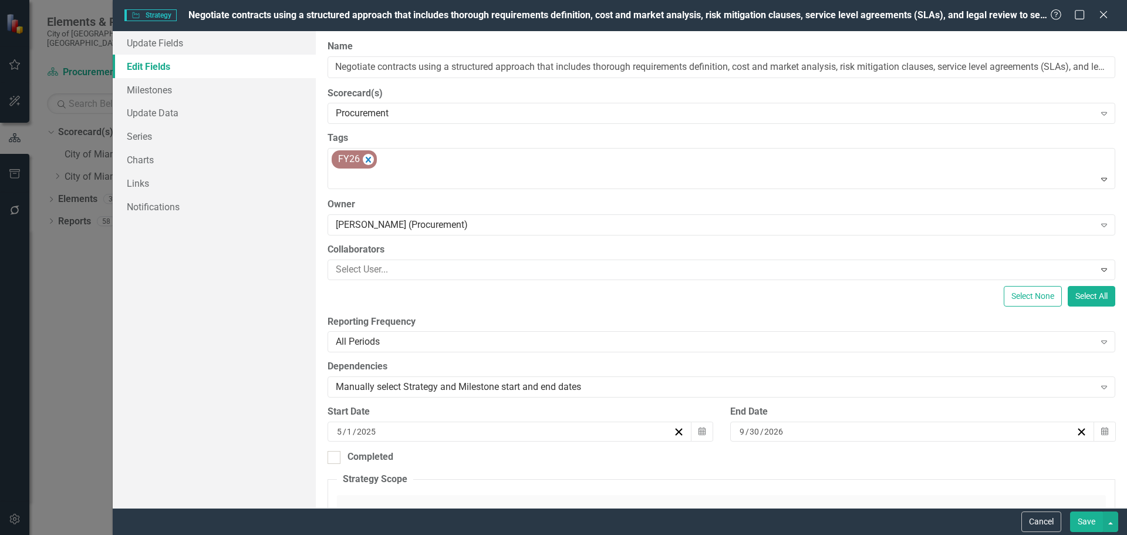
scroll to position [69, 0]
click at [501, 68] on input "Negotiate contracts using a structured approach that includes thorough requirem…" at bounding box center [721, 67] width 788 height 22
drag, startPoint x: 538, startPoint y: 67, endPoint x: 336, endPoint y: 67, distance: 201.9
click at [336, 67] on input "Negotiate contracts using a structured approach that includes thorough requirem…" at bounding box center [721, 67] width 788 height 22
click at [1029, 519] on button "Cancel" at bounding box center [1041, 521] width 40 height 21
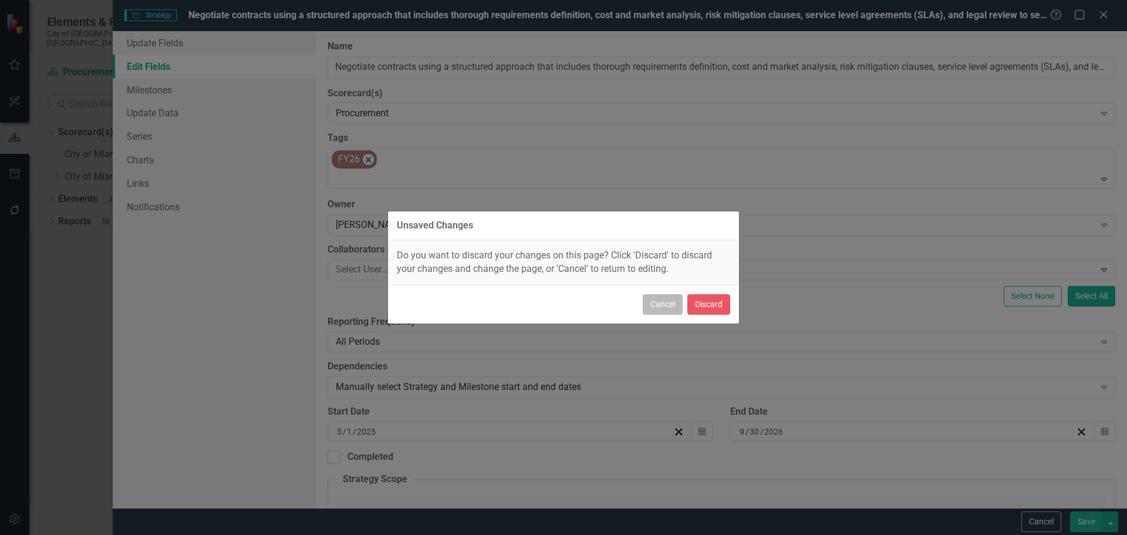
click at [665, 301] on button "Cancel" at bounding box center [663, 304] width 40 height 21
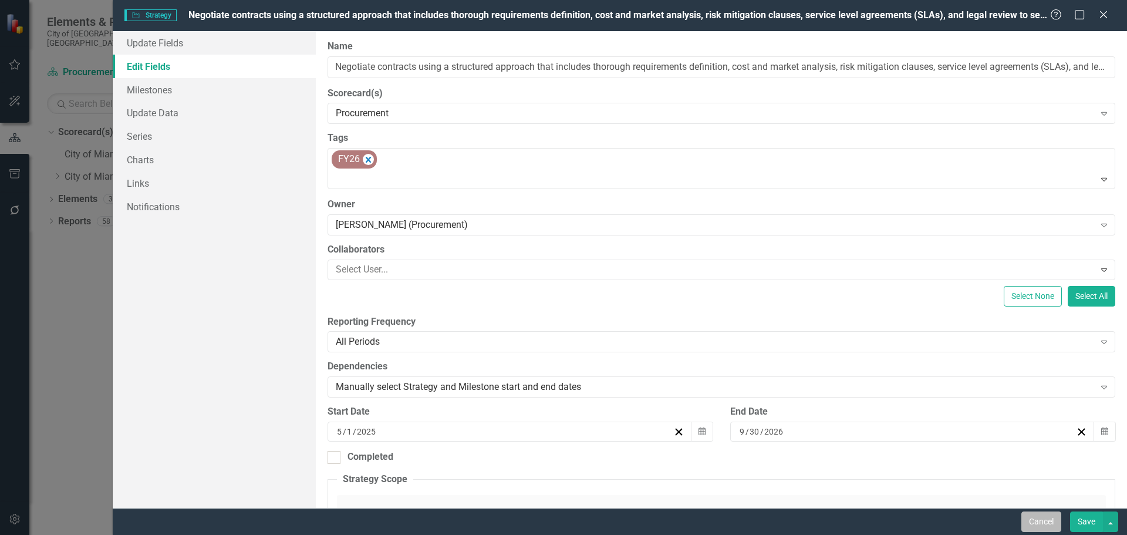
click at [1034, 522] on button "Cancel" at bounding box center [1041, 521] width 40 height 21
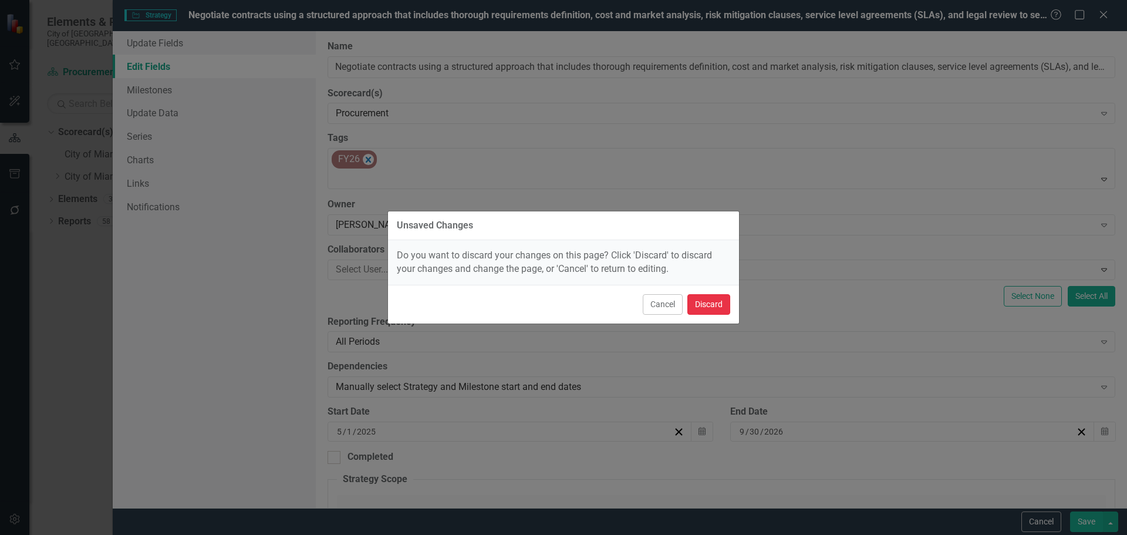
click at [709, 303] on button "Discard" at bounding box center [708, 304] width 43 height 21
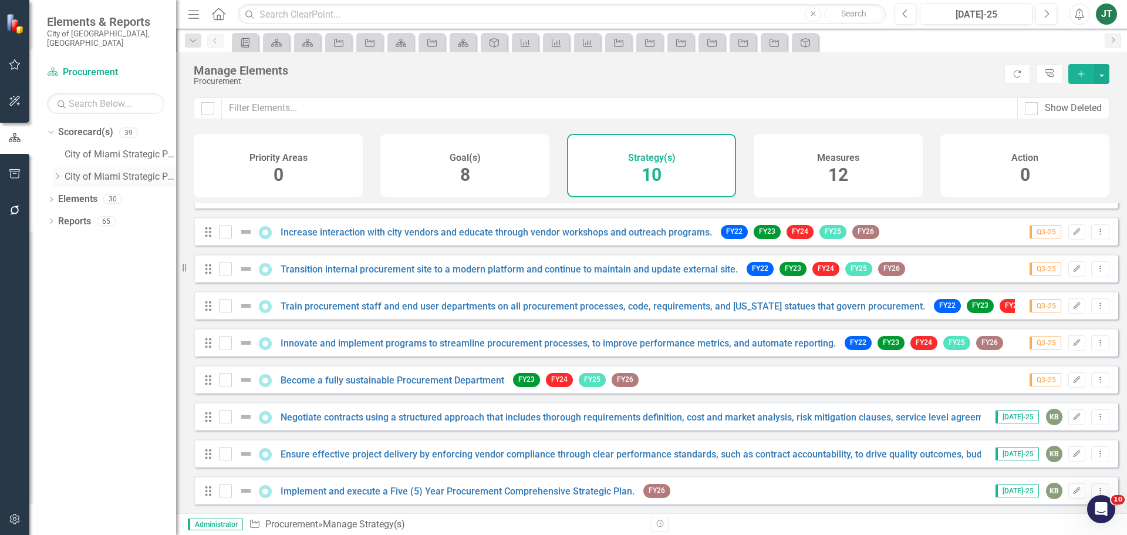
click at [55, 173] on icon "Dropdown" at bounding box center [57, 176] width 9 height 7
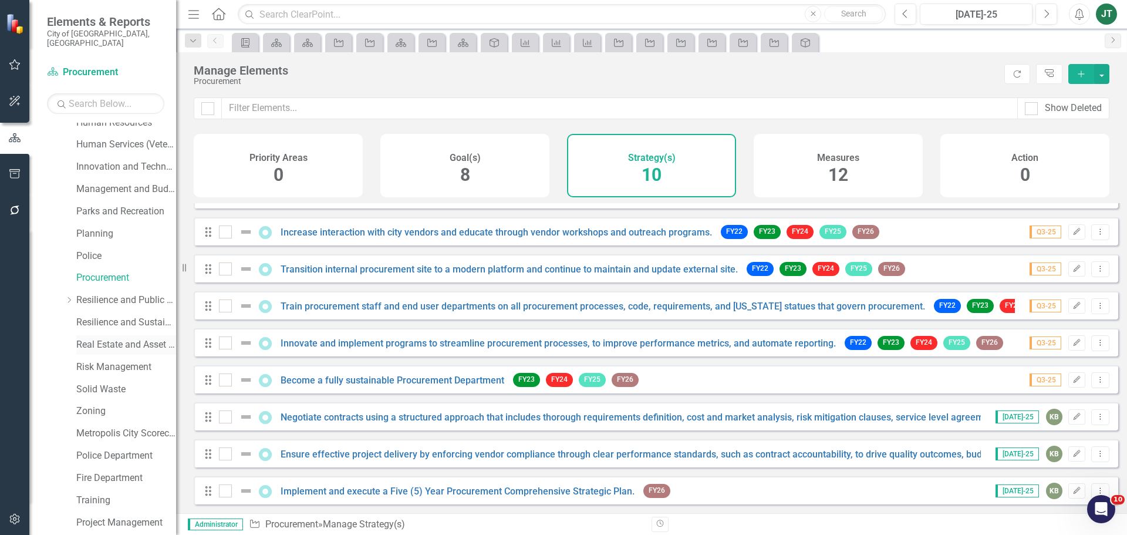
scroll to position [411, 0]
click at [93, 292] on link "Resilience and Public Works" at bounding box center [126, 298] width 100 height 13
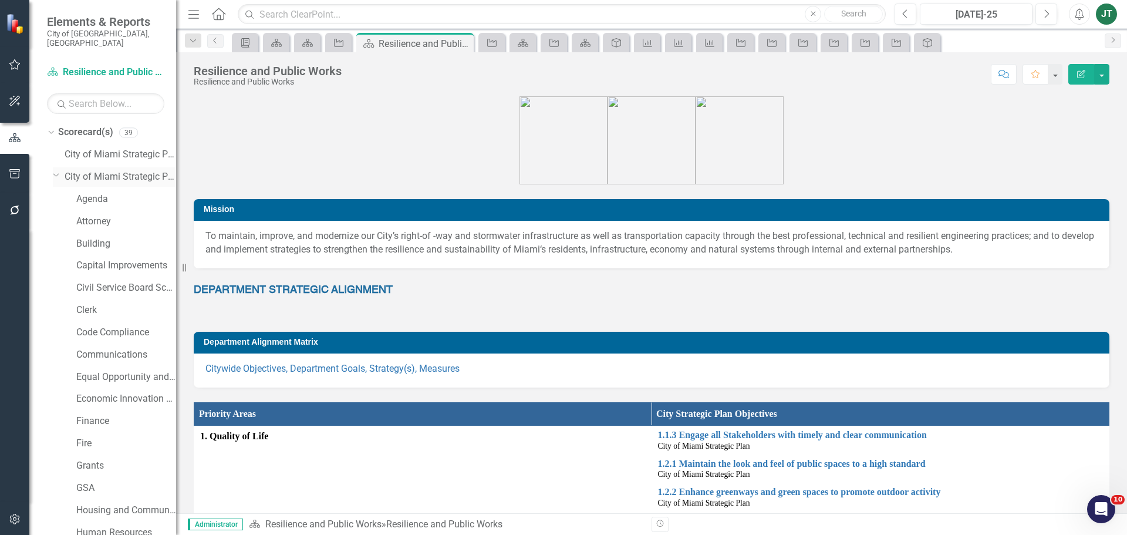
click at [57, 170] on icon "Dropdown" at bounding box center [56, 174] width 7 height 9
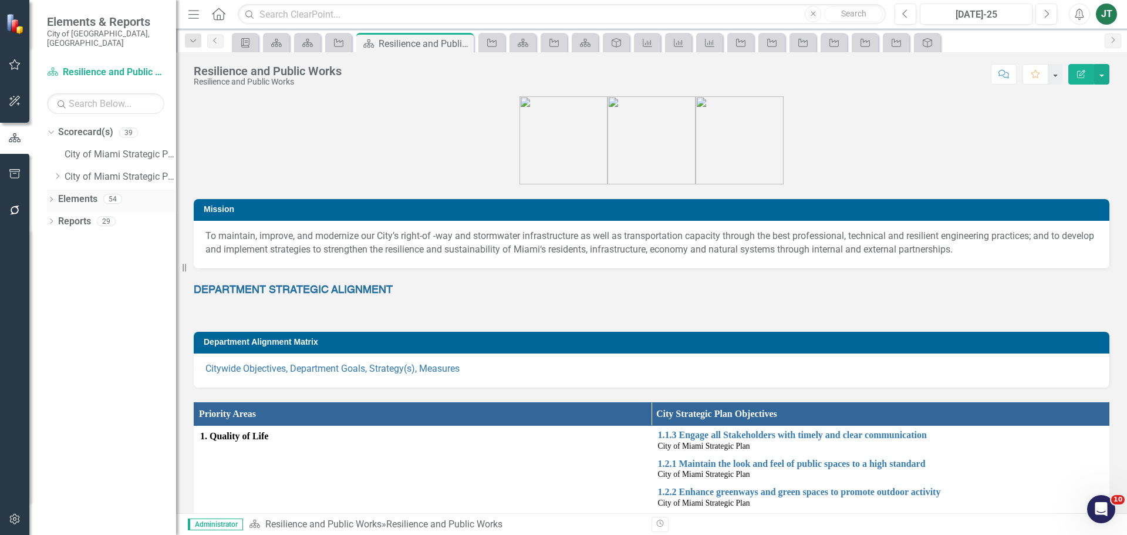
click at [84, 192] on link "Elements" at bounding box center [77, 198] width 39 height 13
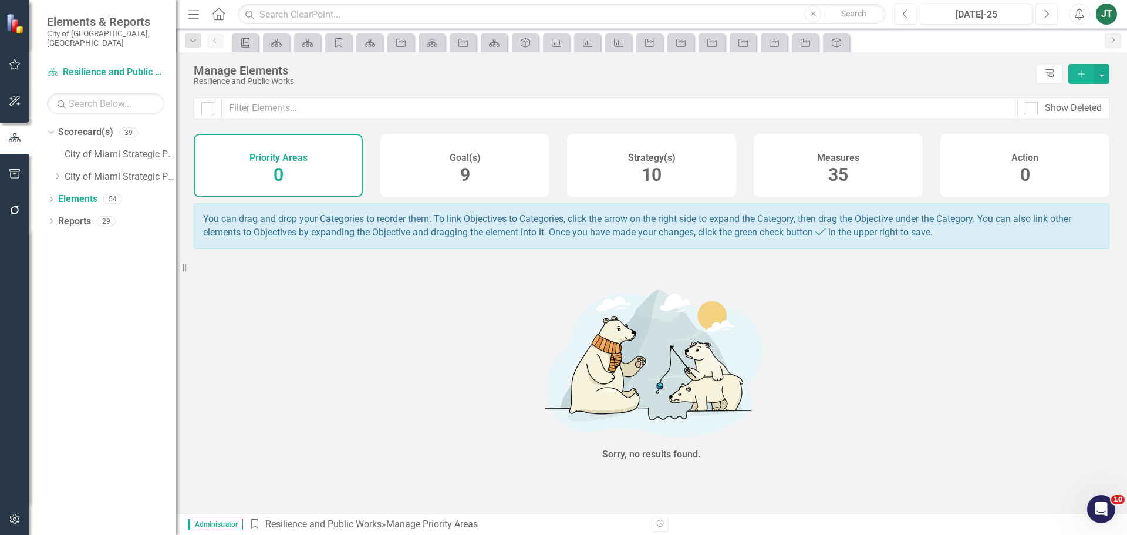
click at [650, 175] on span "10" at bounding box center [651, 174] width 20 height 21
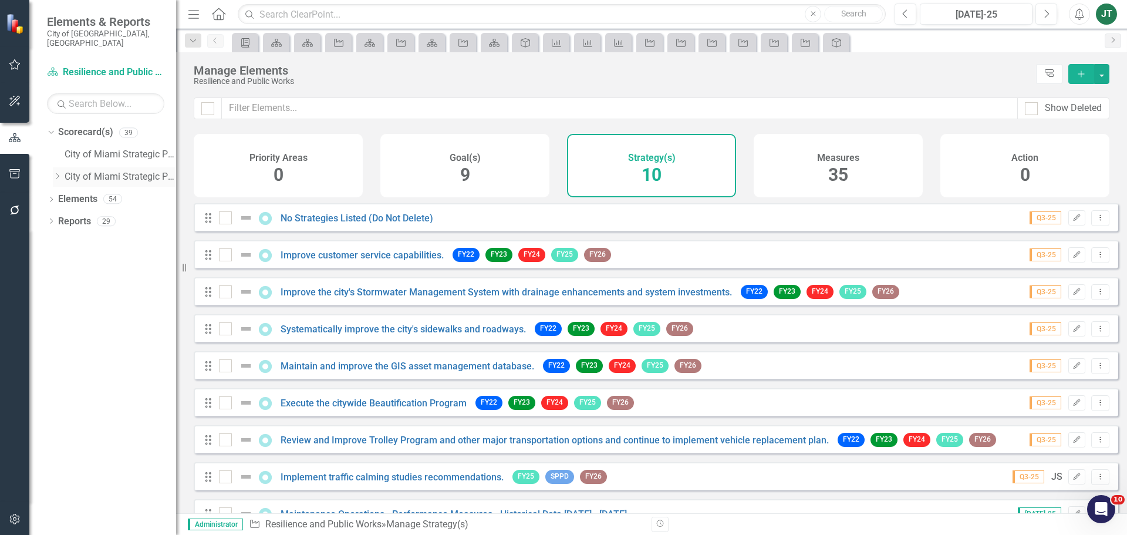
click at [55, 167] on div "Dropdown Scorecard(s) 39 City of [GEOGRAPHIC_DATA] Strategic Plan Dropdown City…" at bounding box center [111, 156] width 129 height 67
click at [56, 173] on icon "Dropdown" at bounding box center [57, 176] width 9 height 7
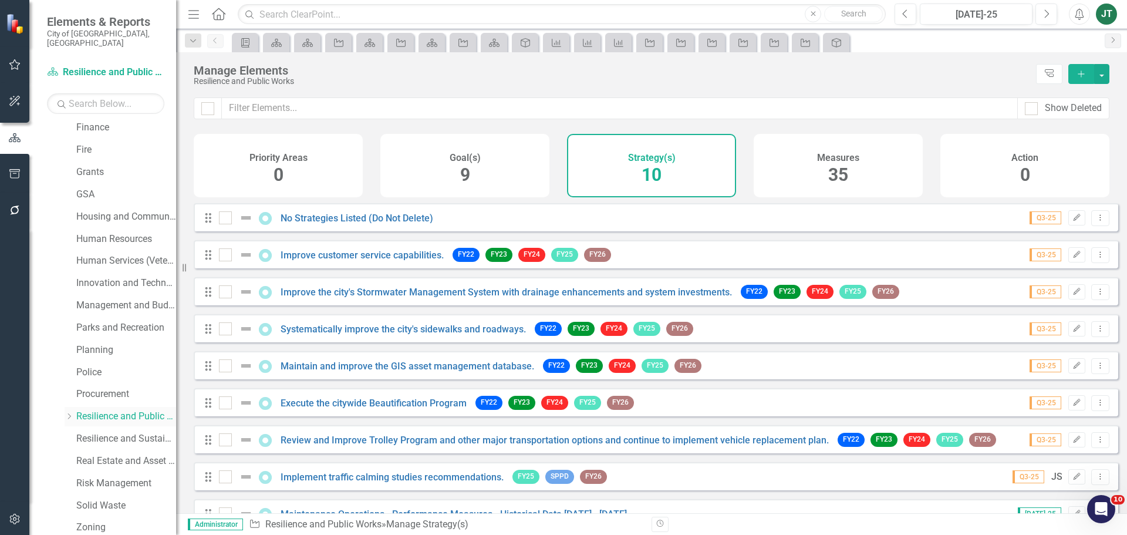
scroll to position [352, 0]
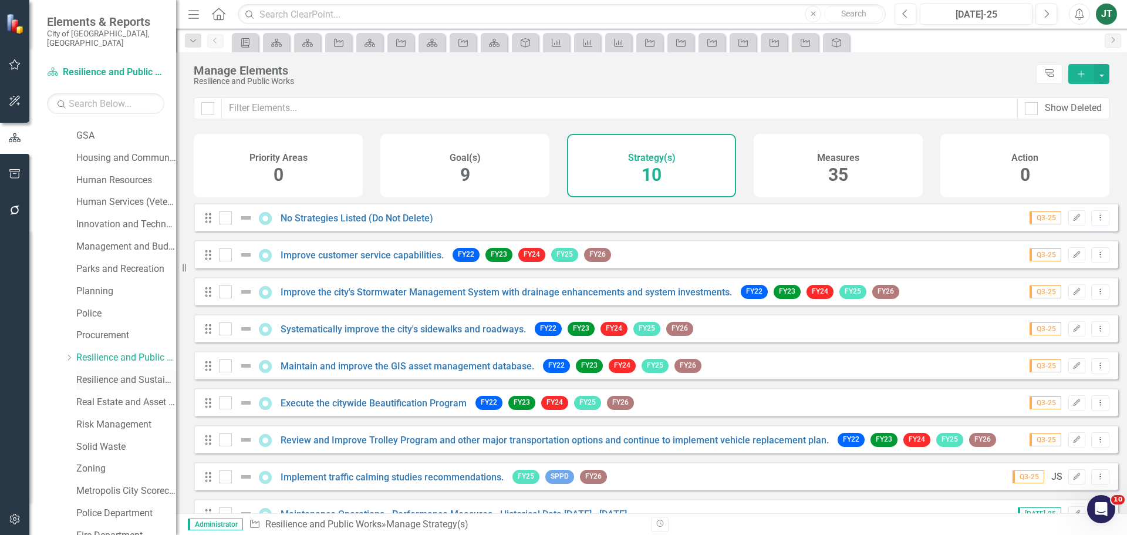
click at [123, 373] on link "Resilience and Sustainability" at bounding box center [126, 379] width 100 height 13
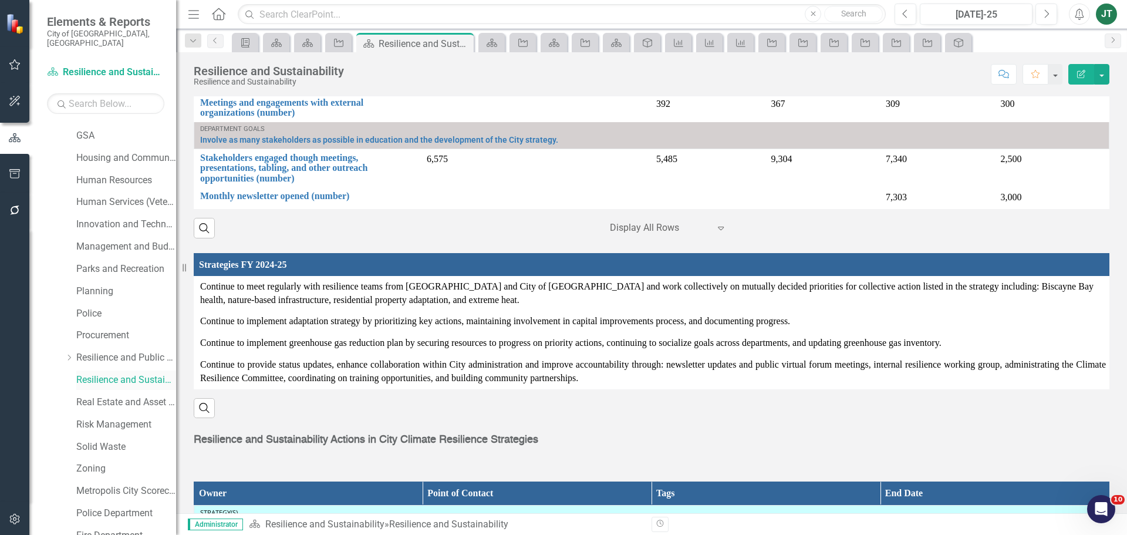
scroll to position [411, 0]
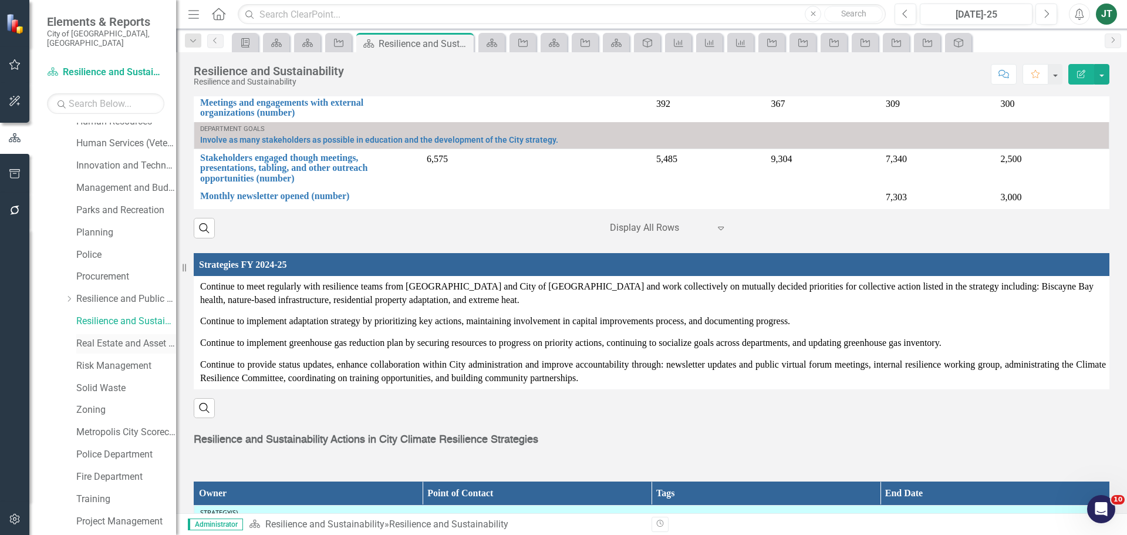
click at [110, 337] on link "Real Estate and Asset Management" at bounding box center [126, 343] width 100 height 13
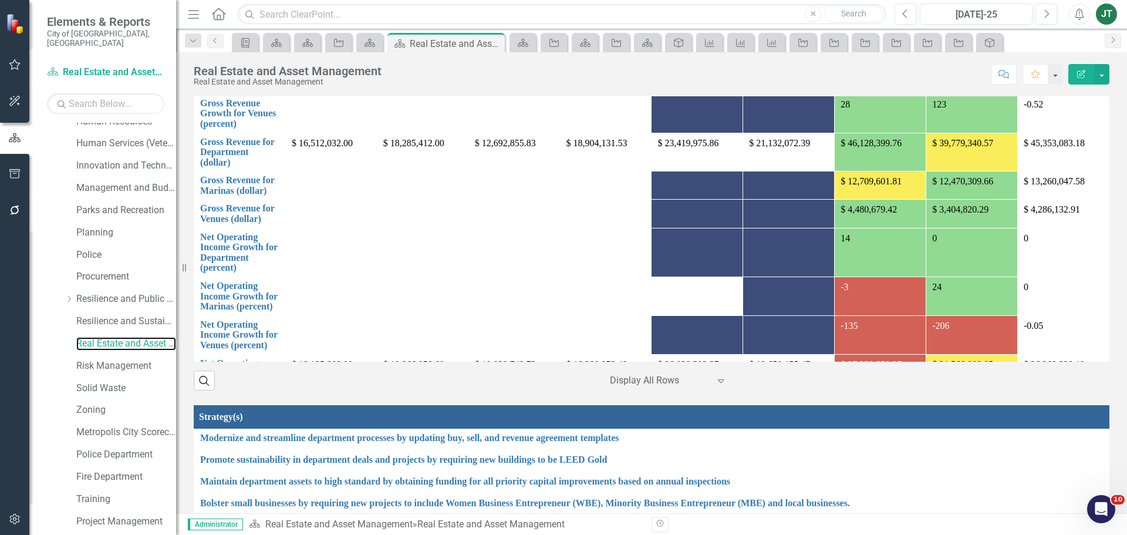
scroll to position [1371, 0]
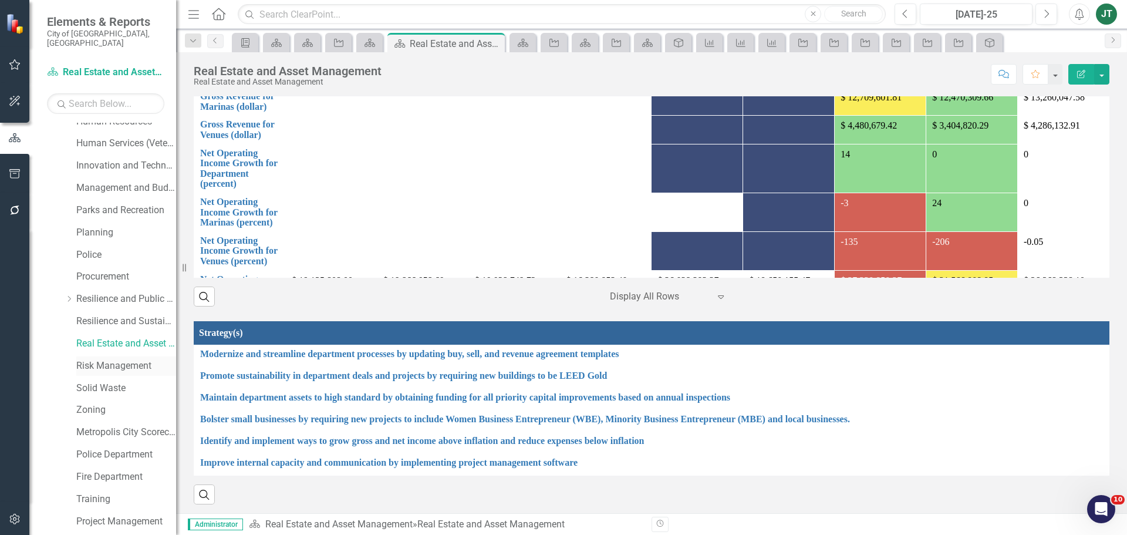
click at [115, 359] on link "Risk Management" at bounding box center [126, 365] width 100 height 13
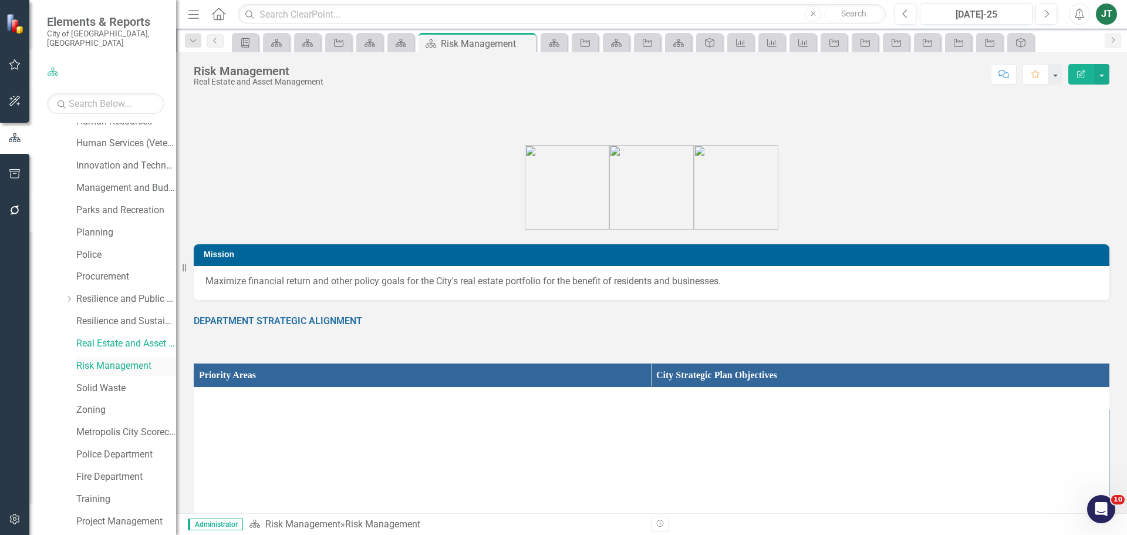
click at [113, 359] on link "Risk Management" at bounding box center [126, 365] width 100 height 13
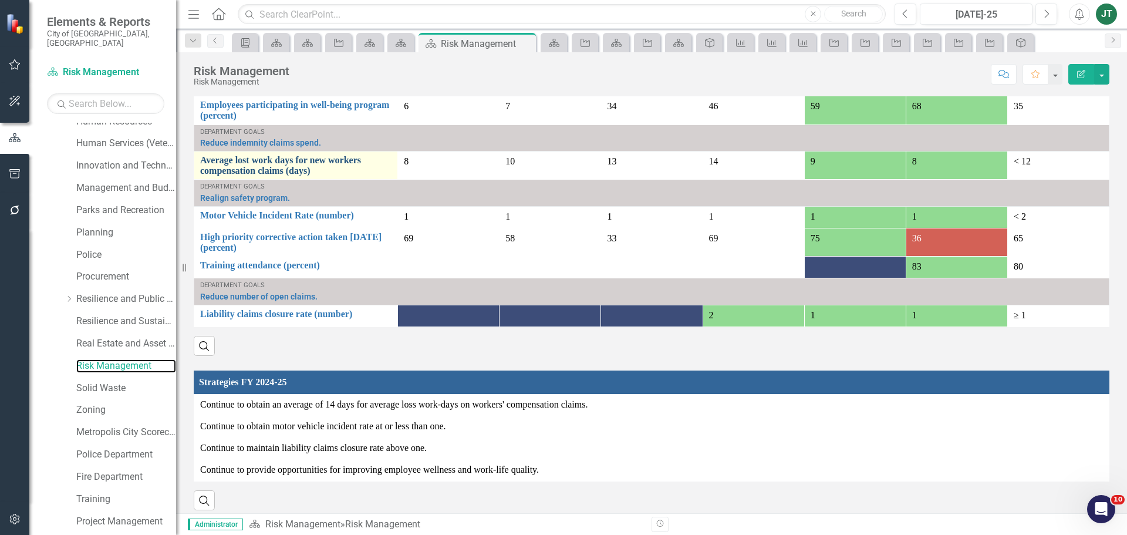
scroll to position [836, 0]
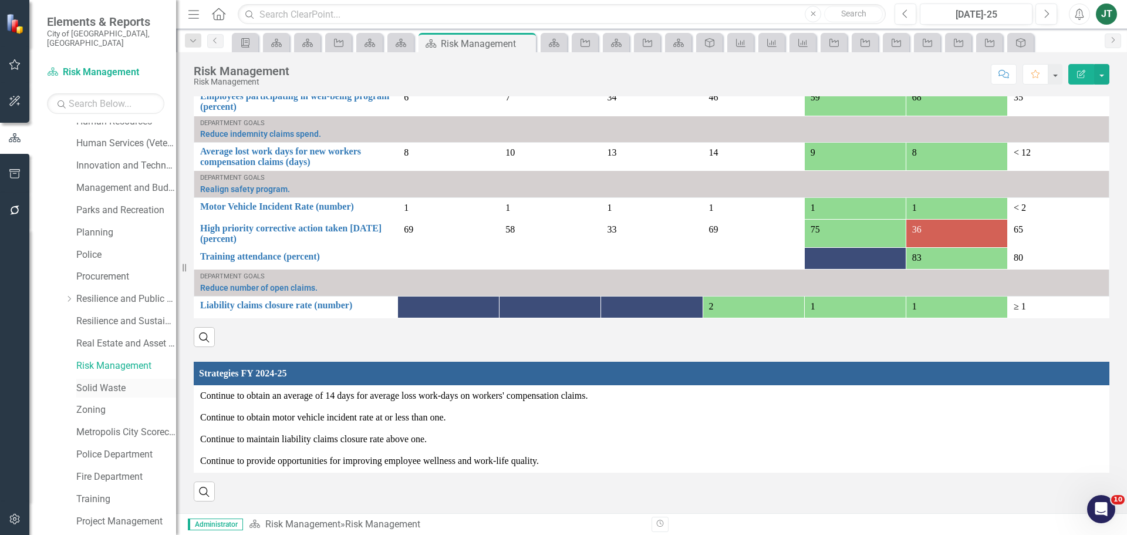
click at [109, 381] on link "Solid Waste" at bounding box center [126, 387] width 100 height 13
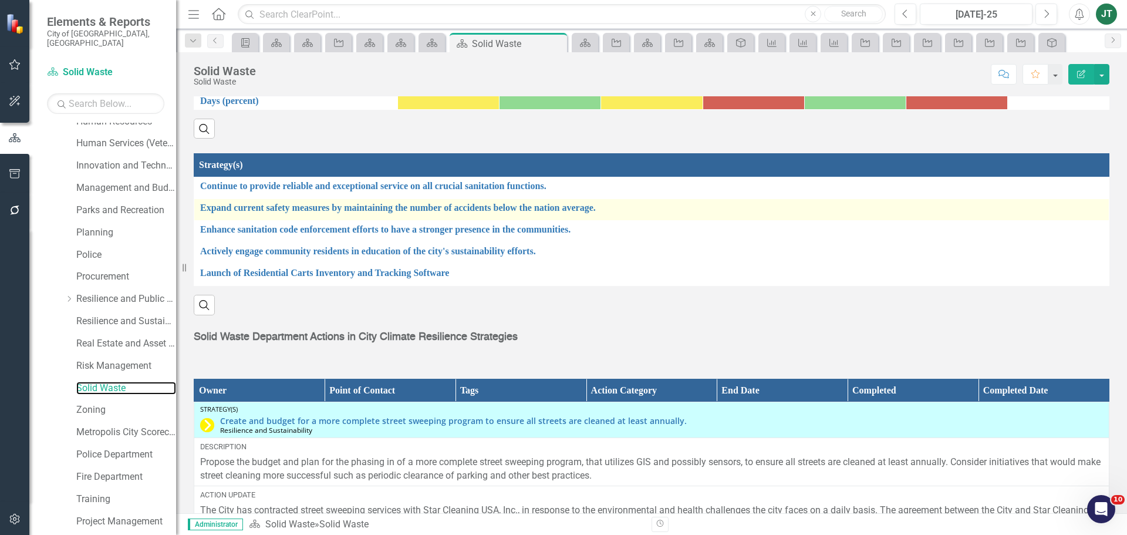
scroll to position [1143, 0]
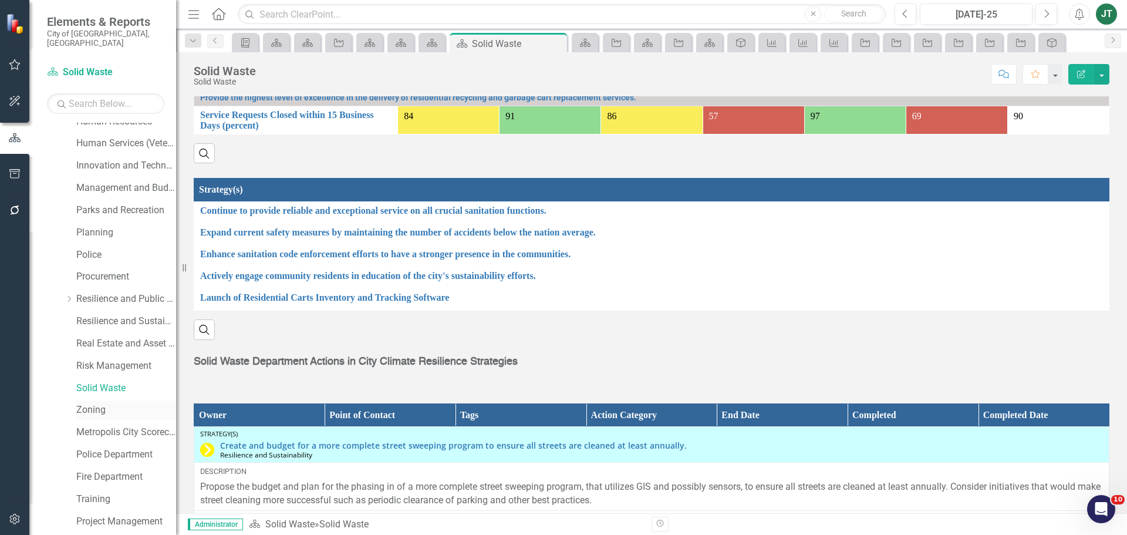
click at [92, 403] on link "Zoning" at bounding box center [126, 409] width 100 height 13
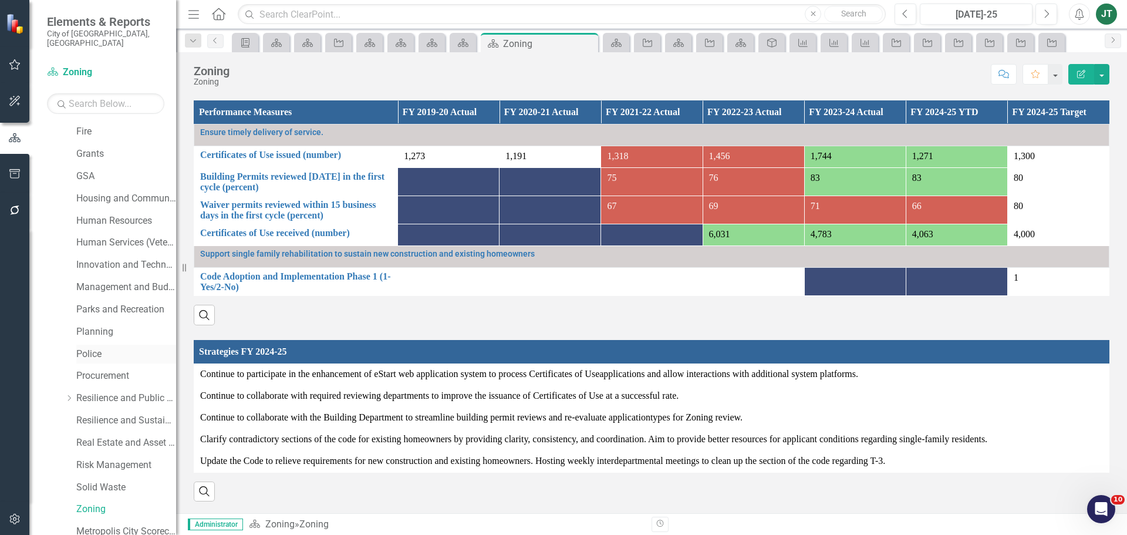
scroll to position [291, 0]
drag, startPoint x: 106, startPoint y: 389, endPoint x: 131, endPoint y: 389, distance: 25.2
click at [106, 390] on link "Procurement" at bounding box center [126, 396] width 100 height 13
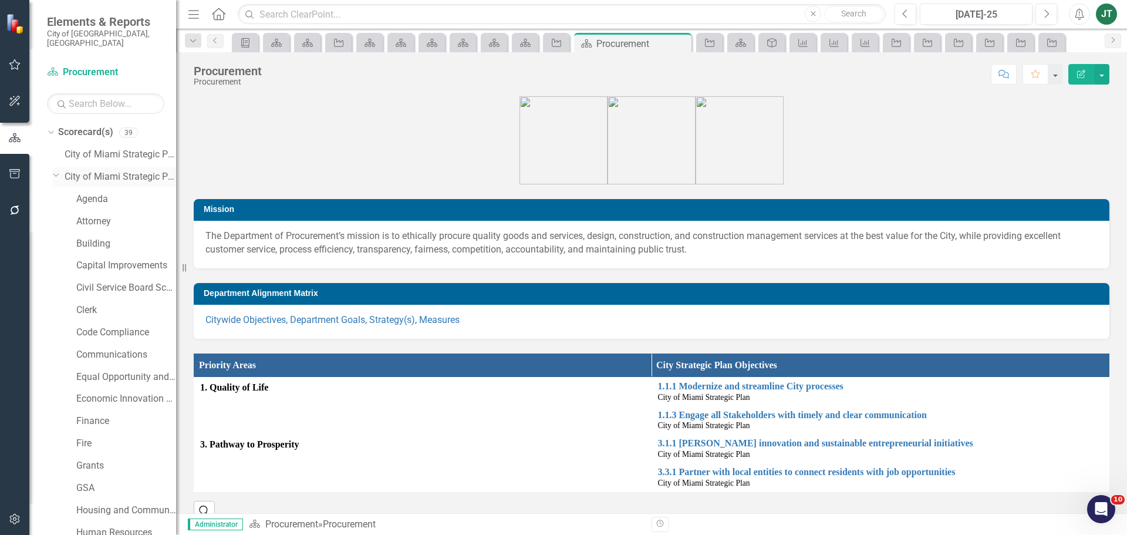
click at [56, 170] on icon "Dropdown" at bounding box center [56, 174] width 7 height 9
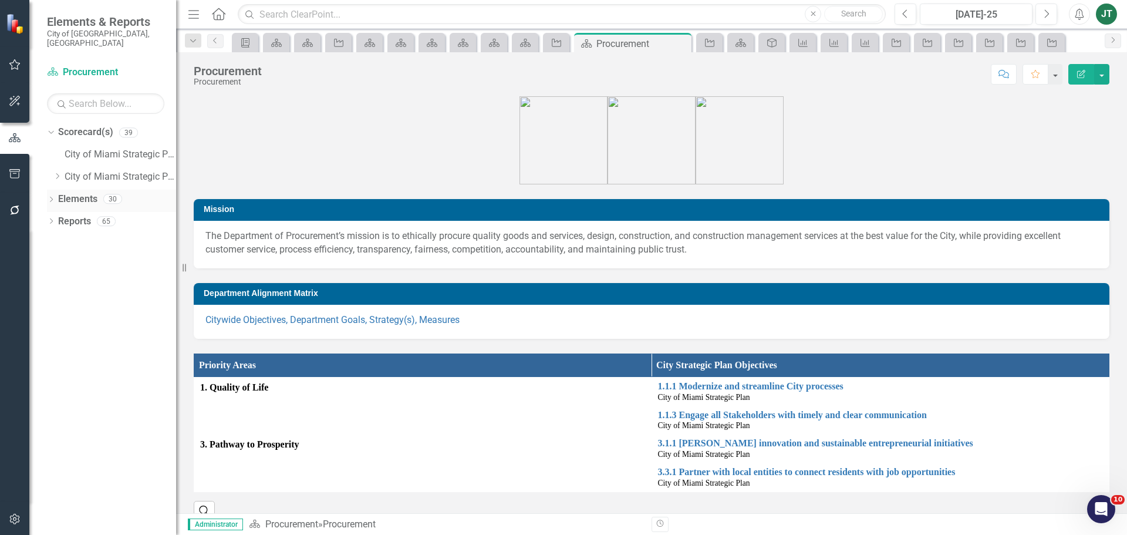
click at [82, 192] on link "Elements" at bounding box center [77, 198] width 39 height 13
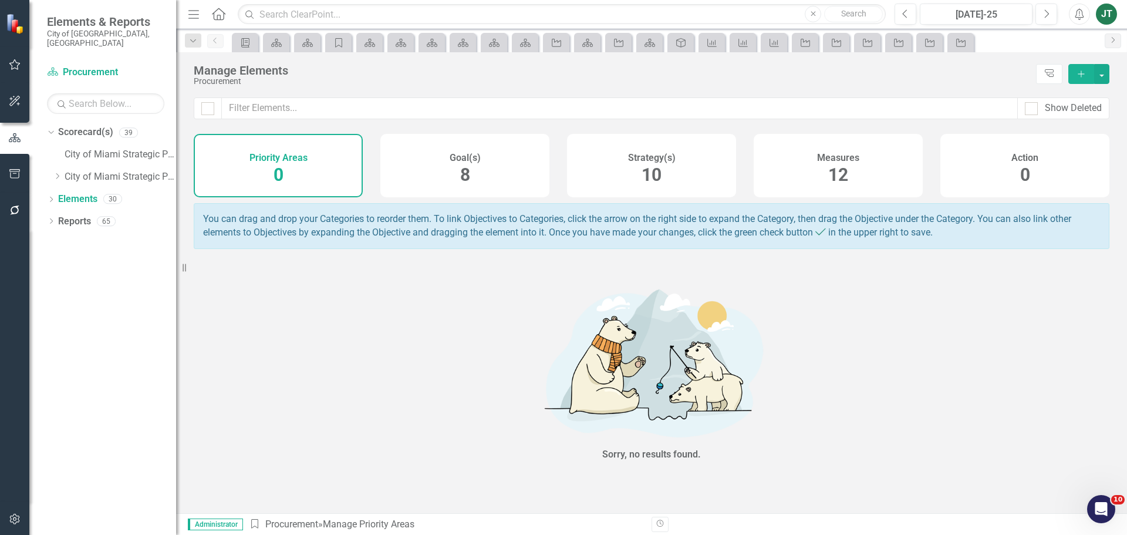
click at [729, 168] on div "Strategy(s) 10" at bounding box center [651, 165] width 169 height 63
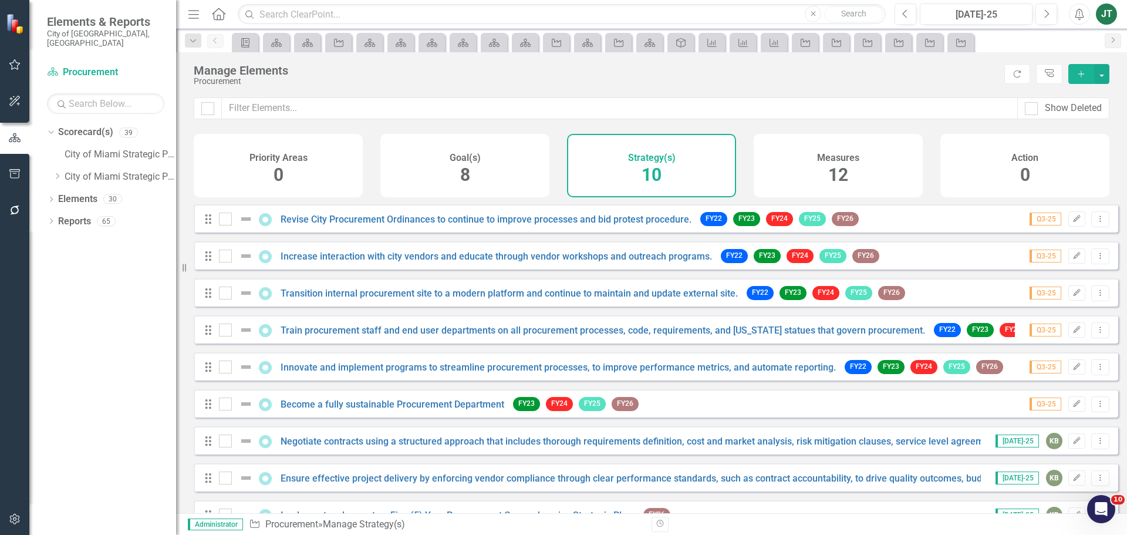
scroll to position [69, 0]
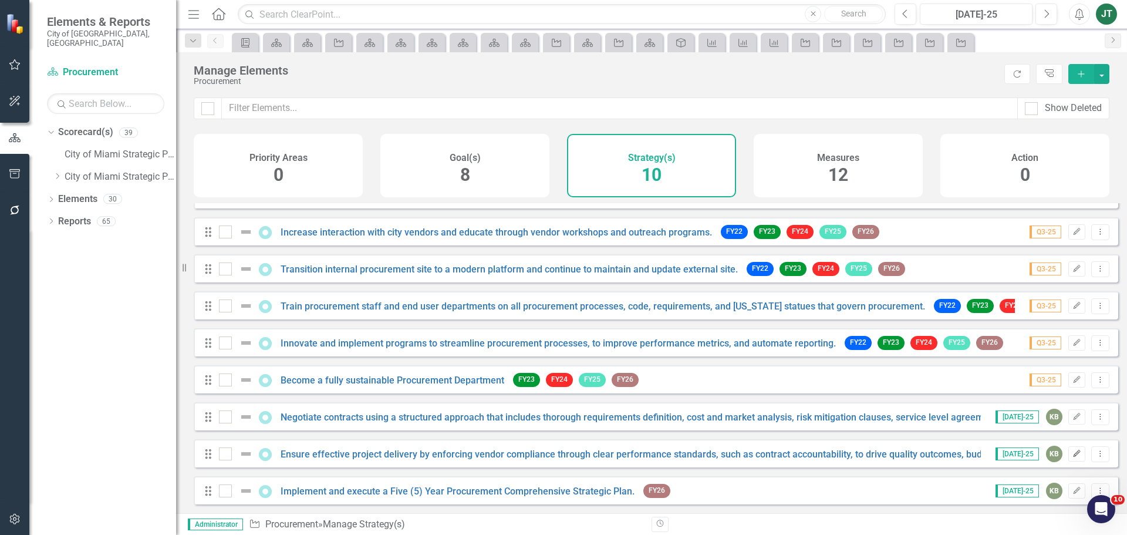
click at [1072, 451] on icon "Edit" at bounding box center [1076, 453] width 9 height 7
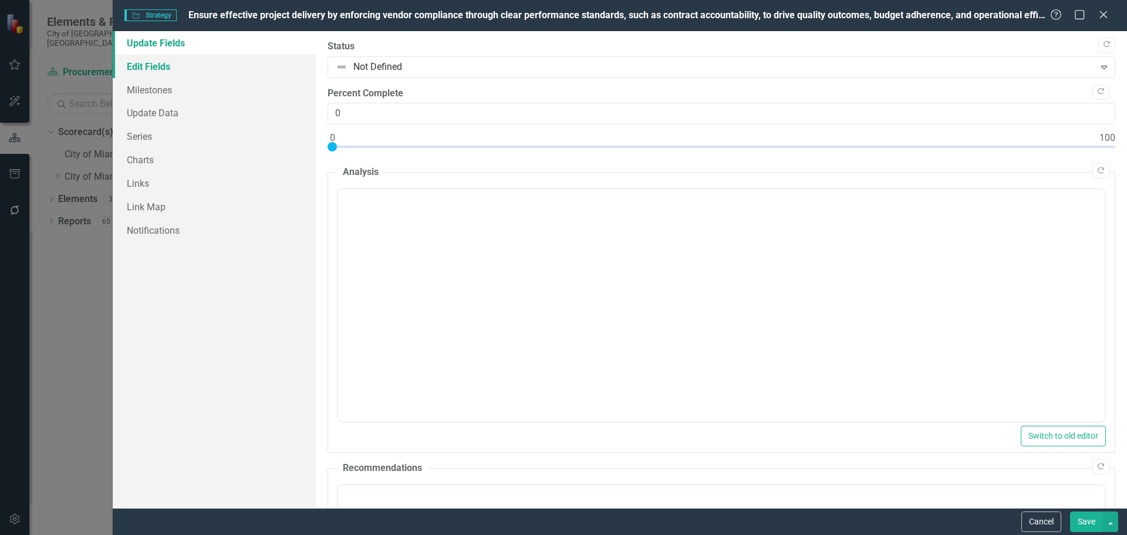
click at [167, 64] on link "Edit Fields" at bounding box center [214, 66] width 203 height 23
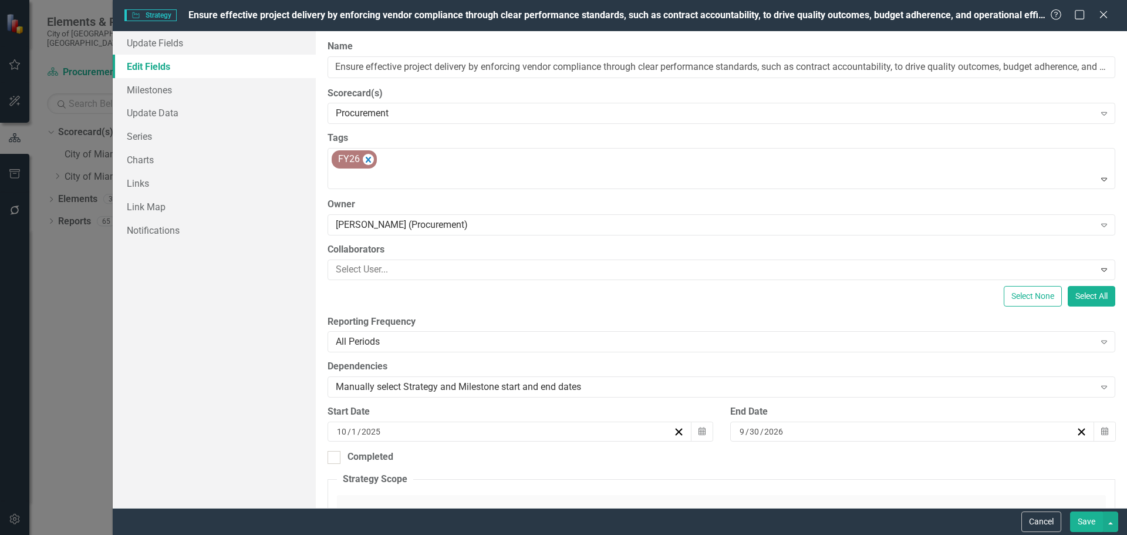
scroll to position [0, 0]
click at [509, 69] on input "Ensure effective project delivery by enforcing vendor compliance through clear …" at bounding box center [721, 67] width 788 height 22
drag, startPoint x: 523, startPoint y: 65, endPoint x: 319, endPoint y: 65, distance: 203.6
click at [319, 65] on div "ClearPoint Can Do More! How ClearPoint Can Help Close Enterprise plans can auto…" at bounding box center [721, 269] width 811 height 477
